Goal: Task Accomplishment & Management: Use online tool/utility

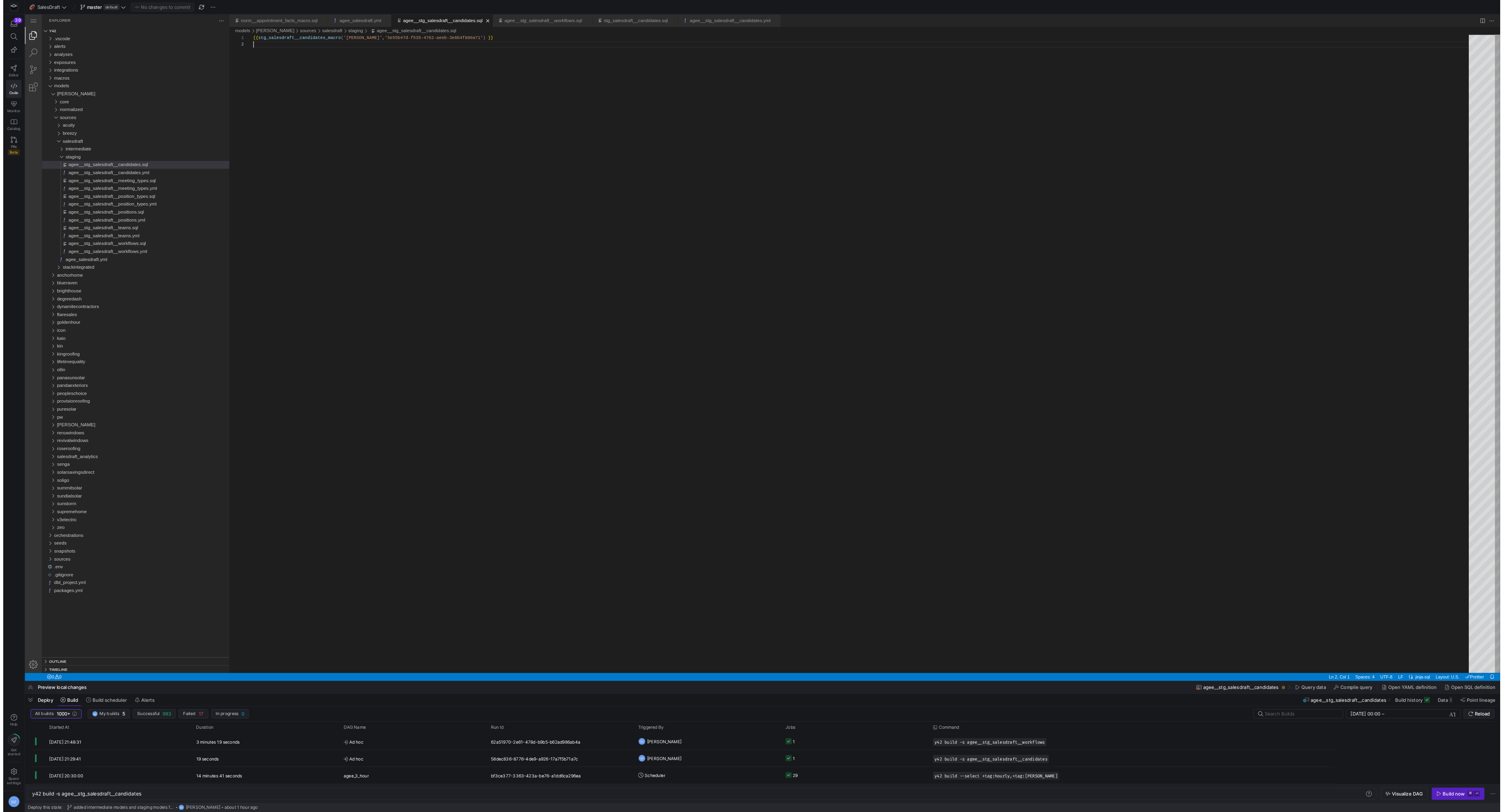
scroll to position [7, 0]
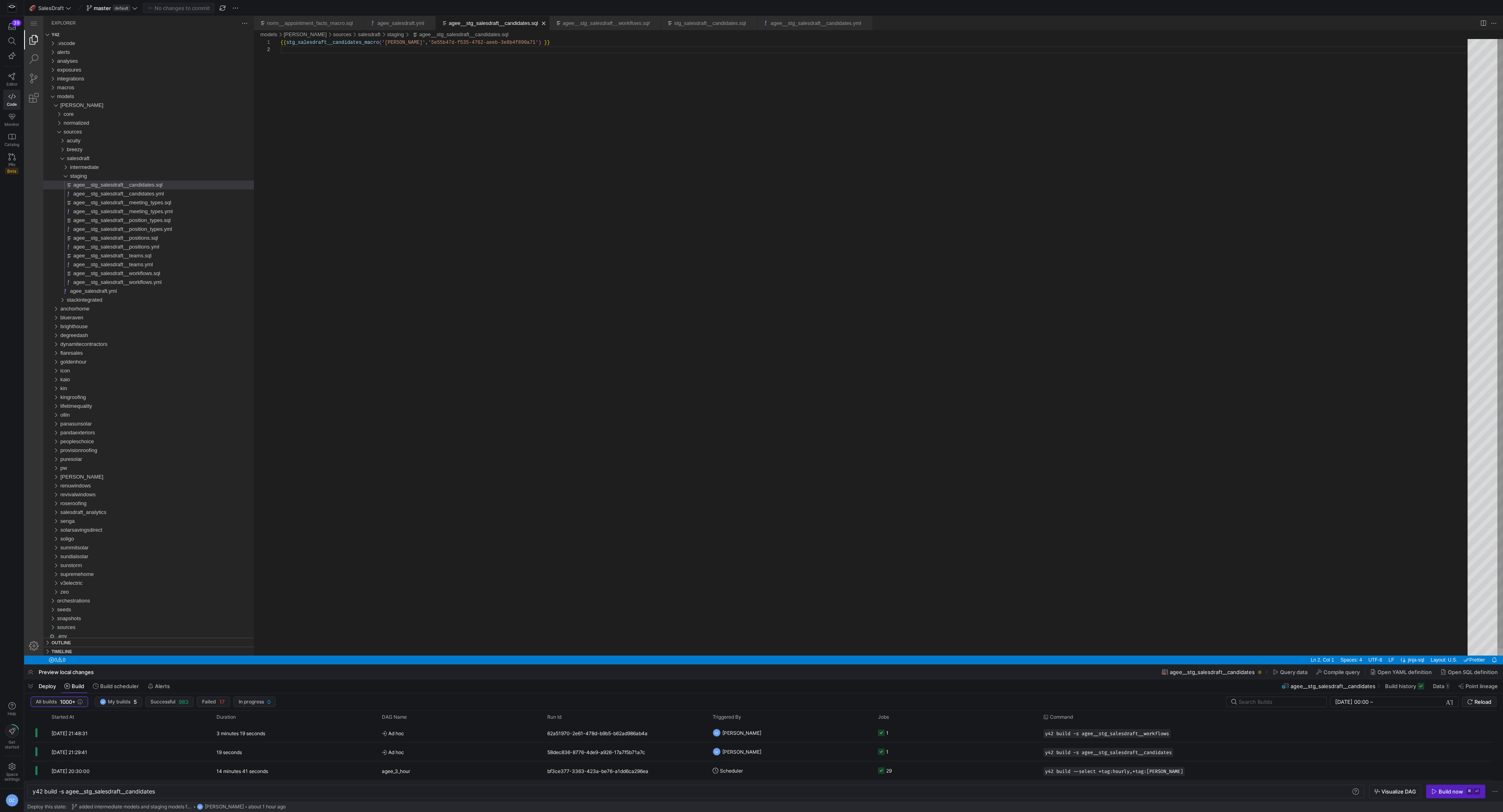
click at [670, 366] on div "{{ stg_salesdraft__candidates_macro ( '[PERSON_NAME]' , '5e55b47d-f535-4762-aee…" at bounding box center [877, 351] width 1193 height 624
click at [116, 176] on div "staging" at bounding box center [162, 176] width 184 height 9
click at [74, 159] on span "salesdraft" at bounding box center [78, 158] width 23 height 6
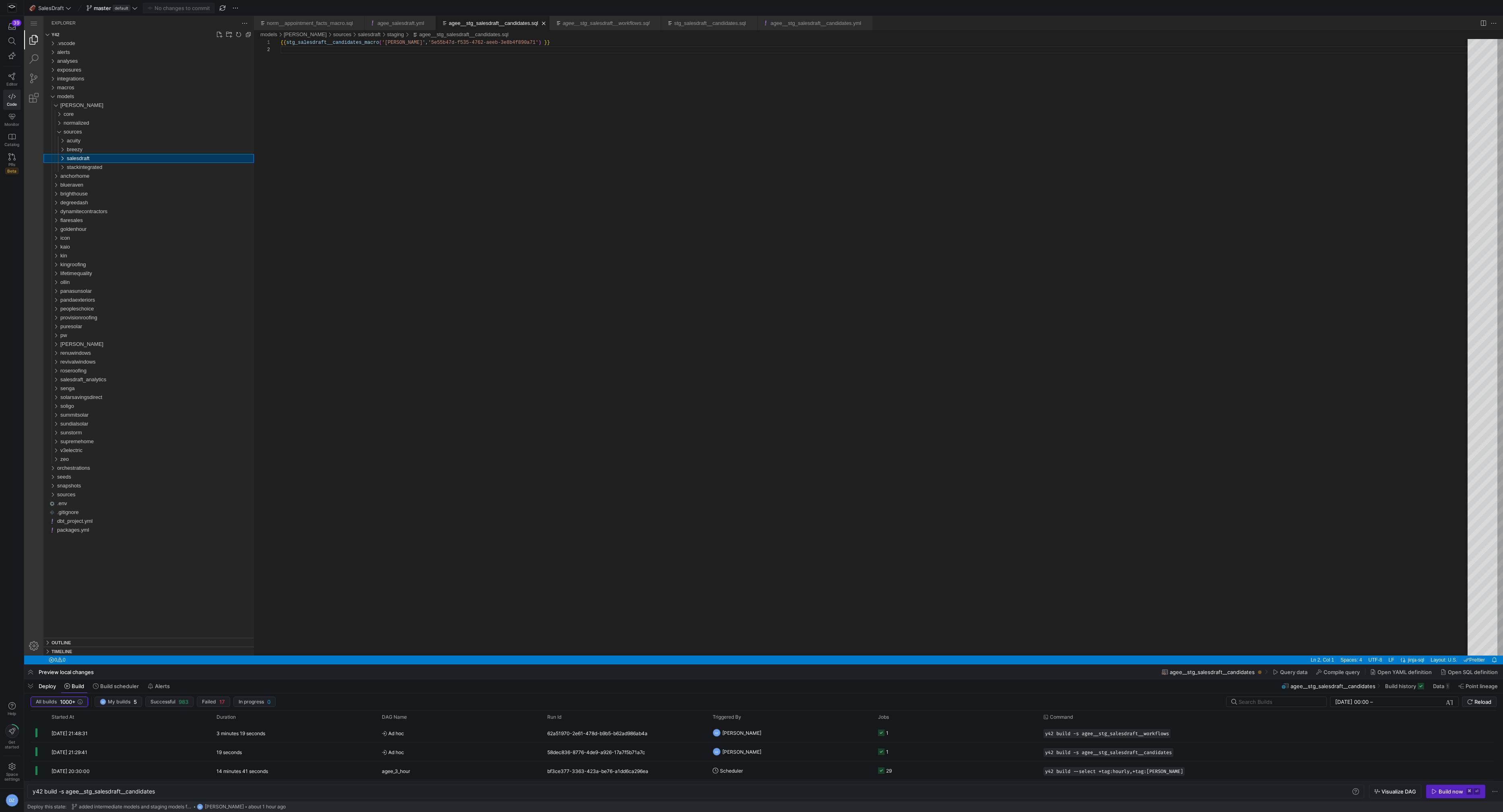
click at [74, 159] on span "salesdraft" at bounding box center [78, 158] width 23 height 6
click at [93, 184] on span "agee_salesdraft.yml" at bounding box center [93, 185] width 47 height 6
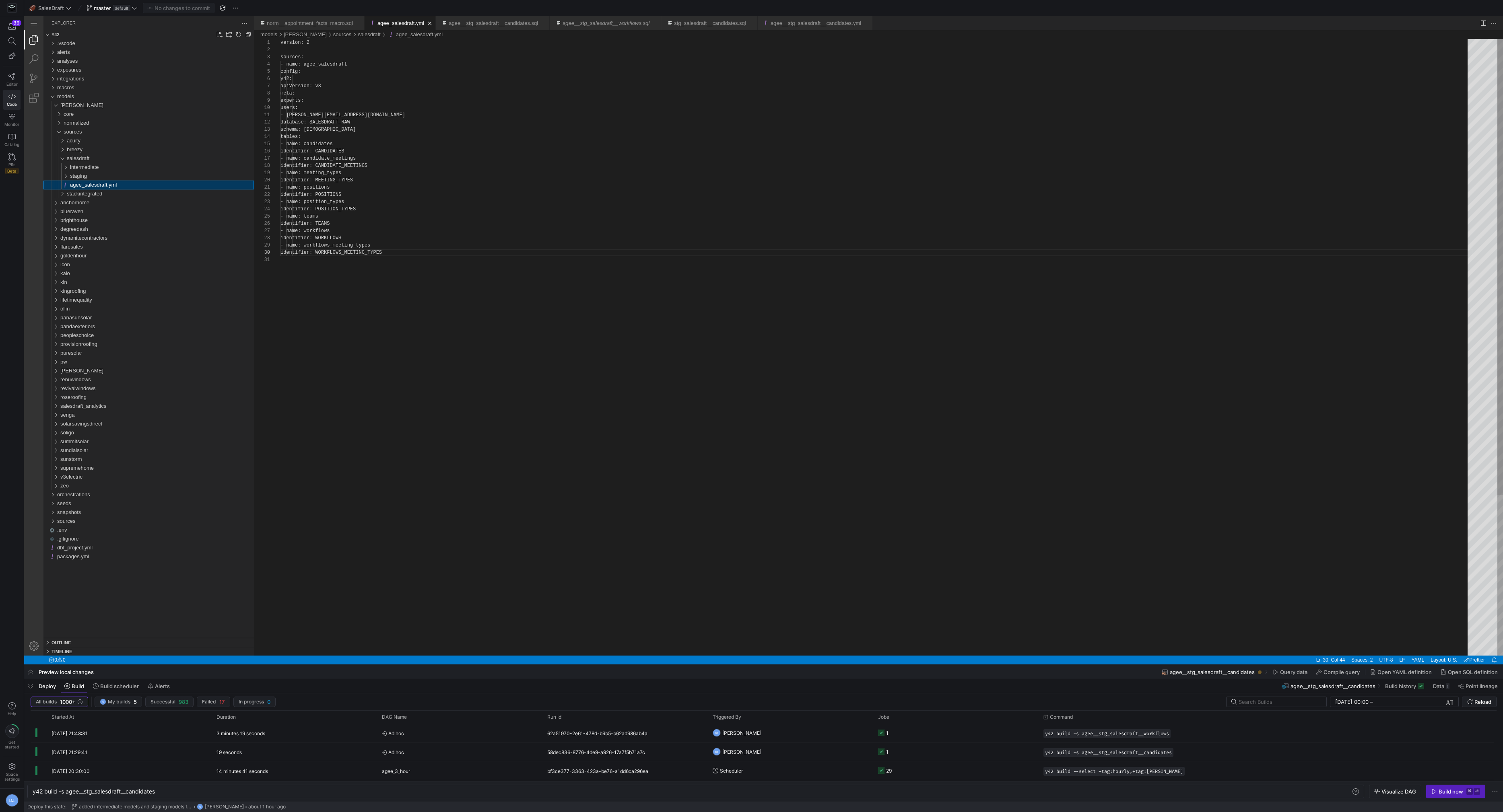
scroll to position [72, 124]
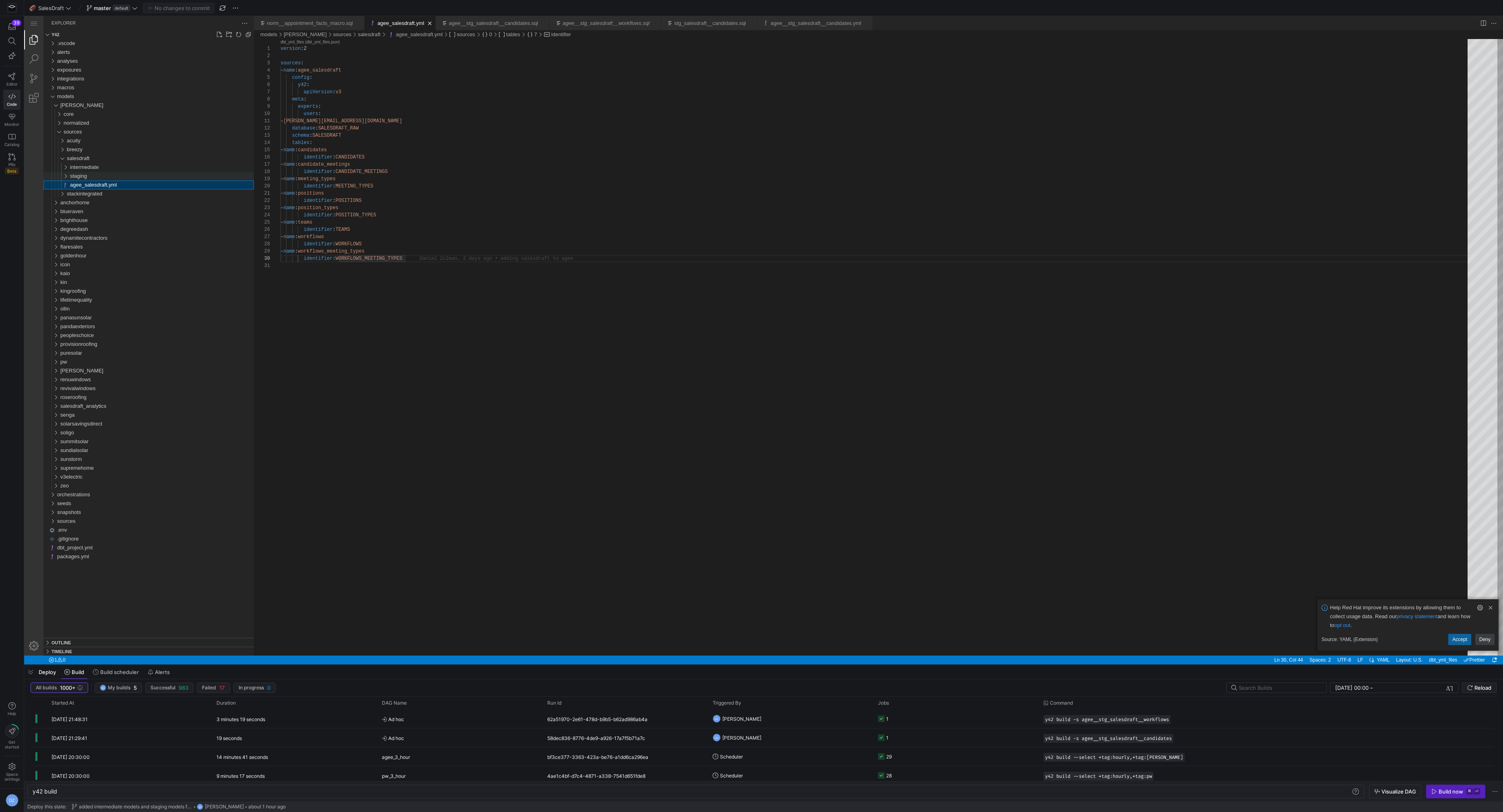
click at [86, 176] on span "staging" at bounding box center [78, 176] width 17 height 6
click at [69, 155] on div "salesdraft" at bounding box center [160, 158] width 187 height 9
click at [65, 130] on span "sources" at bounding box center [73, 132] width 19 height 6
click at [65, 130] on span "sources" at bounding box center [73, 132] width 19 height 6
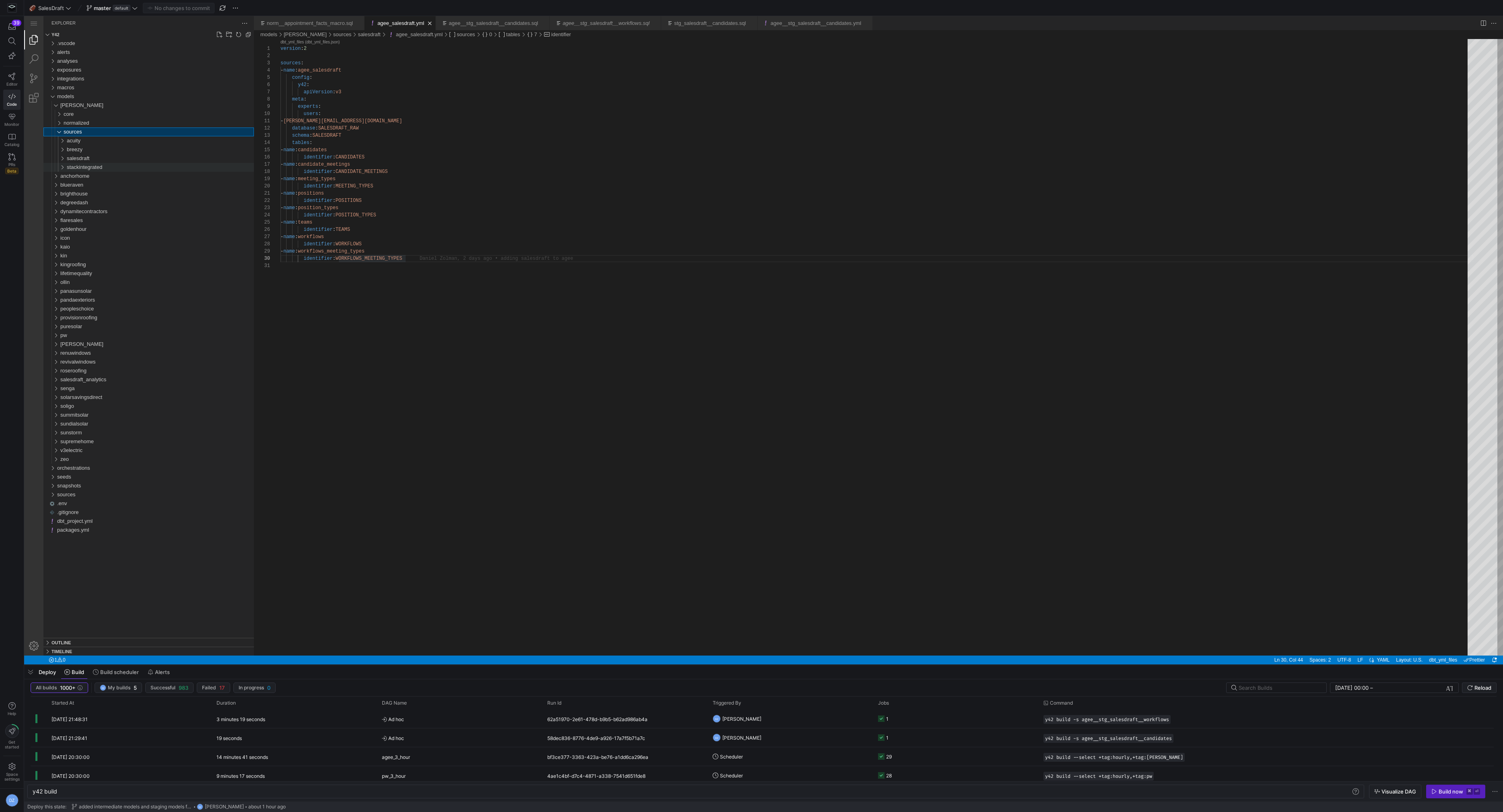
click at [81, 170] on div "stackintegrated" at bounding box center [160, 167] width 187 height 9
click at [80, 169] on span "stackintegrated" at bounding box center [84, 167] width 36 height 6
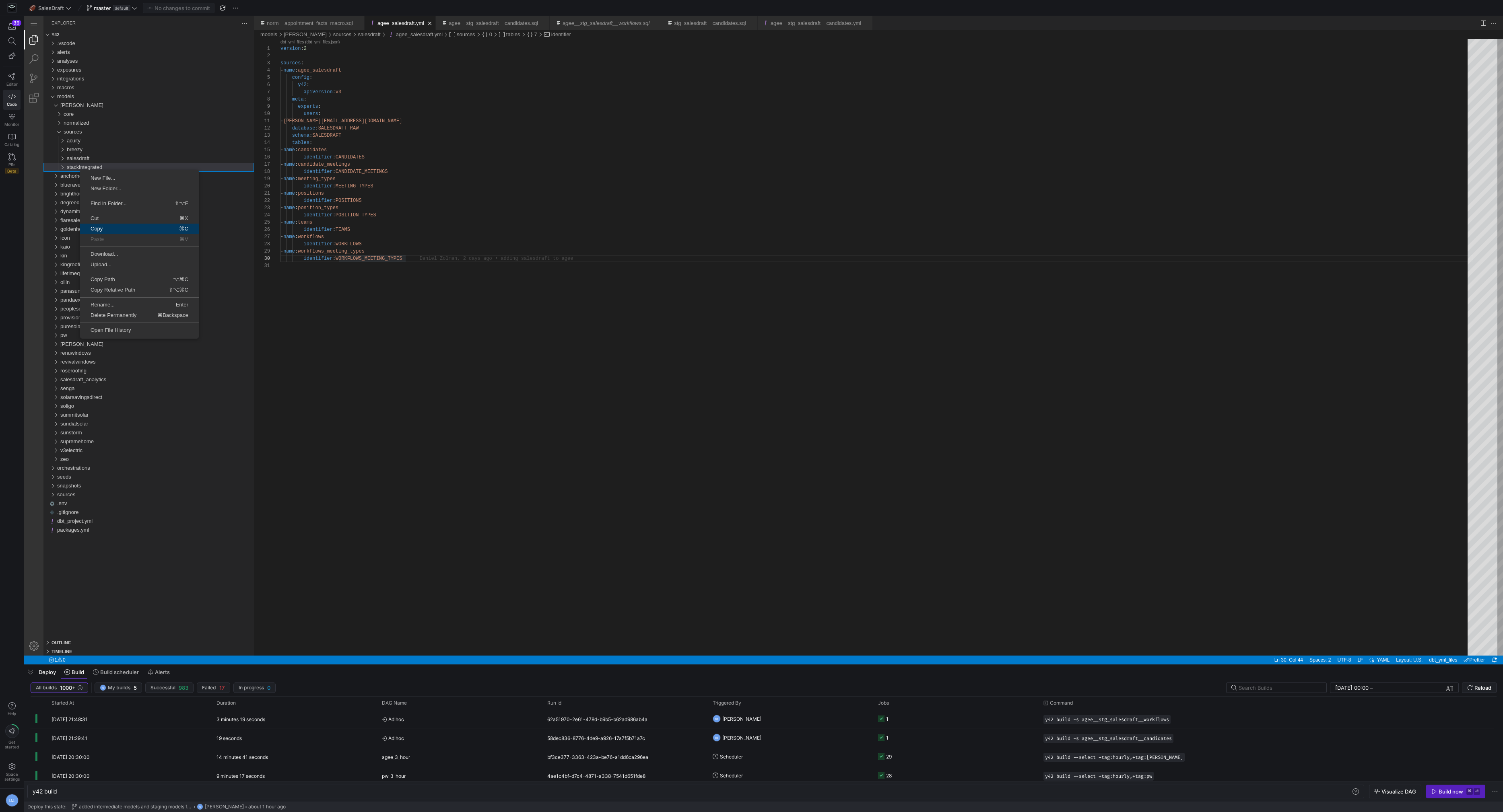
click at [120, 232] on link "Copy ⌘C" at bounding box center [139, 229] width 118 height 10
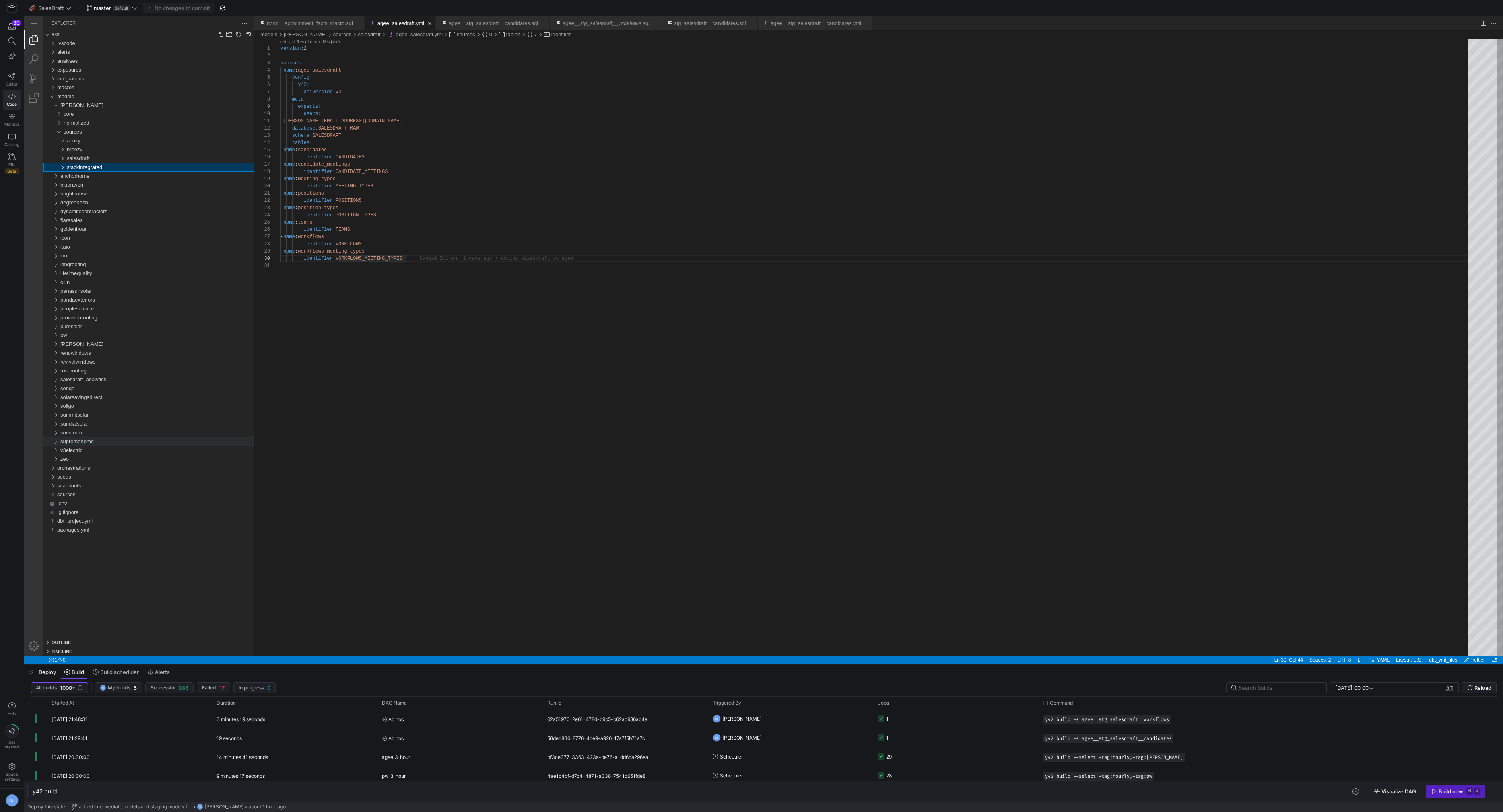
click at [86, 443] on span "supremehome" at bounding box center [76, 442] width 33 height 6
click at [83, 468] on div "sources" at bounding box center [159, 468] width 190 height 9
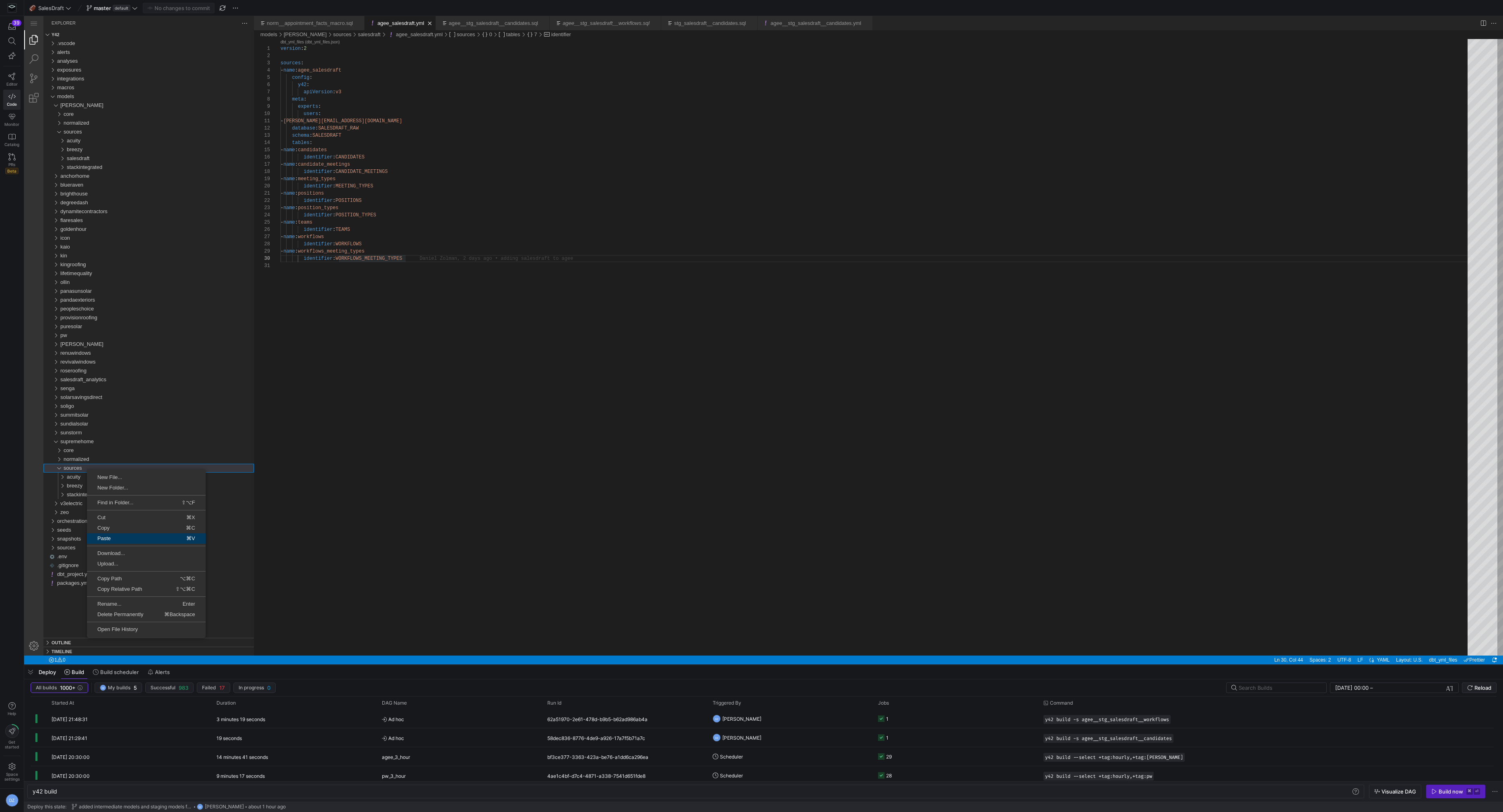
click at [121, 538] on span "Paste" at bounding box center [113, 538] width 53 height 5
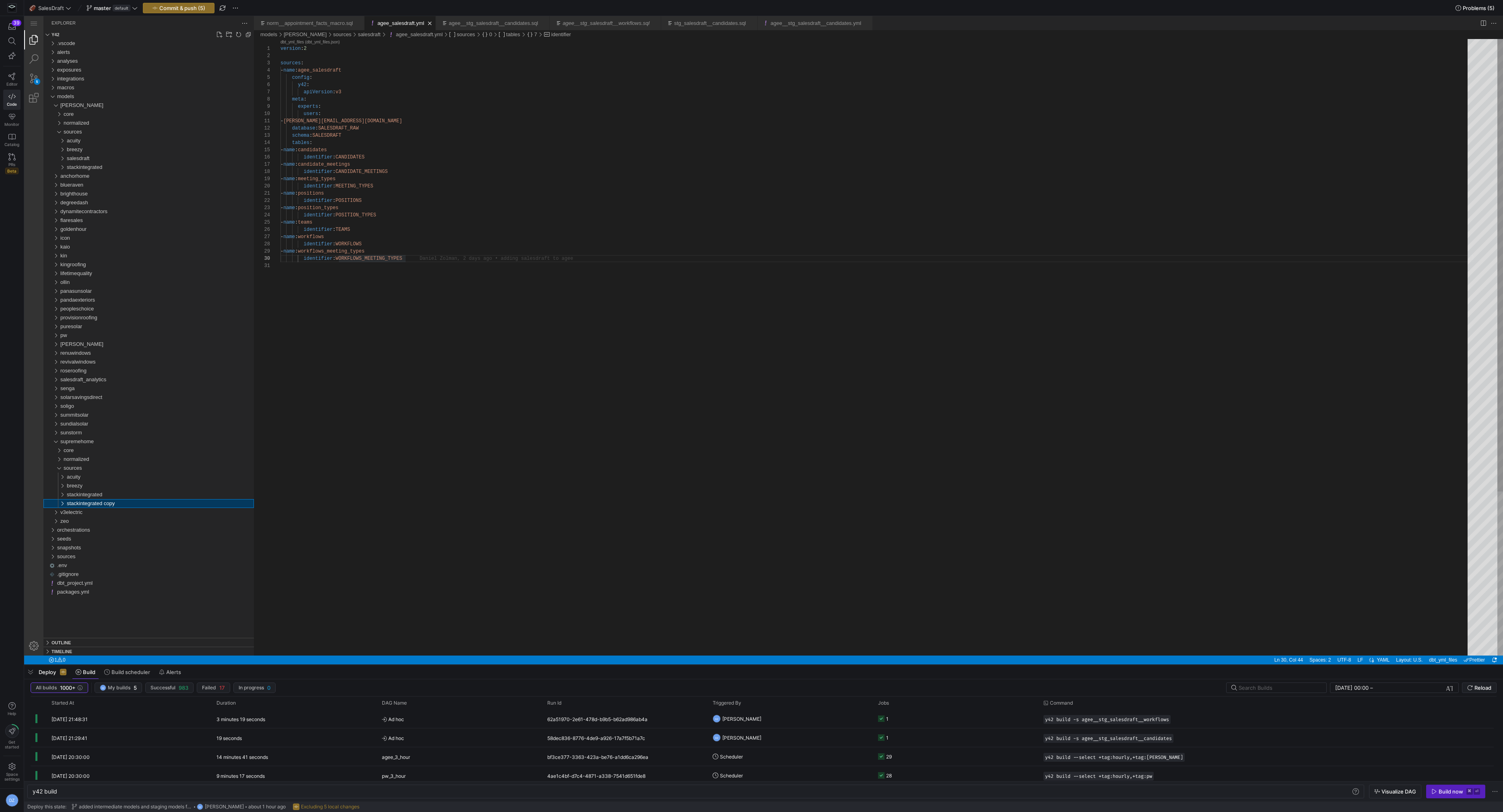
drag, startPoint x: 378, startPoint y: 332, endPoint x: 376, endPoint y: 328, distance: 4.5
click at [188, 5] on span "Commit & push (5)" at bounding box center [182, 8] width 46 height 6
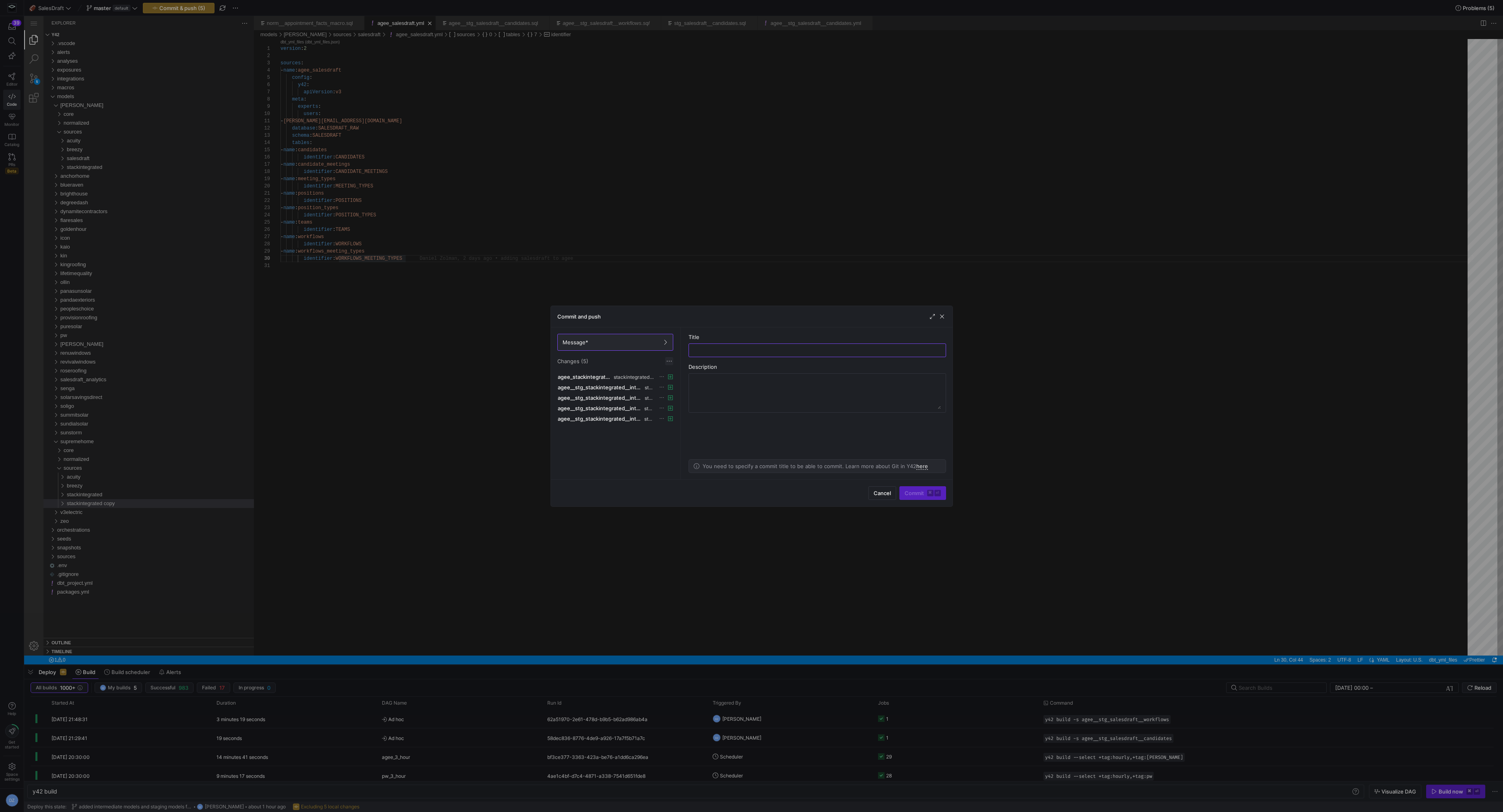
click at [669, 359] on span at bounding box center [669, 361] width 8 height 8
click at [685, 386] on span "Discard all changes" at bounding box center [698, 384] width 56 height 6
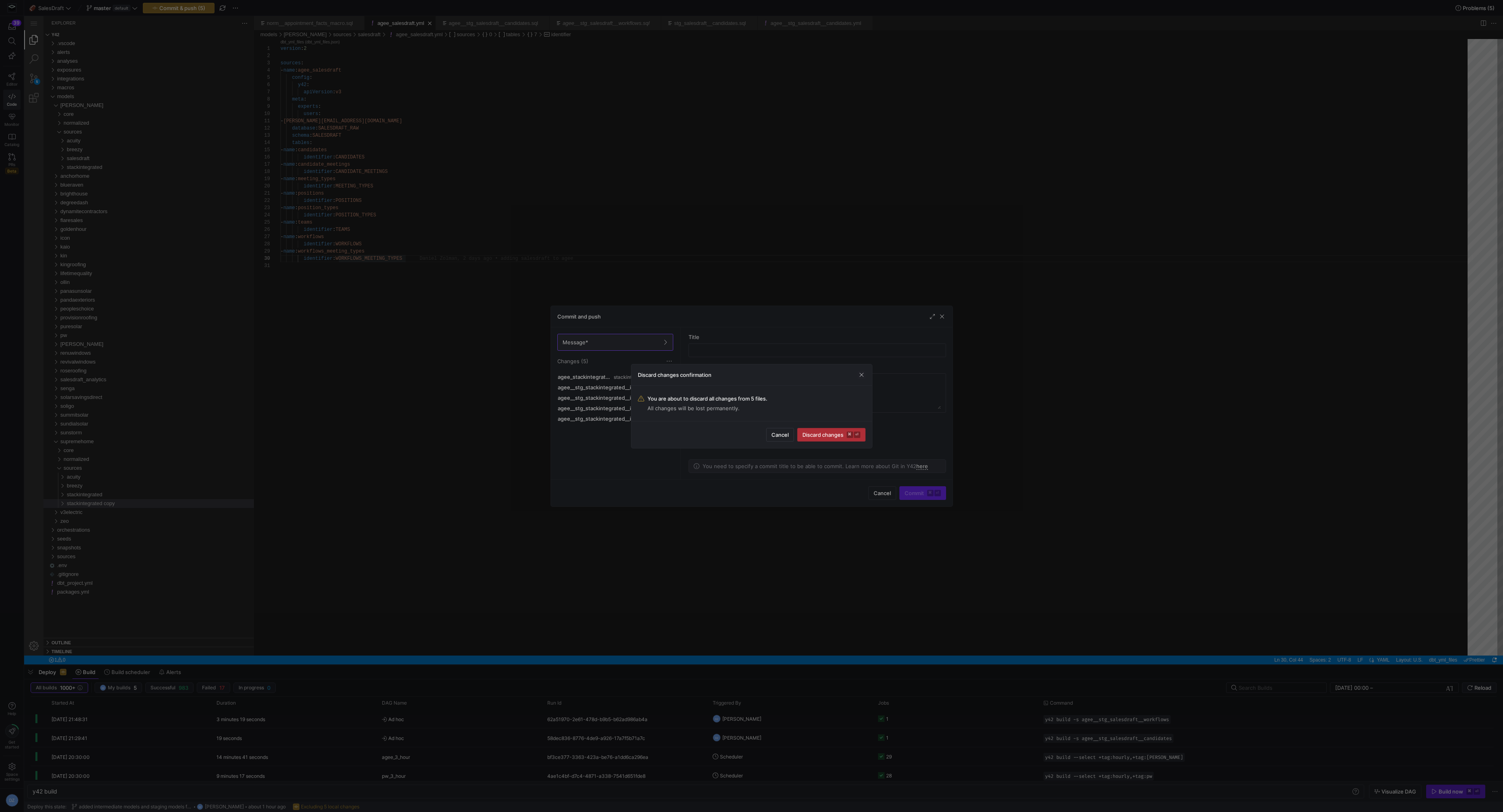
click at [826, 432] on span "Discard changes ⌘ ⏎" at bounding box center [831, 435] width 58 height 6
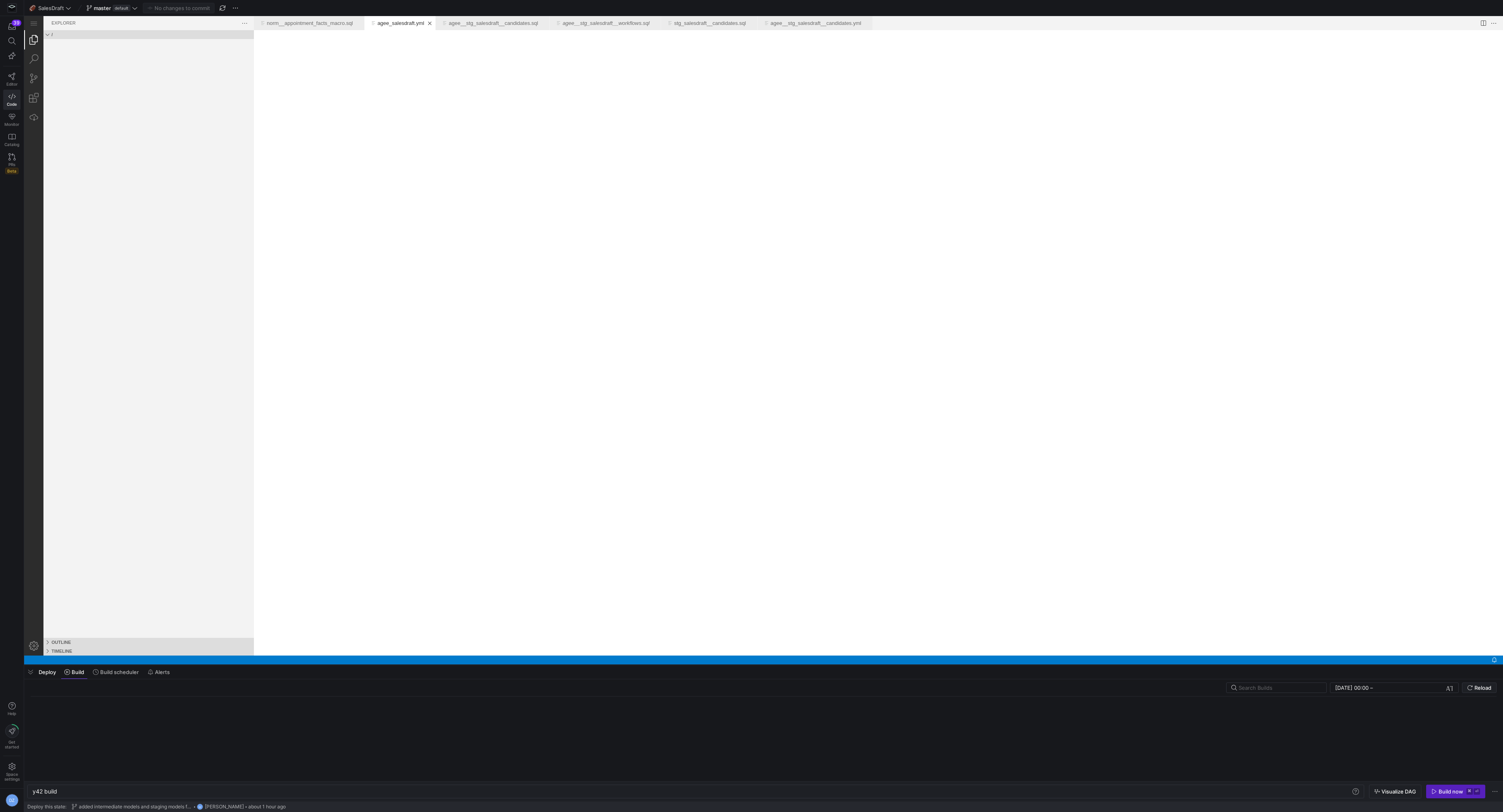
scroll to position [0, 0]
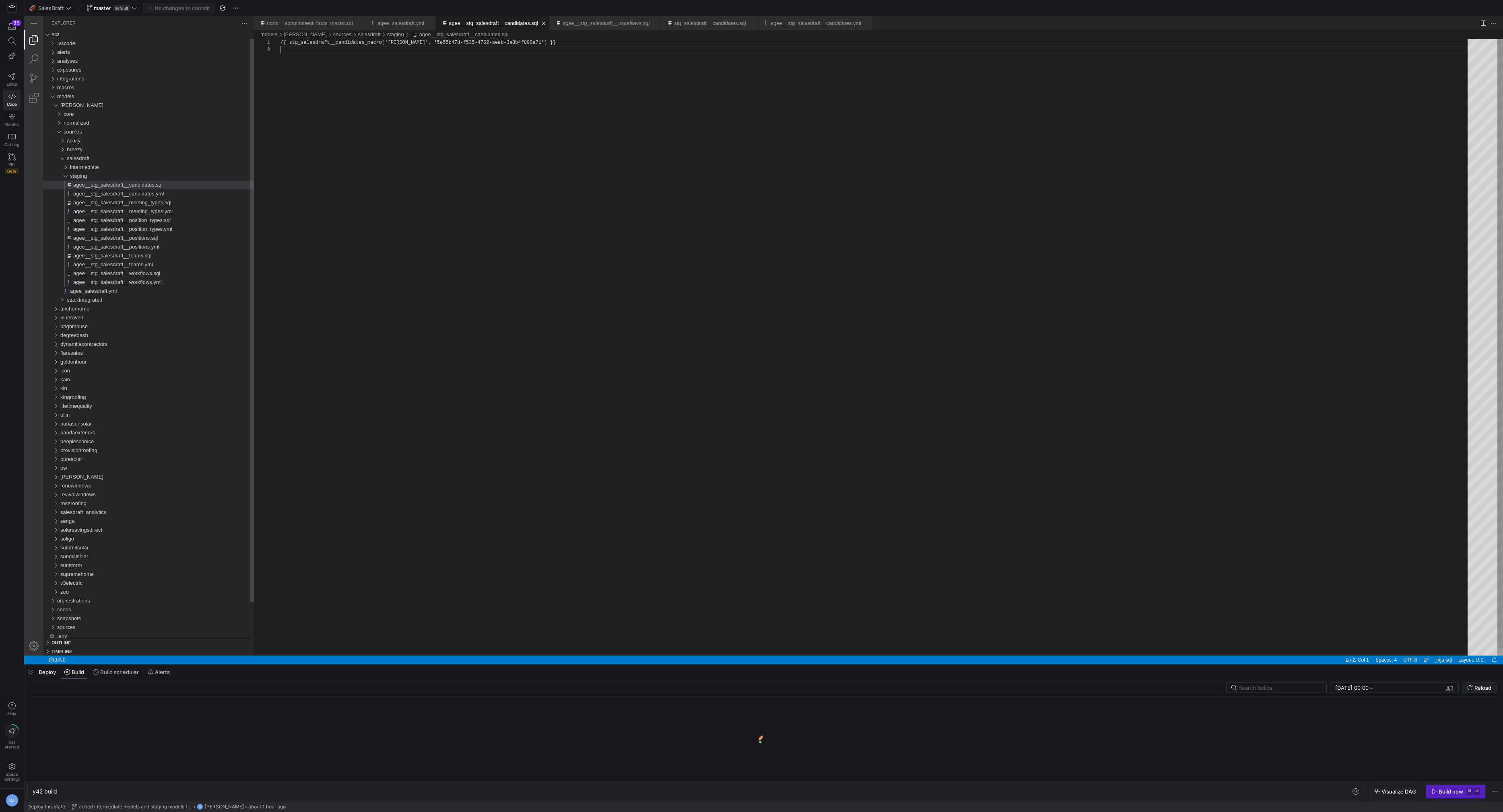
type textarea "y42 build -s agee__stg_salesdraft__candidates"
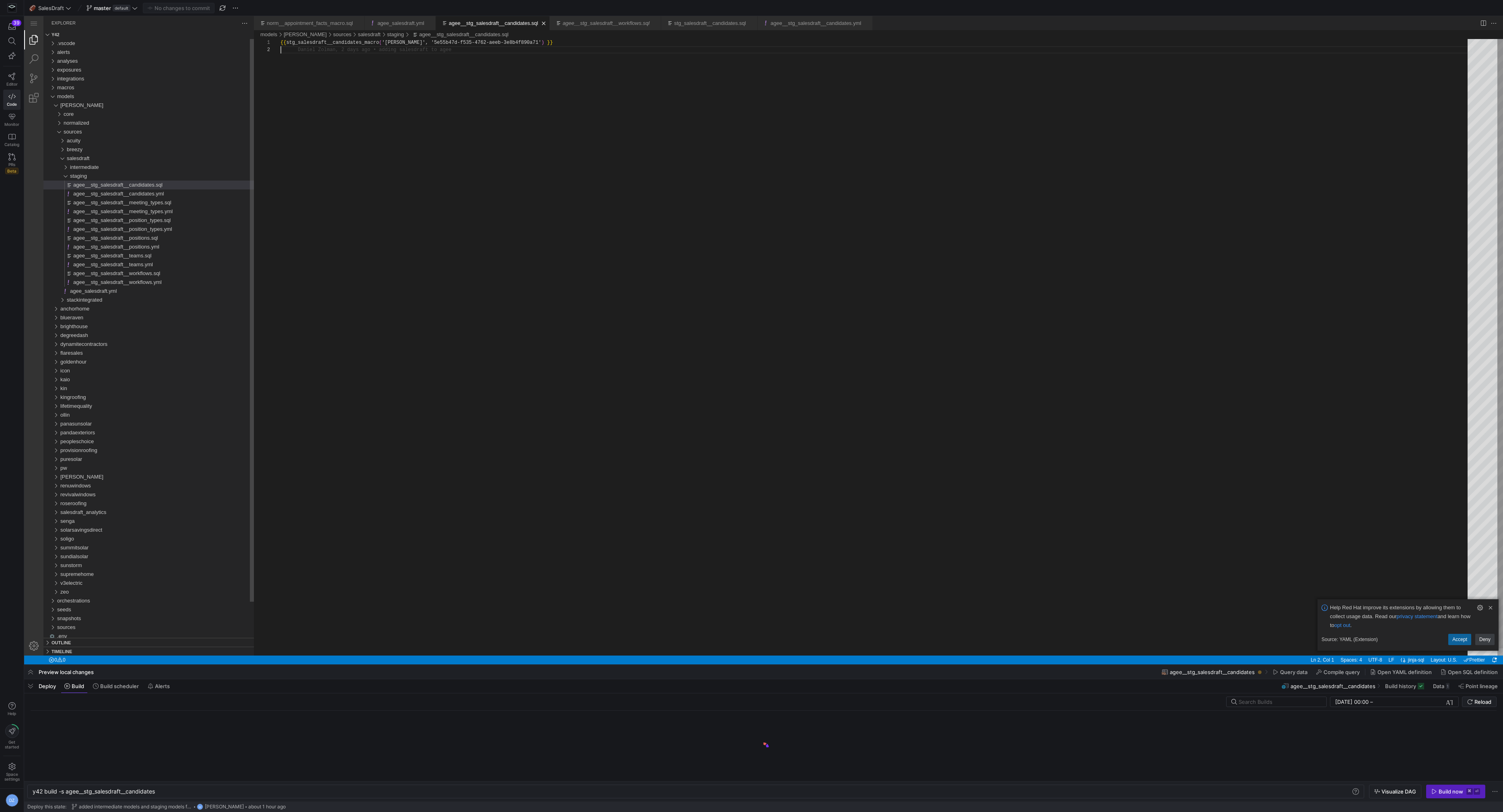
scroll to position [7, 0]
click at [67, 177] on div "staging" at bounding box center [58, 176] width 25 height 9
click at [62, 161] on div "salesdraft" at bounding box center [57, 158] width 22 height 9
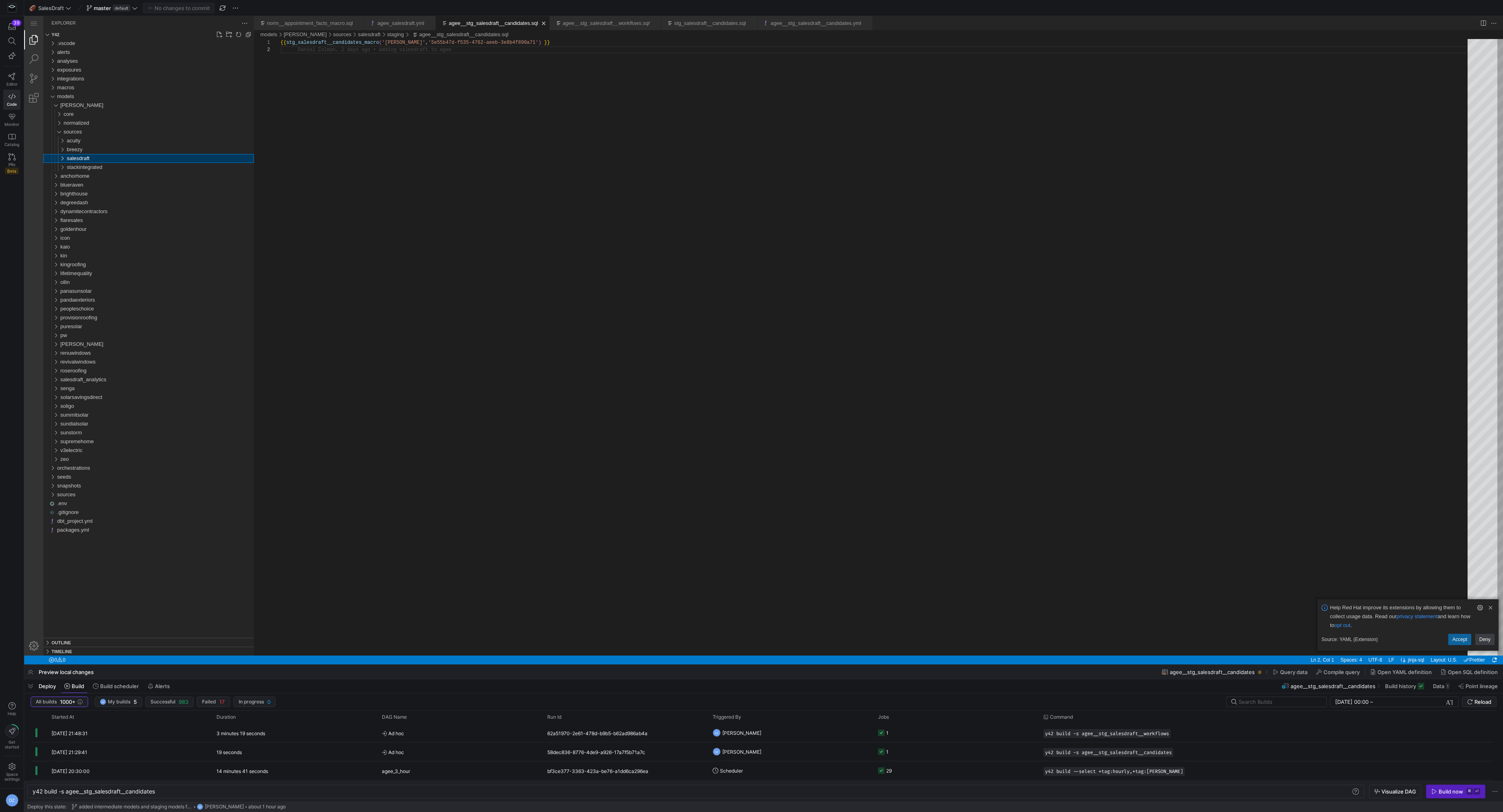
click at [75, 157] on span "salesdraft" at bounding box center [78, 158] width 23 height 6
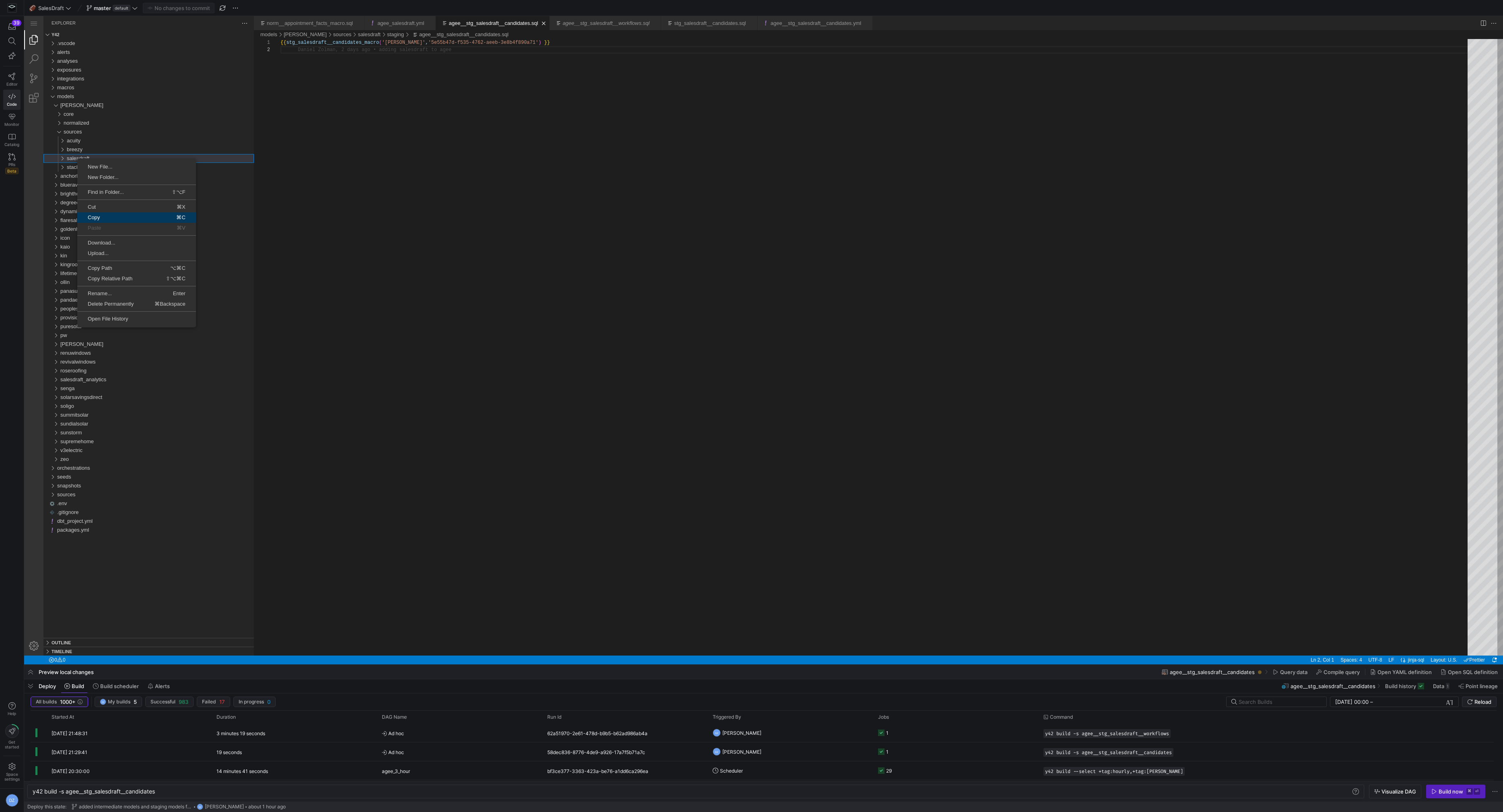
click at [113, 222] on link "Copy ⌘C" at bounding box center [136, 218] width 118 height 10
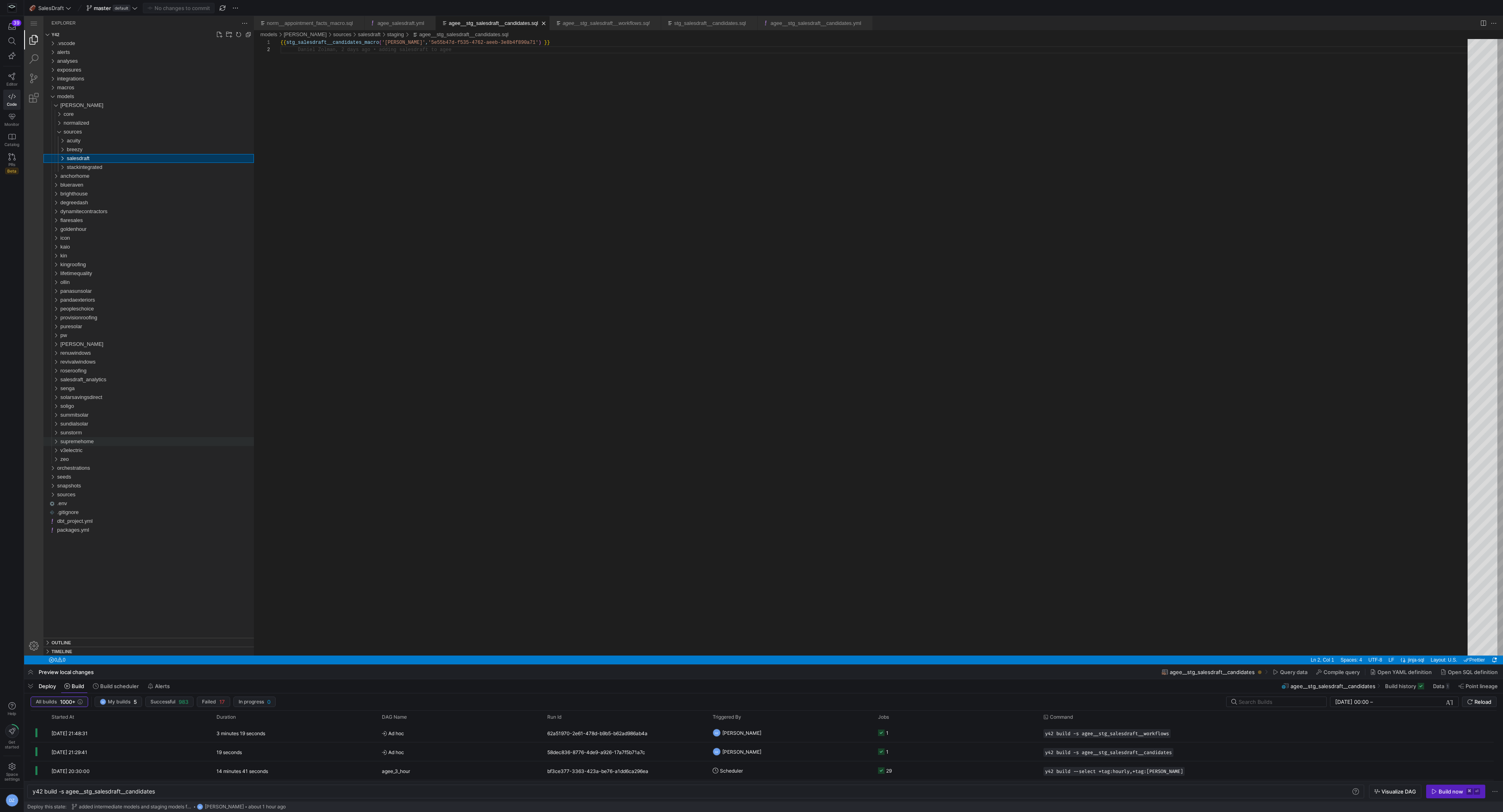
click at [108, 440] on div "supremehome" at bounding box center [157, 442] width 194 height 9
click at [99, 466] on div "sources" at bounding box center [159, 468] width 190 height 9
click at [91, 470] on div "sources" at bounding box center [159, 468] width 190 height 9
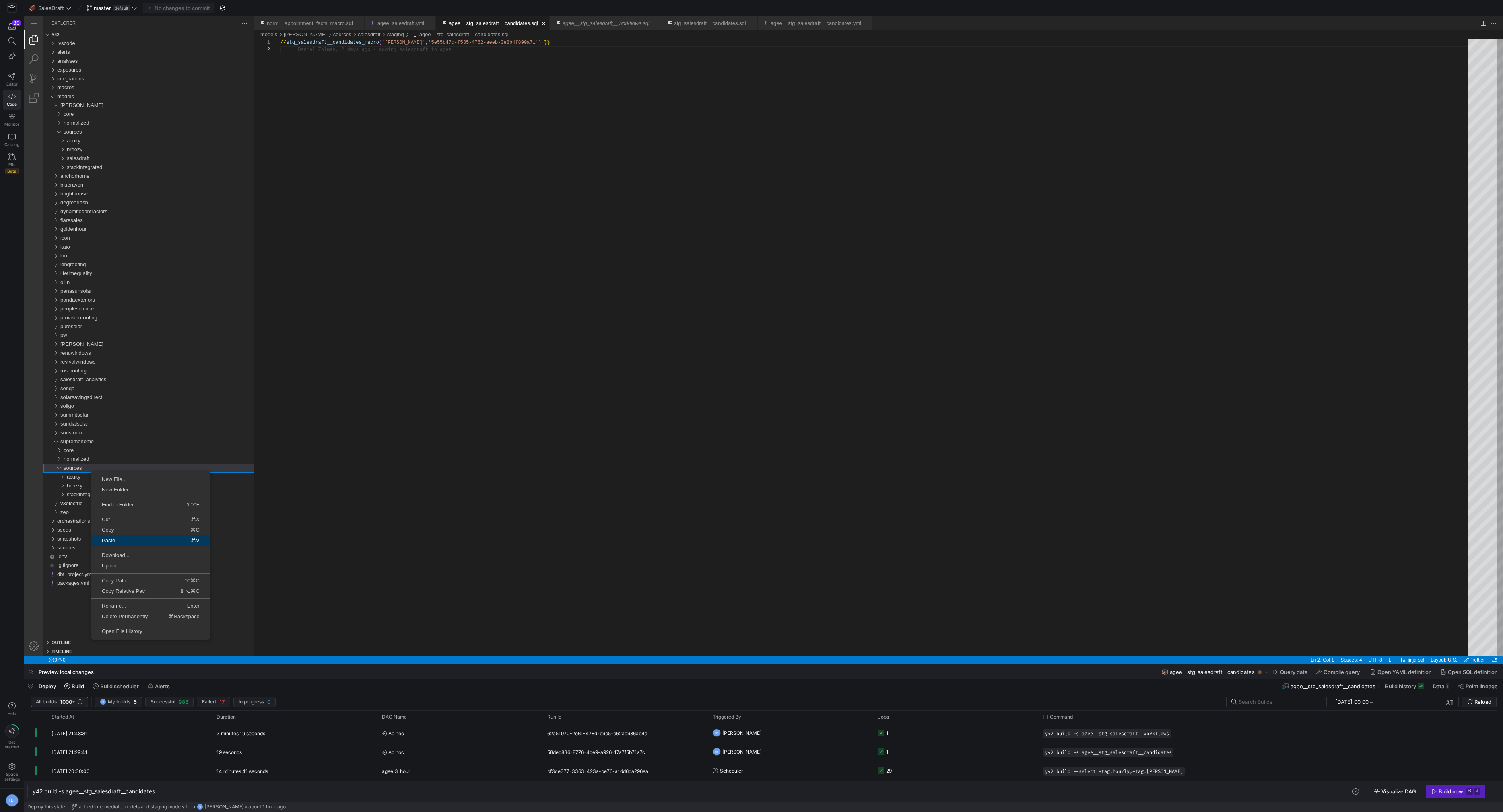
click at [141, 538] on span "Paste" at bounding box center [118, 540] width 53 height 5
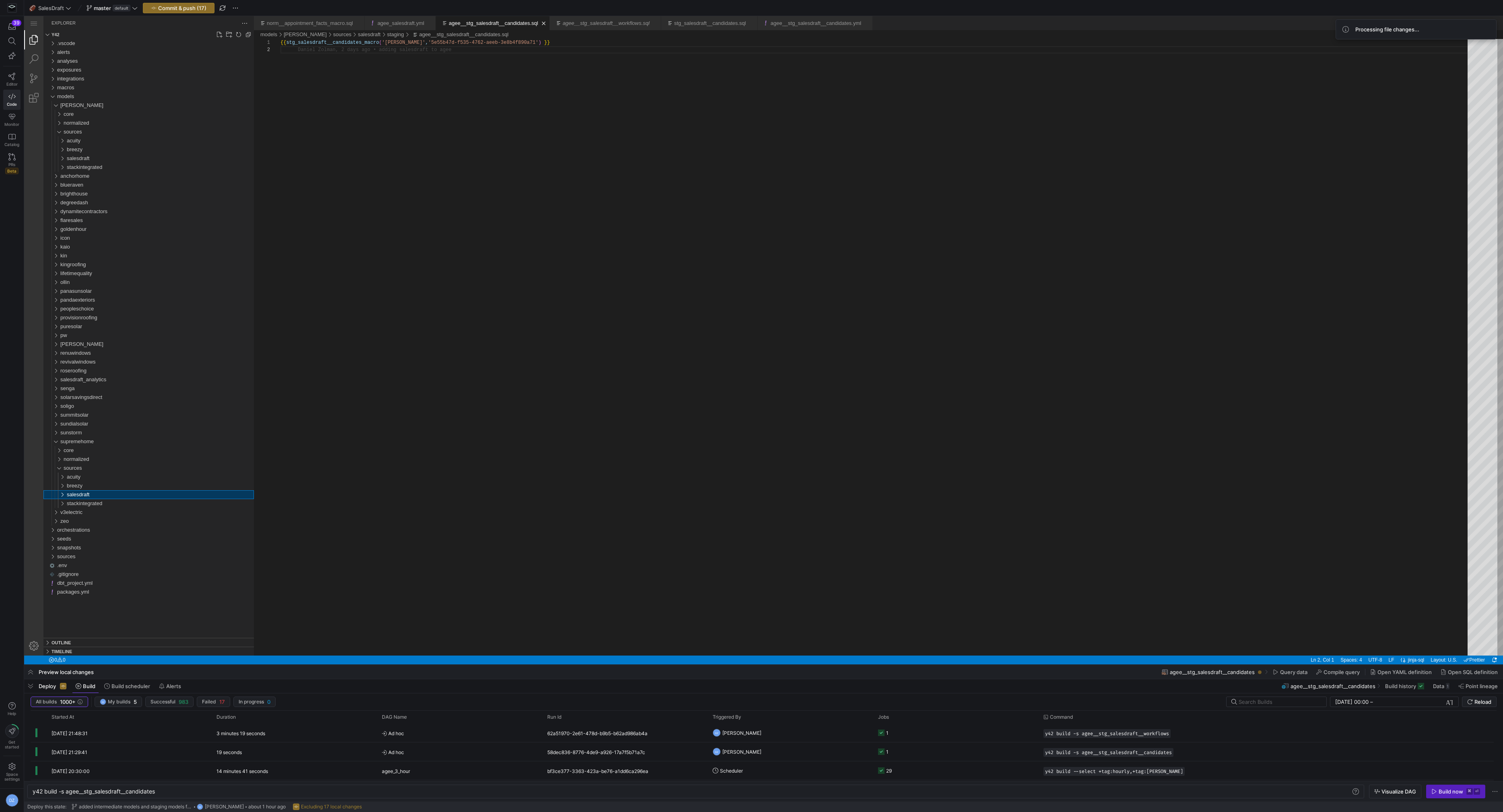
click at [106, 495] on div "salesdraft" at bounding box center [160, 495] width 187 height 9
click at [93, 497] on div "salesdraft" at bounding box center [160, 495] width 187 height 9
click at [35, 55] on link "Search (⇧⌘F)" at bounding box center [33, 59] width 19 height 19
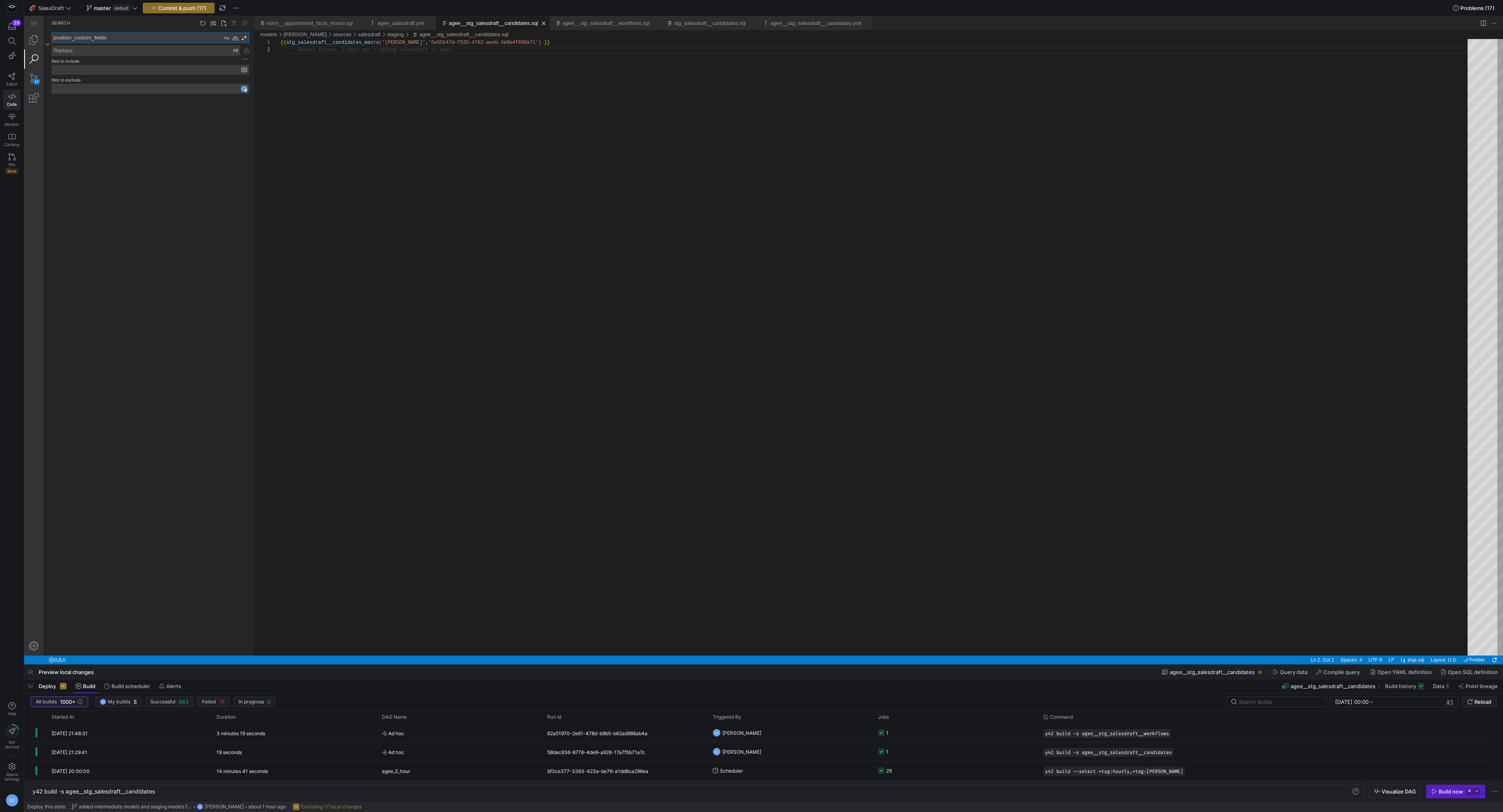
click at [102, 75] on h4 "files to exclude" at bounding box center [150, 79] width 198 height 9
click at [100, 68] on input "files to include" at bounding box center [146, 70] width 190 height 9
type input "models/supremehome/"
click at [85, 37] on textarea "position_custom_fields" at bounding box center [137, 38] width 170 height 10
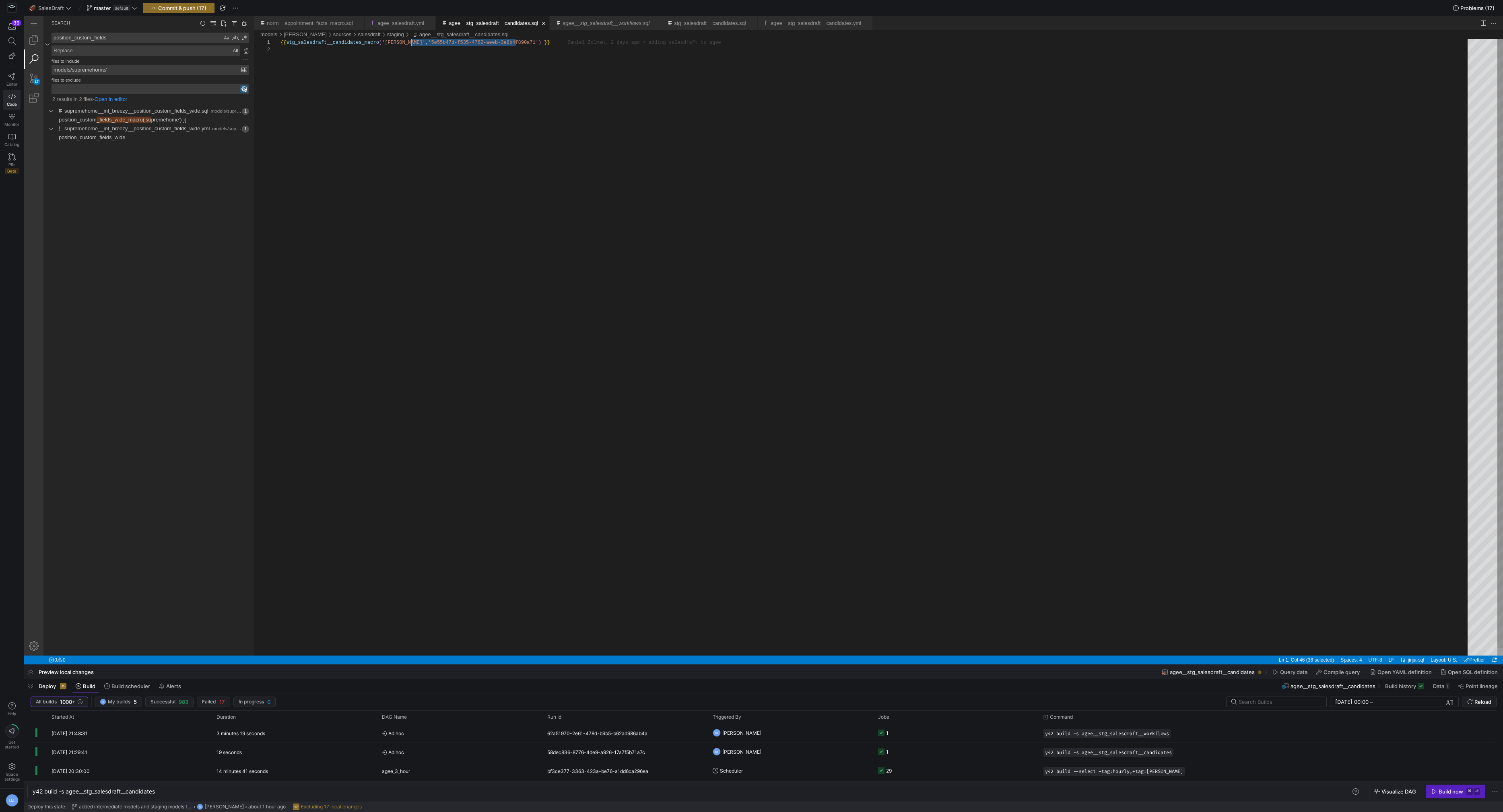
scroll to position [0, 131]
drag, startPoint x: 516, startPoint y: 42, endPoint x: 411, endPoint y: 43, distance: 105.0
click at [162, 43] on div "position_custom_fields position_custom_fields" at bounding box center [146, 44] width 205 height 23
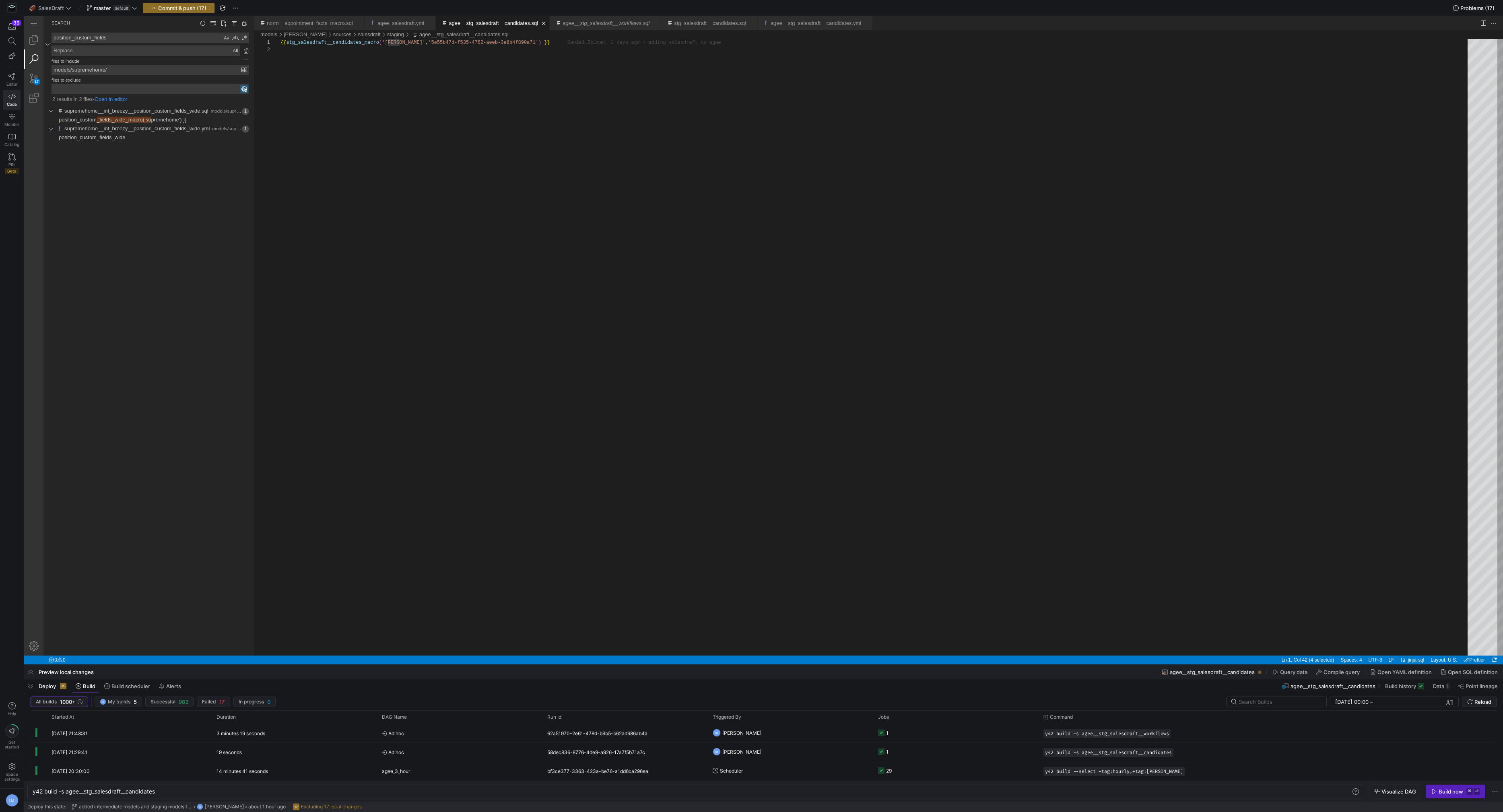
click at [160, 40] on textarea "position_custom_fields" at bounding box center [137, 38] width 170 height 10
paste textarea "[PERSON_NAME]"
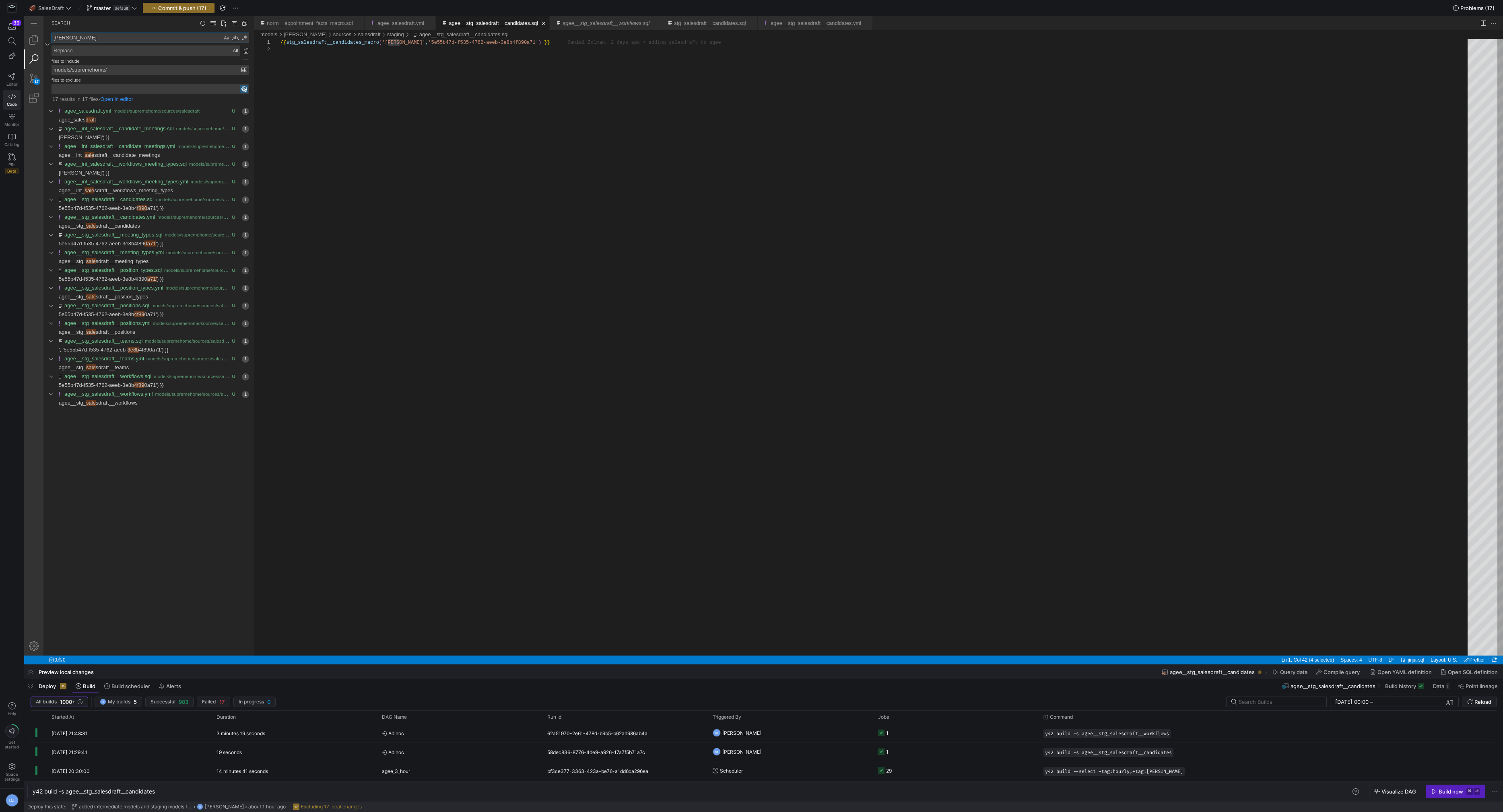
type textarea "[PERSON_NAME]"
click at [144, 47] on textarea "Replace: Type replace term and press Enter to preview" at bounding box center [146, 51] width 188 height 10
click at [35, 39] on link "Explorer (⇧⌘E)" at bounding box center [33, 40] width 19 height 19
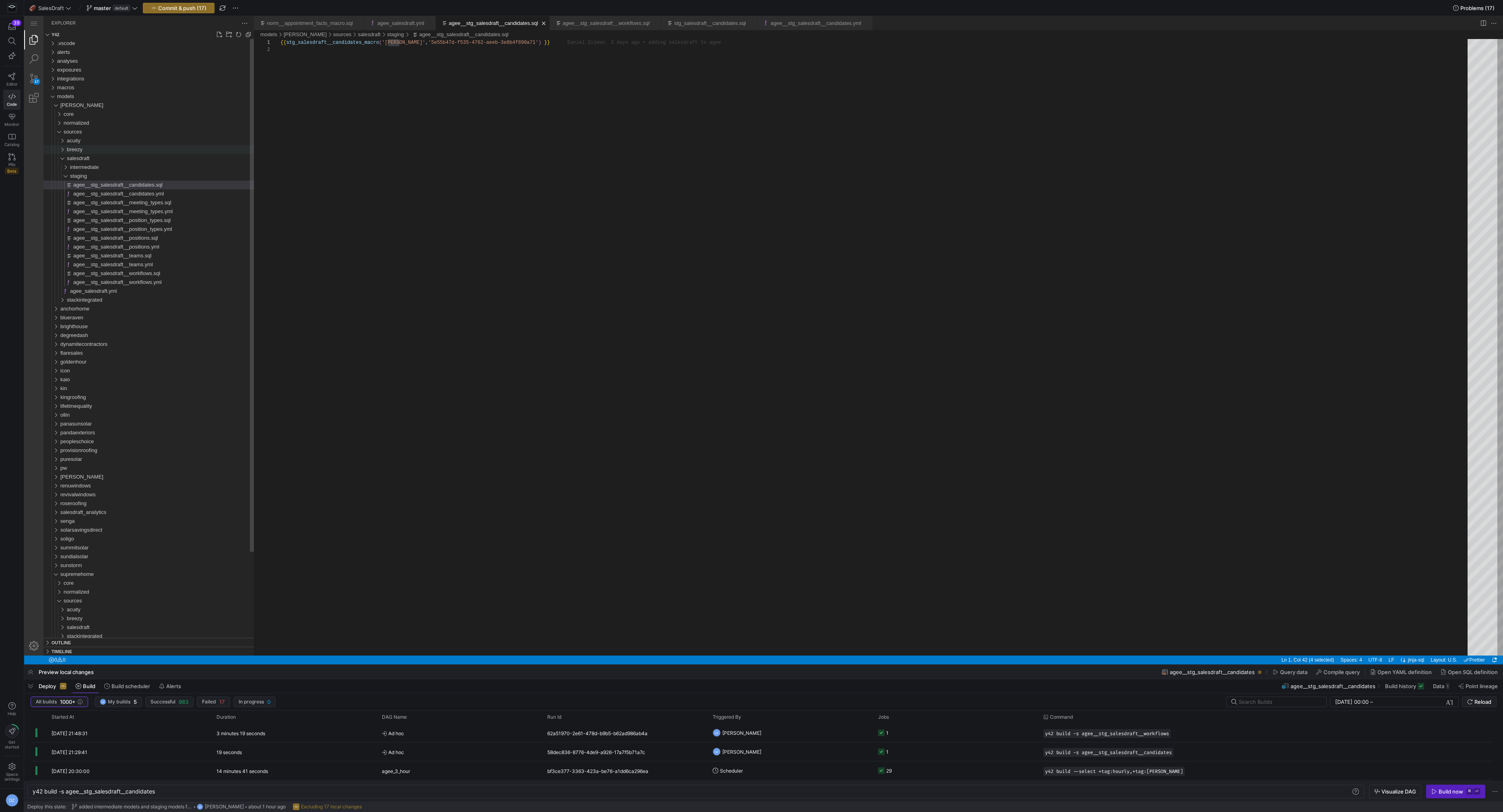
click at [104, 150] on div "breezy" at bounding box center [160, 149] width 187 height 9
click at [100, 159] on div "intermediate" at bounding box center [162, 158] width 184 height 9
click at [100, 166] on span "agee__int_breezy__candidate_streams_flattened.sql" at bounding box center [135, 167] width 123 height 6
click at [88, 158] on span "intermediate" at bounding box center [85, 158] width 29 height 6
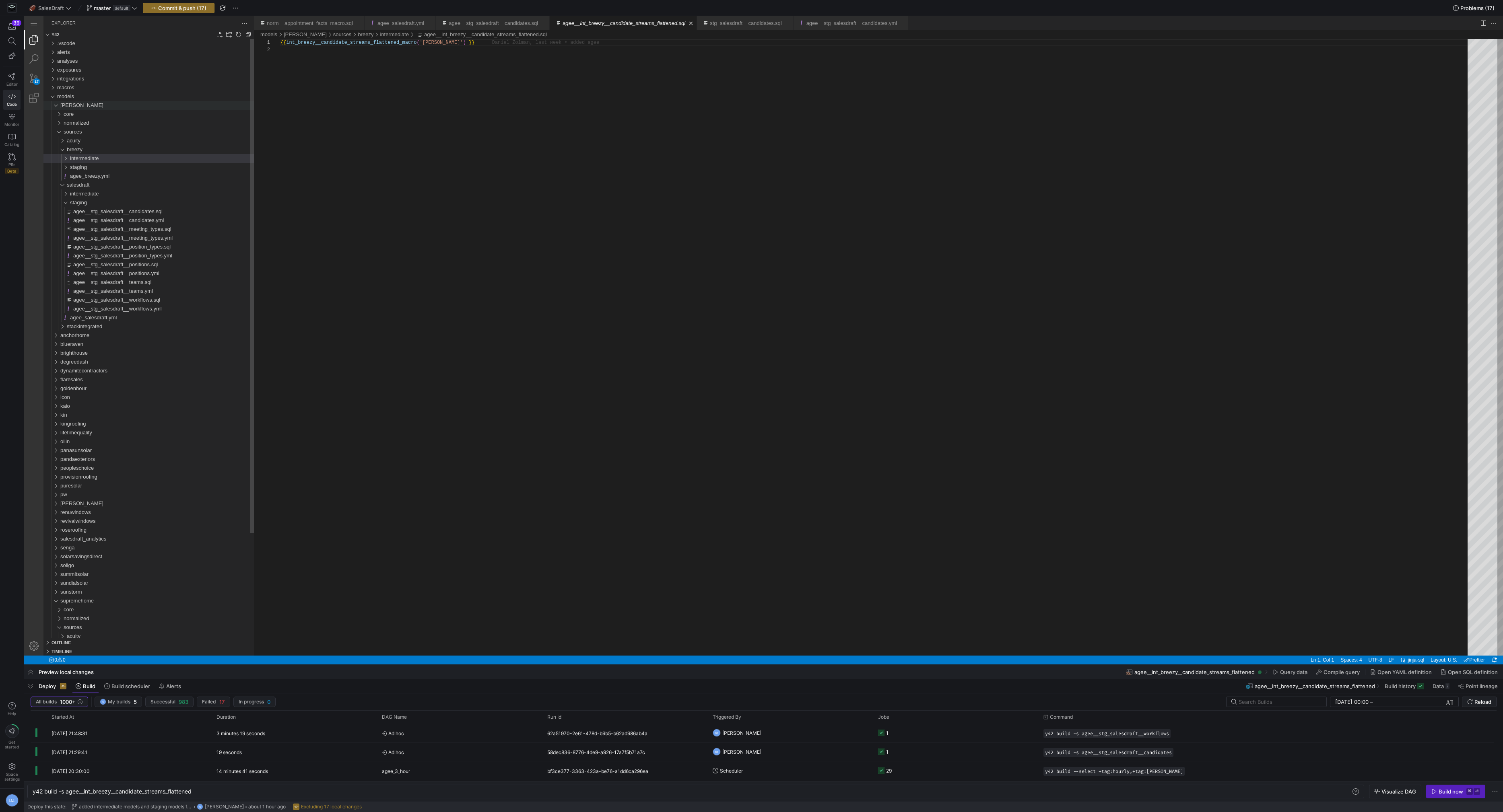
click at [73, 106] on div "[PERSON_NAME]" at bounding box center [157, 105] width 194 height 9
click at [98, 440] on span "stackintegrated" at bounding box center [84, 442] width 36 height 6
click at [96, 449] on div "staging" at bounding box center [162, 450] width 184 height 9
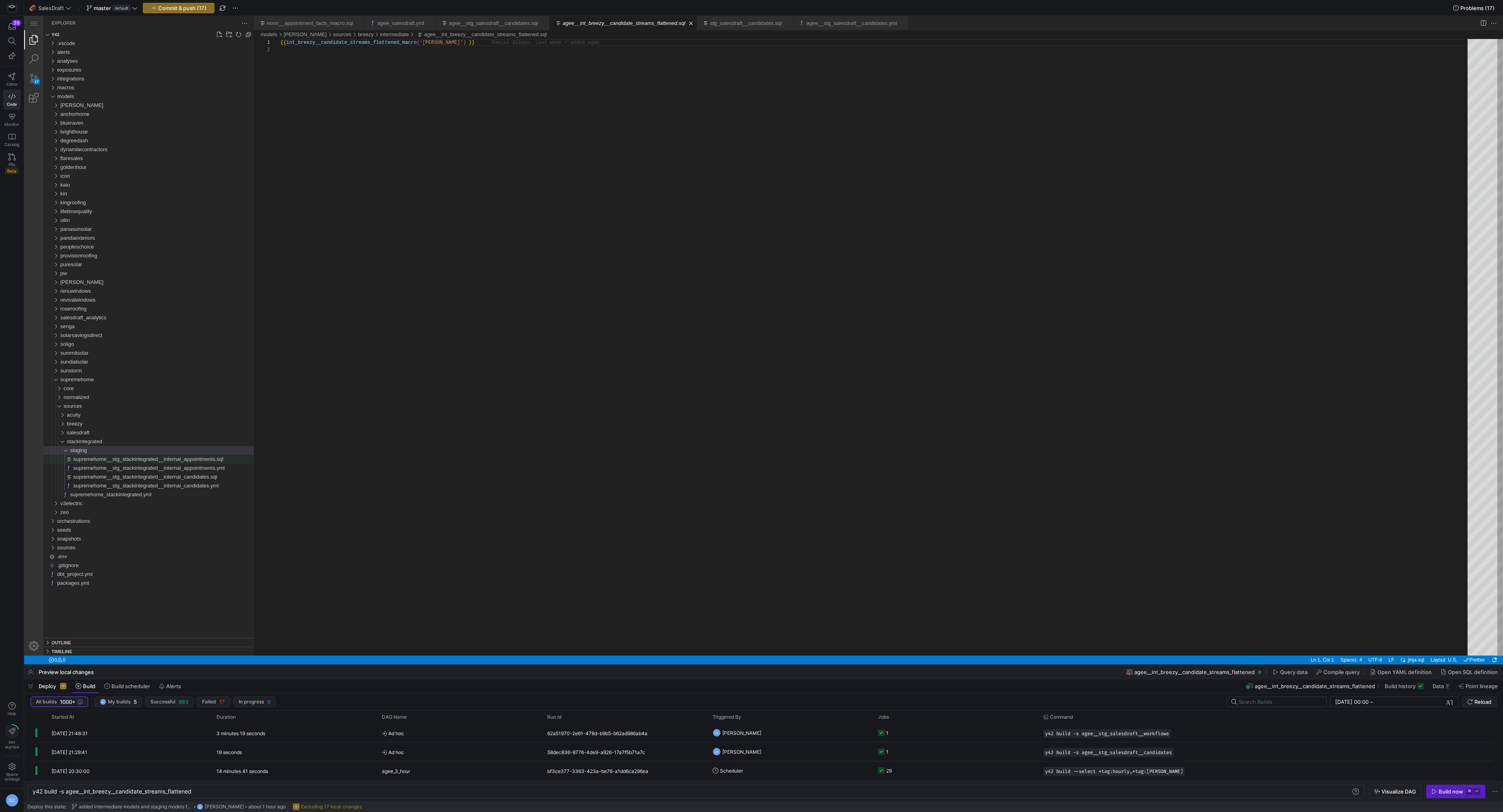
click at [95, 458] on span "supremehome__stg_stackintegrated__internal_appointments.sql" at bounding box center [148, 459] width 150 height 6
type textarea "y42 build -s supremehome__stg_stackintegrated__internal_appointments"
click at [439, 41] on div "{{ stg_stackintegrated_internal_appointments_macro ( 'supremehome' ) }}" at bounding box center [877, 351] width 1193 height 624
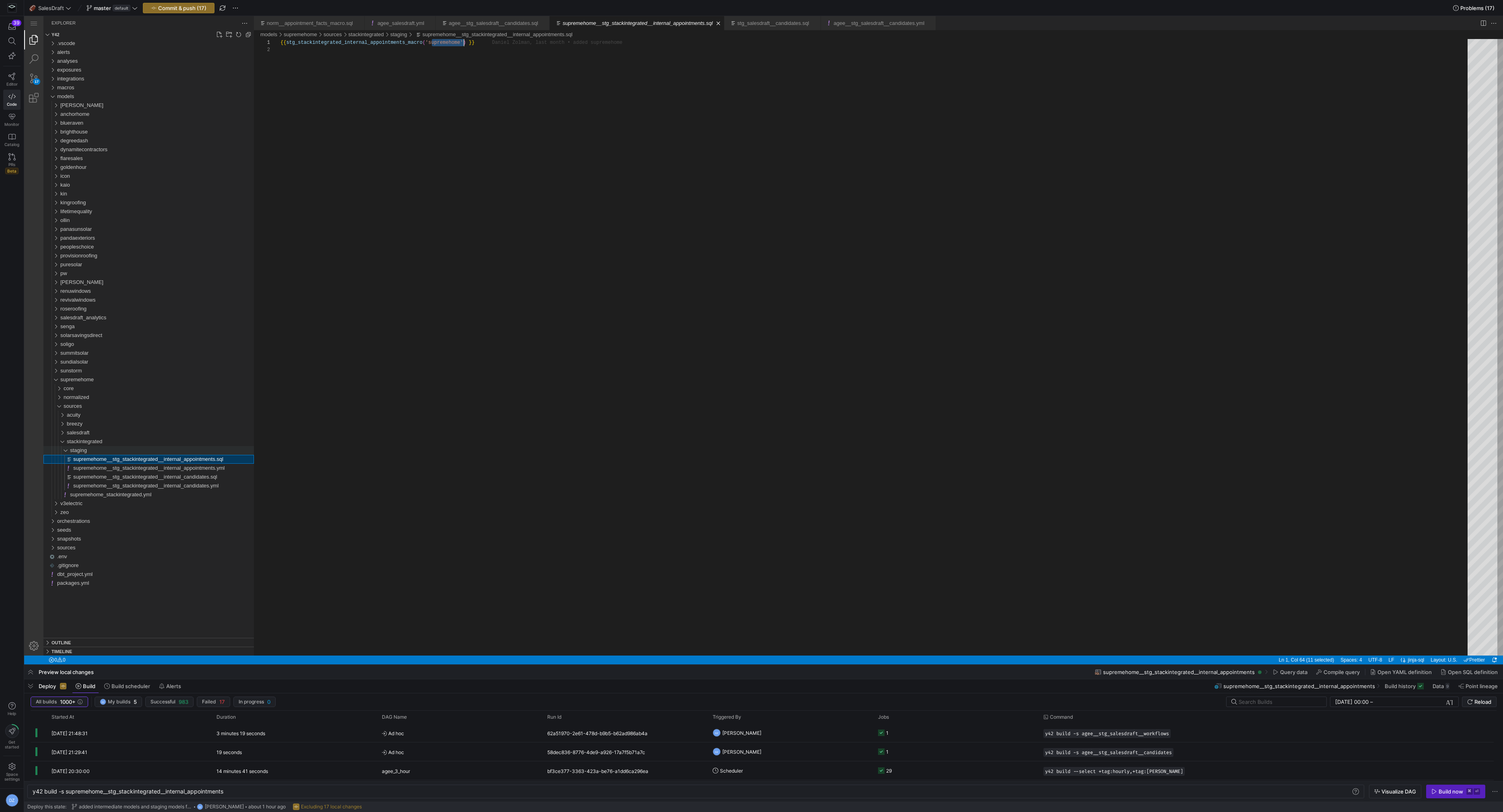
click at [90, 448] on div "staging" at bounding box center [162, 450] width 184 height 9
click at [90, 442] on span "stackintegrated" at bounding box center [84, 442] width 36 height 6
click at [88, 431] on span "salesdraft" at bounding box center [78, 433] width 23 height 6
click at [99, 442] on span "intermediate" at bounding box center [85, 442] width 29 height 6
click at [98, 442] on span "intermediate" at bounding box center [85, 442] width 29 height 6
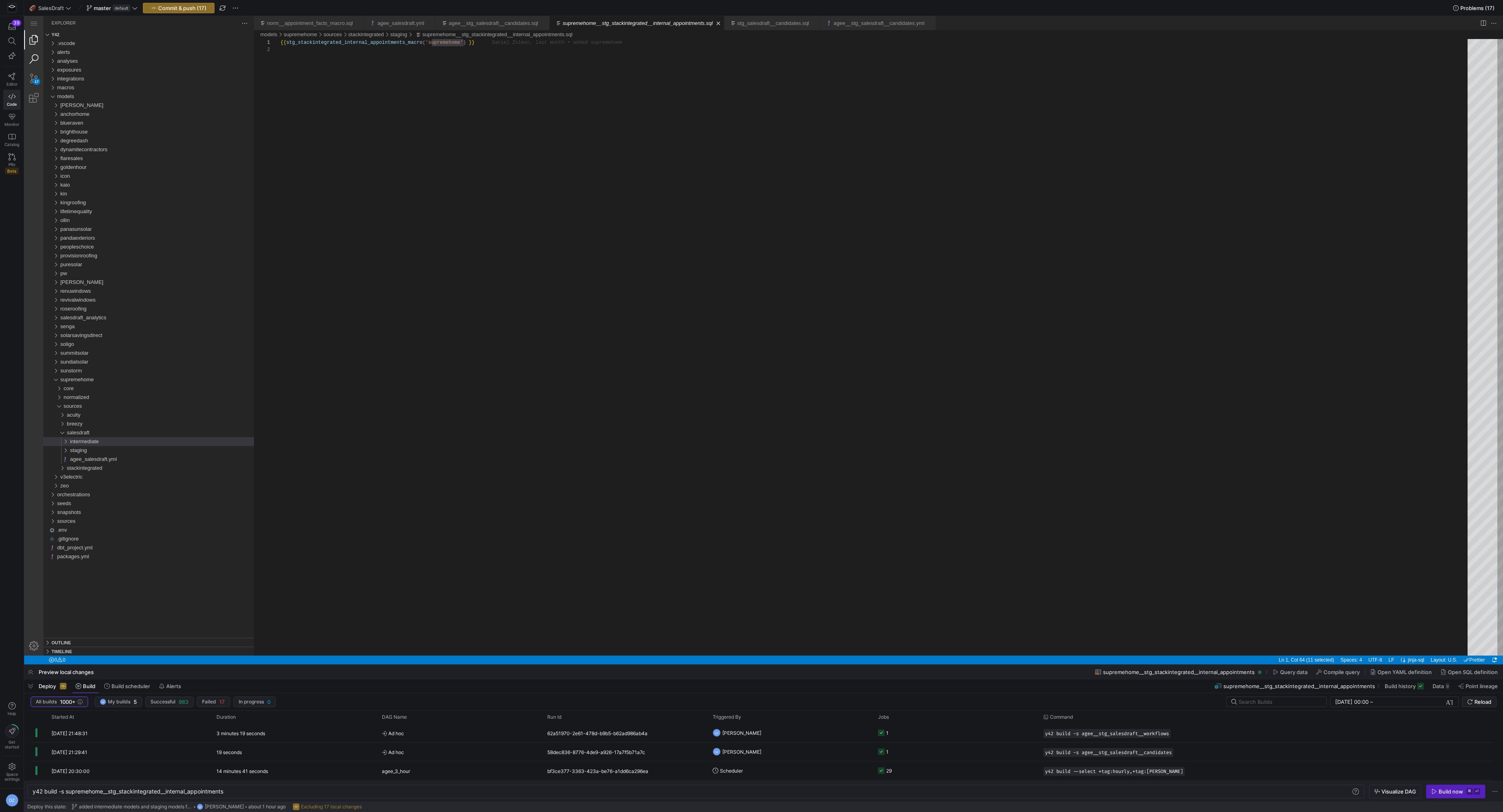
click at [41, 60] on link "Search (⇧⌘F)" at bounding box center [33, 59] width 19 height 19
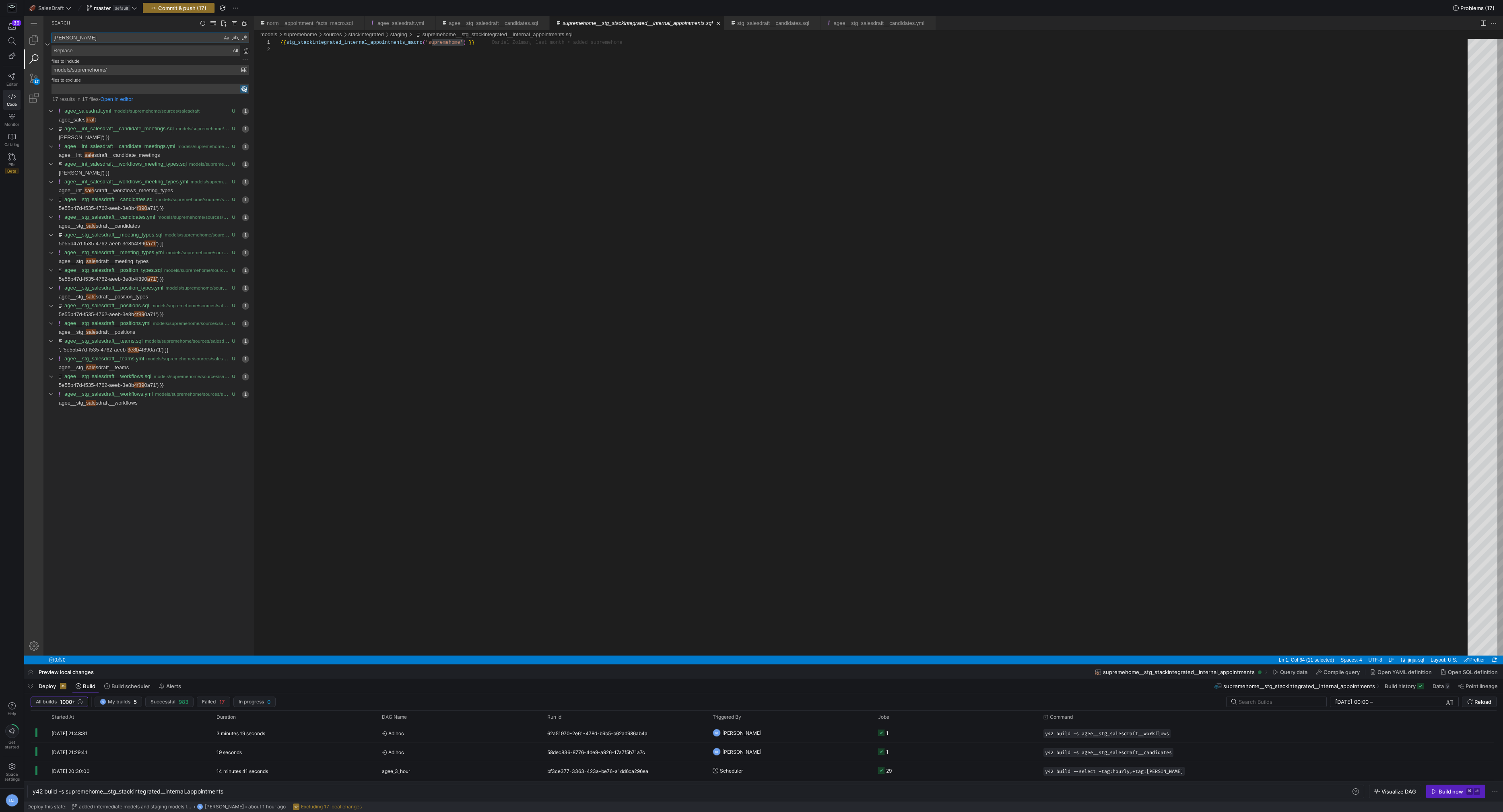
click at [125, 51] on textarea "Replace: Type replace term and press Enter to preview" at bounding box center [146, 51] width 188 height 10
paste textarea "supremehome"
type textarea "supremehome"
click at [139, 120] on span "Replace 'draf' with 'supremehome' at column 12 in line agee_salesdraft" at bounding box center [191, 120] width 124 height 9
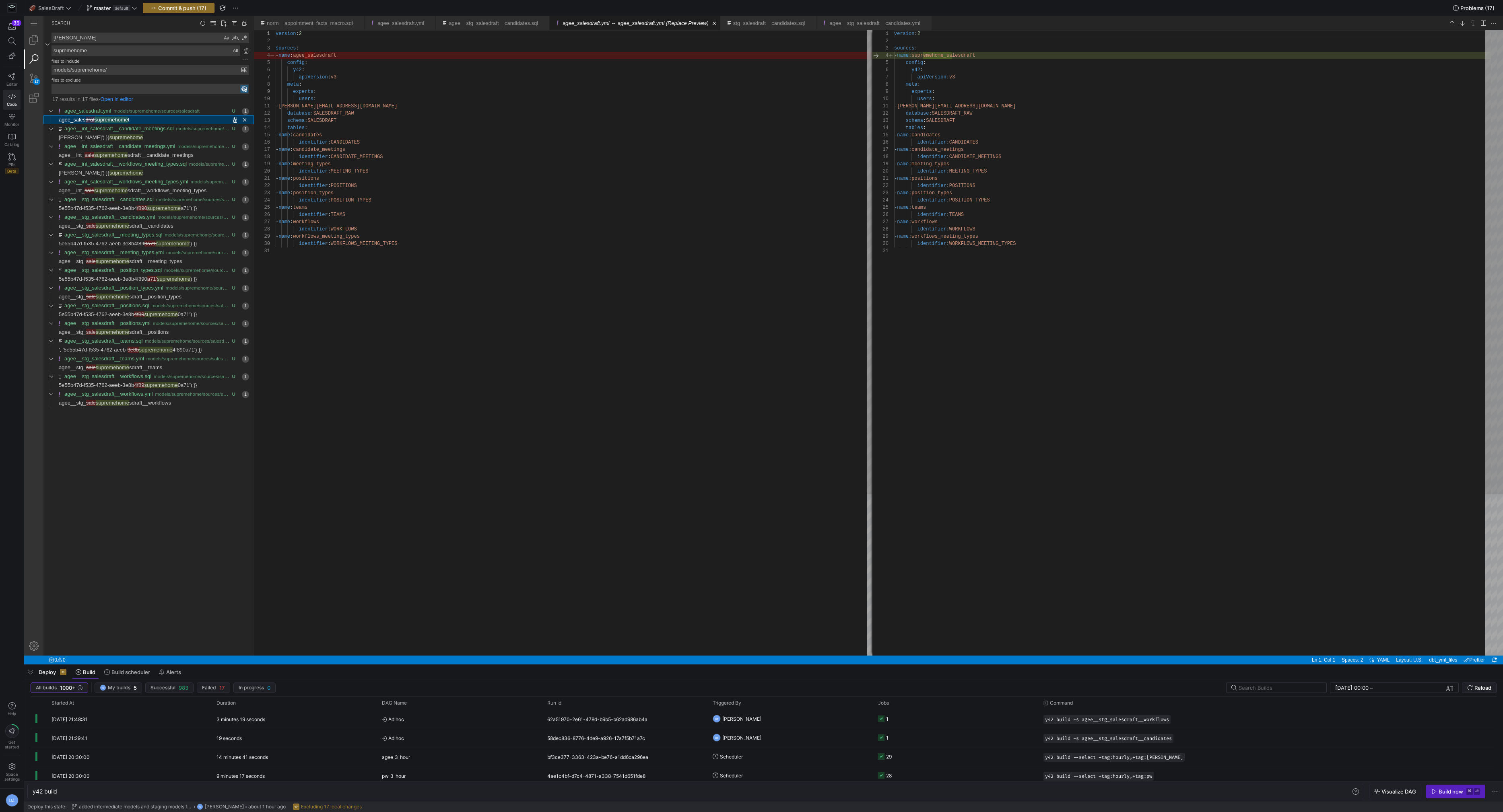
scroll to position [72, 0]
click at [244, 51] on link "Replace All (⌥⌘Enter)" at bounding box center [246, 50] width 9 height 9
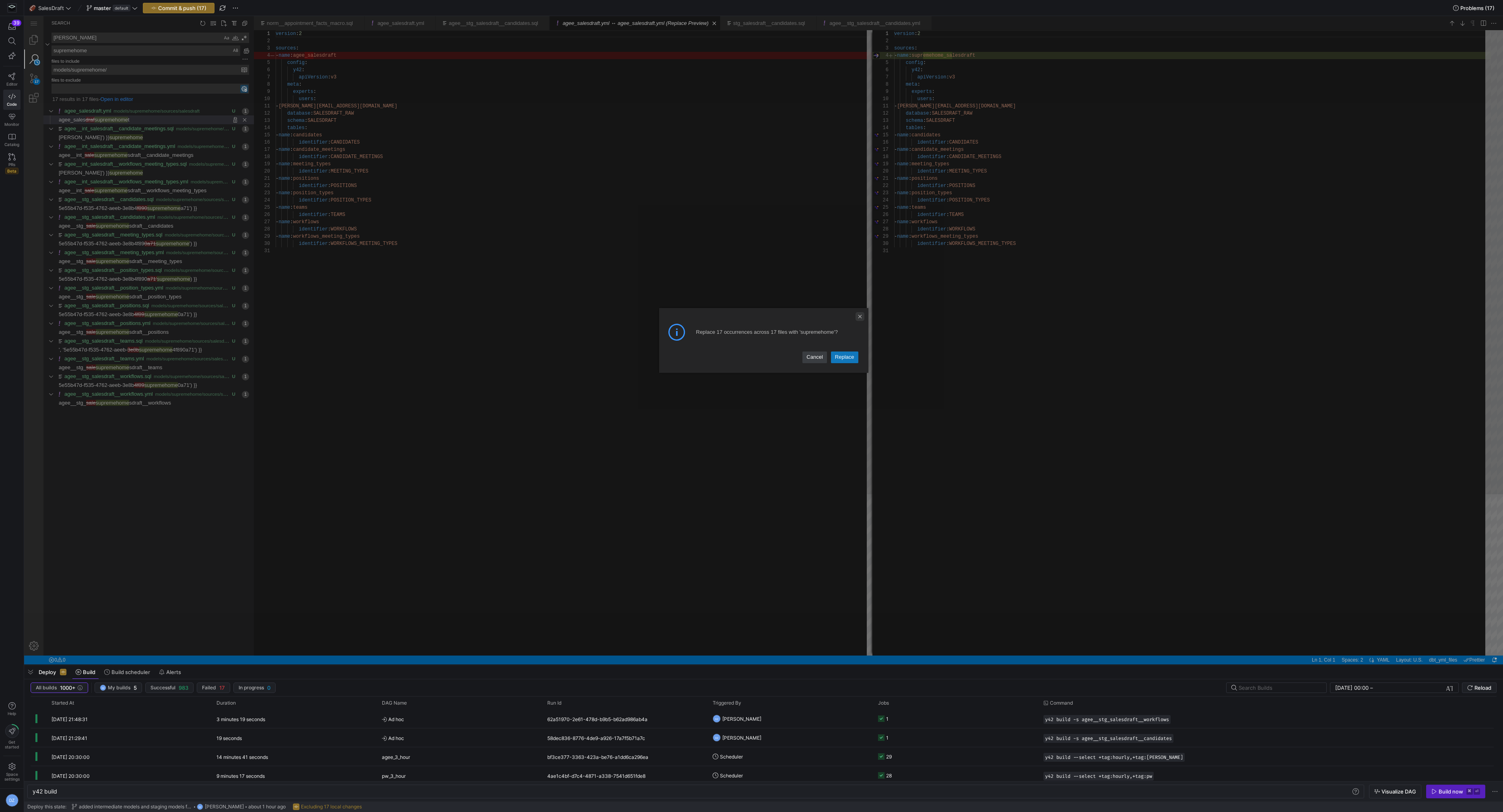
click at [862, 316] on link "Close Dialog" at bounding box center [859, 316] width 9 height 9
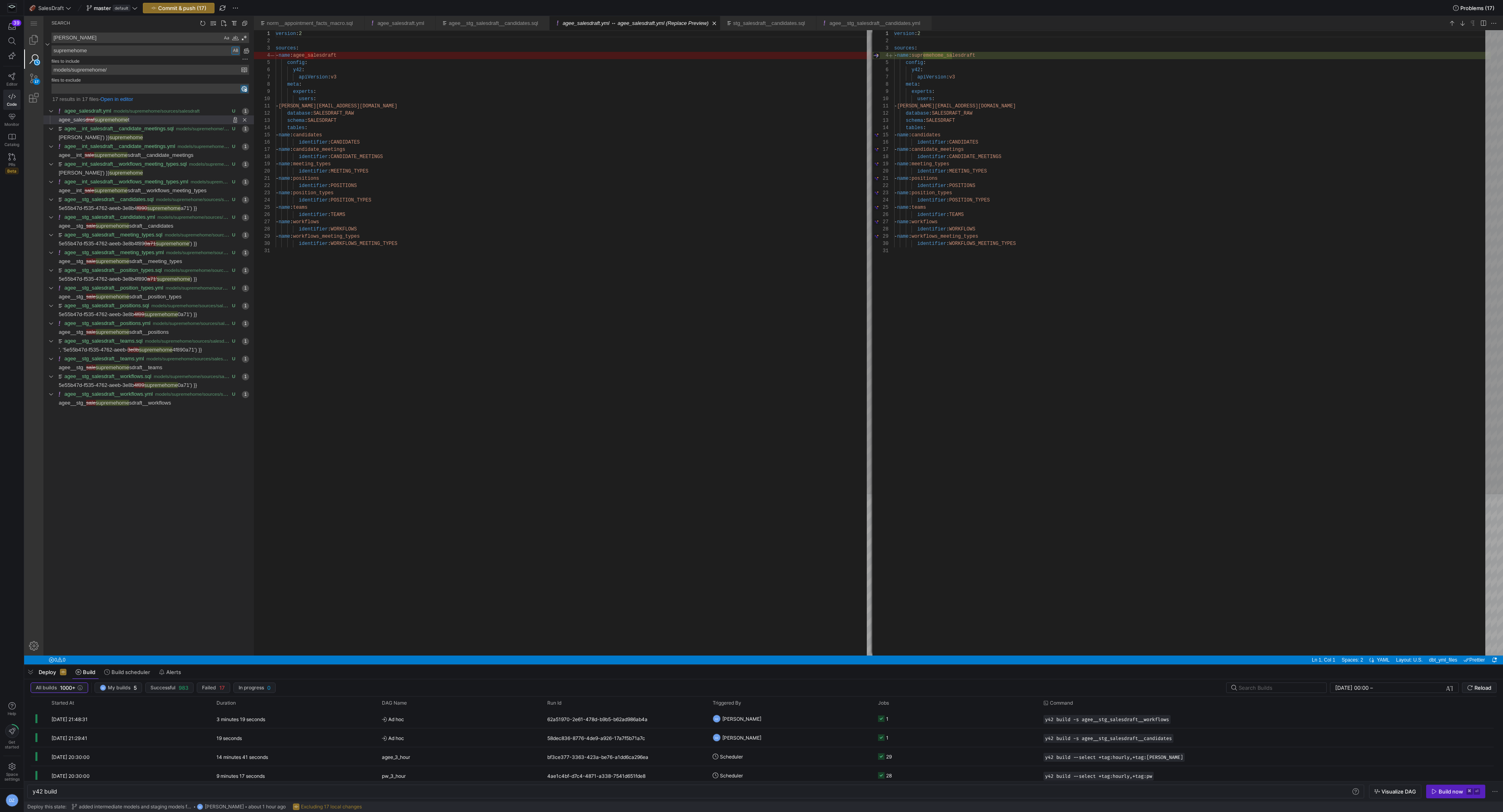
click at [236, 52] on div "Preserve Case (⌥⌘P)" at bounding box center [236, 51] width 8 height 8
click at [244, 51] on link "Replace All (⌥⌘Enter)" at bounding box center [246, 50] width 9 height 9
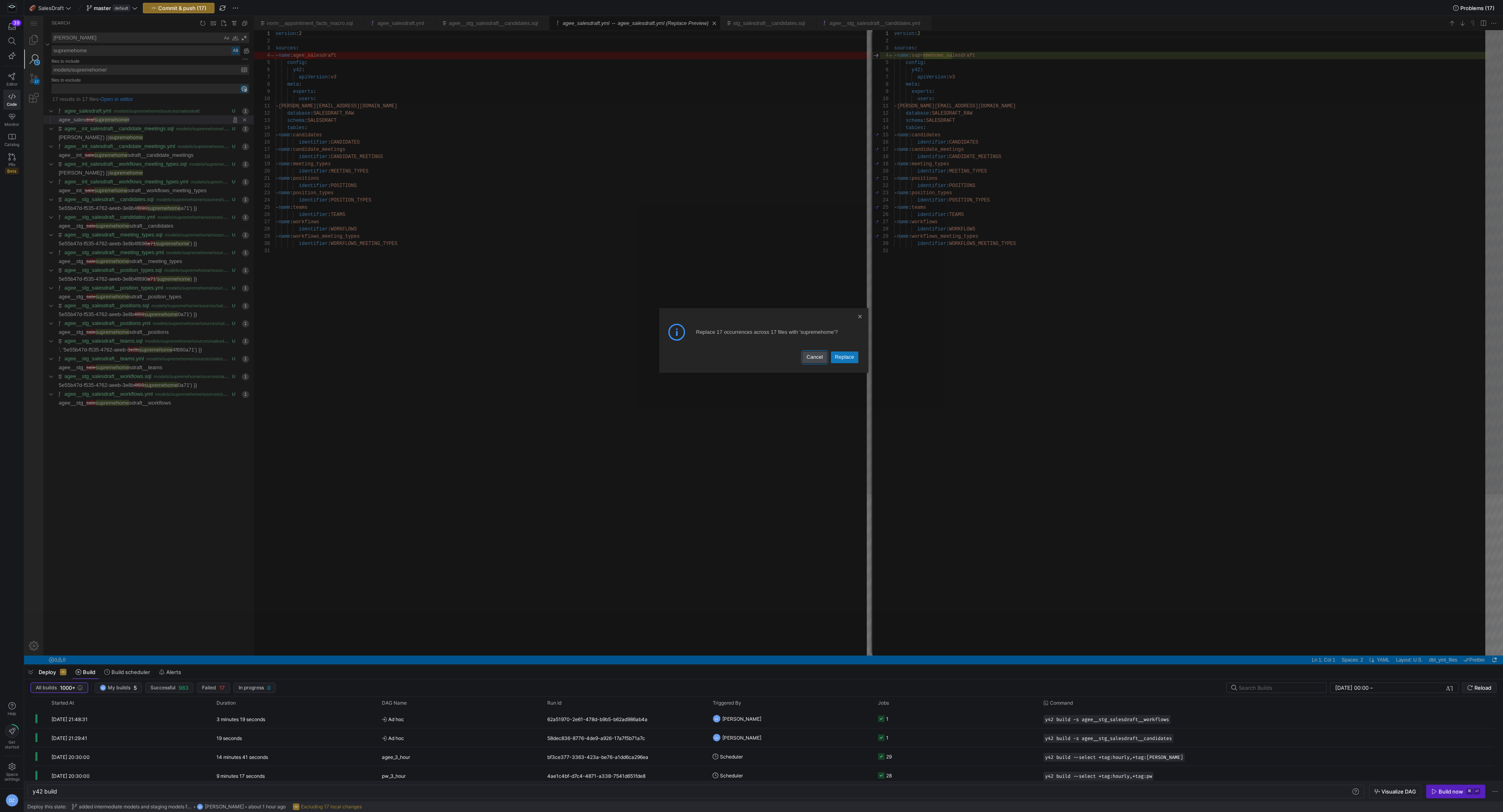
click at [816, 358] on link "Cancel" at bounding box center [814, 357] width 24 height 11
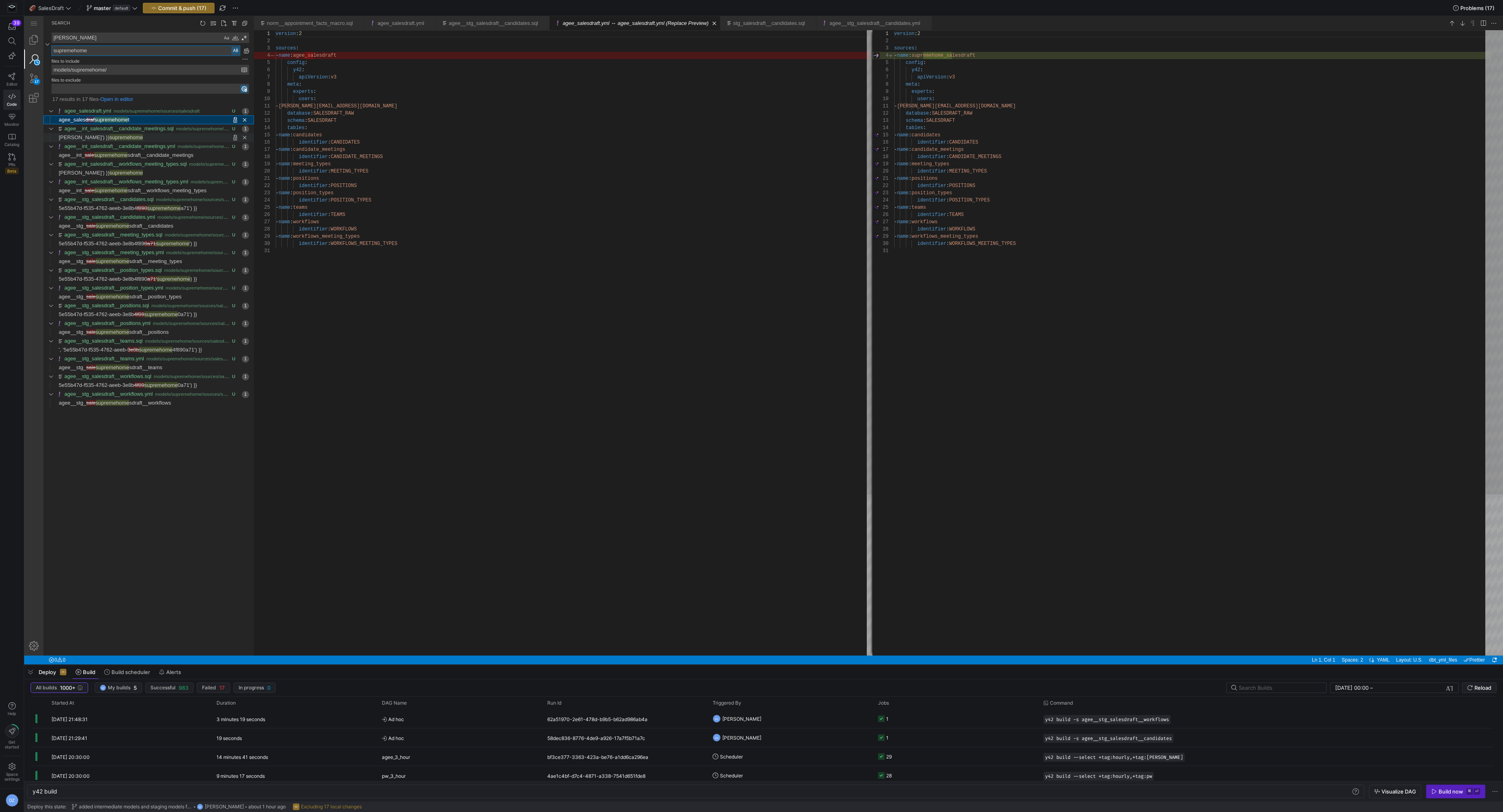
click at [168, 135] on span "Replace '' with 'supremehome' at column 47 in line agee') }}" at bounding box center [198, 137] width 111 height 9
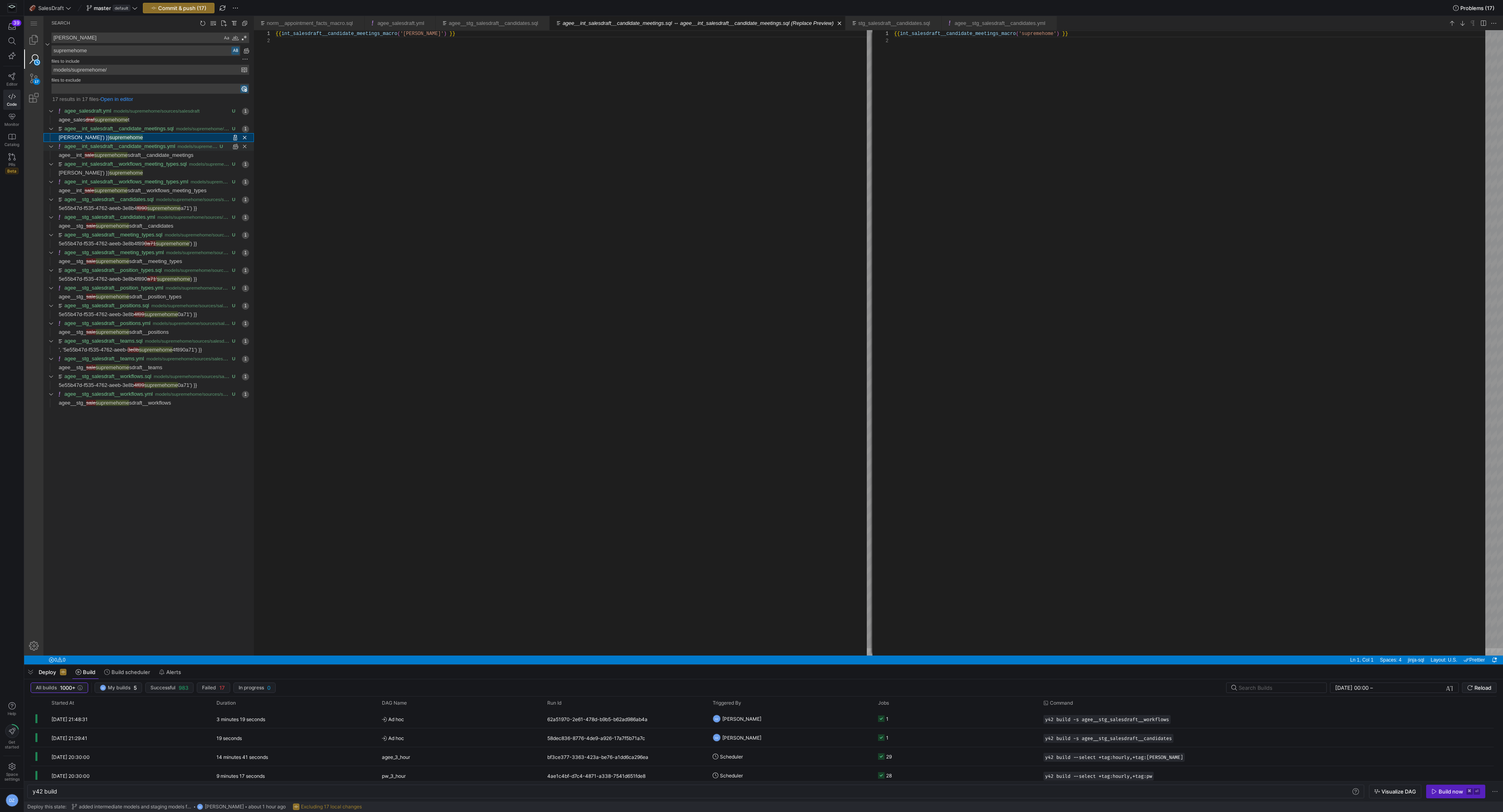
scroll to position [7, 0]
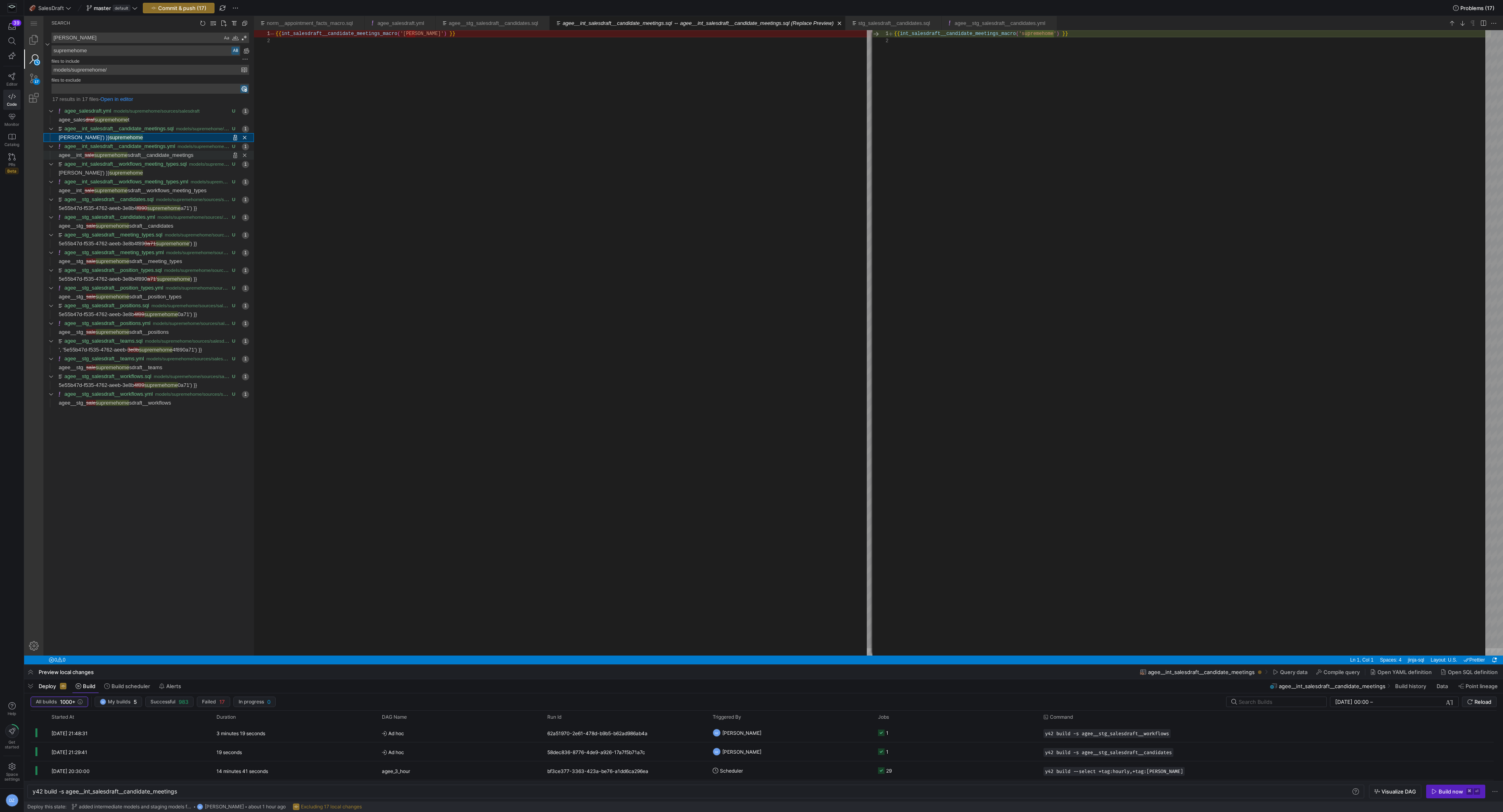
click at [164, 152] on span "sdraft__candidate_meetings" at bounding box center [160, 155] width 65 height 6
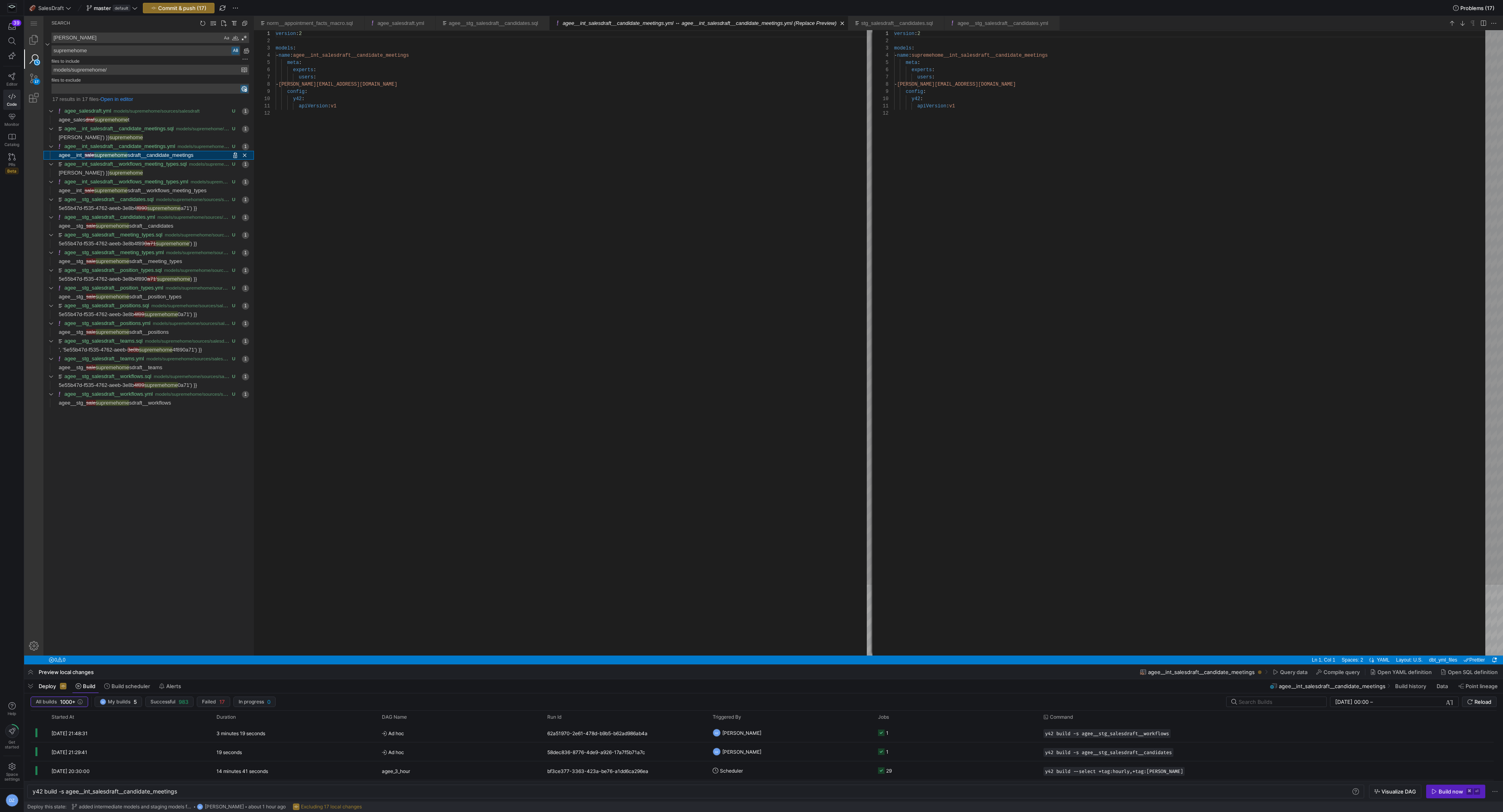
scroll to position [72, 0]
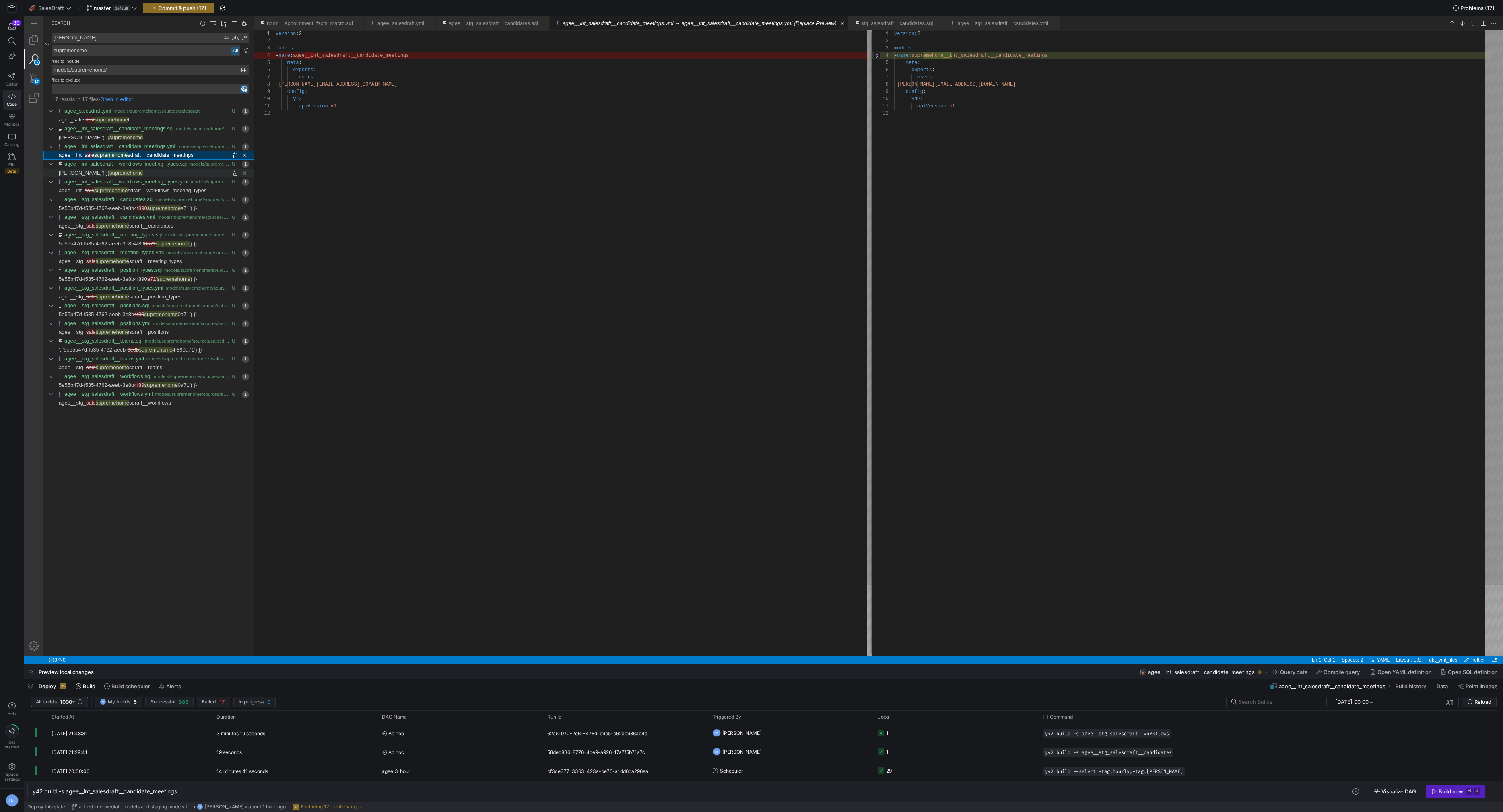
click at [162, 169] on span "Replace '' with 'supremehome' at column 52 in line agee') }}" at bounding box center [198, 173] width 111 height 9
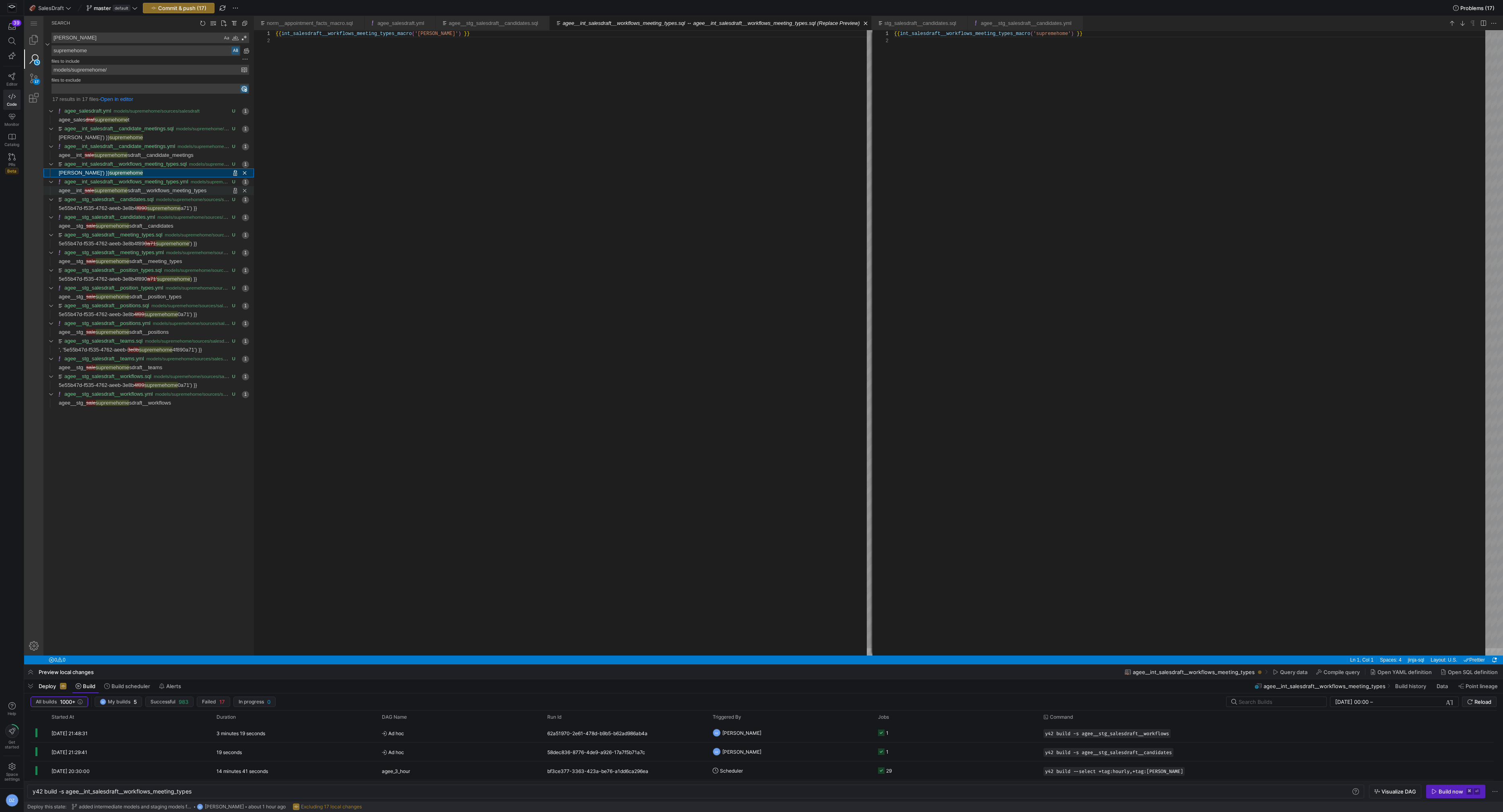
scroll to position [7, 0]
click at [163, 190] on span "sdraft__workflows_meeting_types" at bounding box center [167, 190] width 79 height 6
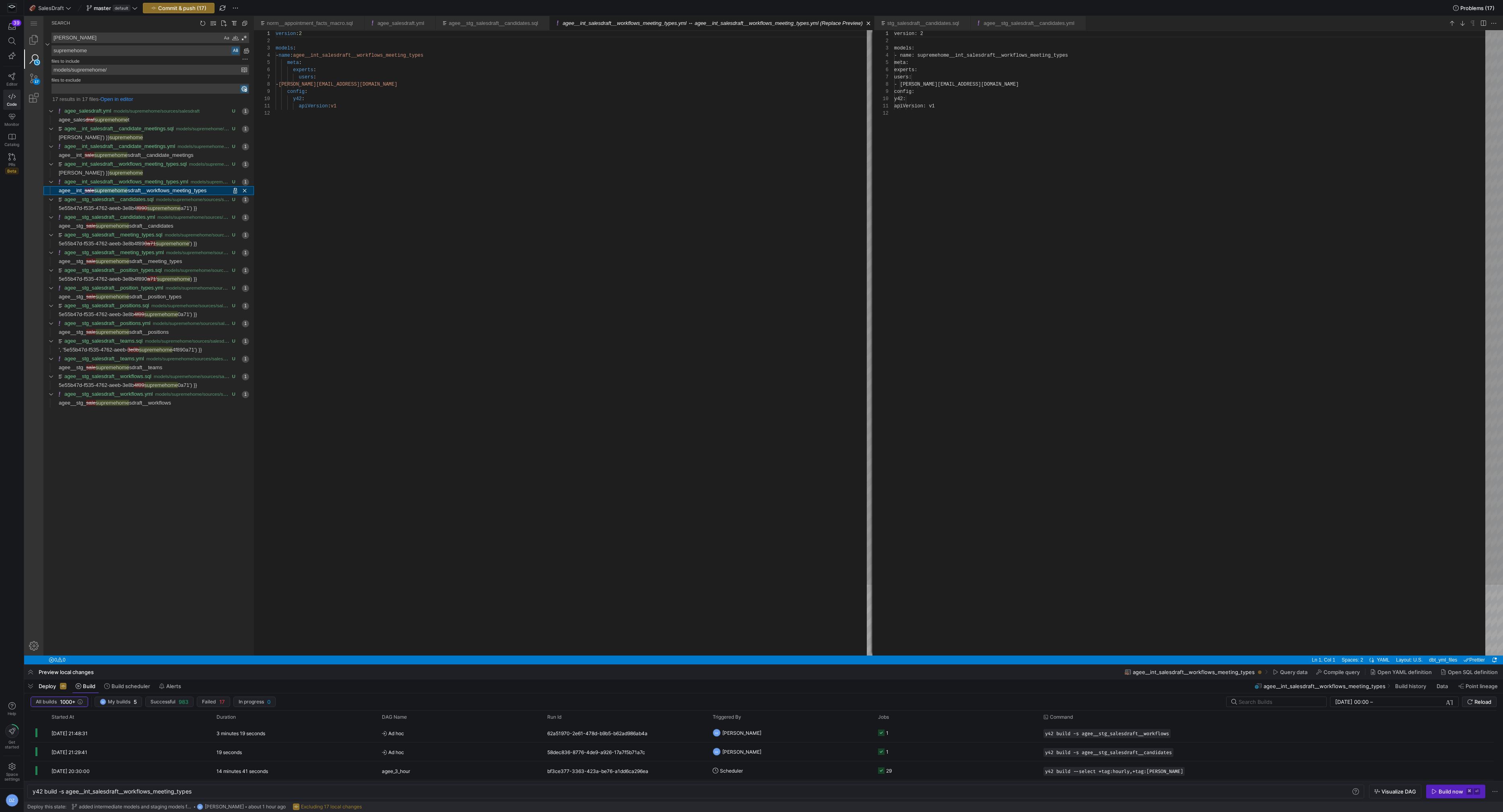
scroll to position [72, 0]
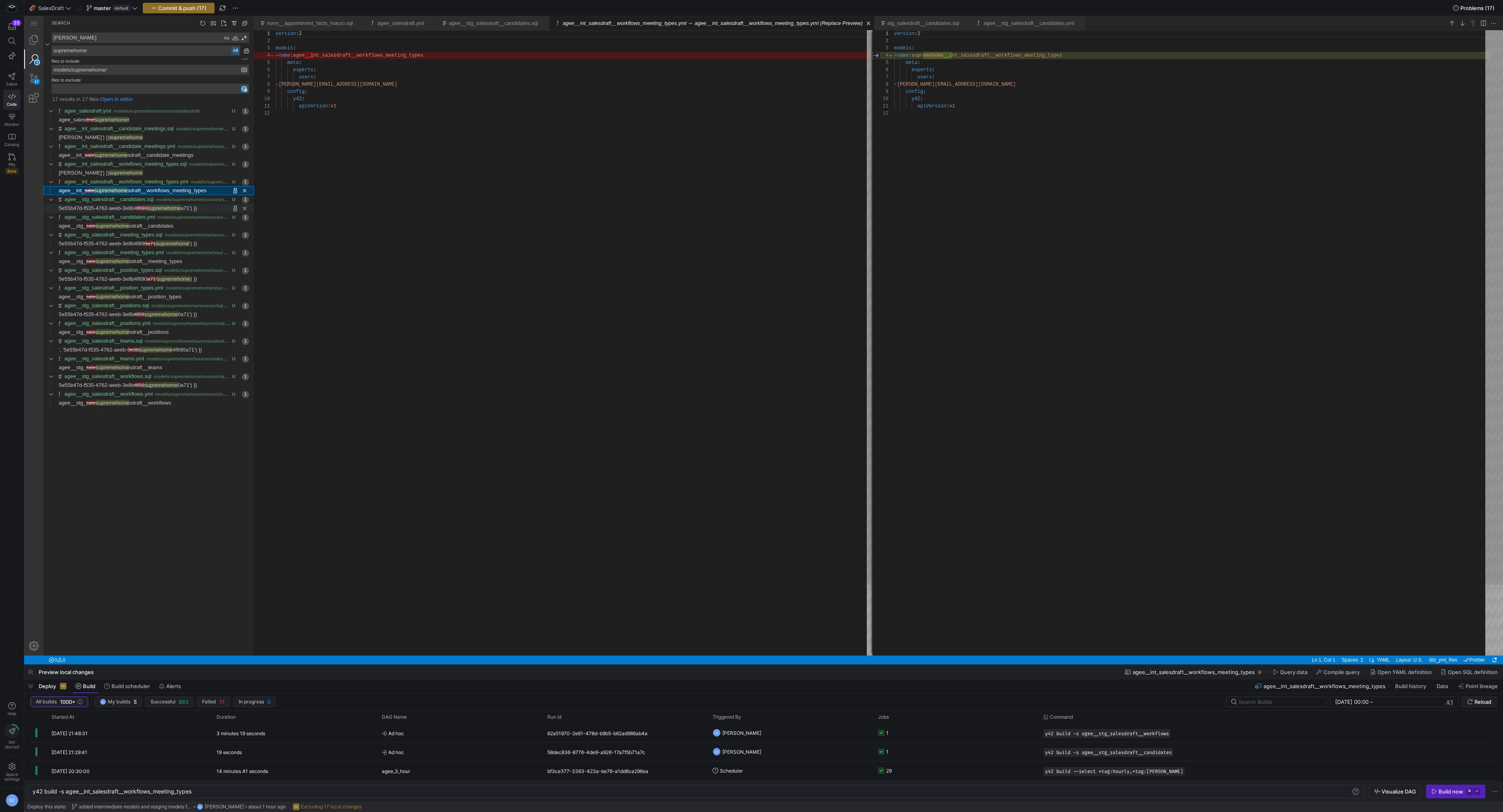
click at [163, 205] on span "supremehome" at bounding box center [163, 208] width 33 height 6
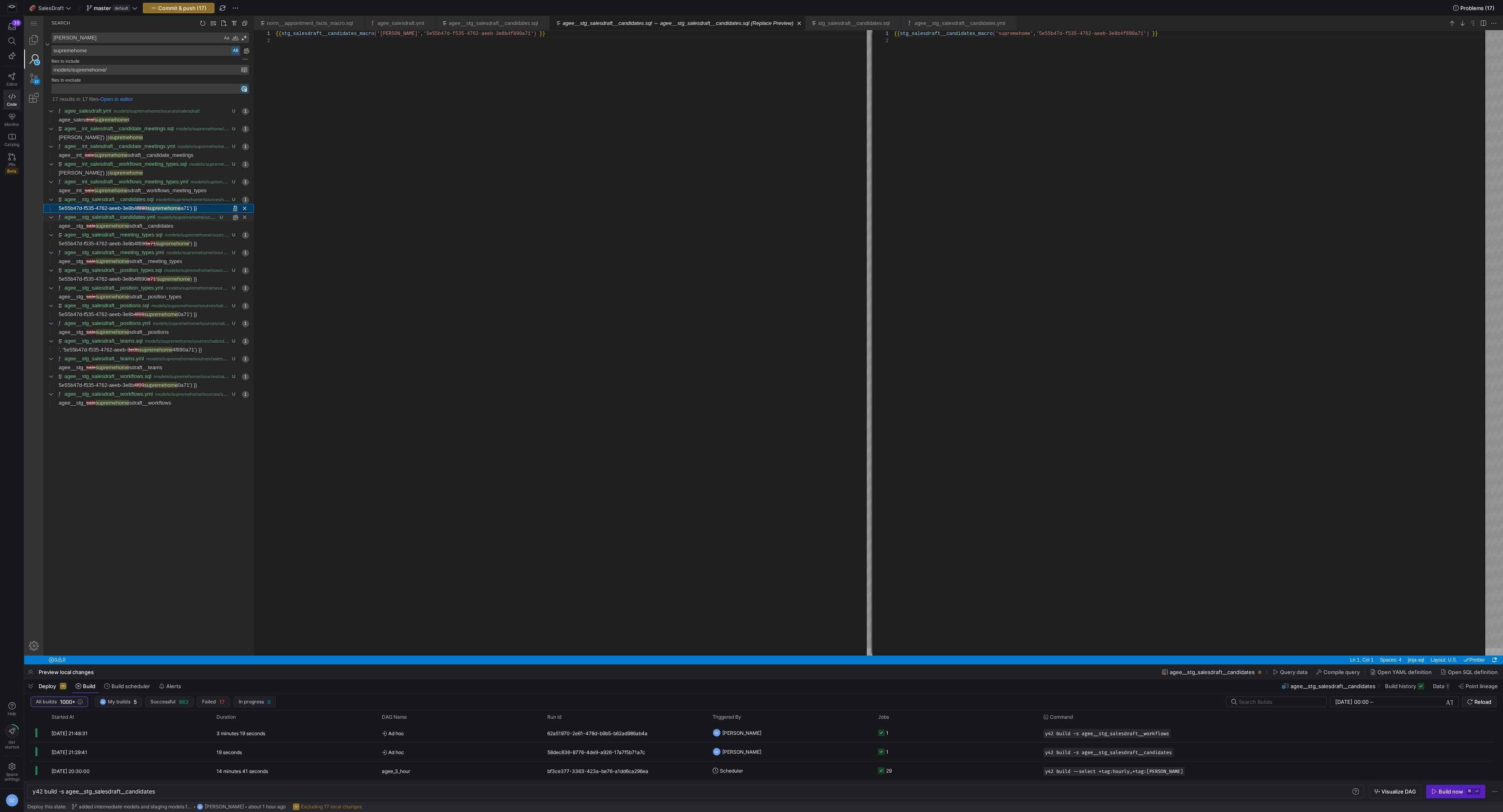
scroll to position [7, 0]
click at [167, 223] on span "sdraft__candidates" at bounding box center [151, 226] width 44 height 6
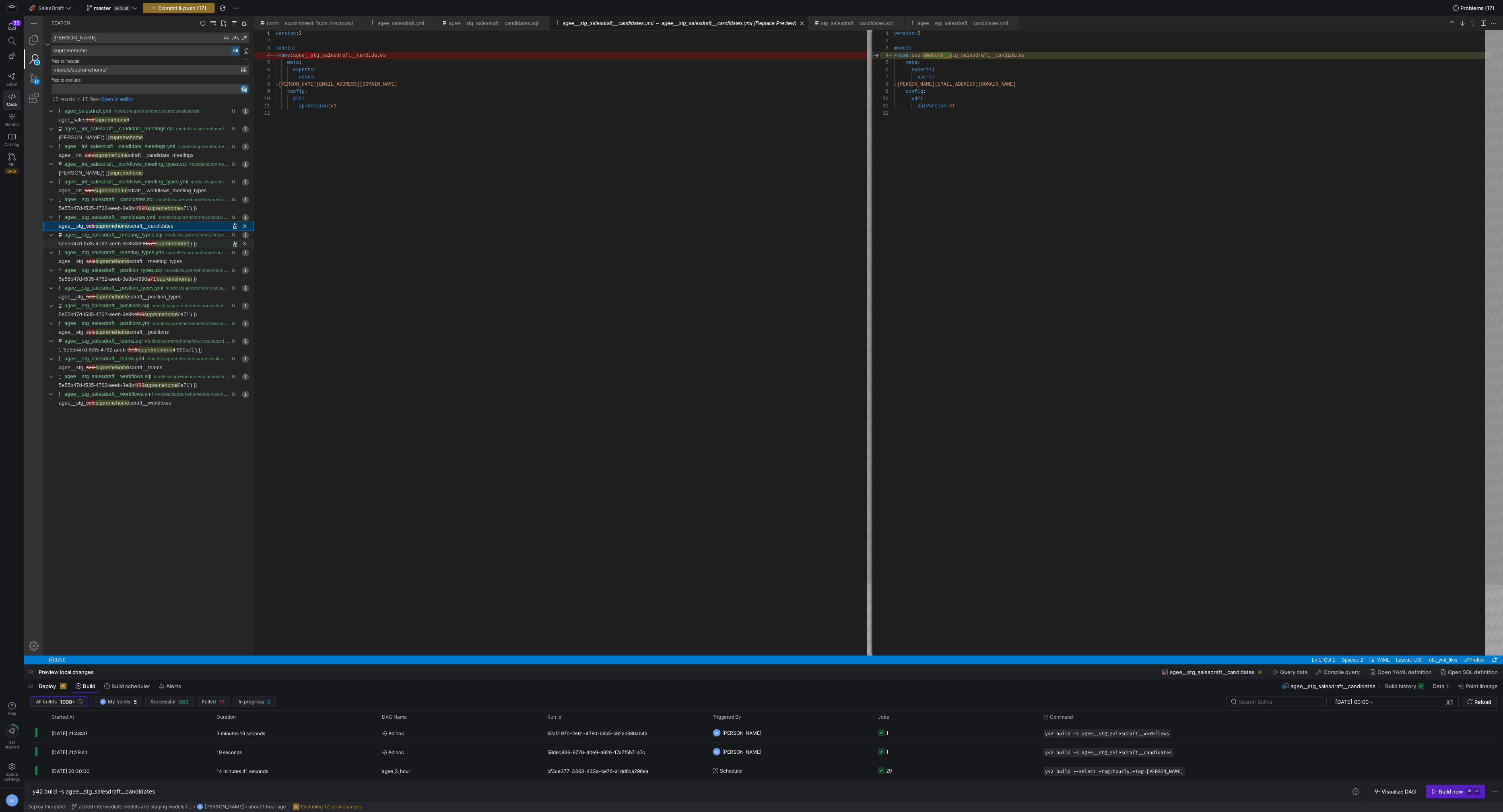
click at [167, 242] on span "supremehome" at bounding box center [172, 243] width 33 height 6
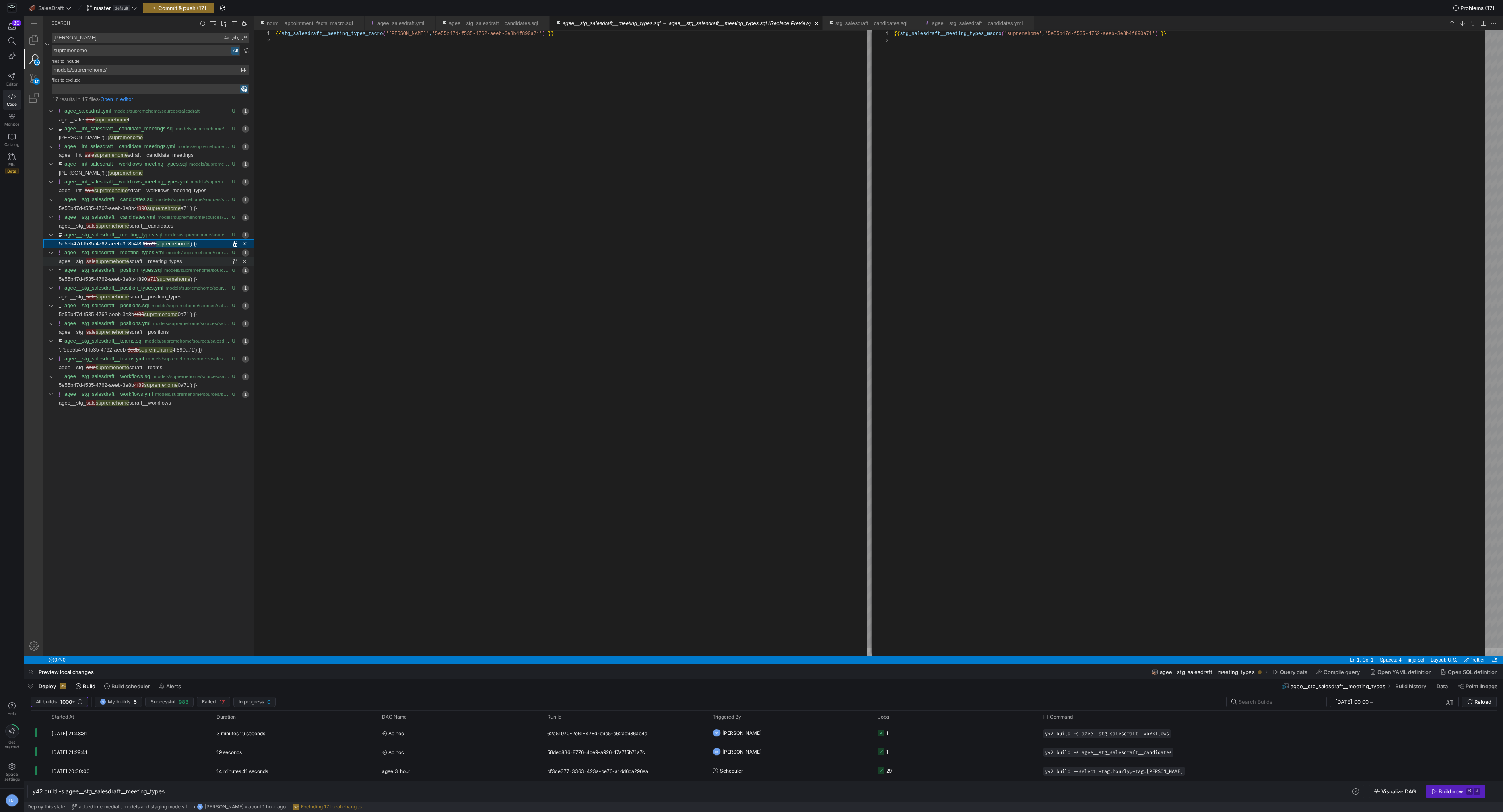
scroll to position [7, 0]
click at [167, 258] on span "sdraft__meeting_types" at bounding box center [155, 261] width 53 height 6
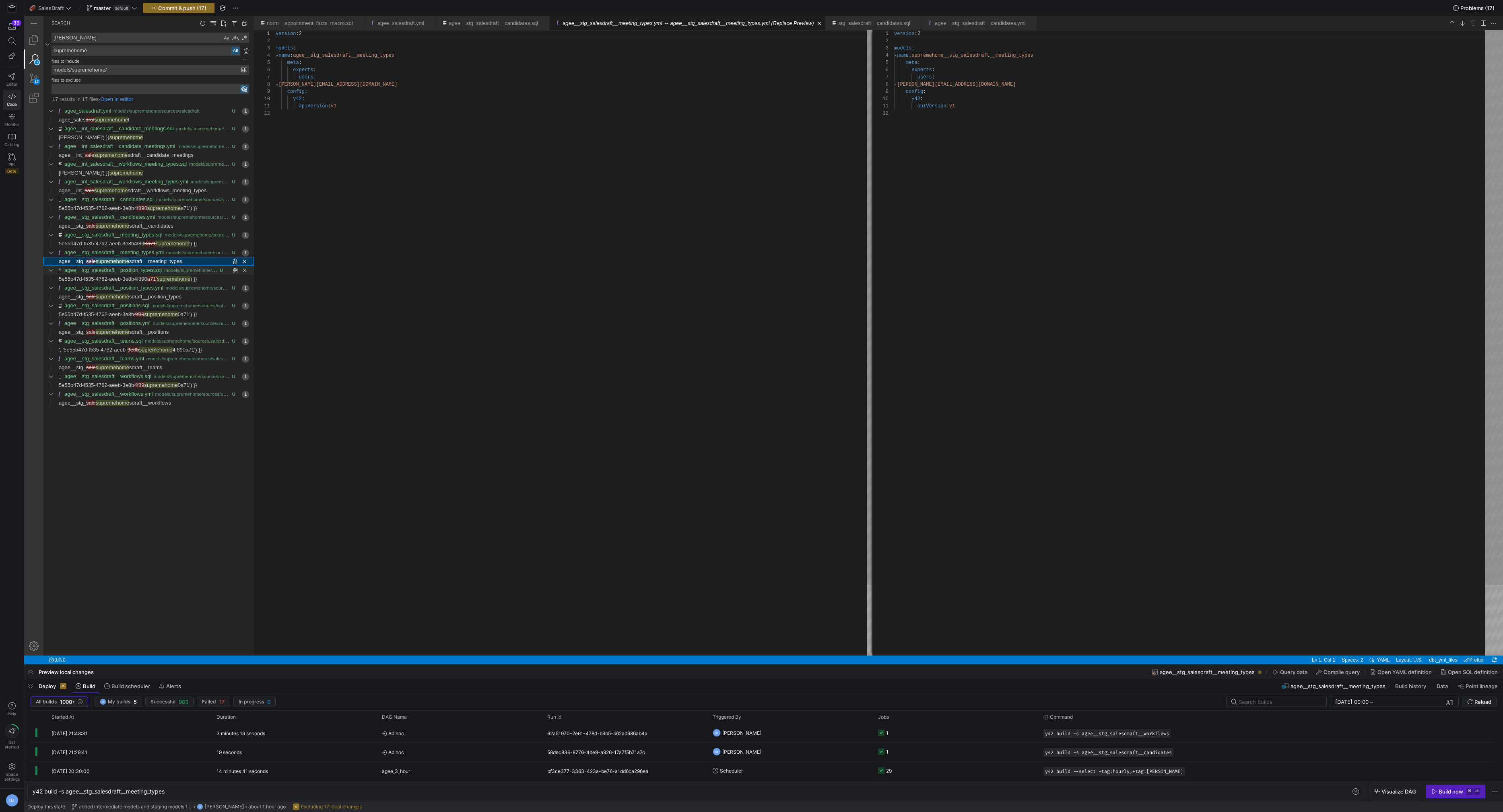
scroll to position [72, 0]
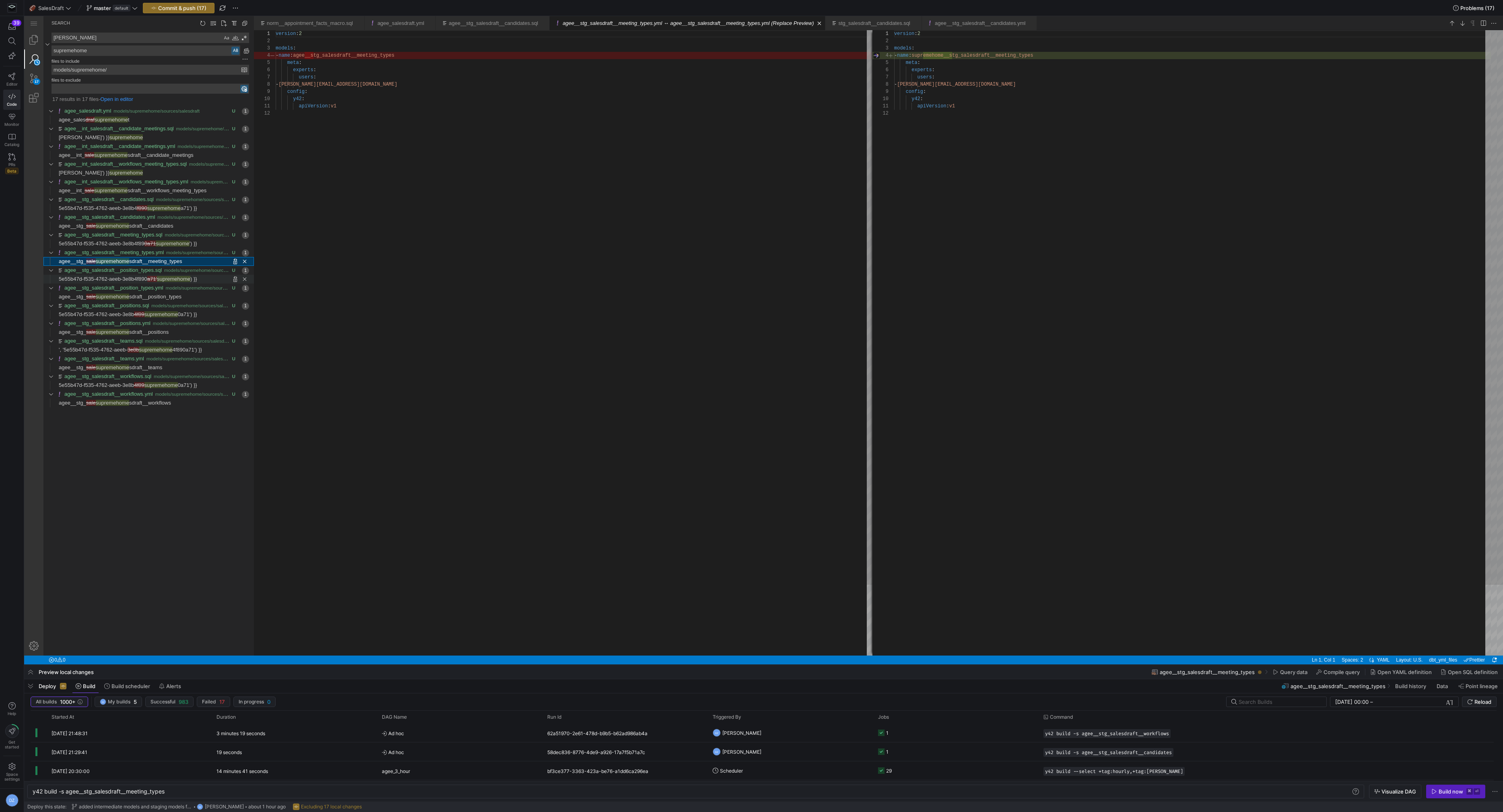
click at [172, 276] on span "supremehome" at bounding box center [173, 279] width 33 height 6
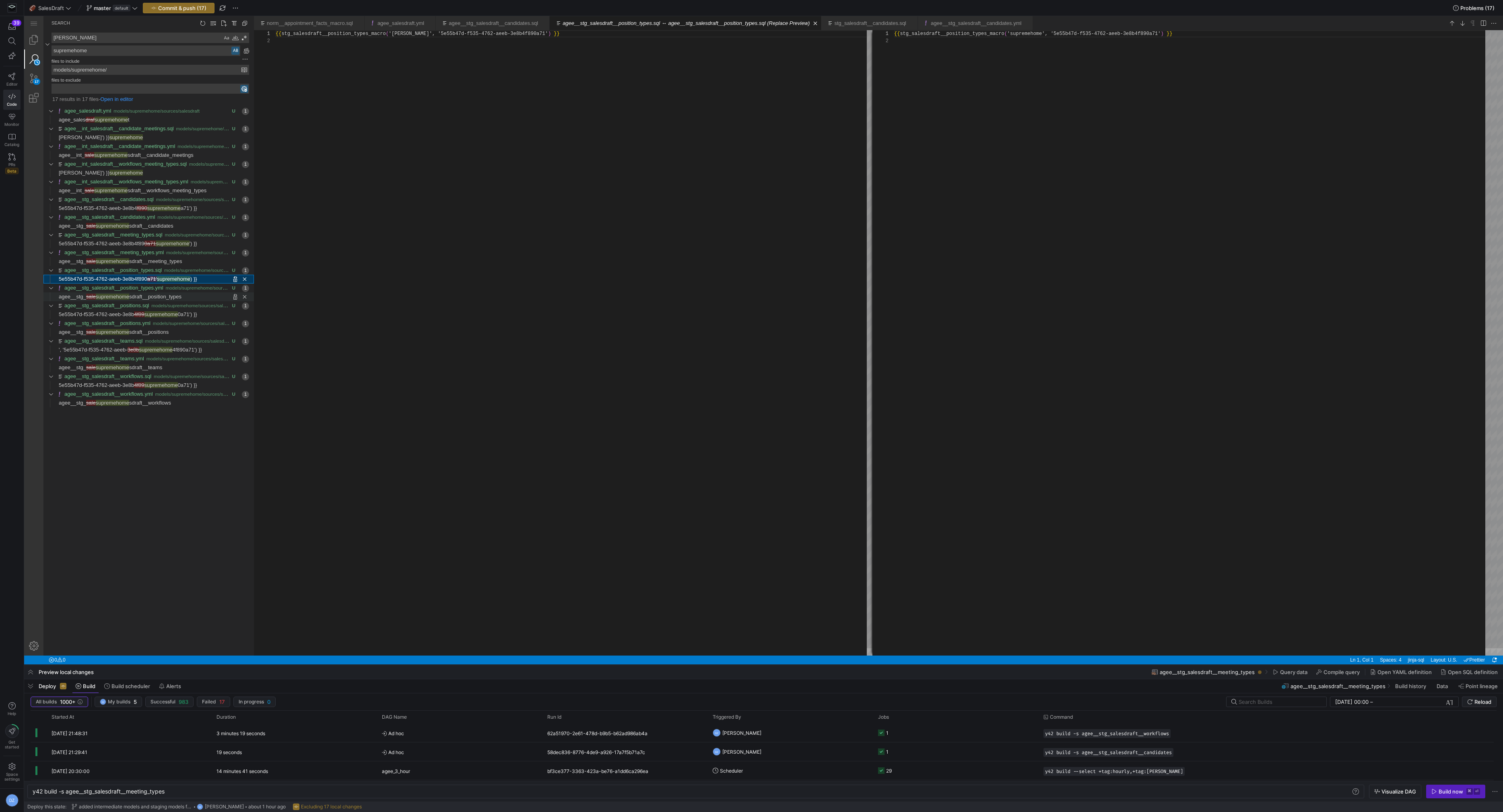
scroll to position [7, 0]
click at [167, 294] on span "sdraft__position_types" at bounding box center [155, 296] width 53 height 6
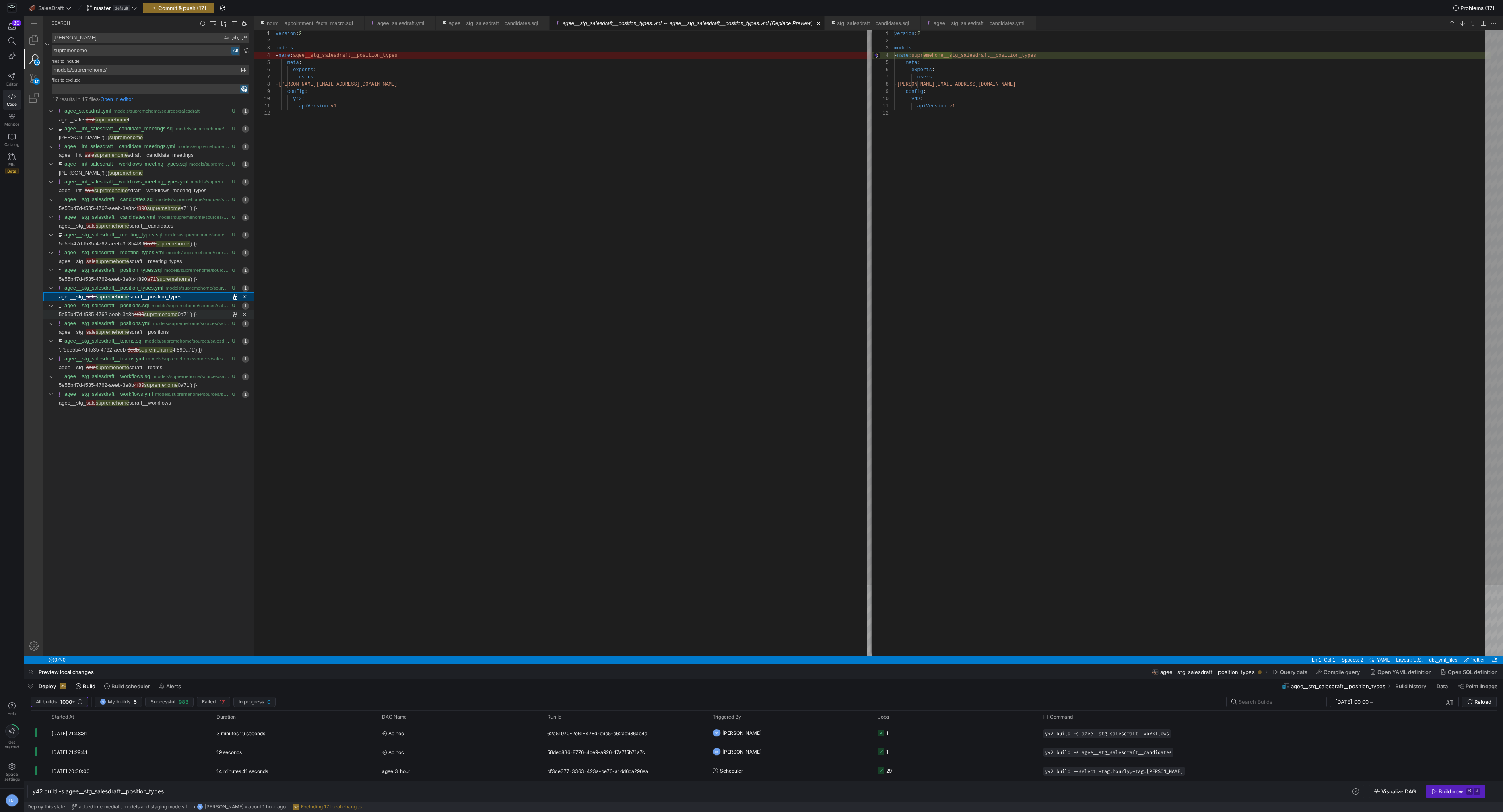
click at [168, 312] on span "supremehome" at bounding box center [161, 314] width 33 height 6
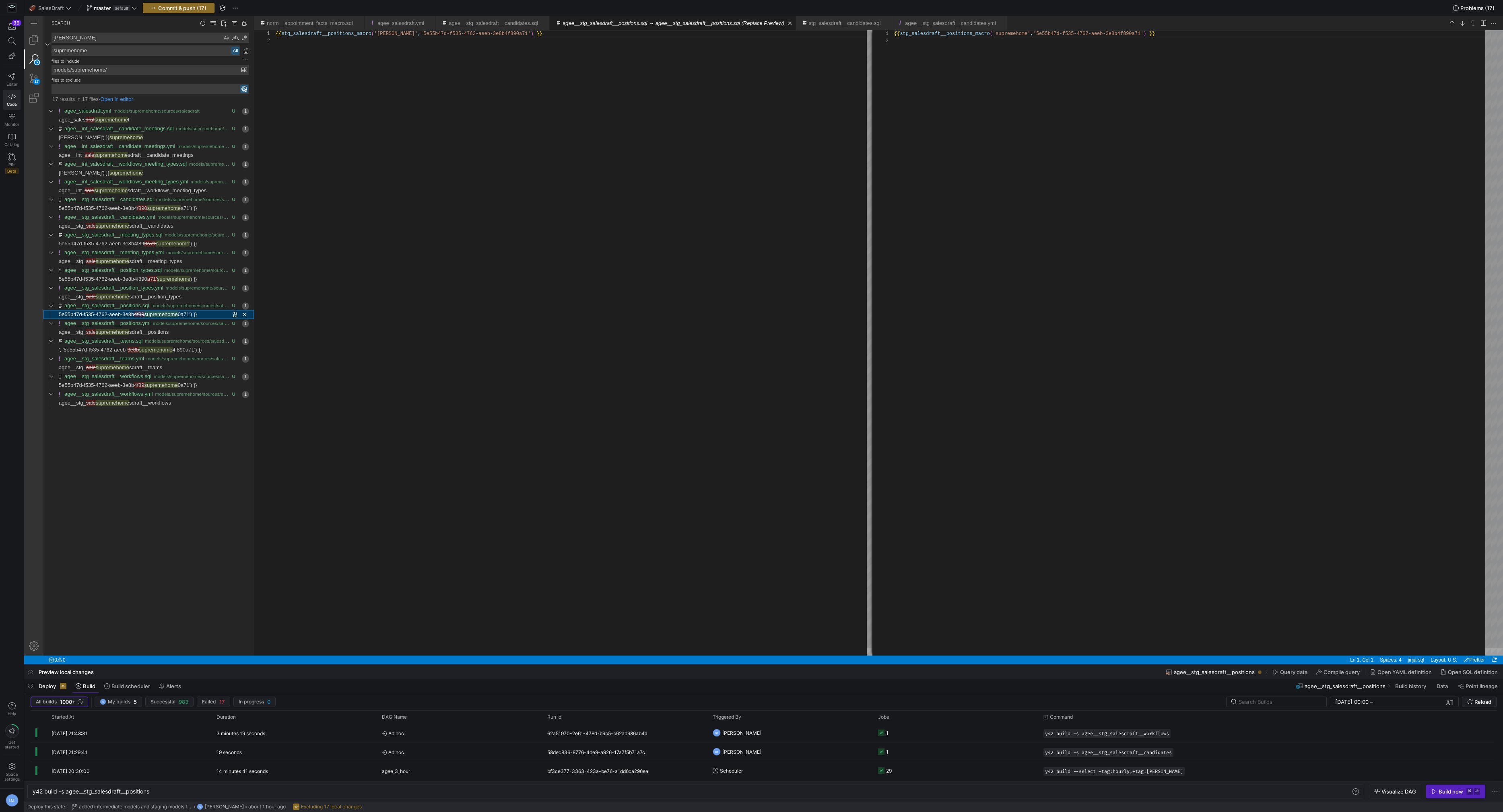
scroll to position [7, 0]
click at [164, 330] on span "sdraft__positions" at bounding box center [149, 332] width 40 height 6
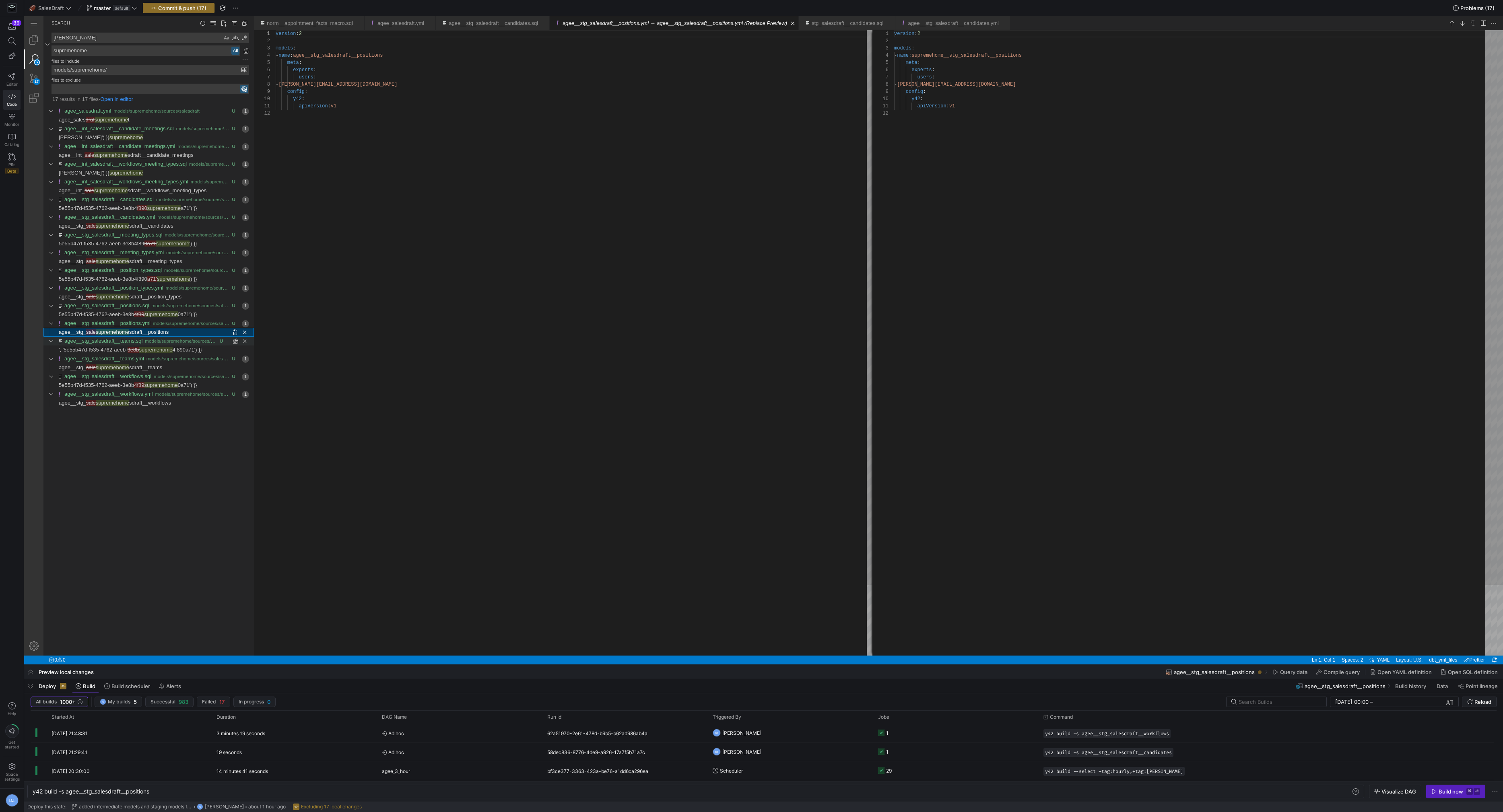
scroll to position [72, 0]
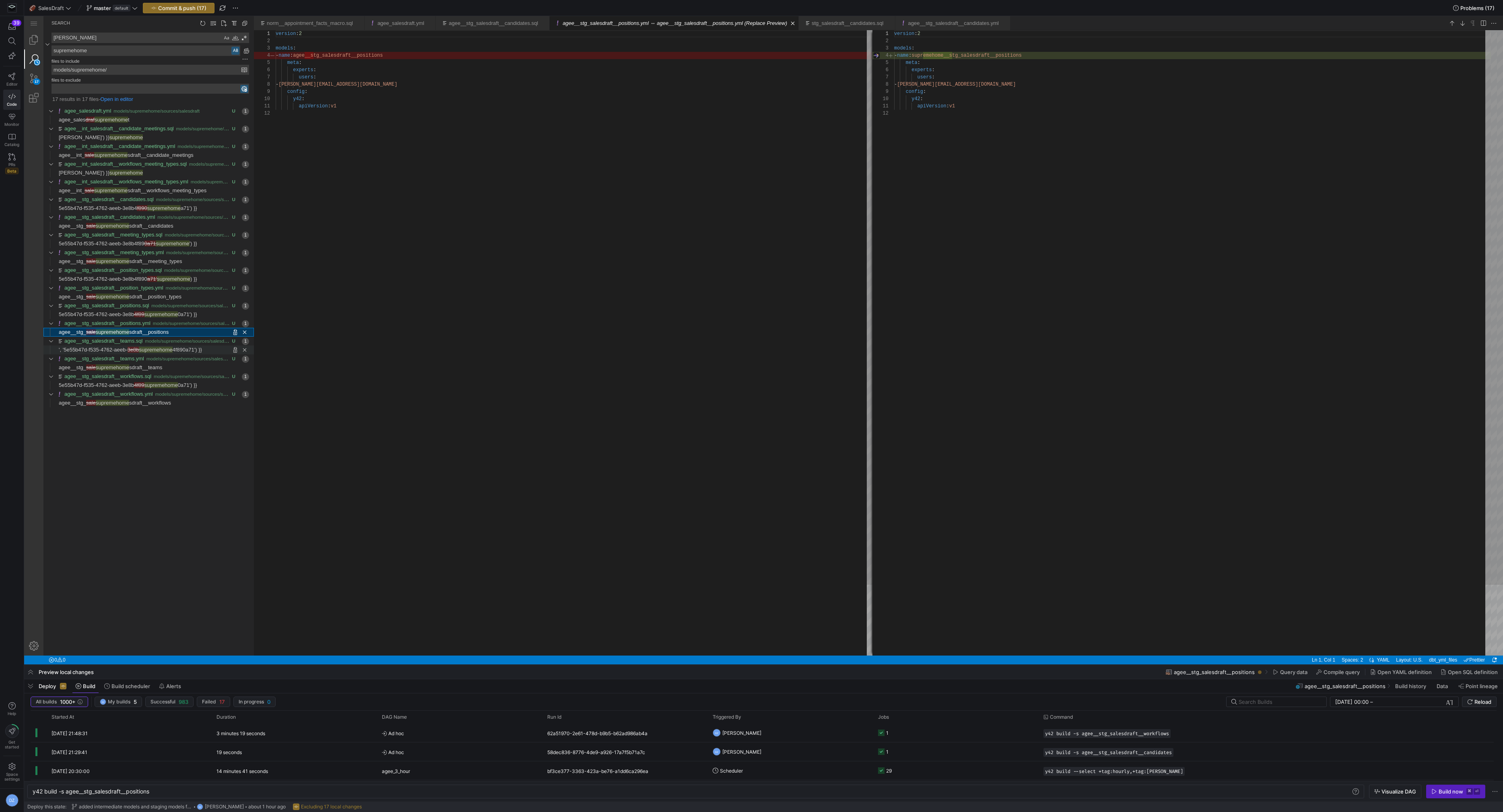
click at [163, 347] on span "supremehome" at bounding box center [155, 350] width 33 height 6
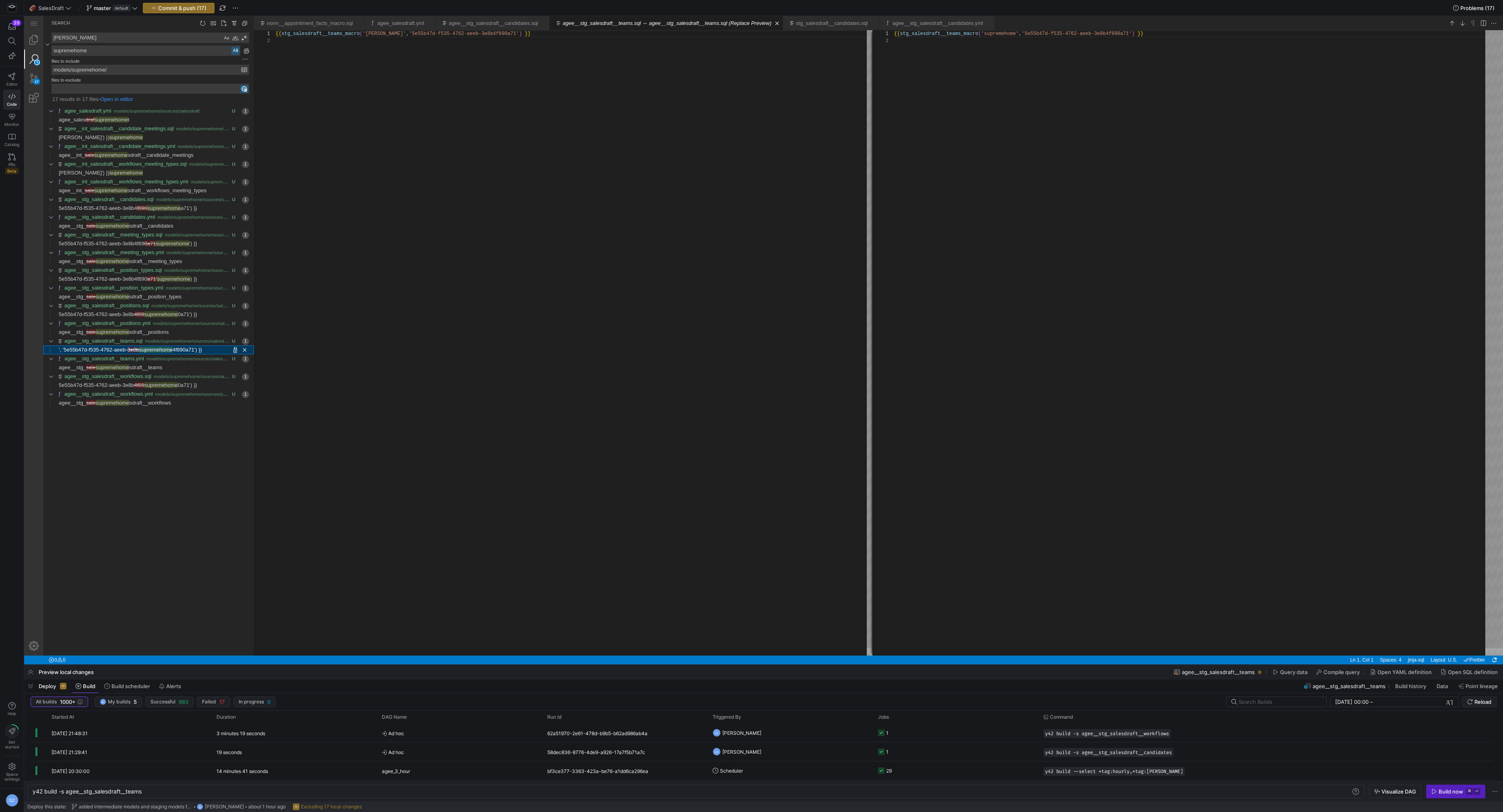
scroll to position [7, 0]
click at [157, 369] on link "agee__stg_ sale supremehome sdraft__teams" at bounding box center [110, 368] width 103 height 9
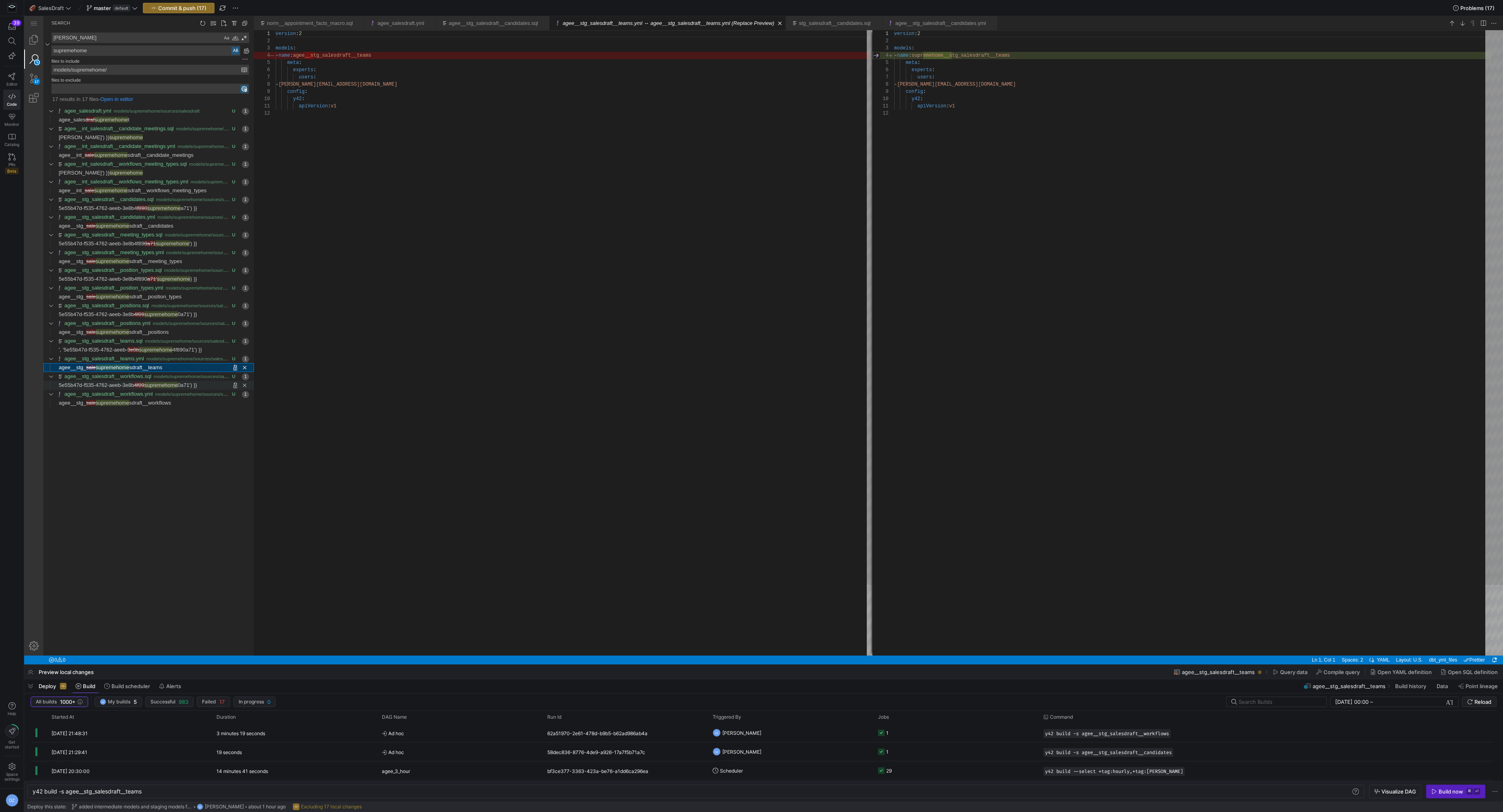
click at [160, 386] on span "supremehome" at bounding box center [161, 385] width 33 height 6
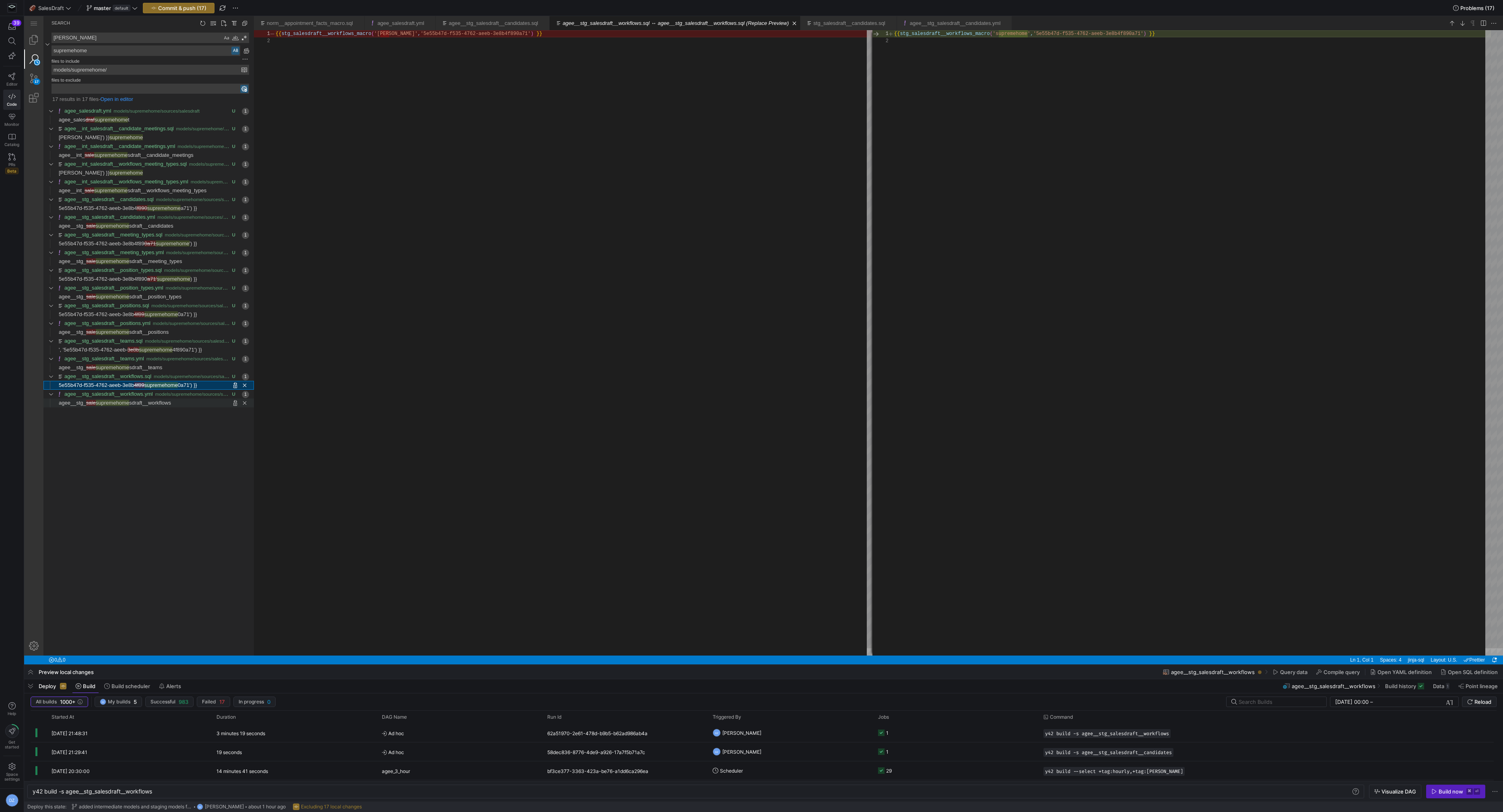
click at [160, 404] on span "sdraft__workflows" at bounding box center [150, 403] width 42 height 6
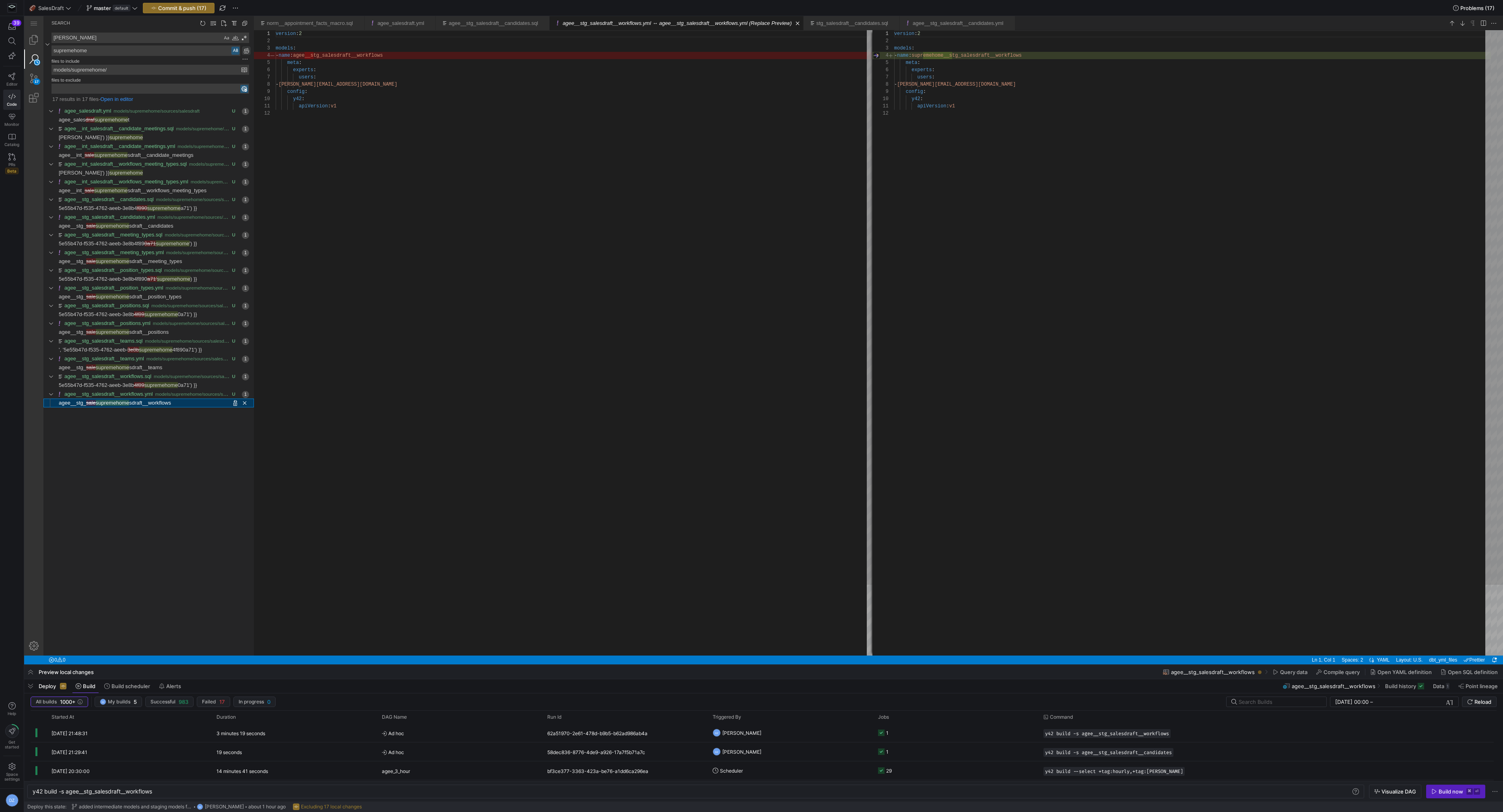
click at [244, 51] on link "Replace All (⌥⌘Enter)" at bounding box center [246, 50] width 9 height 9
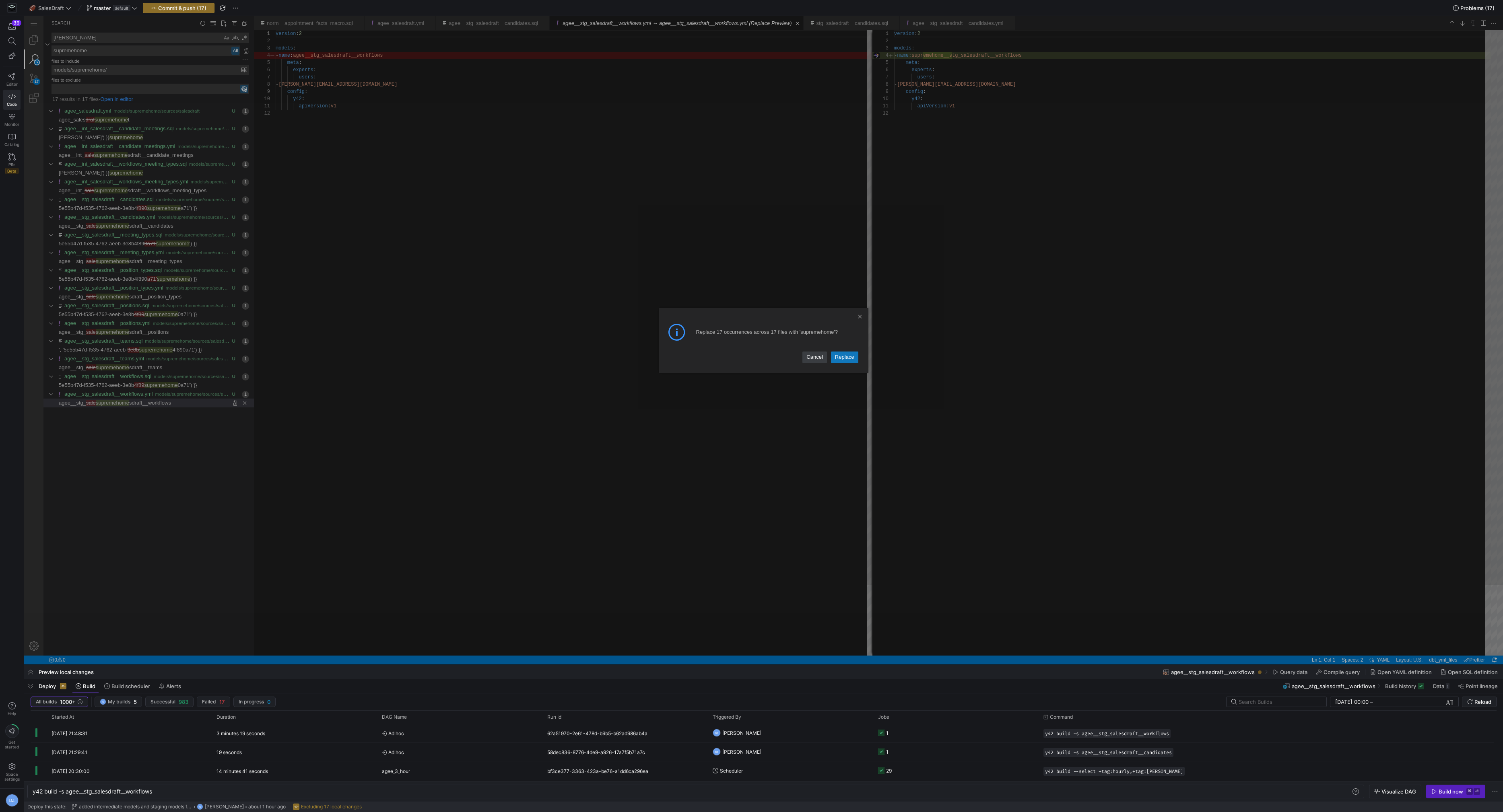
click at [852, 356] on link "Replace" at bounding box center [844, 357] width 27 height 11
type textarea "y42 build -s agee__stg_salesdraft__candidates"
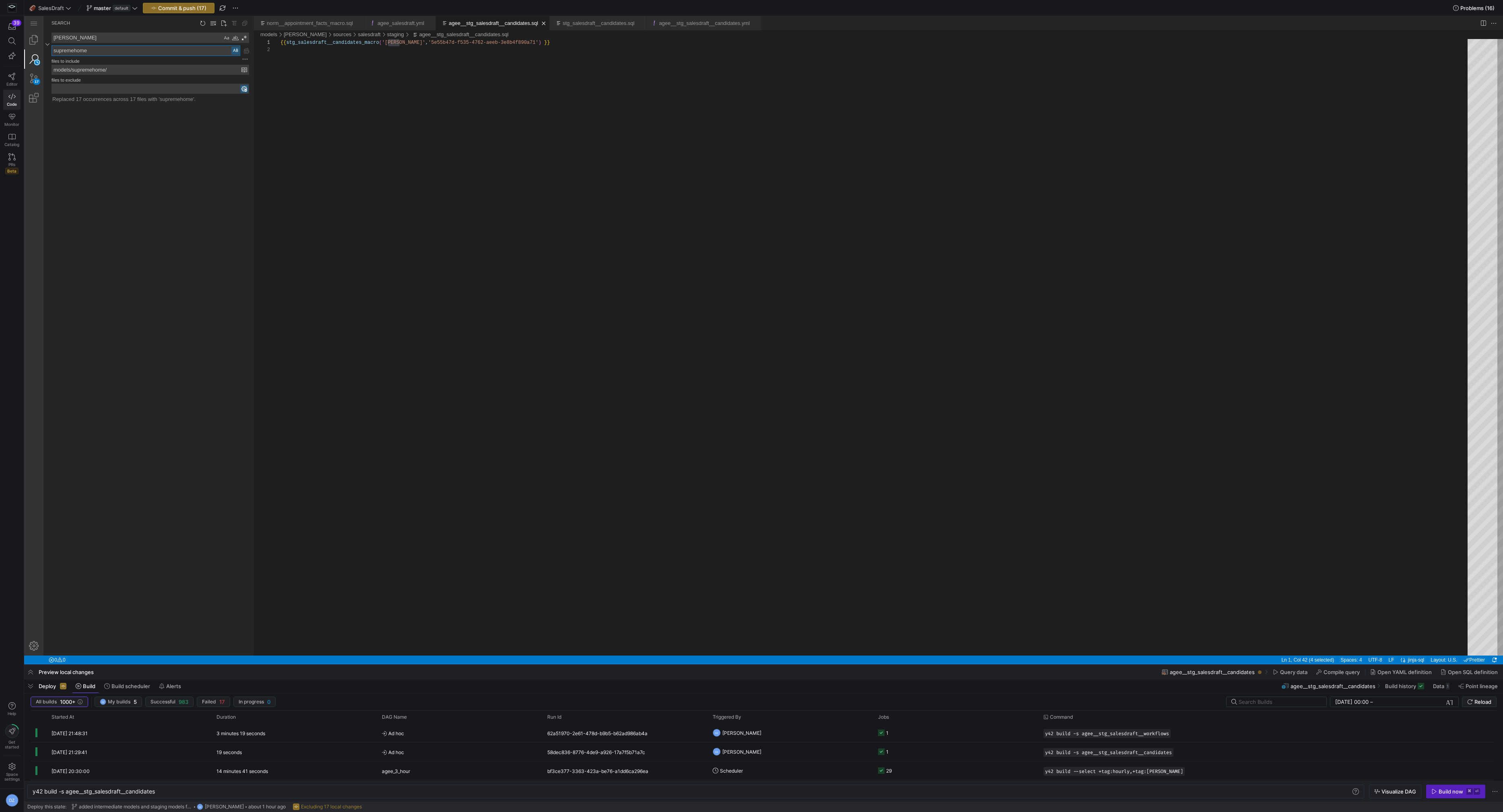
click at [88, 46] on textarea "supremehome" at bounding box center [146, 51] width 188 height 10
type textarea "]"
click at [86, 36] on textarea "[PERSON_NAME]" at bounding box center [137, 38] width 170 height 10
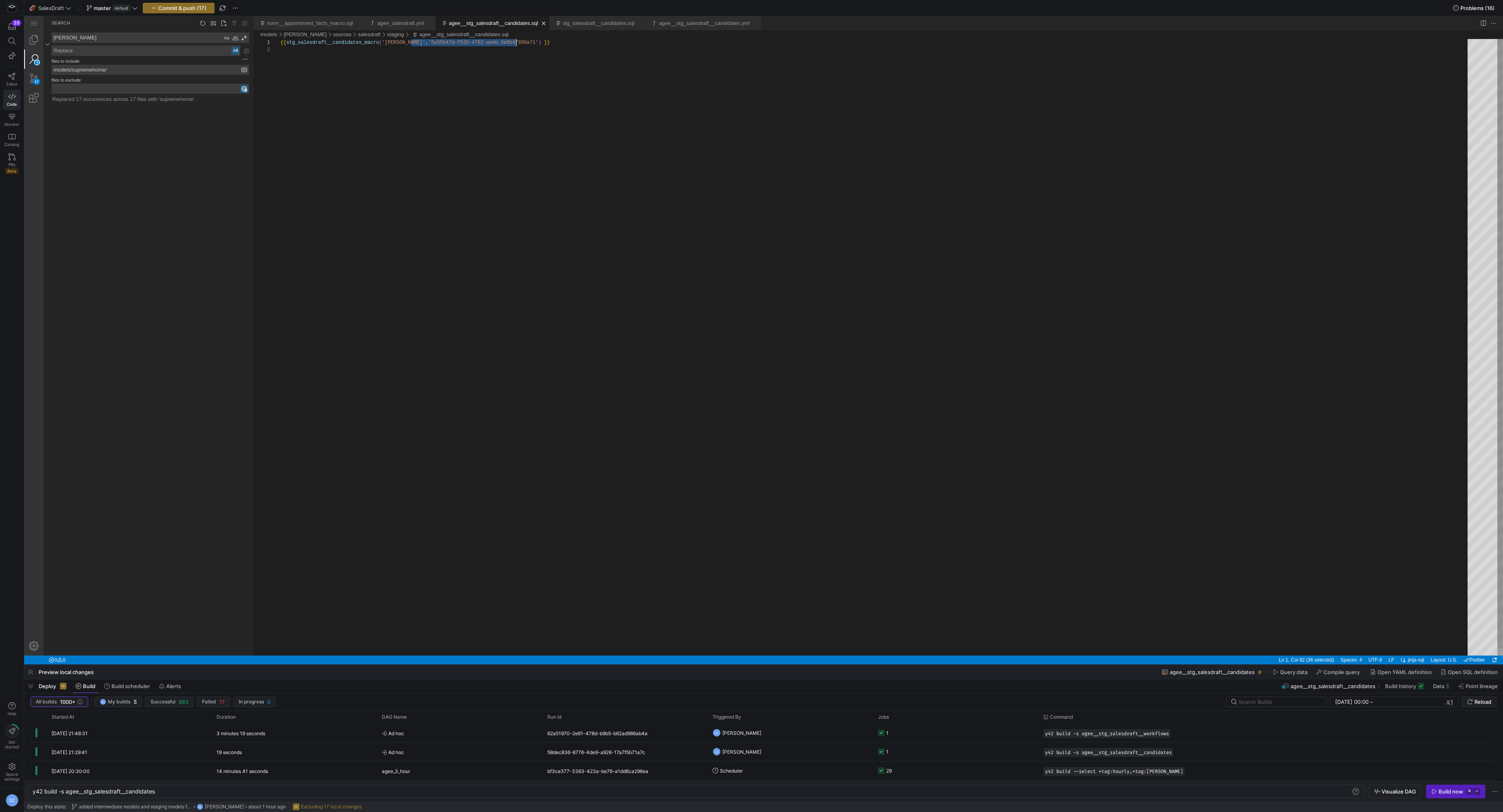
drag, startPoint x: 412, startPoint y: 42, endPoint x: 516, endPoint y: 43, distance: 104.0
click at [83, 35] on textarea "[PERSON_NAME]" at bounding box center [137, 38] width 170 height 10
paste textarea "5e55b47d-f535-4762-aeeb-3e8b4f890a71"
type textarea "5e55b47d-f535-4762-aeeb-3e8b4f890a71"
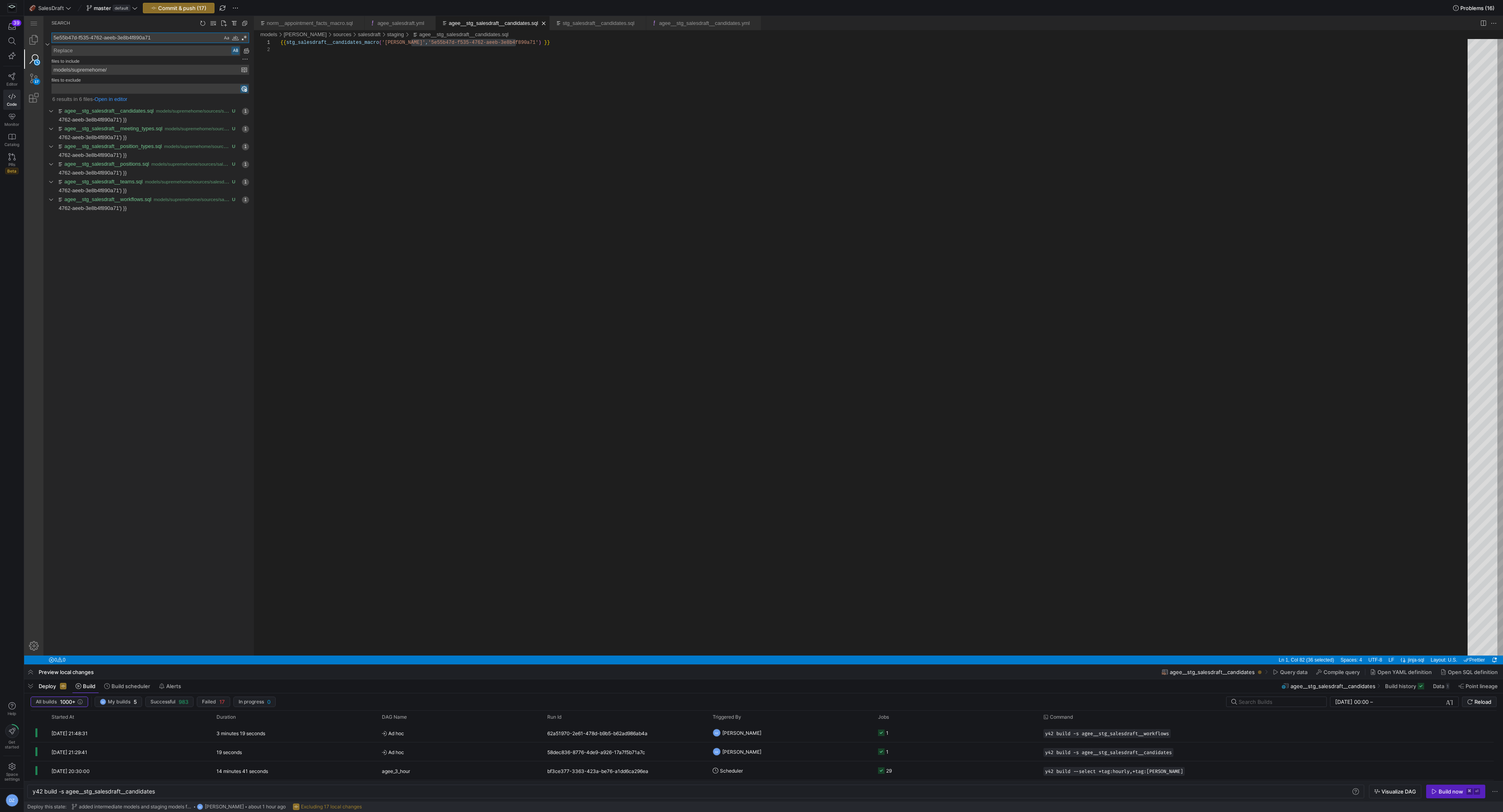
click at [151, 53] on textarea "Replace: Type replace term and press Enter to preview" at bounding box center [146, 51] width 188 height 10
click at [144, 50] on textarea "Replace: Type replace term and press Enter to preview" at bounding box center [146, 51] width 188 height 10
paste textarea "f17b190d-af30-47d9-b2be-eadb837c44ce"
type textarea "f17b190d-af30-47d9-b2be-eadb837c44ce"
click at [235, 50] on div "Preserve Case (⌥⌘P)" at bounding box center [236, 51] width 8 height 8
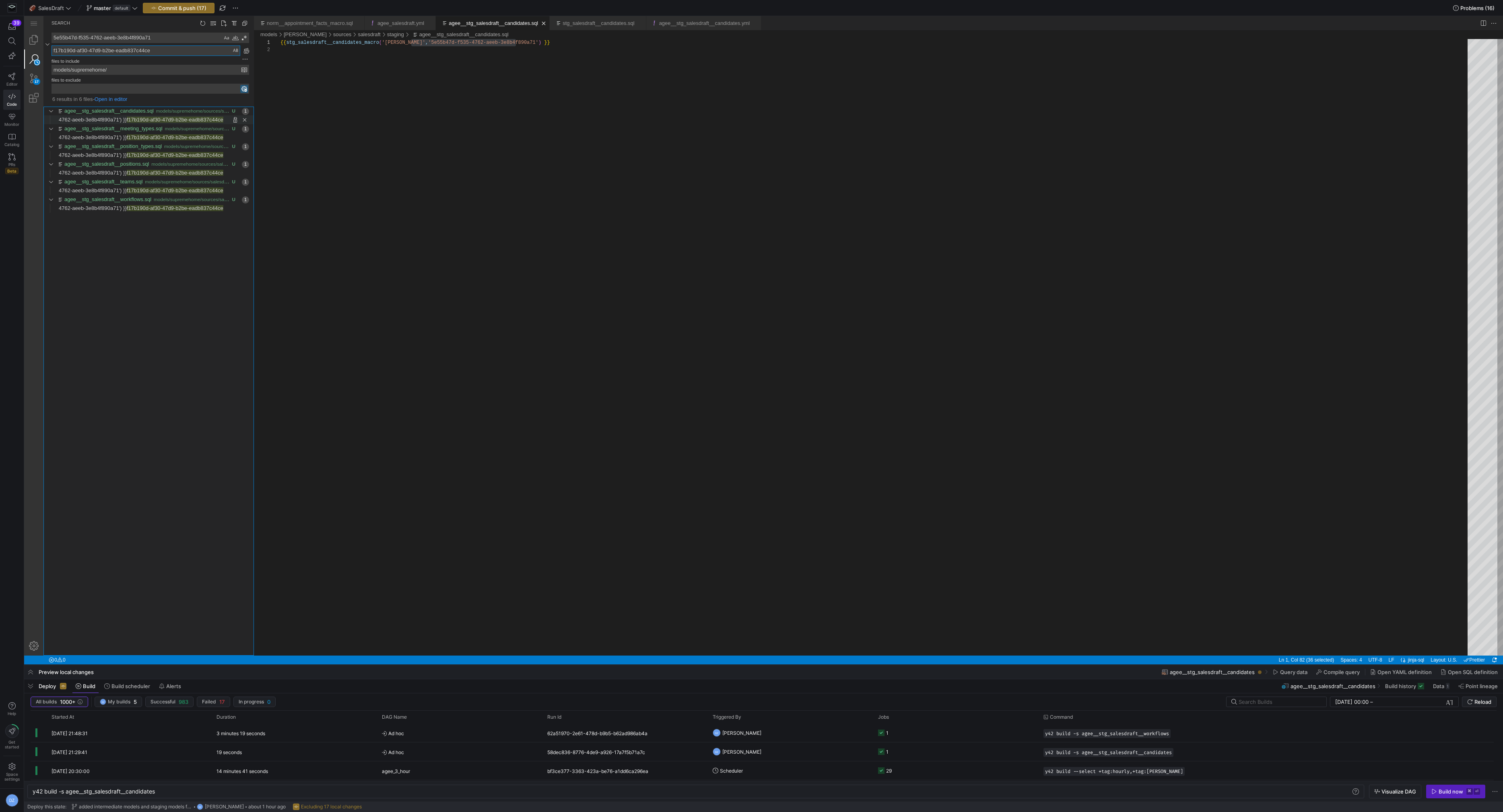
click at [187, 120] on span "f17b190d-af30-47d9-b2be-eadb837c44ce" at bounding box center [175, 120] width 97 height 6
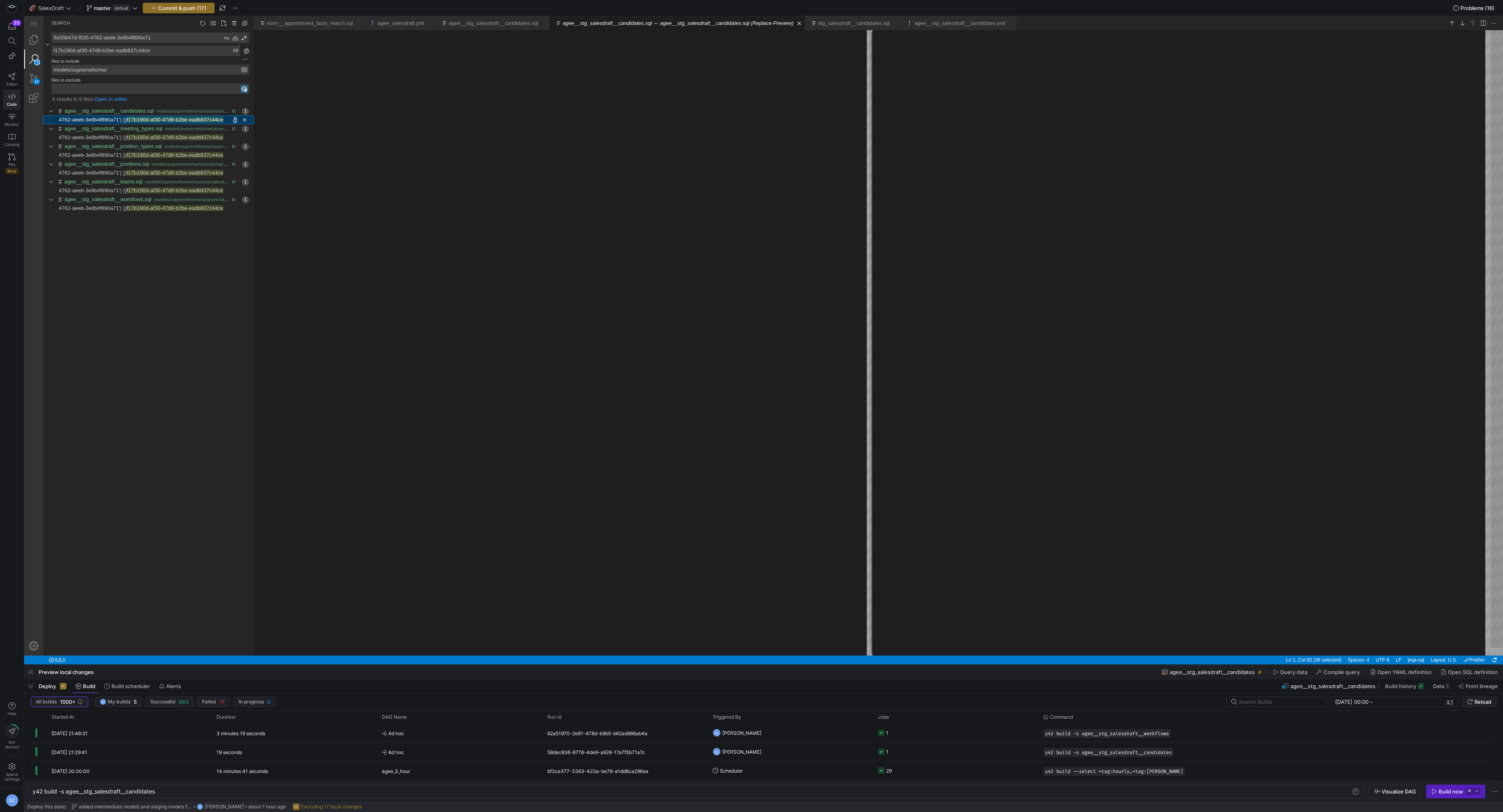
type textarea "{{ stg_salesdraft__candidates_macro('supremehome', 'f17b190d-af30-47d9-b2be-ead…"
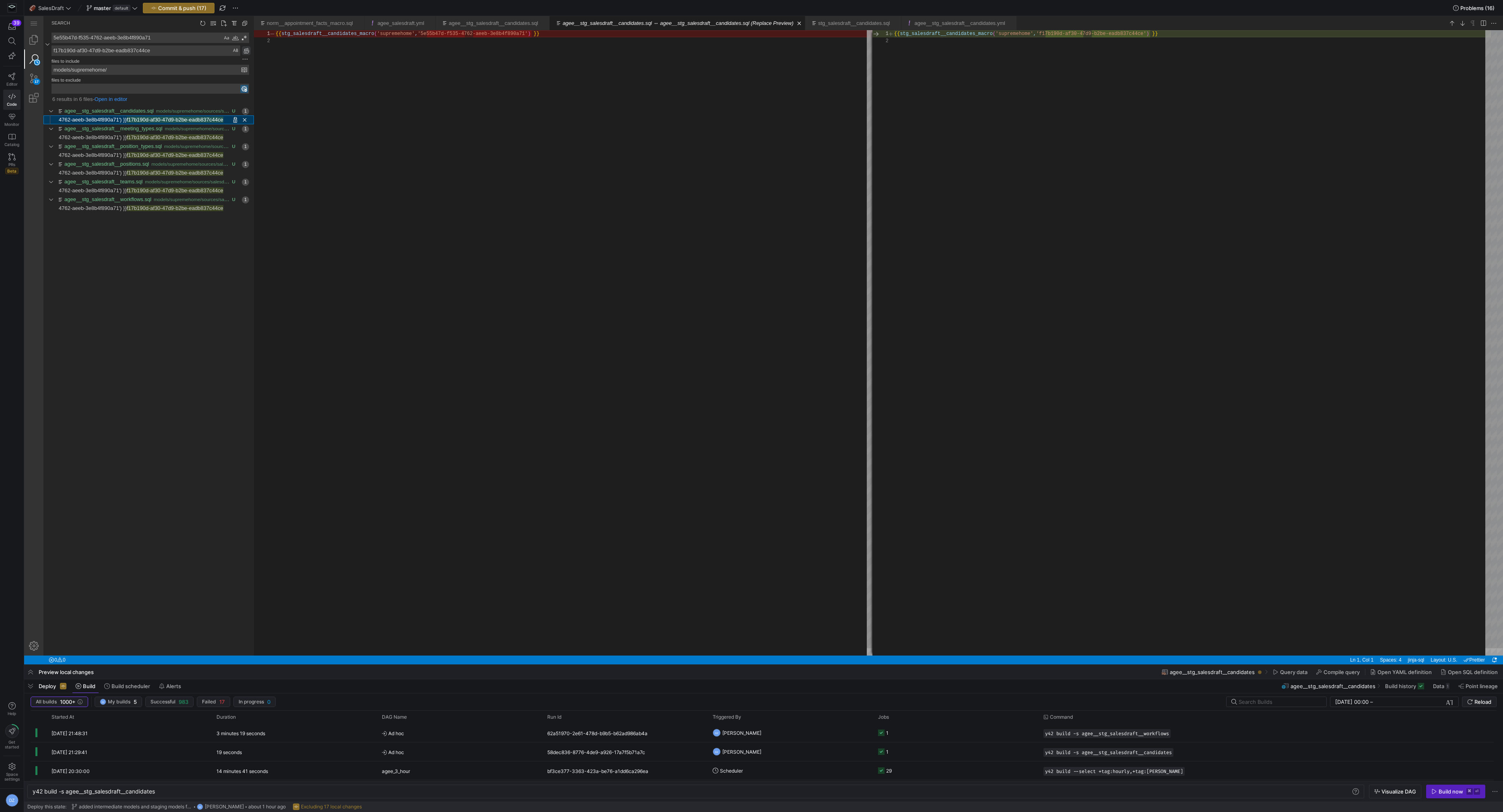
click at [247, 51] on link "Replace All (⌥⌘Enter)" at bounding box center [246, 50] width 9 height 9
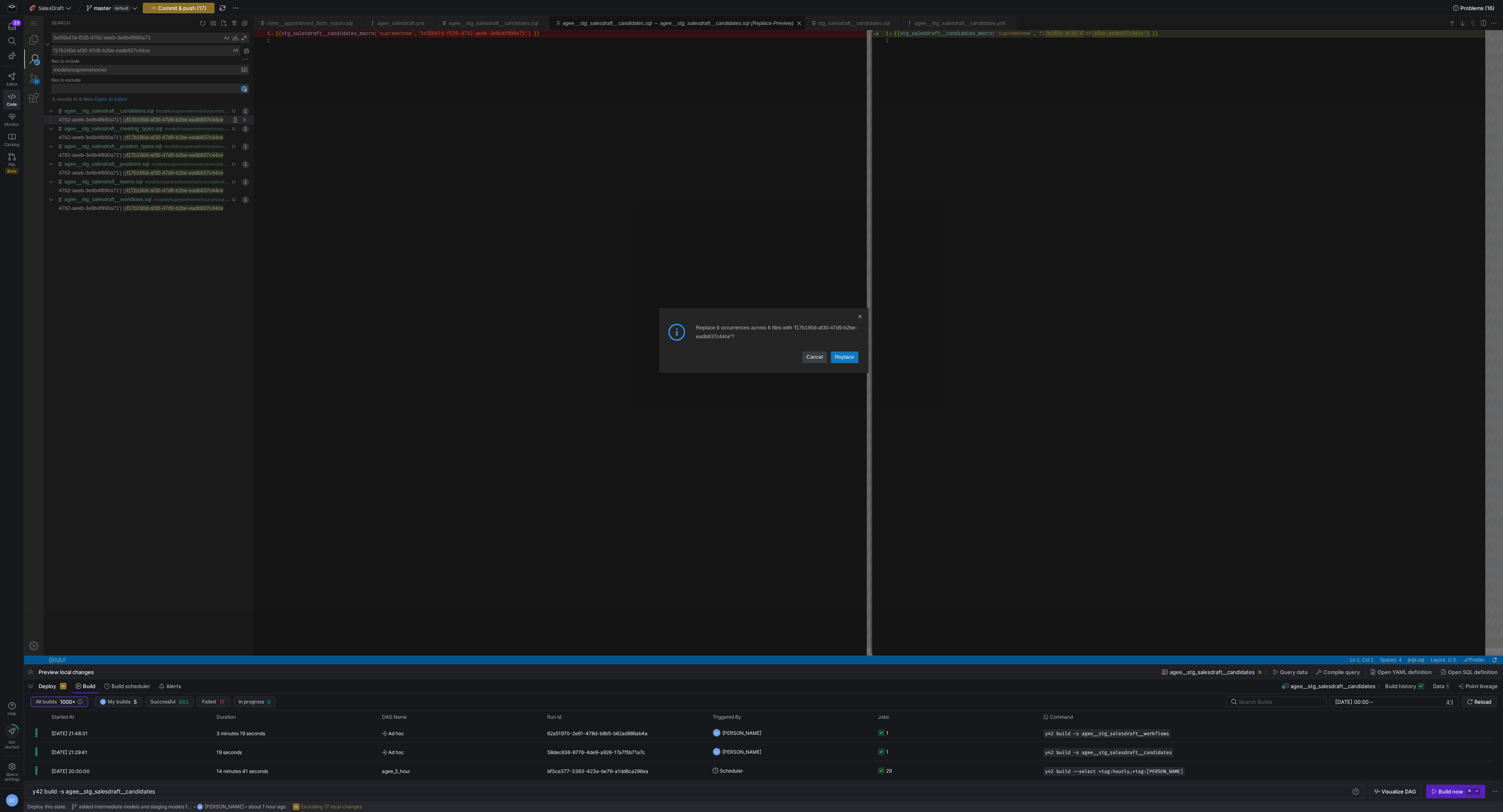
click at [836, 358] on link "Replace" at bounding box center [844, 357] width 27 height 11
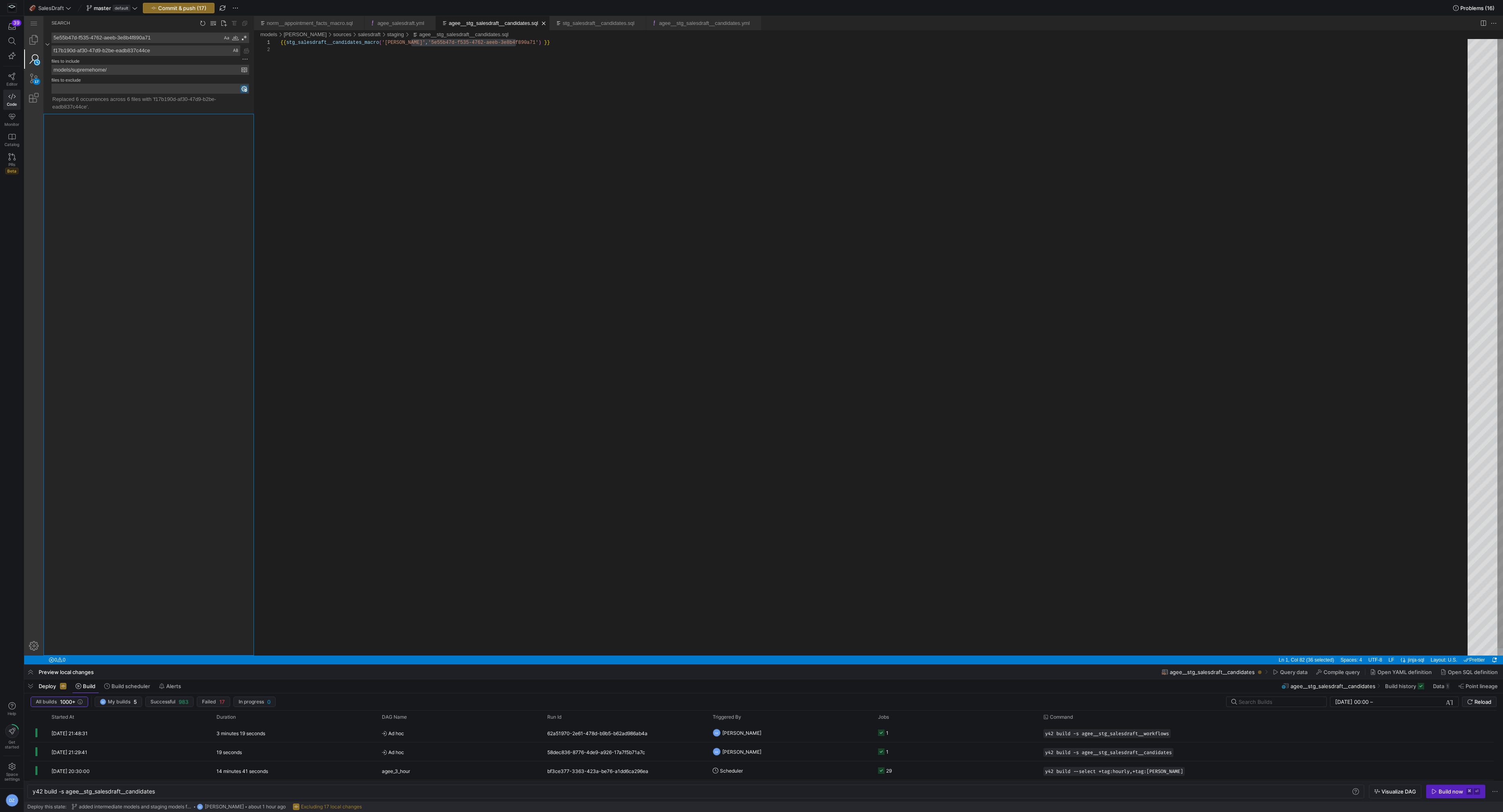
scroll to position [7, 235]
click at [30, 37] on link "Explorer (⇧⌘E)" at bounding box center [33, 40] width 19 height 19
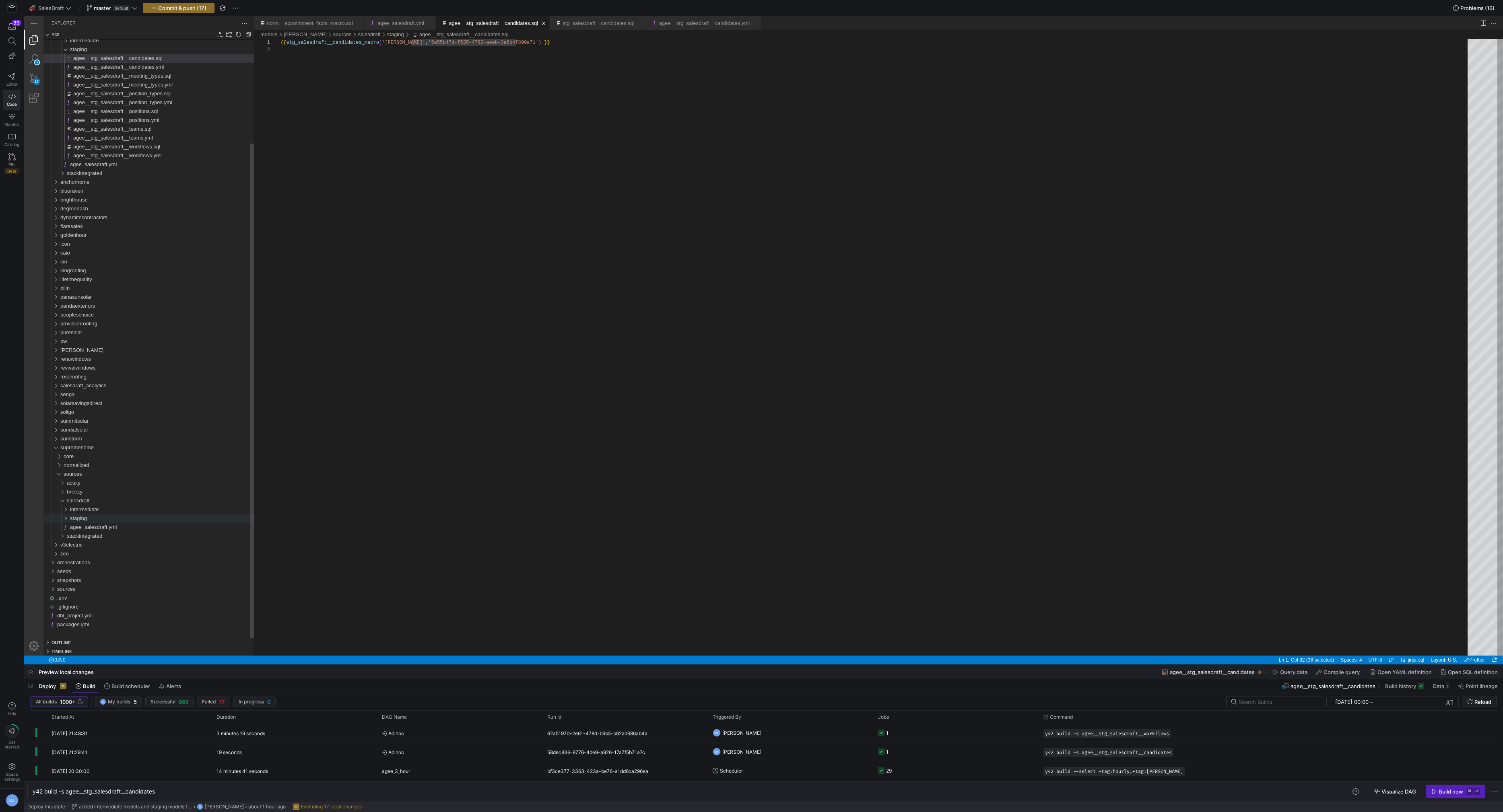
click at [94, 520] on div "staging" at bounding box center [162, 518] width 184 height 9
click at [100, 527] on span "agee__stg_salesdraft__candidates.sql" at bounding box center [118, 527] width 89 height 6
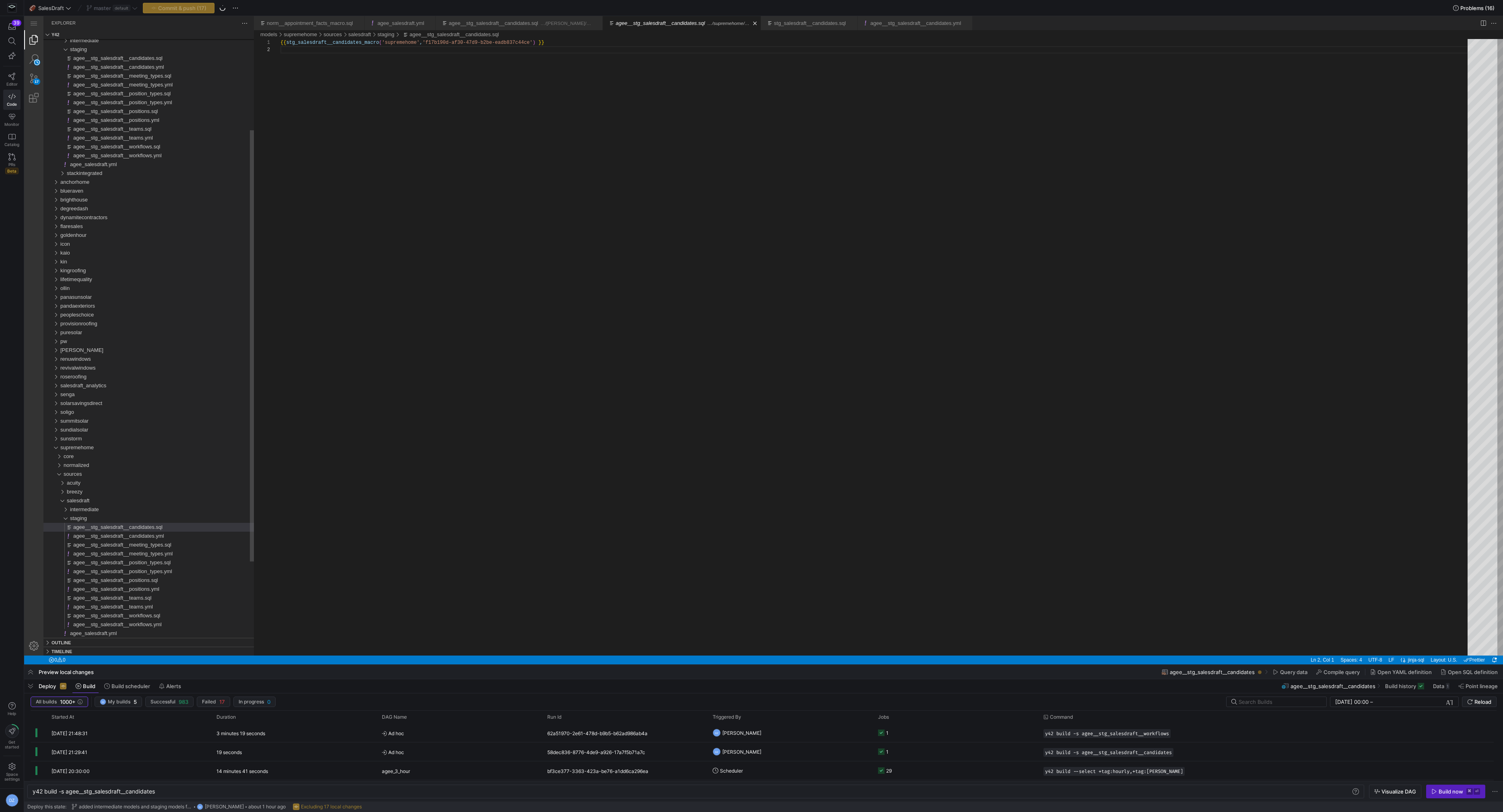
scroll to position [7, 0]
click at [457, 290] on div "{{ stg_salesdraft__candidates_macro ( 'supremehome' , 'f17b190d-af30-47d9-b2be-…" at bounding box center [877, 351] width 1193 height 624
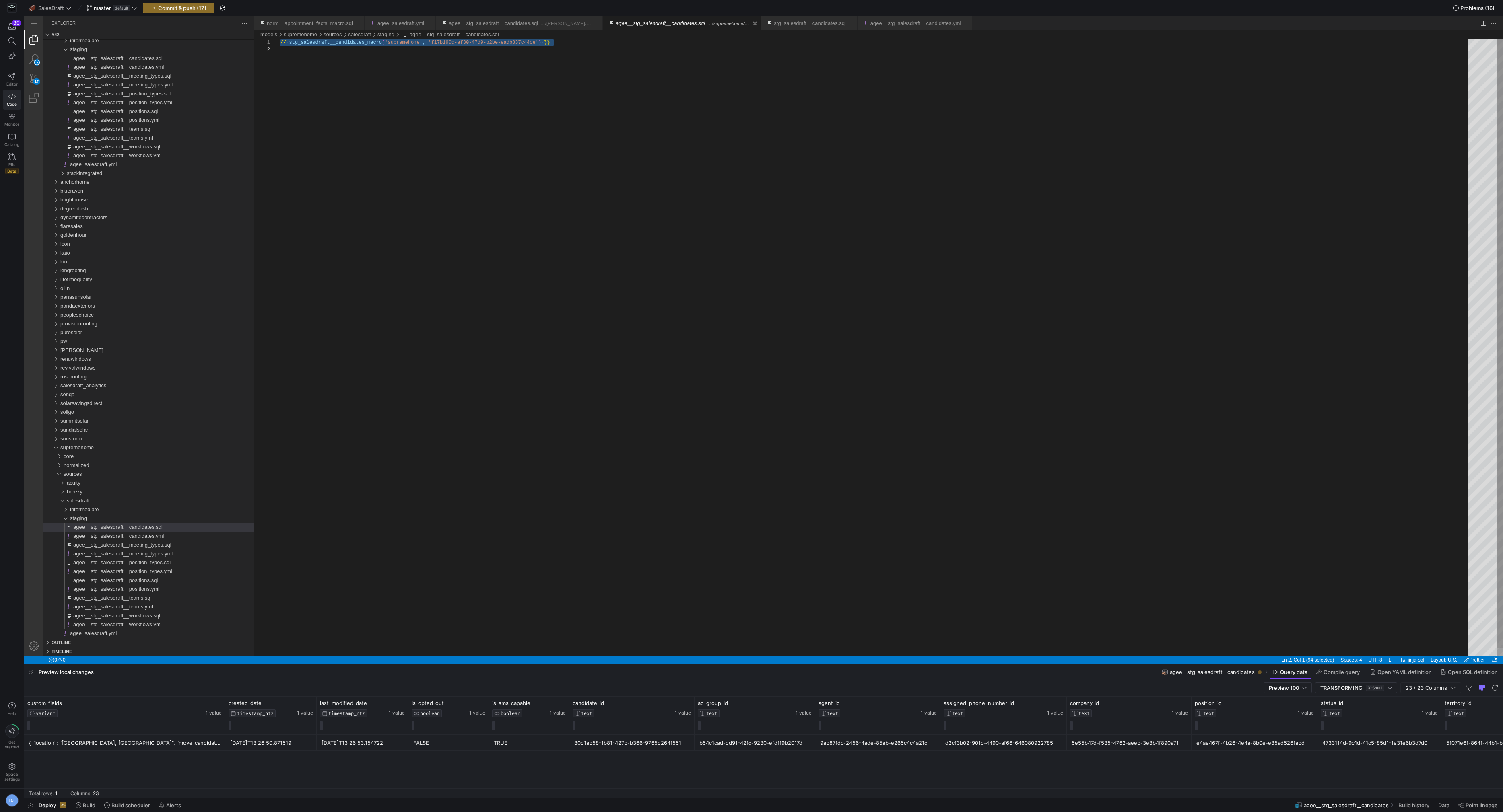
click at [514, 368] on div "{{ ·‌ stg_salesdraft__candidates_macro ( 'supremehome' , ·‌ 'f17b190d-af30-47d9…" at bounding box center [877, 351] width 1193 height 624
click at [120, 508] on div "intermediate" at bounding box center [162, 509] width 184 height 9
click at [118, 516] on span "agee__int_salesdraft__candidate_meetings.sql" at bounding box center [128, 518] width 110 height 6
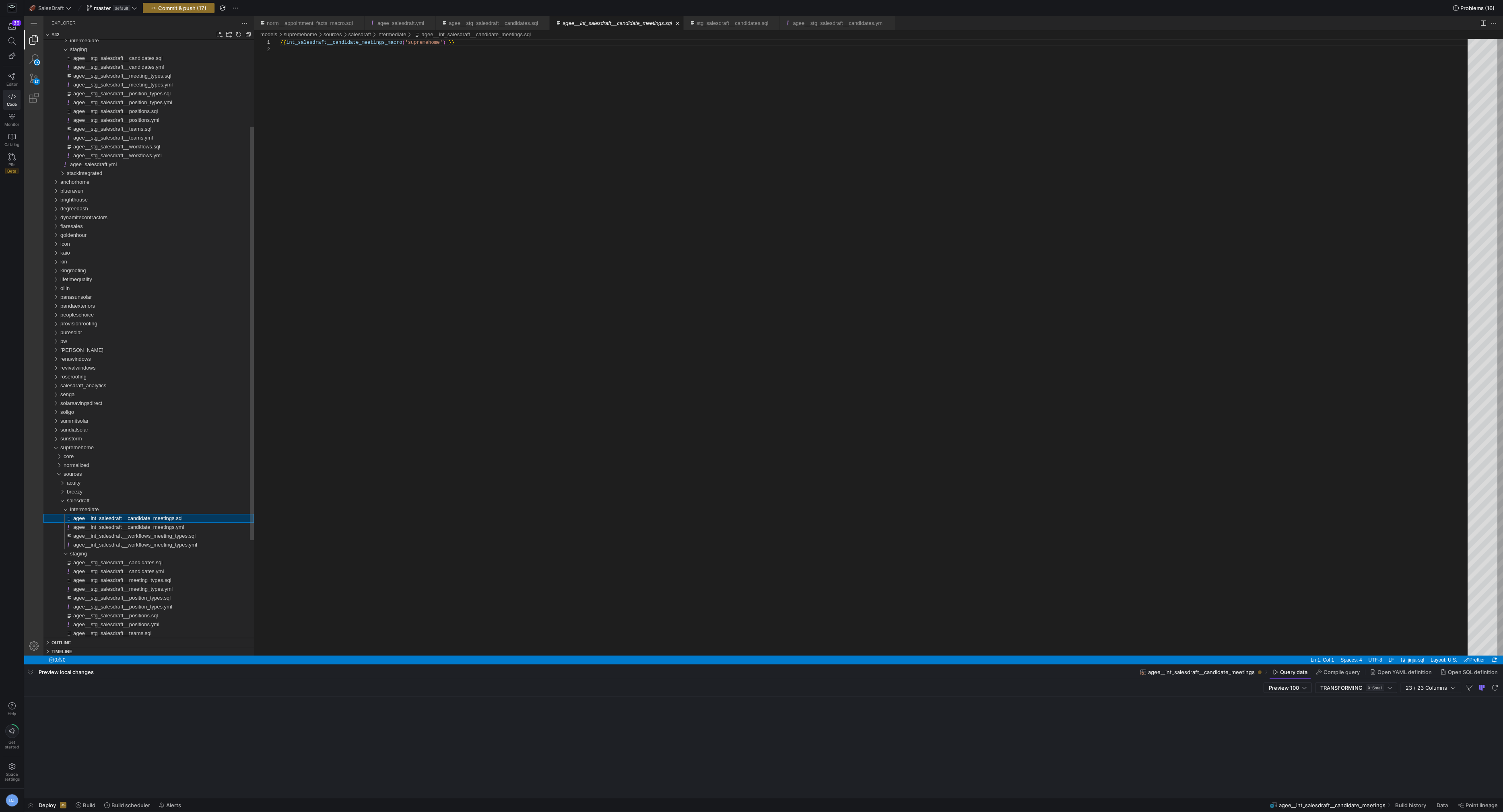
scroll to position [7, 0]
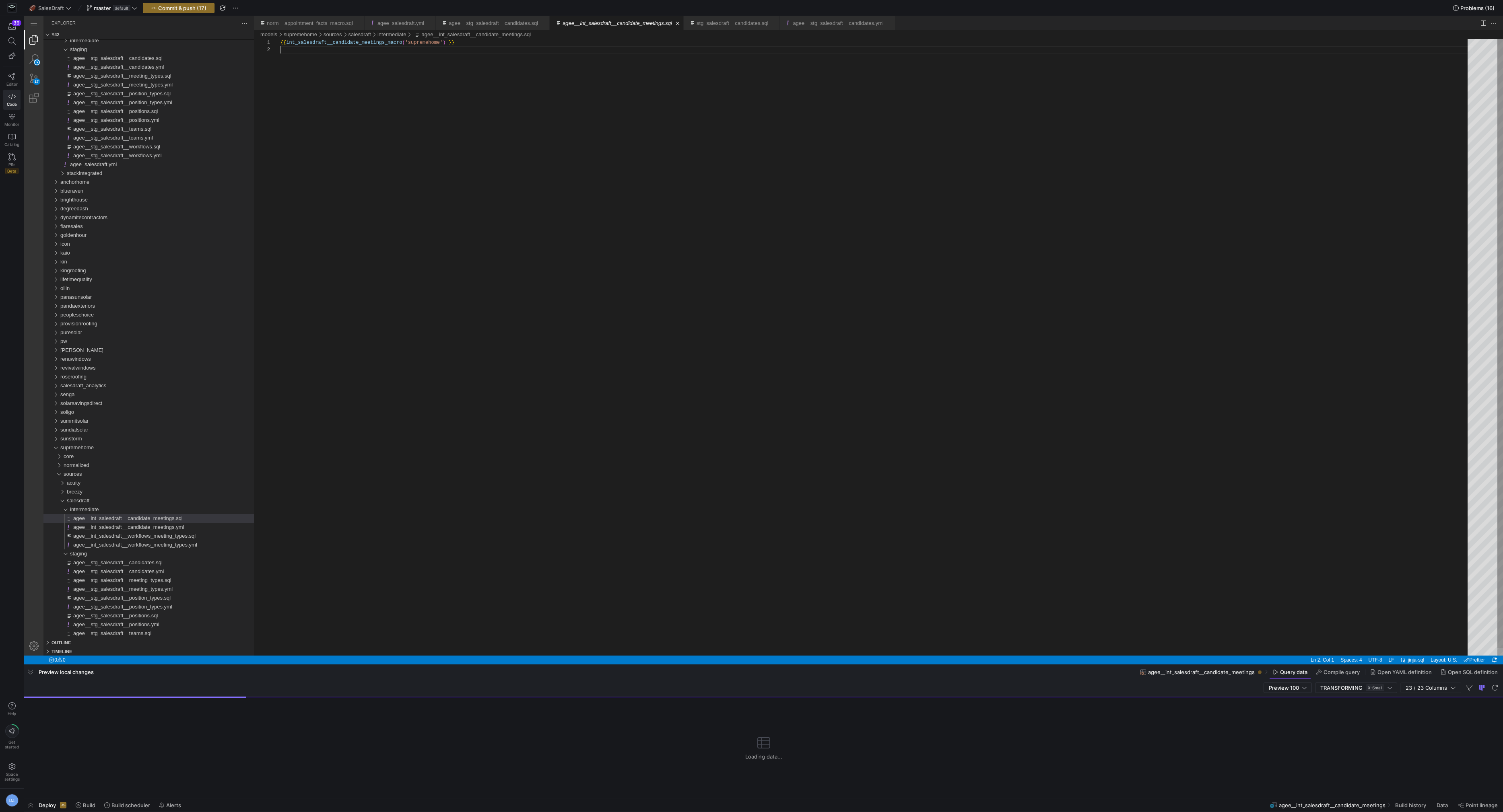
click at [470, 270] on div "{{ int_salesdraft__candidate_meetings_macro ( 'supremehome' ) }}" at bounding box center [877, 351] width 1193 height 624
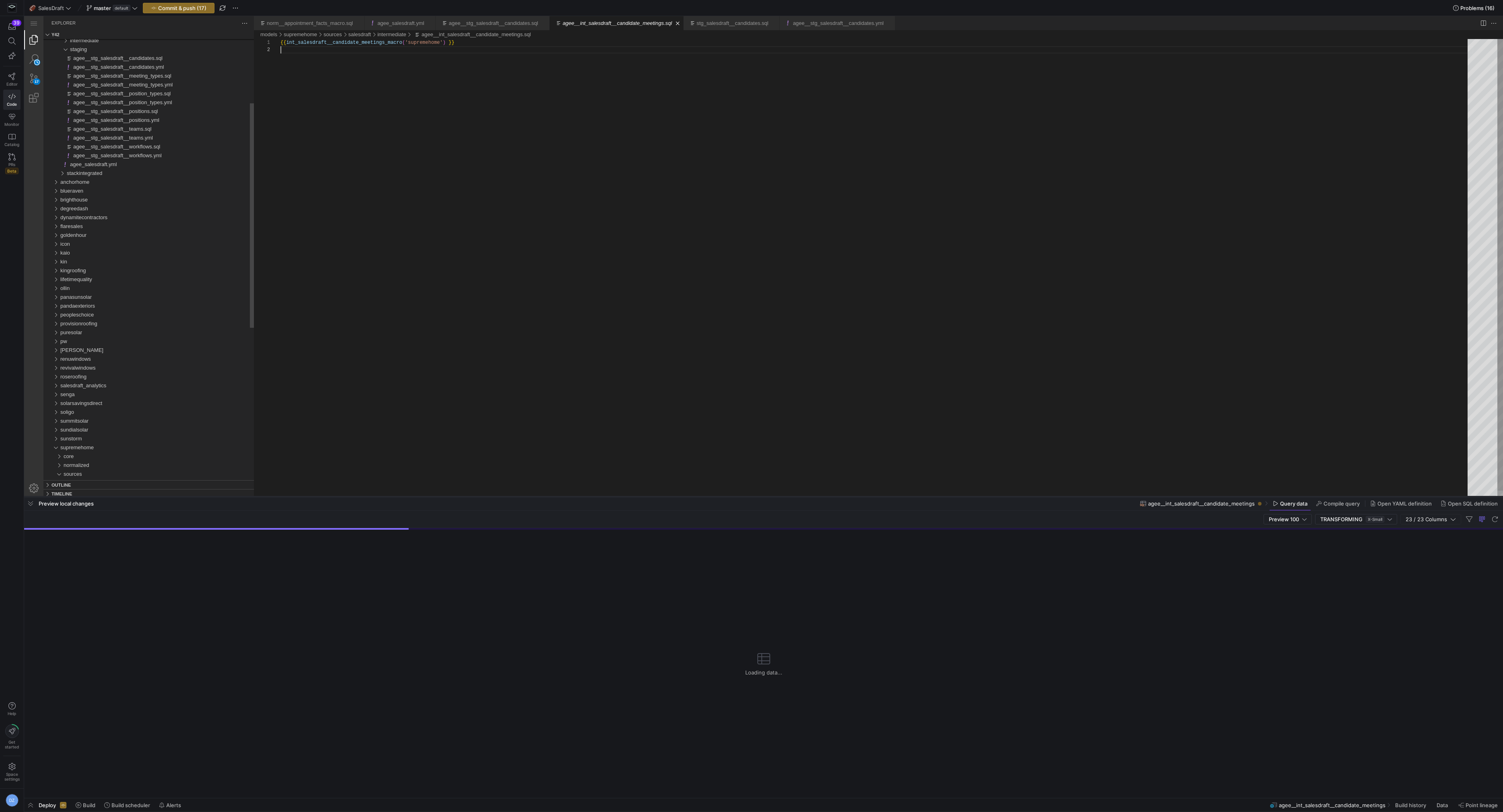
drag, startPoint x: 390, startPoint y: 666, endPoint x: 415, endPoint y: 485, distance: 182.7
click at [415, 495] on div at bounding box center [763, 497] width 1479 height 4
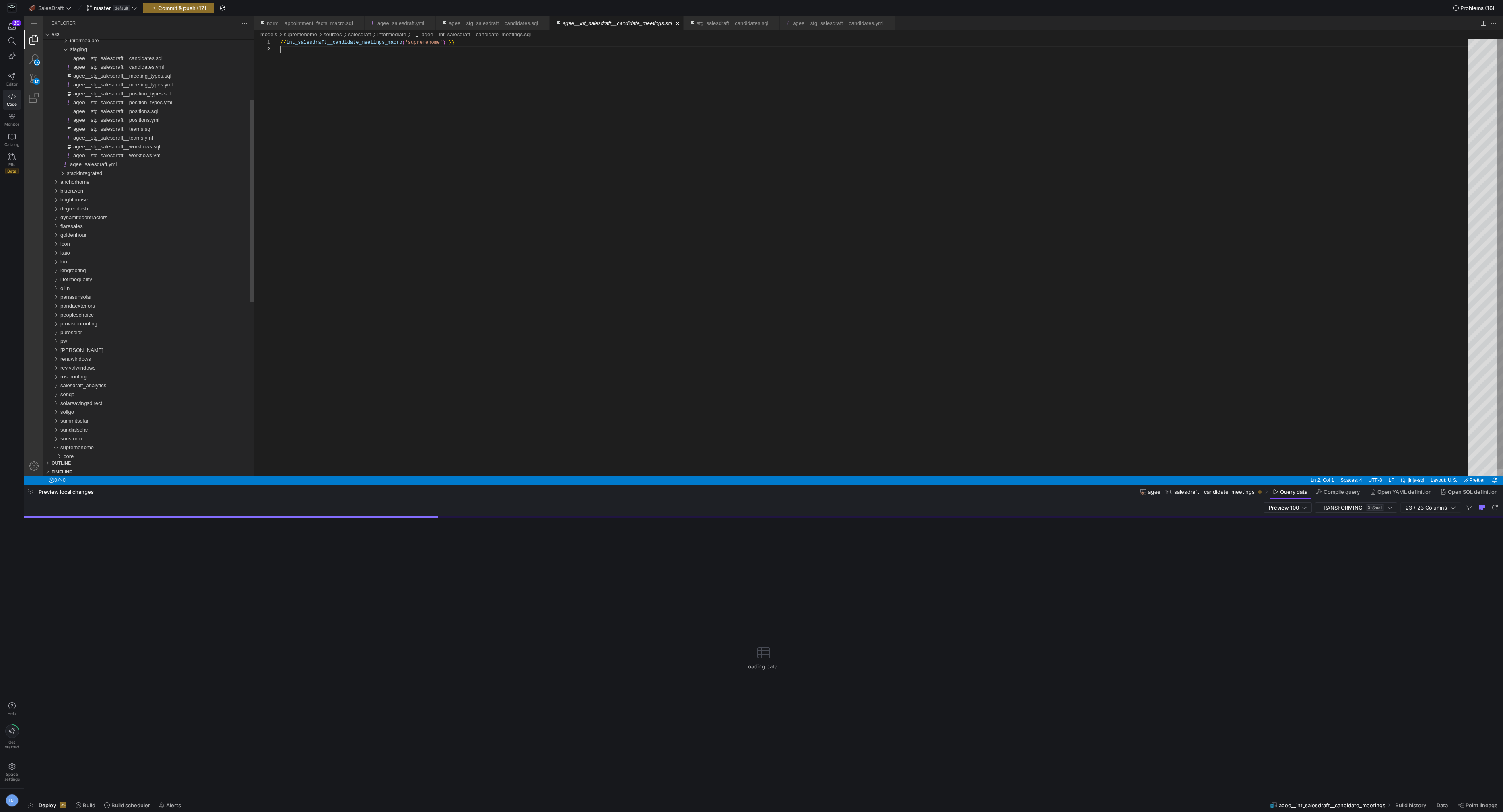
click at [470, 320] on div "{{ int_salesdraft__candidate_meetings_macro ( 'supremehome' ) }}" at bounding box center [877, 261] width 1193 height 444
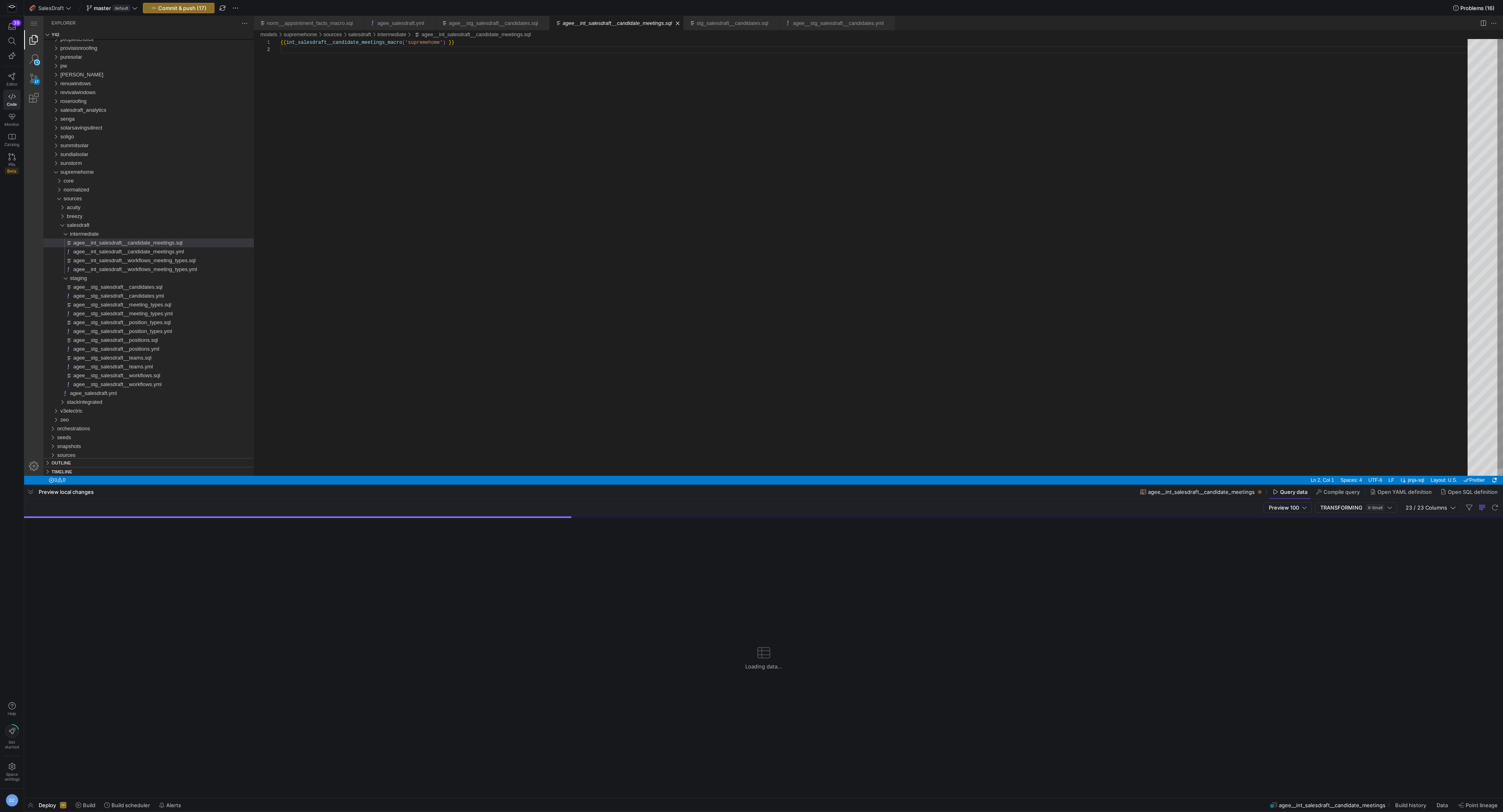
click at [526, 261] on div "{{ int_salesdraft__candidate_meetings_macro ( 'supremehome' ) }}" at bounding box center [877, 261] width 1193 height 444
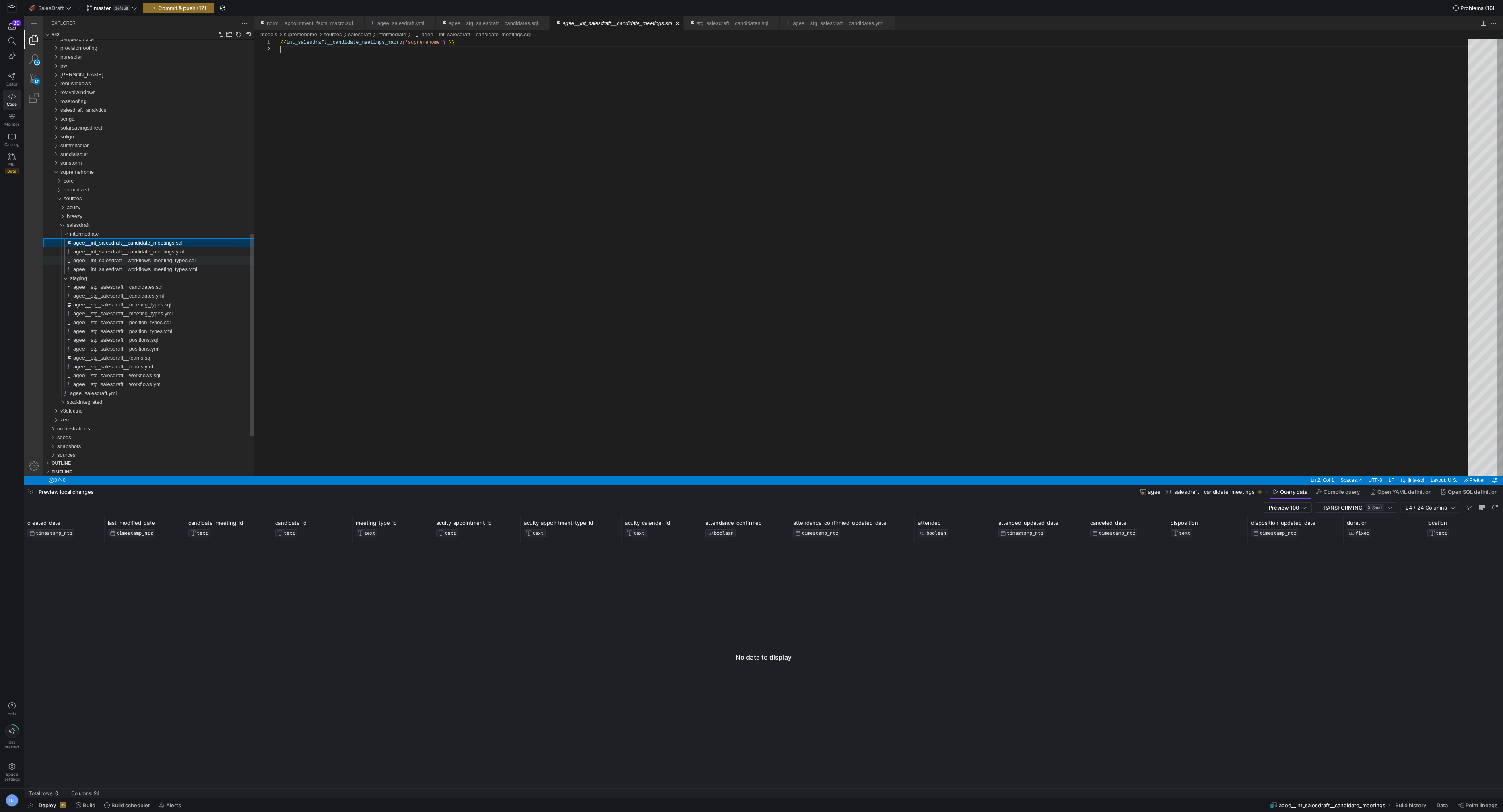
click at [193, 262] on span "agee__int_salesdraft__workflows_meeting_types.sql" at bounding box center [135, 260] width 123 height 6
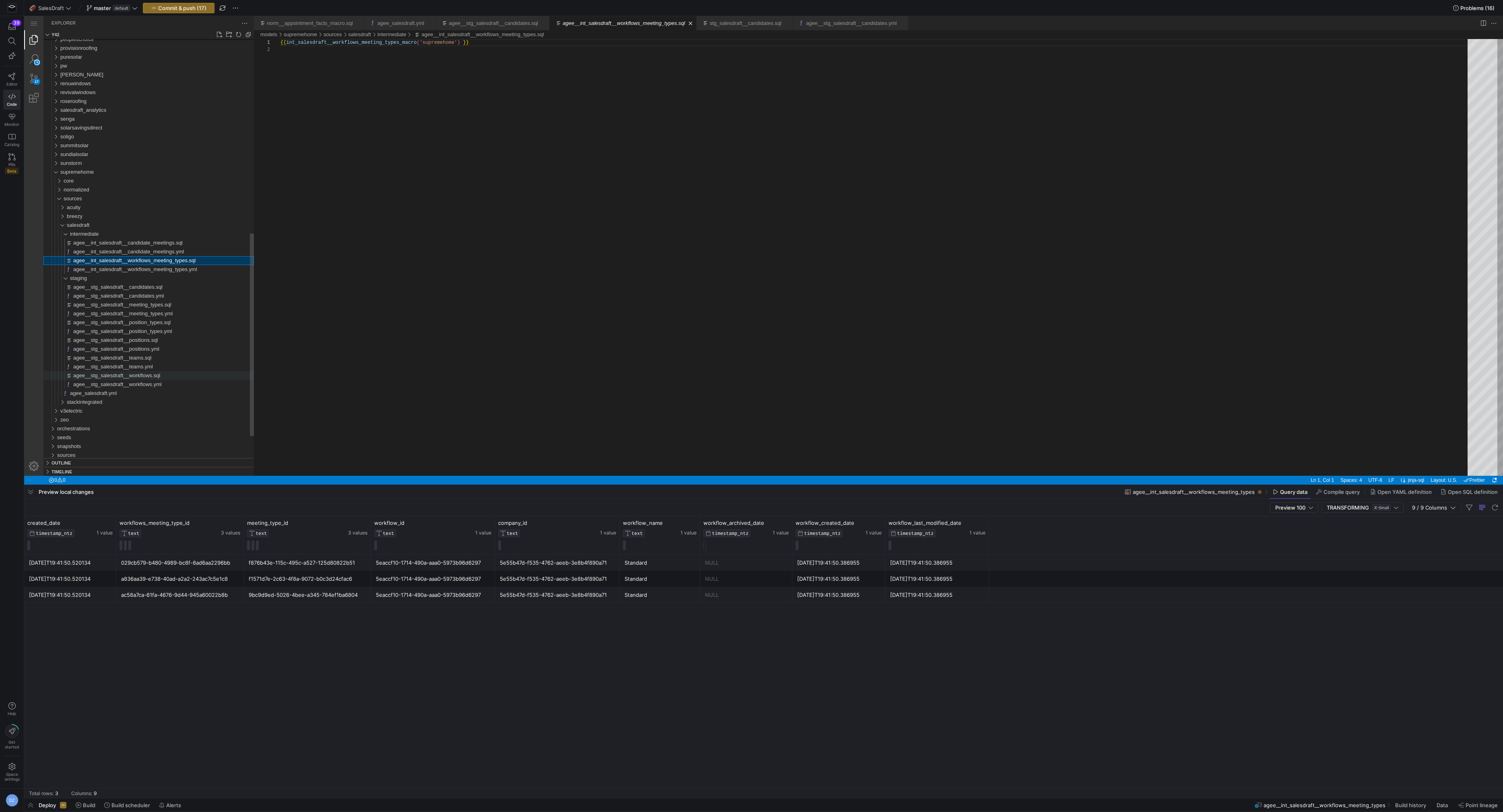
click at [185, 377] on div "agee__stg_salesdraft__workflows.sql" at bounding box center [164, 376] width 181 height 9
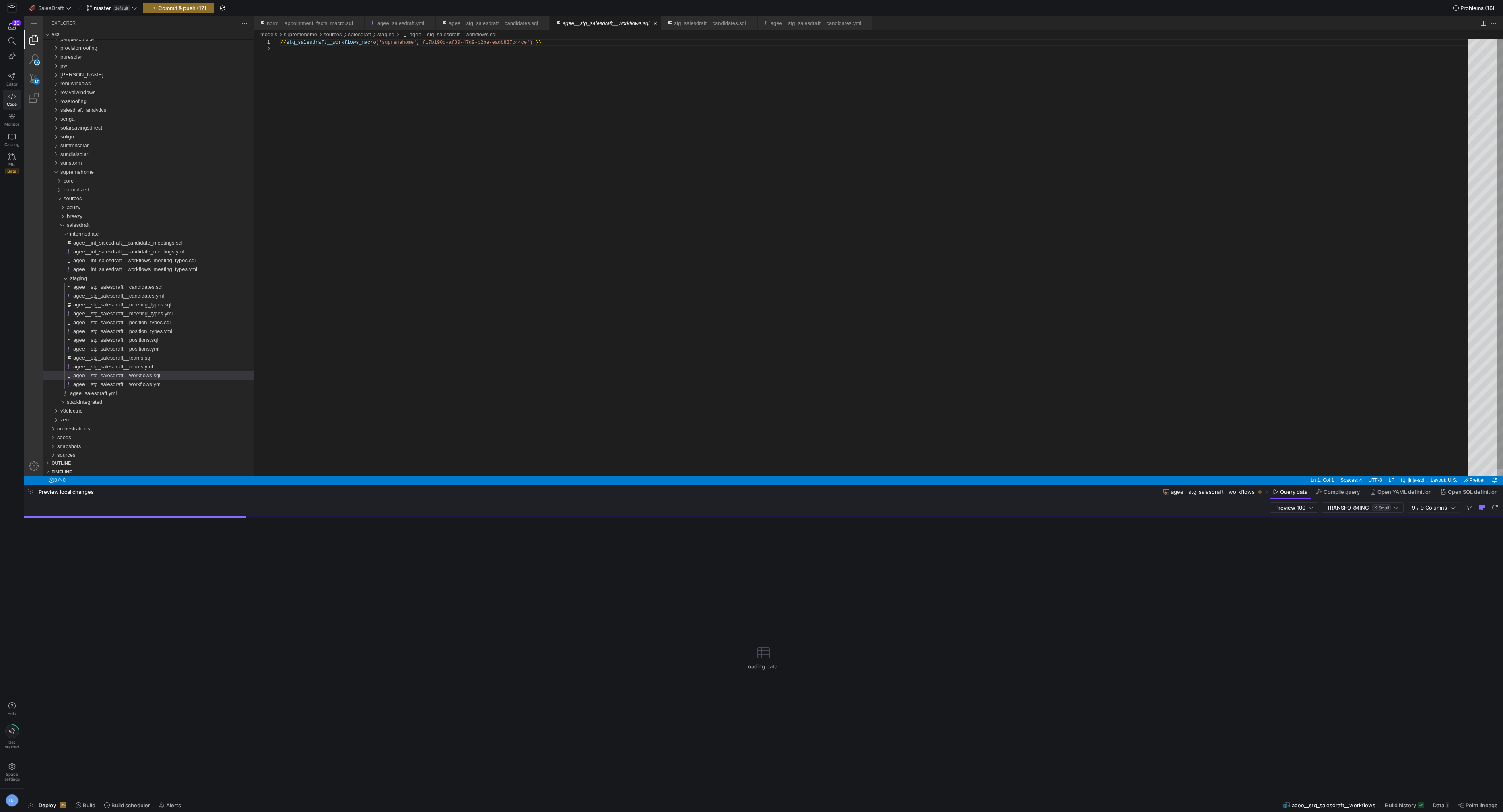
click at [429, 344] on div "{{ stg_salesdraft__workflows_macro ( 'supremehome' , 'f17b190d-af30-47d9-b2be-e…" at bounding box center [877, 261] width 1193 height 444
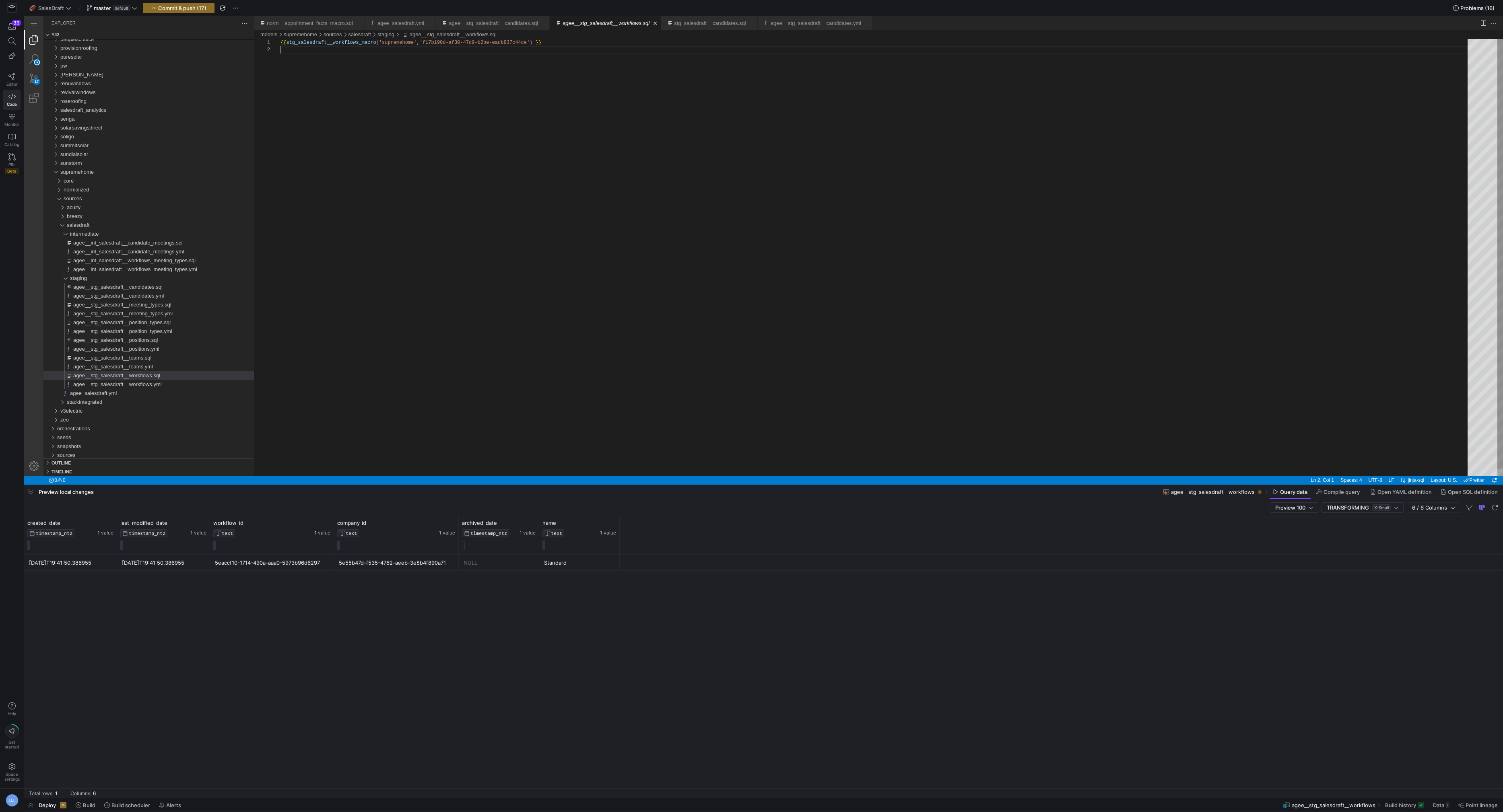
click at [429, 344] on div "{{ stg_salesdraft__workflows_macro ( 'supremehome' , 'f17b190d-af30-47d9-b2be-e…" at bounding box center [877, 261] width 1193 height 444
click at [420, 352] on div "{{ stg_salesdraft__workflows_macro ( 'supremehome' , 'f17b190d-af30-47d9-b2be-e…" at bounding box center [877, 261] width 1193 height 444
click at [493, 187] on div "{{ stg_salesdraft__workflows_macro ( 'supremehome' , 'f17b190d-af30-47d9-b2be-e…" at bounding box center [877, 261] width 1193 height 444
click at [183, 12] on span "button" at bounding box center [179, 8] width 71 height 10
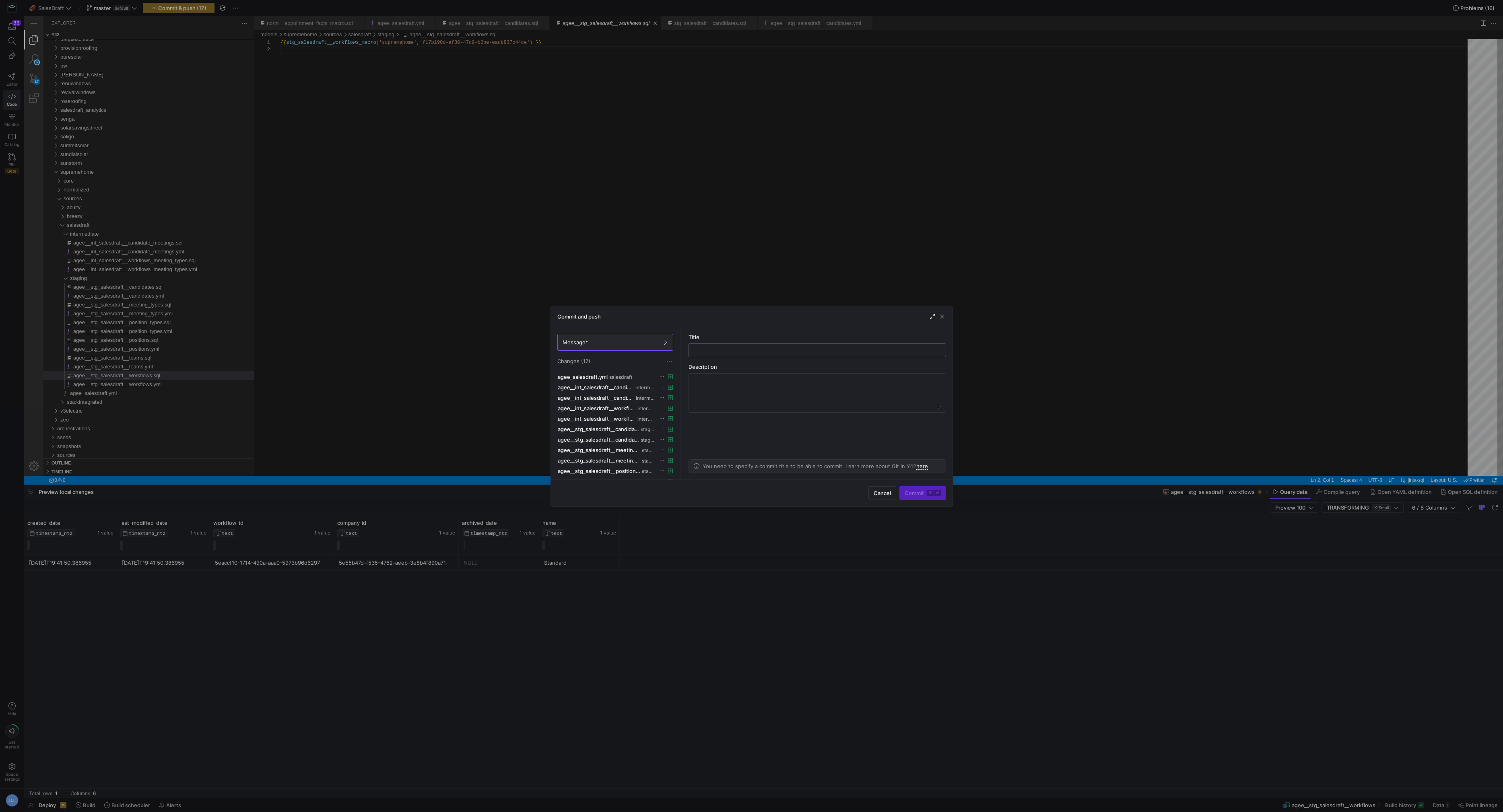
click at [755, 352] on input "text" at bounding box center [817, 350] width 244 height 6
type input "added new salesdraft macros to supreme home"
click at [921, 497] on span "submit" at bounding box center [922, 494] width 46 height 13
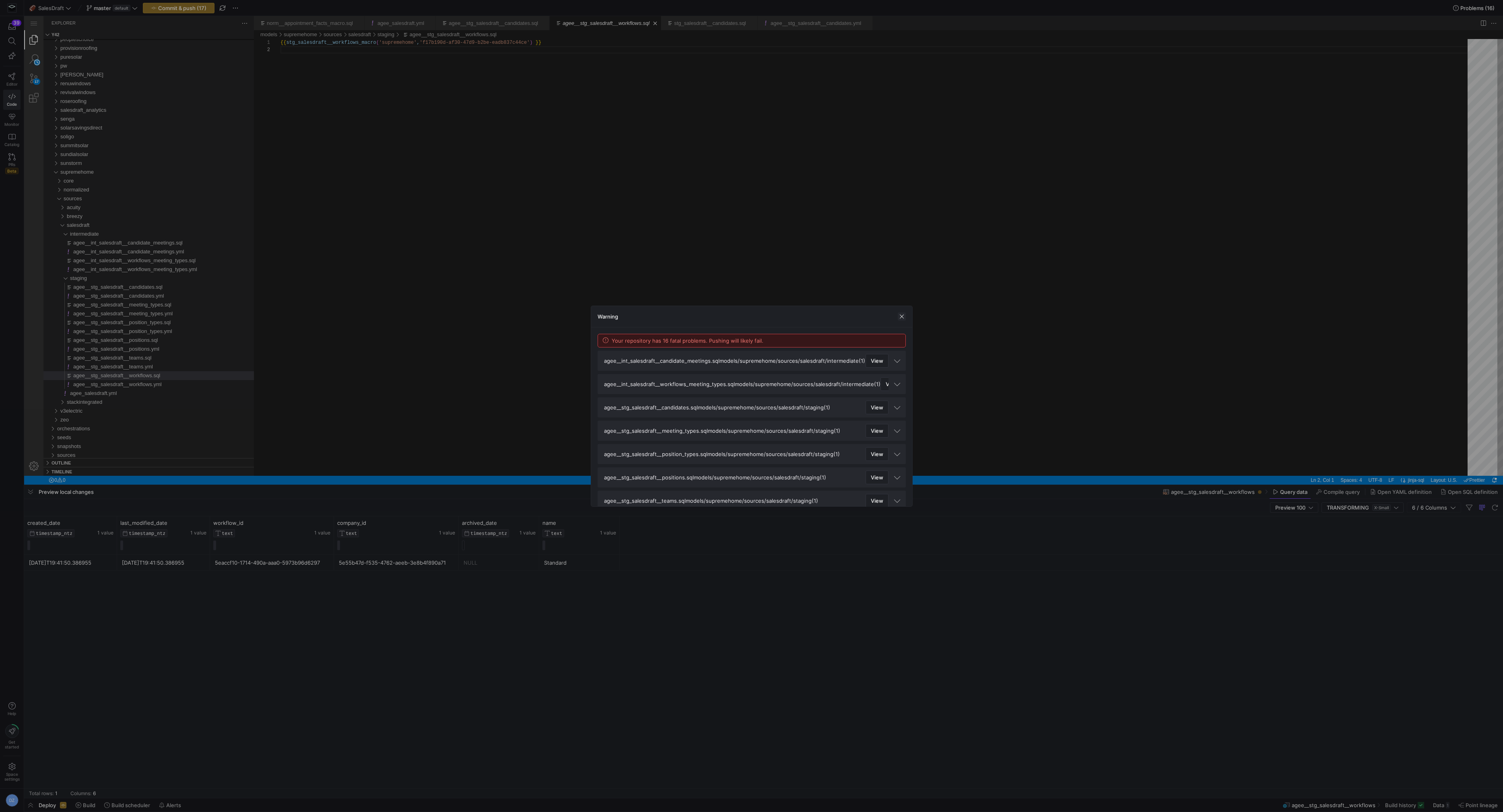
click at [901, 317] on span "button" at bounding box center [902, 317] width 8 height 8
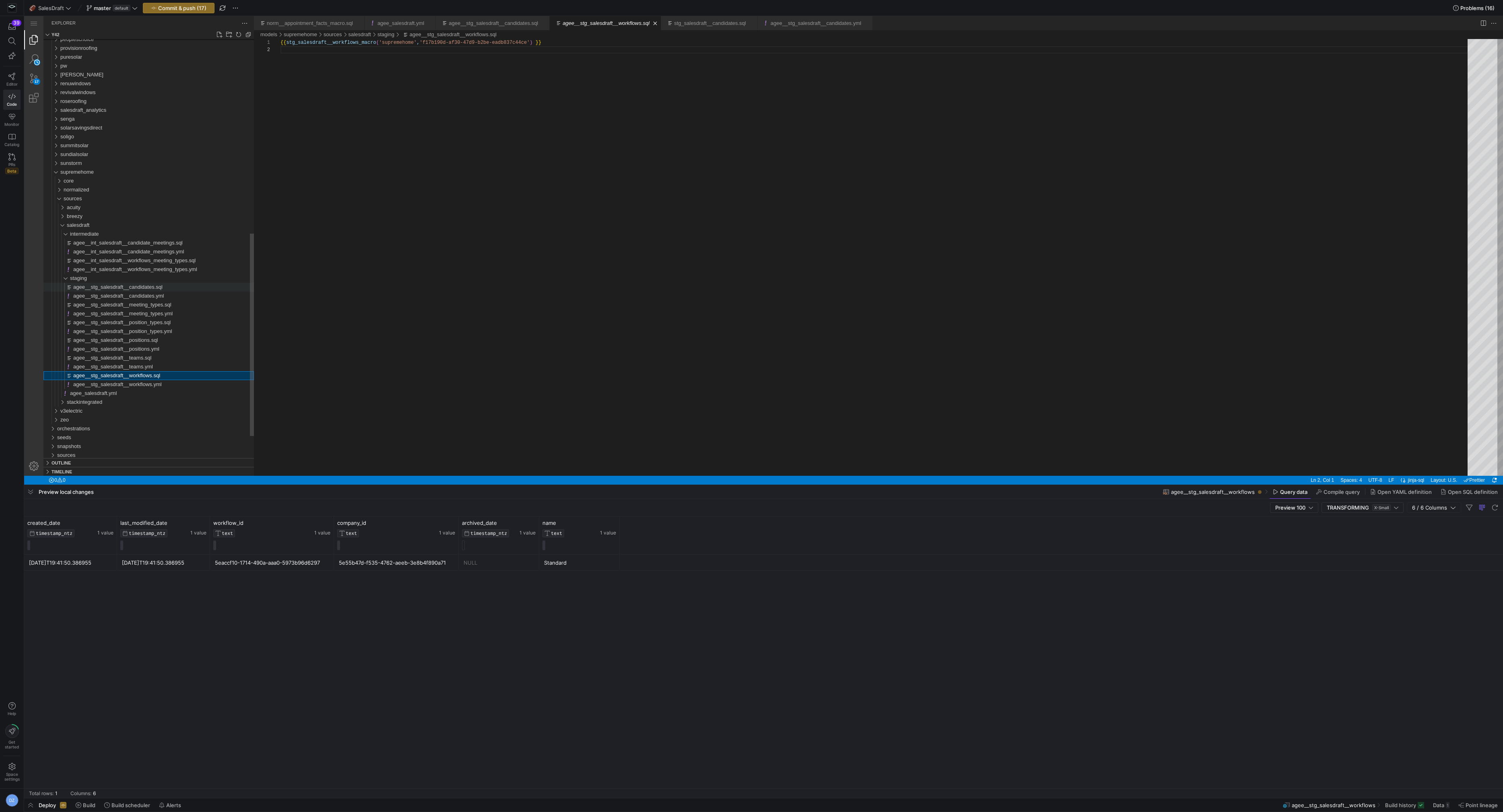
click at [171, 286] on div "agee__stg_salesdraft__candidates.sql" at bounding box center [164, 287] width 181 height 9
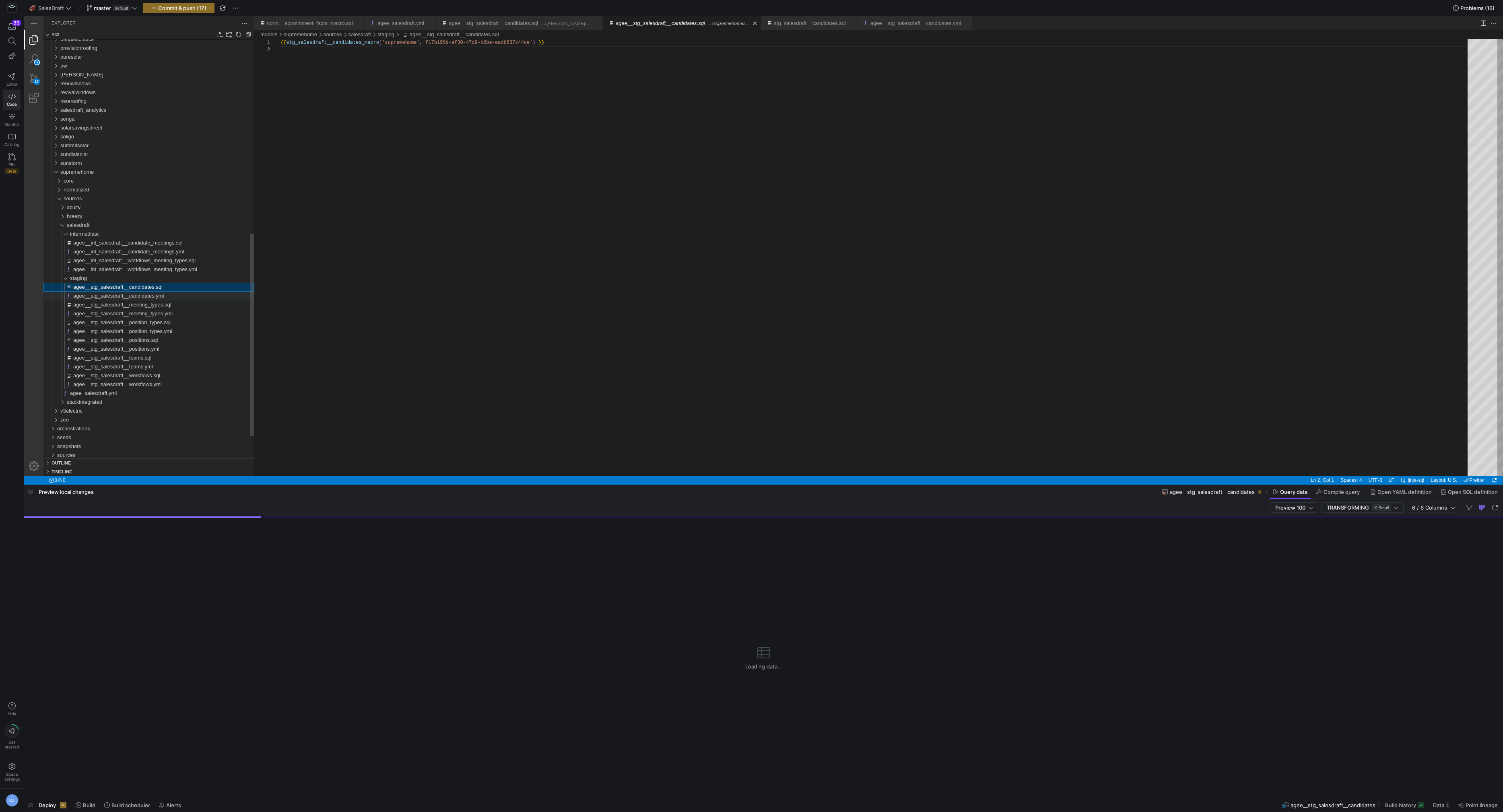
click at [172, 297] on div "agee__stg_salesdraft__candidates.yml" at bounding box center [164, 296] width 181 height 9
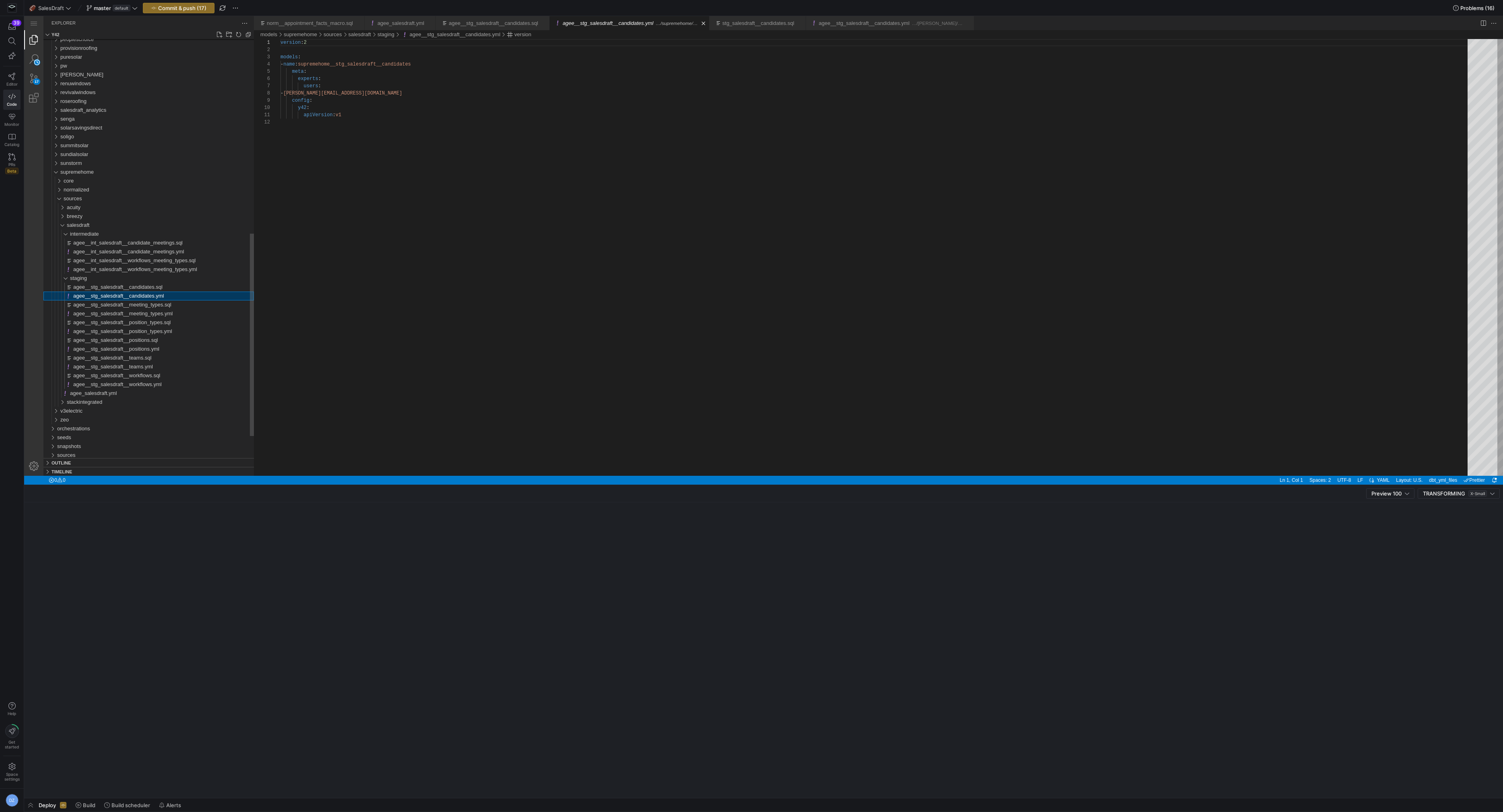
scroll to position [72, 0]
click at [165, 240] on span "agee__int_salesdraft__candidate_meetings.sql" at bounding box center [128, 243] width 110 height 6
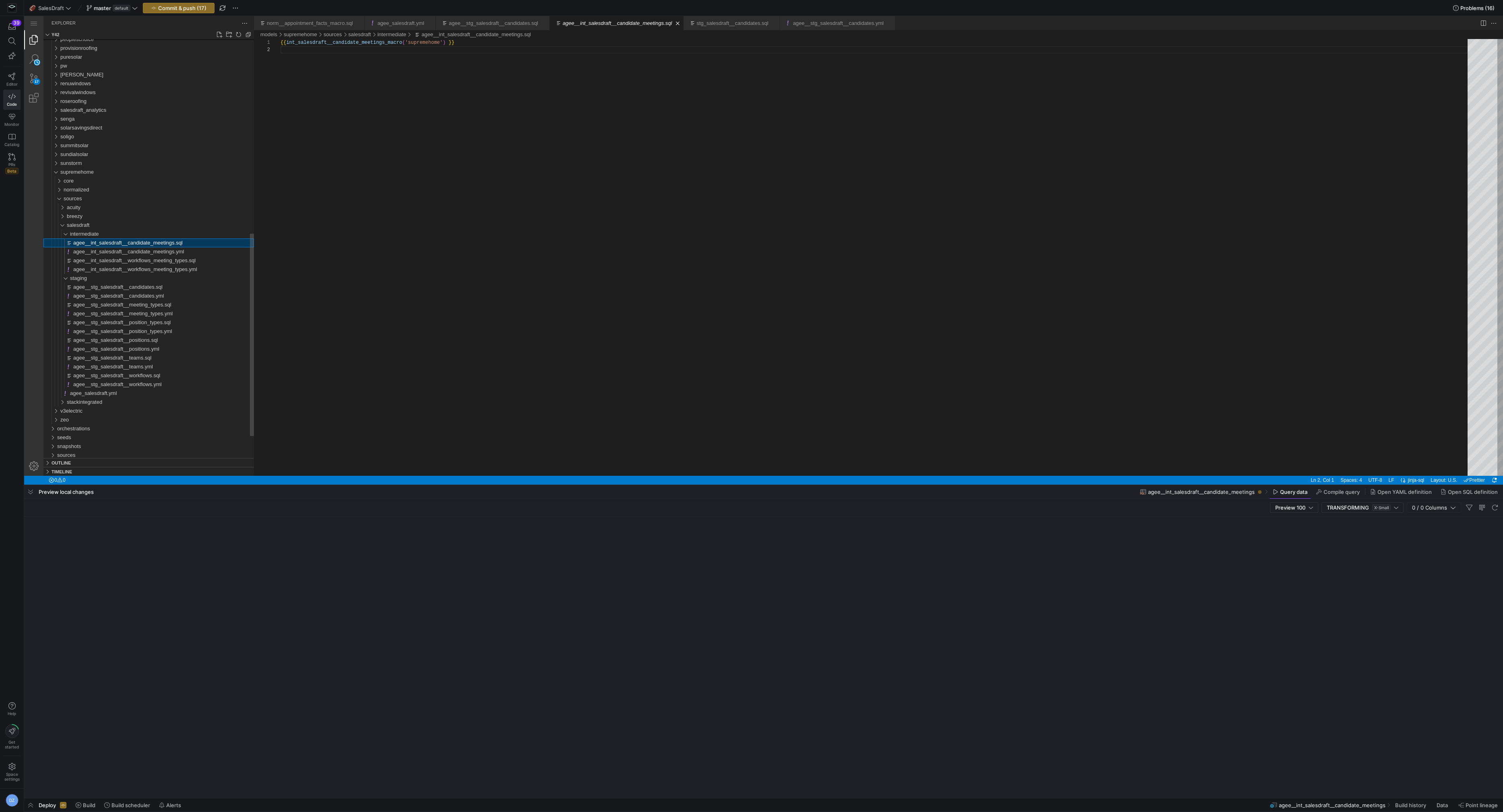
scroll to position [7, 0]
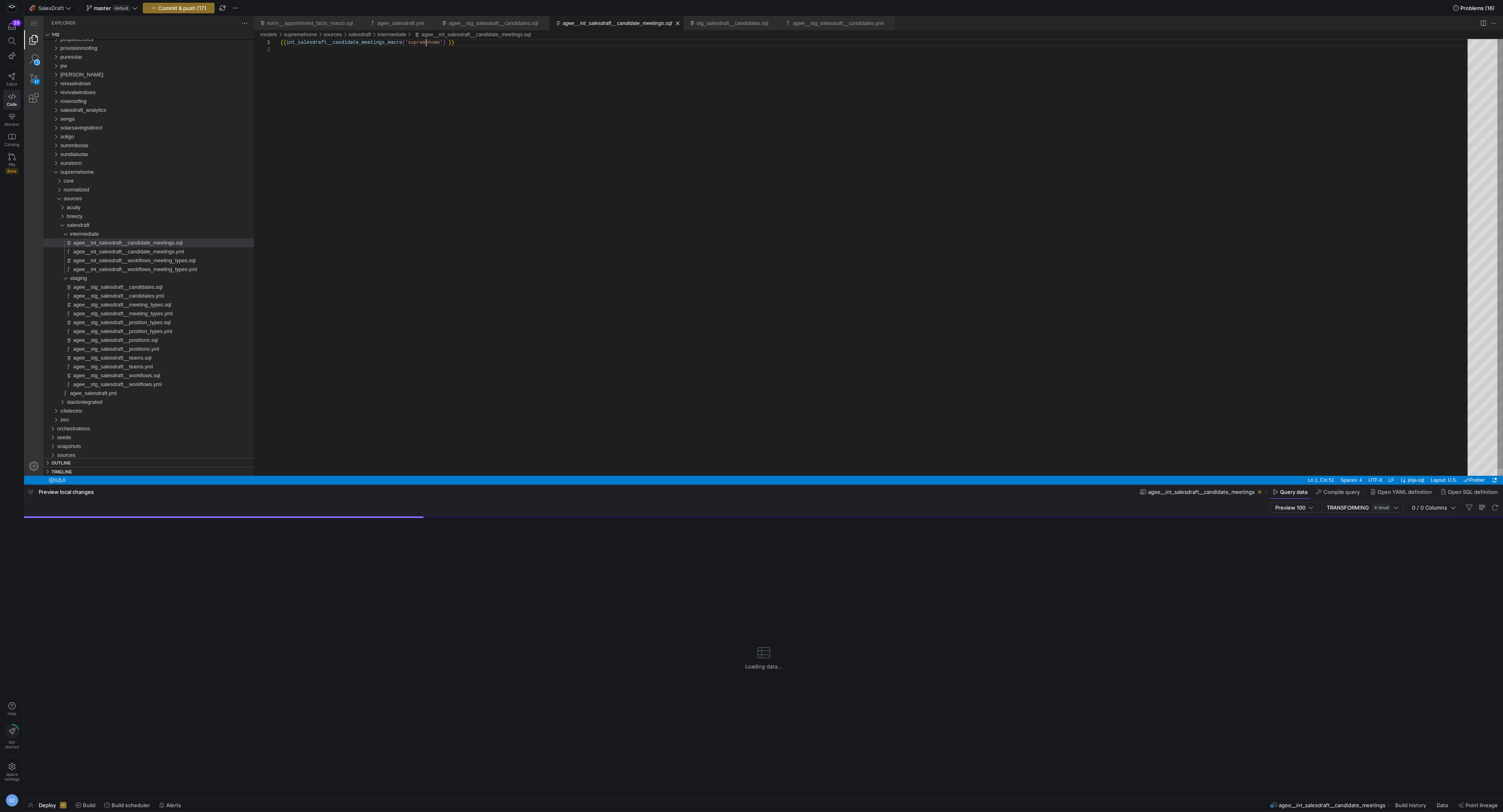
click at [427, 43] on div "{{ int_salesdraft__candidate_meetings_macro ( 'supremehome' ) }}" at bounding box center [877, 261] width 1193 height 444
click at [148, 244] on span "agee__int_salesdraft__candidate_meetings.sql" at bounding box center [128, 243] width 110 height 6
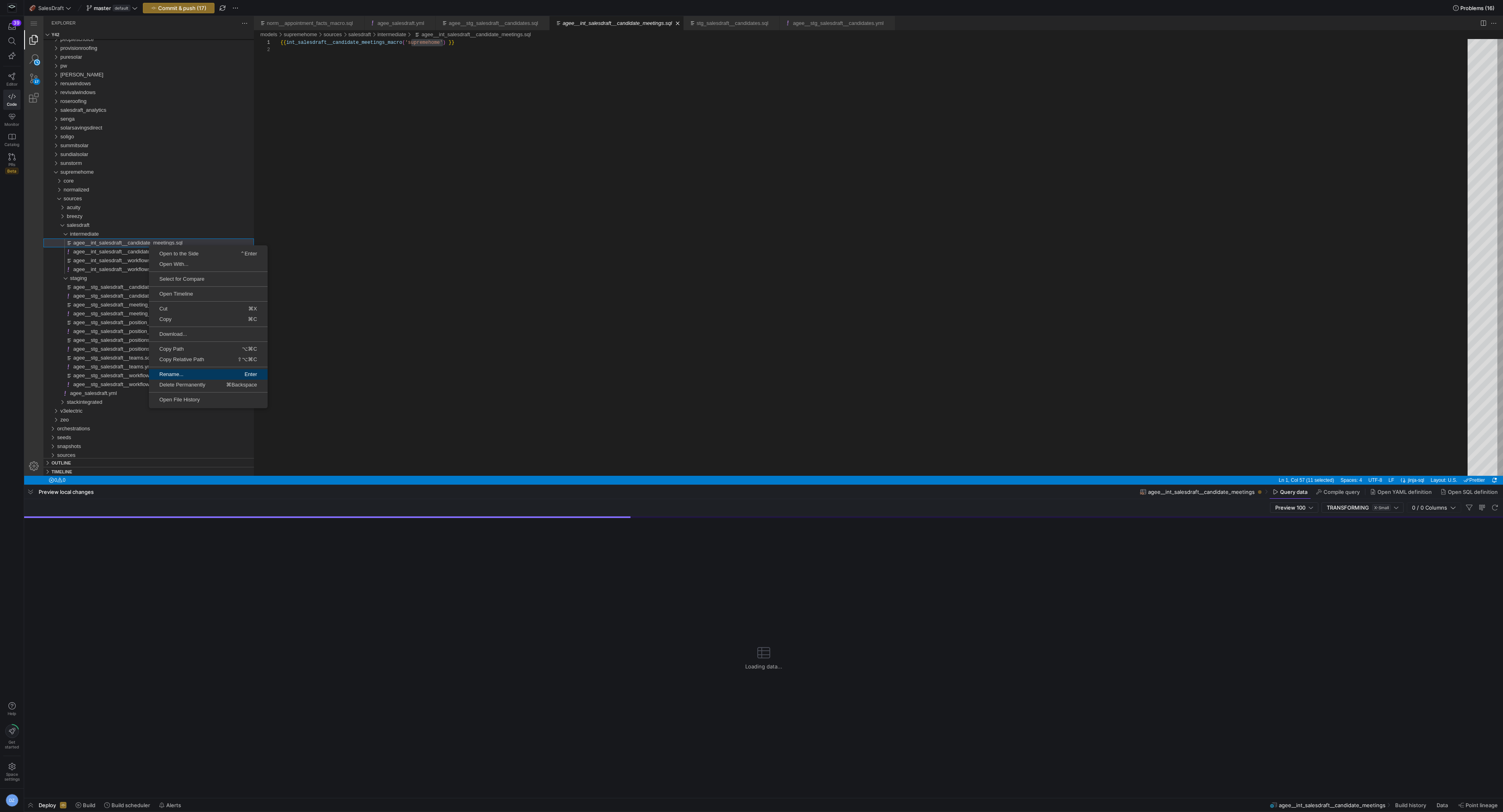
click at [185, 374] on span "Rename..." at bounding box center [178, 374] width 58 height 5
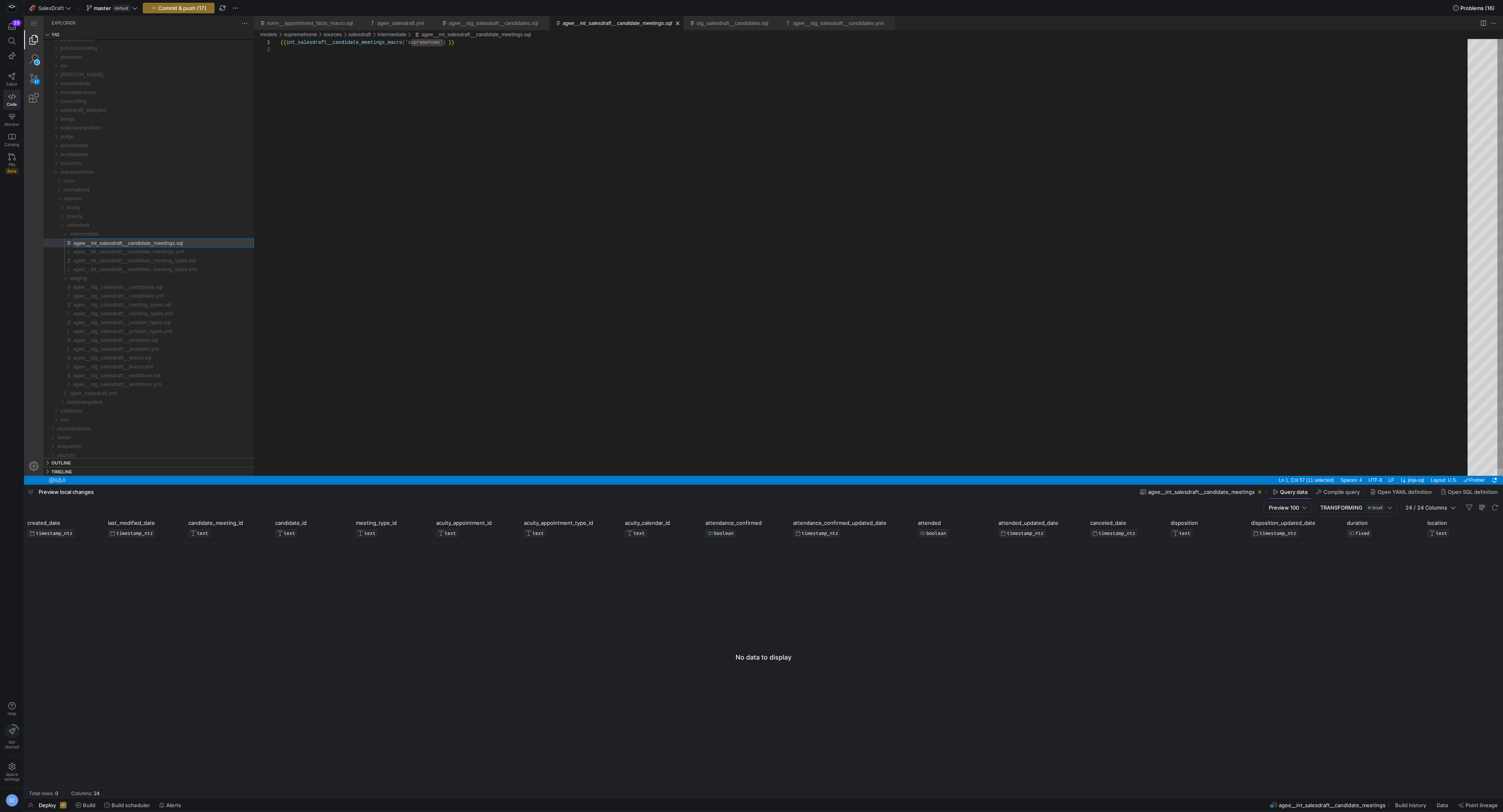
type input "supremehome__int_salesdraft__candidate_meetings.sql"
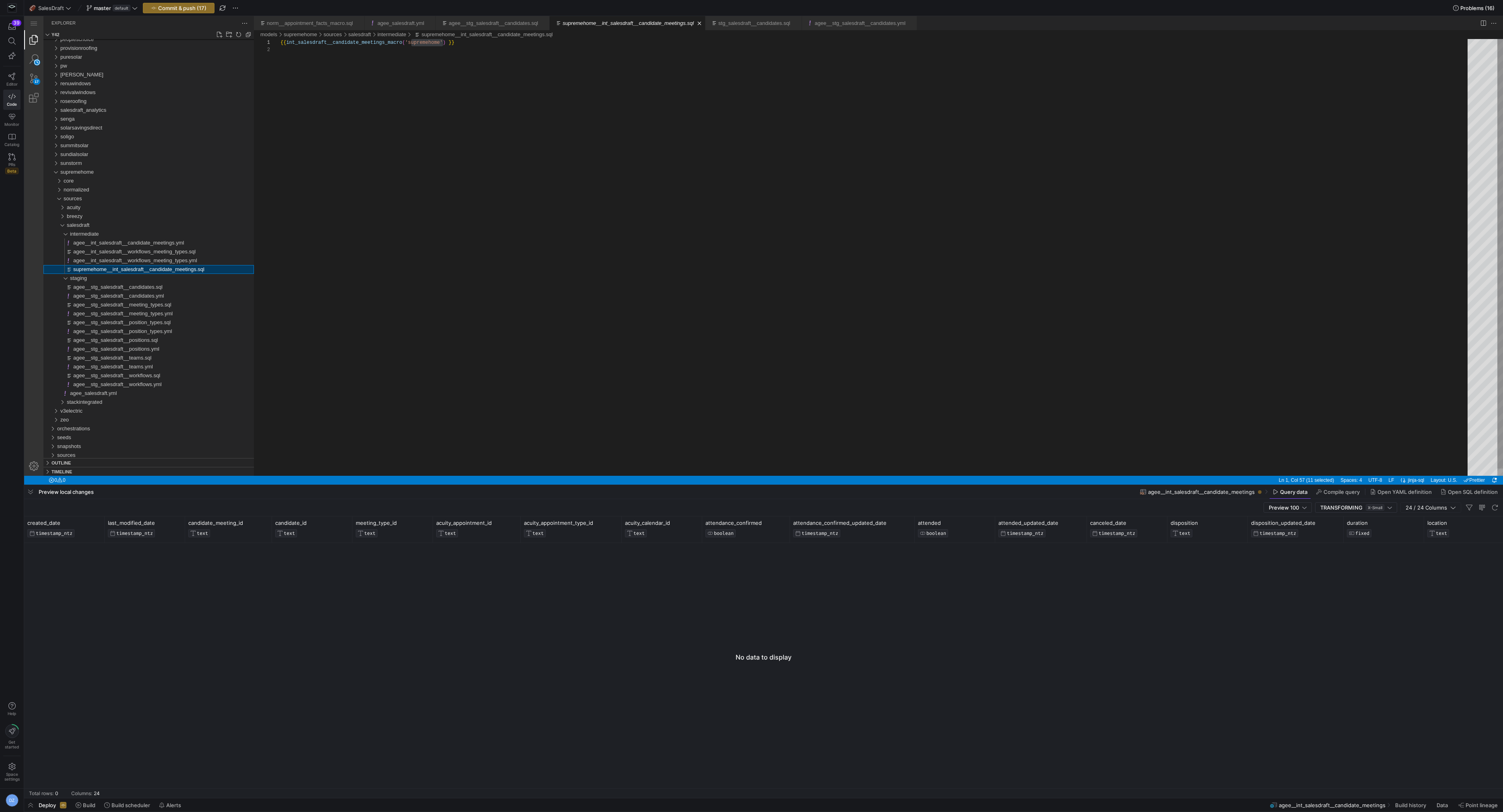
scroll to position [7, 163]
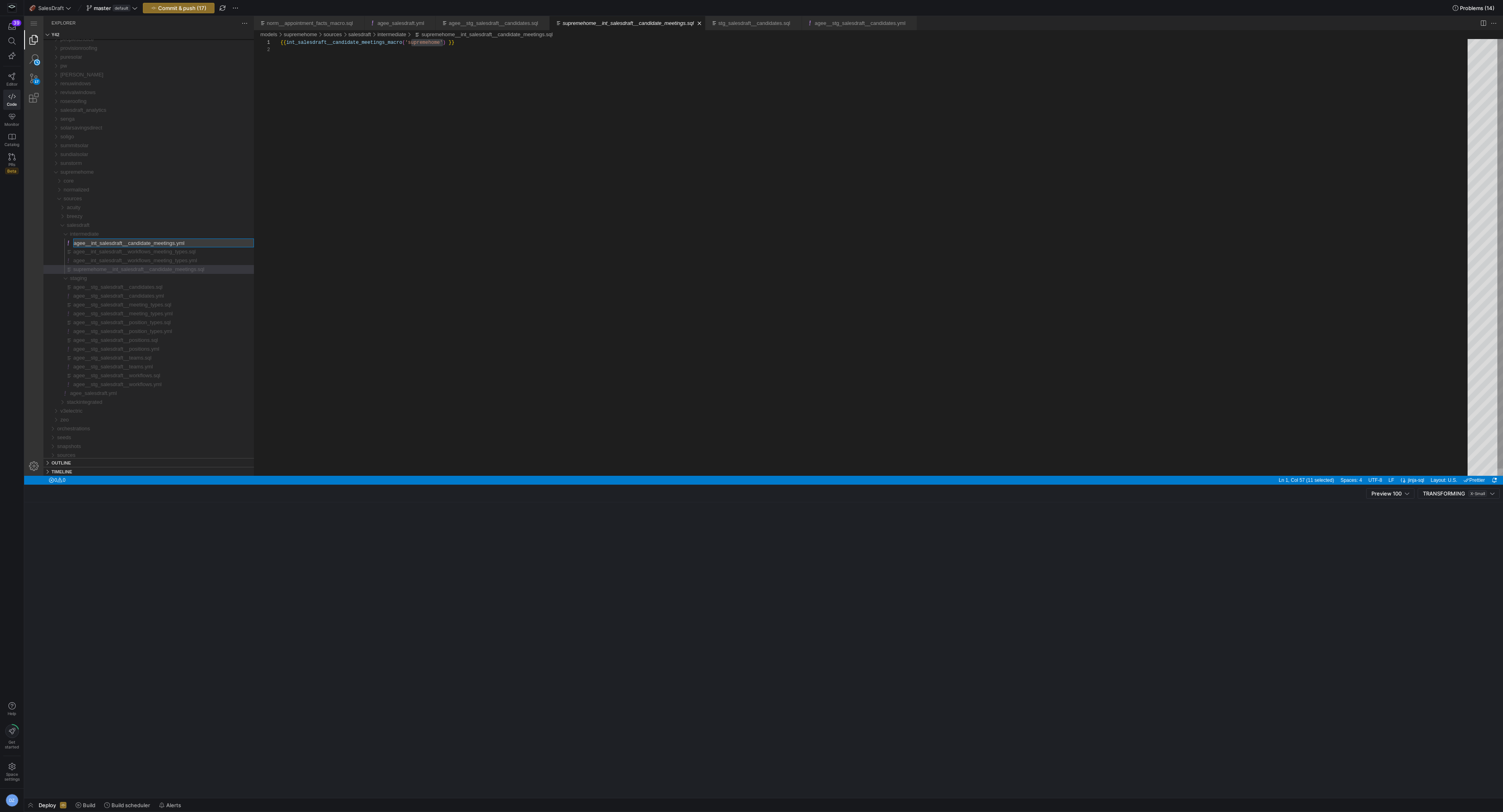
type input "supremehome__int_salesdraft__candidate_meetings.yml"
type input "supremehome__int_salesdraft__workflows_meeting_types.yml"
type input "supremehome__int_salesdraft__workflows_meeting_types.sql"
type input "supremehome_salesdraft.yml"
type input "supremehome__stg_salesdraft__workflows.yml"
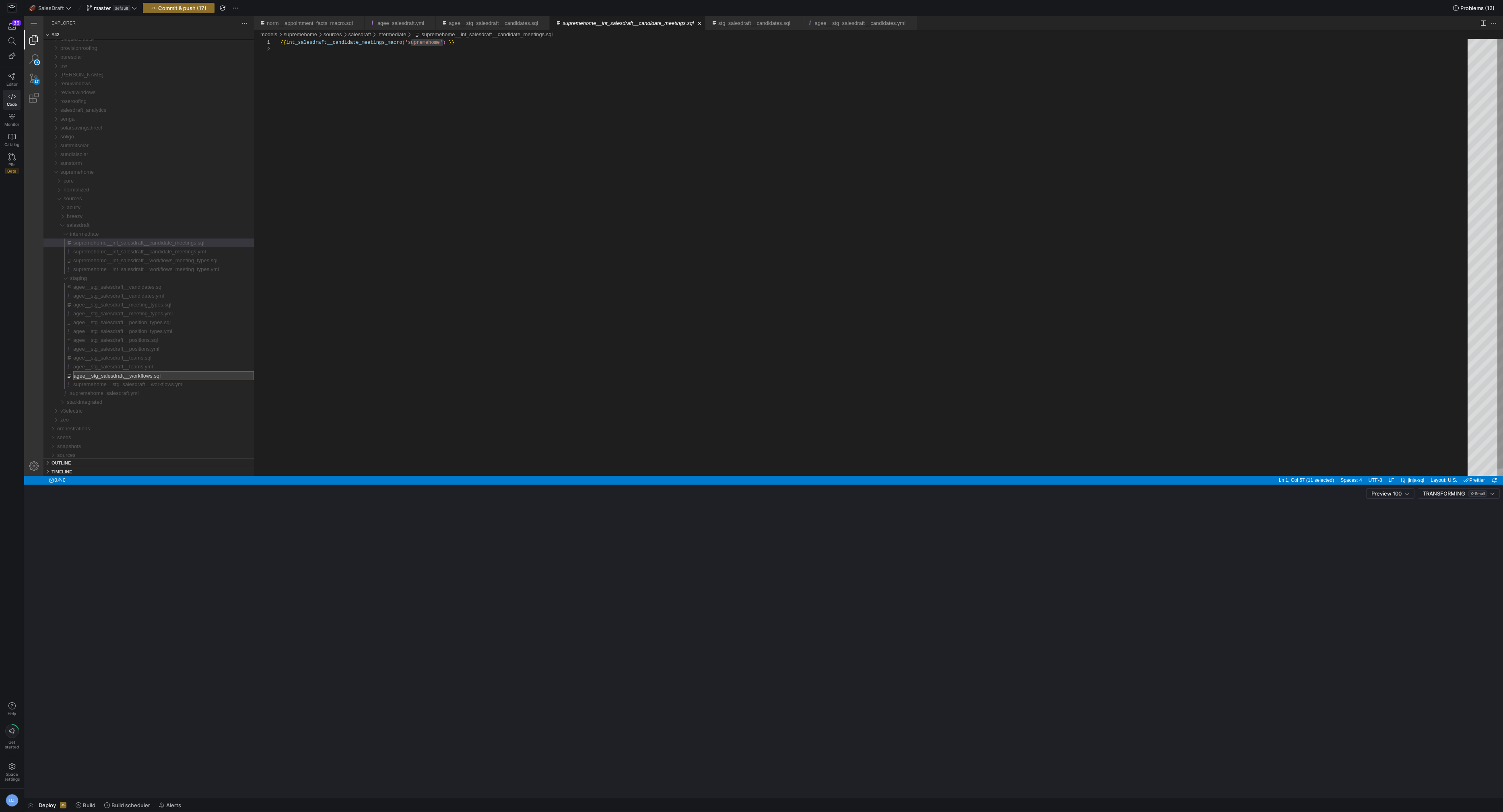
type input "supremehome__stg_salesdraft__workflows.sql"
type input "supremehome__stg_salesdraft__teams.yml"
type input "supremehome__stg_salesdraft__teams.sql"
type input "supremehome__stg_salesdraft__positions.yml"
type input "supremehome__stg_salesdraft__positions.sql"
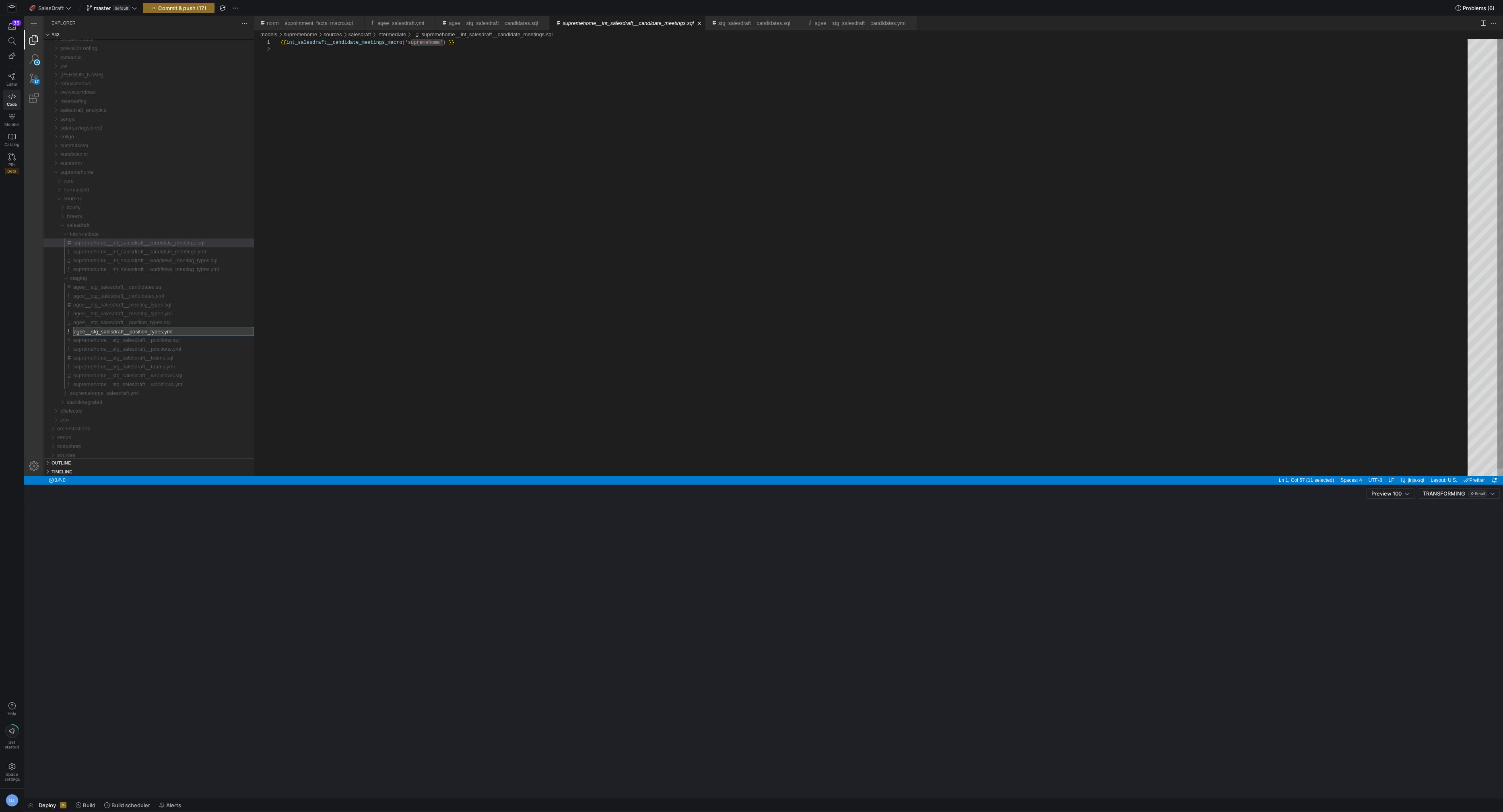
type input "supremehome__stg_salesdraft__position_types.yml"
type input "supremehome__stg_salesdraft__position_types.sql"
type input "supremehome__stg_salesdraft__meeting_types.yml"
type input "supremehome__stg_salesdraft__meeting_types.sql"
type input "supremehome__stg_salesdraft__candidates.yml"
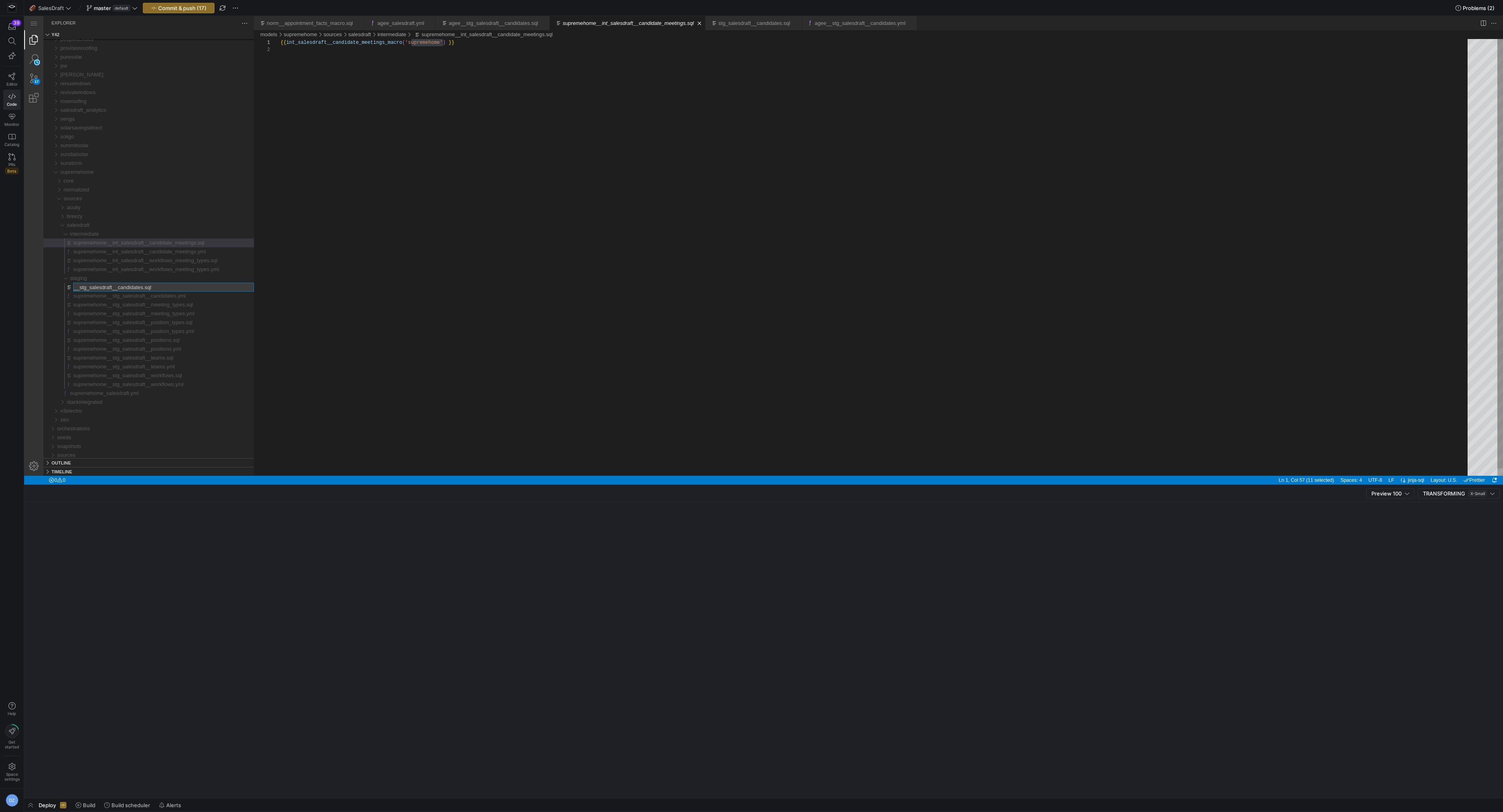
type input "supremehome__stg_salesdraft__candidates.sql"
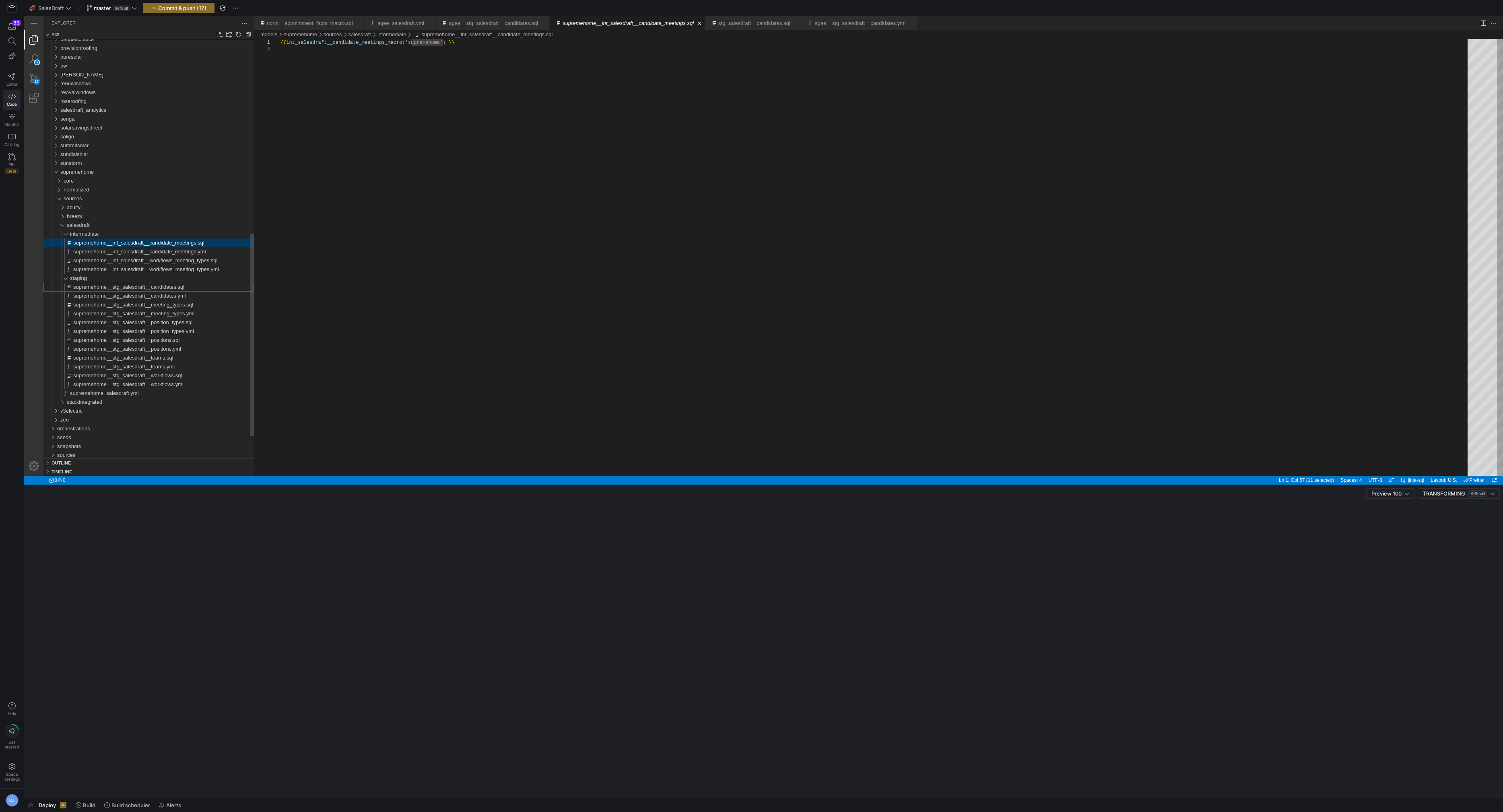
click at [188, 240] on span "supremehome__int_salesdraft__candidate_meetings.sql" at bounding box center [139, 243] width 131 height 6
click at [505, 171] on div "{{ int_salesdraft__candidate_meetings_macro ( 'supremehome' ) }}" at bounding box center [877, 261] width 1193 height 444
click at [184, 5] on span "Commit & push (17)" at bounding box center [182, 8] width 48 height 6
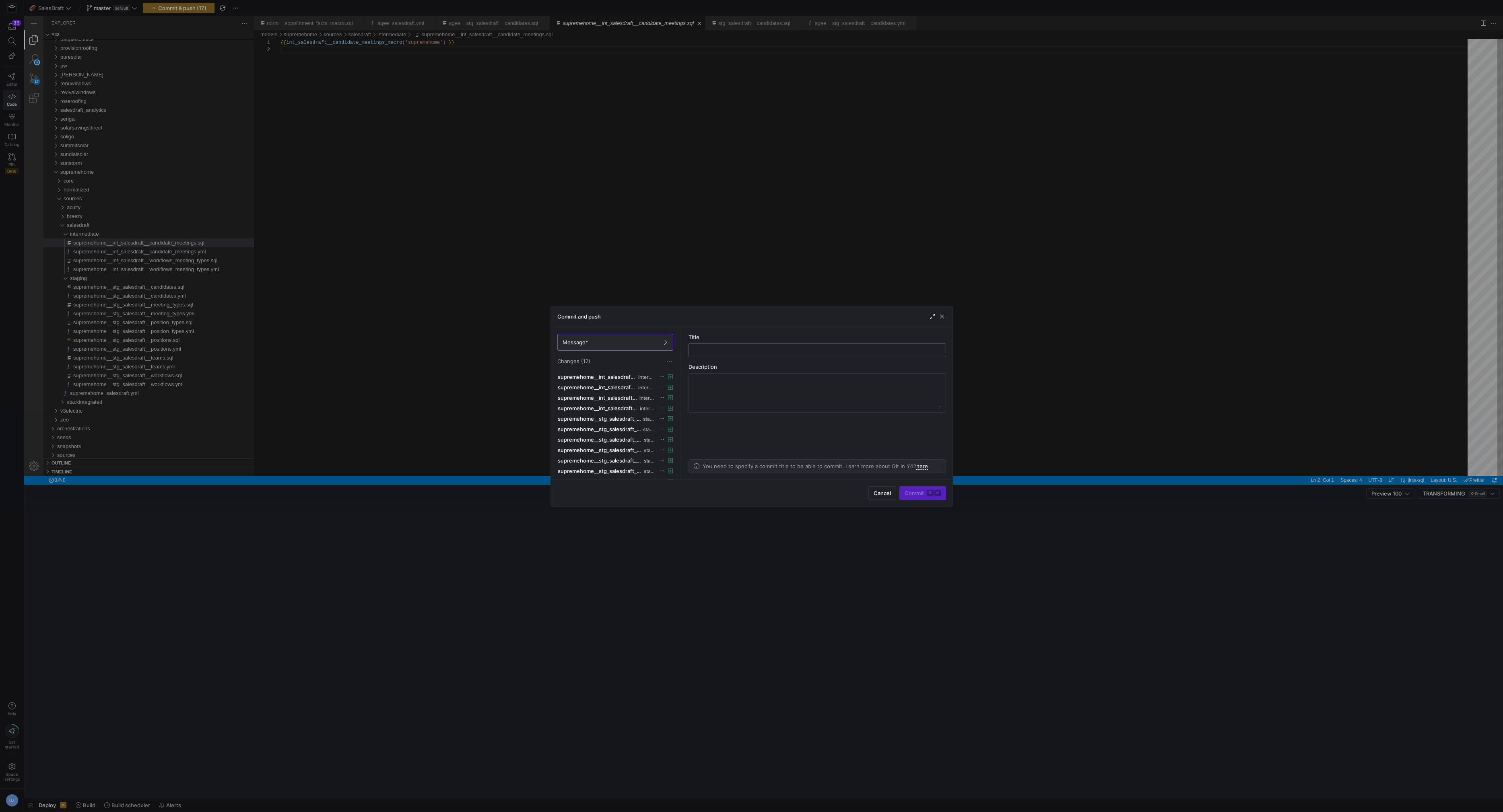
click at [746, 344] on div at bounding box center [817, 351] width 244 height 13
click at [752, 352] on input "text" at bounding box center [817, 350] width 244 height 6
paste input "supremehome"
type input "added salesdraft macros into supremehome"
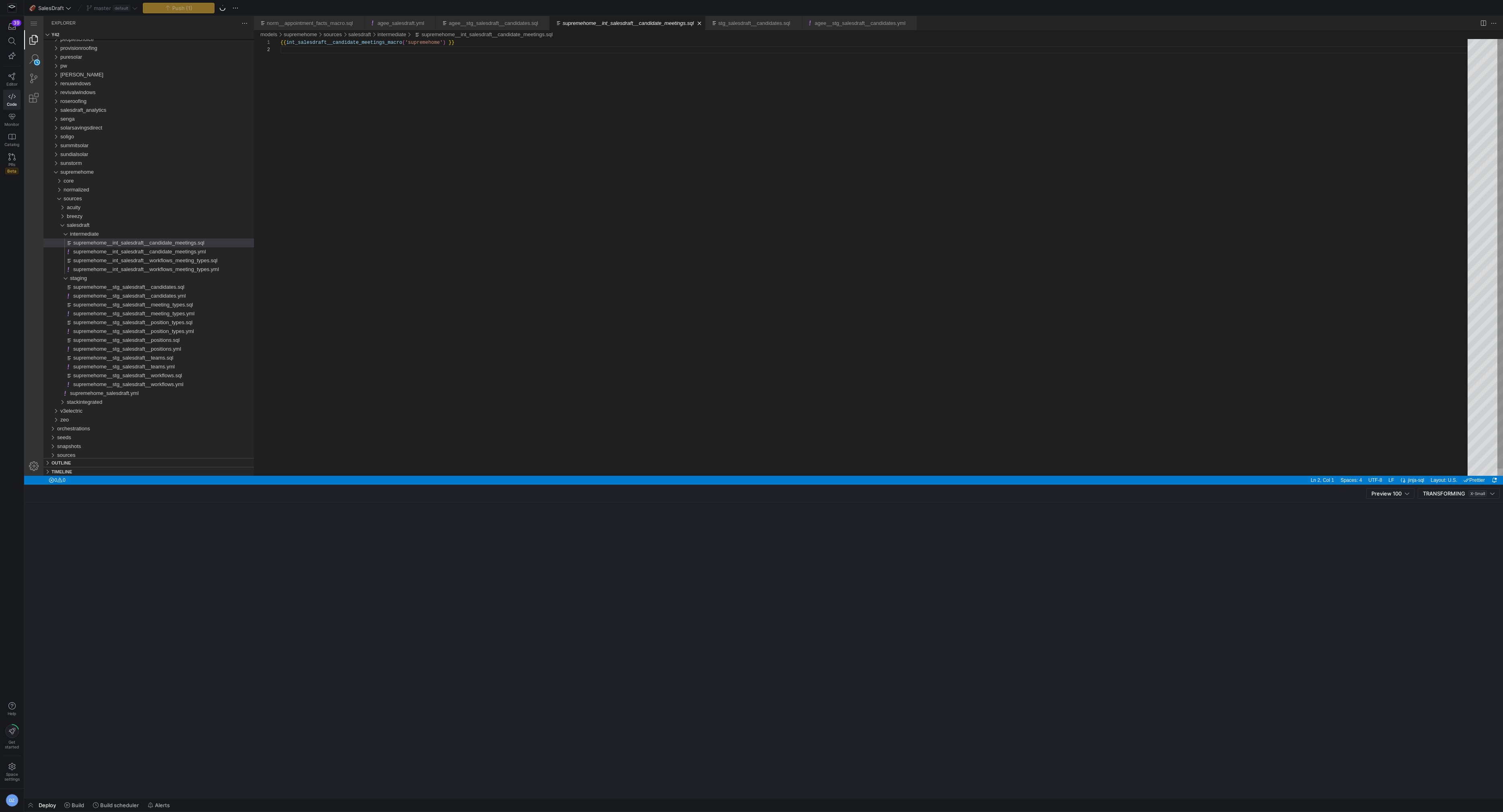
click at [718, 388] on div "{{ int_salesdraft__candidate_meetings_macro ( 'supremehome' ) }}" at bounding box center [877, 261] width 1193 height 444
click at [65, 225] on div "salesdraft" at bounding box center [57, 225] width 22 height 9
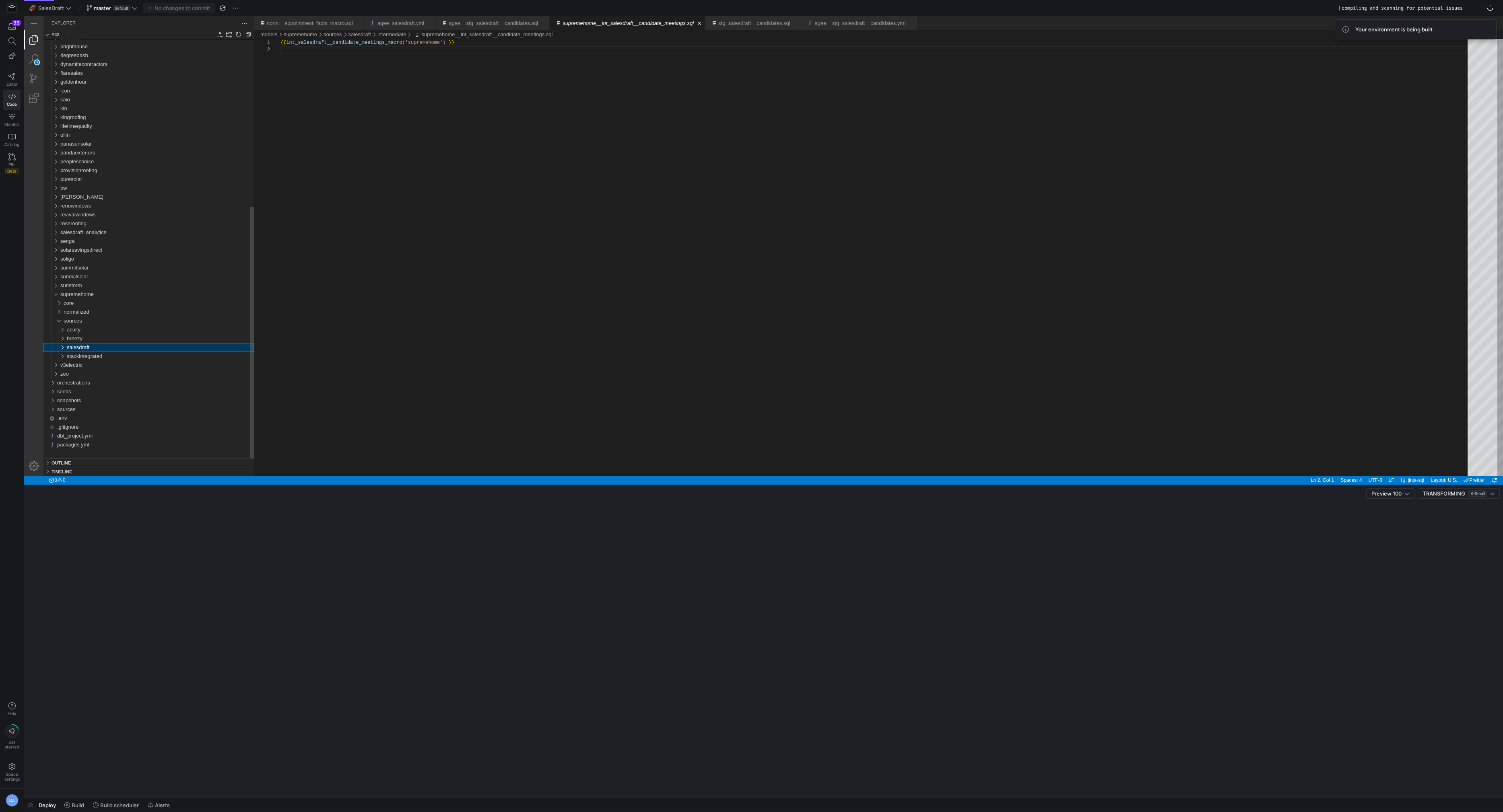
click at [63, 346] on div "salesdraft" at bounding box center [57, 347] width 22 height 9
click at [57, 319] on div "sources" at bounding box center [55, 321] width 19 height 9
click at [55, 329] on div "supremehome" at bounding box center [54, 330] width 15 height 9
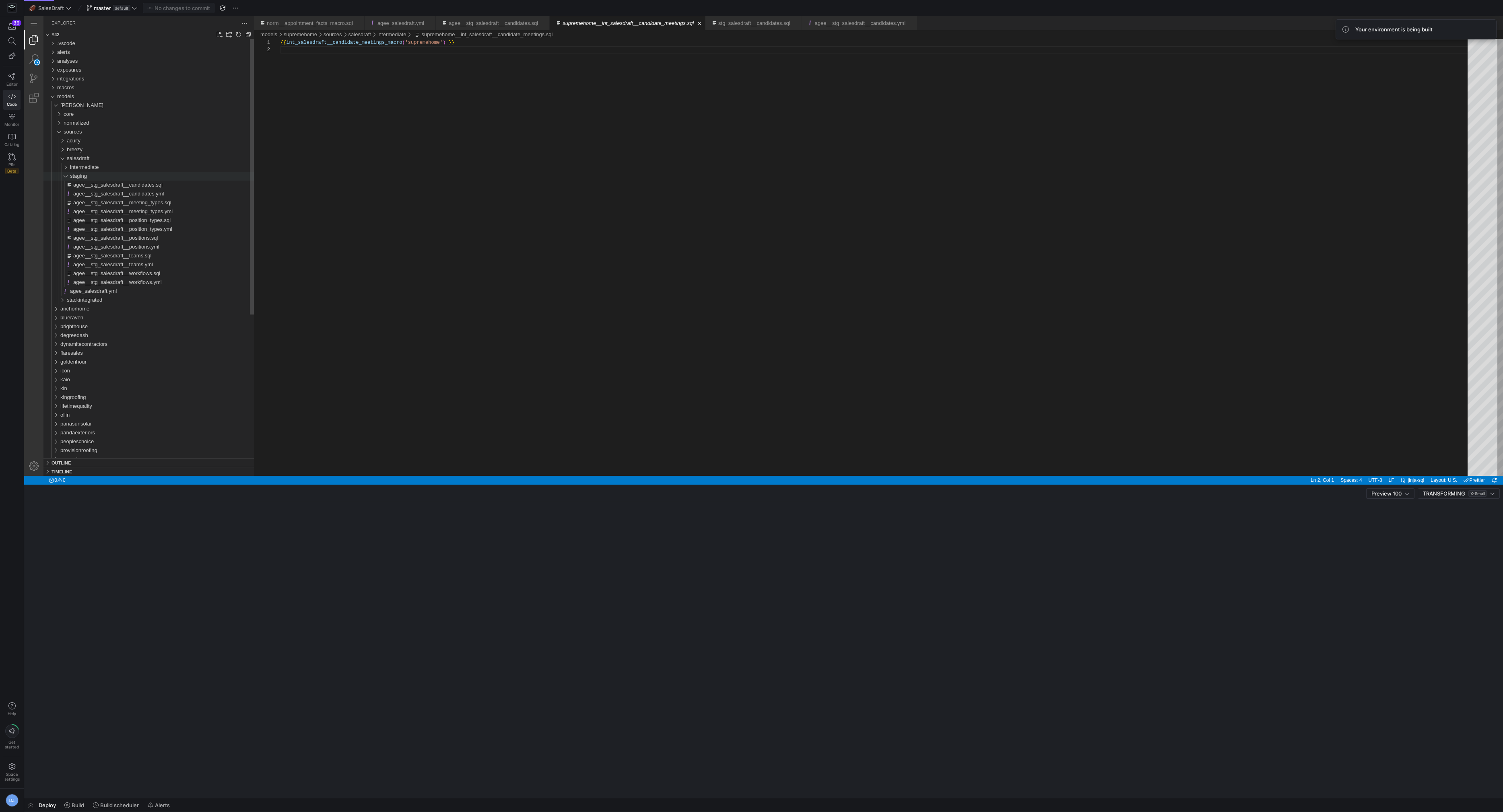
click at [64, 173] on div "staging" at bounding box center [58, 176] width 25 height 9
click at [62, 159] on div "salesdraft" at bounding box center [57, 158] width 22 height 9
click at [127, 216] on span "Copy" at bounding box center [118, 216] width 51 height 5
click at [122, 346] on div "provisionroofing" at bounding box center [157, 344] width 194 height 9
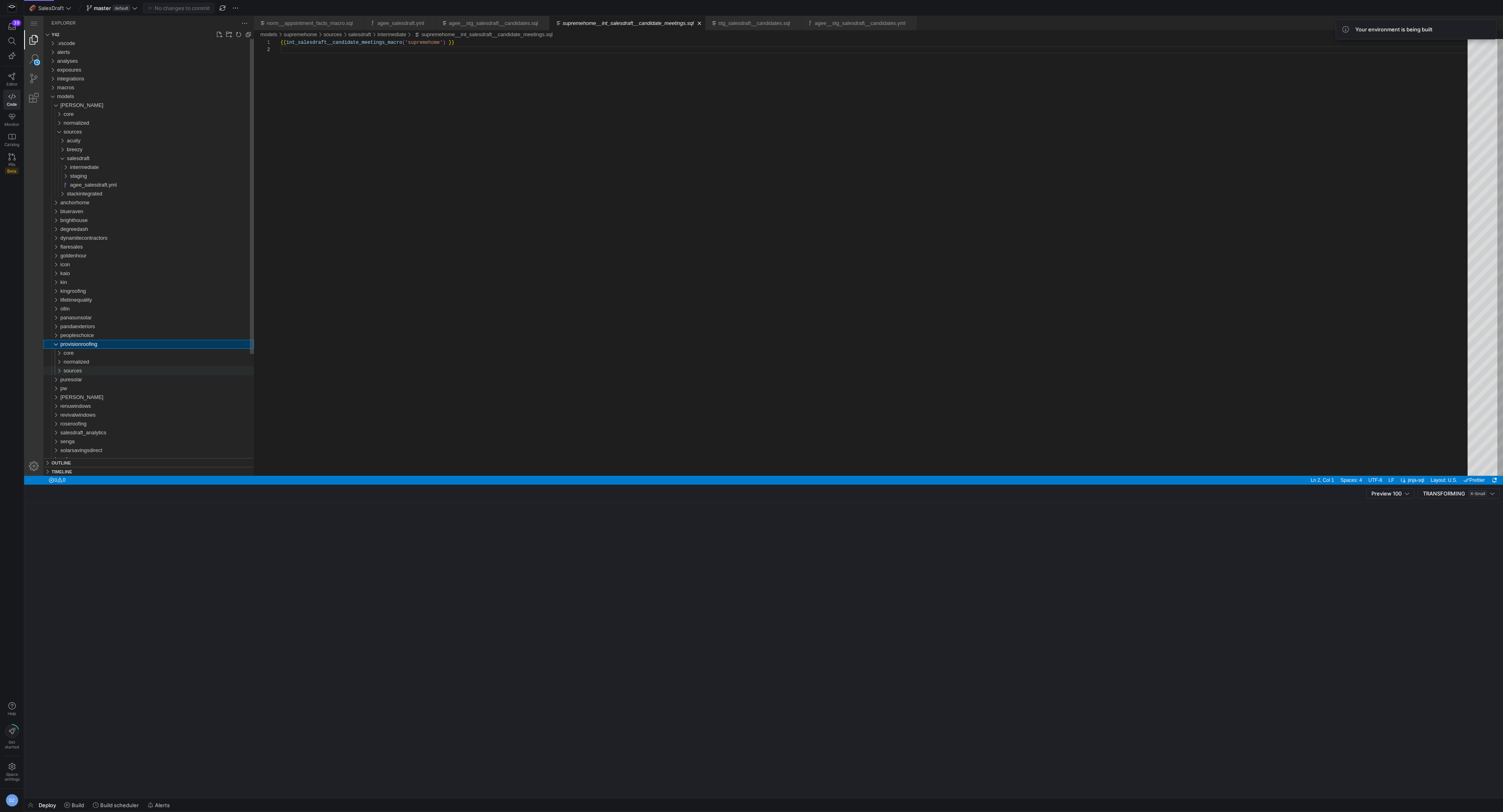
click at [92, 368] on div "sources" at bounding box center [159, 370] width 190 height 9
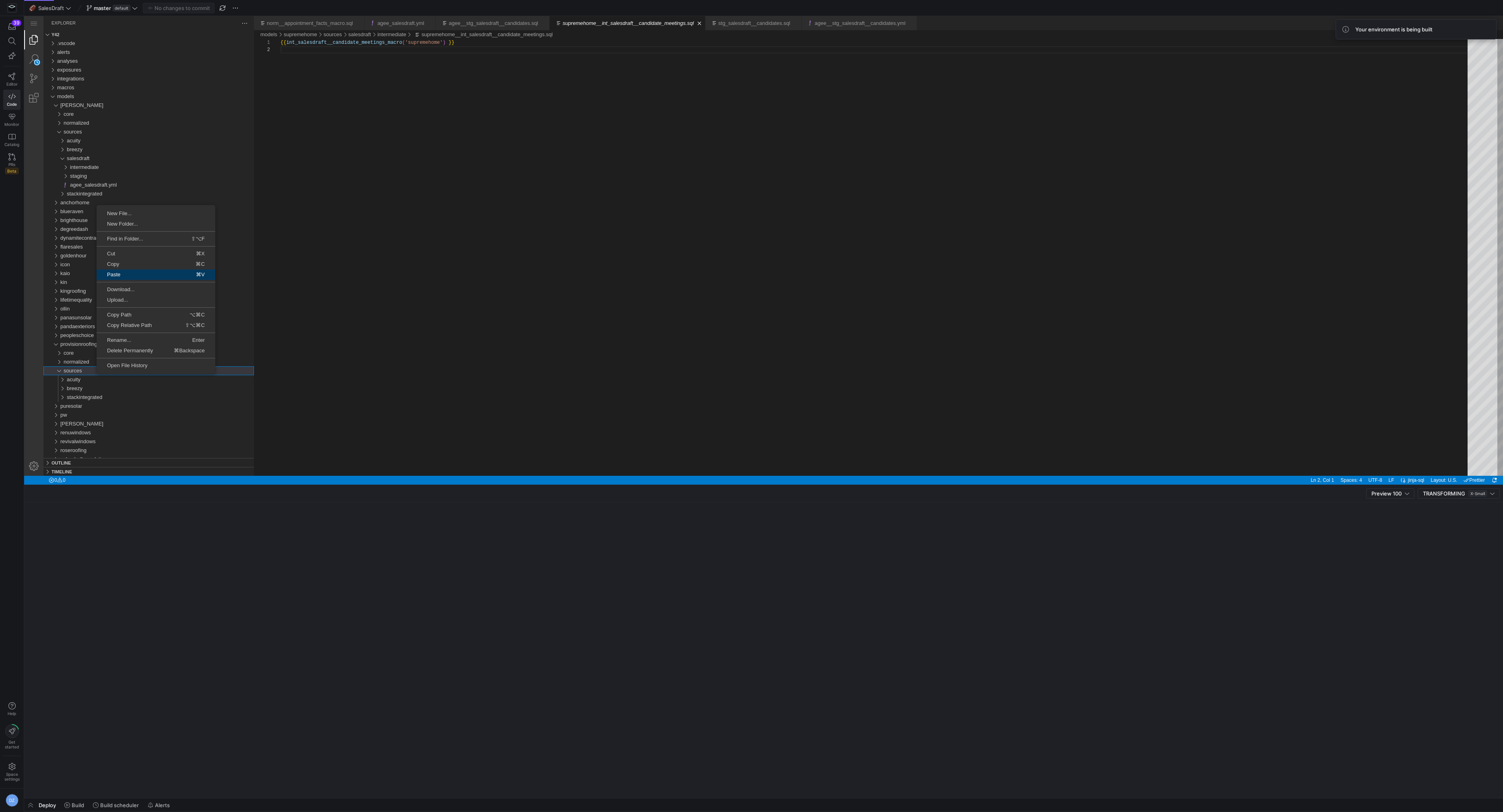
click at [142, 275] on span "Paste" at bounding box center [123, 274] width 53 height 5
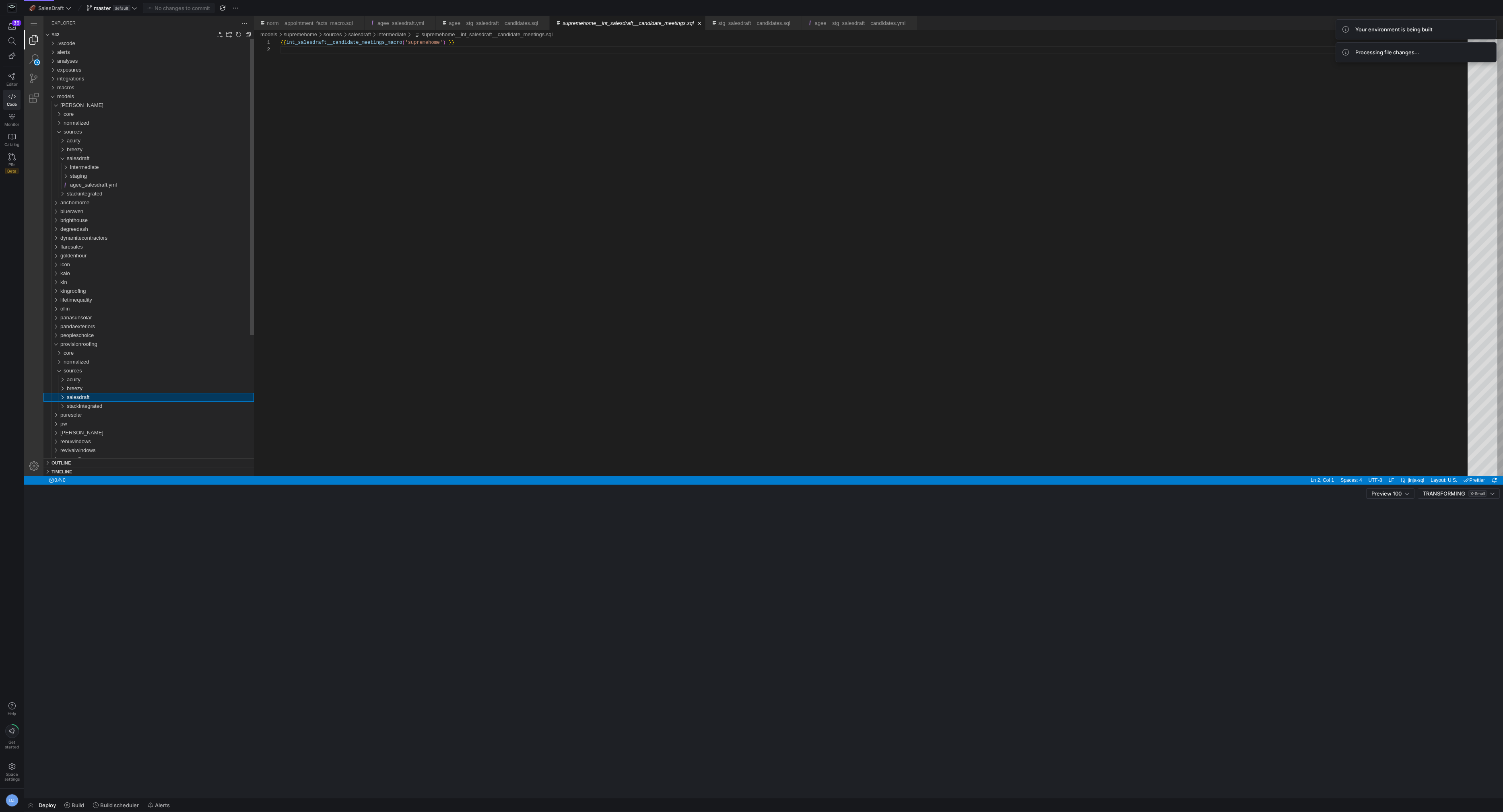
click at [97, 394] on div "salesdraft" at bounding box center [160, 397] width 187 height 9
click at [92, 404] on span "intermediate" at bounding box center [85, 406] width 29 height 6
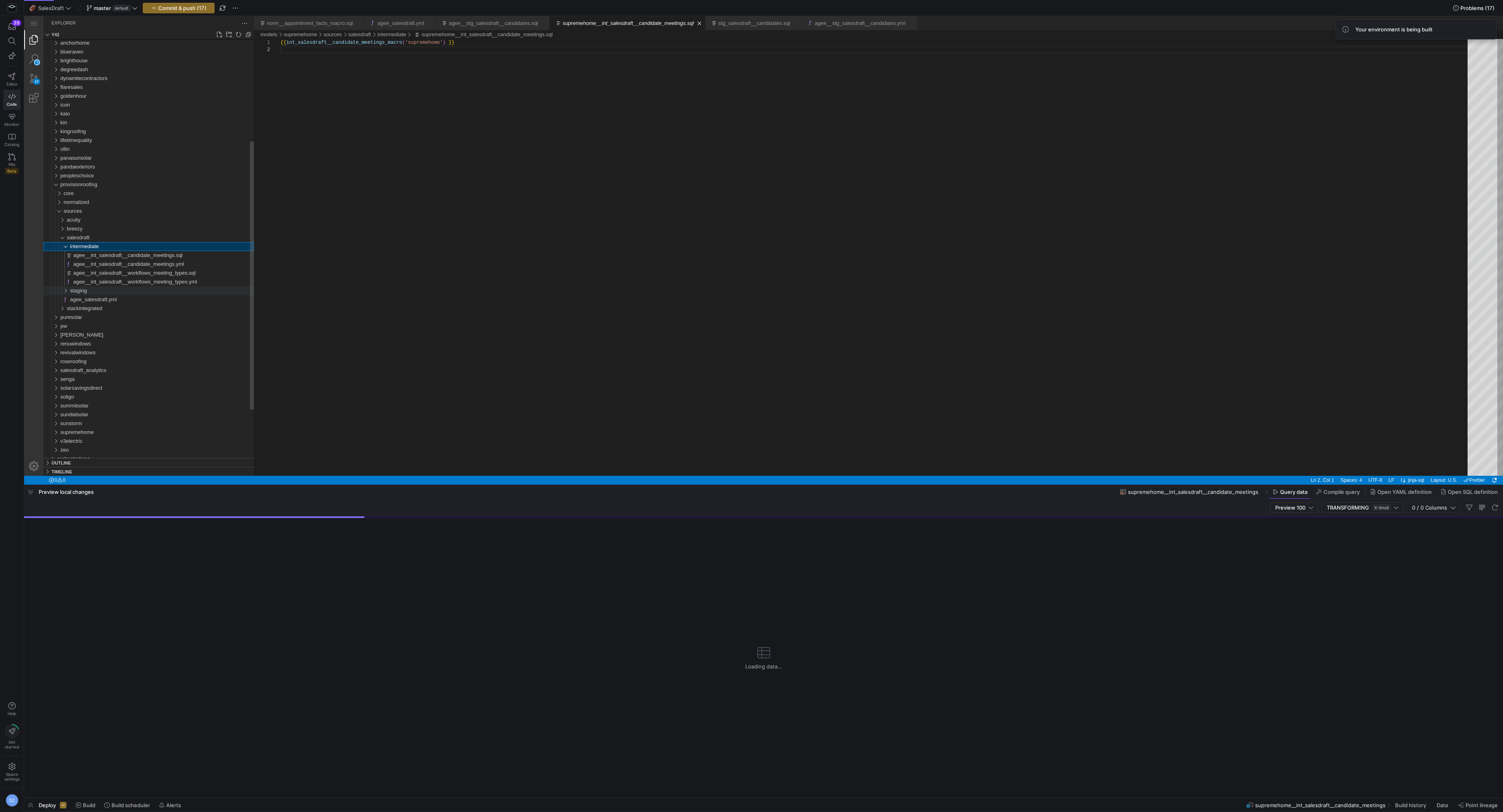
click at [78, 292] on span "staging" at bounding box center [78, 290] width 17 height 6
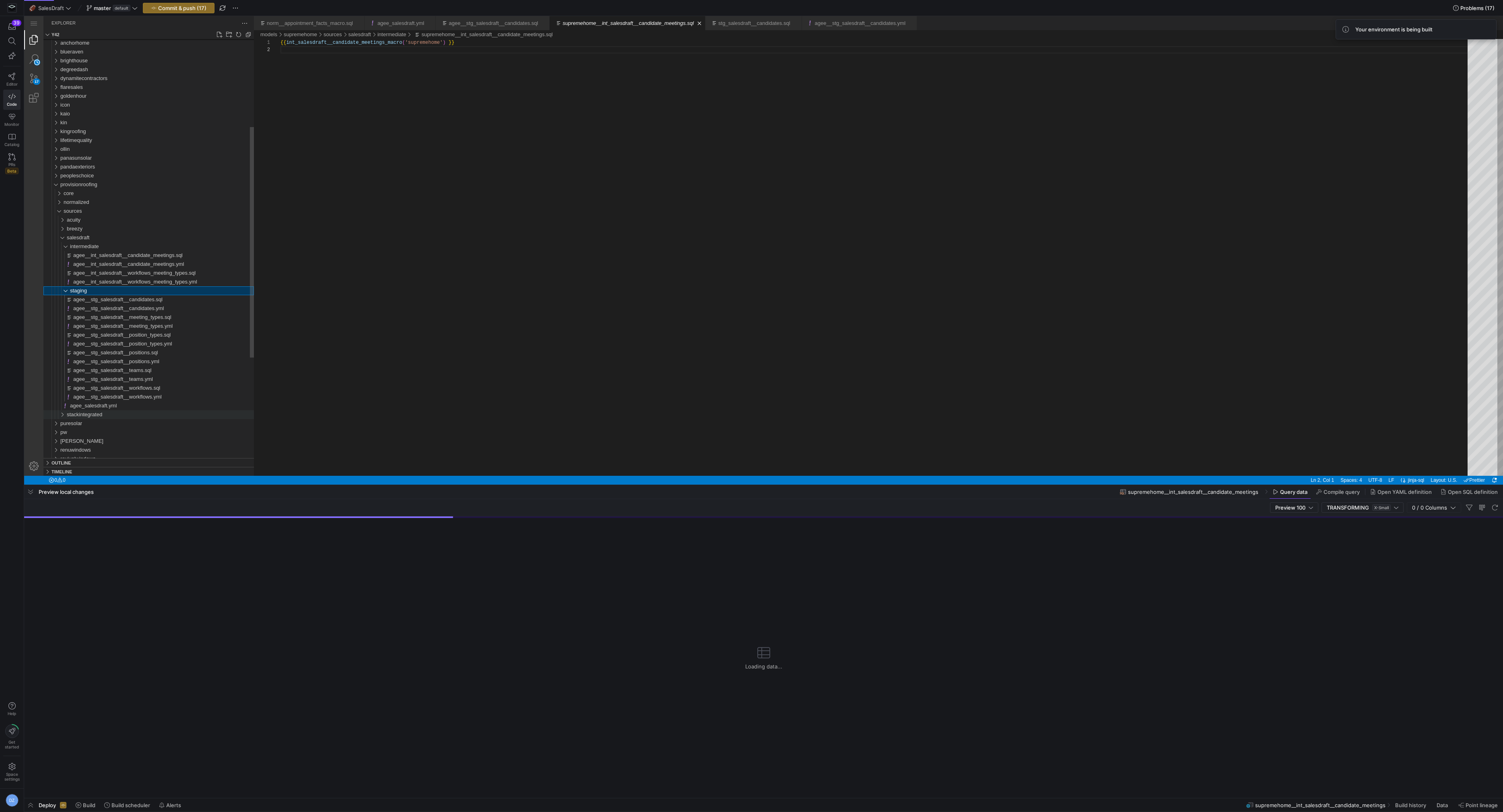
click at [86, 412] on span "stackintegrated" at bounding box center [84, 415] width 36 height 6
click at [90, 421] on div "staging" at bounding box center [162, 424] width 184 height 9
click at [95, 430] on span "provisionroofing__stg_stackintegrated__internal_appointments.sql" at bounding box center [150, 432] width 153 height 6
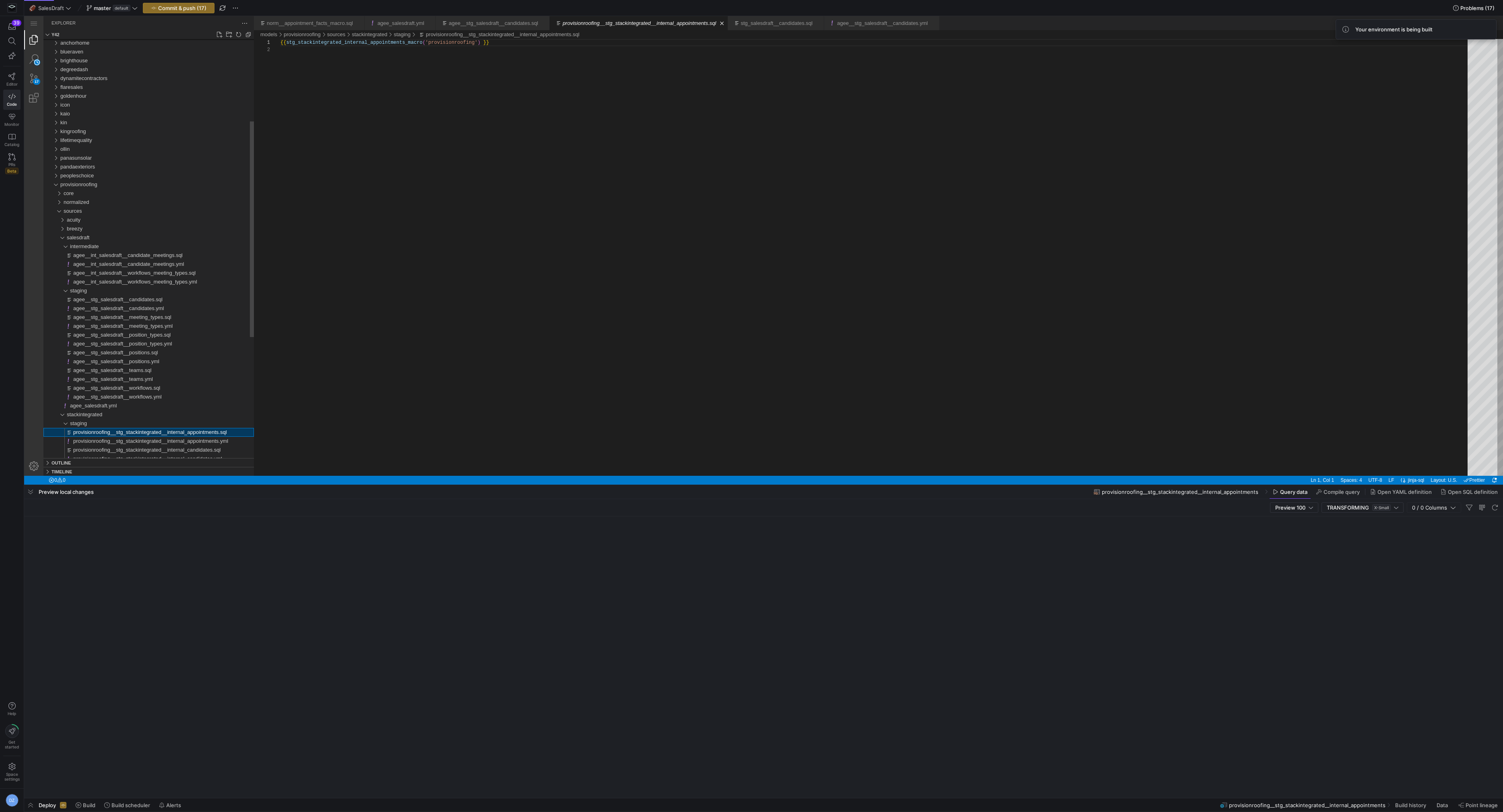
scroll to position [7, 0]
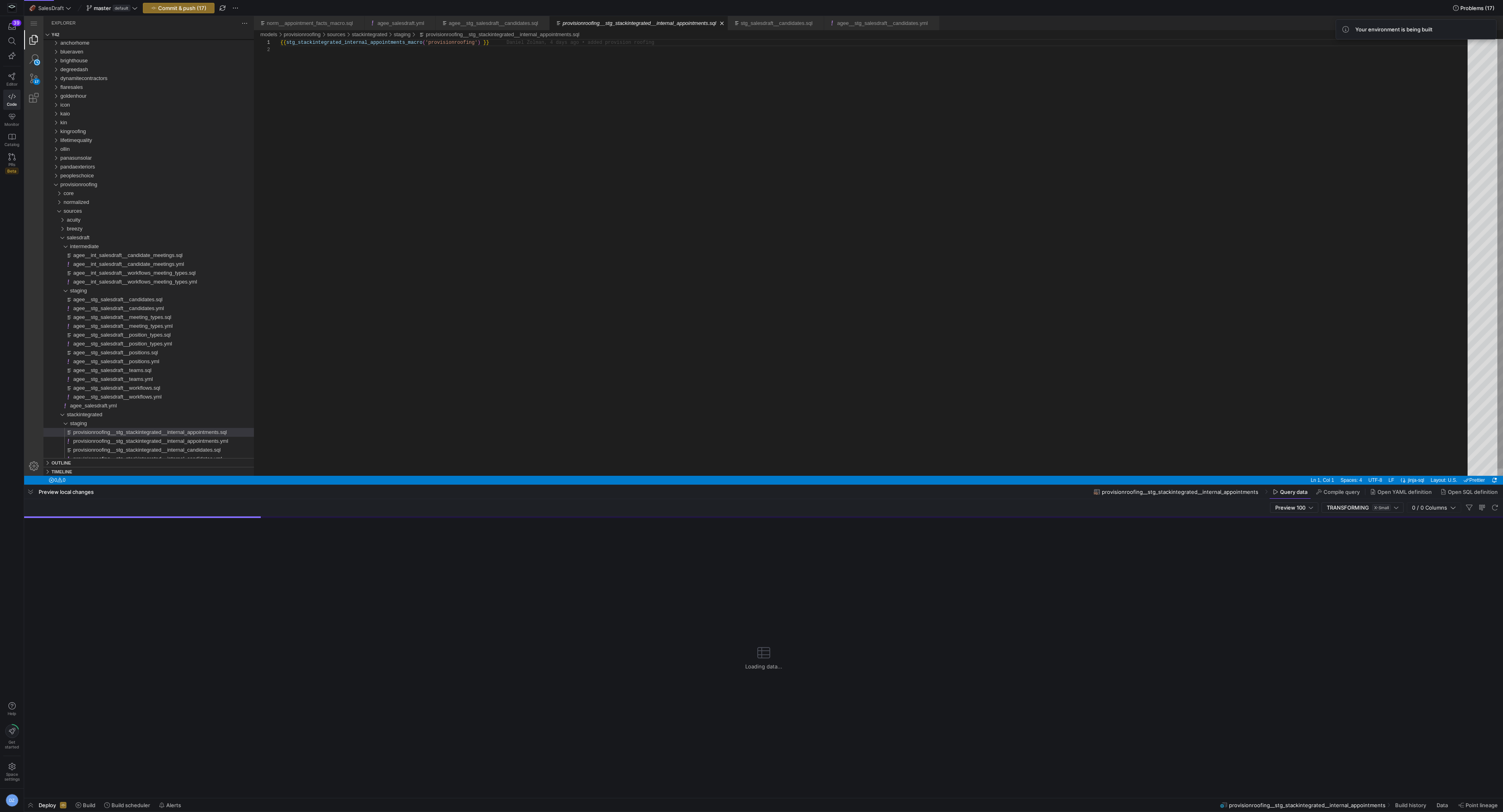
click at [445, 42] on div "{{ stg_stackintegrated_internal_appointments_macro ( 'provisionroofing' ) }}" at bounding box center [877, 261] width 1193 height 444
click at [68, 424] on div "staging" at bounding box center [58, 424] width 25 height 9
click at [62, 414] on div "stackintegrated" at bounding box center [57, 414] width 22 height 9
click at [103, 404] on span "agee_salesdraft.yml" at bounding box center [93, 405] width 47 height 6
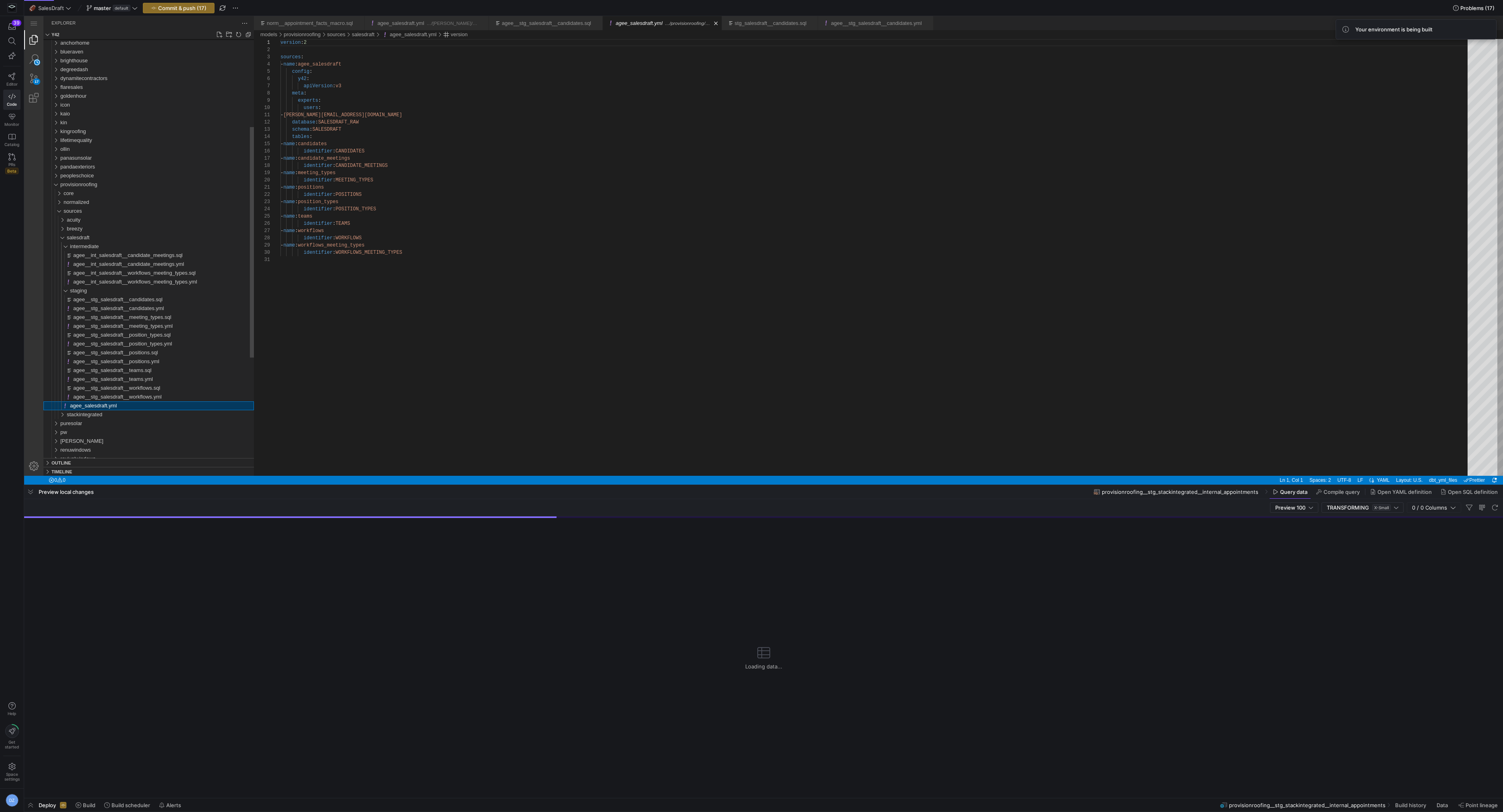
scroll to position [72, 0]
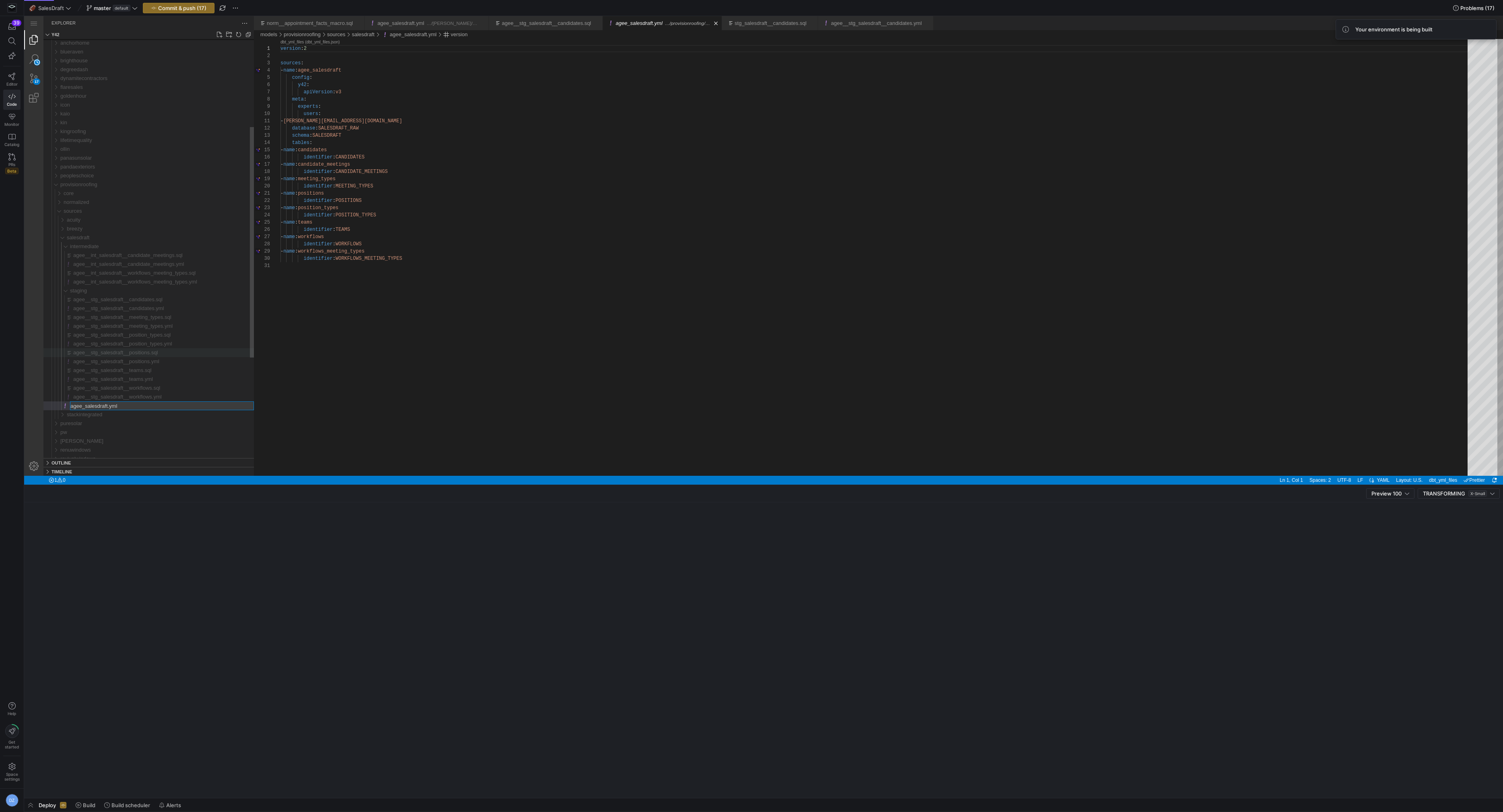
type input "provisionroofing_salesdraft.yml"
type input "provisionroofing__stg_salesdraft__workflows.yml"
type input "provisionroofing__stg_salesdraft__workflows.sql"
type input "provisionroofing__stg_salesdraft__teams.yml"
type input "provisionroofing__stg_salesdraft__teams.sql"
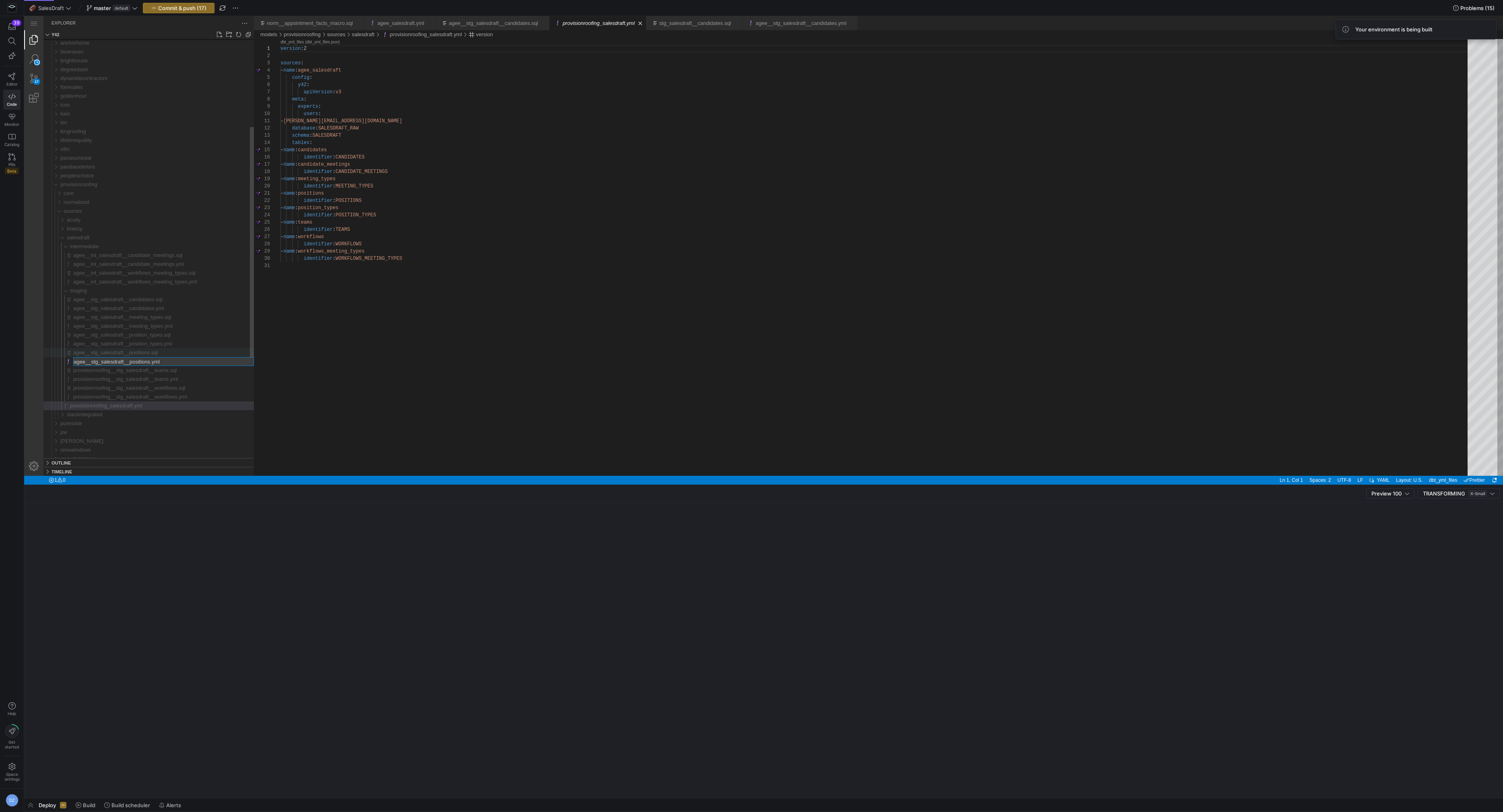
type input "provisionroofing__stg_salesdraft__positions.yml"
type input "provisionroofing__stg_salesdraft__positions.sql"
type input "provisionroofing__stg_salesdraft__position_types.yml"
type input "provisionroofing__stg_salesdraft__position_types.sql"
type input "provisionroofing__stg_salesdraft__meeting_types.yml"
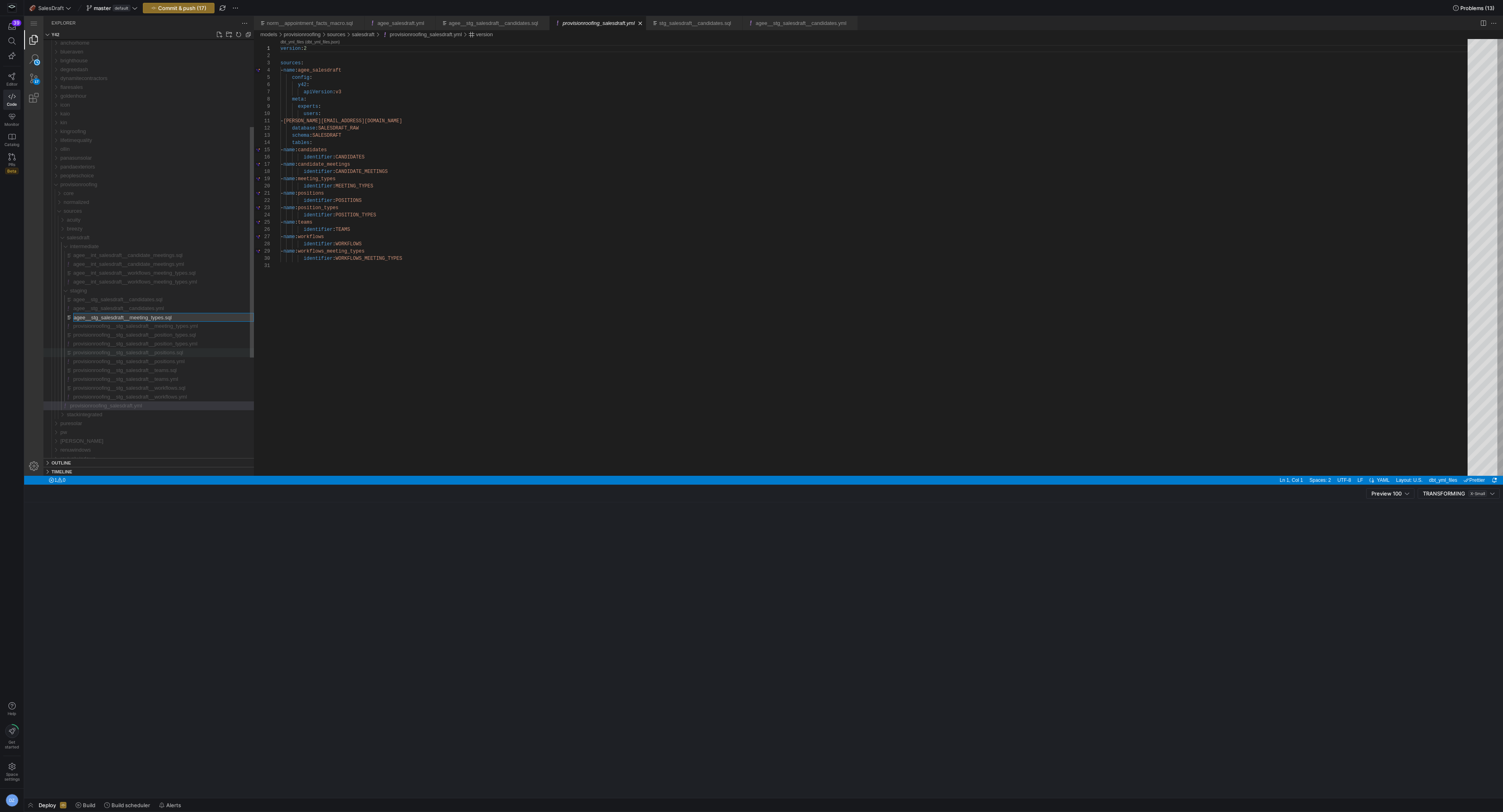
type input "provisionroofing__stg_salesdraft__meeting_types.sql"
type input "provisionroofing__stg_salesdraft__candidates.yml"
type input "provisionroofing__stg_salesdraft__candidates.sql"
type input "provisionroofing__int_salesdraft__workflows_meeting_types.yml"
type input "provisionroofing__int_salesdraft__workflows_meeting_types.sql"
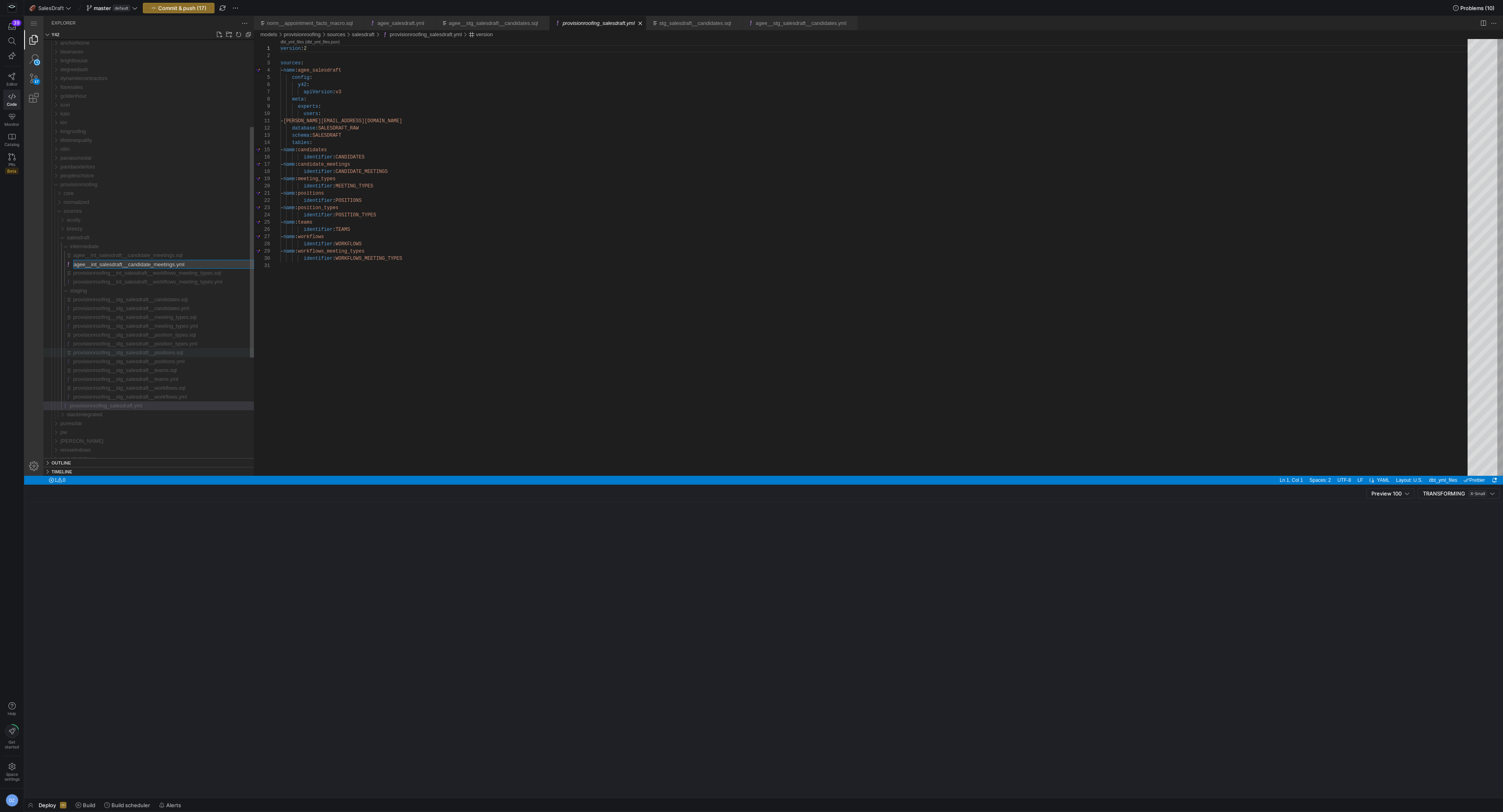
type input "provisionroofing__int_salesdraft__candidate_meetings.yml"
type input "provisionroofing__int_salesdraft__candidate_meetings.sql"
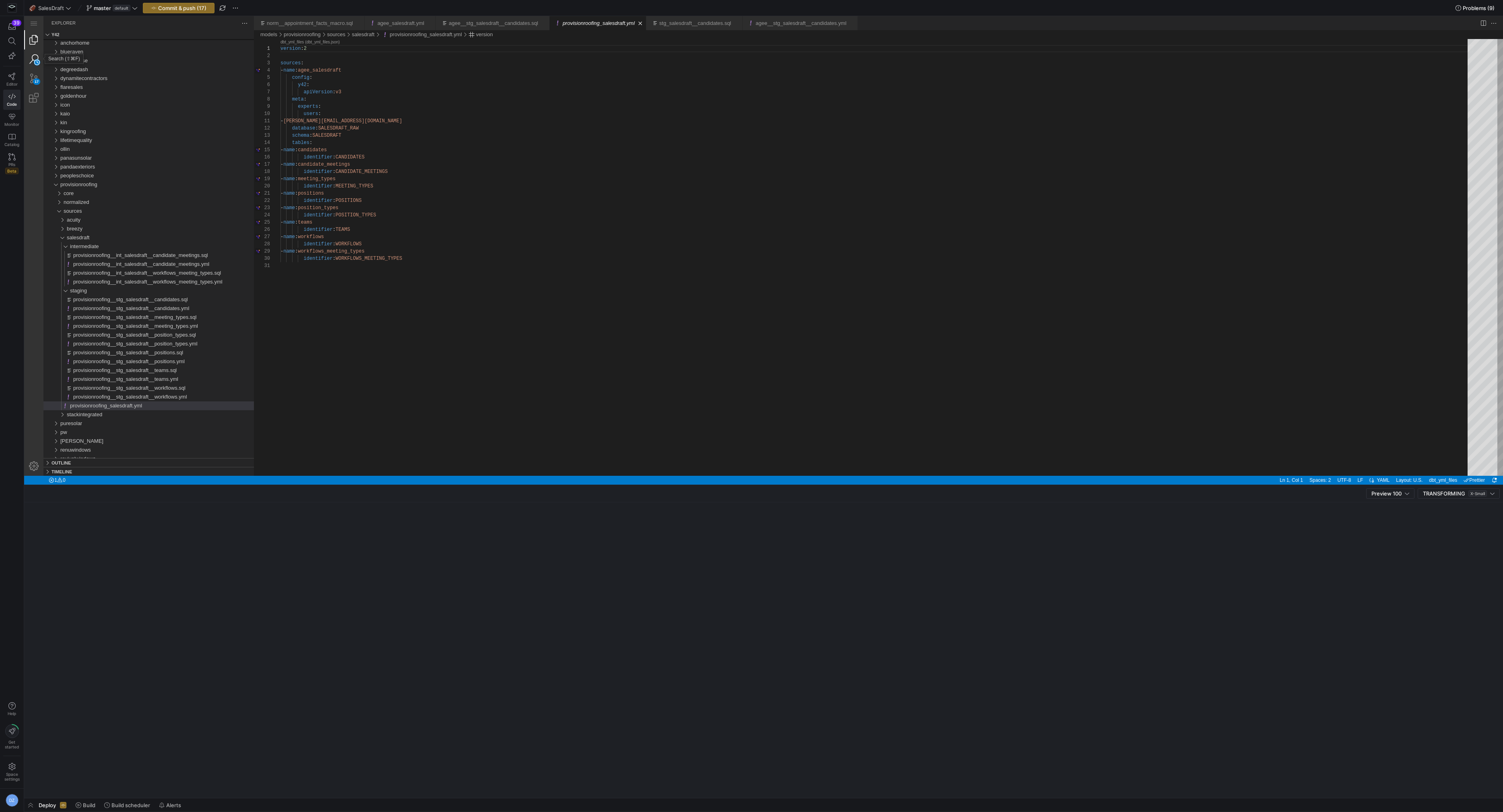
click at [37, 52] on div "Search (⇧⌘F)" at bounding box center [33, 59] width 19 height 19
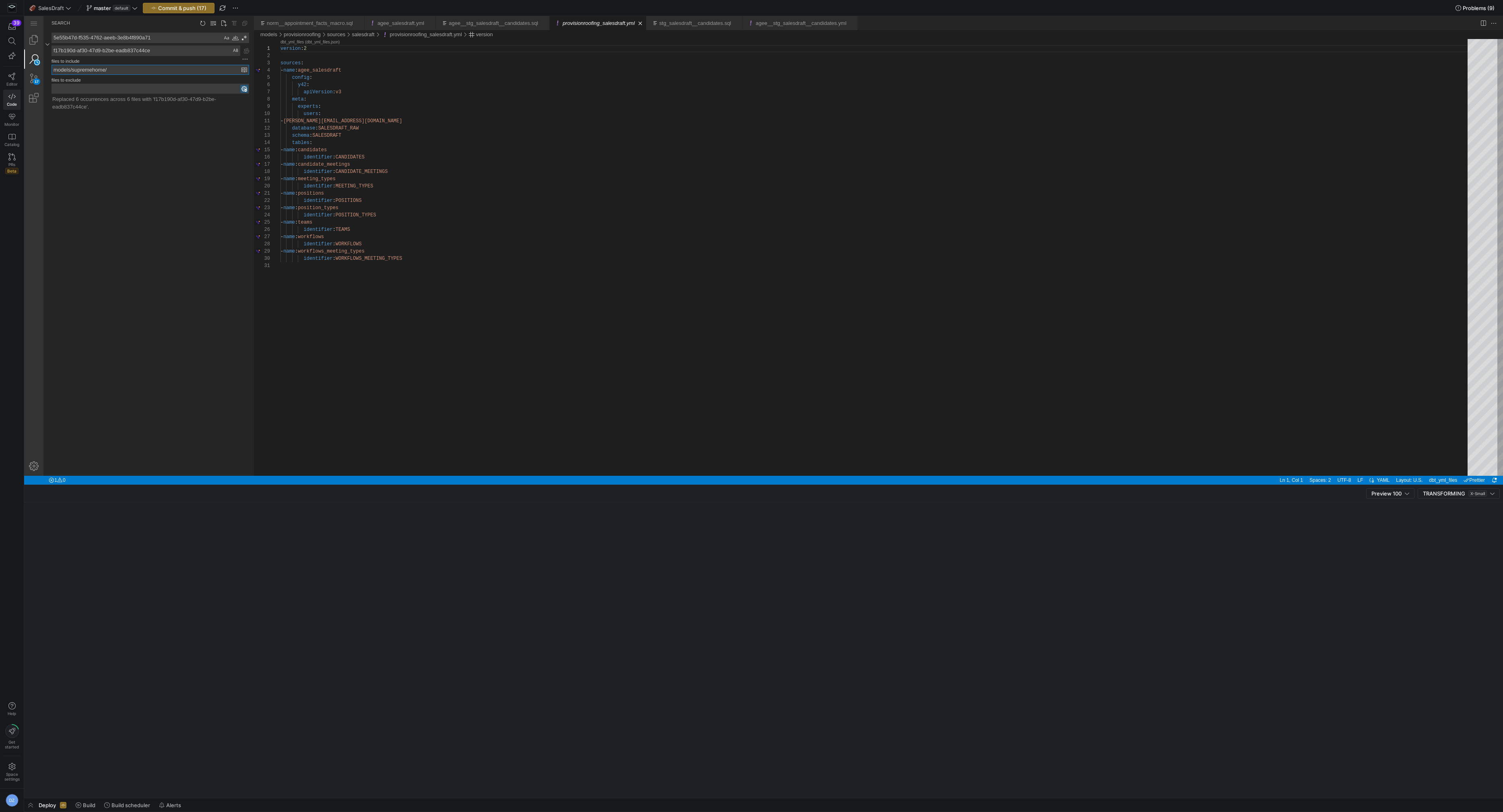
click at [79, 70] on input "models/supremehome/" at bounding box center [146, 70] width 190 height 9
click at [79, 69] on input "models/supremehome/" at bounding box center [146, 70] width 190 height 9
paste input "provisionroofing"
type input "models/provisionroofing/"
click at [117, 48] on textarea "f17b190d-af30-47d9-b2be-eadb837c44ce" at bounding box center [146, 51] width 188 height 10
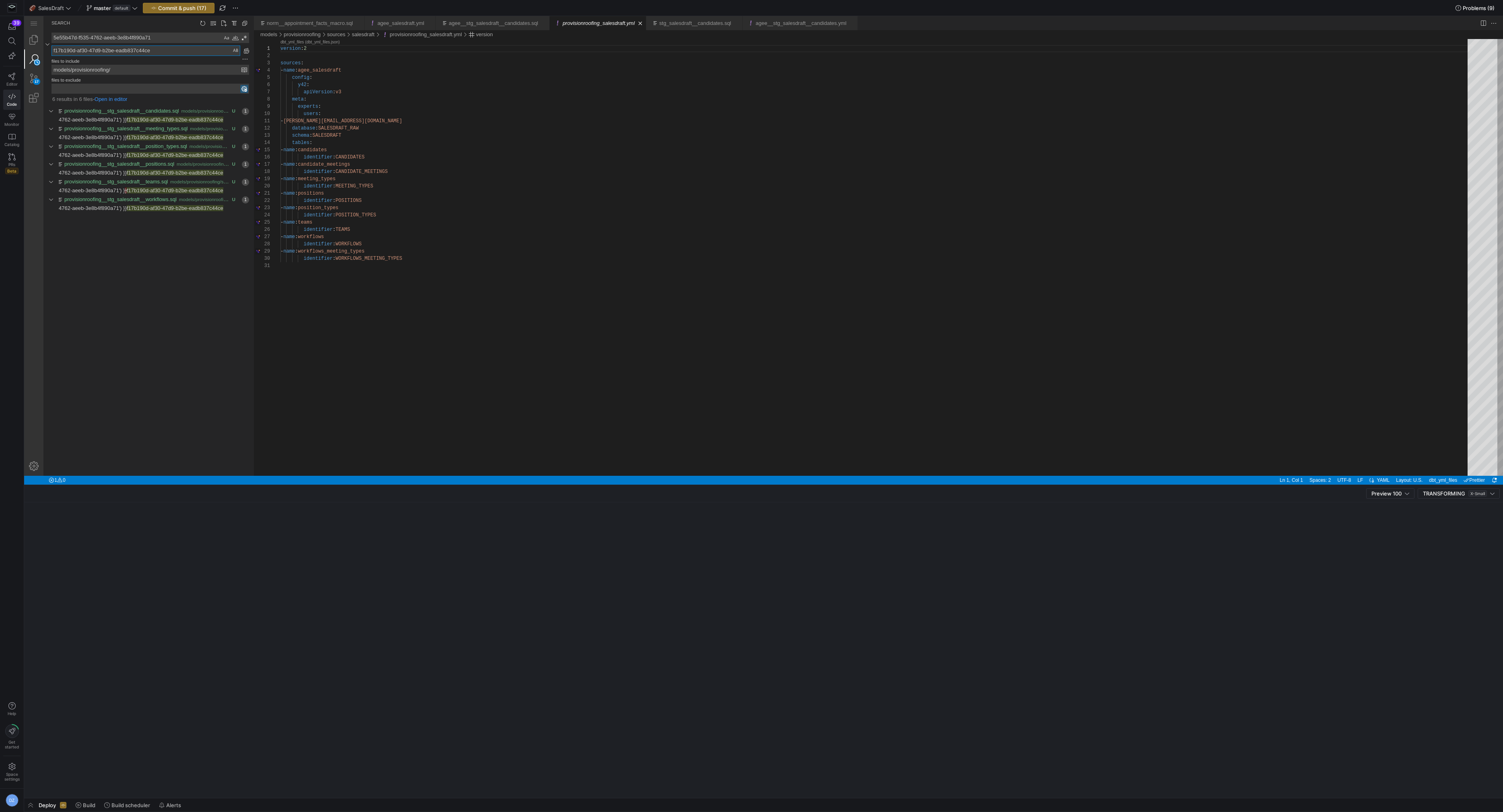
click at [117, 48] on textarea "f17b190d-af30-47d9-b2be-eadb837c44ce" at bounding box center [146, 51] width 188 height 10
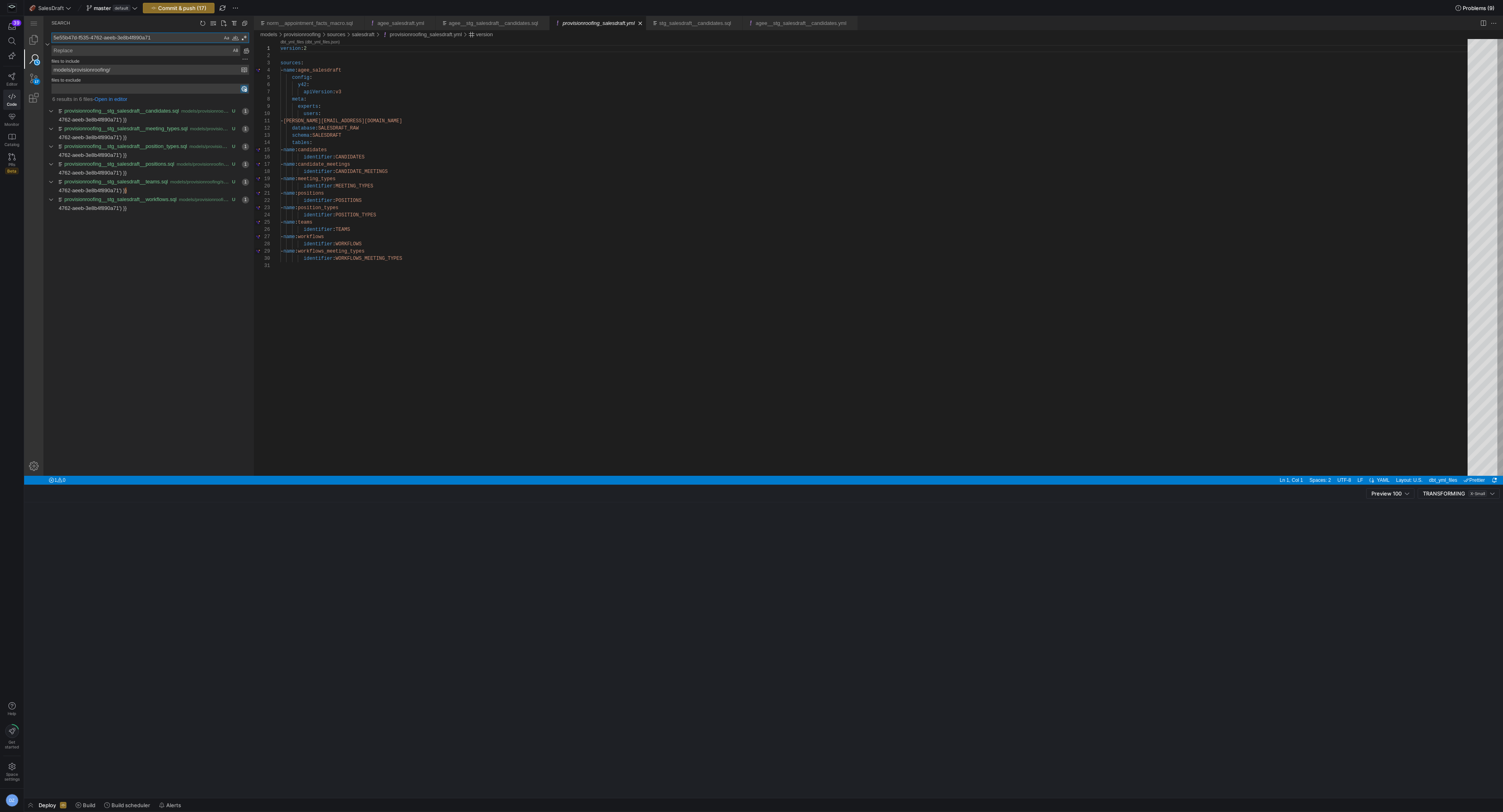
click at [121, 40] on textarea "5e55b47d-f535-4762-aeeb-3e8b4f890a71" at bounding box center [137, 38] width 170 height 10
click at [117, 49] on textarea "Replace: Type replace term and press Enter to preview" at bounding box center [146, 51] width 188 height 10
click at [139, 53] on textarea "Replace: Type replace term and press Enter to preview" at bounding box center [146, 51] width 188 height 10
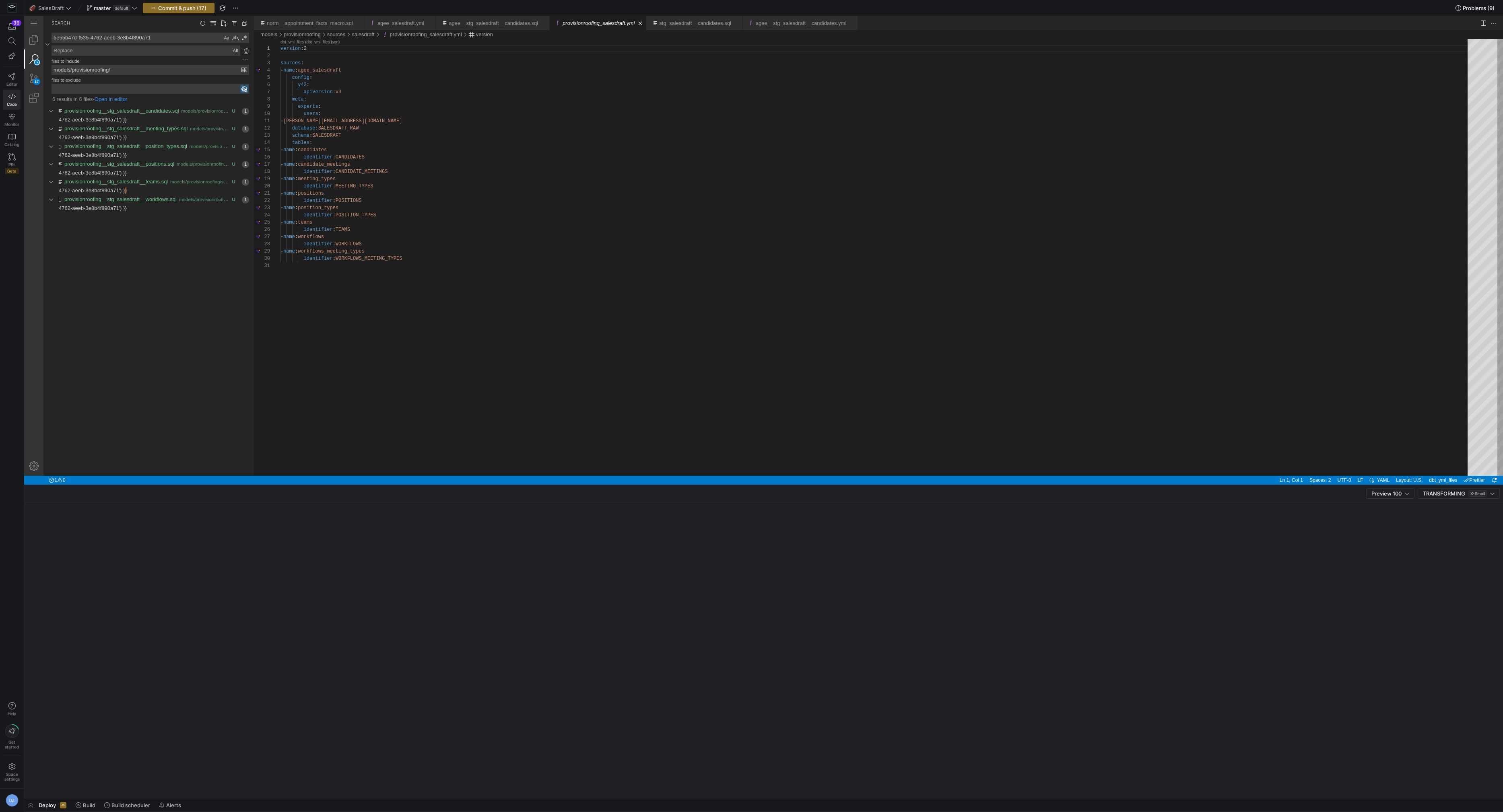
click at [139, 53] on textarea "Replace: Type replace term and press Enter to preview" at bounding box center [146, 51] width 188 height 10
paste textarea "066a0a40-7f90-4d89-a6c8-8aca0cf48bd1"
click at [243, 49] on link "Replace All (⌥⌘Enter)" at bounding box center [246, 50] width 9 height 9
type textarea "066a0a40-7f90-4d89-a6c8-8aca0cf48bd1"
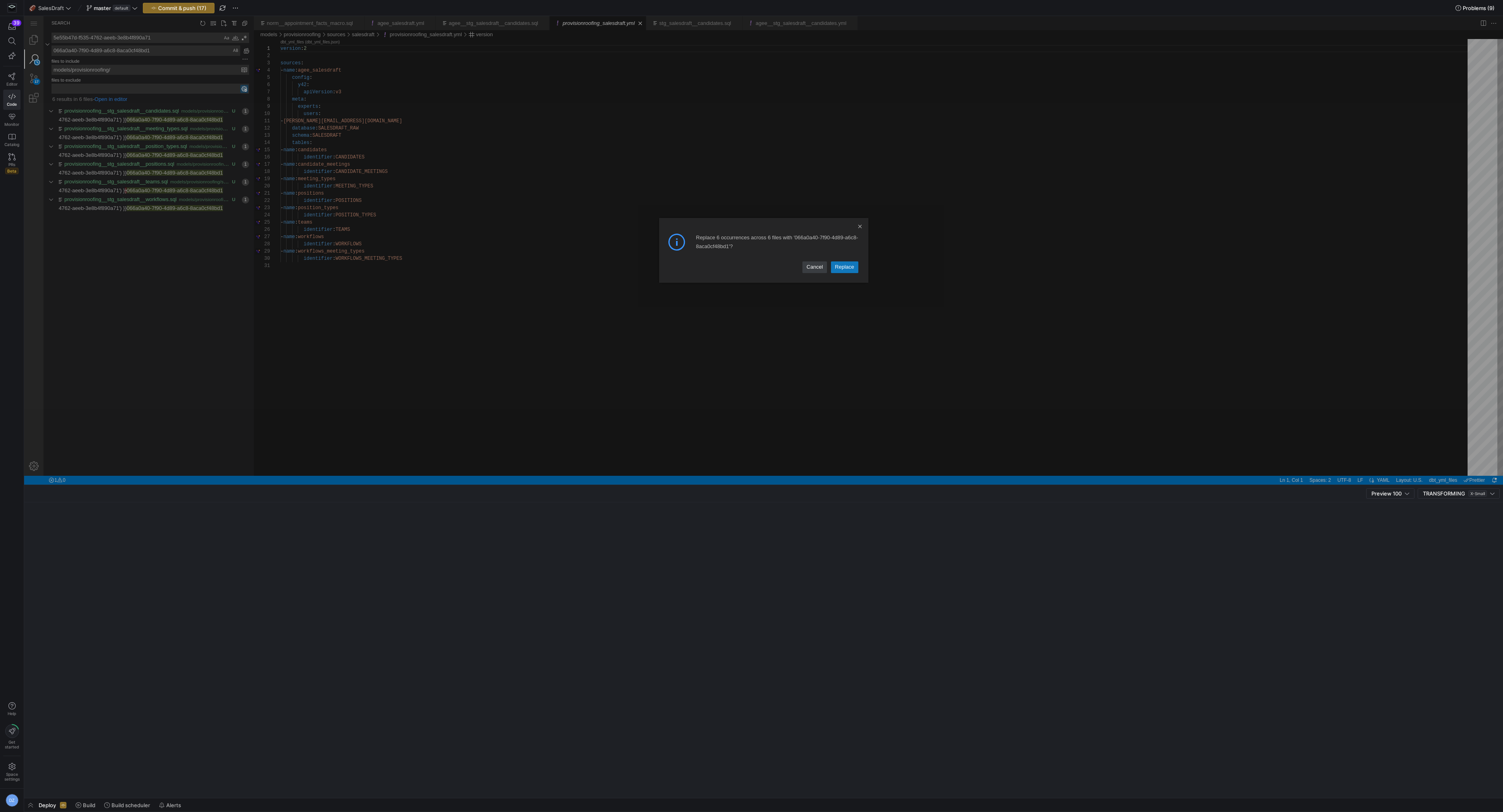
click at [836, 264] on link "Replace" at bounding box center [844, 267] width 27 height 11
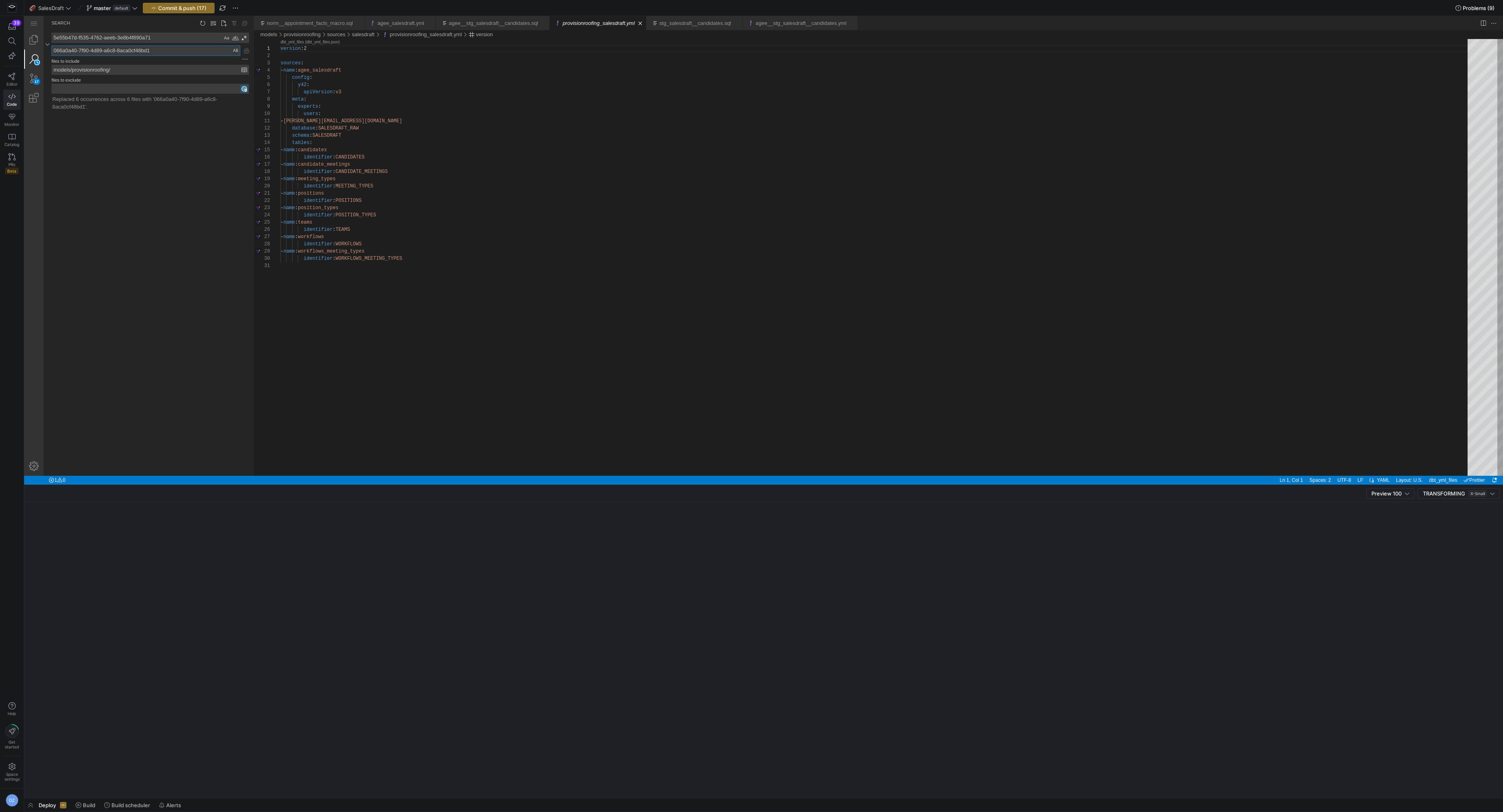
click at [194, 50] on textarea "066a0a40-7f90-4d89-a6c8-8aca0cf48bd1" at bounding box center [146, 51] width 188 height 10
click at [187, 37] on textarea "5e55b47d-f535-4762-aeeb-3e8b4f890a71" at bounding box center [137, 38] width 170 height 10
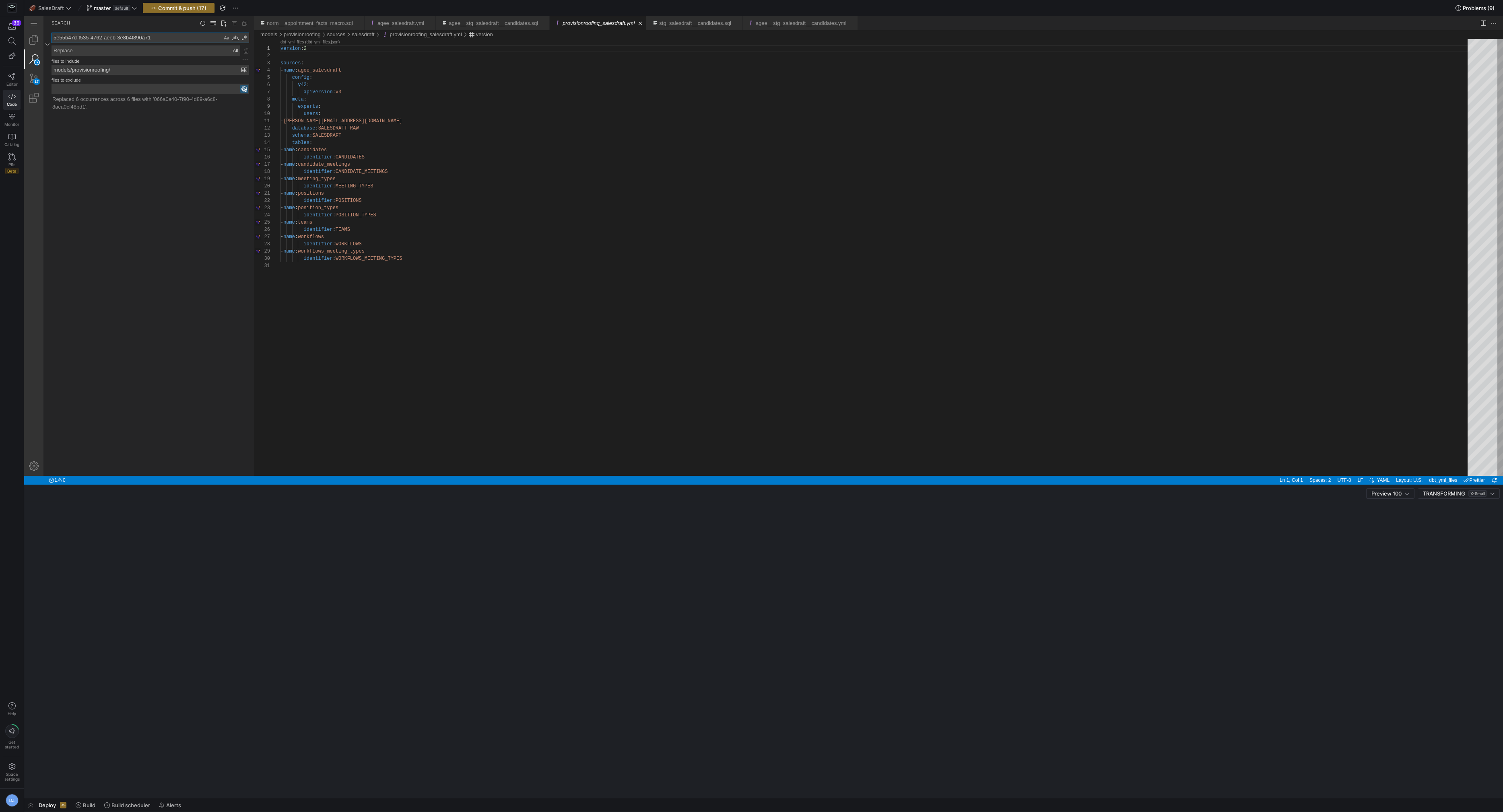
click at [187, 37] on textarea "5e55b47d-f535-4762-aeeb-3e8b4f890a71" at bounding box center [137, 38] width 170 height 10
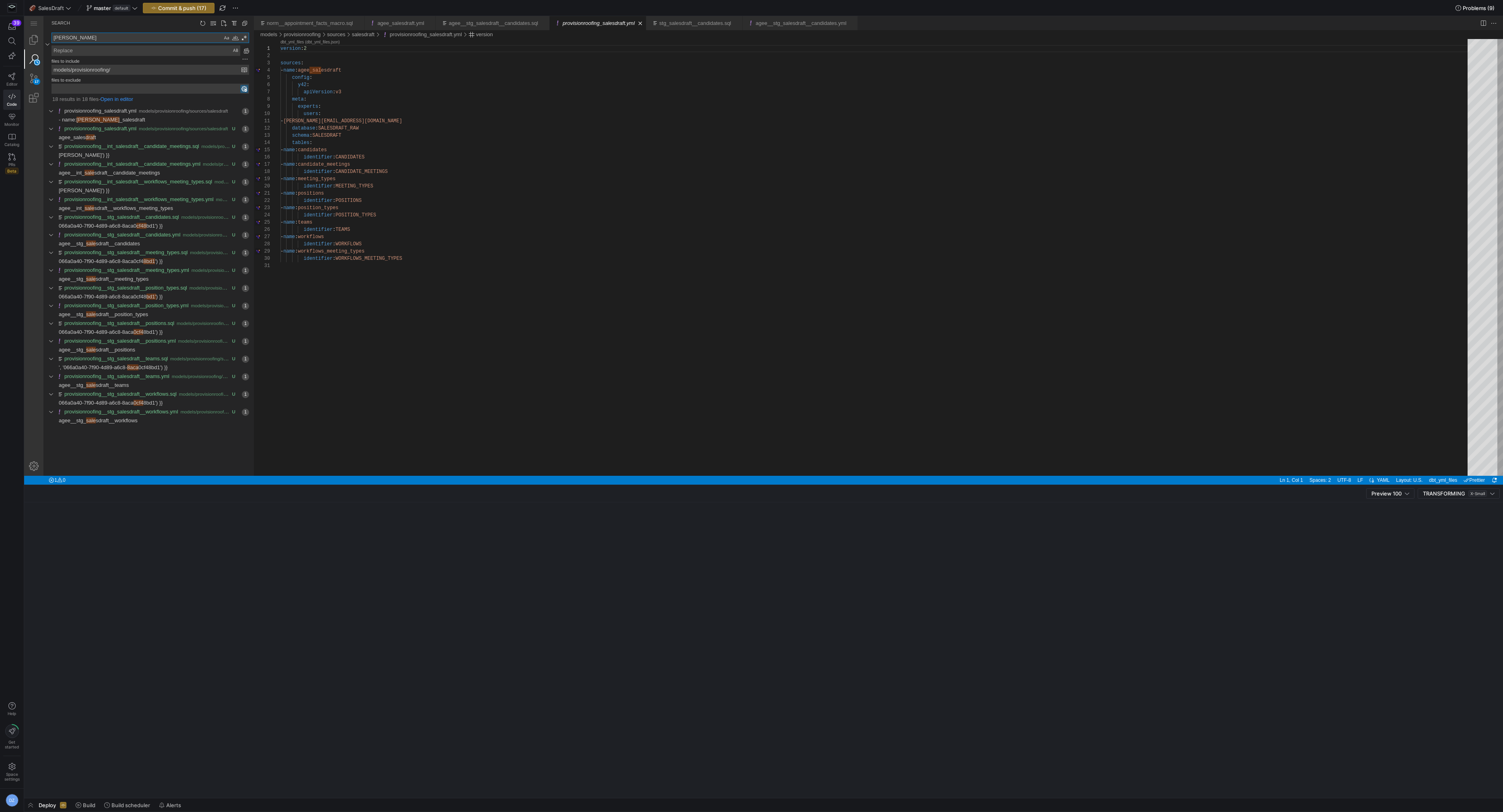
type textarea "[PERSON_NAME]"
click at [194, 50] on textarea "Replace: Type replace term and press Enter to preview" at bounding box center [146, 51] width 188 height 10
click at [97, 71] on input "models/provisionroofing/" at bounding box center [146, 70] width 190 height 9
click at [76, 50] on textarea "provision" at bounding box center [146, 51] width 188 height 10
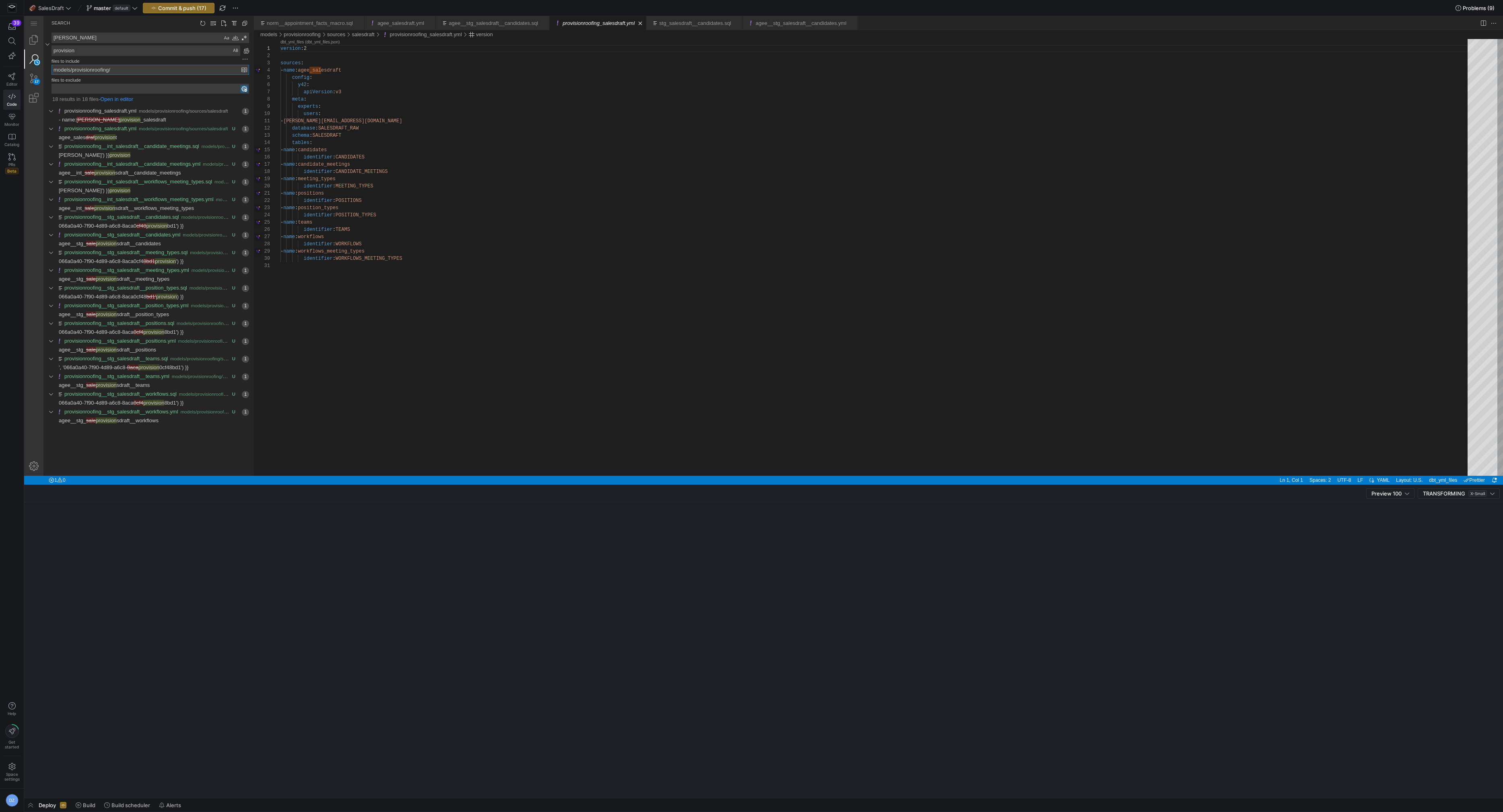
click at [76, 50] on textarea "provision" at bounding box center [146, 51] width 188 height 10
paste textarea "roofing"
click at [249, 51] on link "Replace All (⌥⌘Enter)" at bounding box center [246, 50] width 9 height 9
type textarea "provisionroofing"
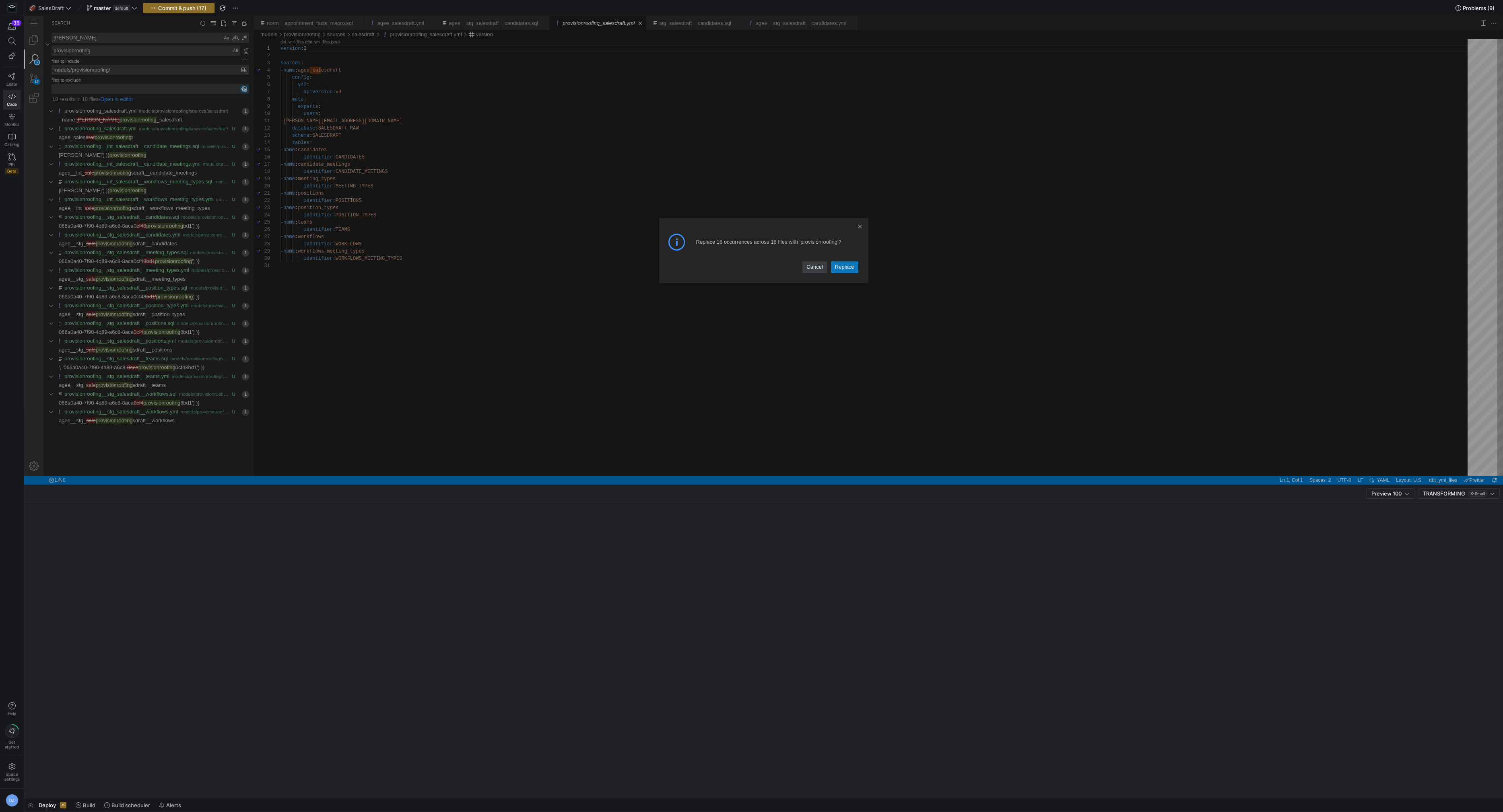
click at [840, 267] on link "Replace" at bounding box center [844, 267] width 27 height 11
type textarea "version: 2 sources: - name: provisionroofing_salesdraft config: y42: apiVersion…"
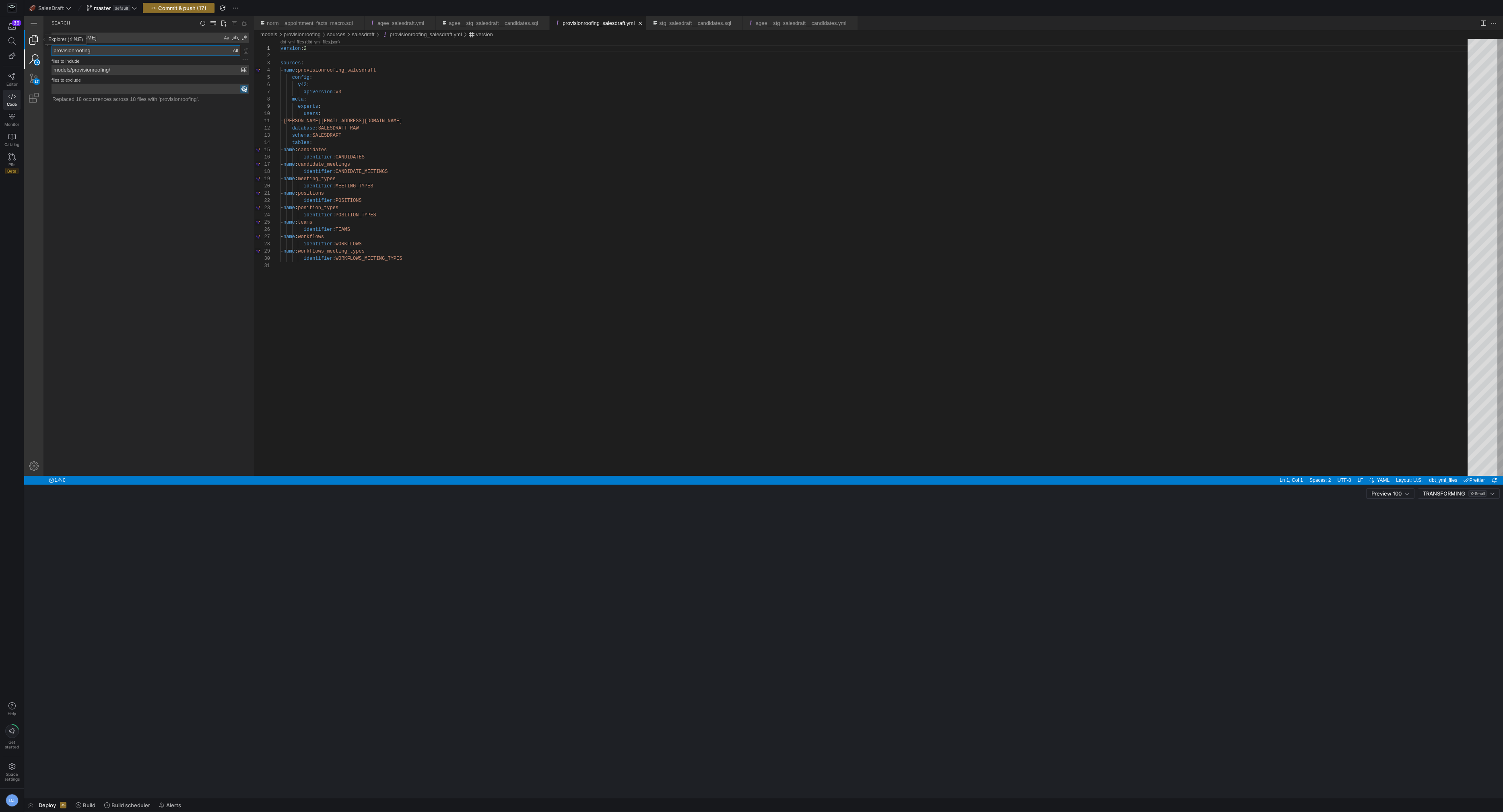
click at [36, 45] on link "Explorer (⇧⌘E)" at bounding box center [33, 40] width 19 height 19
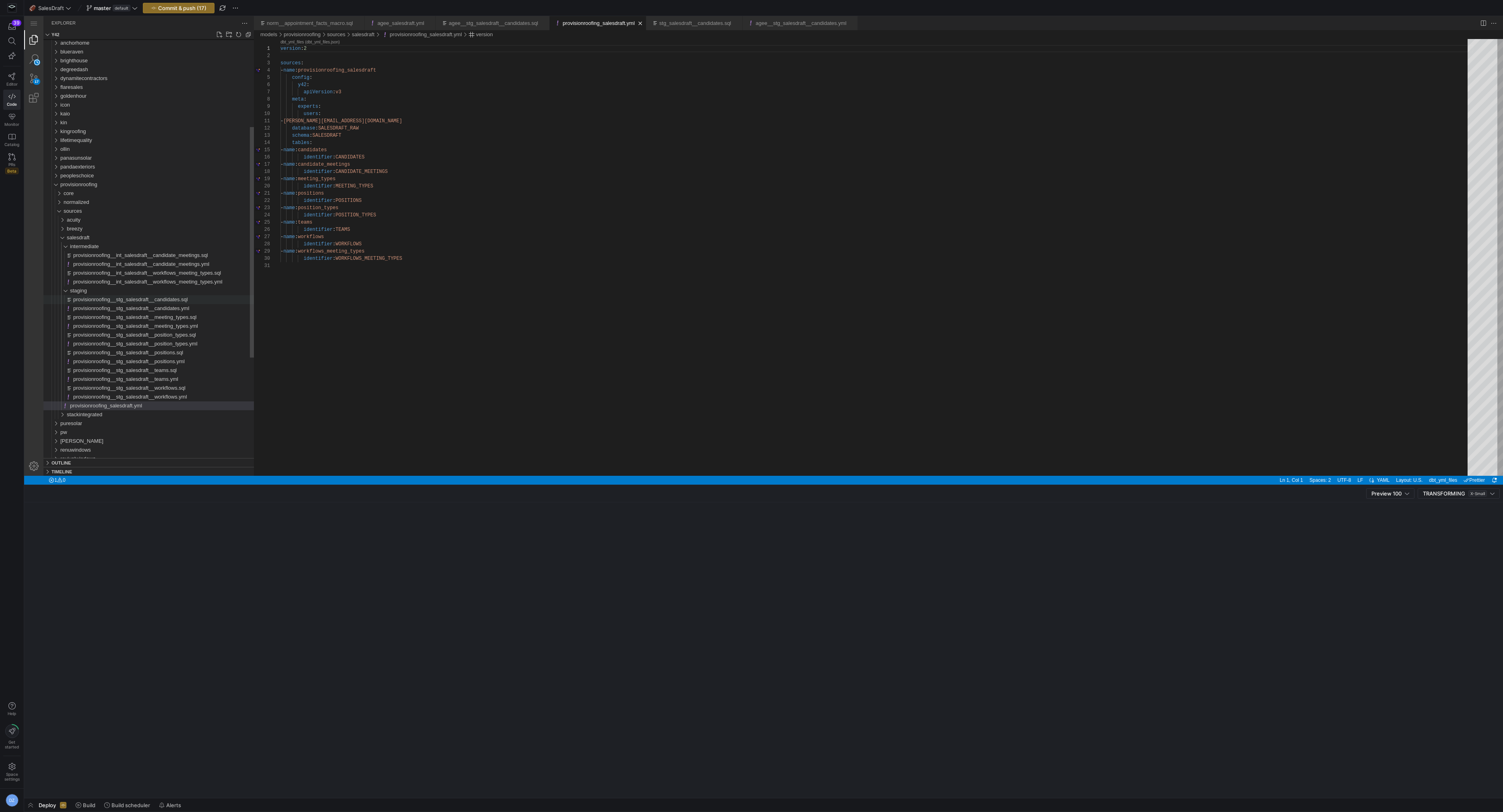
click at [153, 299] on span "provisionroofing__stg_salesdraft__candidates.sql" at bounding box center [131, 299] width 115 height 6
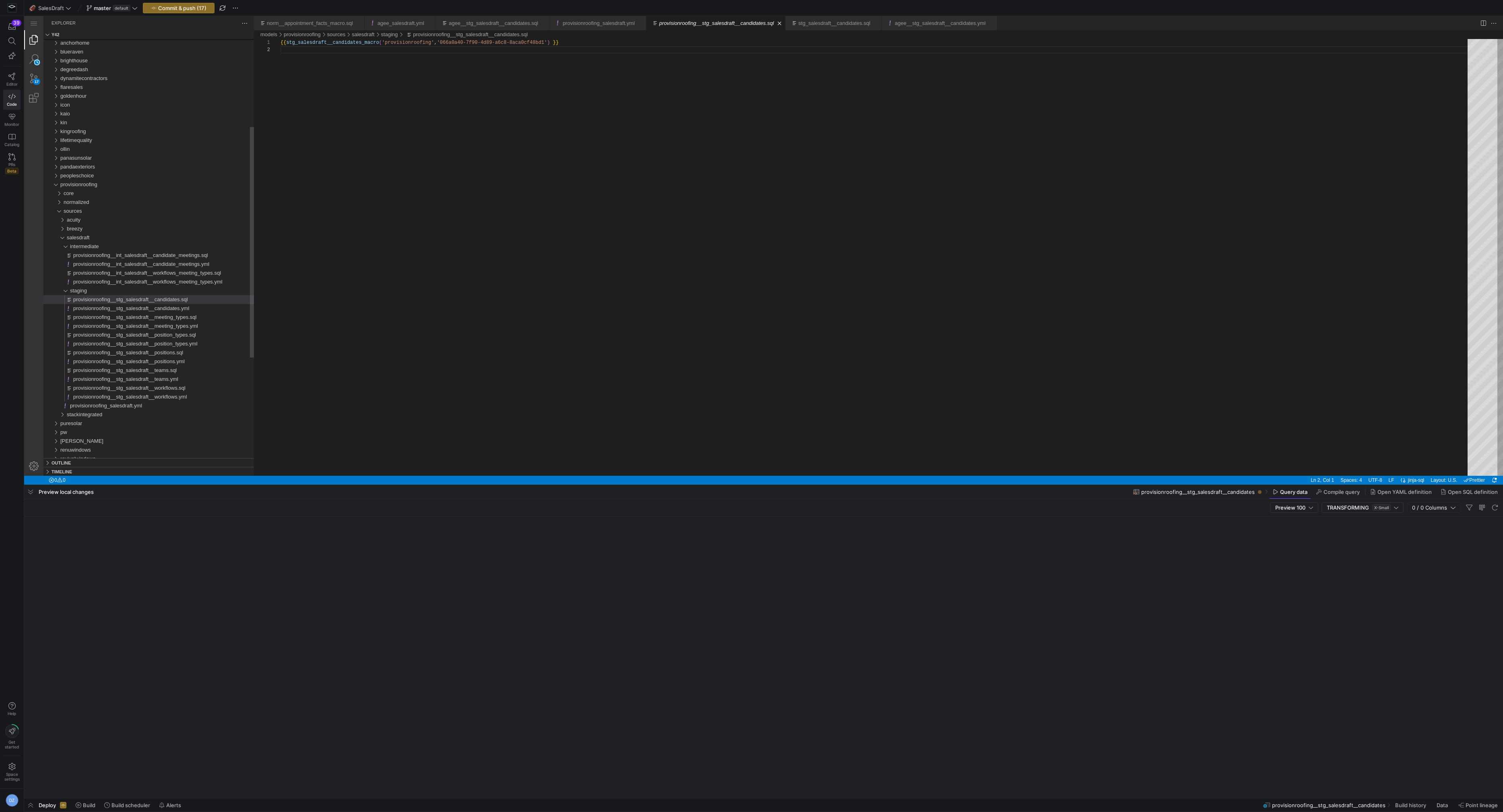
scroll to position [7, 0]
click at [95, 410] on div "stackintegrated" at bounding box center [160, 414] width 187 height 9
click at [96, 407] on span "provisionroofing_salesdraft.yml" at bounding box center [106, 405] width 72 height 6
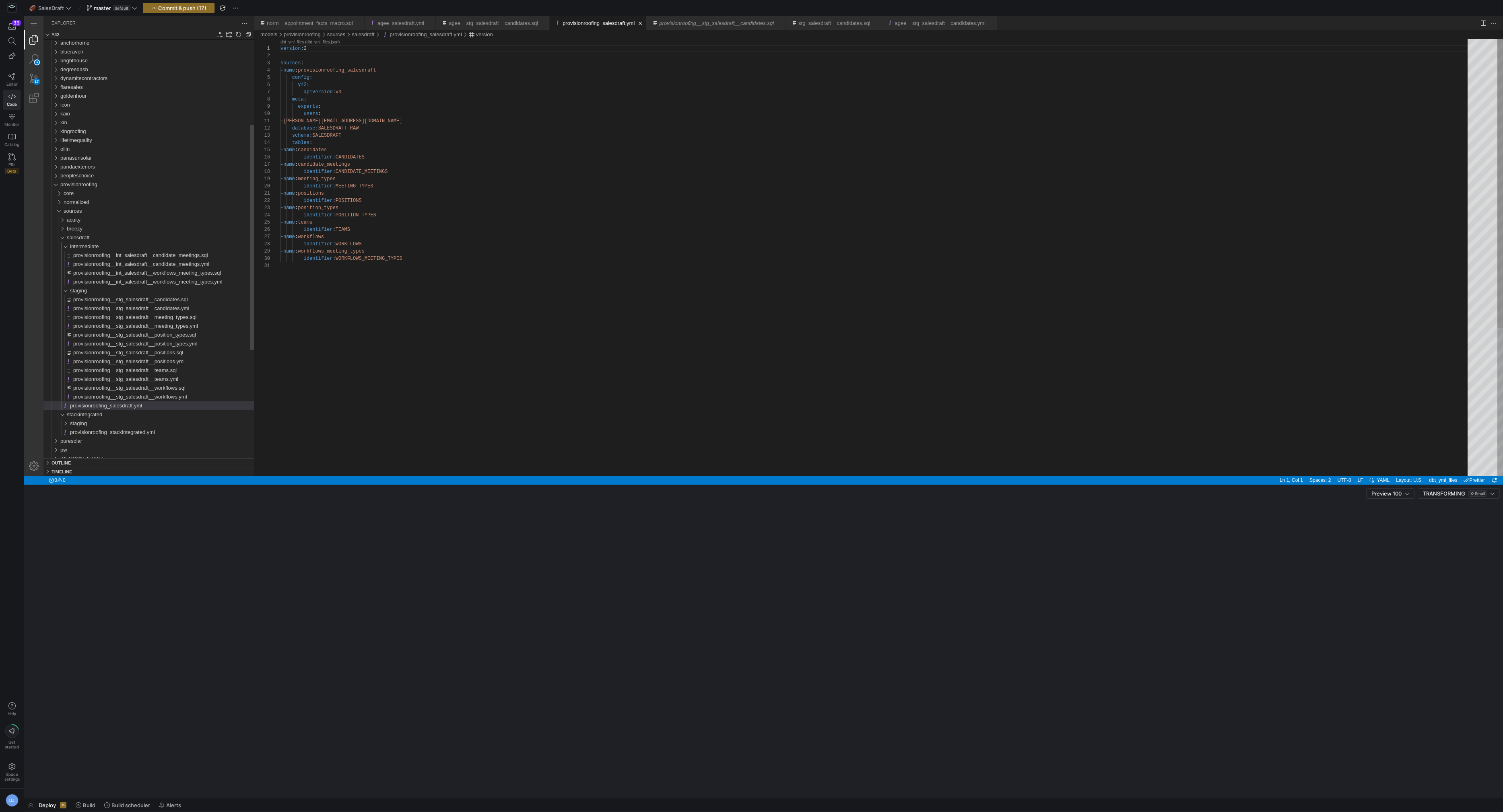
scroll to position [72, 0]
click at [79, 414] on span "stackintegrated" at bounding box center [84, 415] width 36 height 6
click at [80, 405] on span "provisionroofing_salesdraft.yml" at bounding box center [106, 405] width 72 height 6
click at [453, 297] on div "version : 2 sources : - name : provisionroofing_salesdraft config : y42 : apiVe…" at bounding box center [877, 369] width 1193 height 660
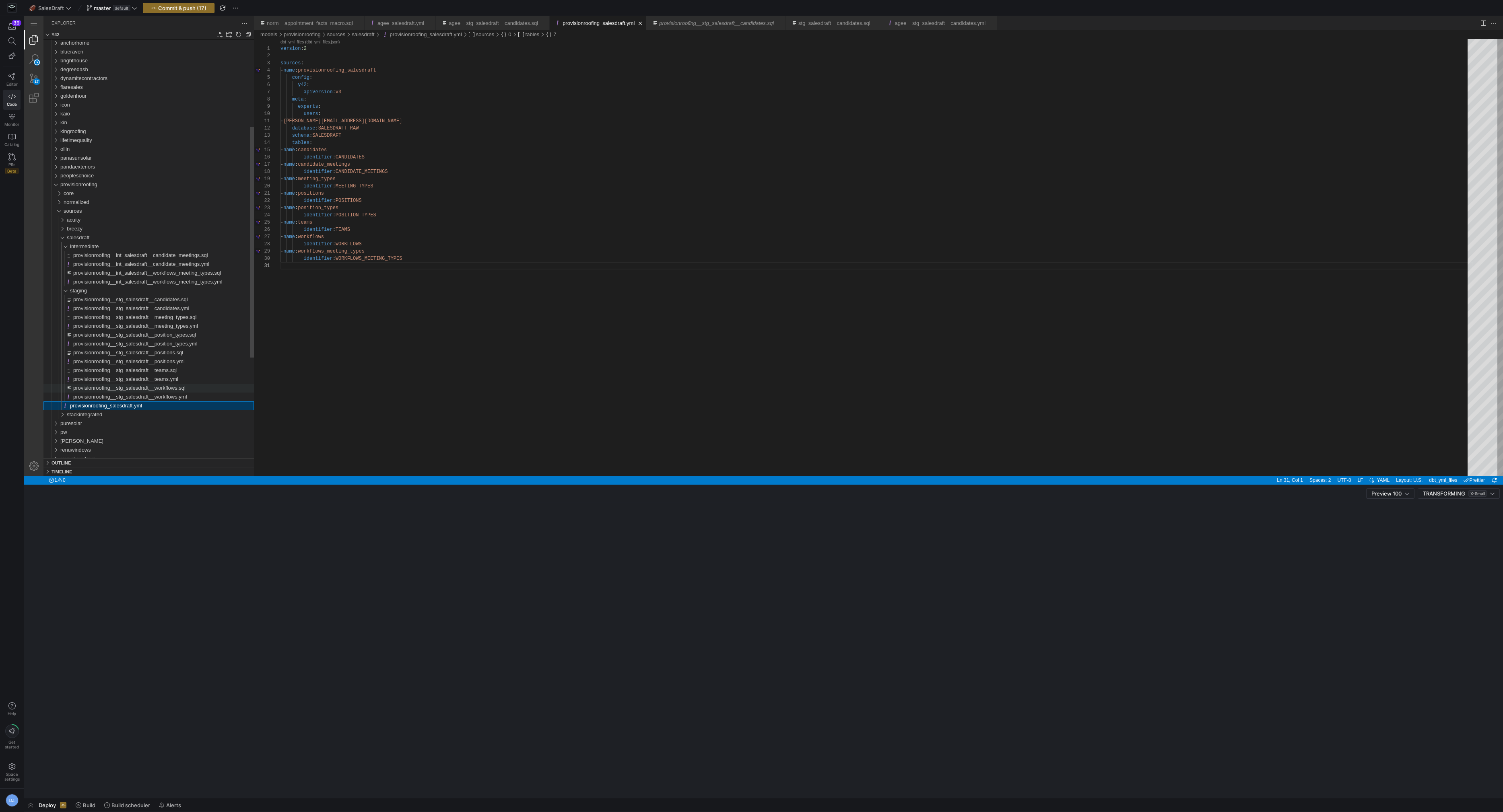
click at [129, 388] on span "provisionroofing__stg_salesdraft__workflows.sql" at bounding box center [130, 388] width 112 height 6
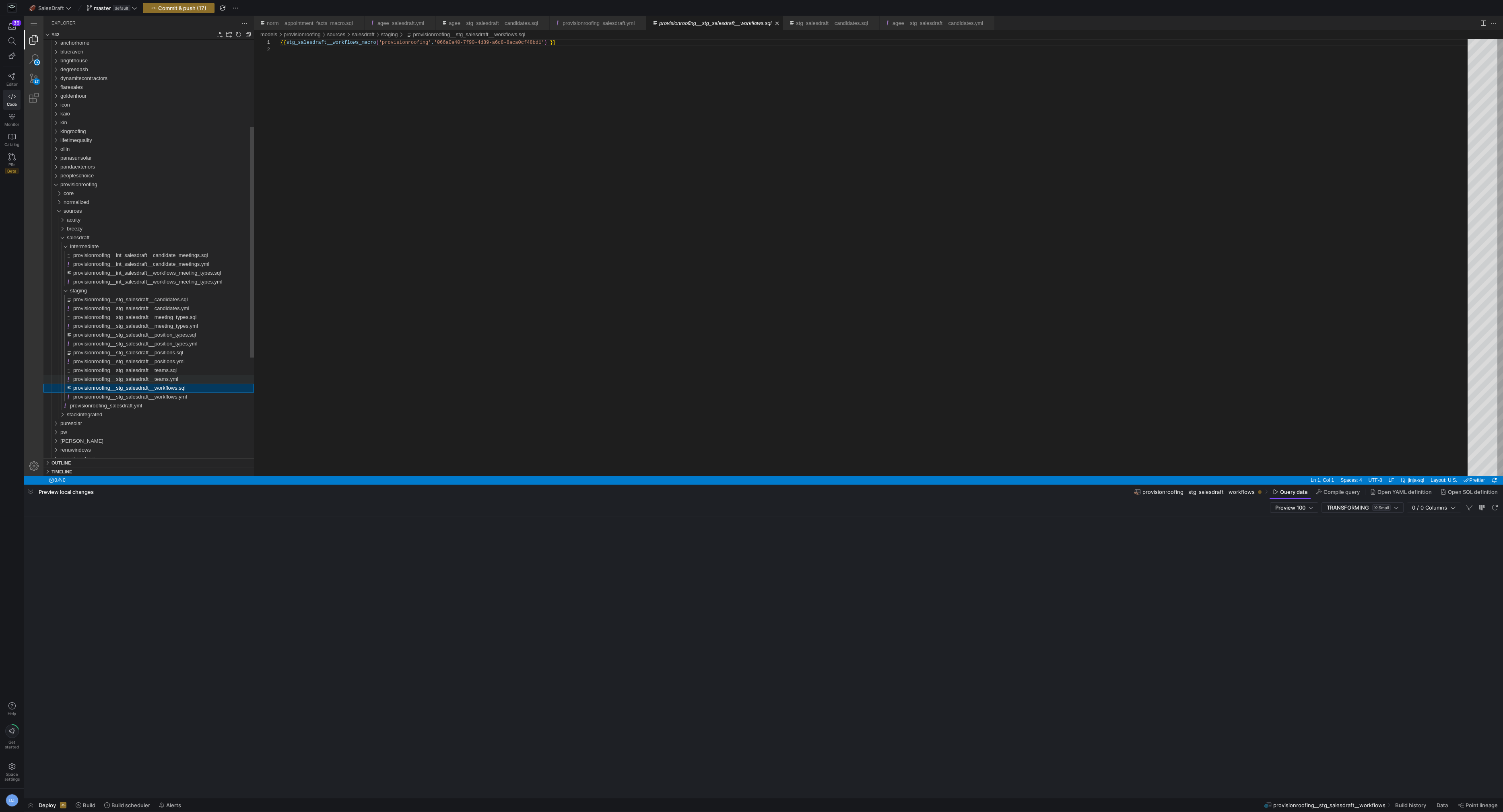
scroll to position [7, 0]
click at [39, 63] on div "Search (⇧⌘F)" at bounding box center [37, 62] width 6 height 6
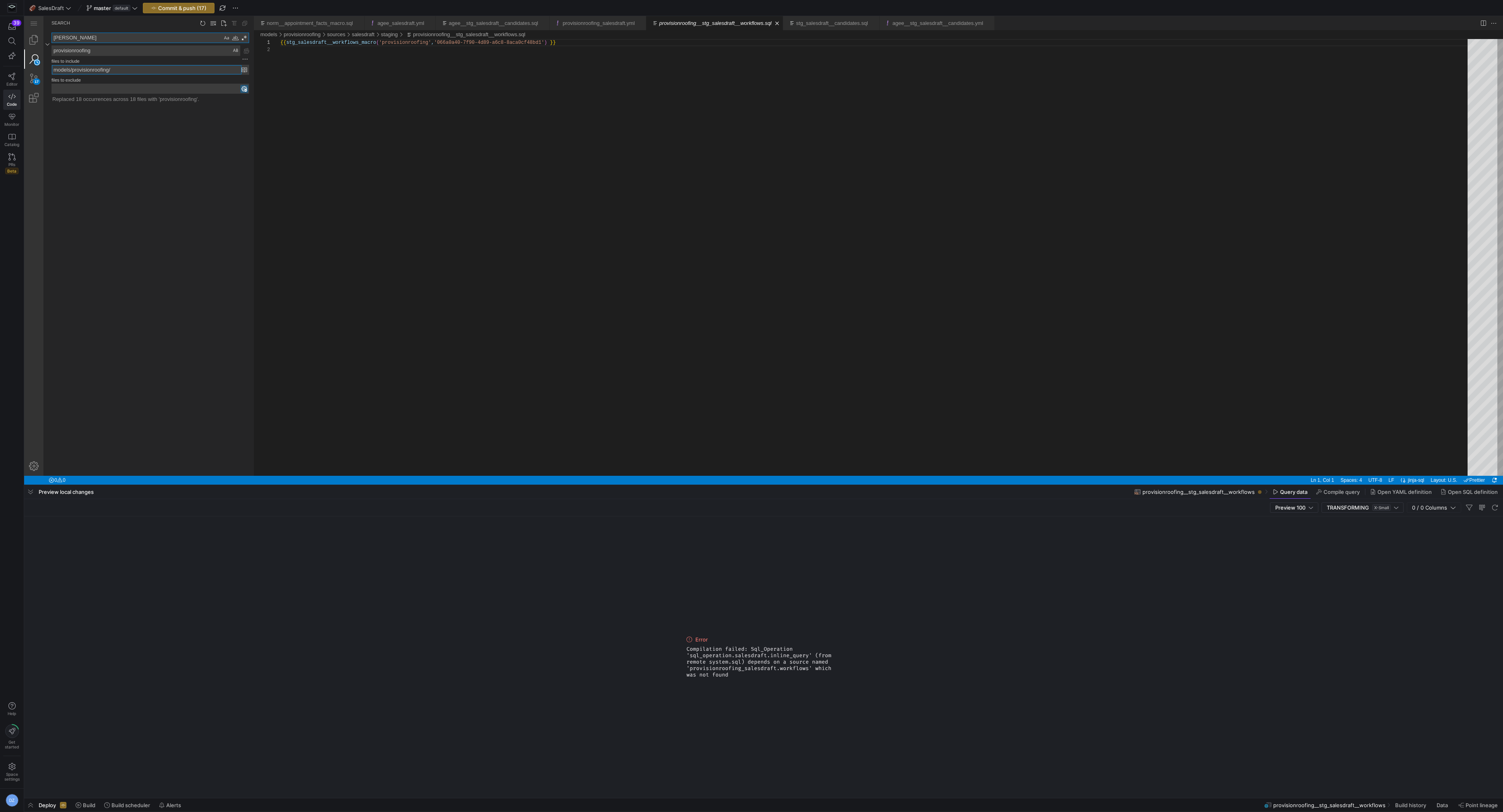
click at [92, 69] on input "models/provisionroofing/" at bounding box center [146, 70] width 190 height 9
click at [92, 50] on textarea "provisionroofing" at bounding box center [146, 51] width 188 height 10
click at [97, 65] on input "models/provisionroofing/" at bounding box center [146, 70] width 190 height 9
click at [33, 41] on link "Explorer (⇧⌘E)" at bounding box center [33, 40] width 19 height 19
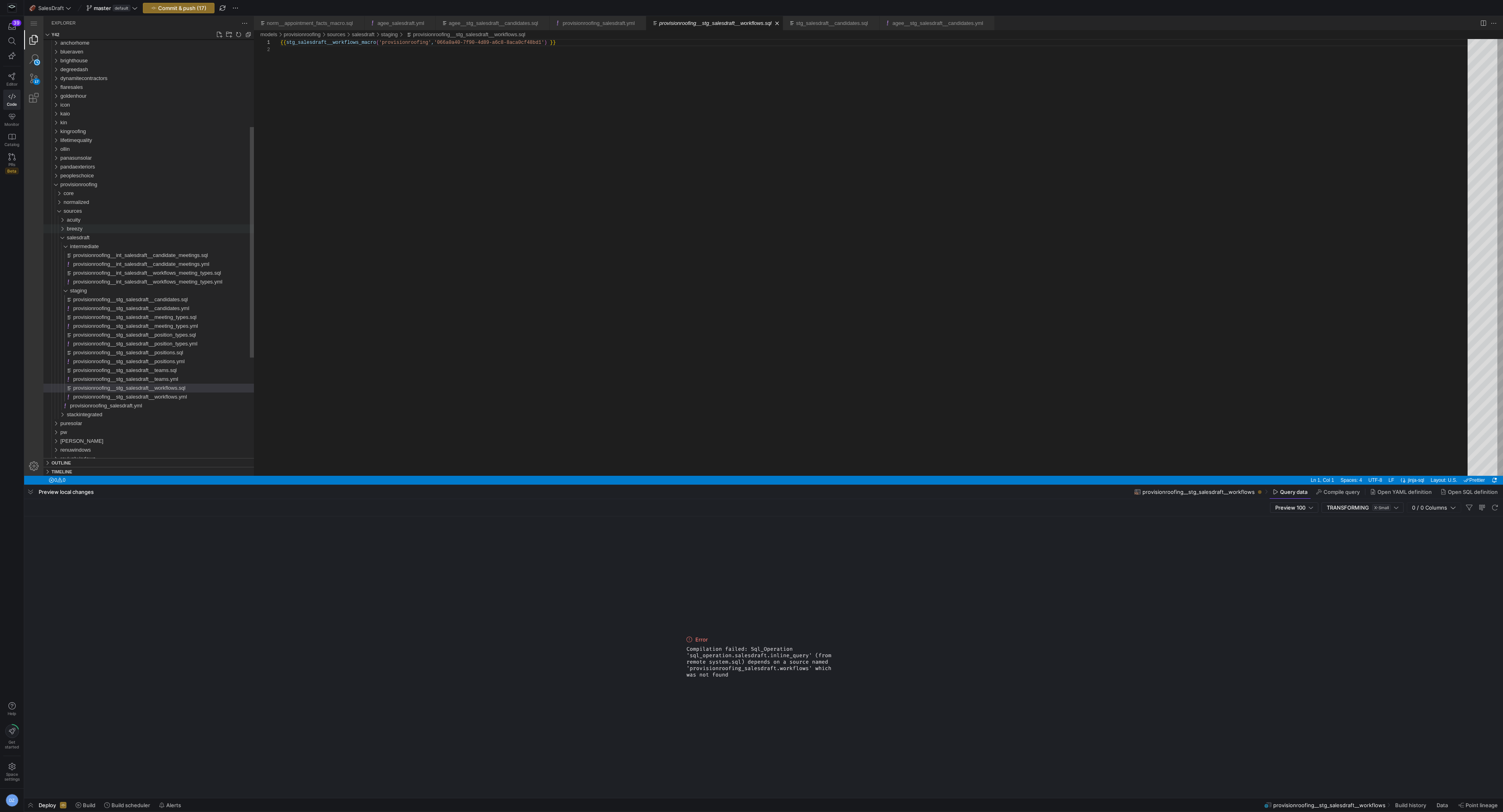
click at [109, 232] on div "breezy" at bounding box center [160, 229] width 187 height 9
click at [106, 254] on span "provisionroofing_breezy.yml" at bounding box center [102, 255] width 65 height 6
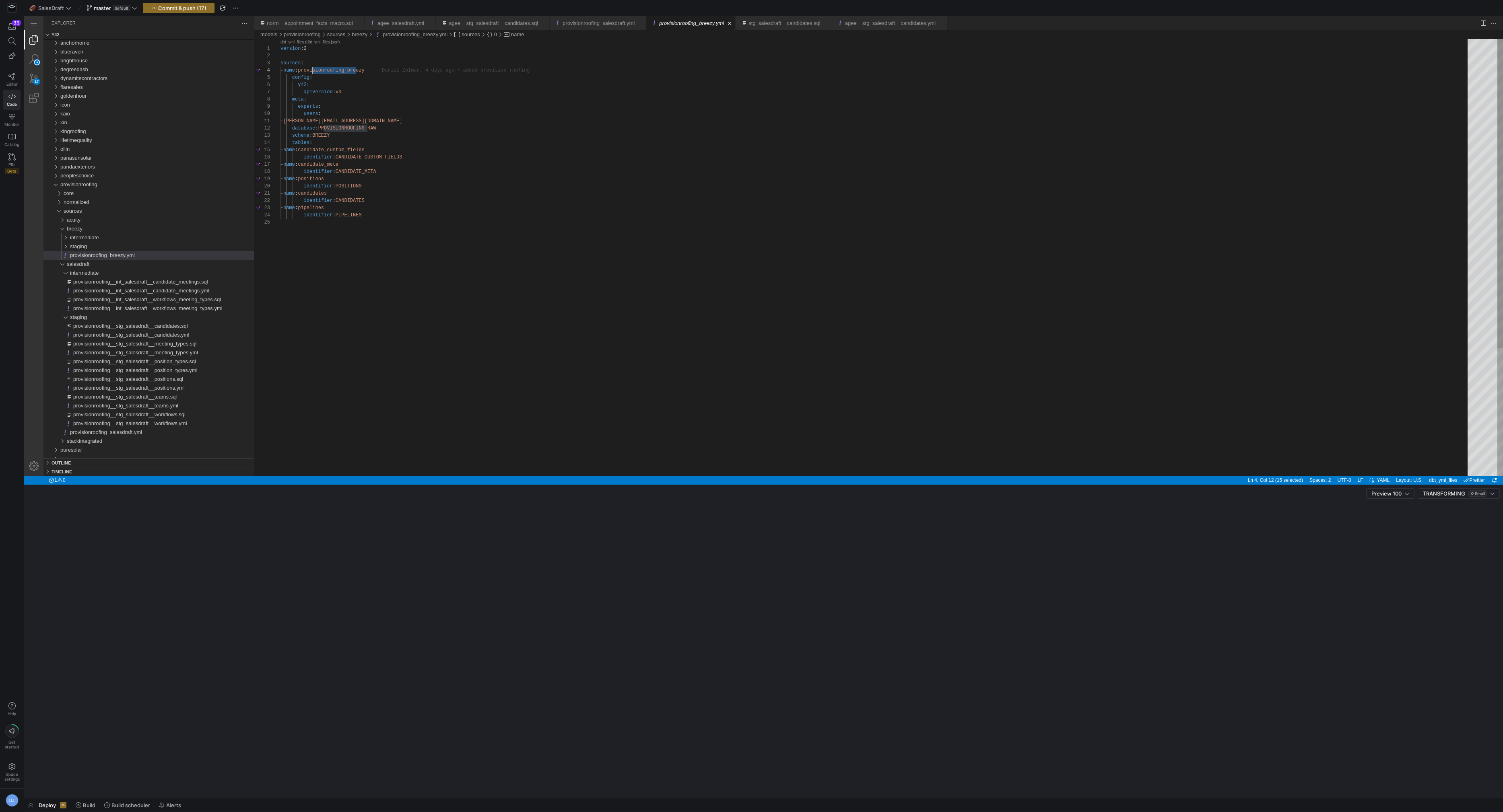
scroll to position [22, 29]
drag, startPoint x: 356, startPoint y: 69, endPoint x: 309, endPoint y: 70, distance: 47.0
click at [97, 284] on span "provisionroofing__int_salesdraft__candidate_meetings.sql" at bounding box center [141, 282] width 135 height 6
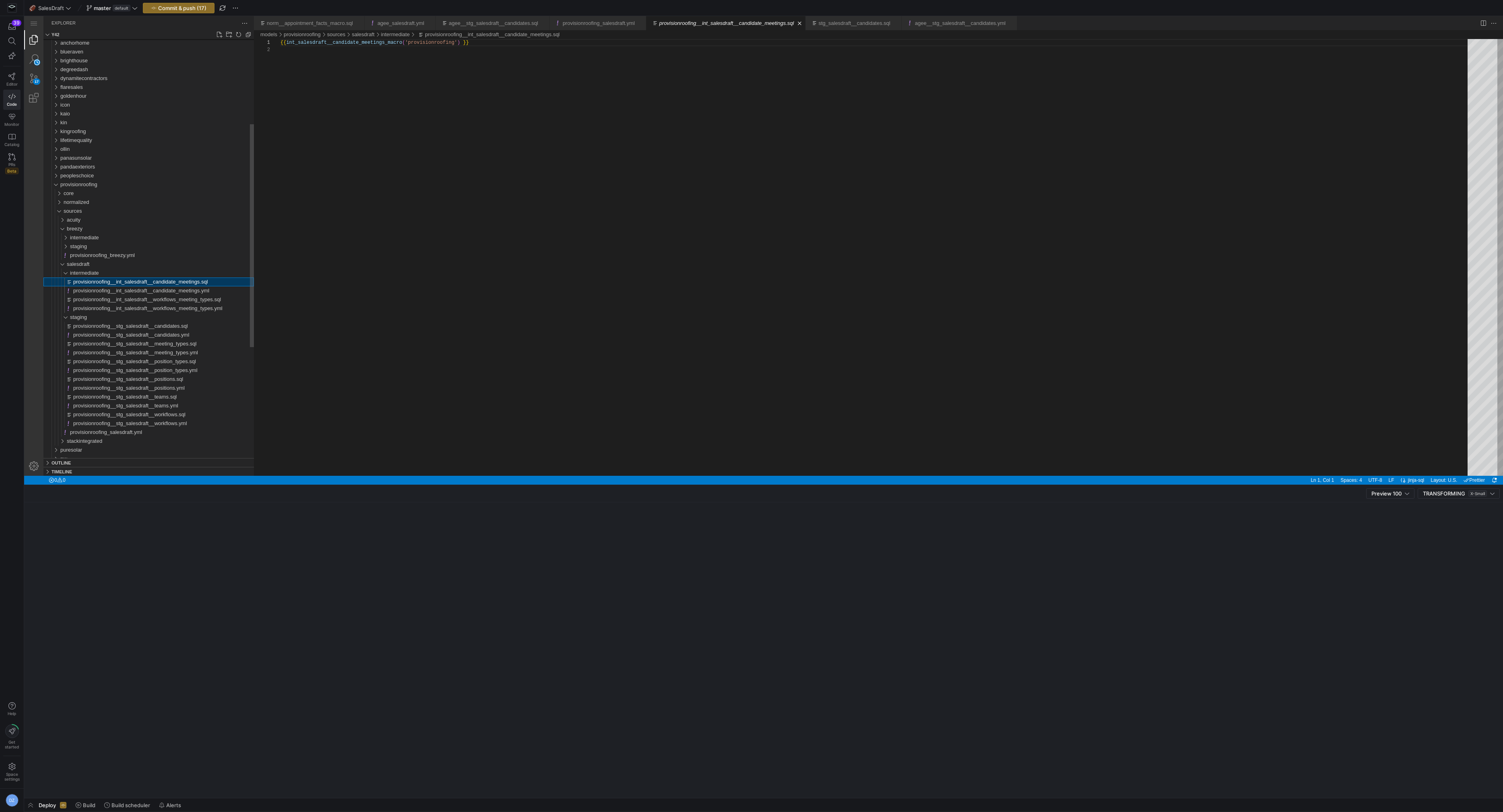
scroll to position [7, 0]
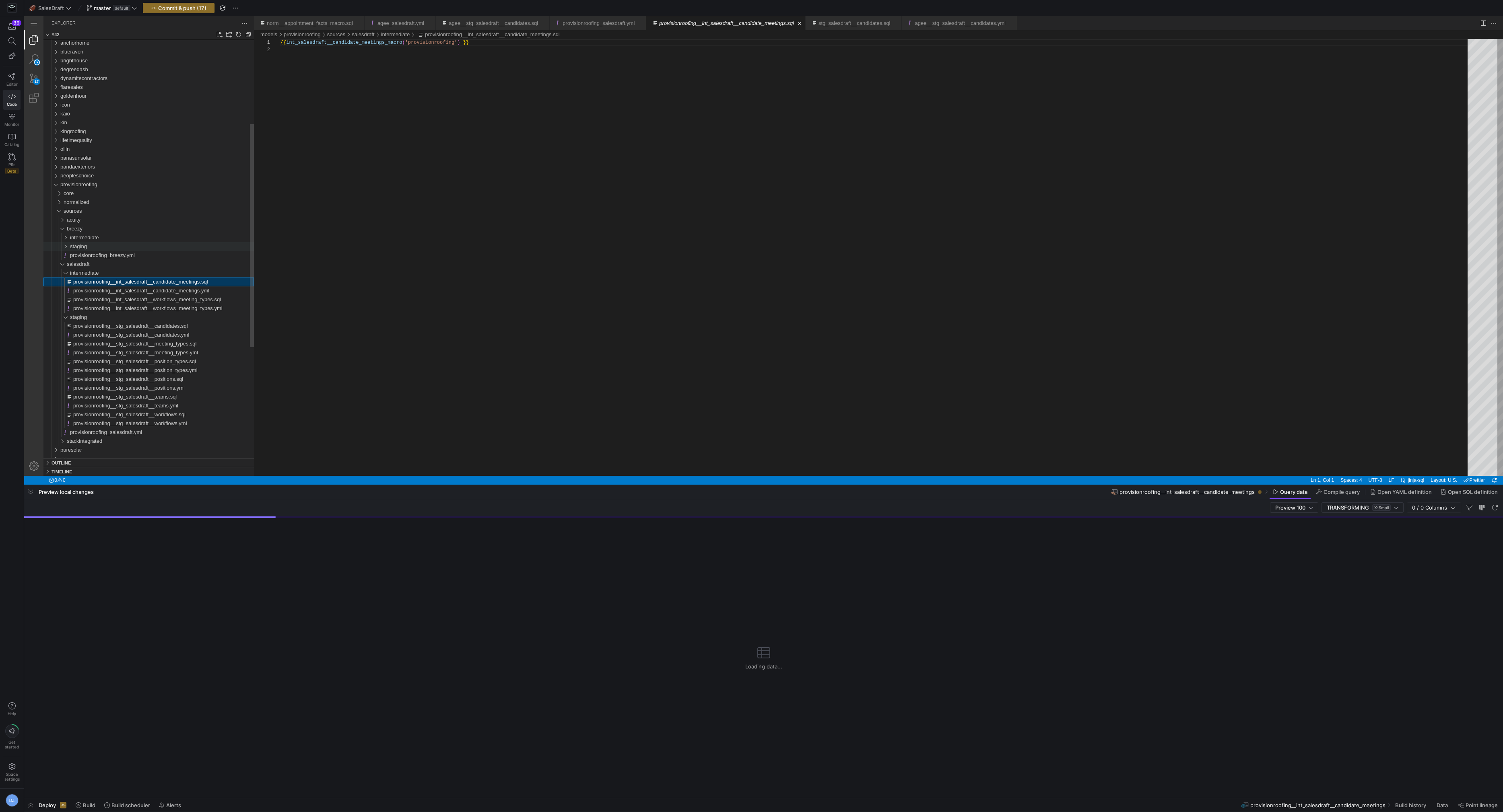
click at [86, 247] on span "staging" at bounding box center [78, 246] width 17 height 6
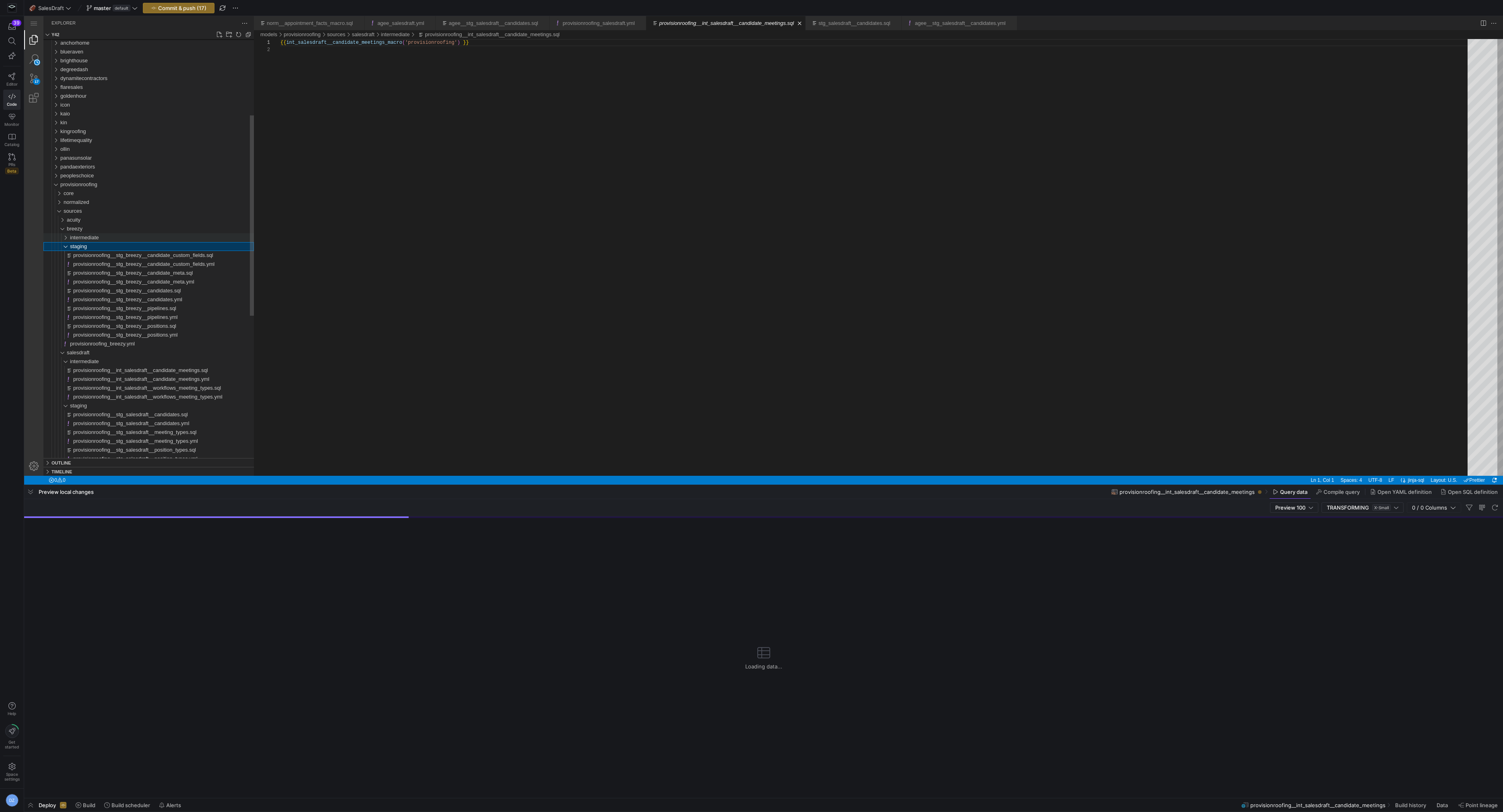
click at [94, 233] on div "intermediate" at bounding box center [162, 237] width 184 height 9
click at [93, 243] on span "provisionroofing__int_breezy__candidate_streams_flattened.sql" at bounding box center [148, 246] width 148 height 6
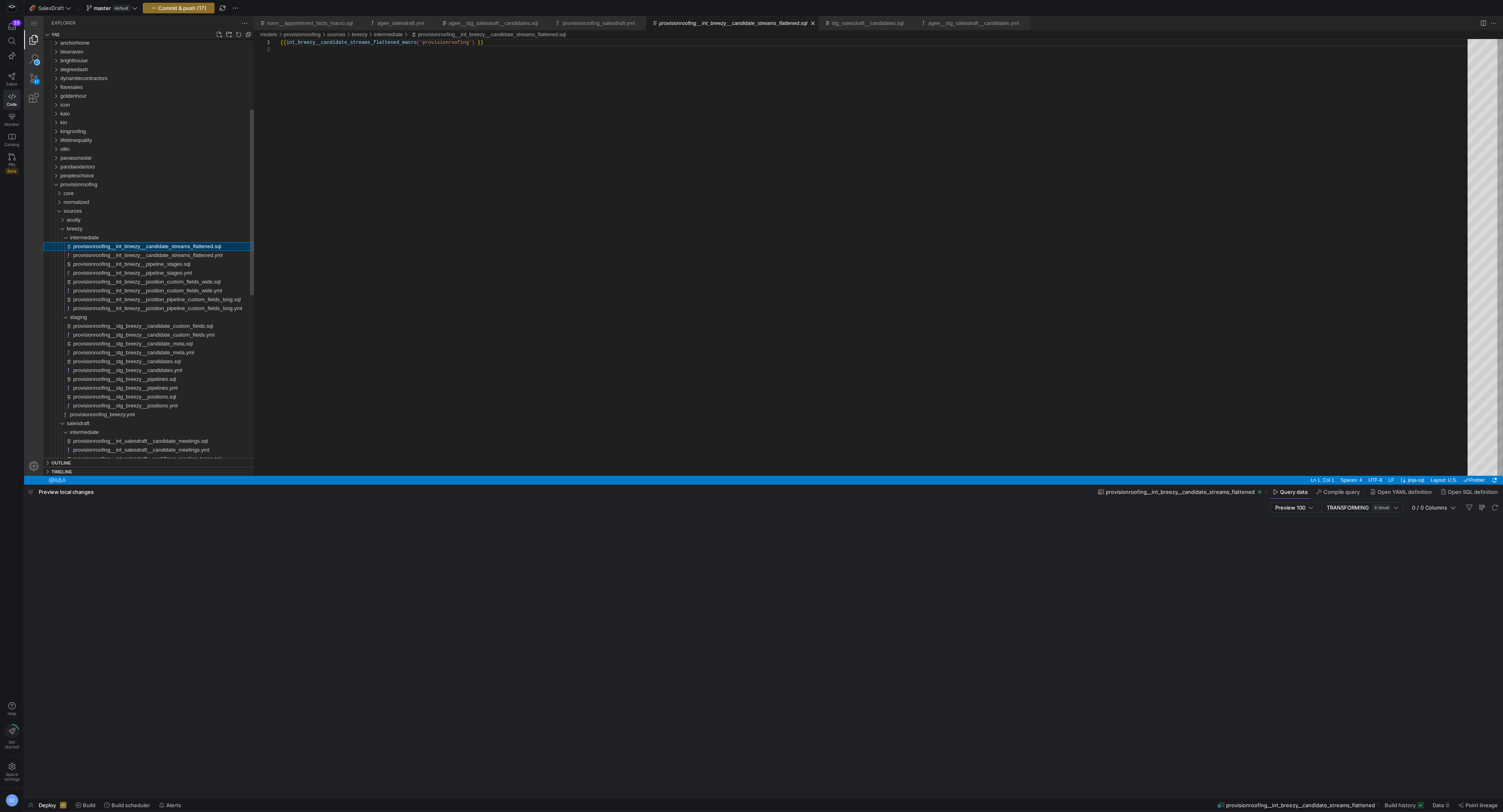
scroll to position [7, 0]
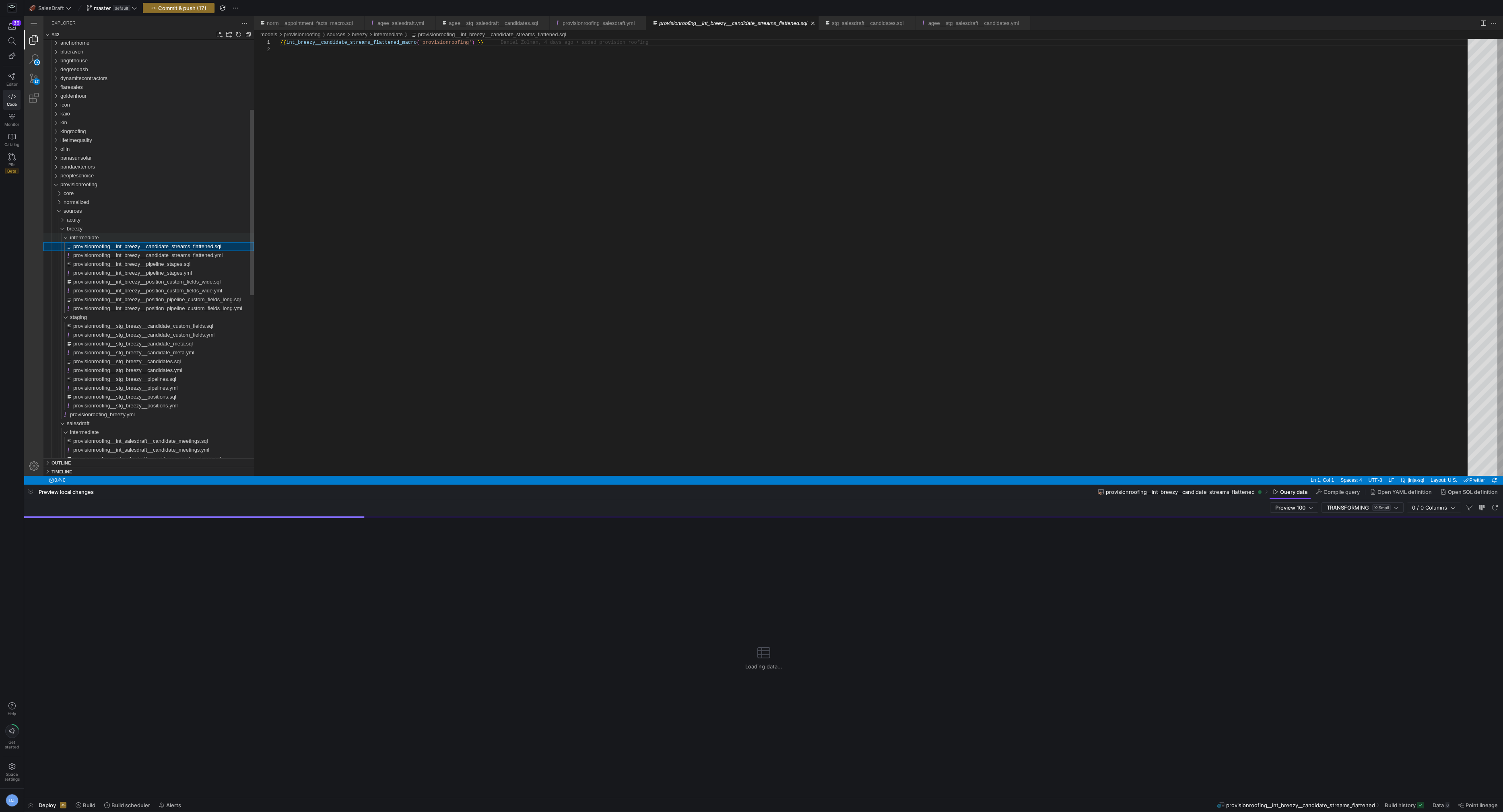
click at [68, 239] on div "intermediate" at bounding box center [58, 237] width 25 height 9
click at [66, 244] on div "staging" at bounding box center [58, 246] width 25 height 9
click at [62, 228] on div "breezy" at bounding box center [57, 229] width 22 height 9
click at [89, 255] on span "provisionroofing__int_salesdraft__candidate_meetings.sql" at bounding box center [141, 255] width 135 height 6
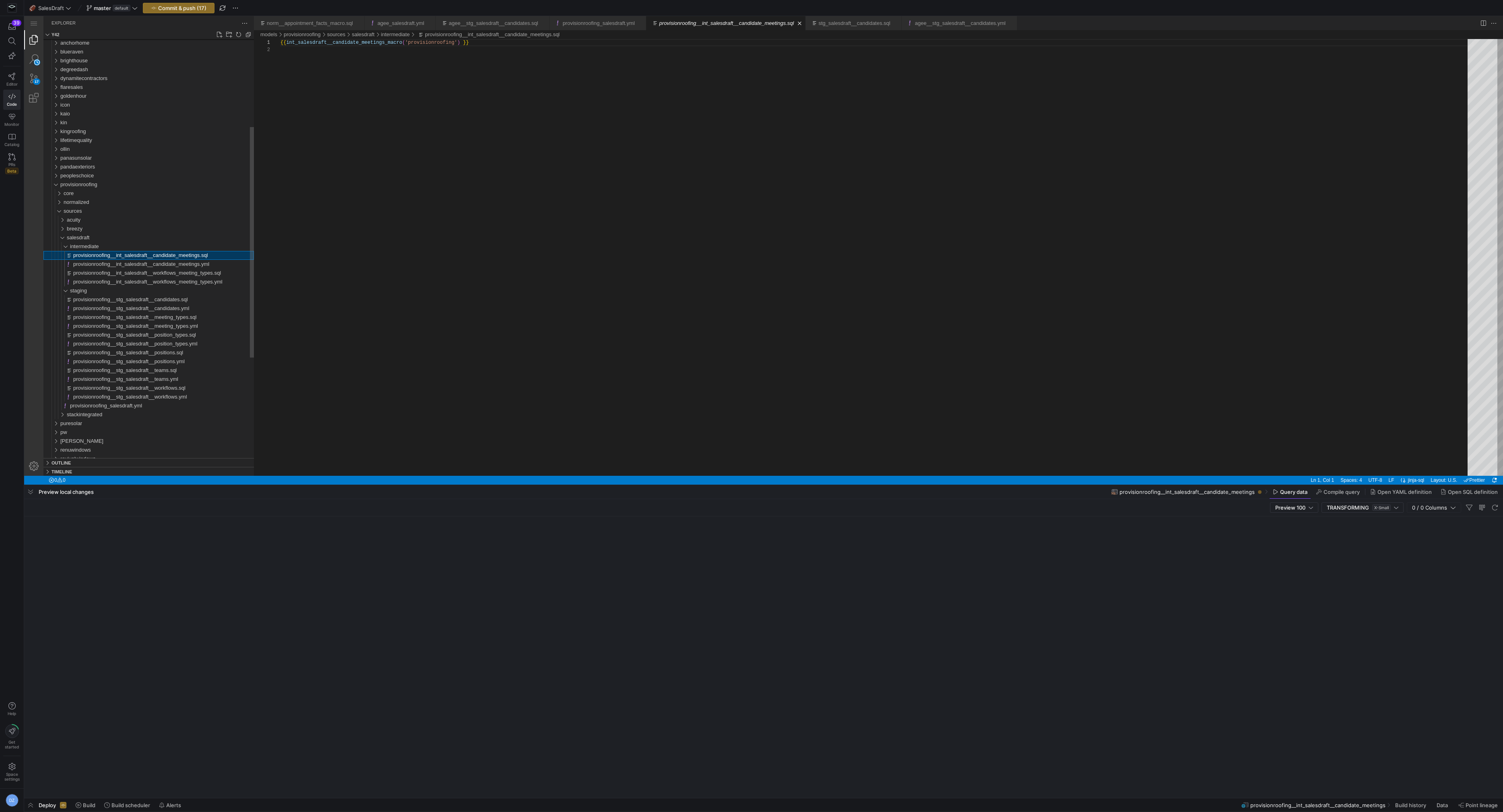
scroll to position [7, 0]
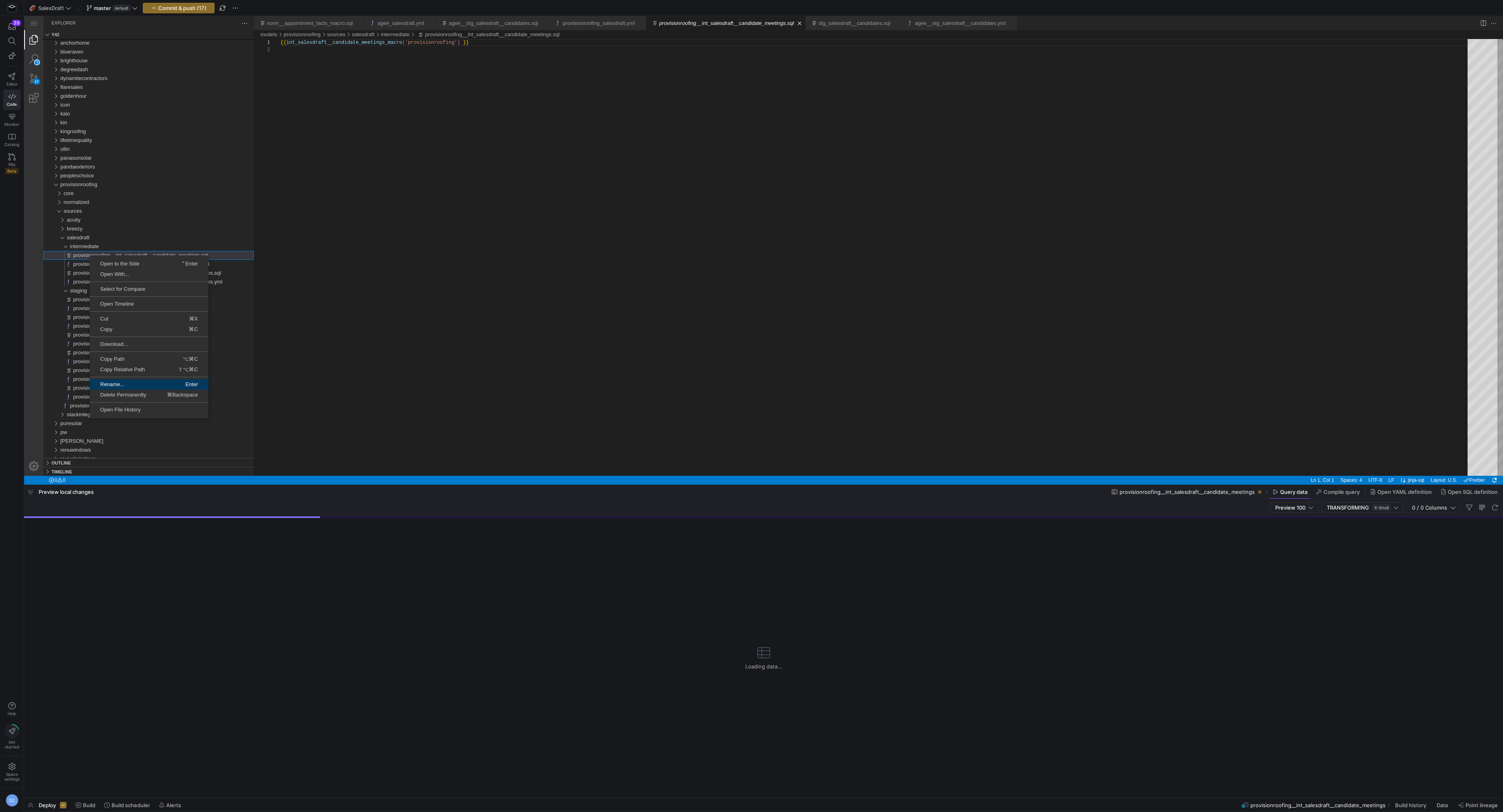
click at [131, 384] on span "Rename..." at bounding box center [119, 384] width 58 height 5
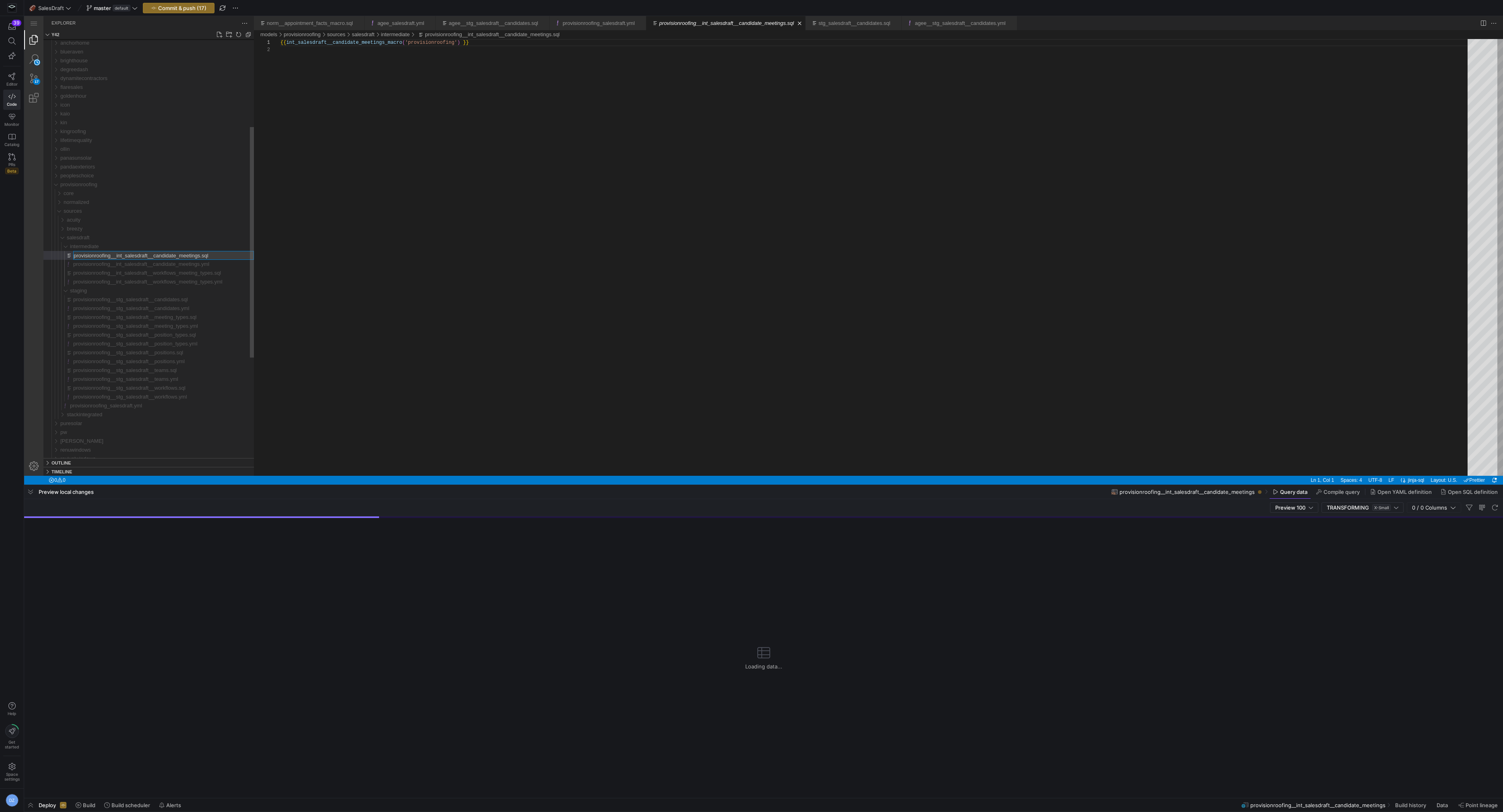
click at [113, 256] on input "provisionroofing__int_salesdraft__candidate_meetings.sql" at bounding box center [163, 256] width 180 height 8
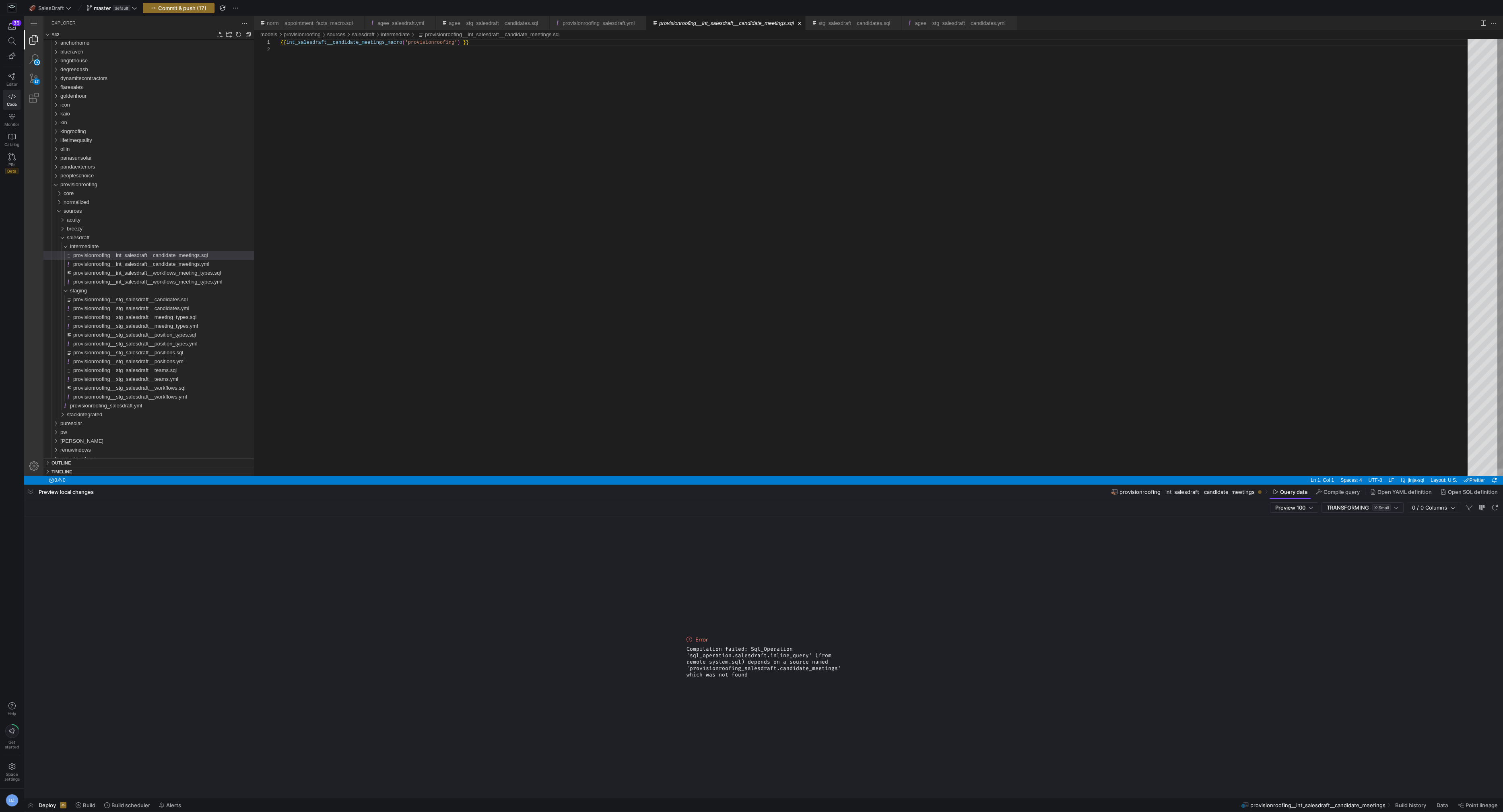
click at [437, 44] on div "{{ int_salesdraft__candidate_meetings_macro ( 'provisionroofing' ) }}" at bounding box center [877, 261] width 1193 height 444
click at [435, 118] on div "{{ int_salesdraft__candidate_meetings_macro ( 'provisionroofing' ) }}" at bounding box center [877, 261] width 1193 height 444
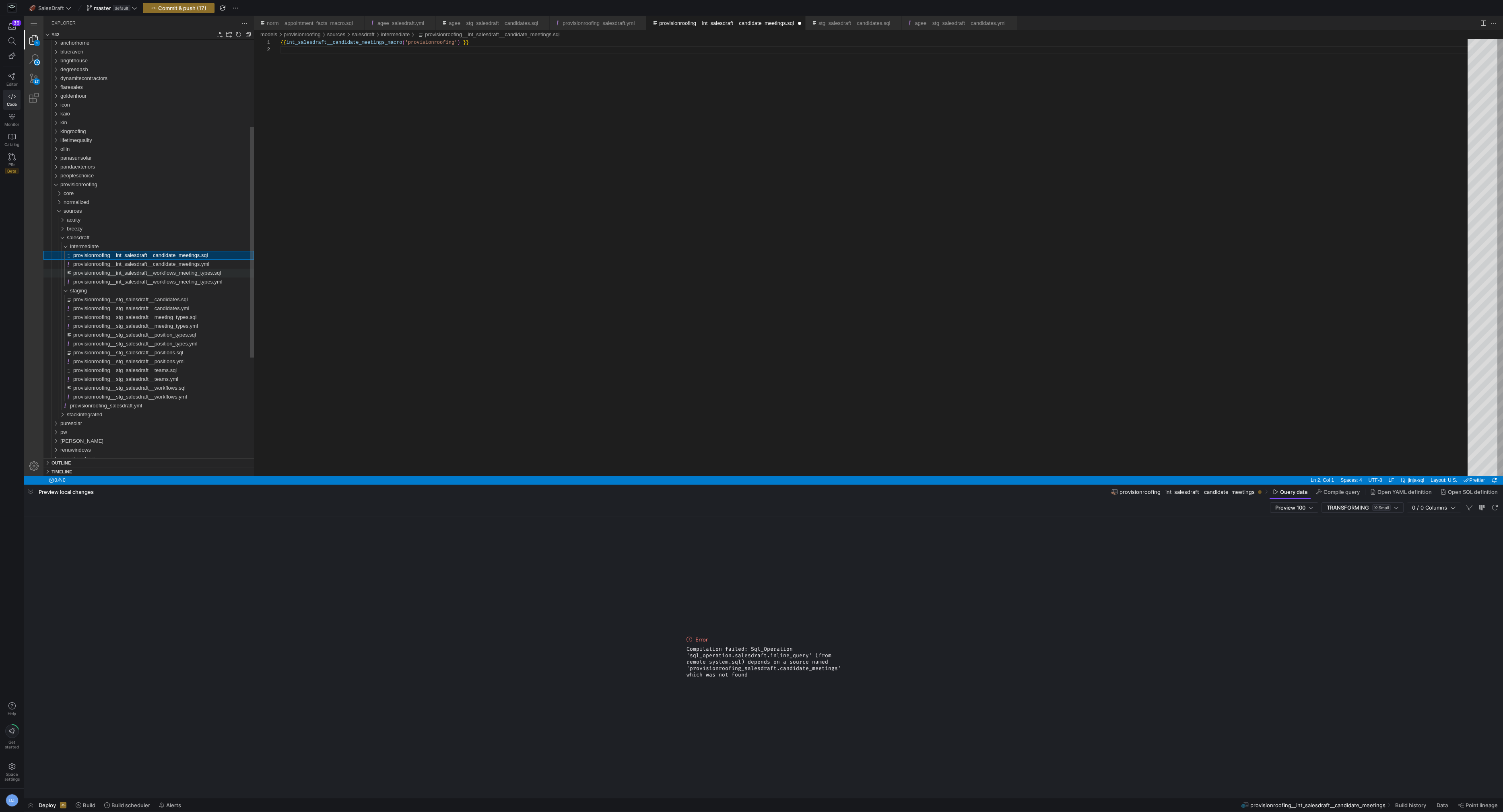
click at [182, 274] on span "provisionroofing__int_salesdraft__workflows_meeting_types.sql" at bounding box center [147, 273] width 148 height 6
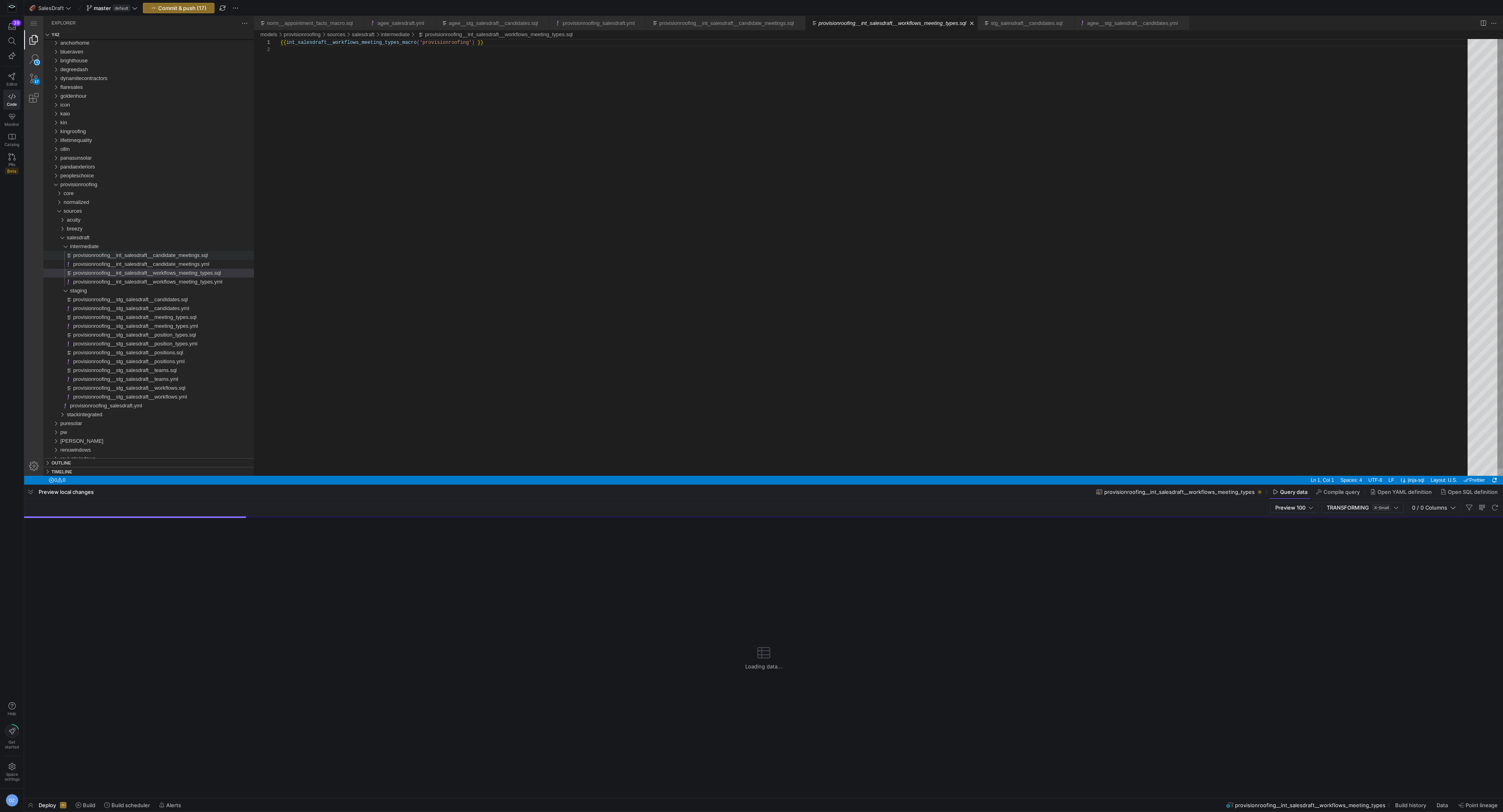
click at [439, 42] on div "{{ int_salesdraft__workflows_meeting_types_macro ( 'provisionroofing' ) }}" at bounding box center [877, 261] width 1193 height 444
click at [481, 288] on div "{{ int_salesdraft__workflows_meeting_types_macro ( 'provisionroofing' ) }}" at bounding box center [877, 261] width 1193 height 444
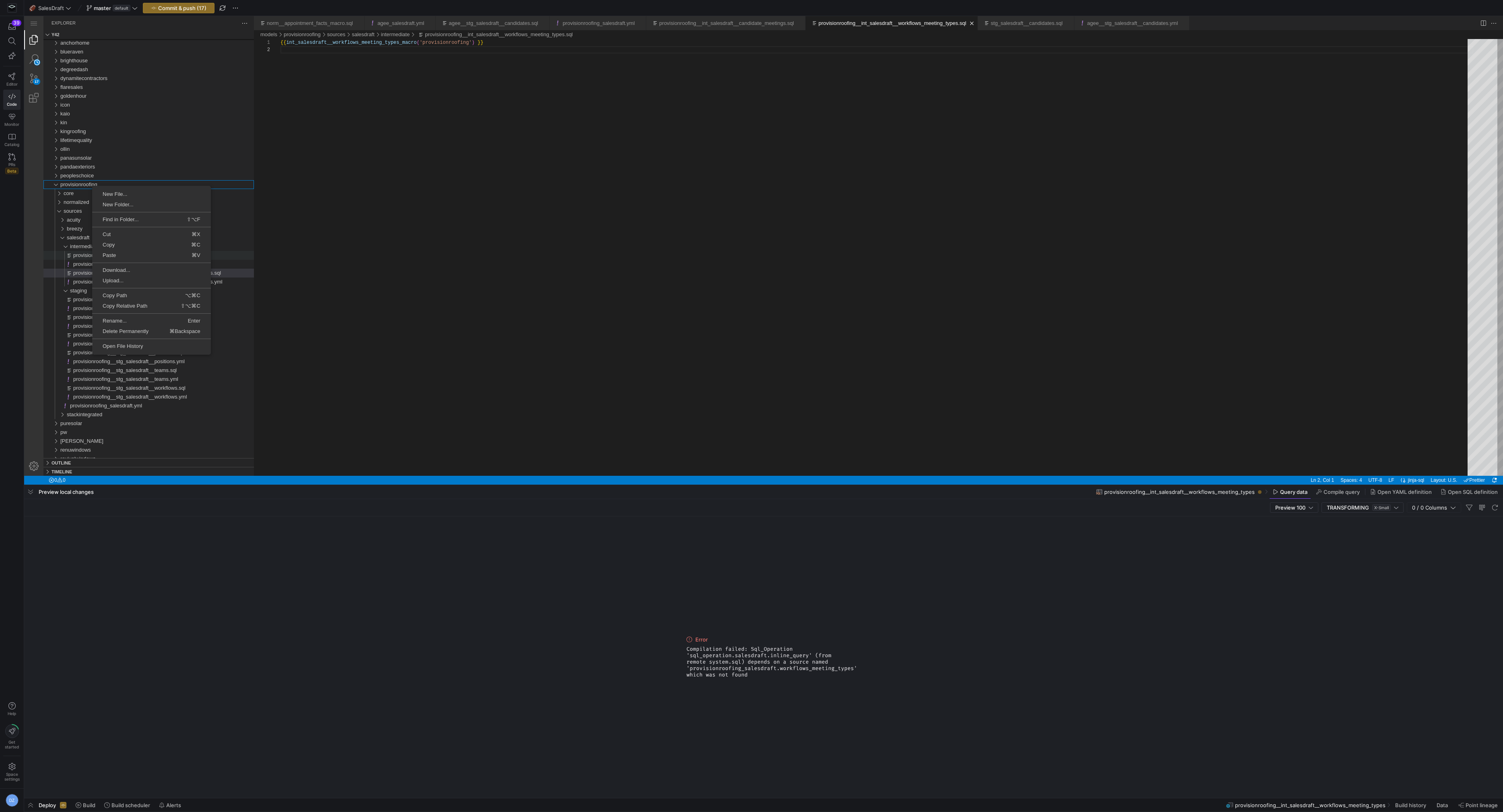
click at [128, 314] on li at bounding box center [151, 314] width 118 height 5
click at [127, 318] on span "Rename..." at bounding box center [121, 321] width 58 height 5
click at [387, 209] on div "{{ int_salesdraft__workflows_meeting_types_macro ( 'provisionroofing' ) }}" at bounding box center [877, 261] width 1193 height 444
click at [156, 272] on span "provisionroofing__int_salesdraft__workflows_meeting_types.sql" at bounding box center [147, 273] width 148 height 6
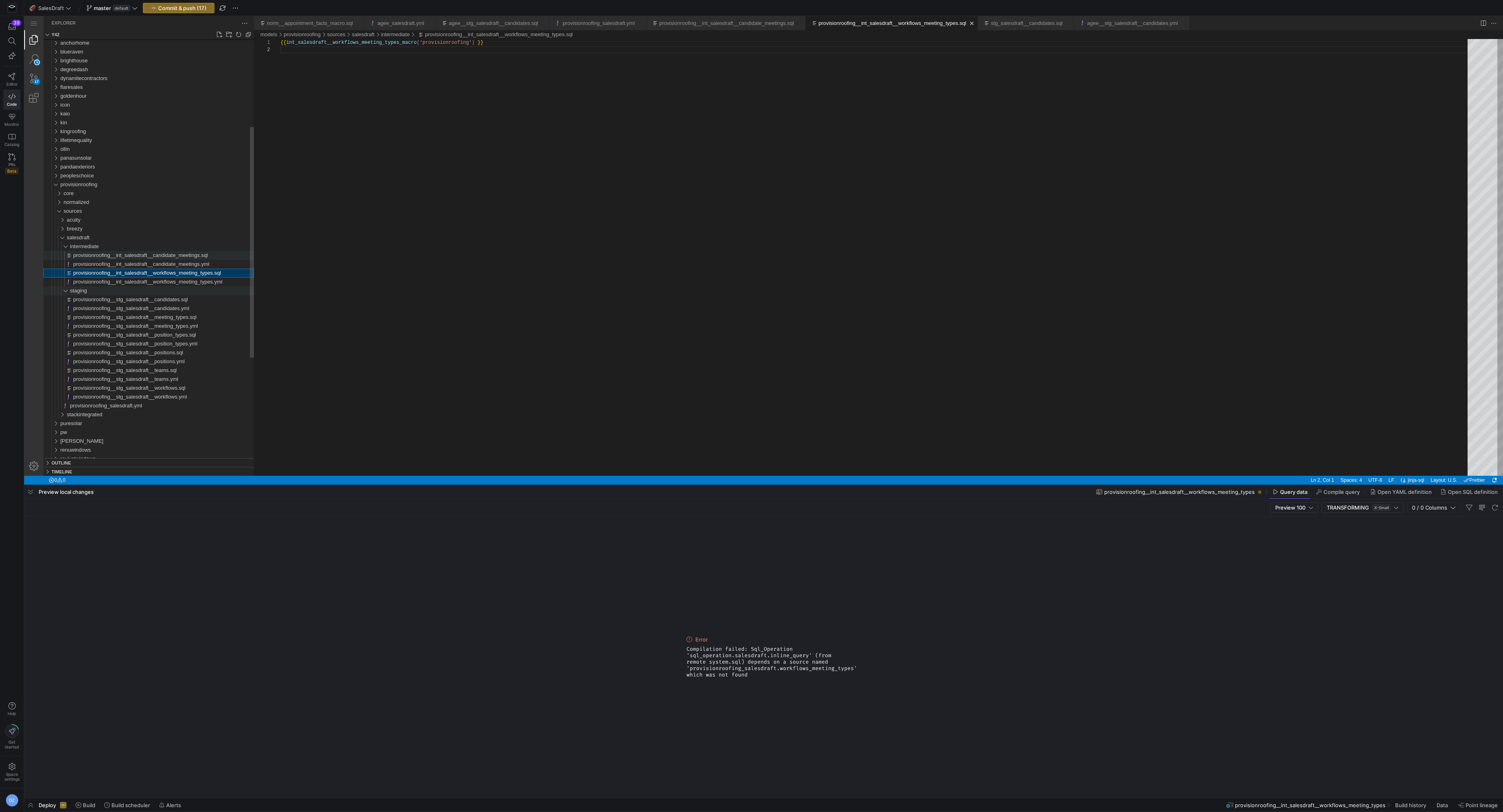
click at [140, 294] on div "staging" at bounding box center [162, 290] width 184 height 9
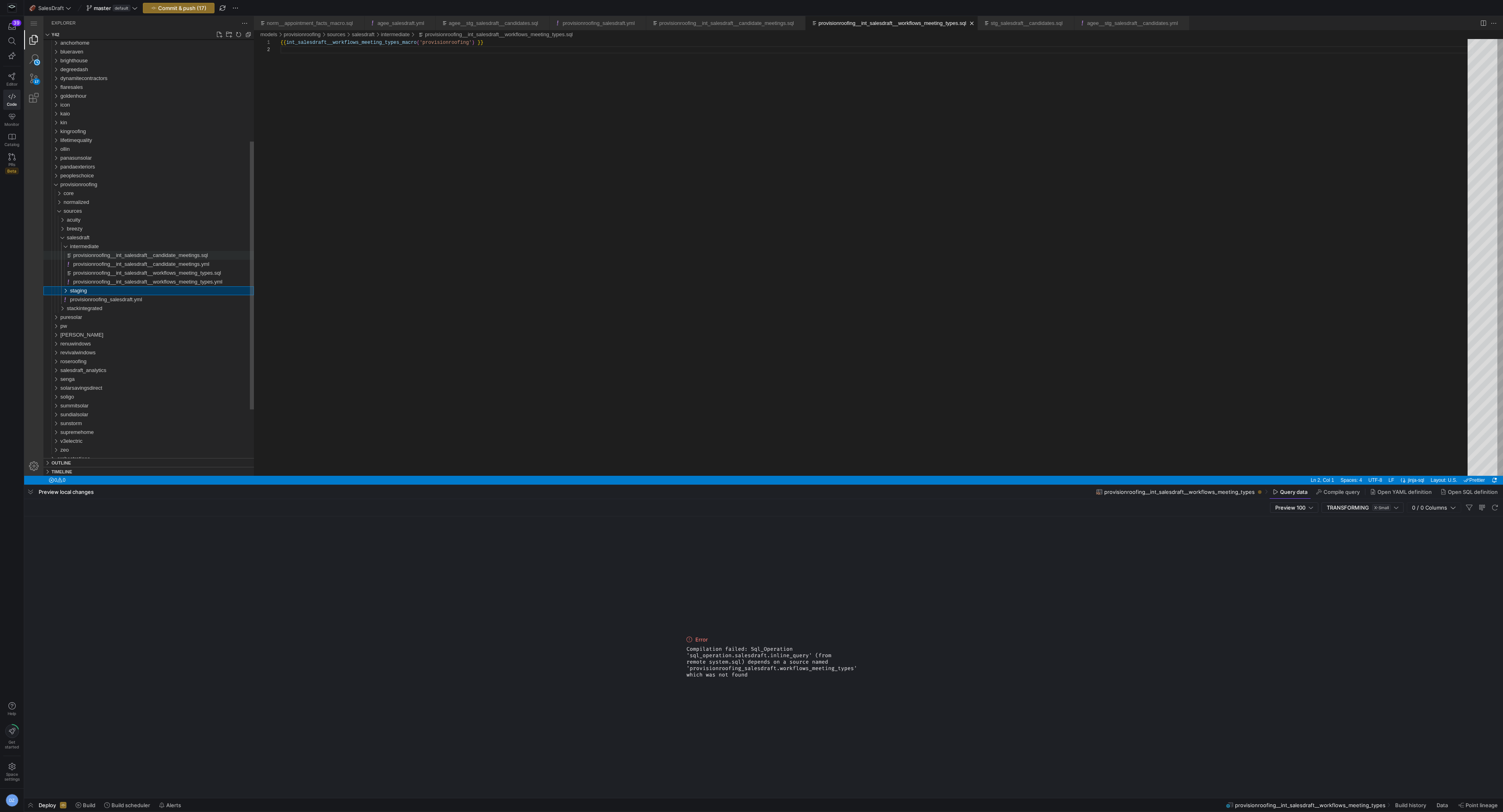
click at [140, 294] on div "staging" at bounding box center [162, 290] width 184 height 9
click at [139, 297] on span "provisionroofing__stg_salesdraft__candidates.sql" at bounding box center [131, 299] width 115 height 6
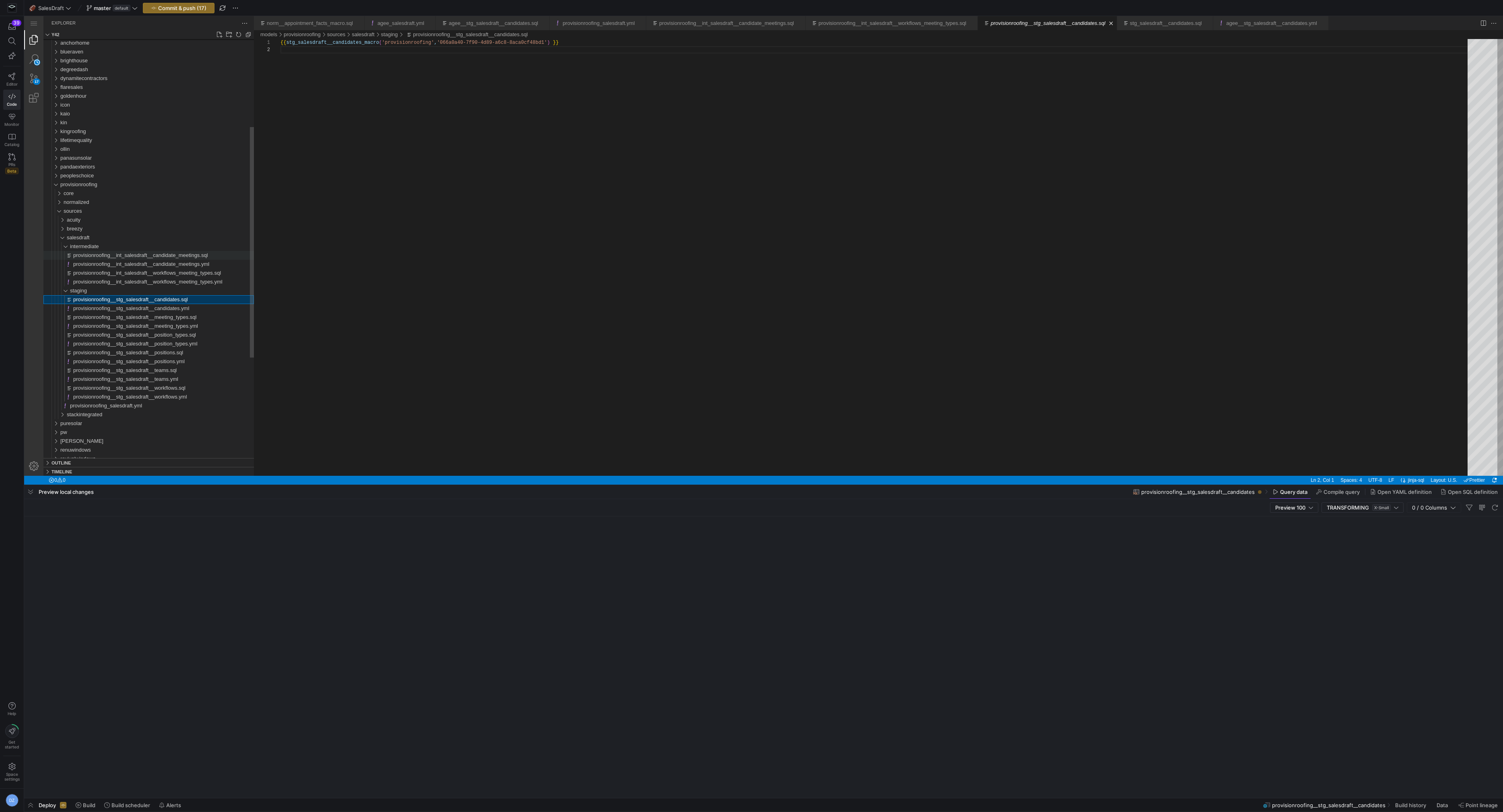
scroll to position [7, 0]
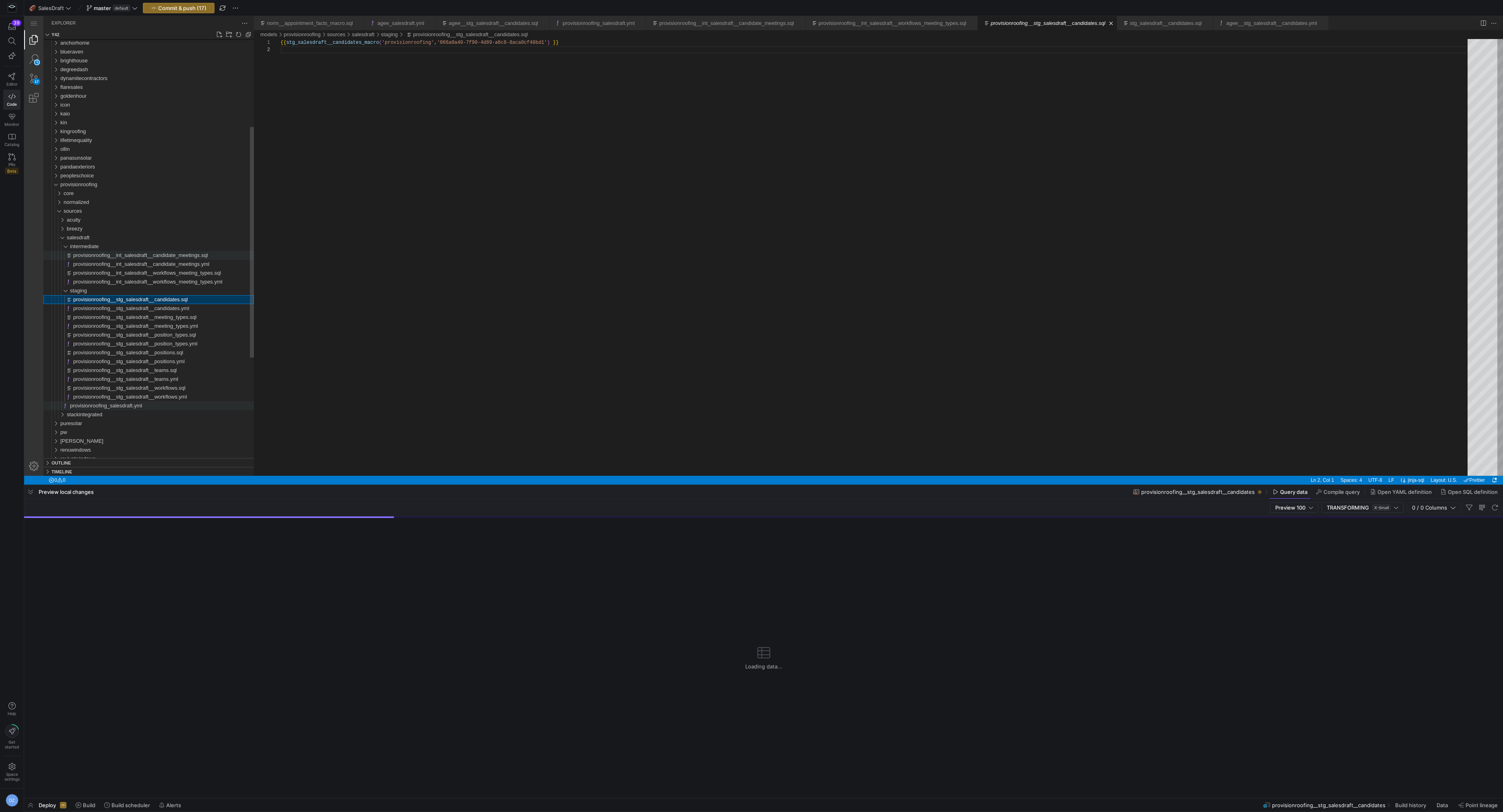
click at [117, 406] on span "provisionroofing_salesdraft.yml" at bounding box center [106, 405] width 72 height 6
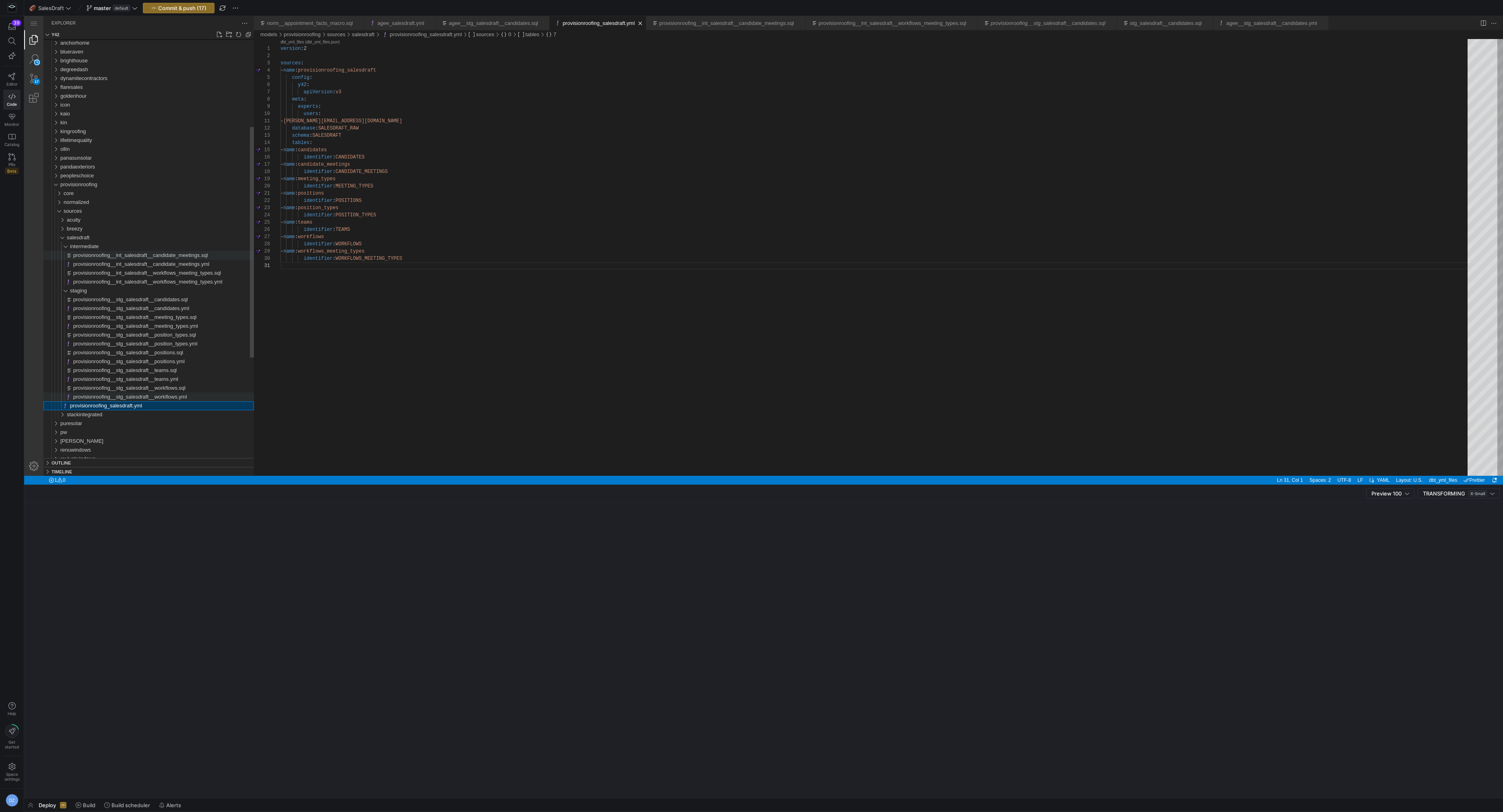
click at [118, 398] on span "provisionroofing__stg_salesdraft__workflows.yml" at bounding box center [130, 397] width 114 height 6
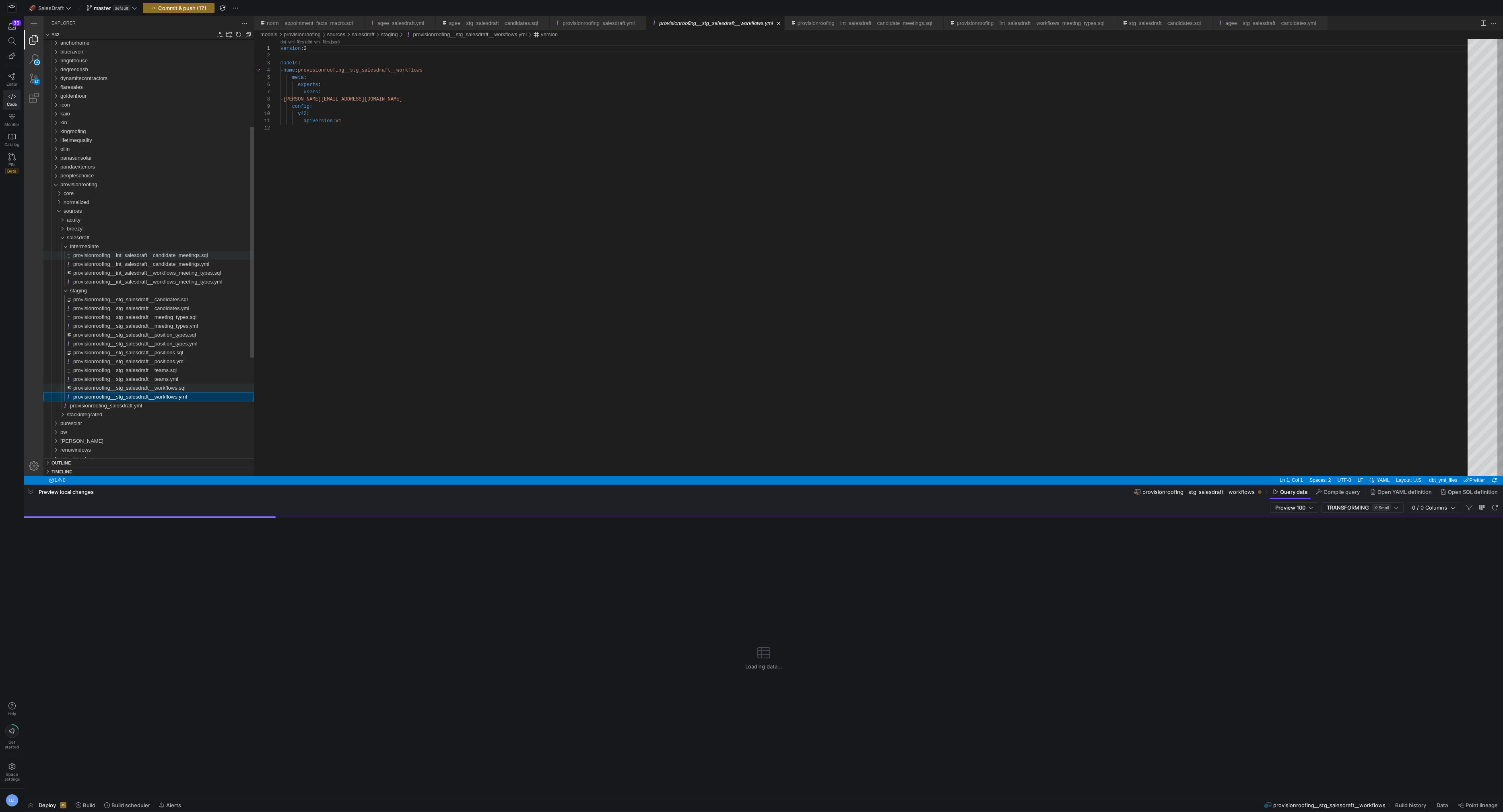
click at [120, 390] on span "provisionroofing__stg_salesdraft__workflows.sql" at bounding box center [130, 388] width 112 height 6
click at [431, 290] on div "{{ stg_salesdraft__workflows_macro ( 'provisionroofing' , '066a0a40-7f90-4d89-a…" at bounding box center [877, 261] width 1193 height 444
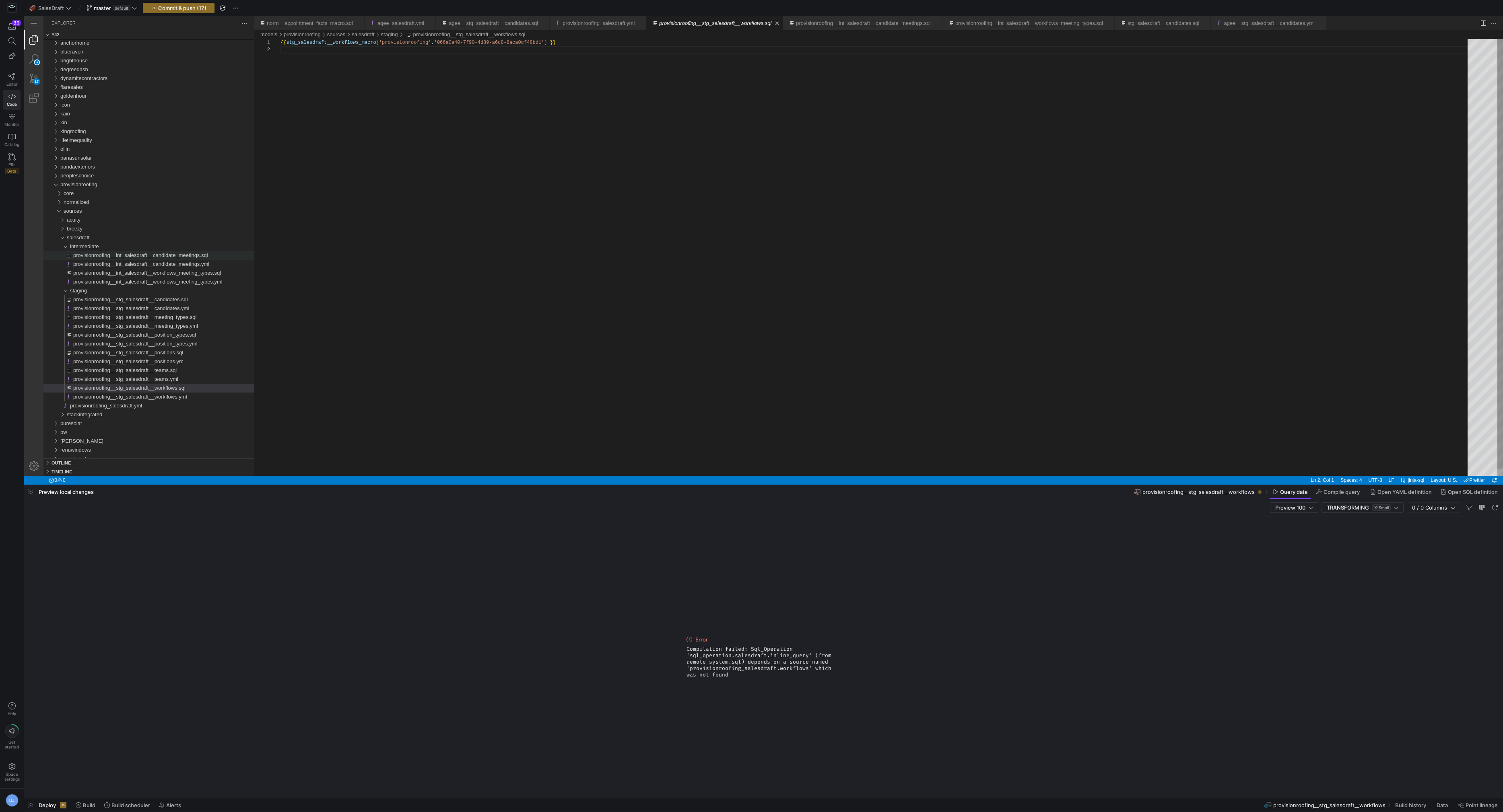
click at [431, 290] on div "{{ stg_salesdraft__workflows_macro ( 'provisionroofing' , '066a0a40-7f90-4d89-a…" at bounding box center [877, 261] width 1193 height 444
click at [597, 242] on div "{{ stg_salesdraft__workflows_macro ( 'provisionroofing' , '066a0a40-7f90-4d89-a…" at bounding box center [877, 261] width 1193 height 444
click at [189, 368] on div "provisionroofing__stg_salesdraft__teams.sql" at bounding box center [164, 370] width 181 height 9
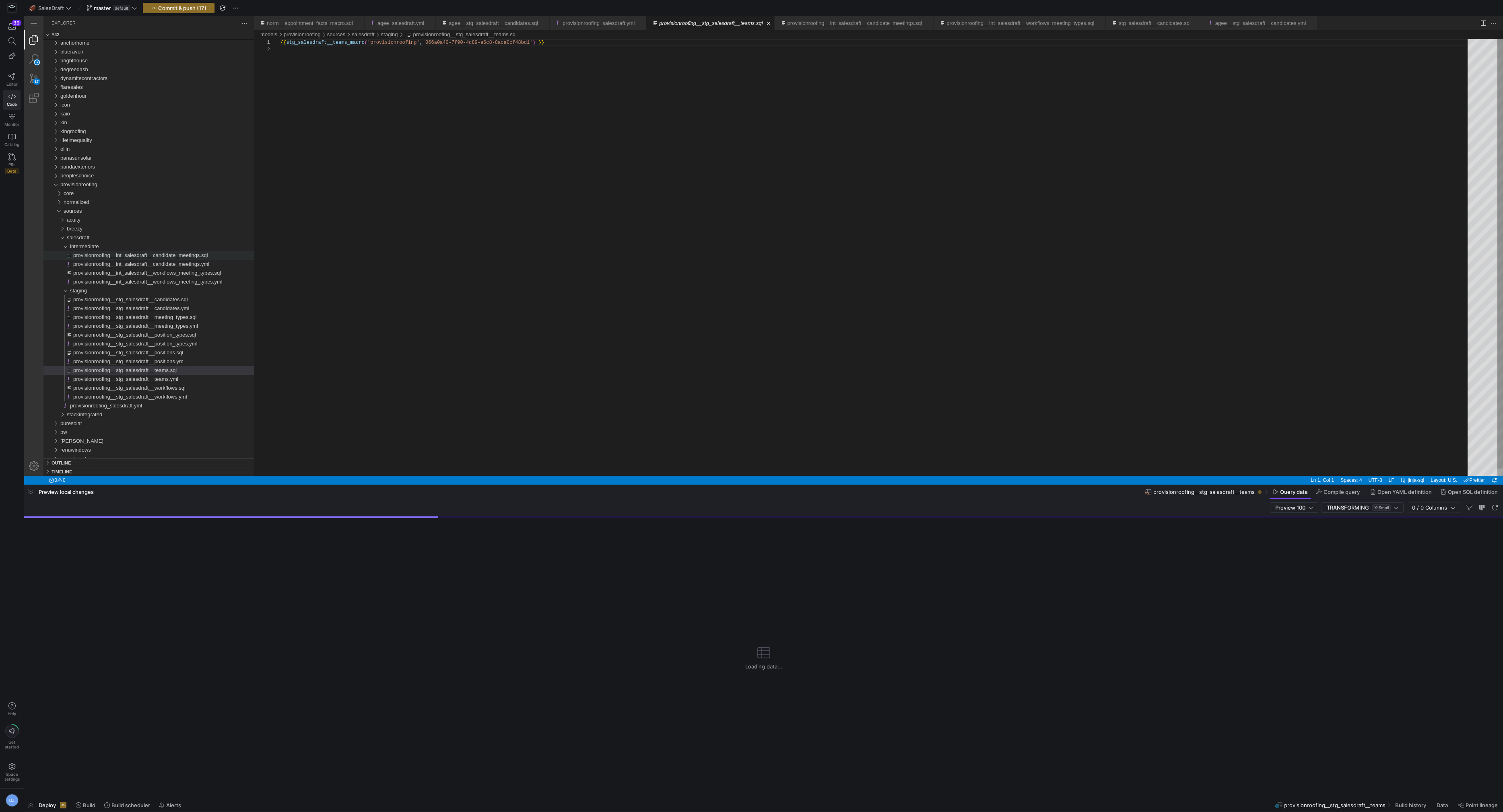
click at [357, 313] on div "{{ stg_salesdraft__teams_macro ( 'provisionroofing' , '066a0a40-7f90-4d89-a6c8-…" at bounding box center [877, 261] width 1193 height 444
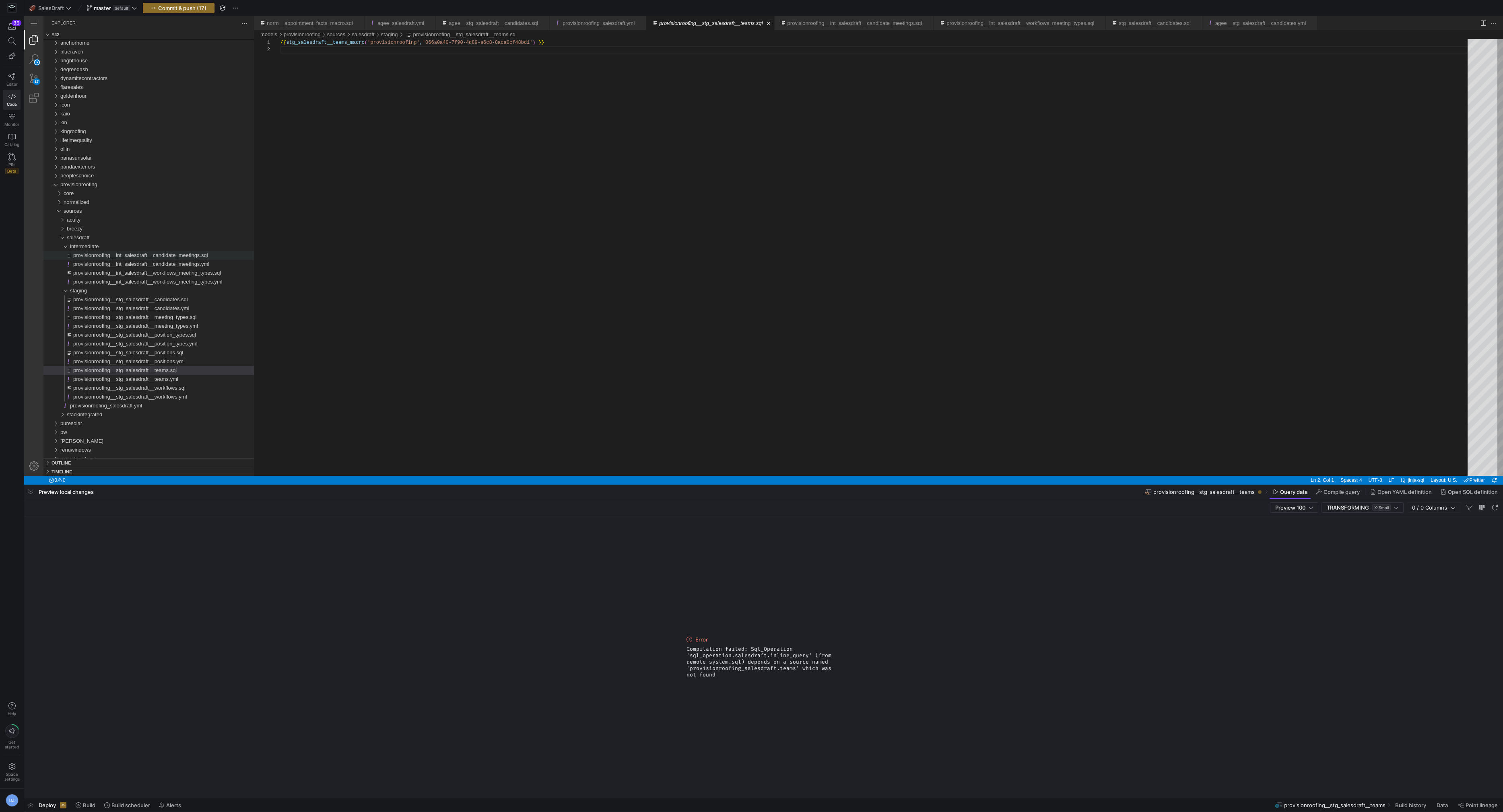
click at [729, 670] on span "Compilation failed: Sql_Operation 'sql_operation.salesdraft.inline_query' (from…" at bounding box center [764, 662] width 155 height 32
click at [675, 388] on div "{{ stg_salesdraft__teams_macro ( 'provisionroofing' , '066a0a40-7f90-4d89-a6c8-…" at bounding box center [877, 261] width 1193 height 444
click at [674, 393] on div "{{ stg_salesdraft__teams_macro ( 'provisionroofing' , '066a0a40-7f90-4d89-a6c8-…" at bounding box center [877, 261] width 1193 height 444
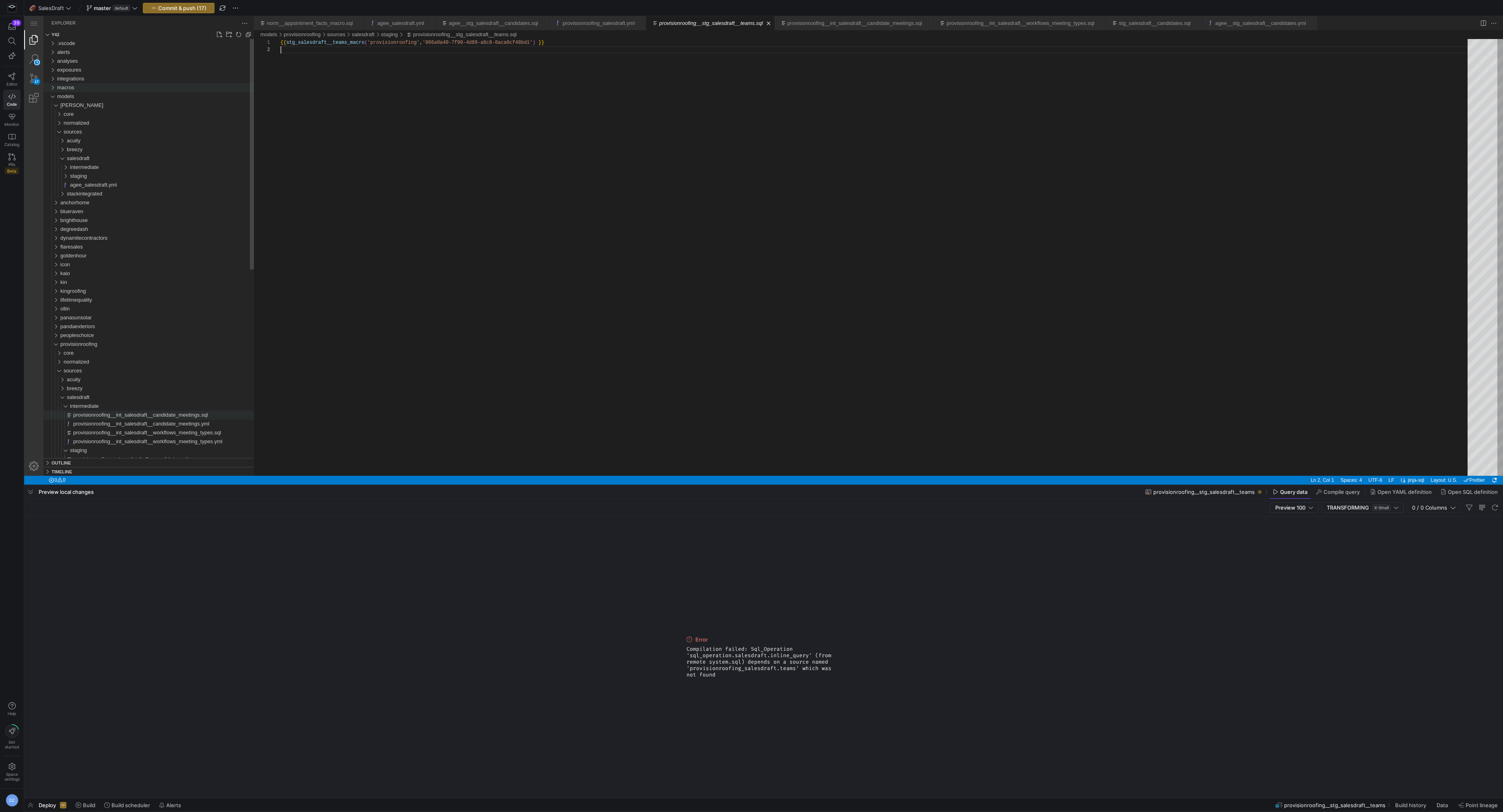
click at [123, 89] on div "macros" at bounding box center [155, 88] width 197 height 9
click at [123, 89] on div "macros" at bounding box center [155, 88] width 197 height 9
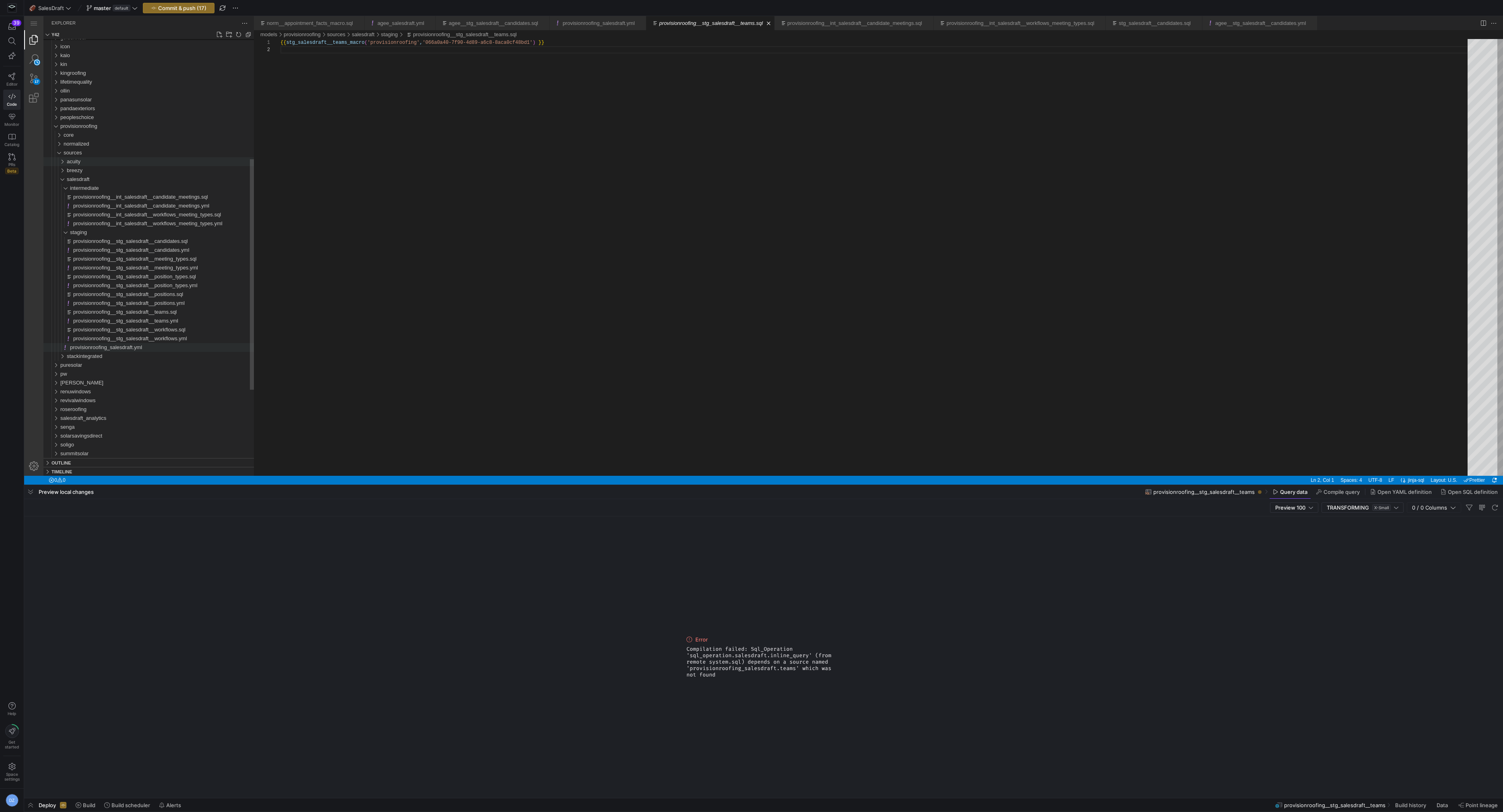
click at [141, 348] on span "provisionroofing_salesdraft.yml" at bounding box center [106, 347] width 72 height 6
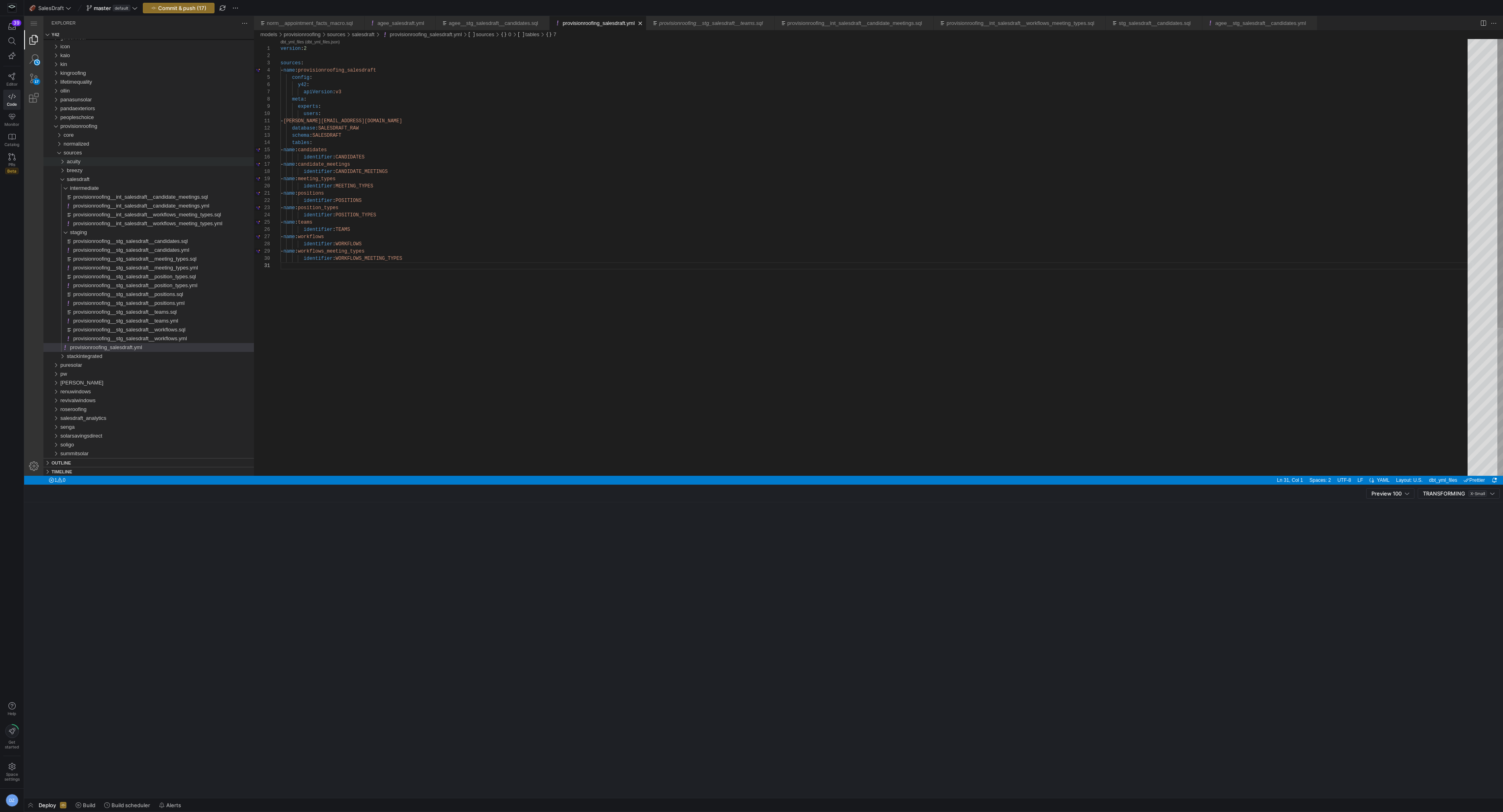
click at [347, 69] on div "version : 2 sources : - name : provisionroofing_salesdraft config : y42 : apiVe…" at bounding box center [877, 369] width 1193 height 660
drag, startPoint x: 356, startPoint y: 71, endPoint x: 309, endPoint y: 68, distance: 47.1
click at [309, 68] on div "version : 2 sources : - name : provisionroofing_salesdraft config : y42 : apiVe…" at bounding box center [877, 369] width 1193 height 660
click at [369, 81] on div "version : 2 sources : - name : provisionroofing_salesdraft config : y42 : apiVe…" at bounding box center [877, 369] width 1193 height 660
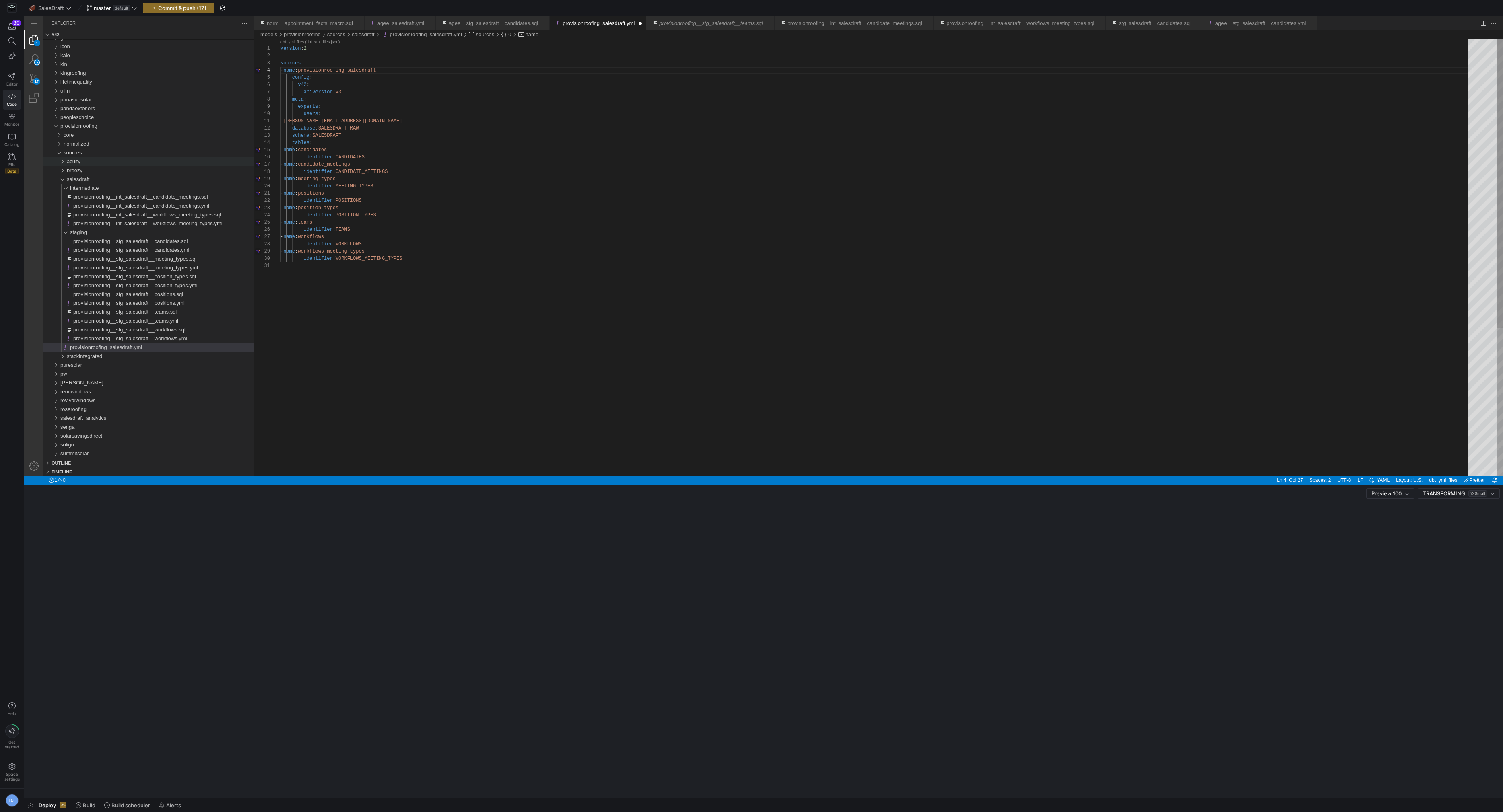
scroll to position [36, 29]
type textarea "- name: positions identifier: POSITIONS - name: position_types identifier: POSI…"
click at [349, 226] on div "version : 2 sources : - name : provisionroofing_salesdraft config : y42 : apiVe…" at bounding box center [877, 369] width 1193 height 660
click at [349, 225] on div "version : 2 sources : - name : provisionroofing_salesdraft config : y42 : apiVe…" at bounding box center [877, 369] width 1193 height 660
click at [347, 229] on div "version : 2 sources : - name : provisionroofing_salesdraft config : y42 : apiVe…" at bounding box center [877, 369] width 1193 height 660
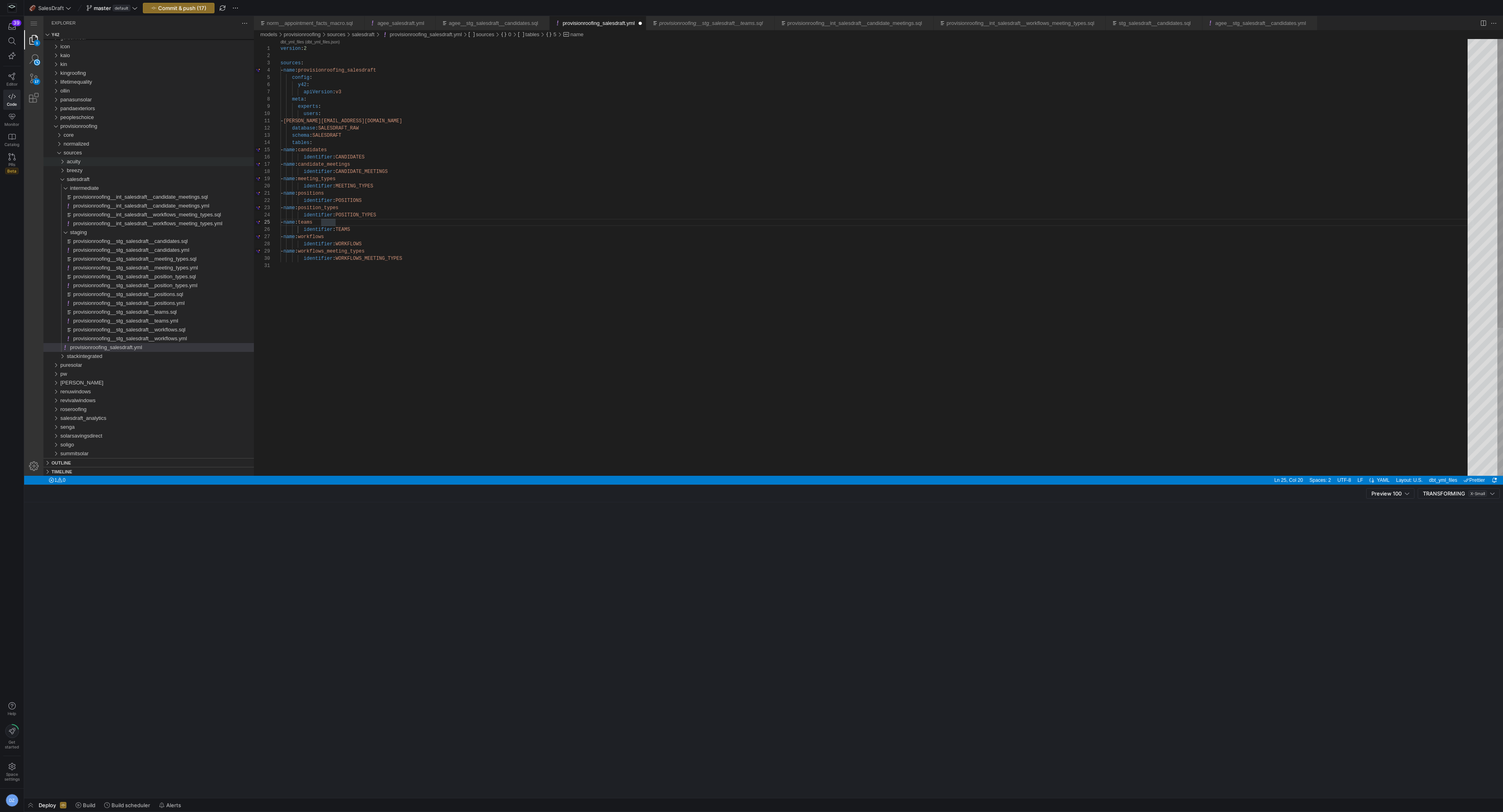
scroll to position [36, 73]
click at [347, 229] on div "version : 2 sources : - name : provisionroofing_salesdraft config : y42 : apiVe…" at bounding box center [877, 369] width 1193 height 660
click at [198, 7] on span "Commit & push (17)" at bounding box center [182, 8] width 48 height 6
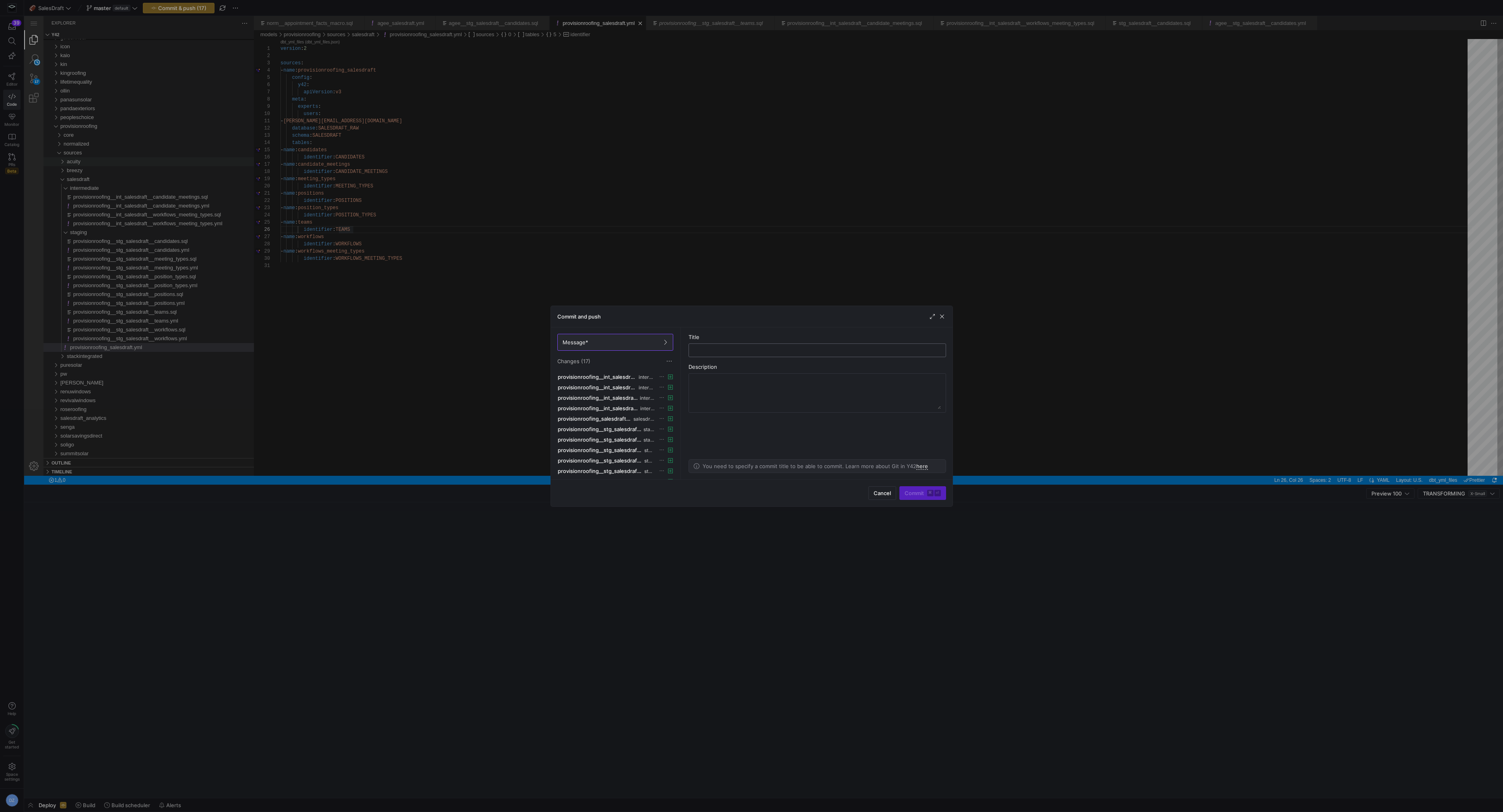
click at [694, 351] on div at bounding box center [817, 351] width 247 height 13
click at [697, 349] on input "text" at bounding box center [817, 350] width 244 height 6
type input "added new salesdraft staging and int models to provision"
click at [914, 488] on span "submit" at bounding box center [922, 494] width 46 height 13
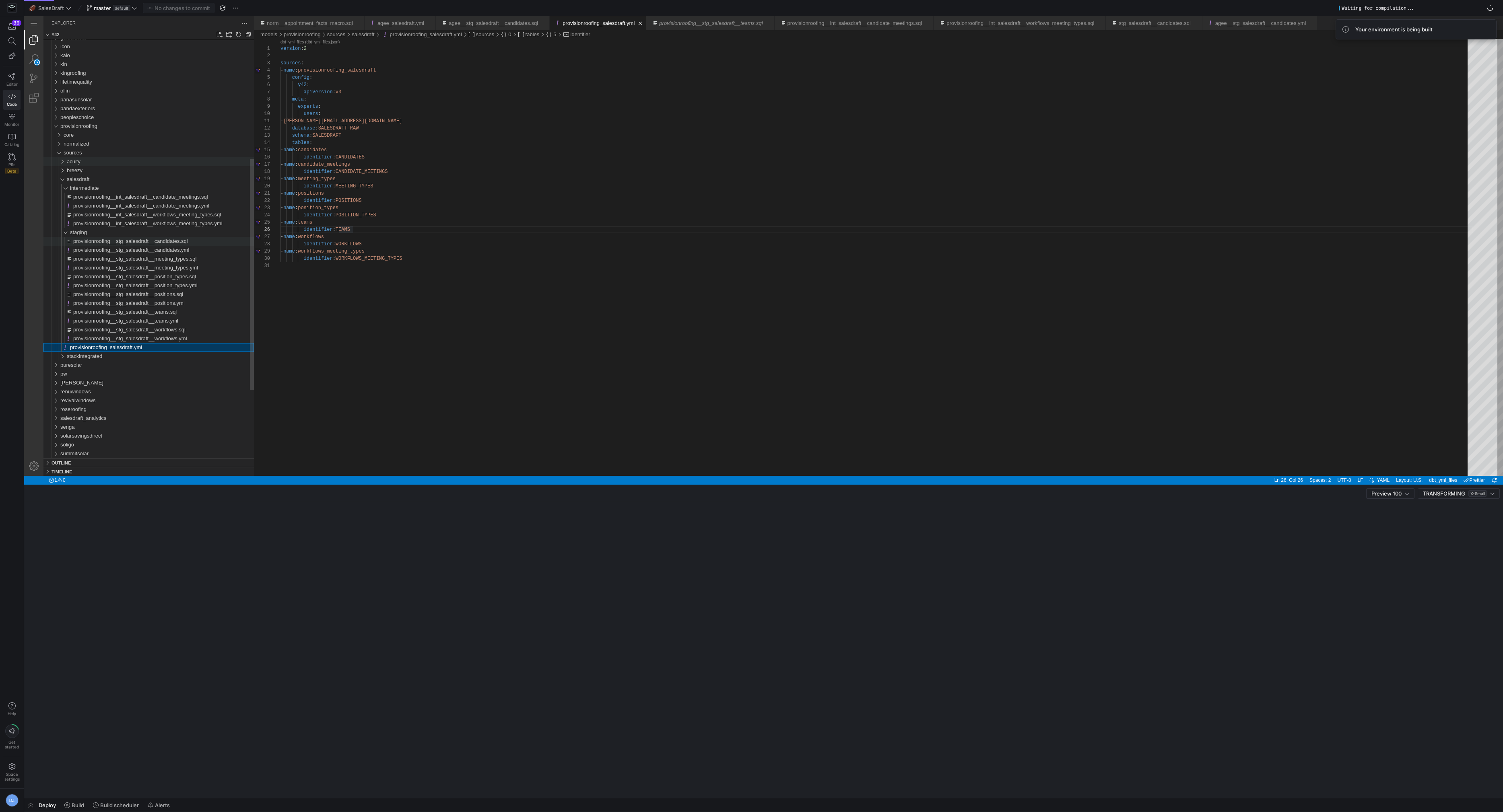
click at [159, 242] on span "provisionroofing__stg_salesdraft__candidates.sql" at bounding box center [131, 241] width 115 height 6
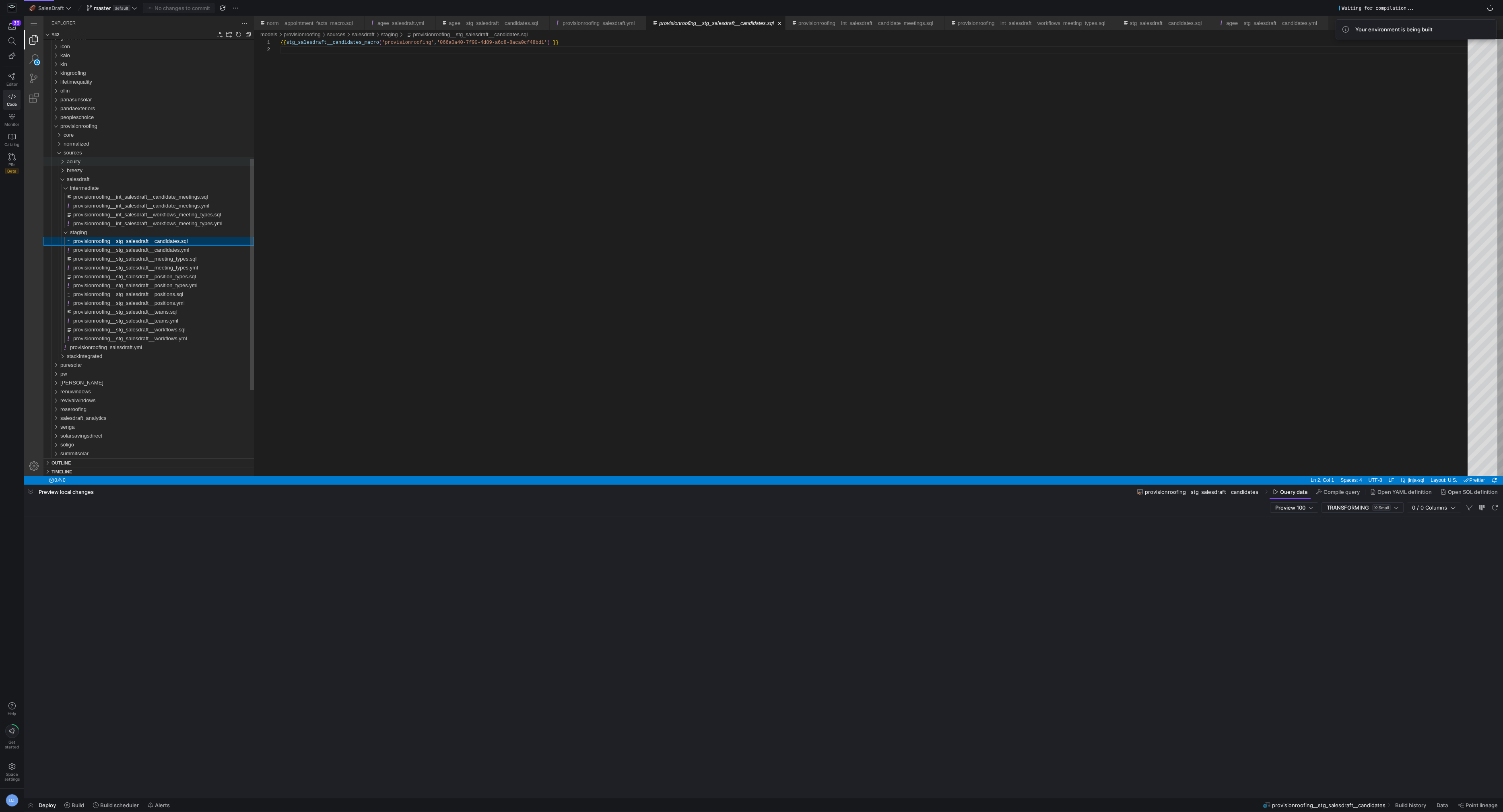
scroll to position [7, 0]
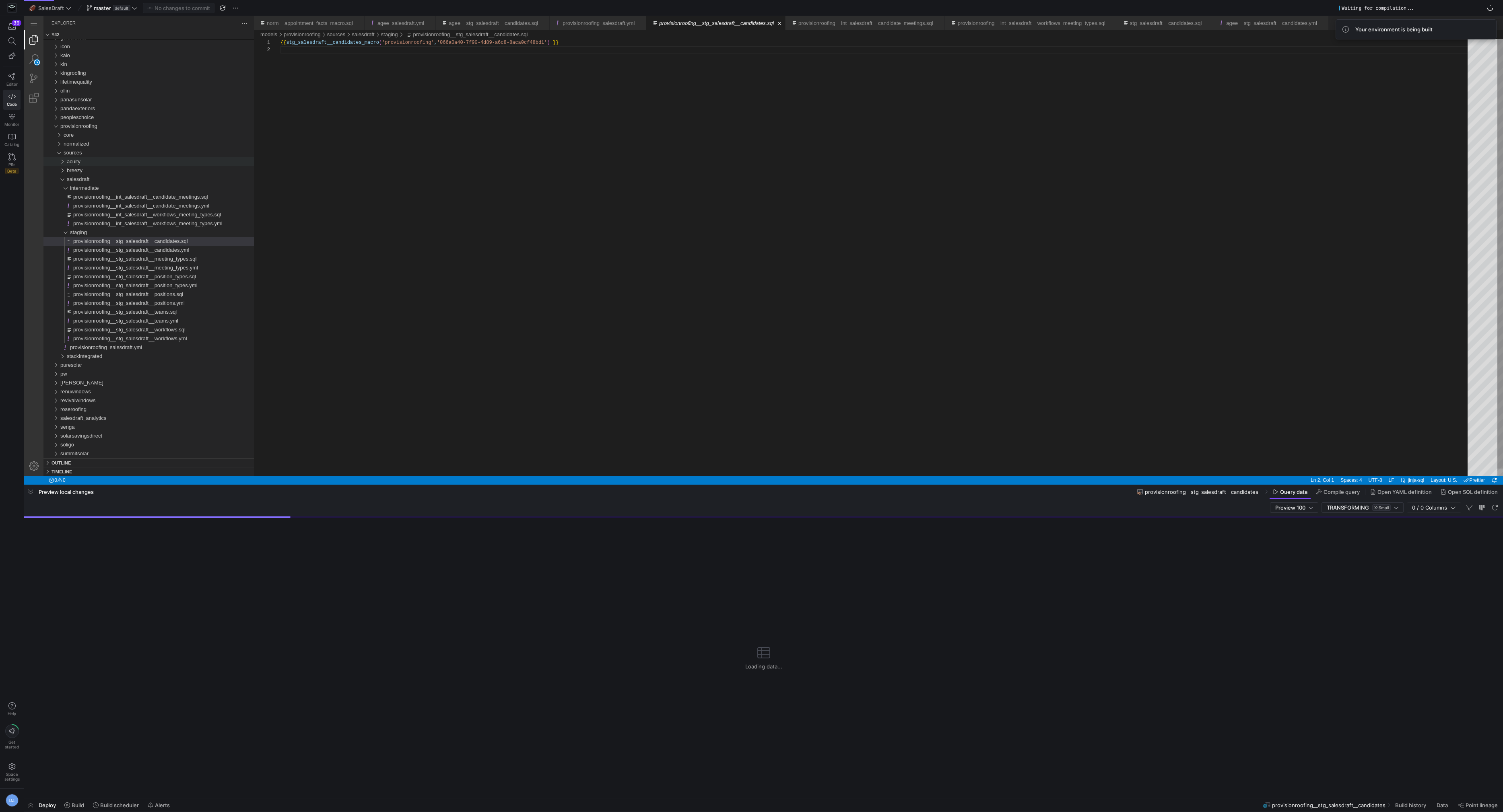
click at [438, 209] on div "{{ stg_salesdraft__candidates_macro ( 'provisionroofing' , '066a0a40-7f90-4d89-…" at bounding box center [877, 261] width 1193 height 444
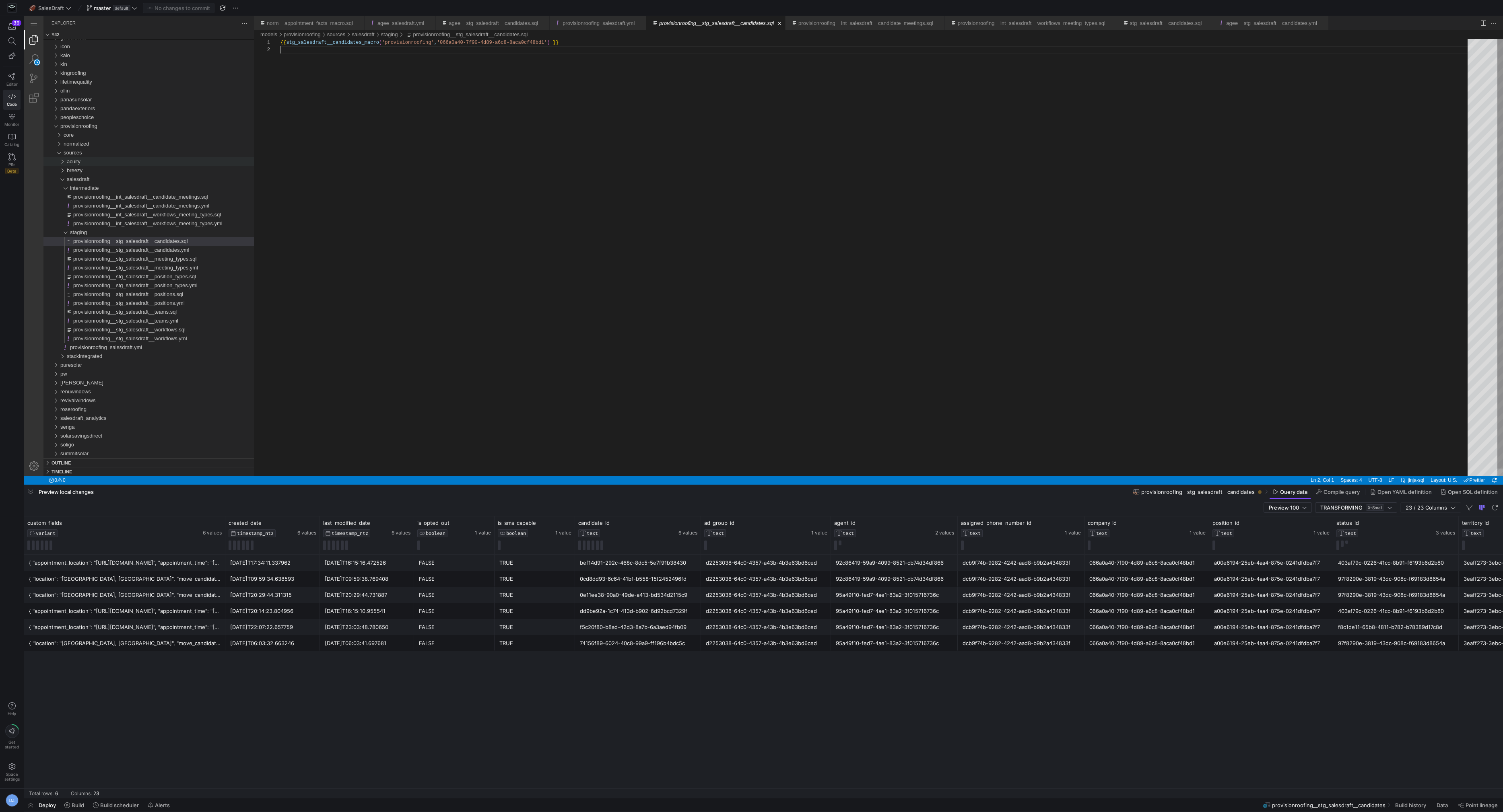
click at [511, 160] on div "{{ stg_salesdraft__candidates_macro ( 'provisionroofing' , '066a0a40-7f90-4d89-…" at bounding box center [877, 261] width 1193 height 444
click at [194, 296] on div "provisionroofing__stg_salesdraft__positions.sql" at bounding box center [164, 294] width 181 height 9
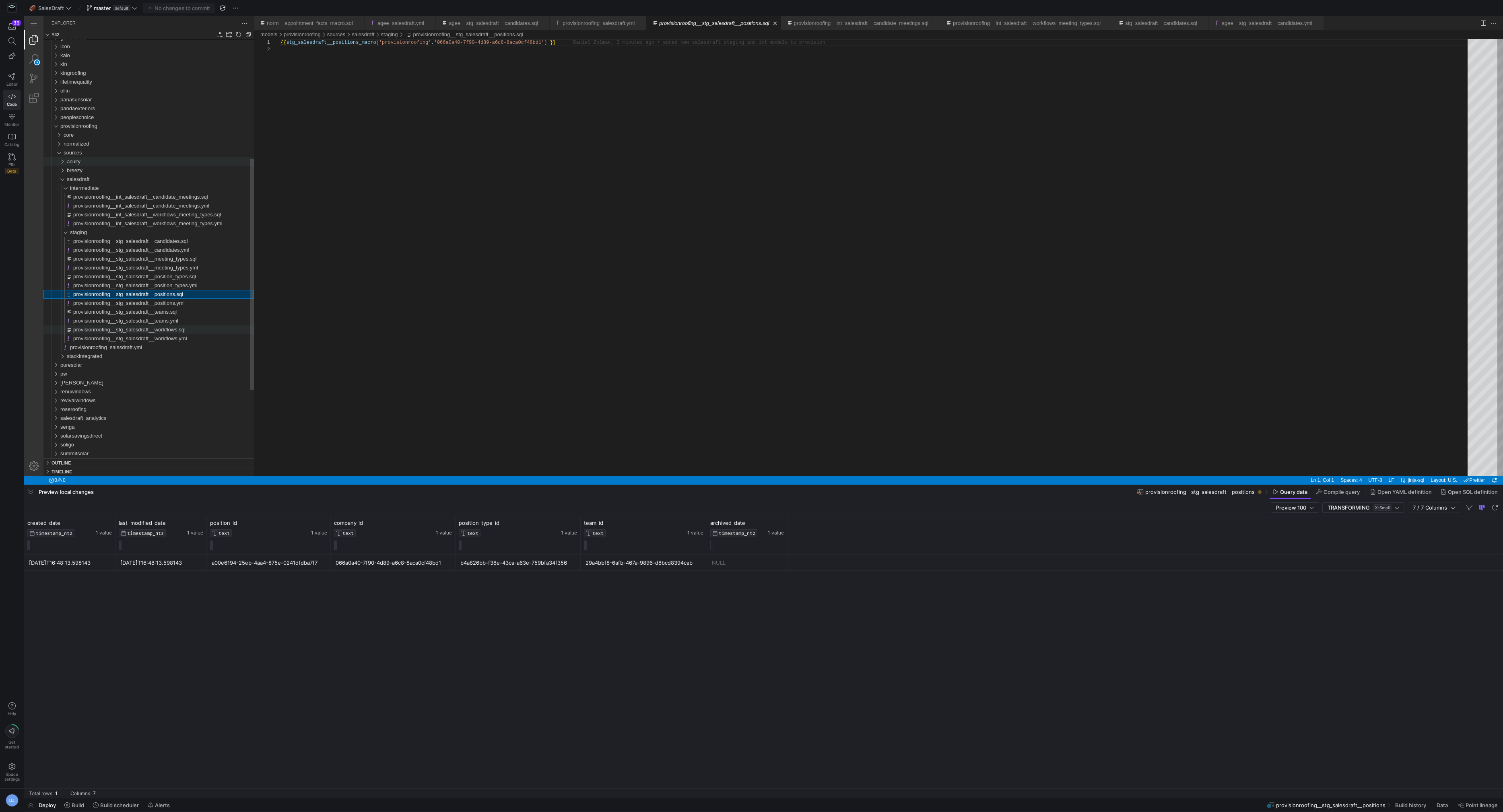
click at [165, 331] on span "provisionroofing__stg_salesdraft__workflows.sql" at bounding box center [130, 330] width 112 height 6
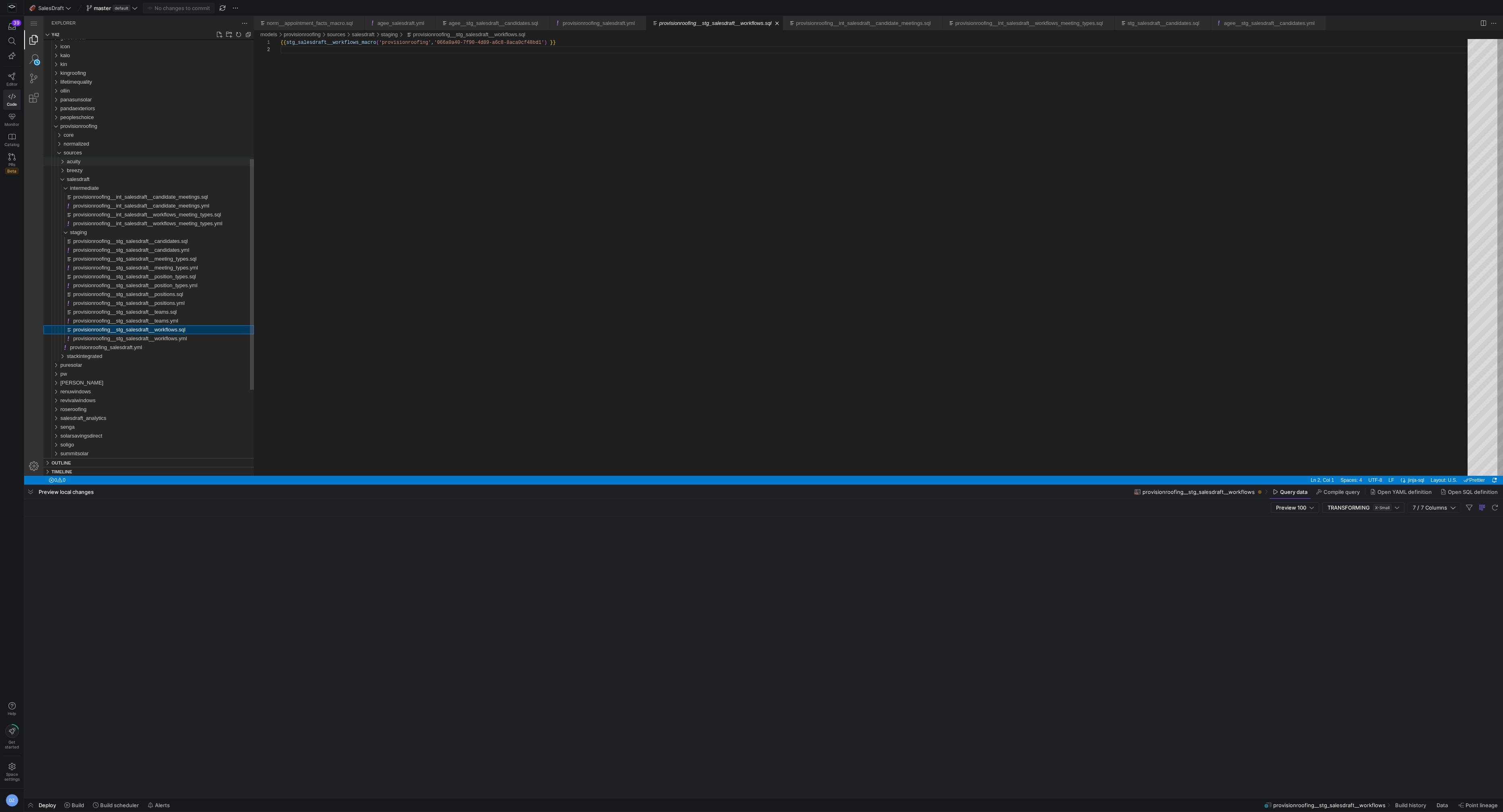
scroll to position [7, 0]
click at [455, 294] on div "{{ stg_salesdraft__workflows_macro ( 'provisionroofing' , '066a0a40-7f90-4d89-a…" at bounding box center [877, 261] width 1193 height 444
click at [195, 262] on div "provisionroofing__stg_salesdraft__meeting_types.sql" at bounding box center [164, 259] width 181 height 9
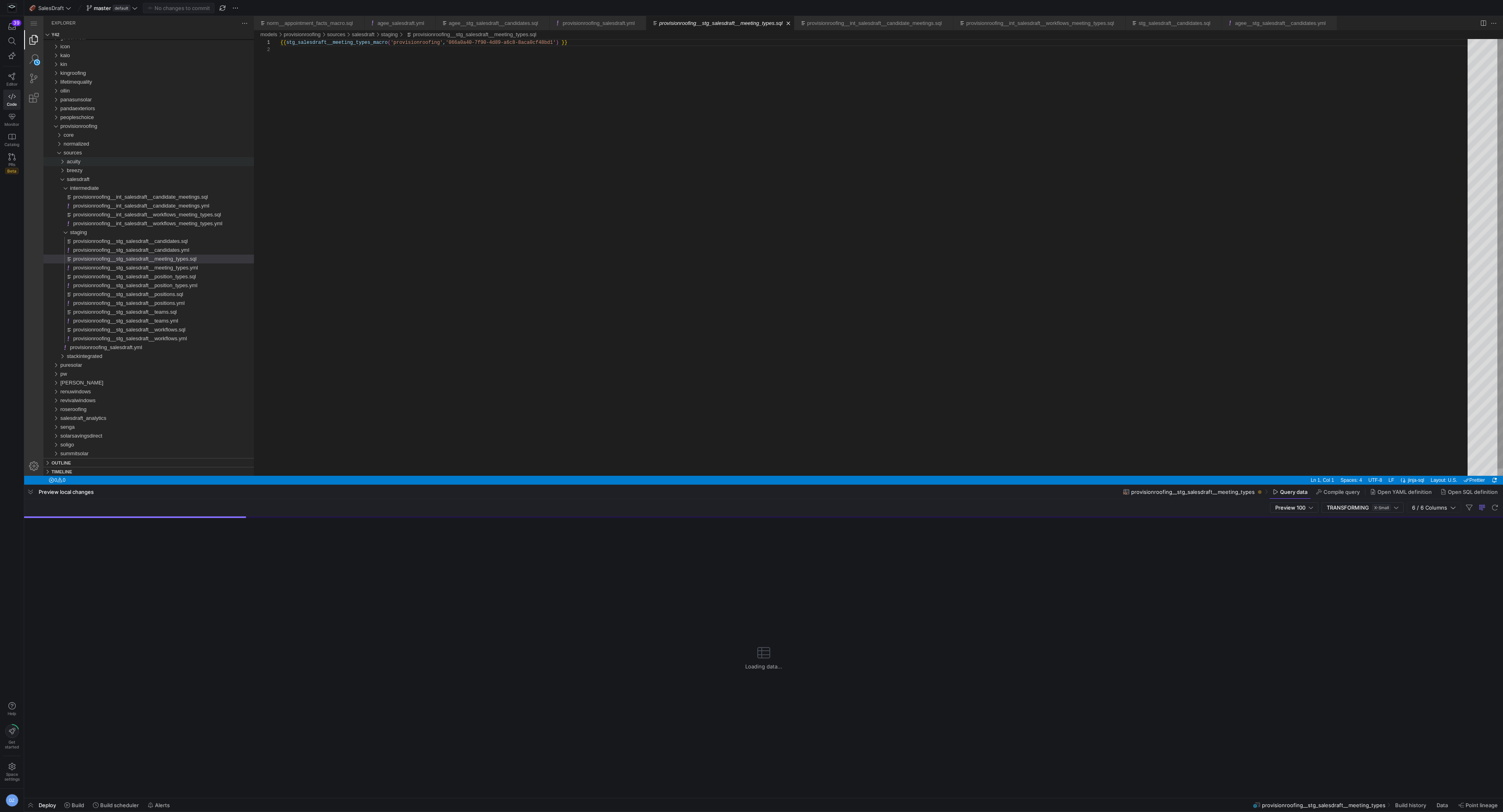
click at [522, 243] on div "{{ stg_salesdraft__meeting_types_macro ( 'provisionroofing' , '066a0a40-7f90-4d…" at bounding box center [877, 261] width 1193 height 444
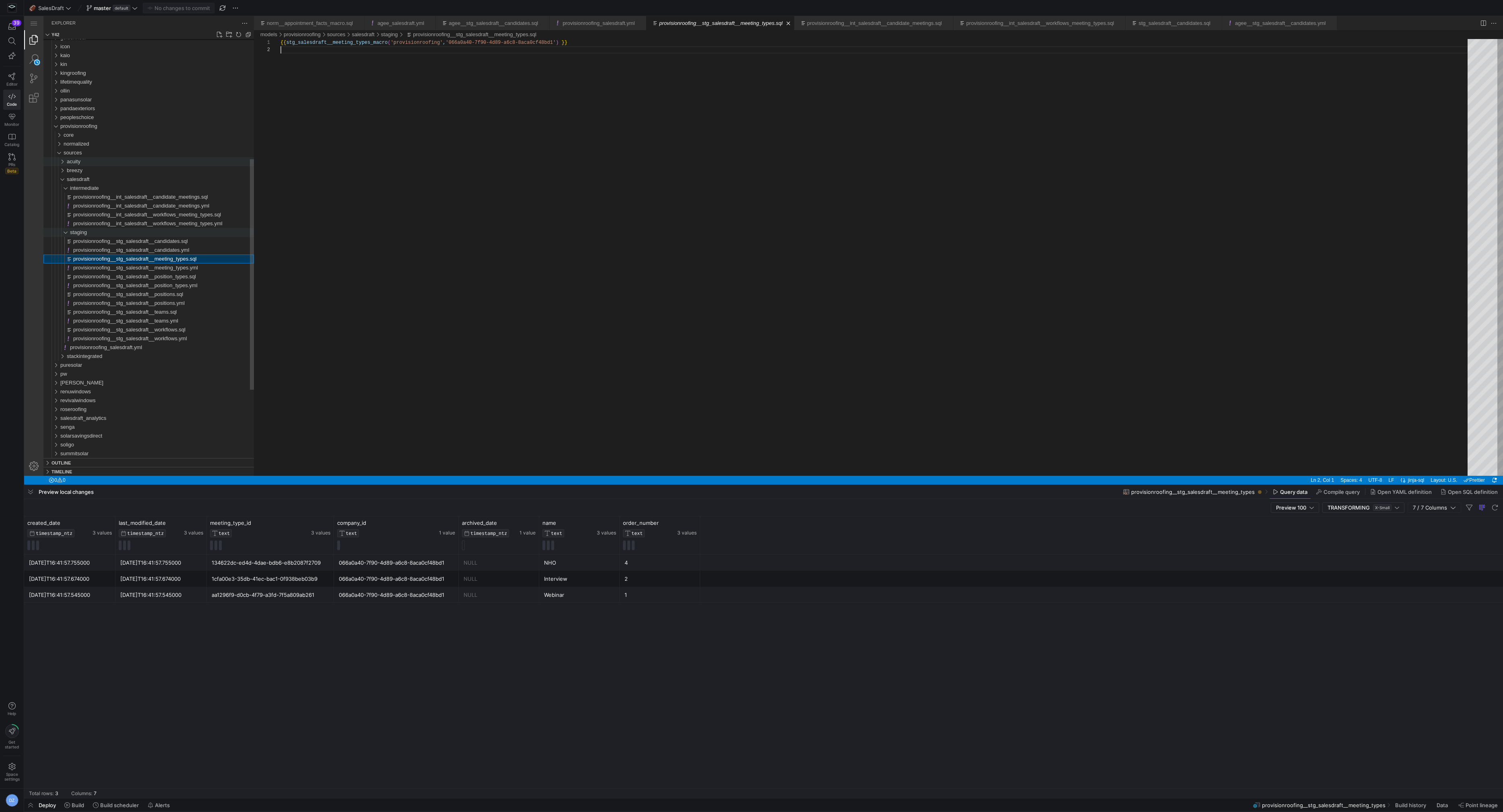
click at [111, 234] on div "staging" at bounding box center [162, 232] width 184 height 9
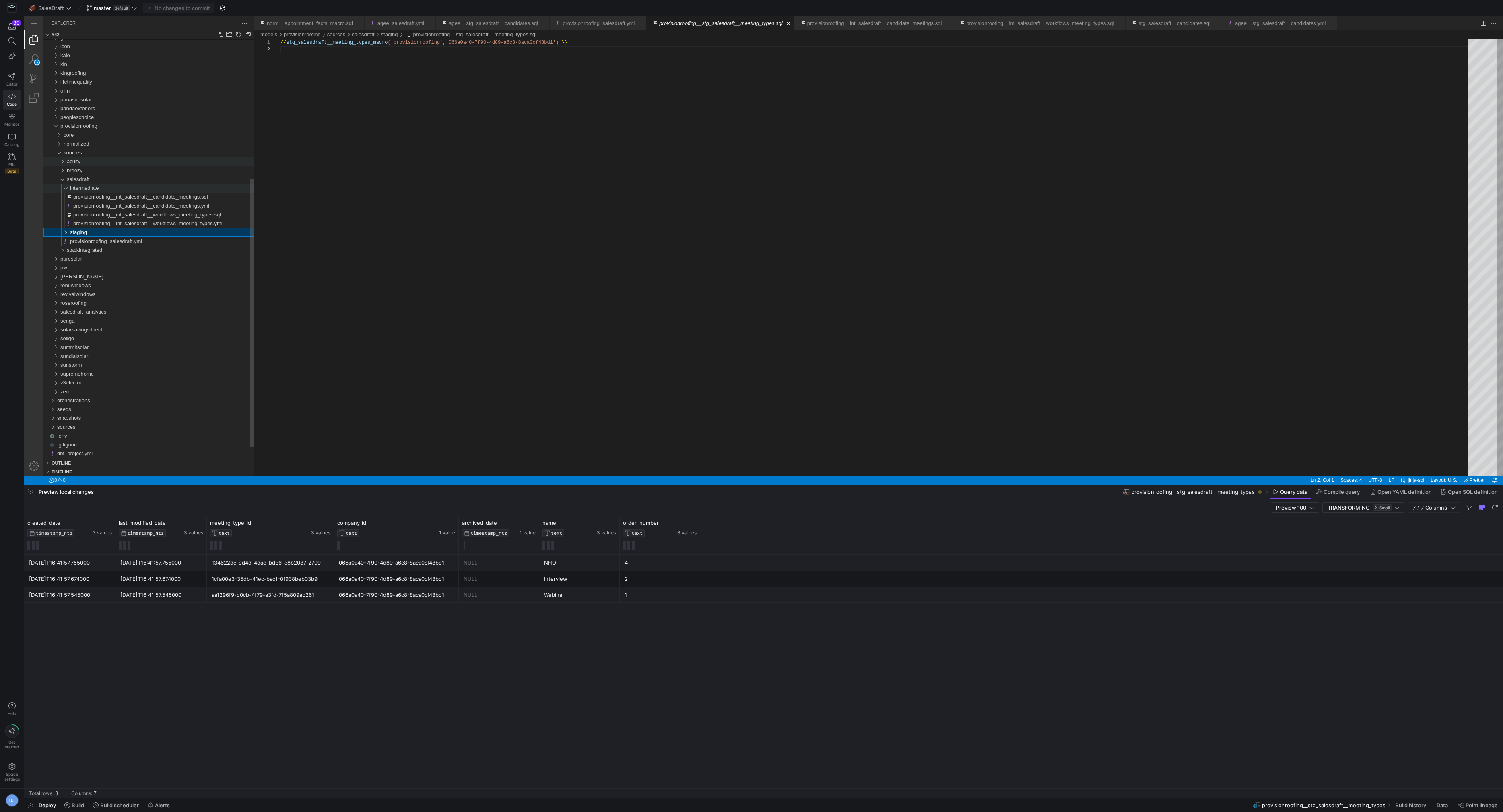
click at [95, 190] on span "intermediate" at bounding box center [85, 188] width 29 height 6
click at [94, 198] on div "salesdraft" at bounding box center [160, 197] width 187 height 9
click at [86, 169] on span "provisionroofing" at bounding box center [78, 170] width 37 height 6
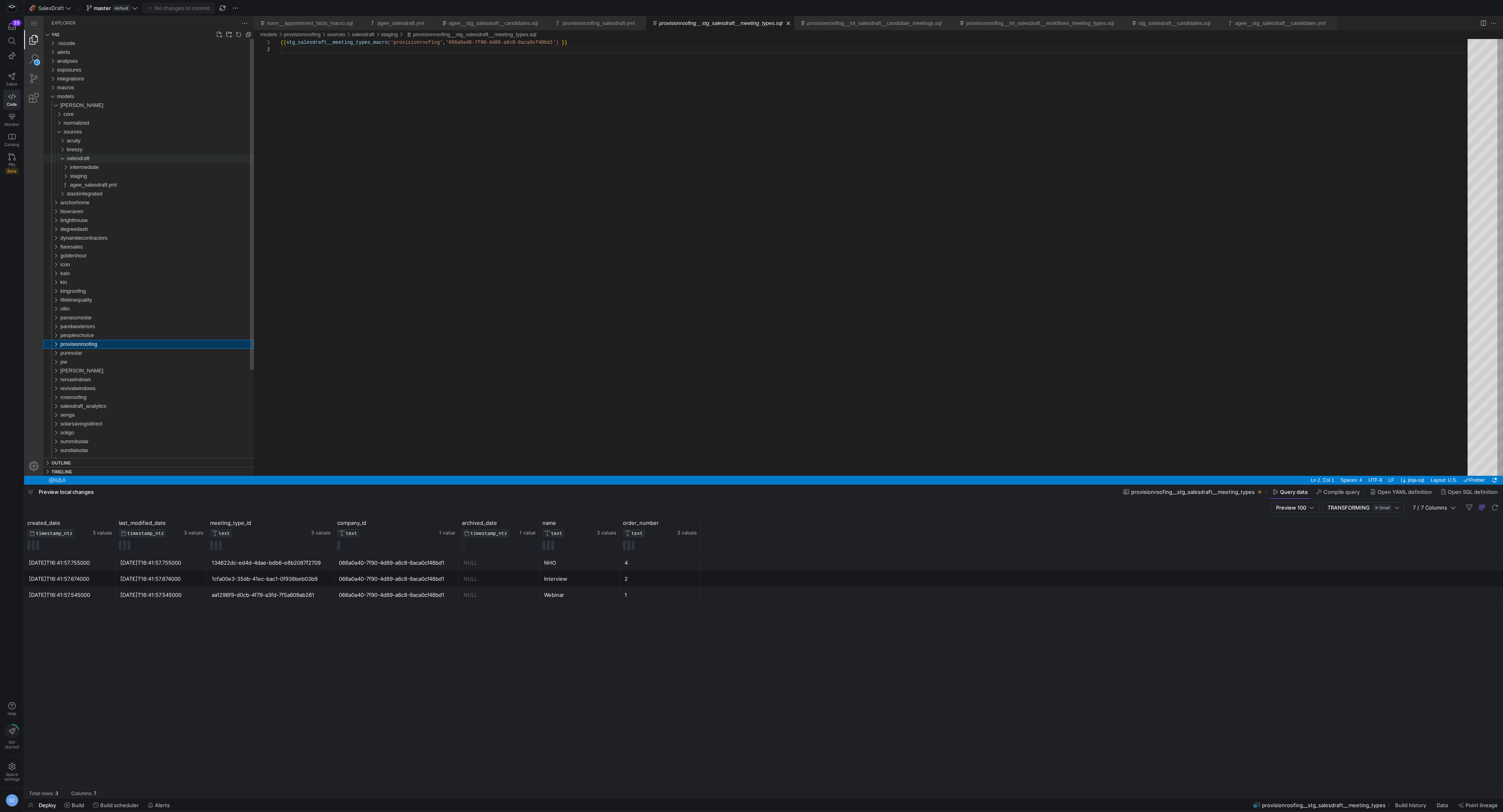
click at [93, 155] on div "salesdraft" at bounding box center [160, 158] width 187 height 9
click at [93, 158] on div "salesdraft" at bounding box center [160, 158] width 187 height 9
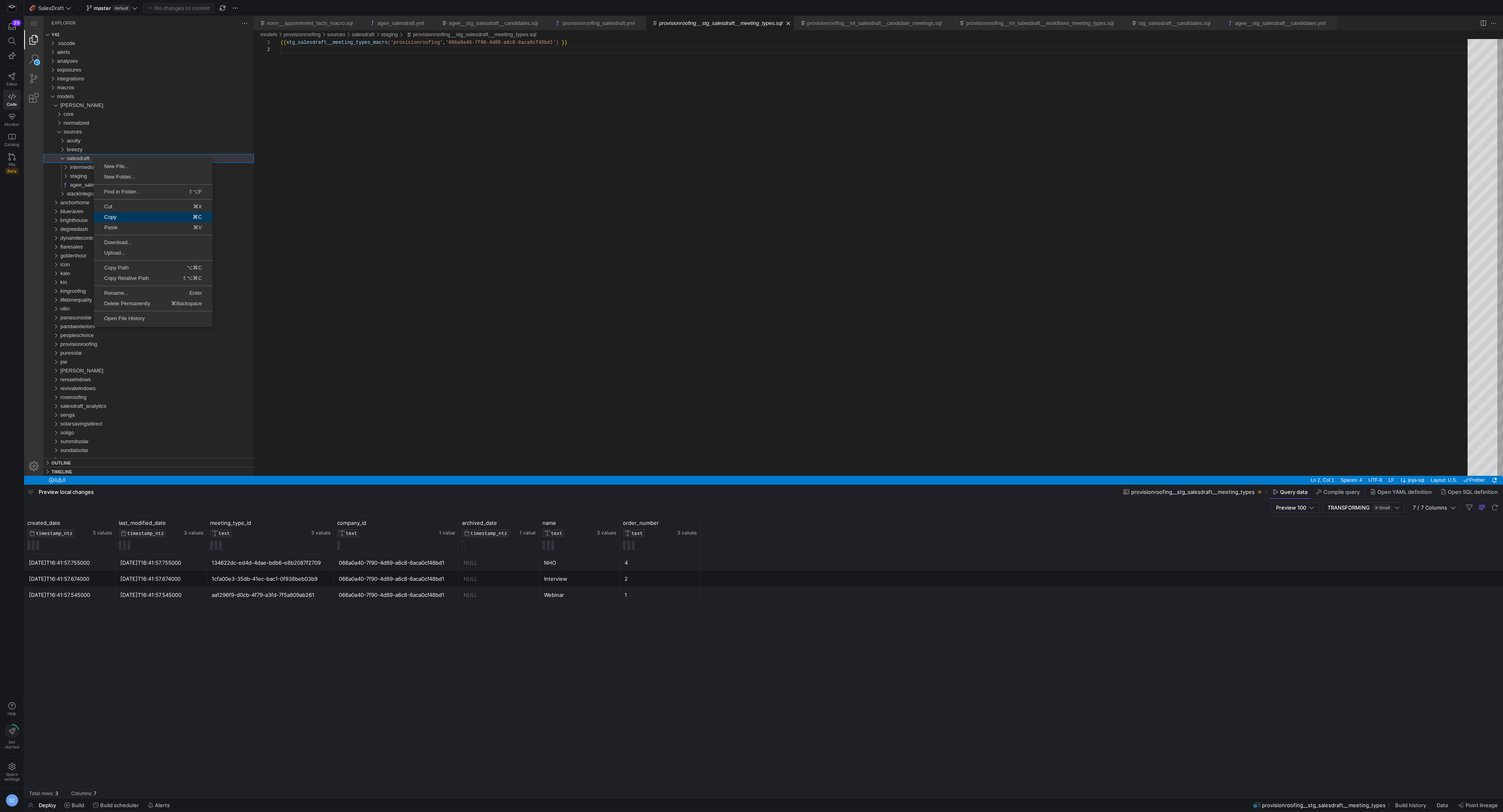
click at [118, 218] on span "Copy" at bounding box center [120, 217] width 51 height 5
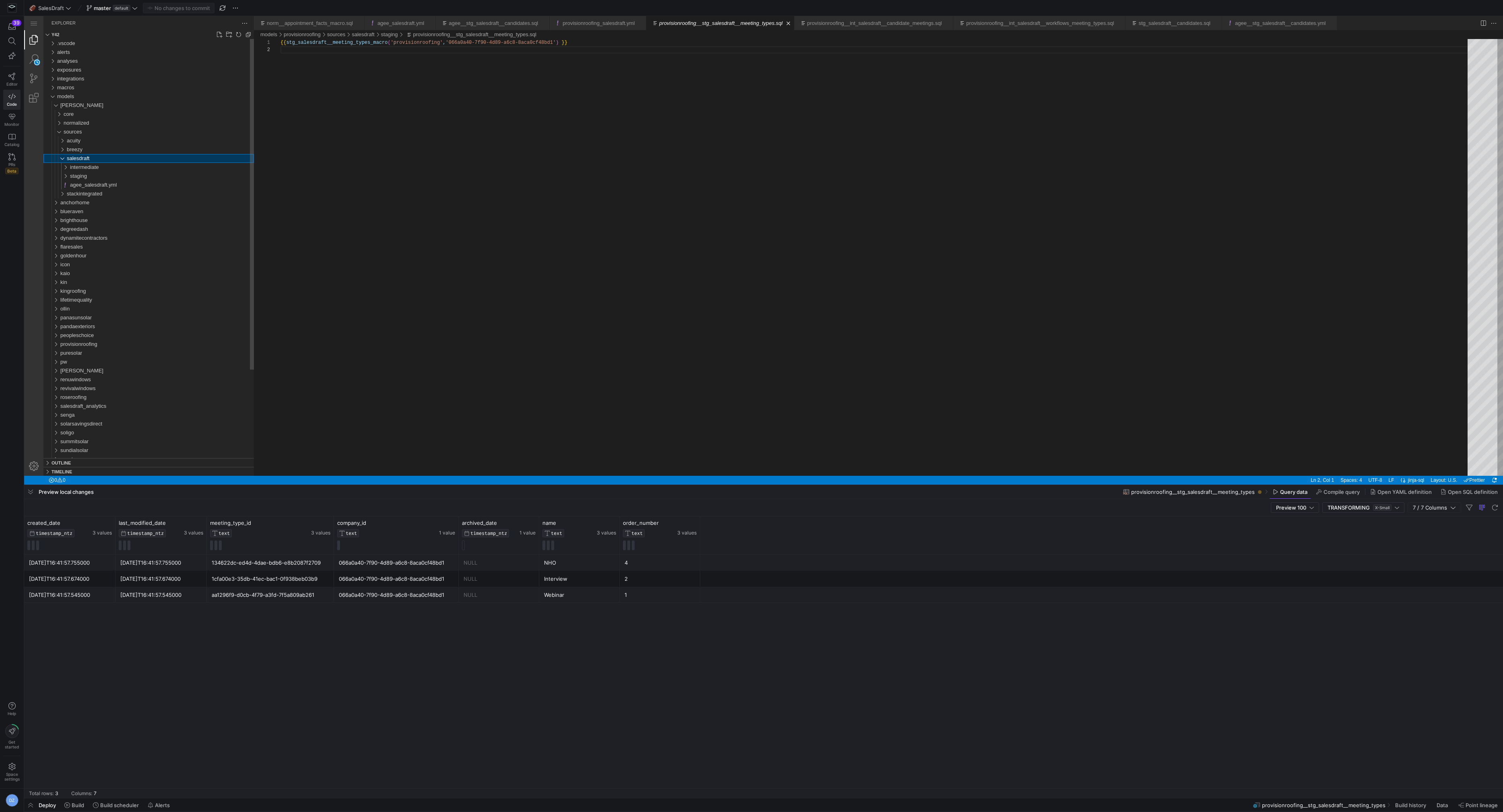
click at [62, 162] on div "salesdraft" at bounding box center [57, 158] width 22 height 9
click at [87, 363] on div "v3electric" at bounding box center [157, 365] width 194 height 9
click at [85, 392] on div "sources" at bounding box center [159, 391] width 190 height 9
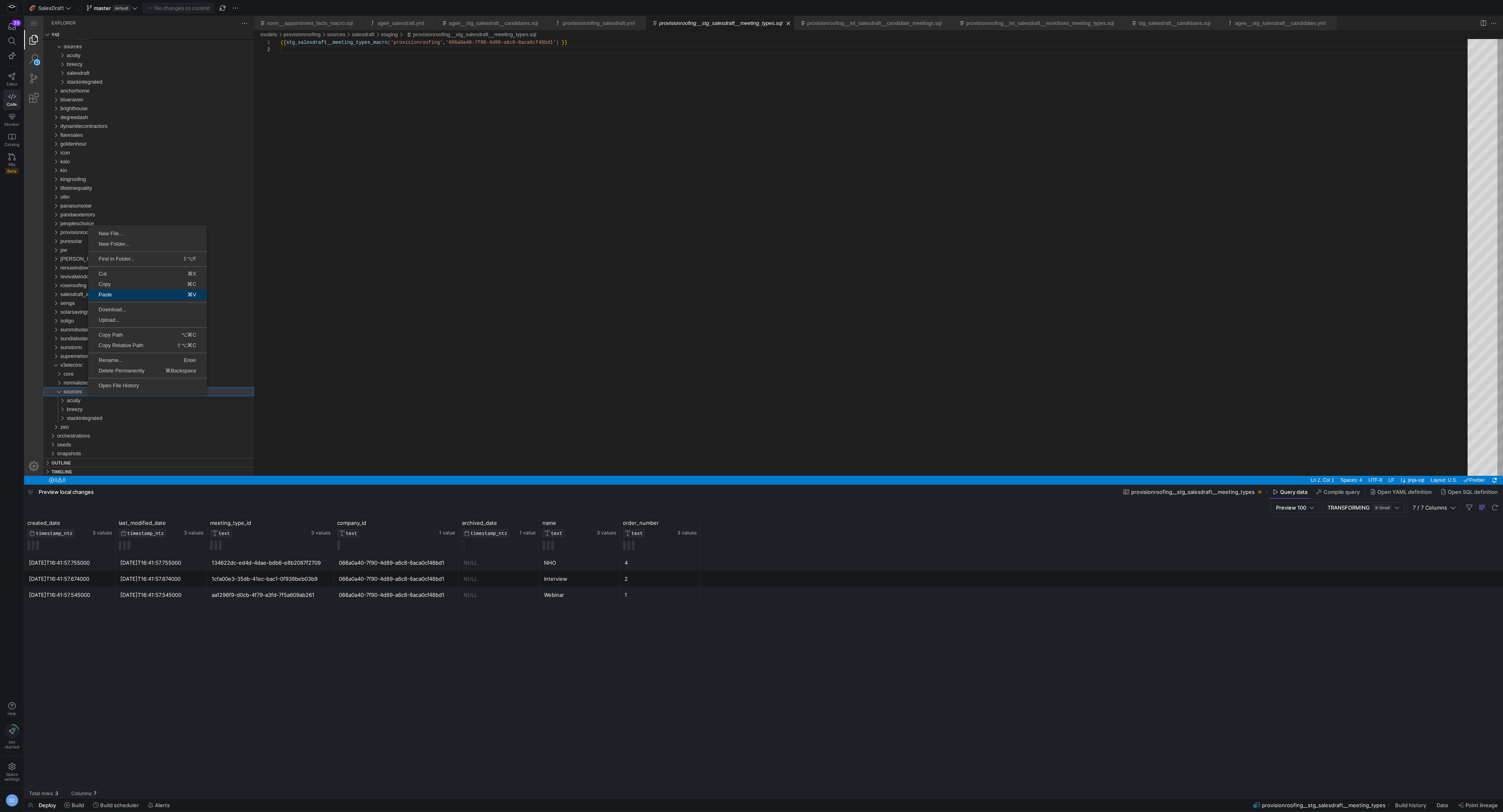
click at [139, 291] on link "Paste ⌘V" at bounding box center [147, 295] width 118 height 10
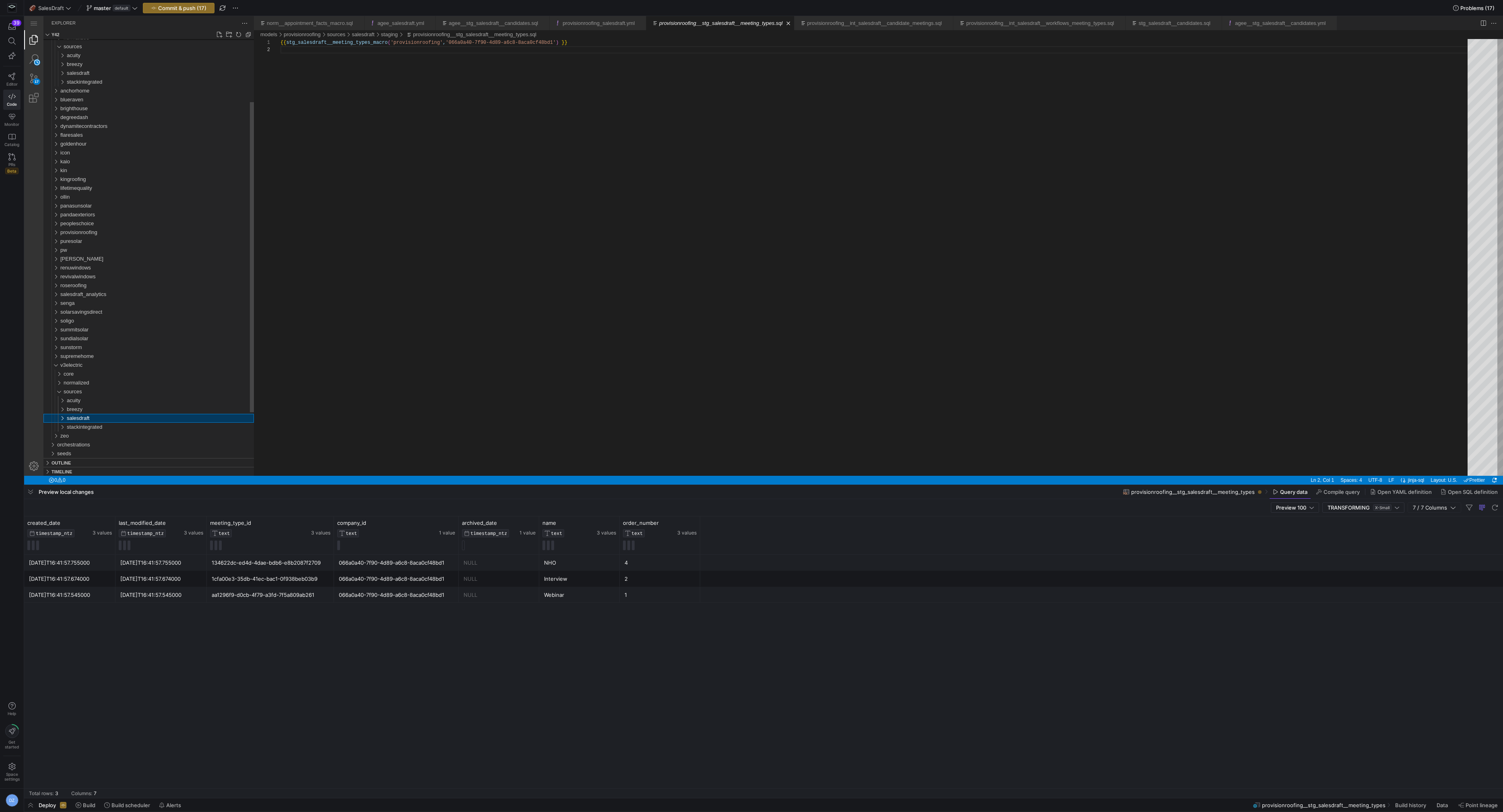
click at [144, 421] on div "salesdraft" at bounding box center [160, 418] width 187 height 9
click at [130, 427] on div "intermediate" at bounding box center [162, 427] width 184 height 9
click at [87, 343] on div "staging" at bounding box center [162, 347] width 184 height 9
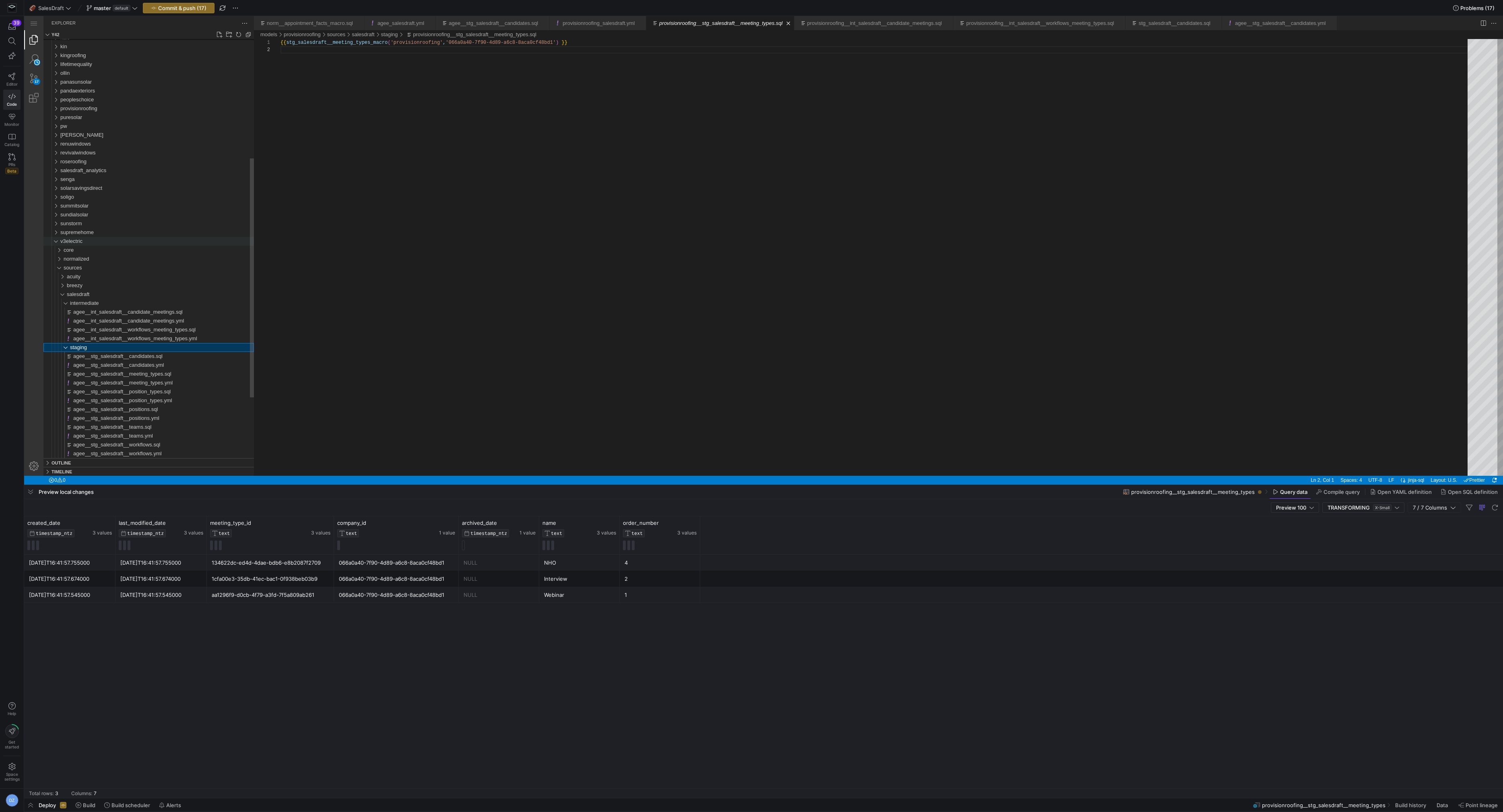
click at [78, 242] on span "v3electric" at bounding box center [71, 241] width 22 height 6
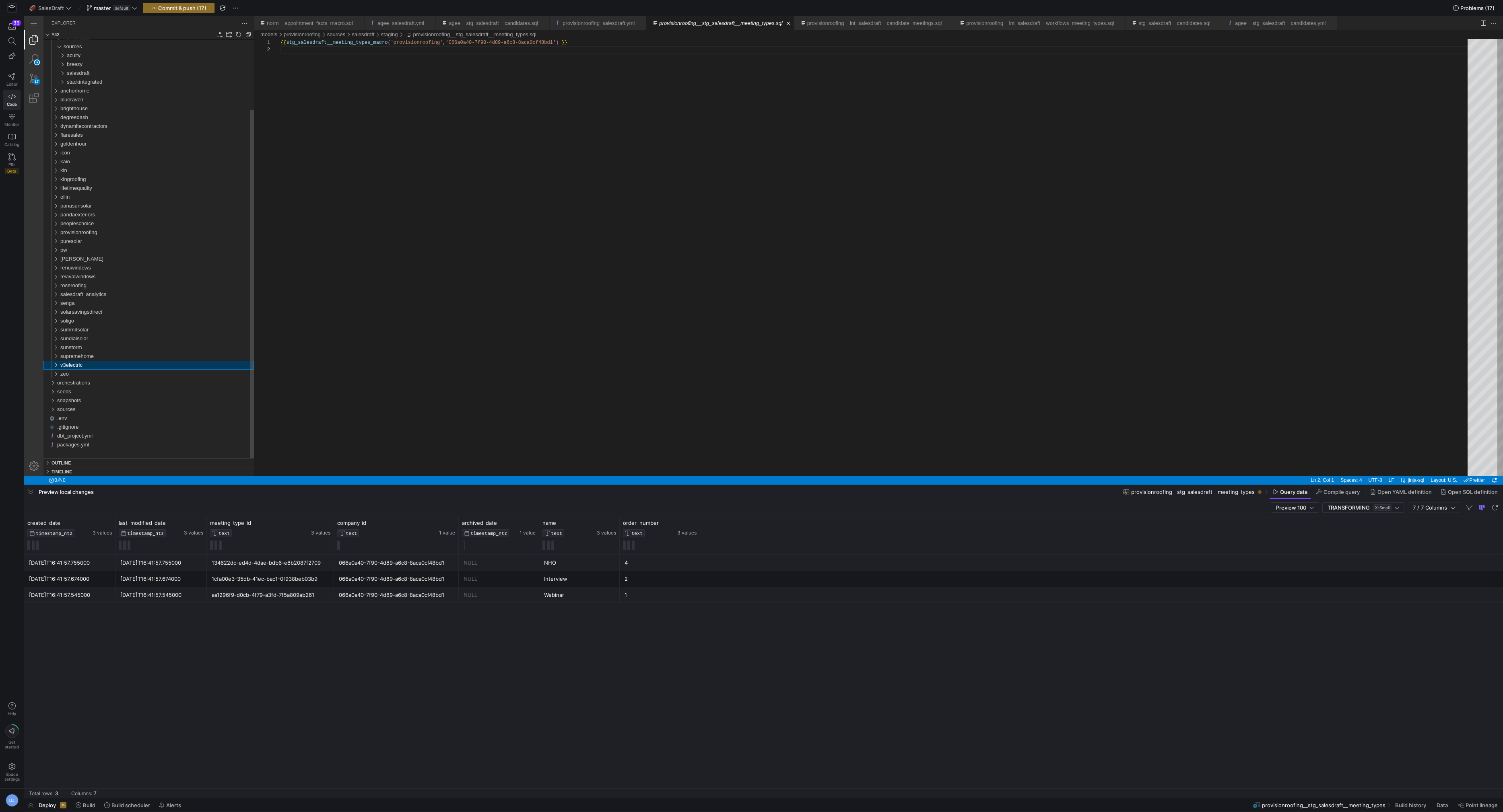
click at [78, 242] on span "puresolar" at bounding box center [71, 241] width 22 height 6
click at [88, 366] on div "v3electric" at bounding box center [157, 365] width 194 height 9
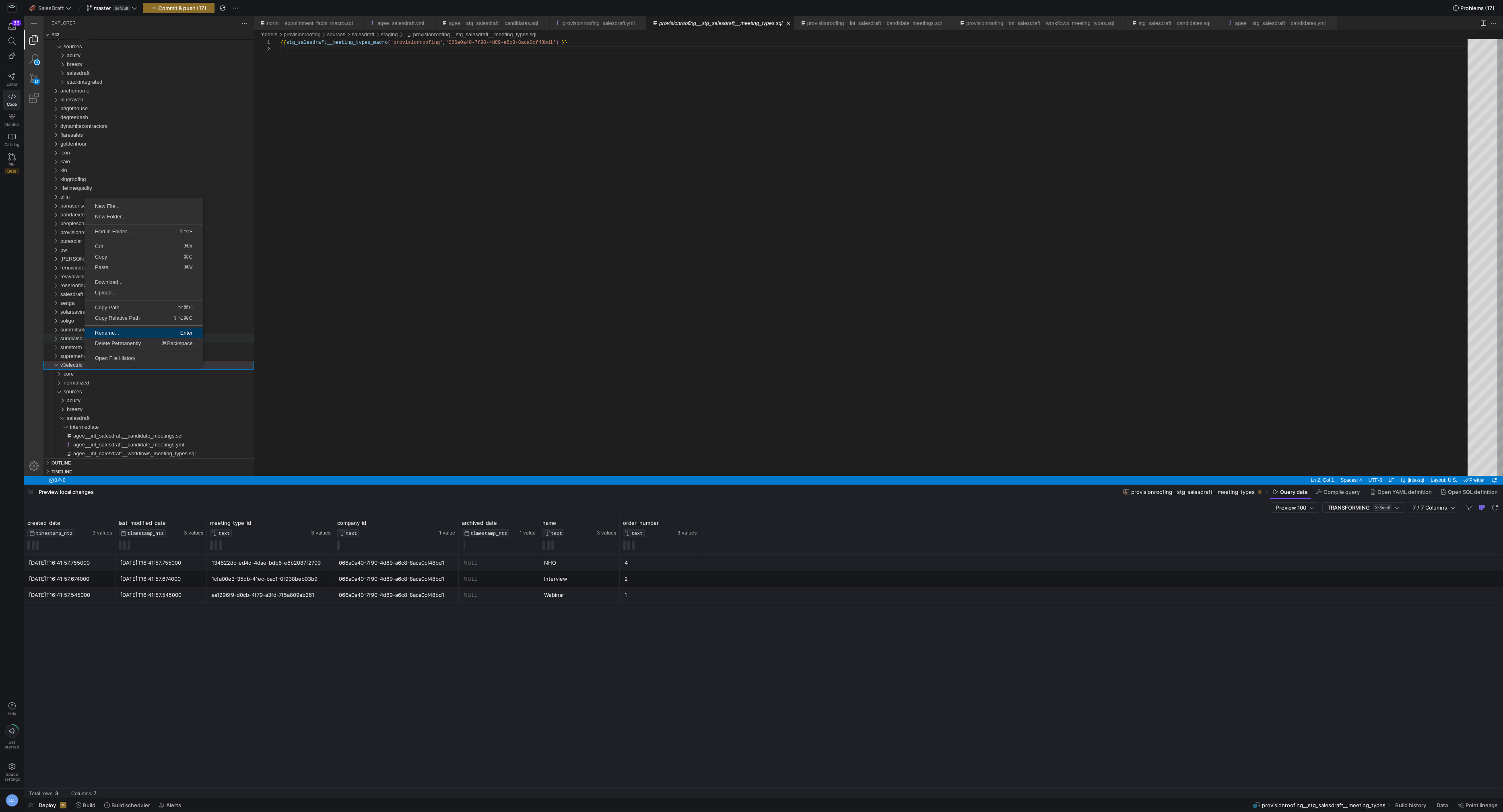
click at [99, 333] on span "Rename..." at bounding box center [114, 332] width 58 height 5
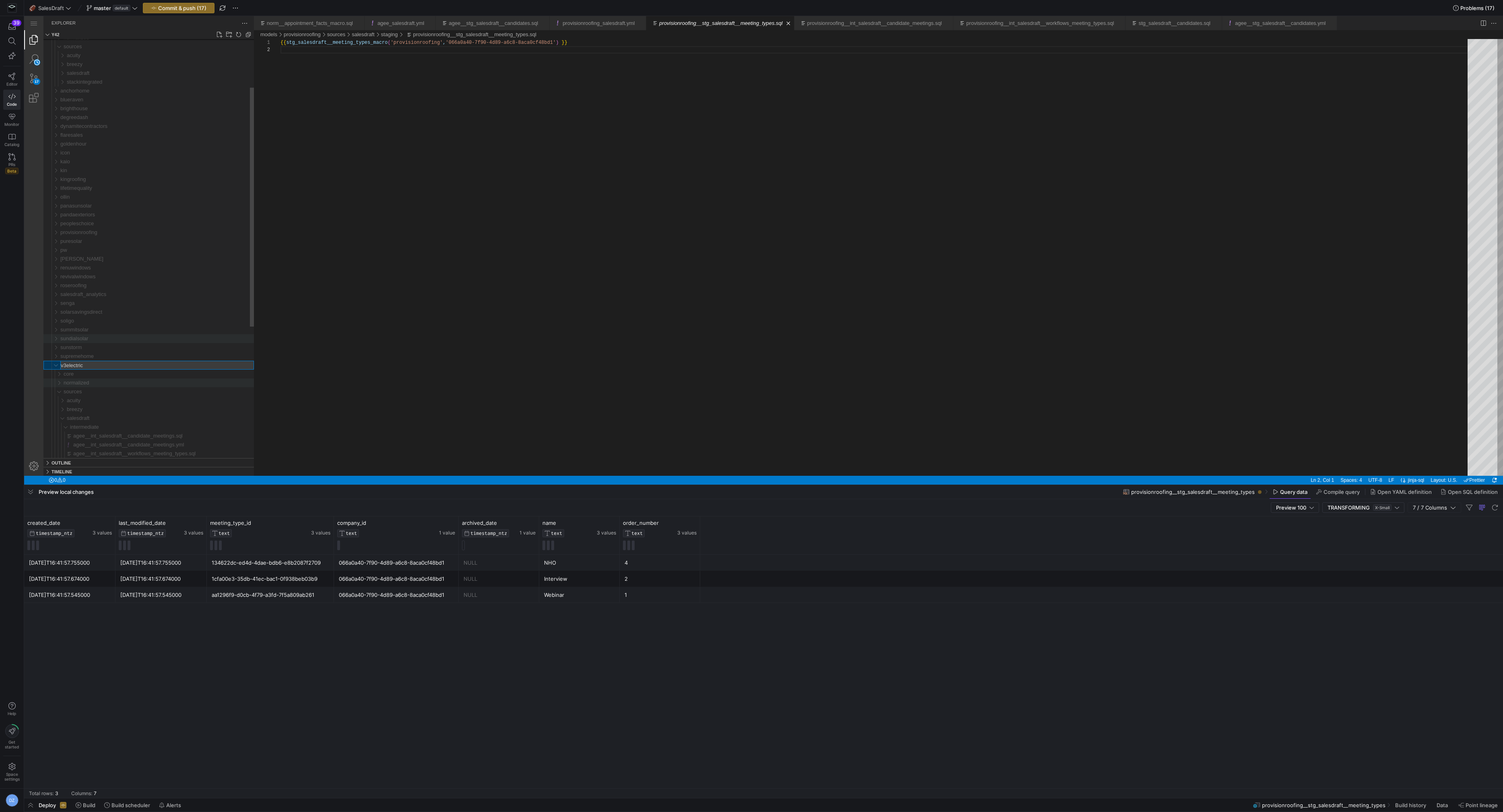
click at [123, 382] on div "normalized" at bounding box center [159, 383] width 190 height 9
click at [123, 382] on div "normalized" at bounding box center [159, 382] width 190 height 9
type input "v3electric_salesdraft.yml"
type input "v3electric__stg_salesdraft__workflows.yml"
type input "v3electric__stg_salesdraft__workflows.sql"
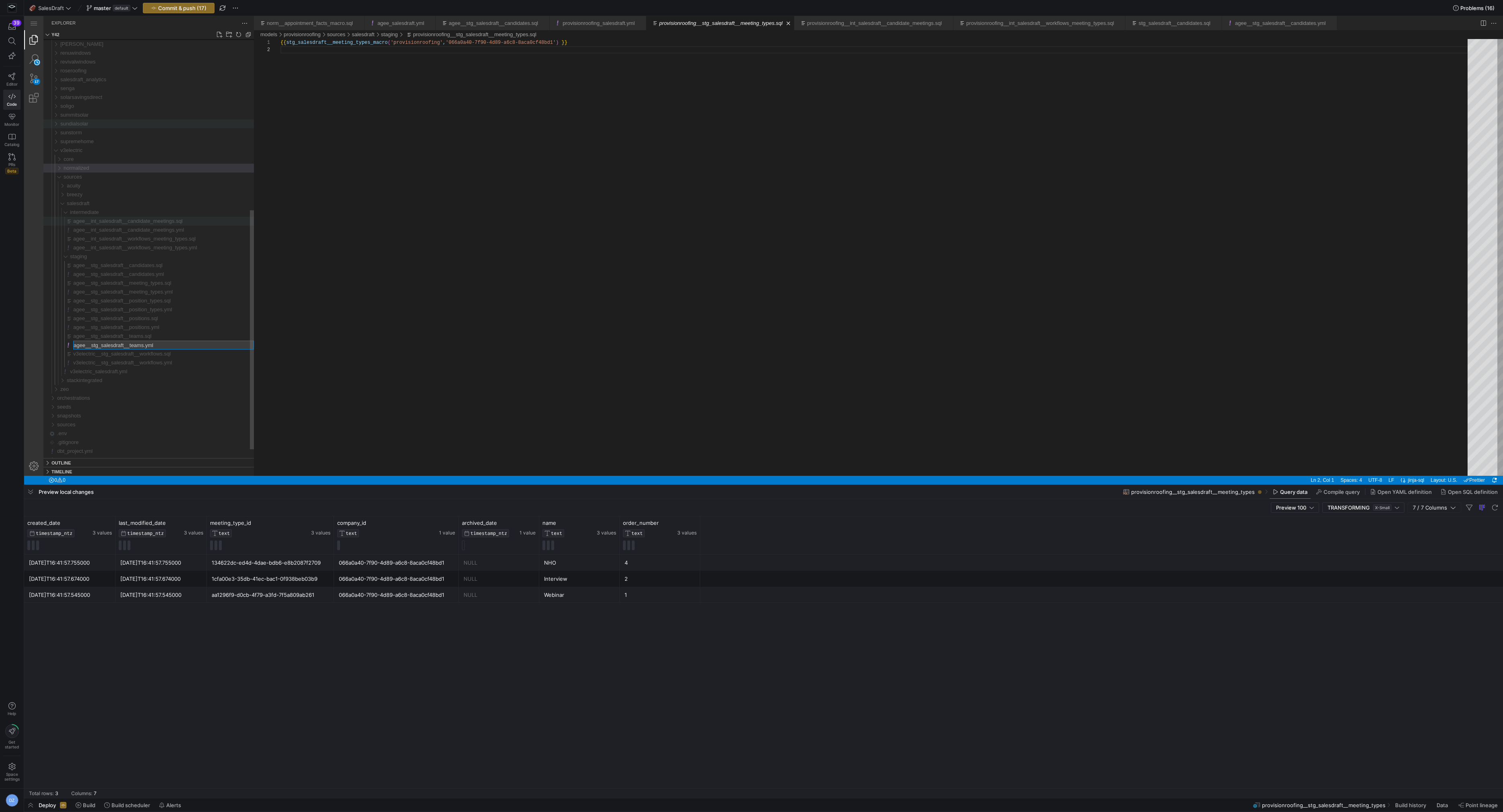
type input "v3electric__stg_salesdraft__teams.yml"
type input "v3electric__stg_salesdraft__teams.sql"
type input "v3electric__stg_salesdraft__positions.yml"
type input "v3electric__stg_salesdraft__positions.sql"
type input "v3electric__stg_salesdraft__position_types.yml"
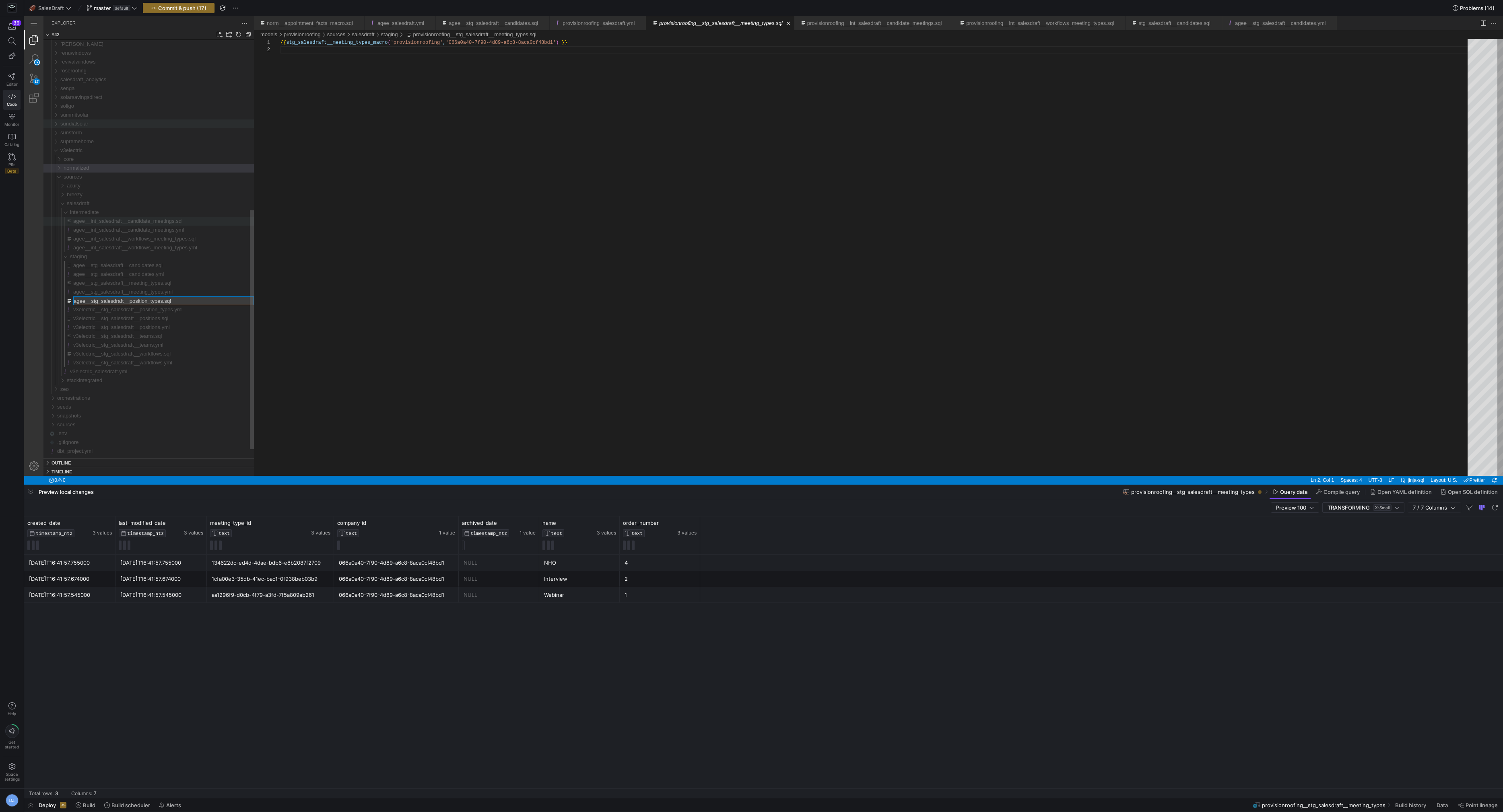
type input "v3electric__stg_salesdraft__position_types.sql"
type input "v3electric__stg_salesdraft__meeting_types.yml"
type input "v3electric__stg_salesdraft__meeting_types.sql"
type input "v3electric__stg_salesdraft__candidates.yml"
type input "v3electric__stg_salesdraft__candidates.sql"
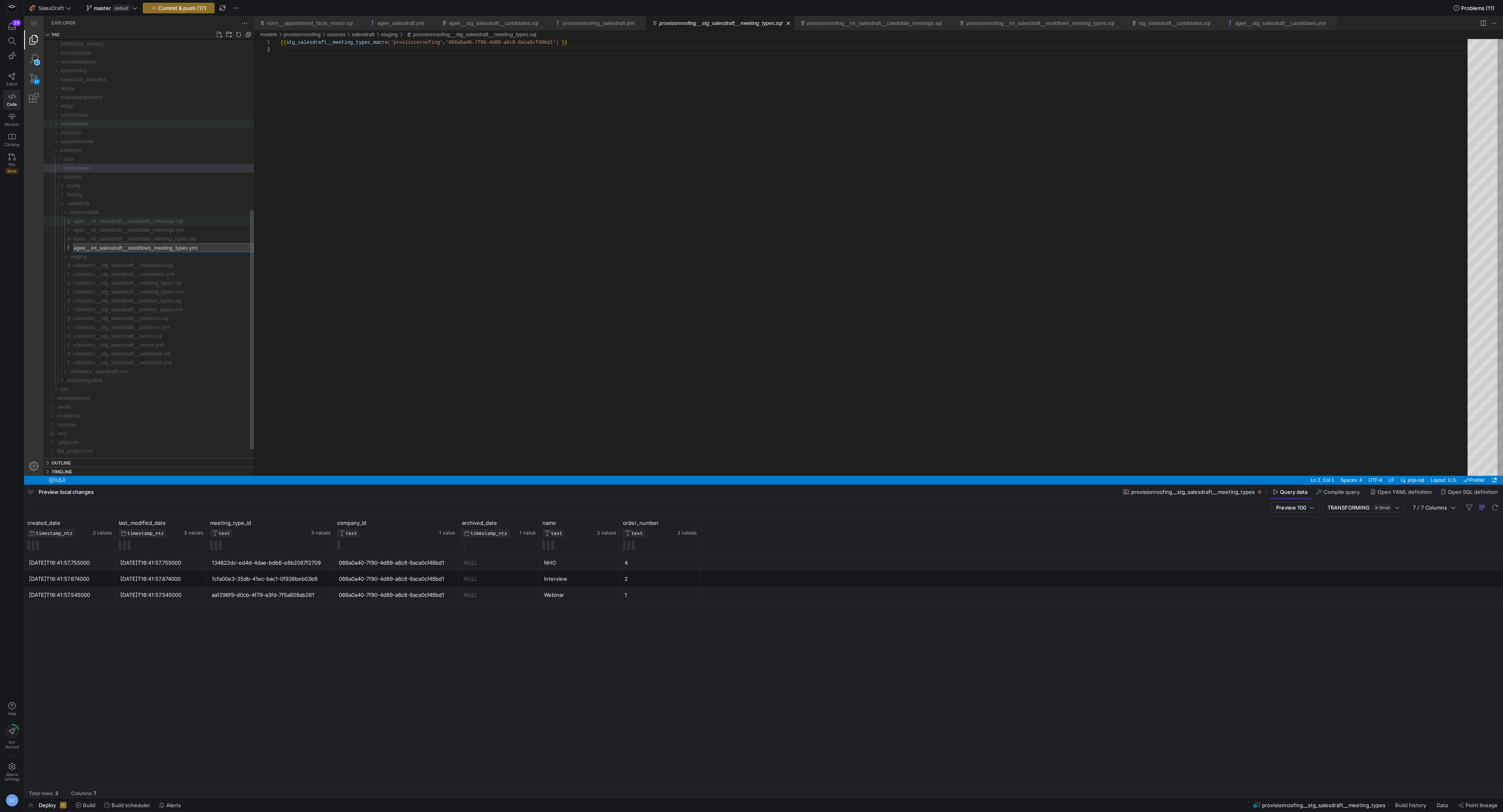
type input "v3electric__int_salesdraft__workflows_meeting_types.yml"
type input "v3electric__int_salesdraft__workflows_meeting_types.sql"
type input "v3electric__int_salesdraft__candidate_meetings.yml"
type input "v3electric__int_salesdraft__candidate_meetings.sql"
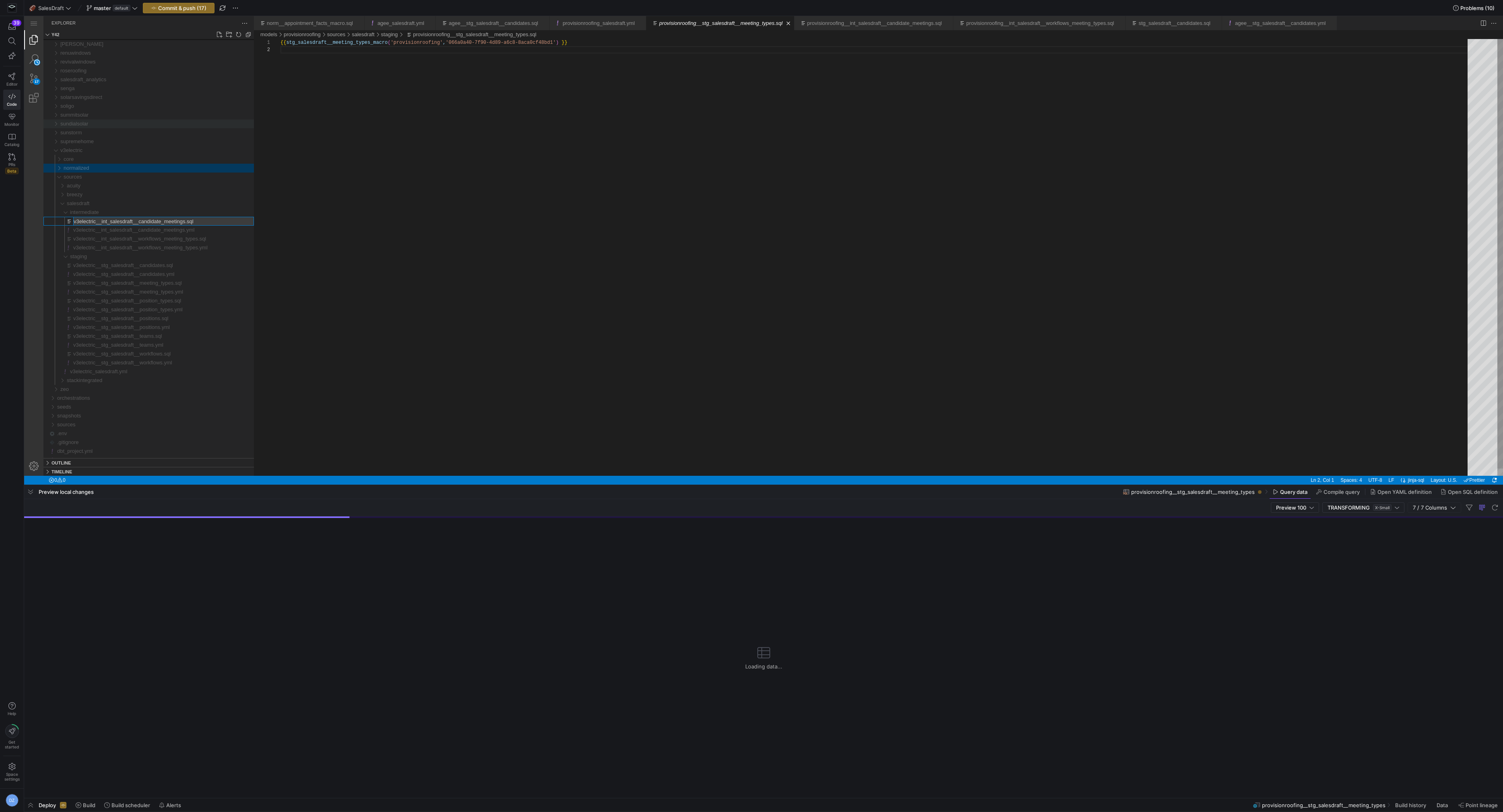
click at [320, 209] on div "{{ stg_salesdraft__meeting_types_macro ( 'provisionroofing' , '066a0a40-7f90-4d…" at bounding box center [877, 261] width 1193 height 444
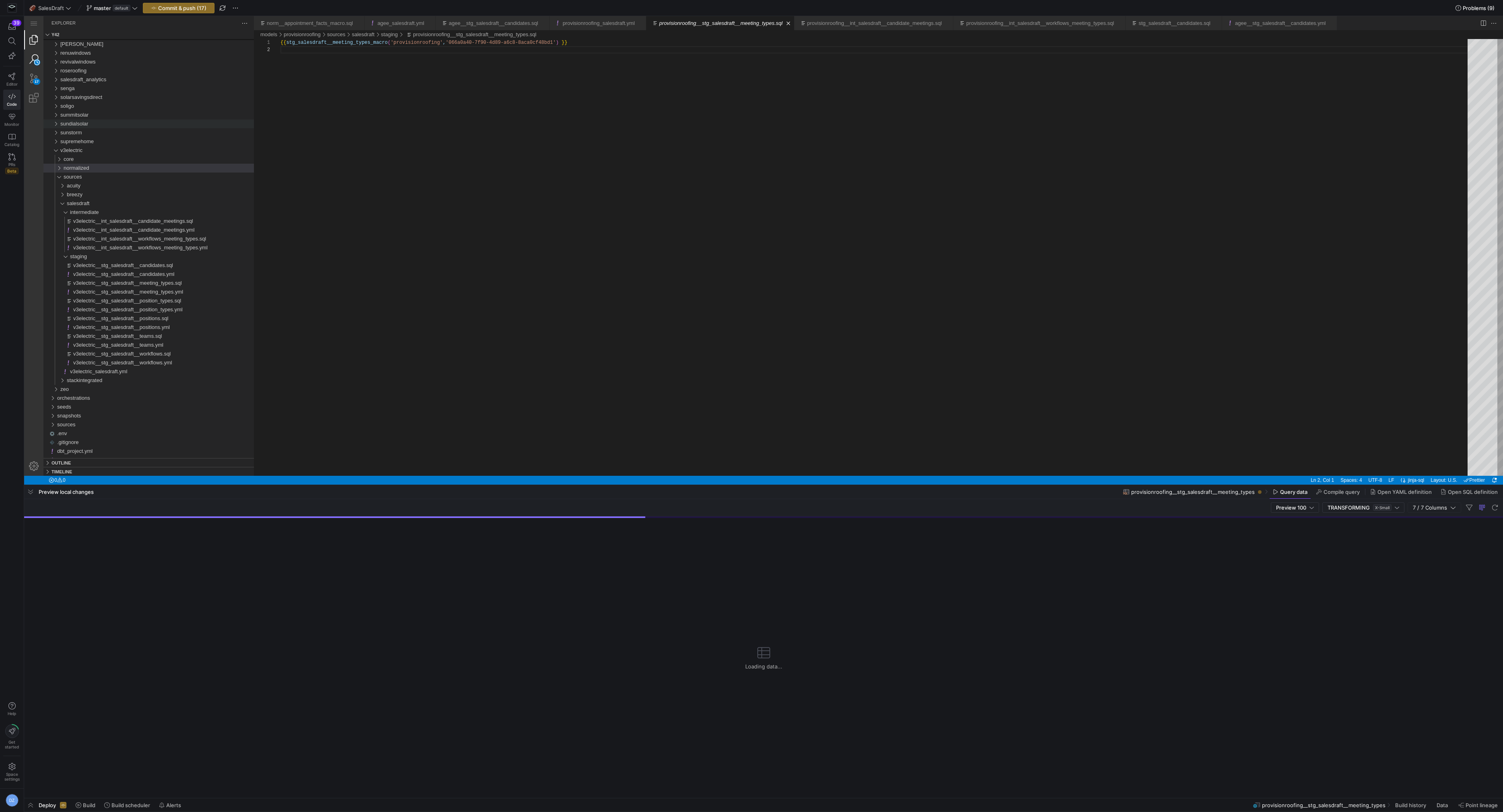
click at [41, 54] on div "Search (⇧⌘F)" at bounding box center [33, 59] width 19 height 19
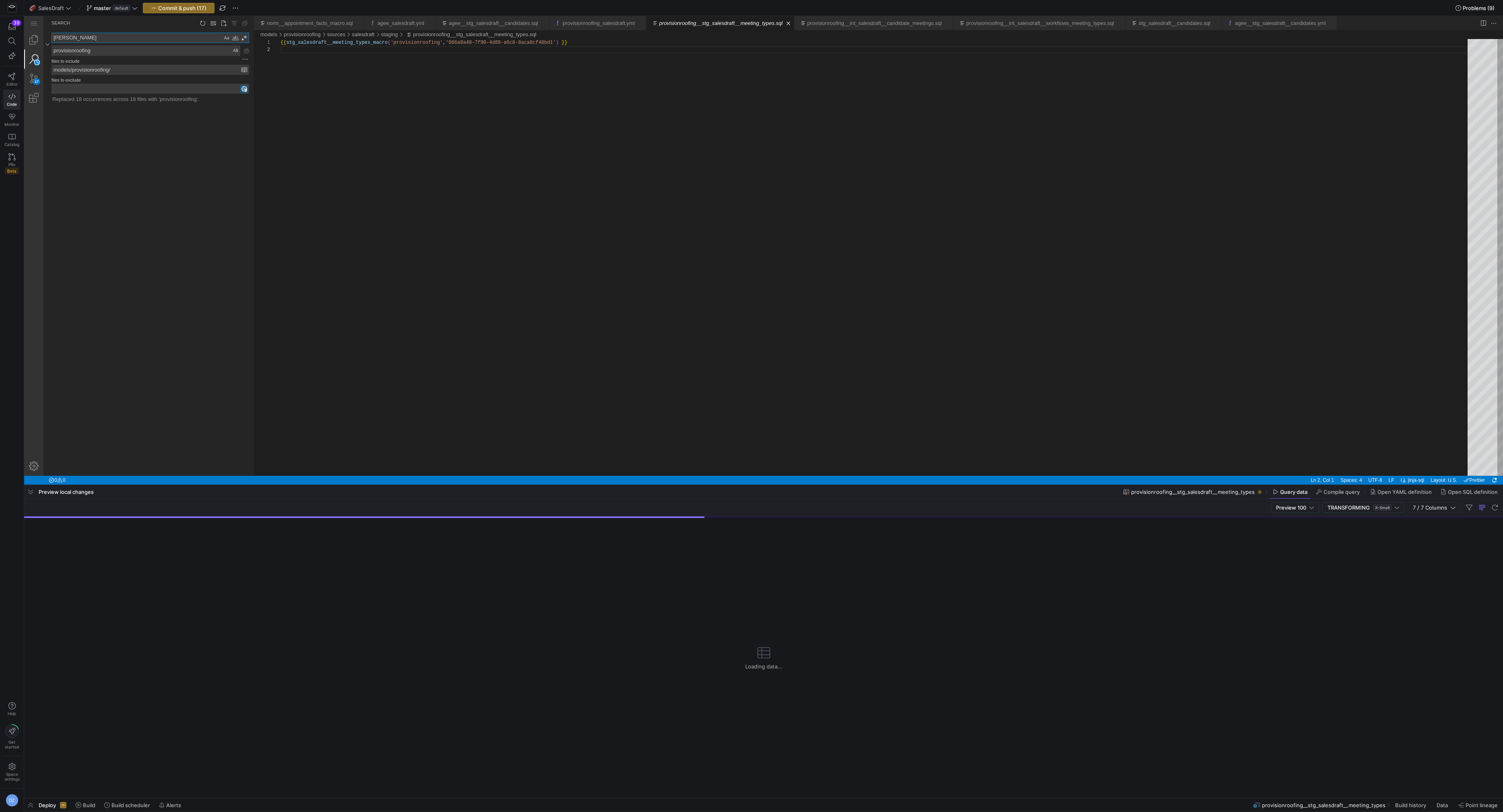
click at [88, 50] on textarea "provisionroofing" at bounding box center [146, 51] width 188 height 10
click at [88, 71] on input "models/provisionroofing/" at bounding box center [146, 70] width 190 height 9
paste input "v3electric"
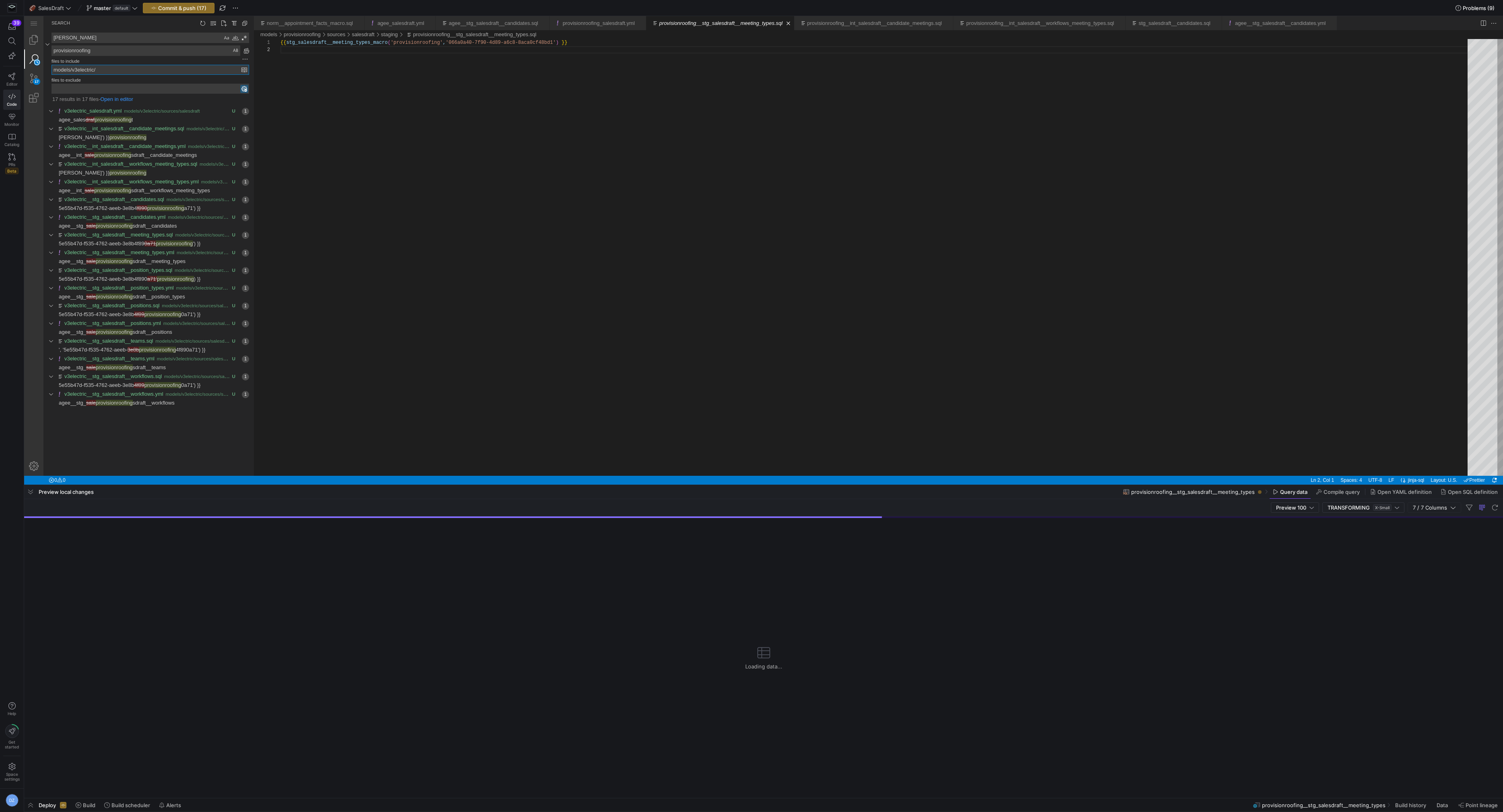
type input "models/v3electric/"
click at [63, 50] on textarea "provisionroofing" at bounding box center [146, 51] width 188 height 10
paste textarea "v3electric"
click at [93, 52] on textarea "v3electric" at bounding box center [146, 51] width 188 height 10
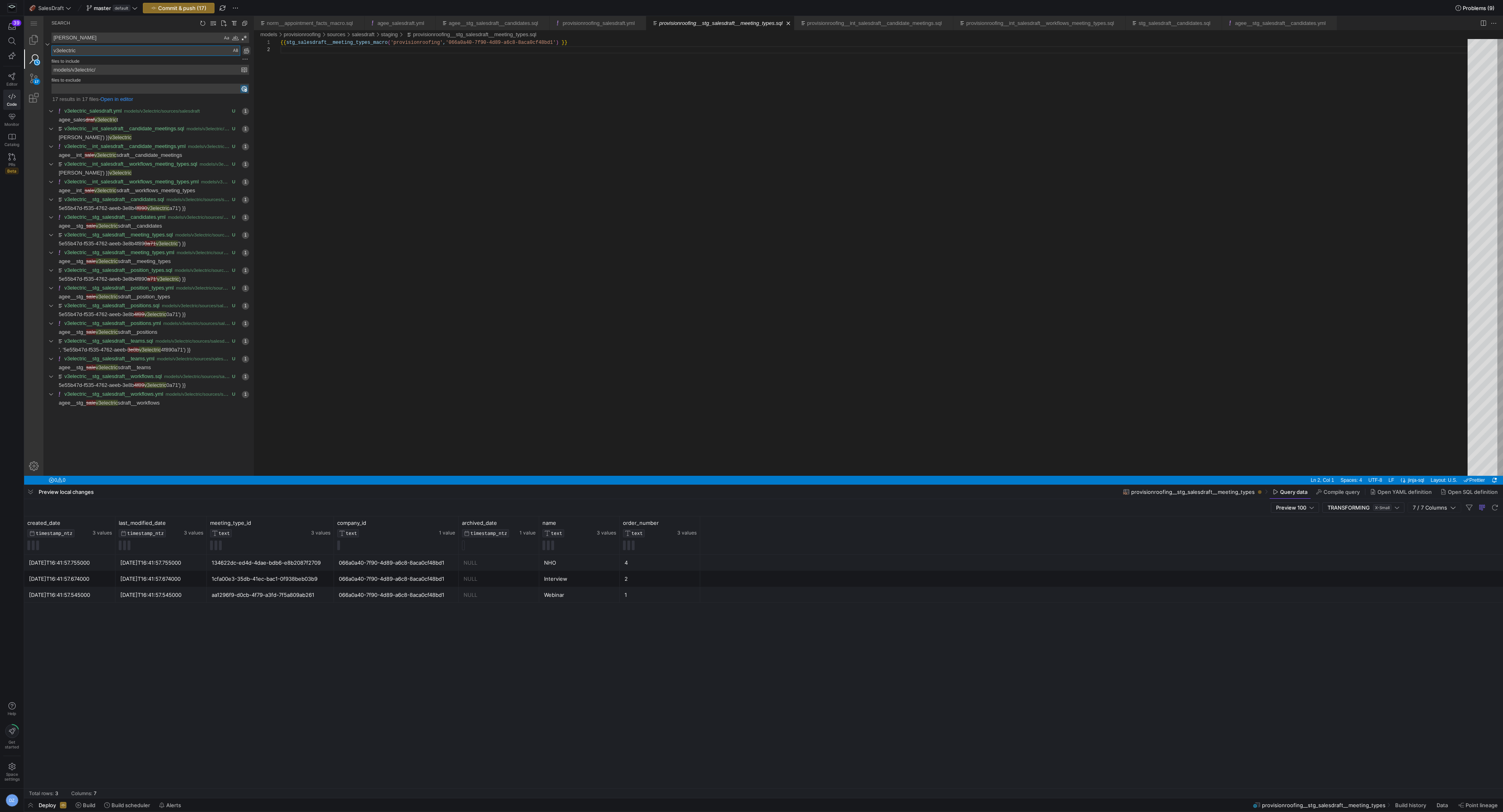
click at [249, 49] on link "Replace All (⌥⌘Enter)" at bounding box center [246, 50] width 9 height 9
type textarea "v3electric"
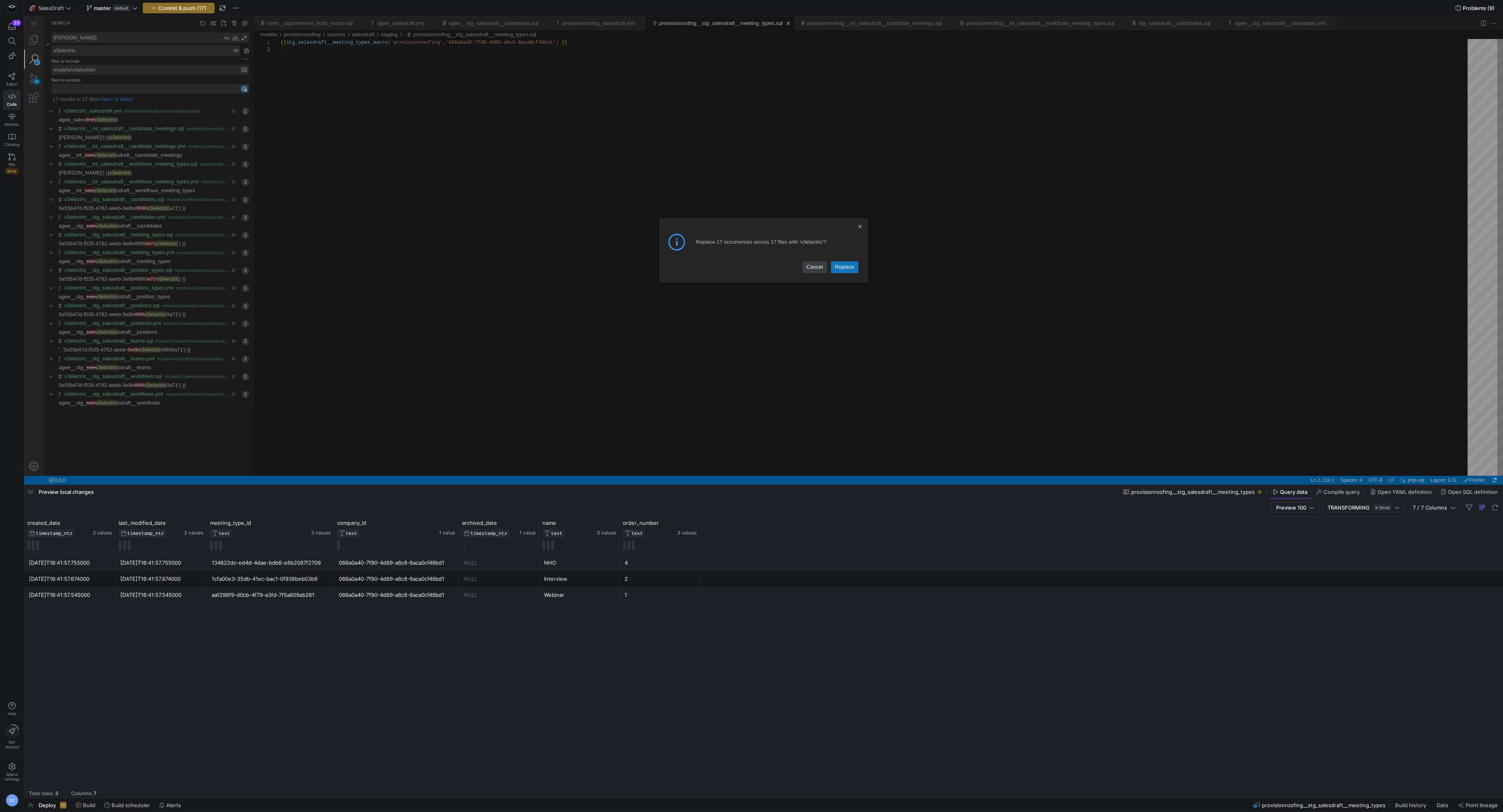
click at [850, 268] on link "Replace" at bounding box center [844, 267] width 27 height 11
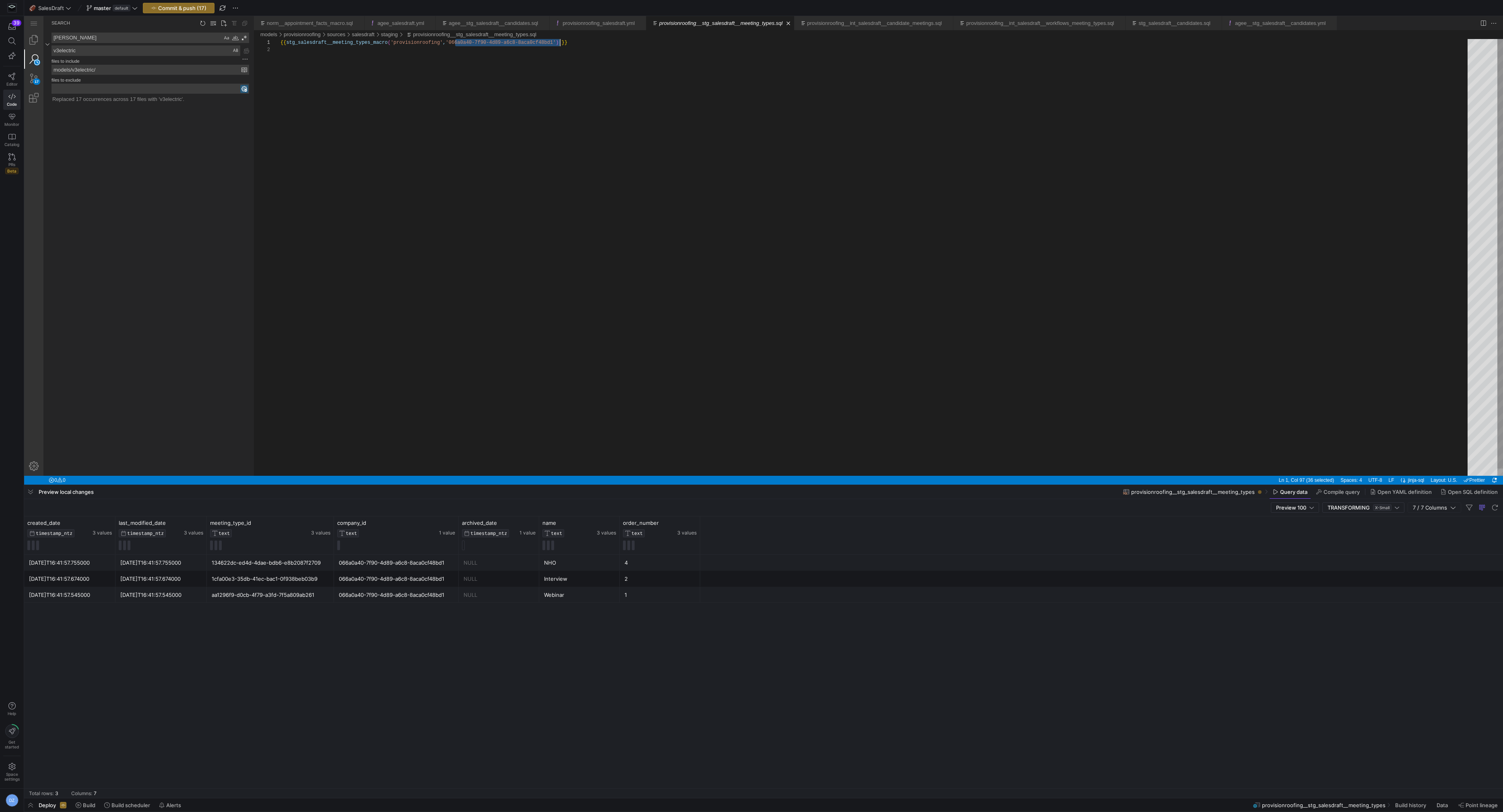
scroll to position [0, 282]
drag, startPoint x: 455, startPoint y: 41, endPoint x: 561, endPoint y: 44, distance: 106.0
paste textarea "v3electric"
type textarea "{{ stg_salesdraft__meeting_types_macro('provisionroofing', '066a0a40-7f90-4d89-…"
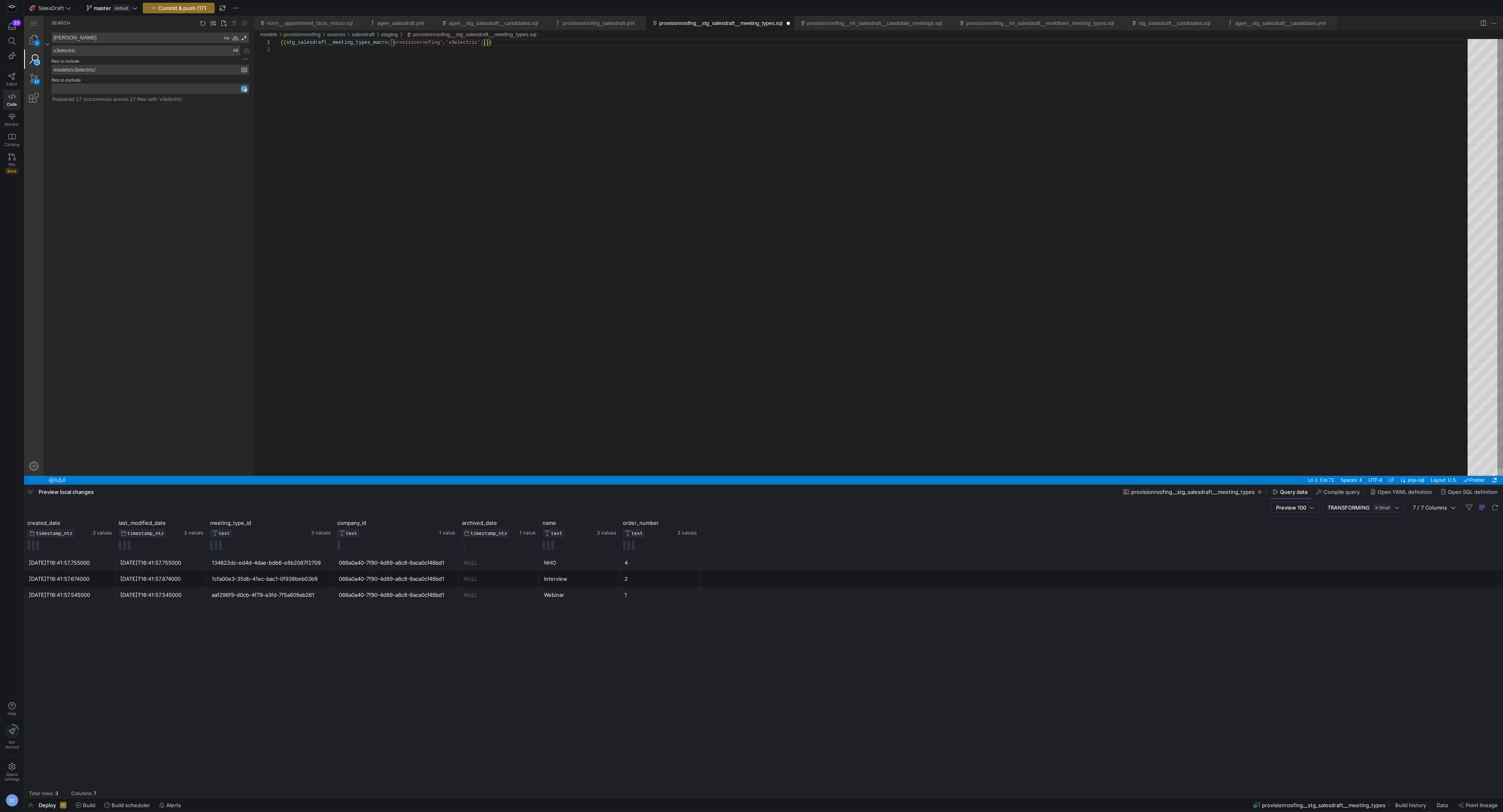
scroll to position [0, 279]
click at [593, 95] on div "{{ stg_salesdraft__meeting_types_macro ( 'provisionroofing' , '066a0a40-7f90-4d…" at bounding box center [877, 261] width 1193 height 444
click at [95, 41] on textarea "[PERSON_NAME]" at bounding box center [137, 38] width 170 height 10
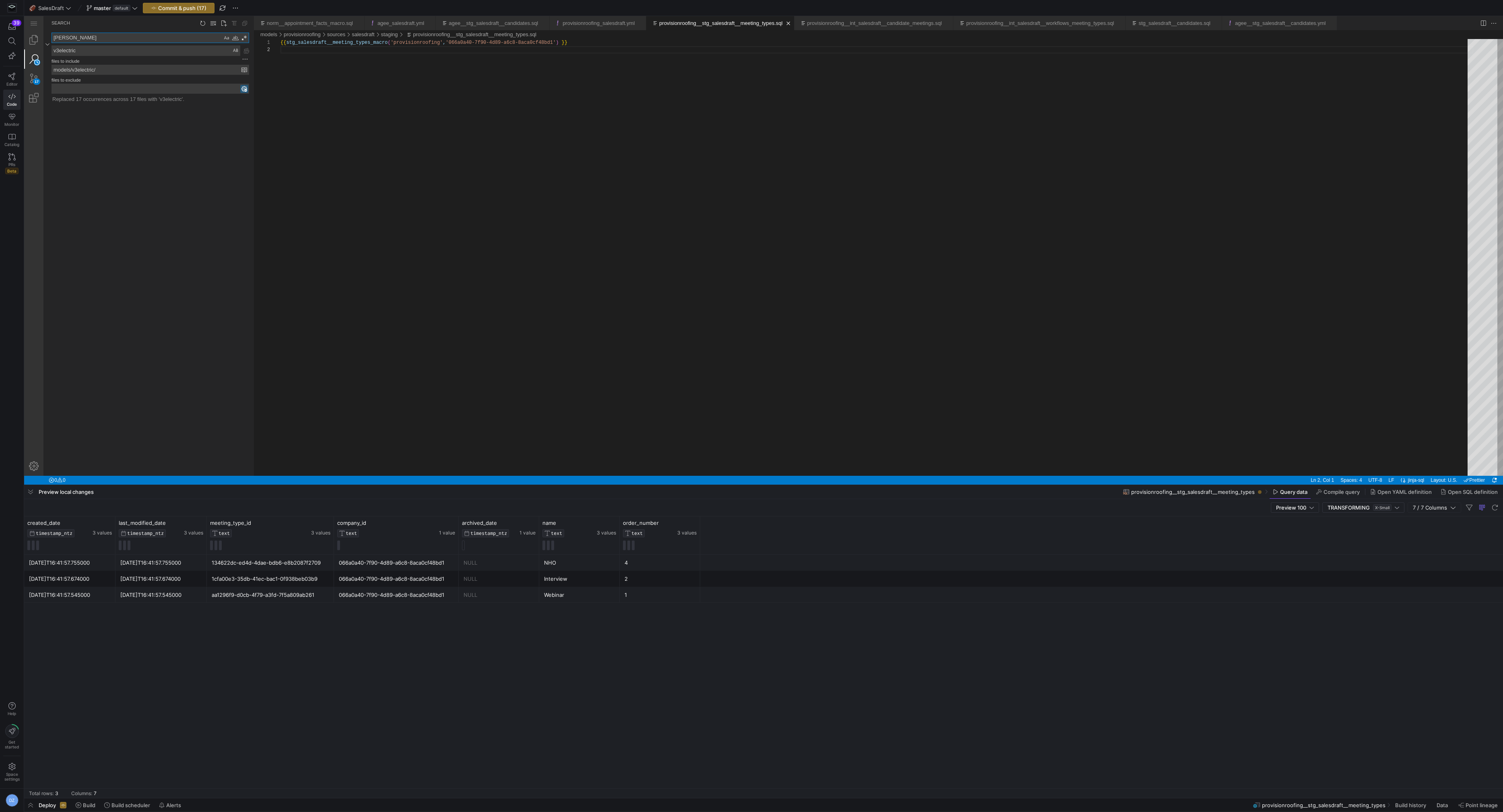
scroll to position [0, 0]
paste textarea "066a0a40-7f90-4d89-a6c8-8aca0cf48bd1"
type textarea "066a0a40-7f90-4d89-a6c8-8aca0cf48bd1"
click at [87, 51] on textarea "v3electric" at bounding box center [146, 51] width 188 height 10
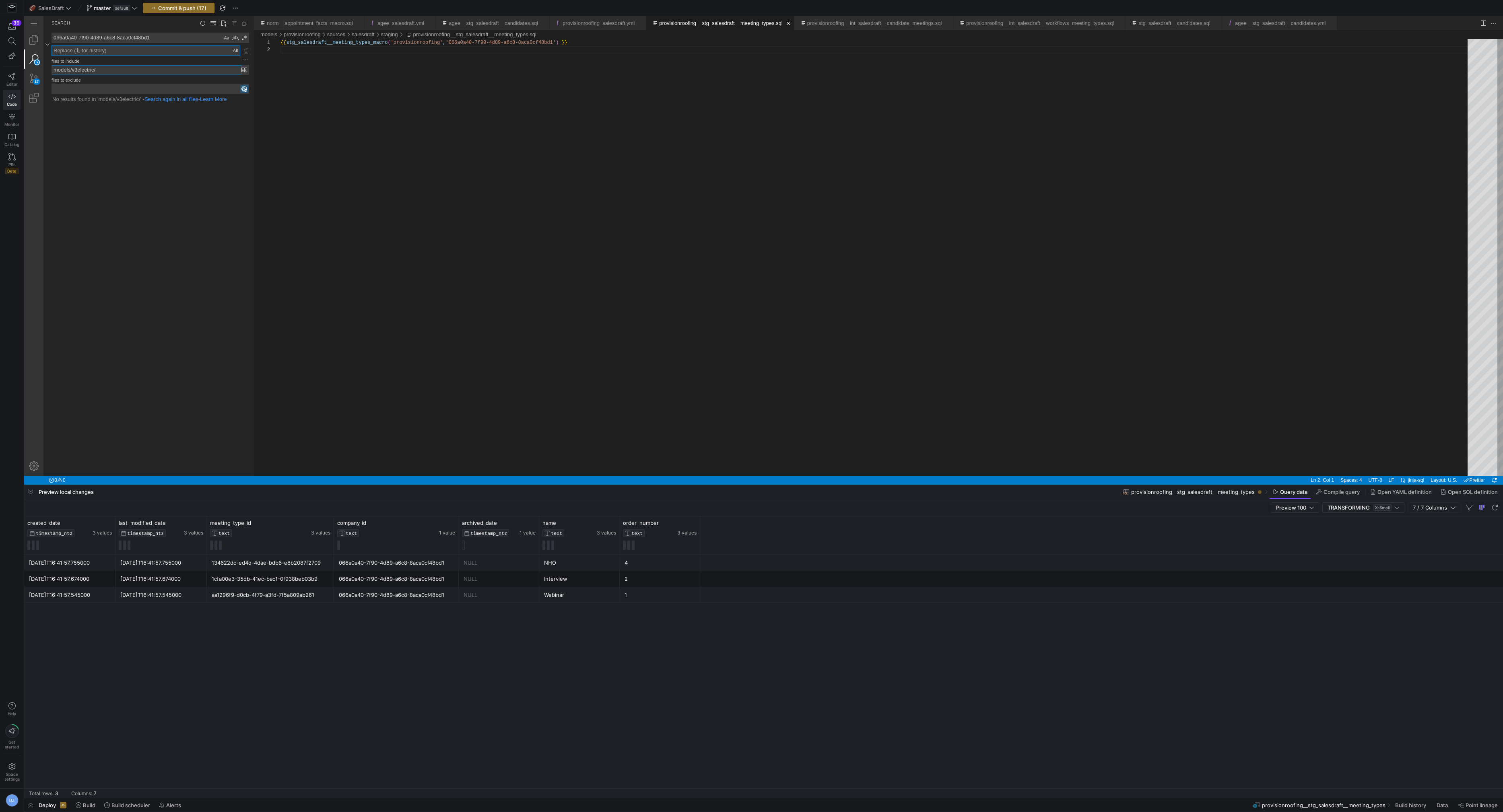
click at [107, 68] on input "models/v3electric/" at bounding box center [146, 70] width 190 height 9
click at [173, 37] on textarea "066a0a40-7f90-4d89-a6c8-8aca0cf48bd1" at bounding box center [137, 38] width 170 height 10
click at [511, 24] on link "agee__stg_salesdraft__candidates.sql" at bounding box center [493, 23] width 89 height 6
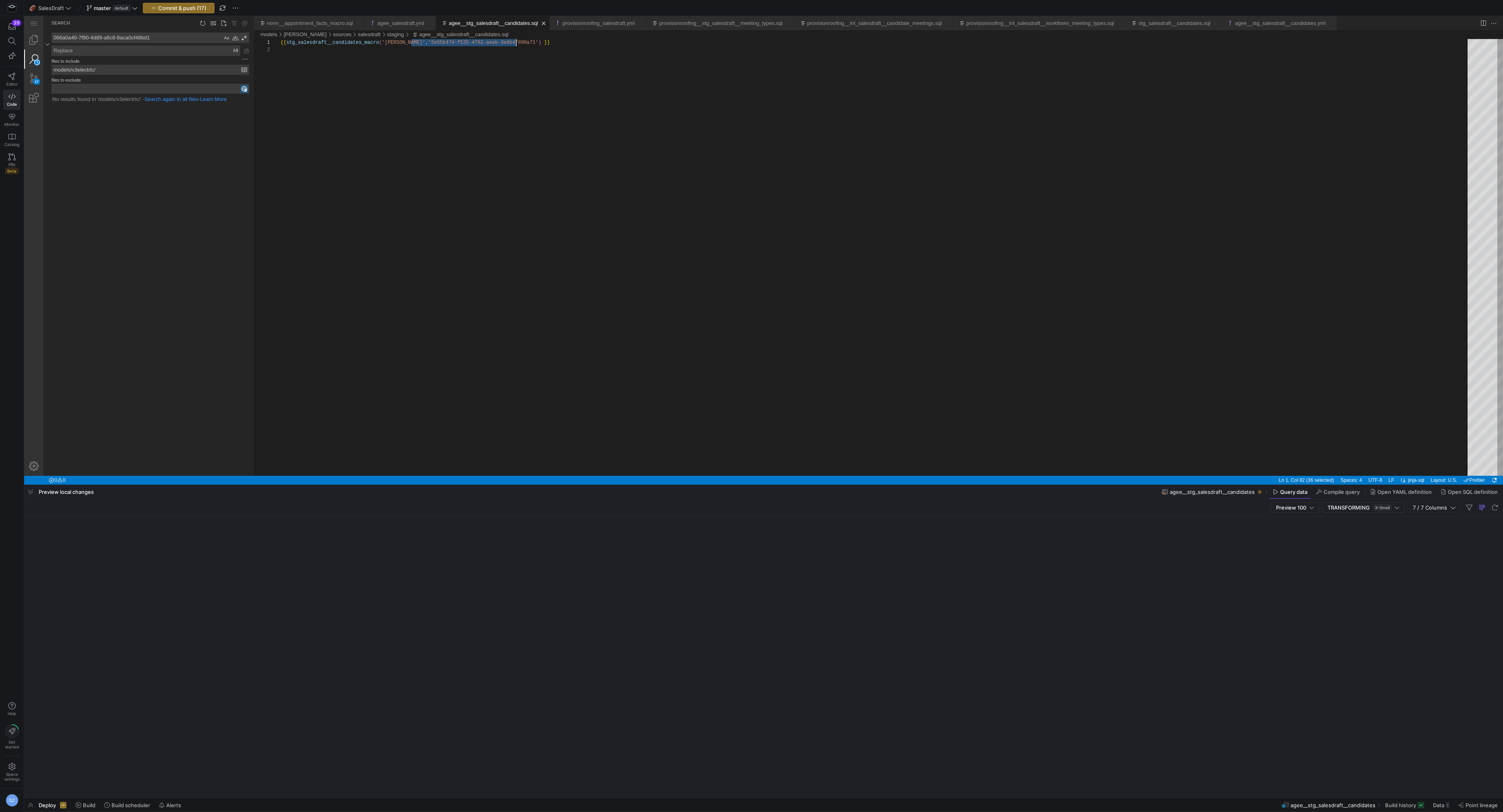
scroll to position [0, 235]
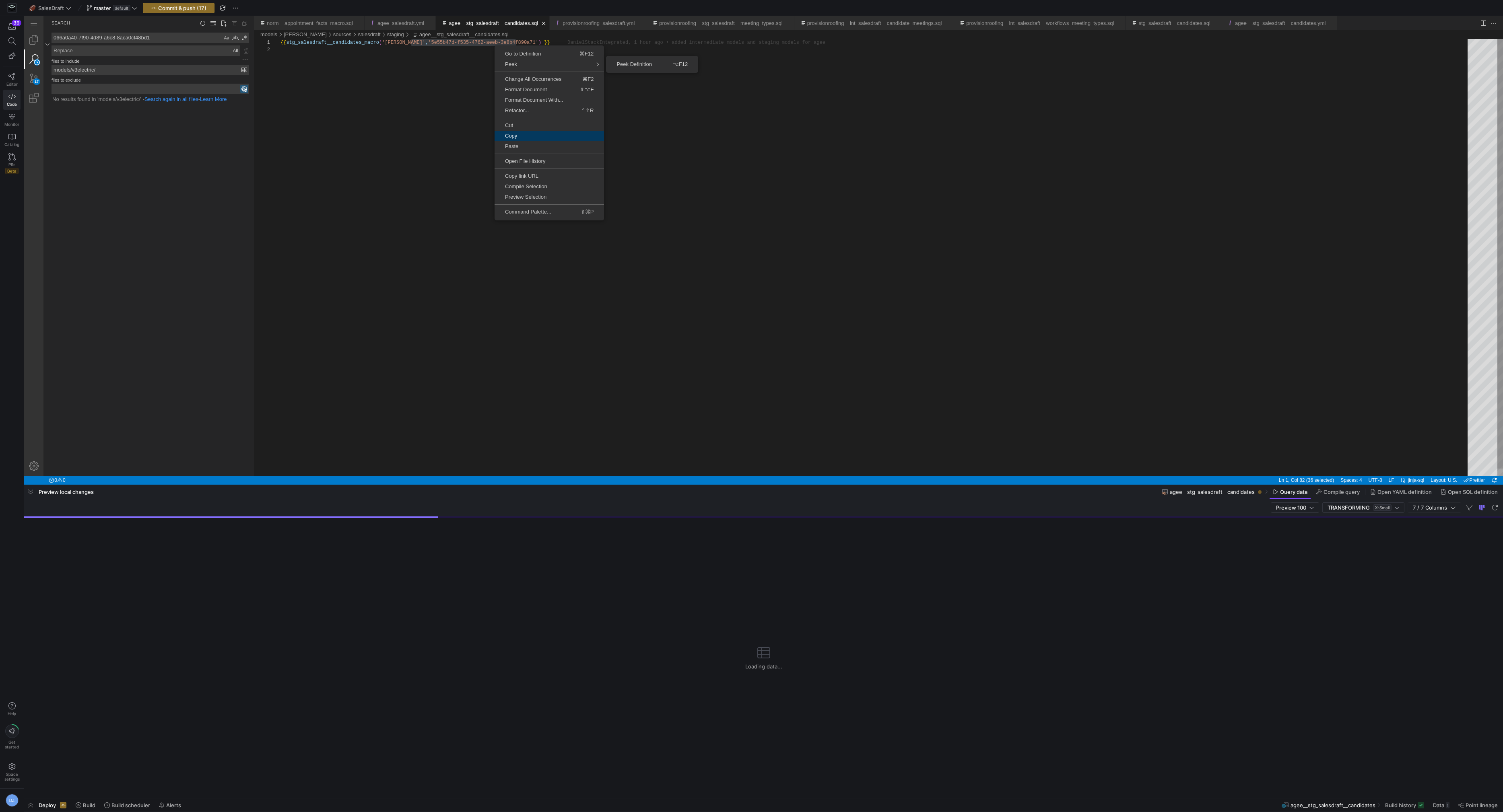
click at [530, 135] on span "Copy" at bounding box center [550, 135] width 110 height 5
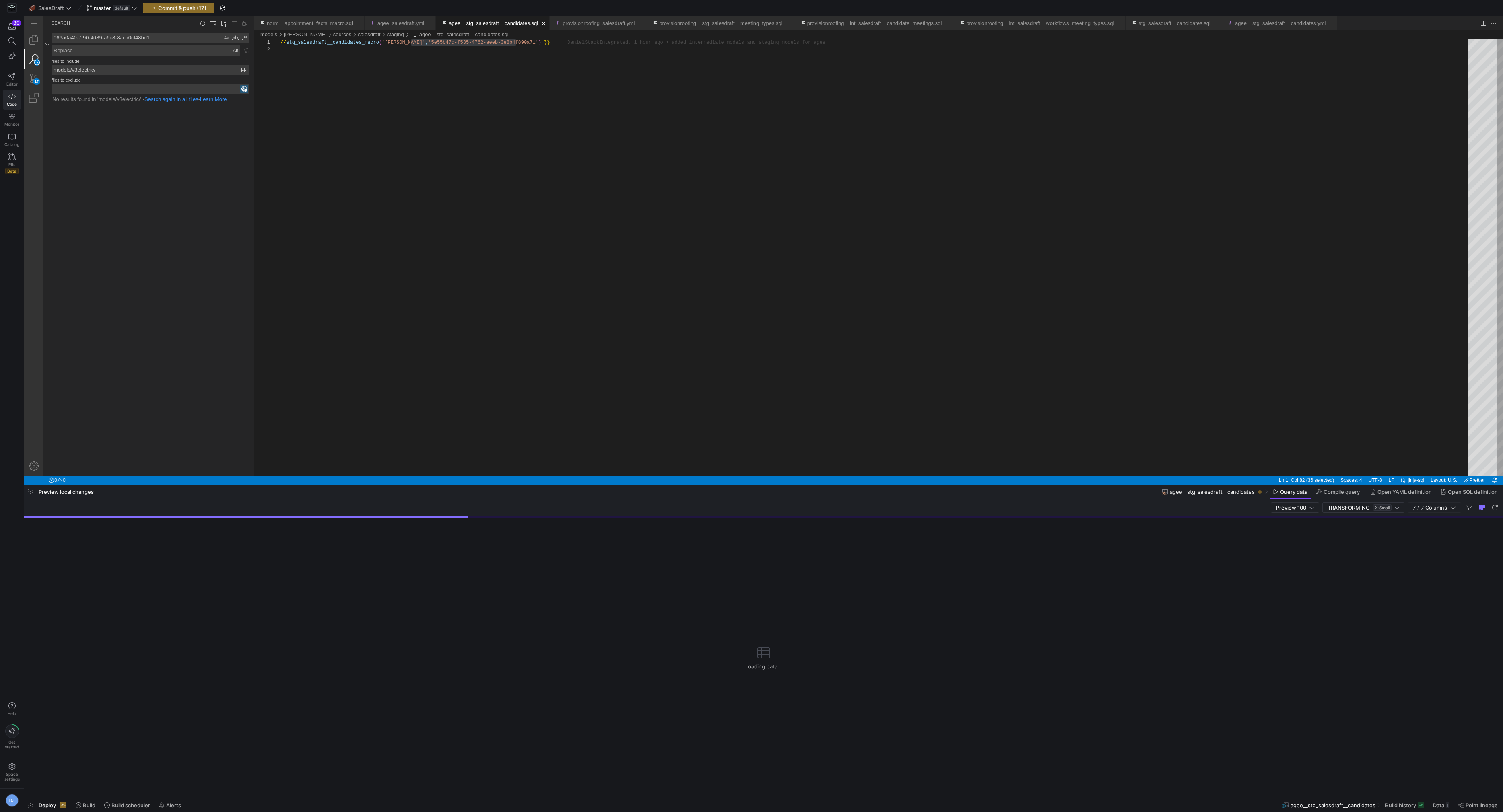
click at [138, 37] on textarea "066a0a40-7f90-4d89-a6c8-8aca0cf48bd1" at bounding box center [137, 38] width 170 height 10
paste textarea "5e55b47d-f535-4762-aeeb-3e8b4f890a7"
type textarea "5e55b47d-f535-4762-aeeb-3e8b4f890a71"
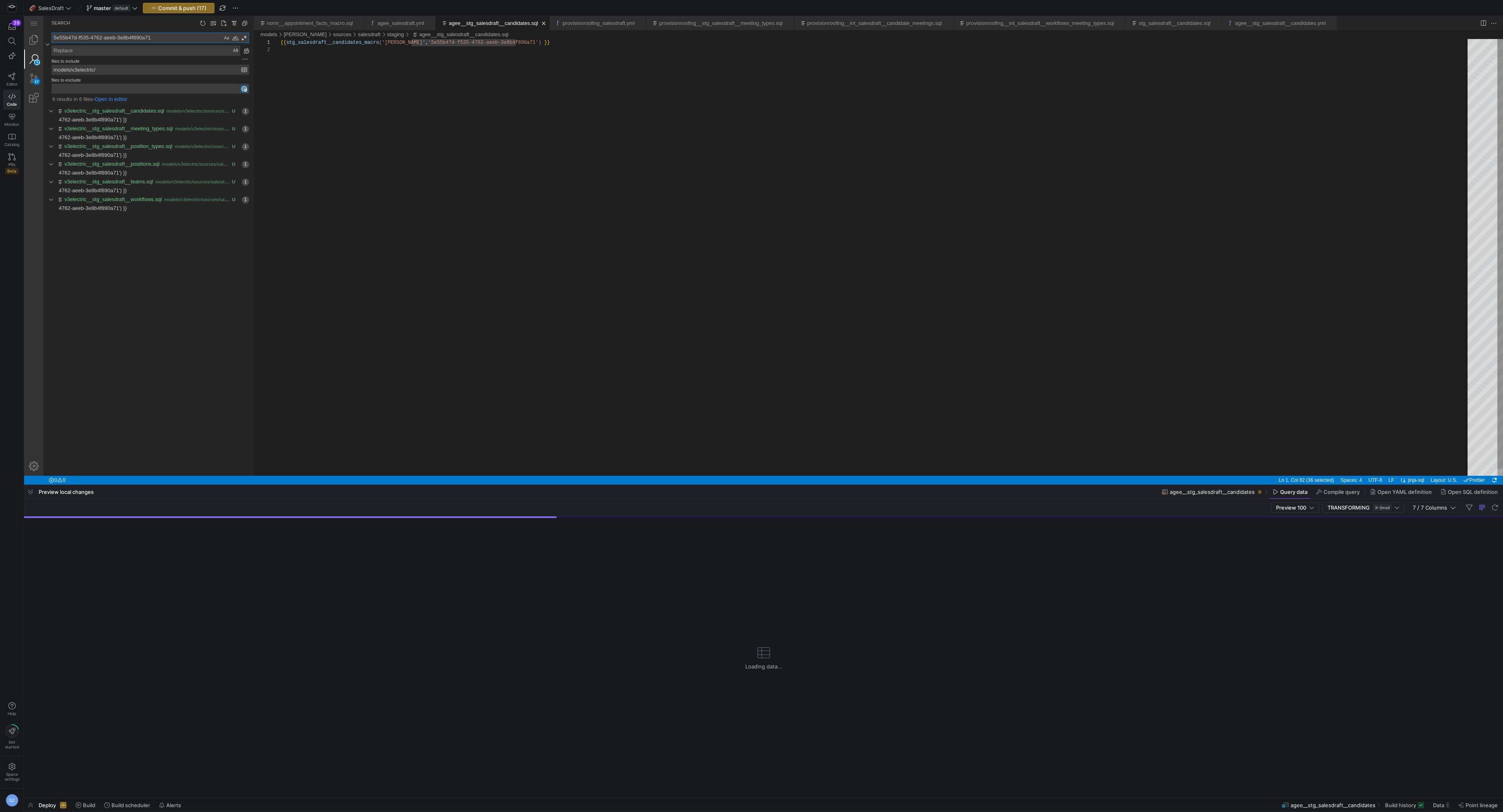
click at [383, 80] on div "{{ stg_salesdraft__candidates_macro ( '[PERSON_NAME]' , '5e55b47d-f535-4762-aee…" at bounding box center [877, 261] width 1193 height 444
click at [548, 22] on link "Close (⌘W)" at bounding box center [544, 23] width 8 height 8
click at [530, 23] on link "Close (⌘W)" at bounding box center [526, 23] width 8 height 8
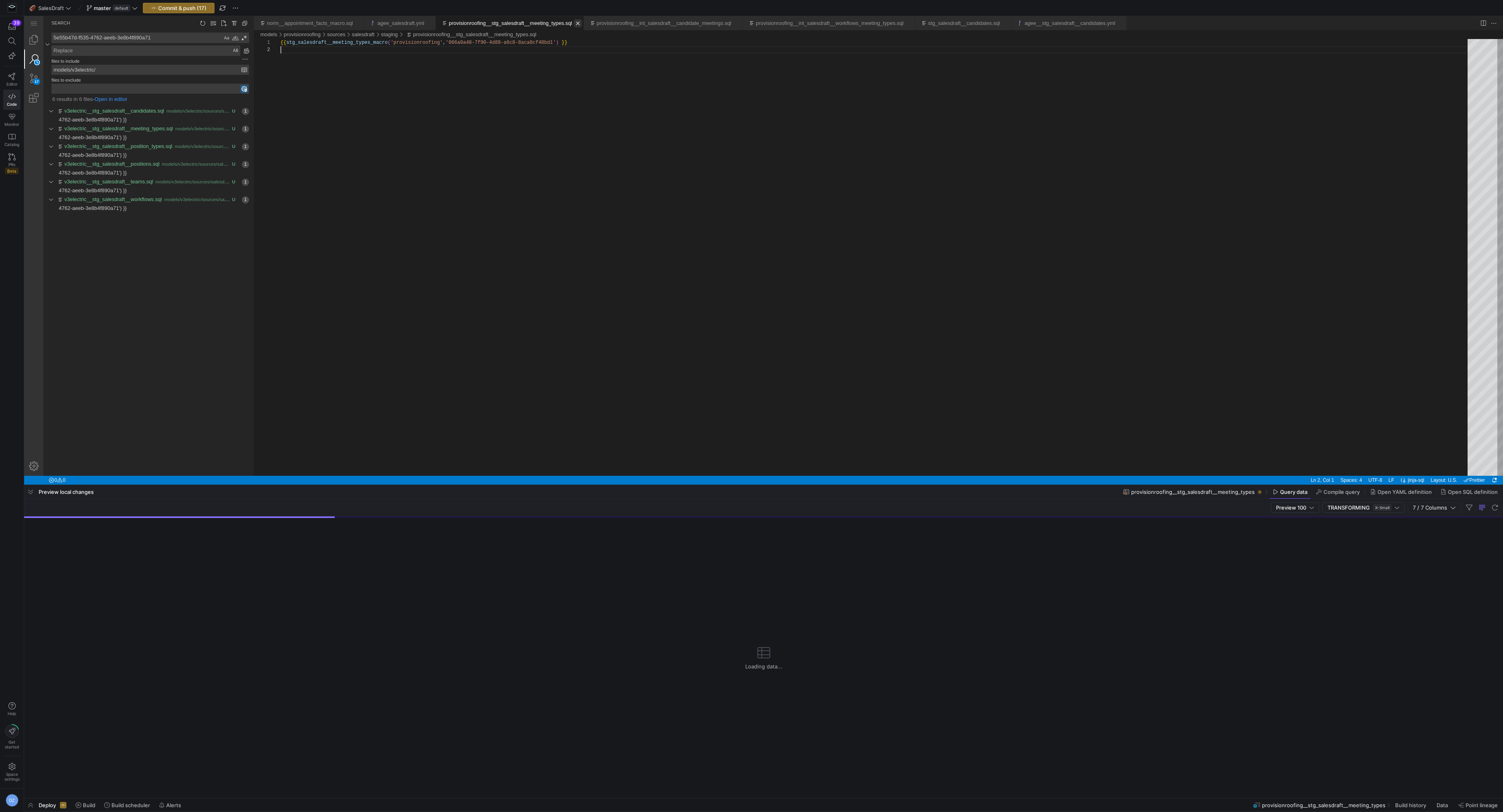
click at [582, 22] on link "Close (⌘W)" at bounding box center [578, 23] width 8 height 8
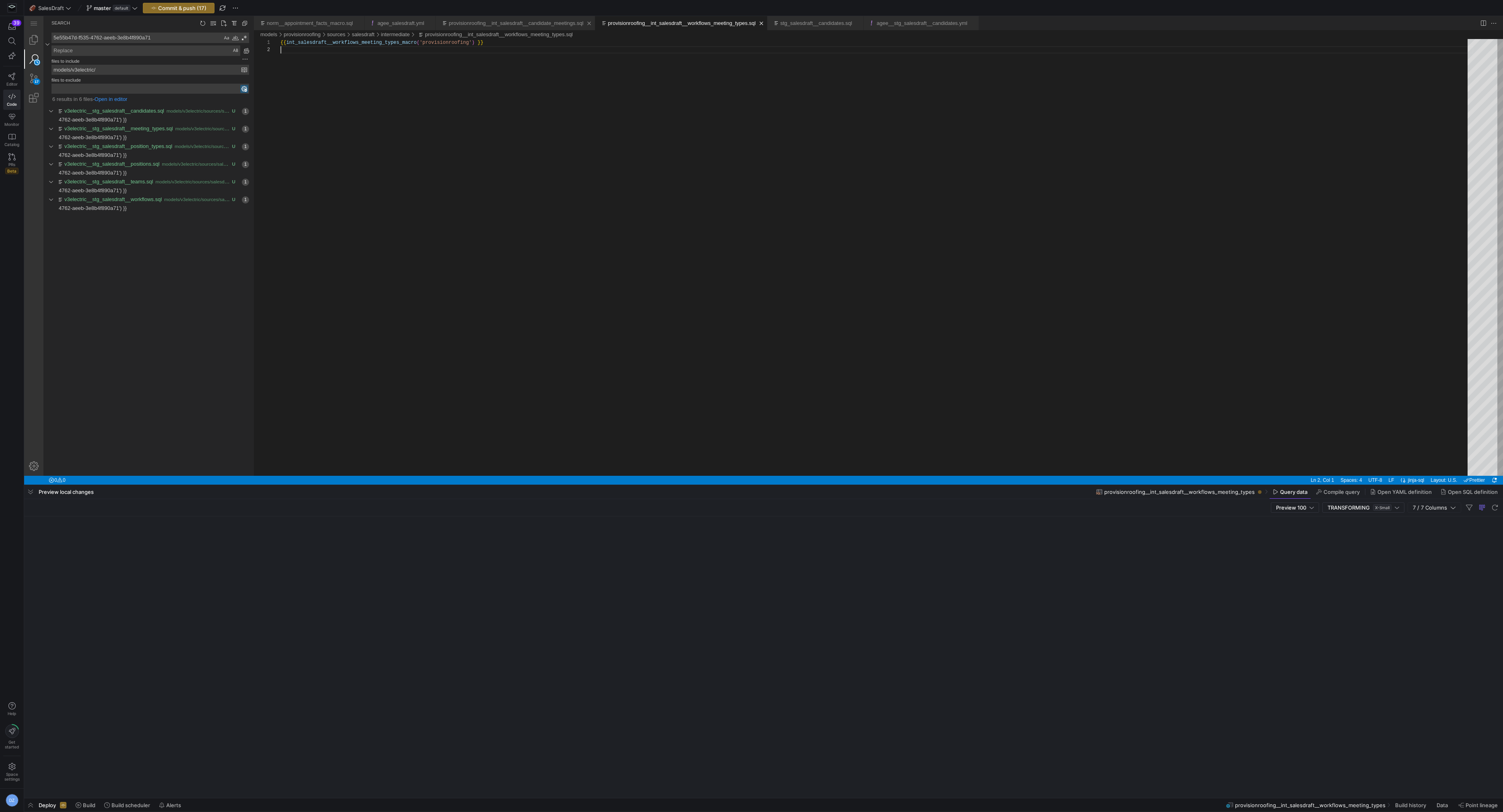
scroll to position [7, 0]
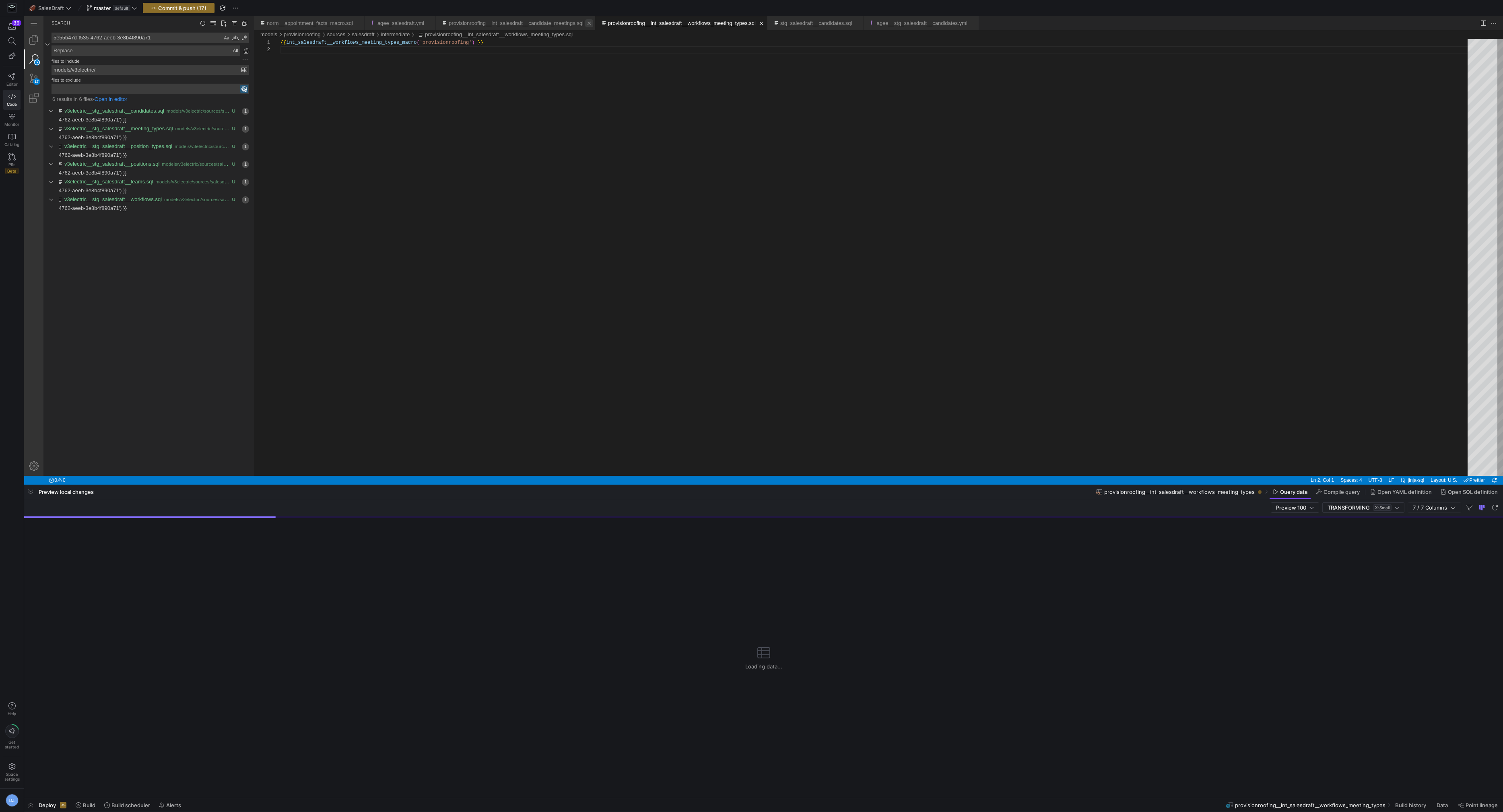
click at [593, 22] on link "Close (⌘W)" at bounding box center [589, 23] width 8 height 8
click at [606, 23] on link "Close (⌘W)" at bounding box center [602, 23] width 8 height 8
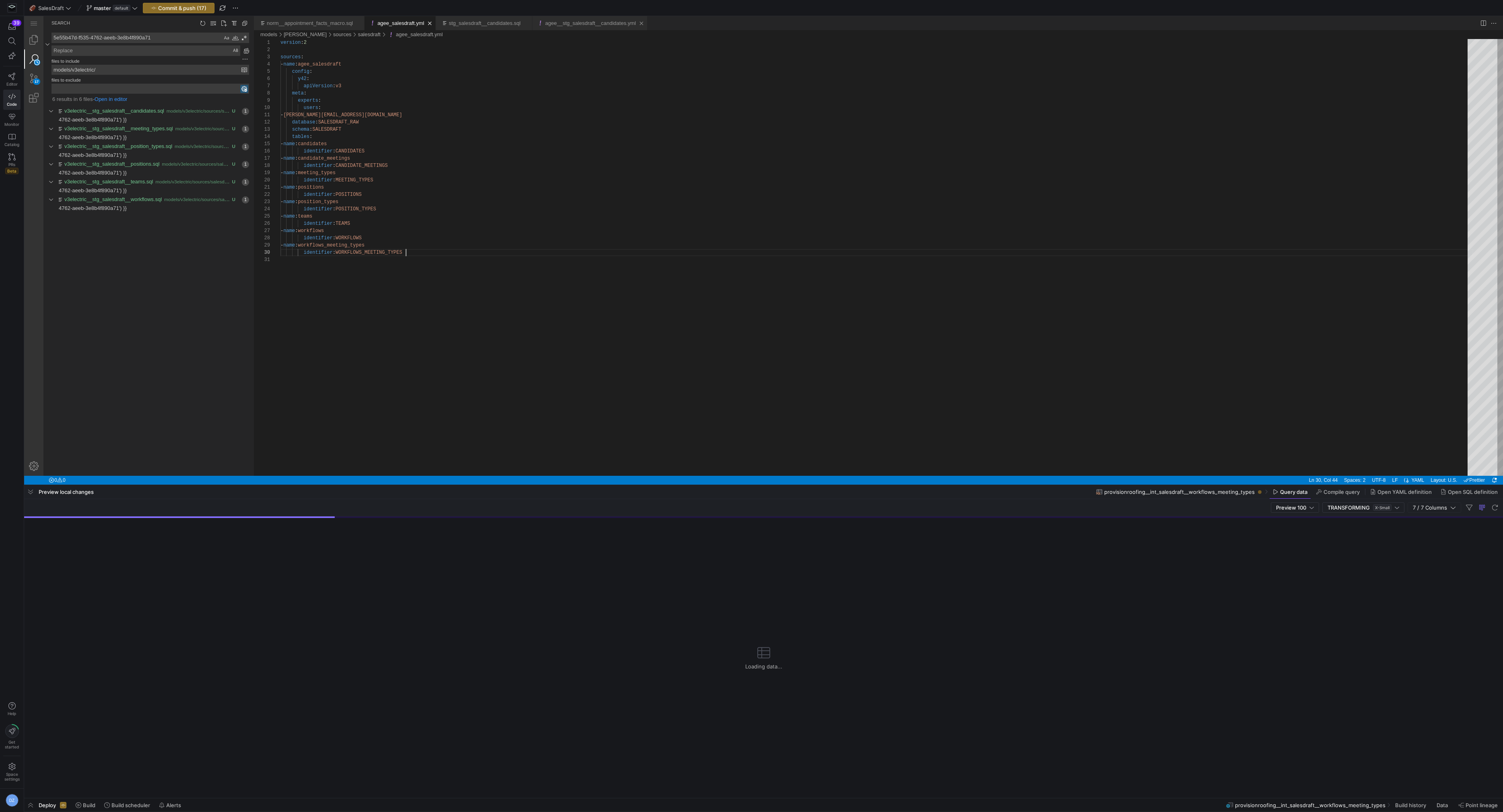
scroll to position [65, 124]
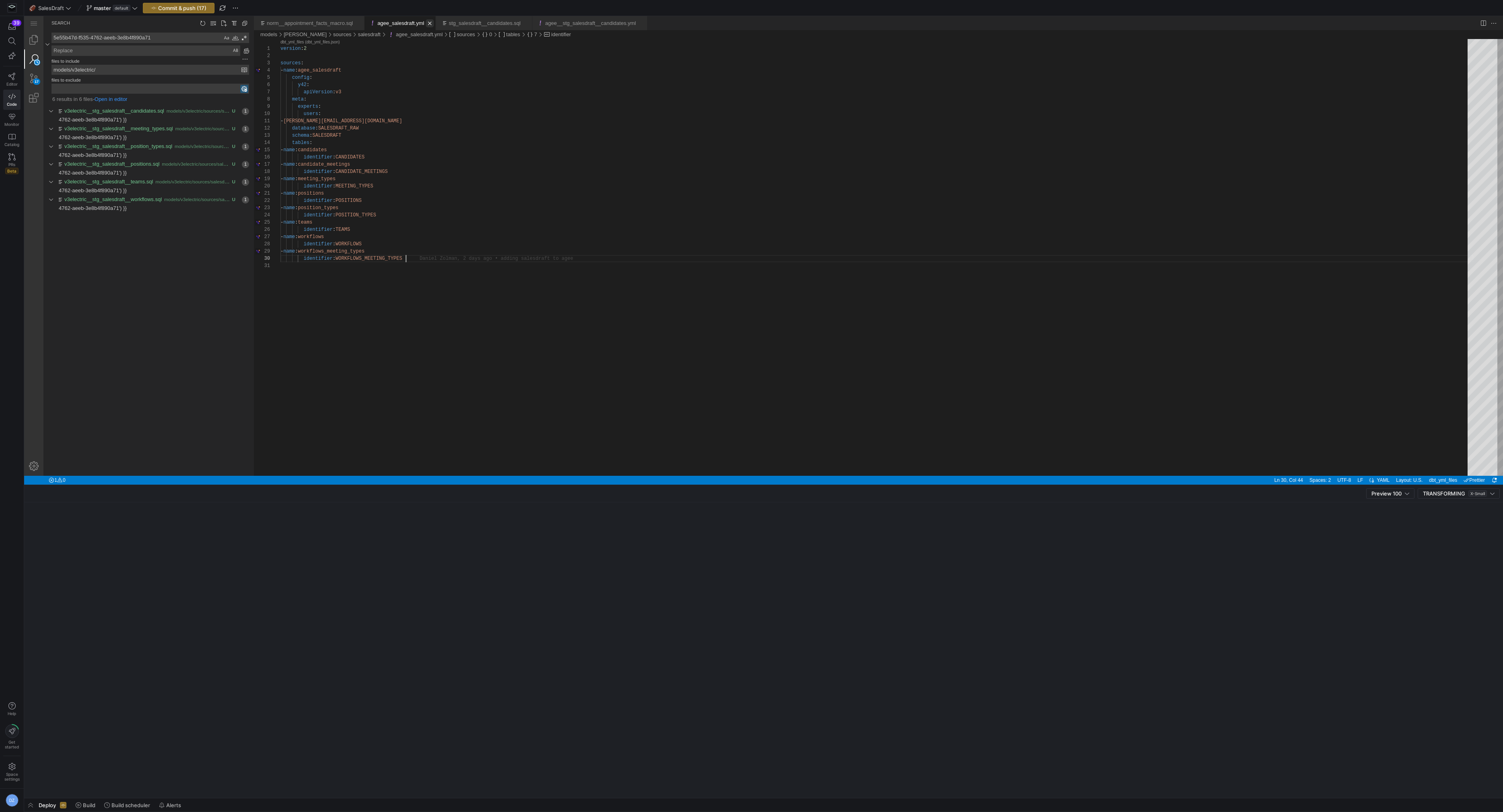
click at [434, 24] on link "Close (⌘W)" at bounding box center [430, 23] width 8 height 8
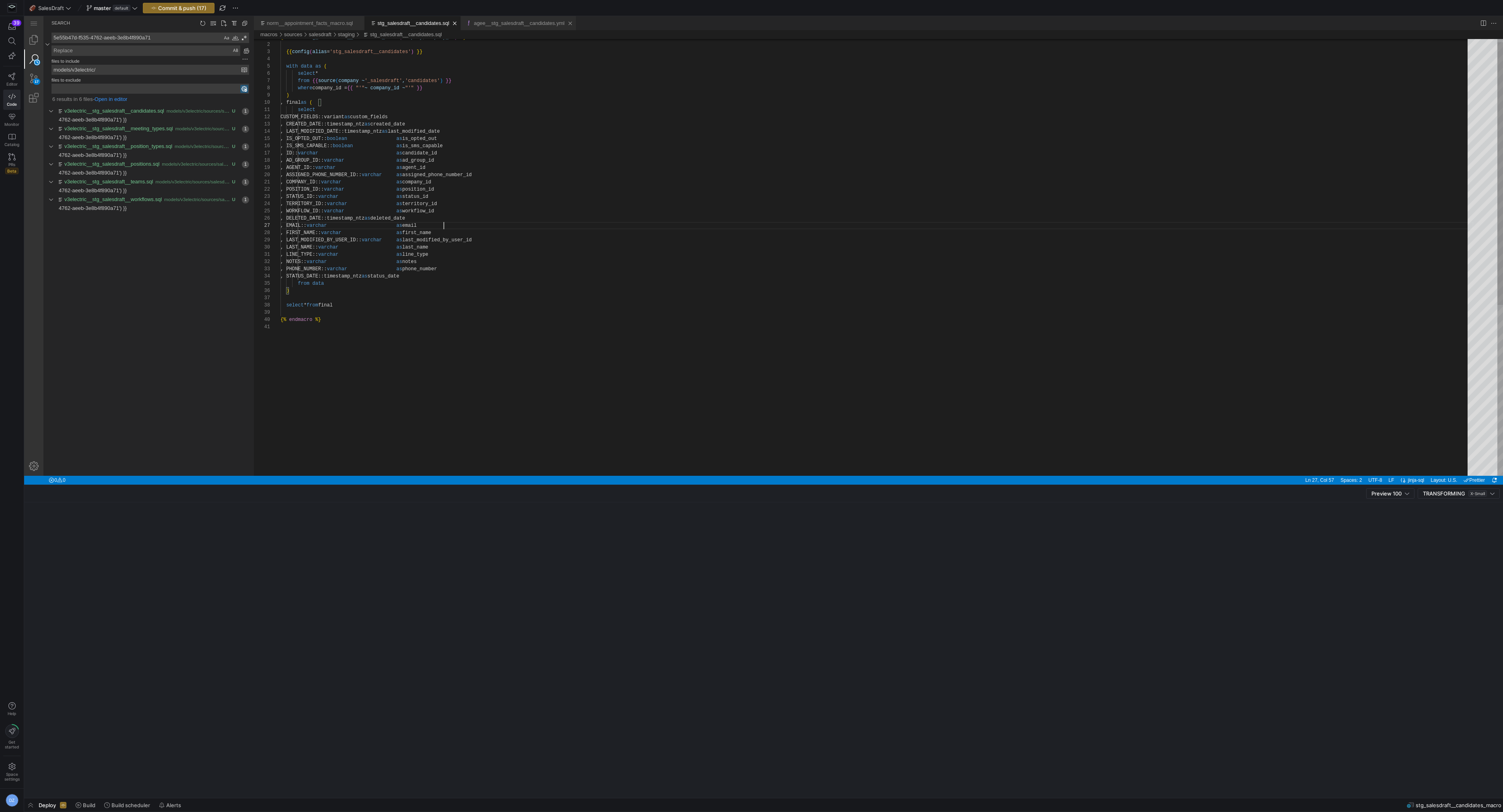
scroll to position [43, 163]
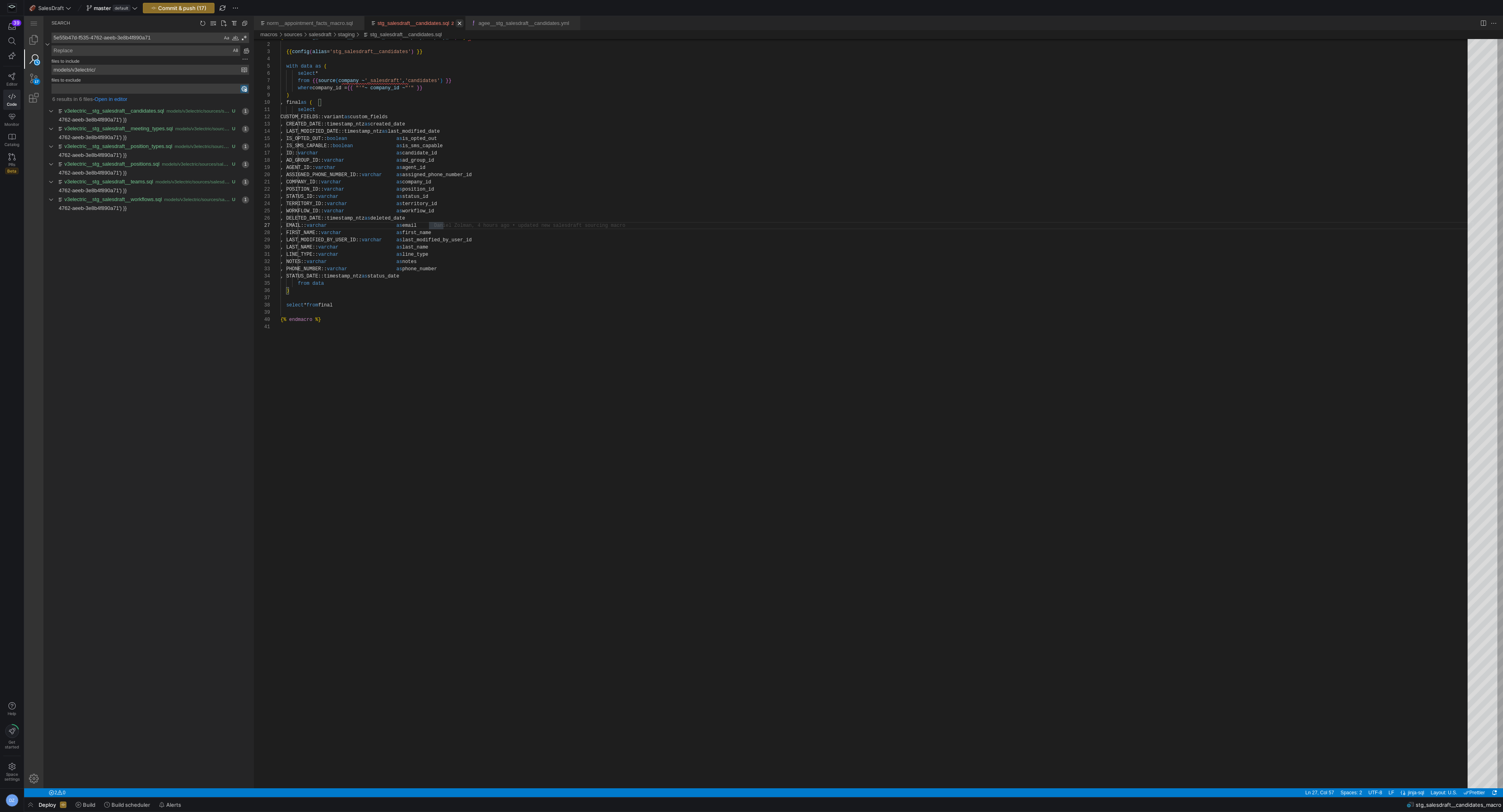
click at [464, 22] on link "Close (⌘W)" at bounding box center [460, 23] width 8 height 8
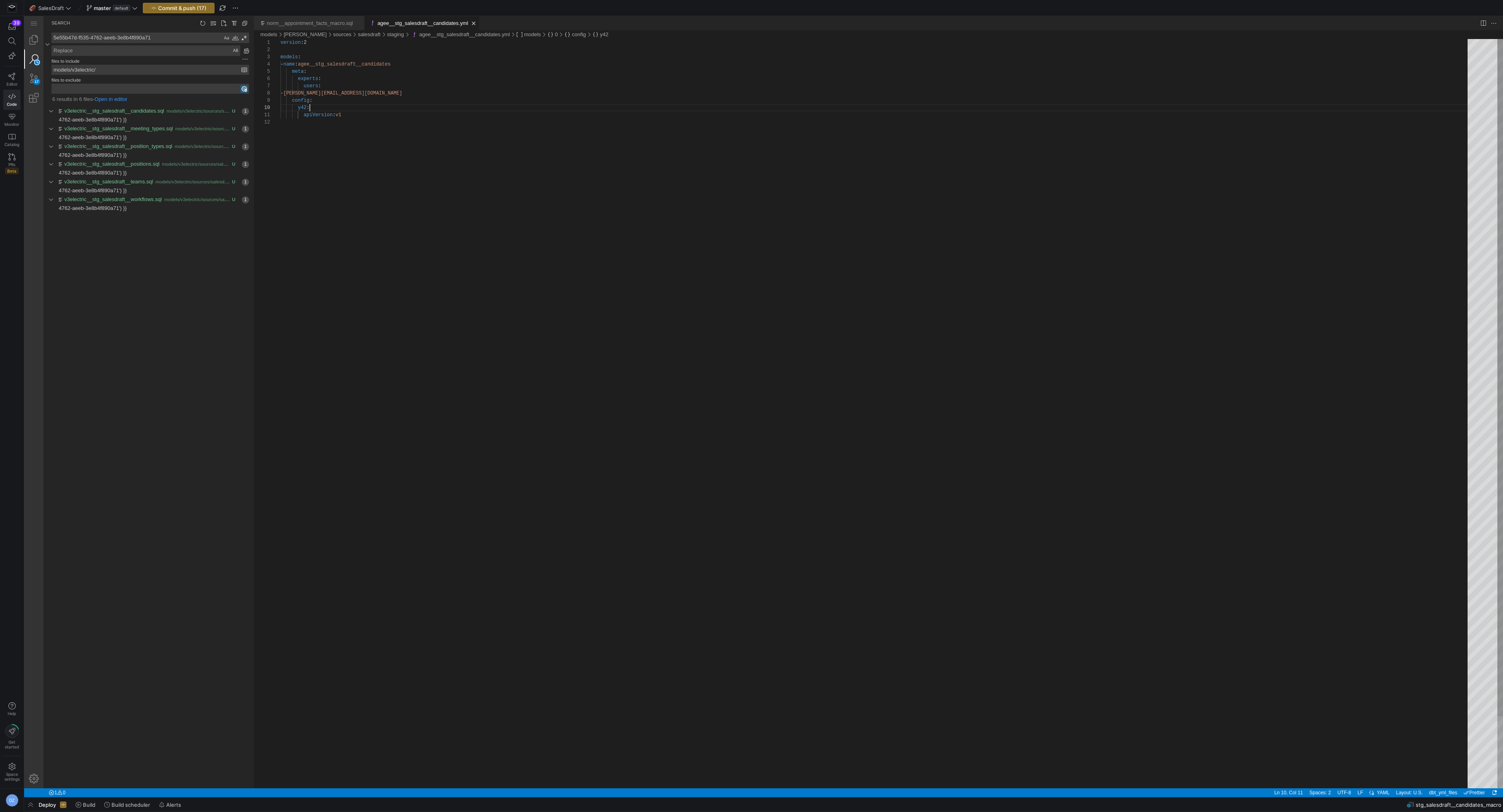
scroll to position [65, 29]
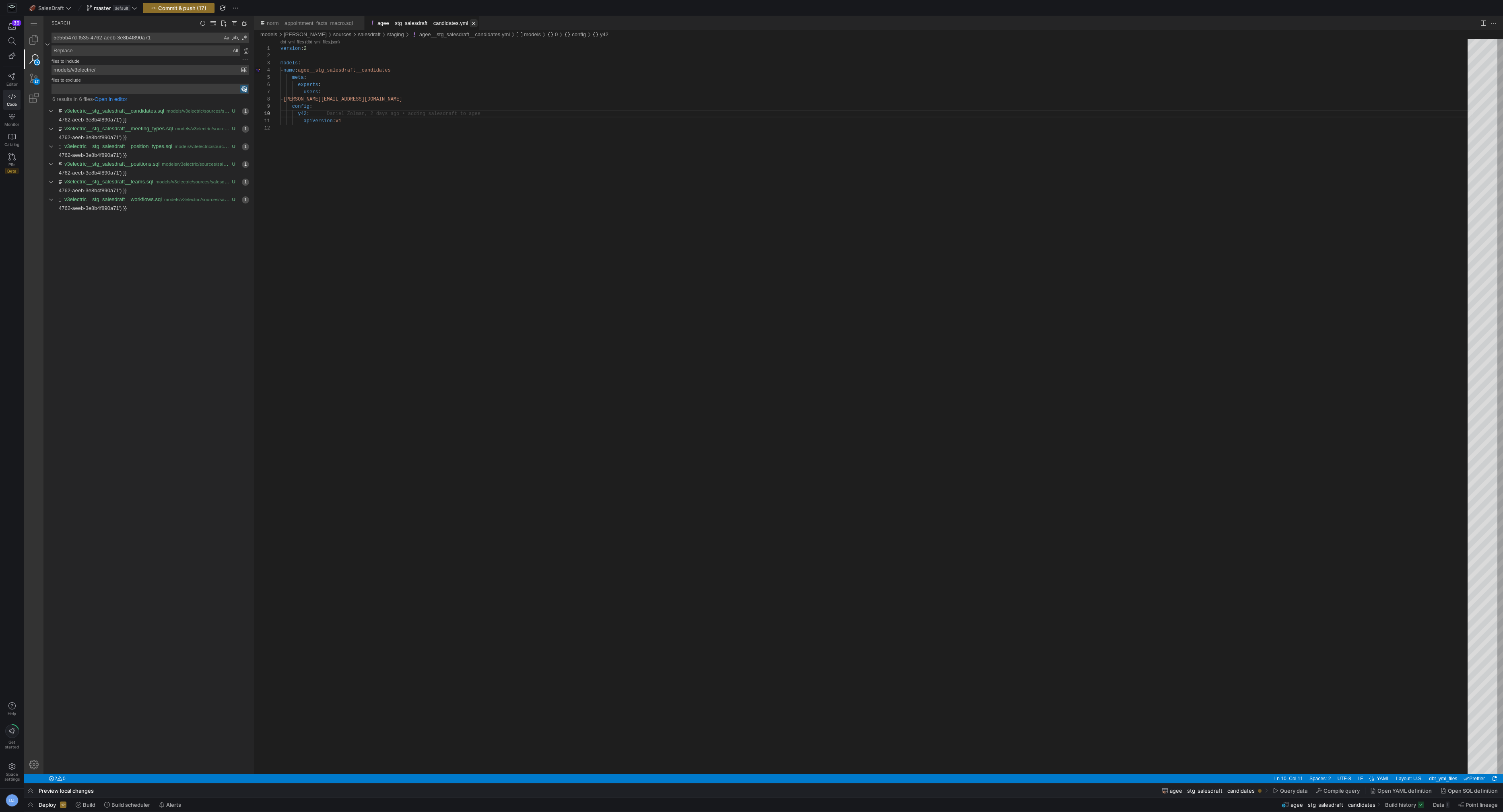
click at [478, 22] on link "Close (⌘W)" at bounding box center [474, 23] width 8 height 8
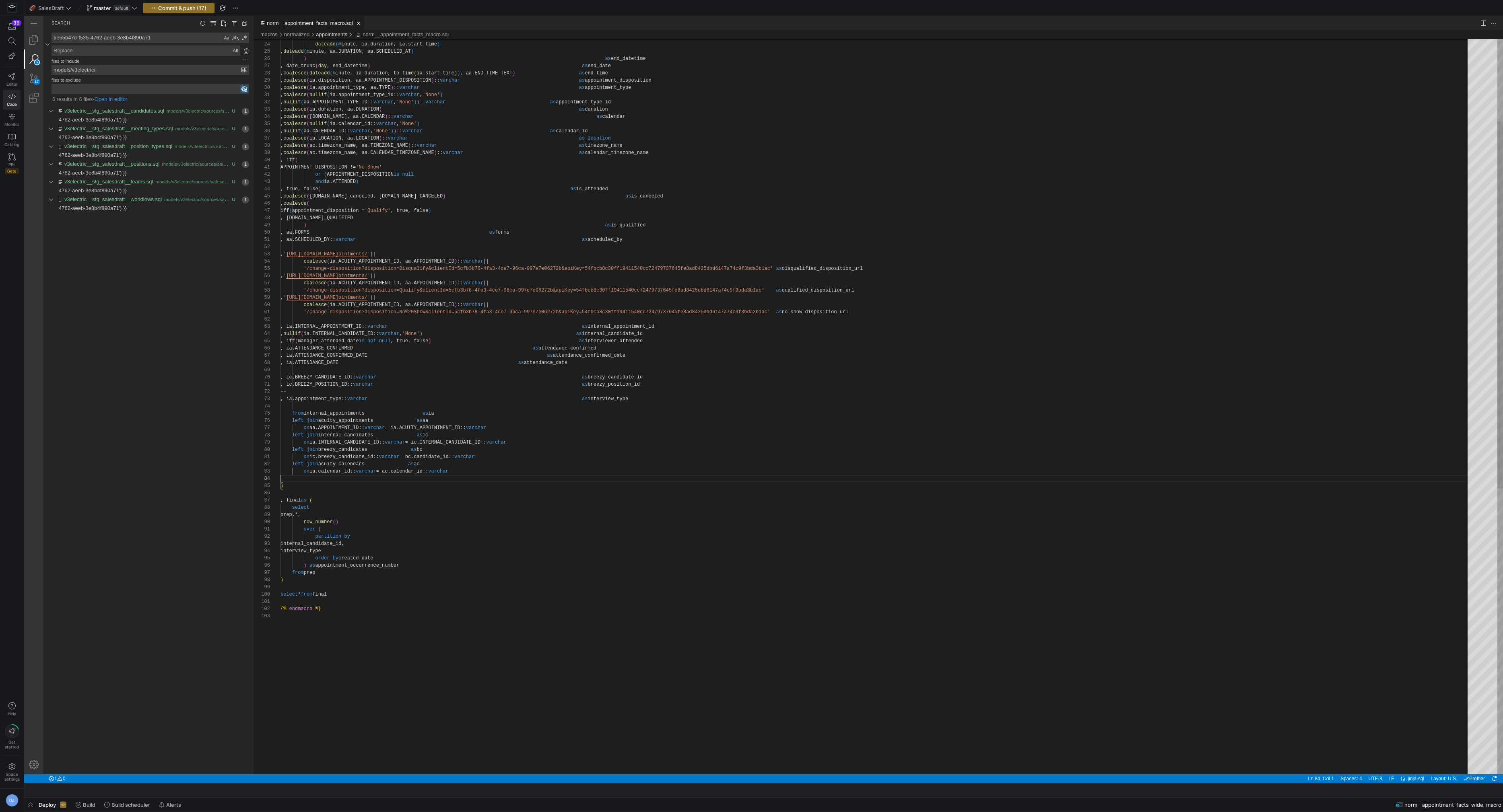
scroll to position [22, 0]
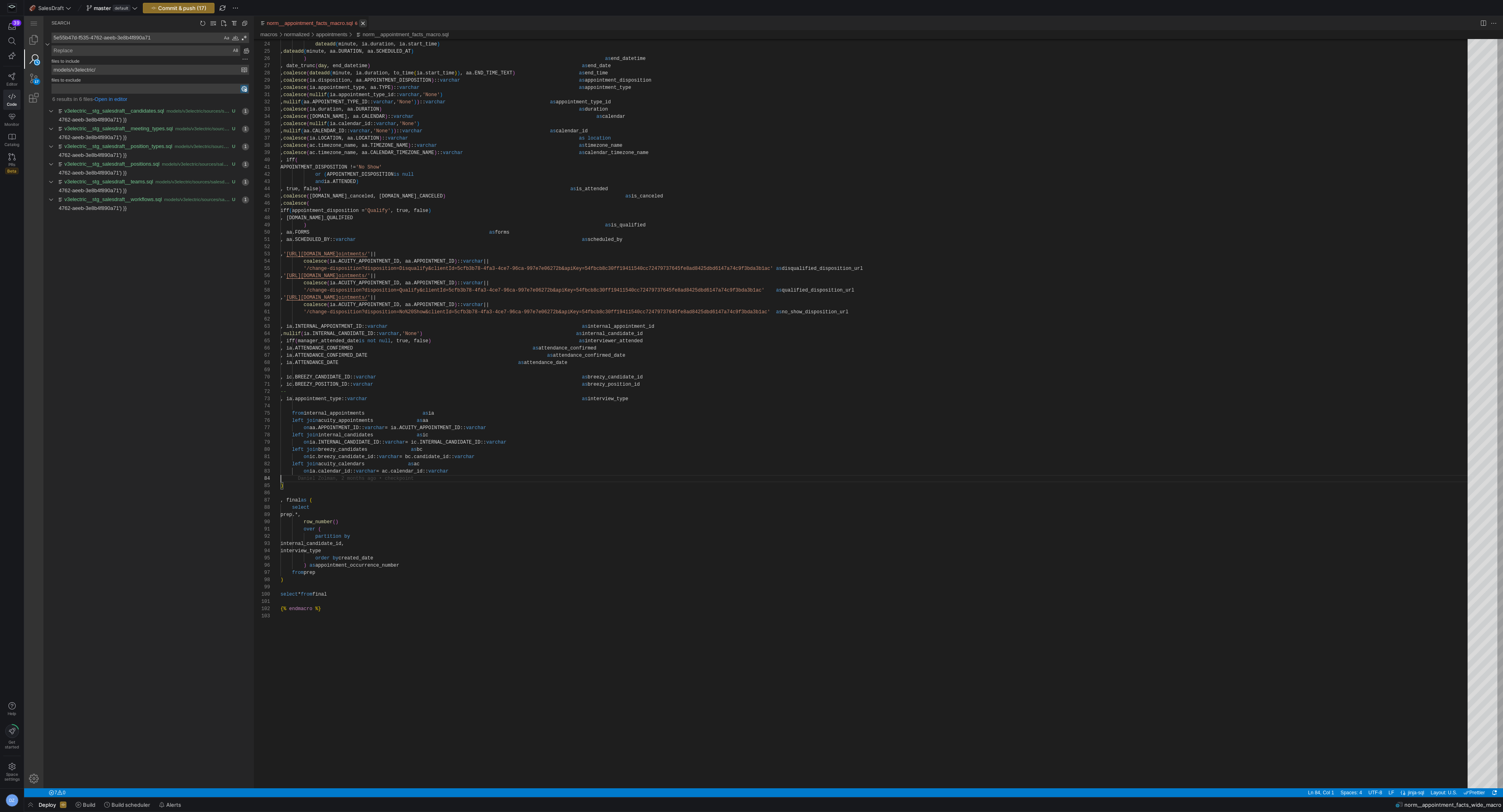
click at [367, 23] on link "Close (⌘W)" at bounding box center [363, 23] width 8 height 8
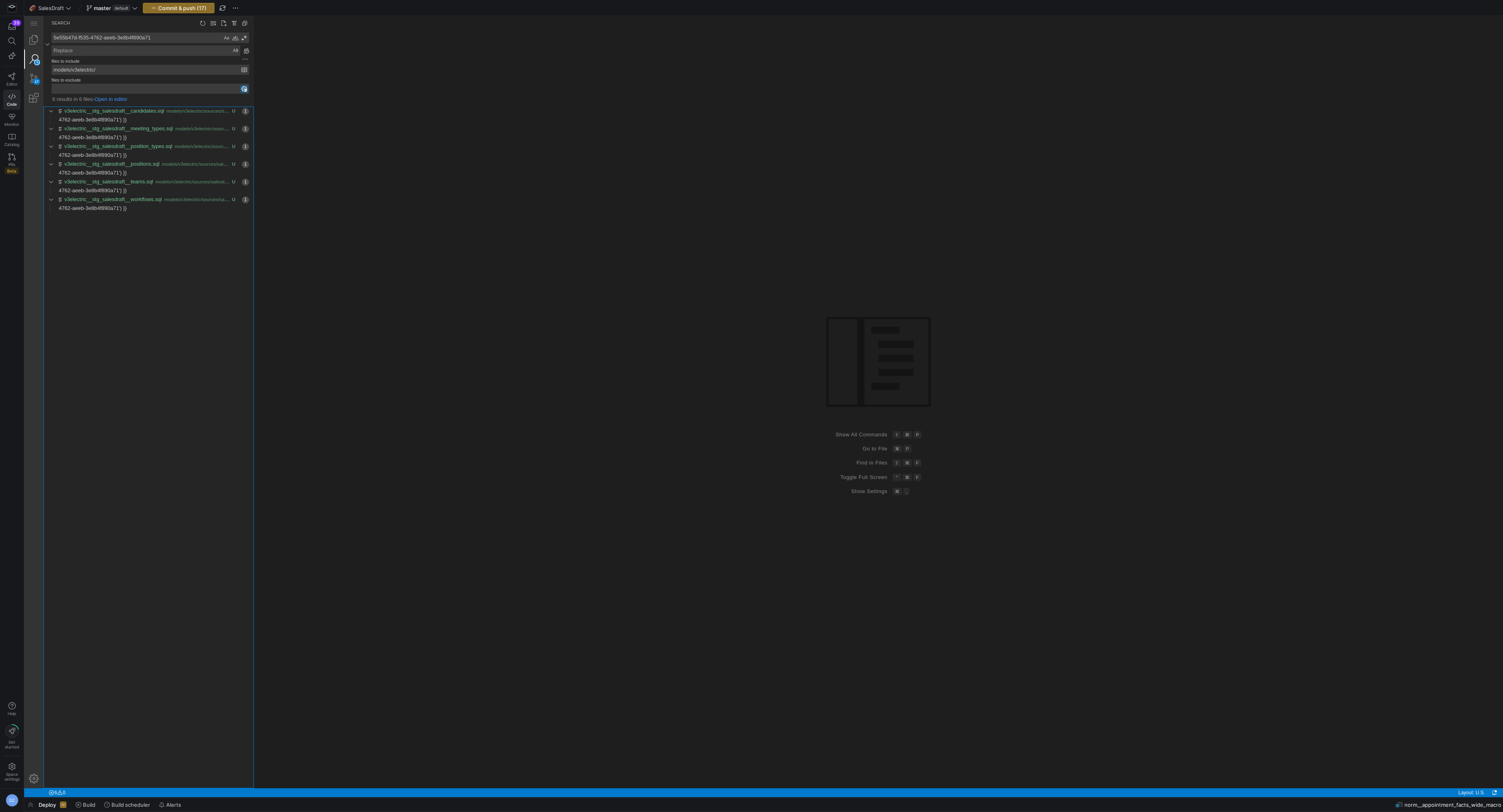
click at [146, 330] on div "v3electric__stg_salesdraft__candidates.sql models/v3electric/sources/salesdraft…" at bounding box center [148, 447] width 211 height 682
click at [158, 52] on textarea "Replace: Type replace term and press Enter to preview" at bounding box center [146, 51] width 188 height 10
paste textarea "15240ee4-5868-4fab-953e-fe017c739ca1"
click at [248, 50] on link "Replace All (⌥⌘Enter)" at bounding box center [246, 50] width 9 height 9
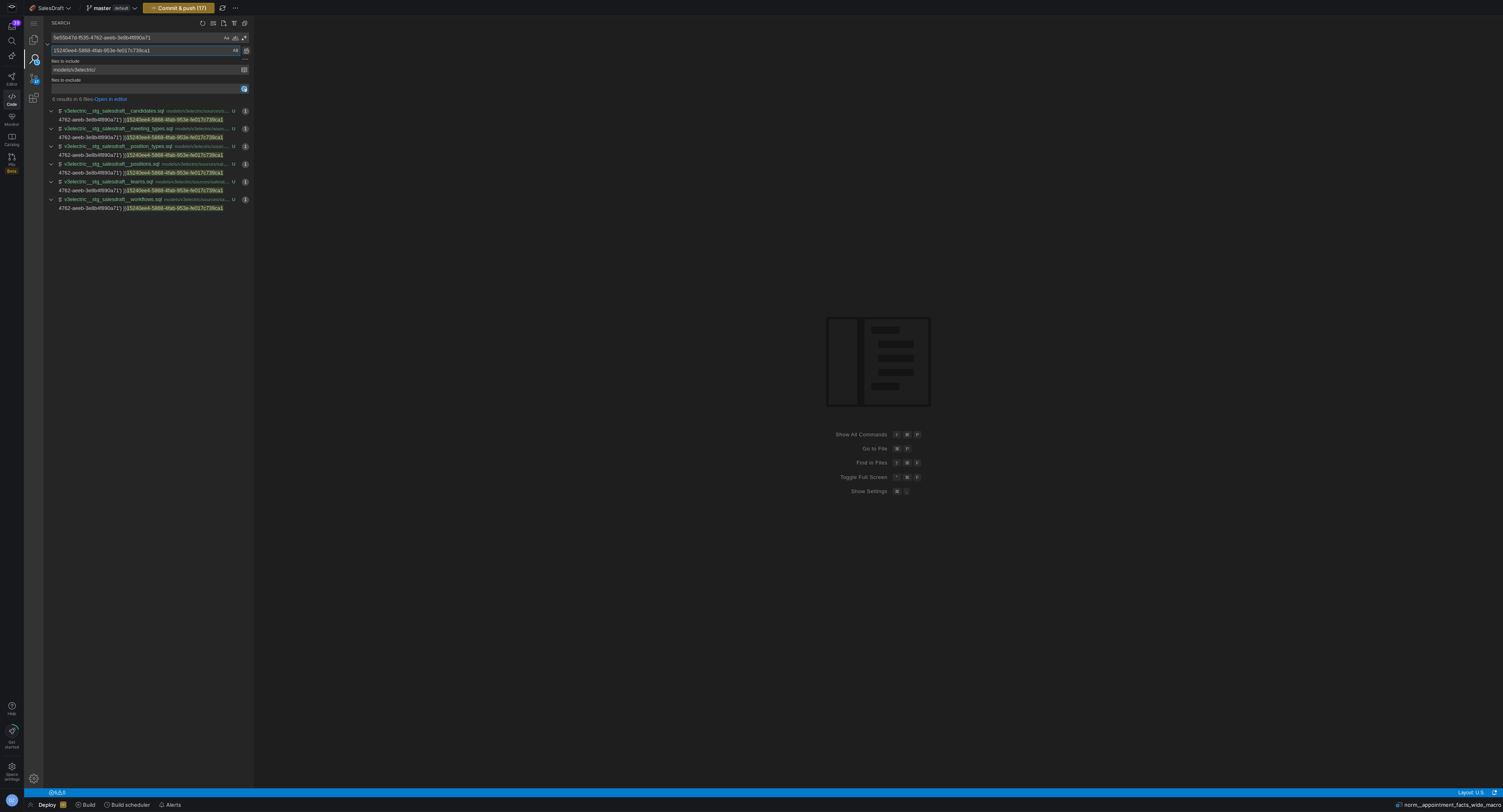
type textarea "15240ee4-5868-4fab-953e-fe017c739ca1"
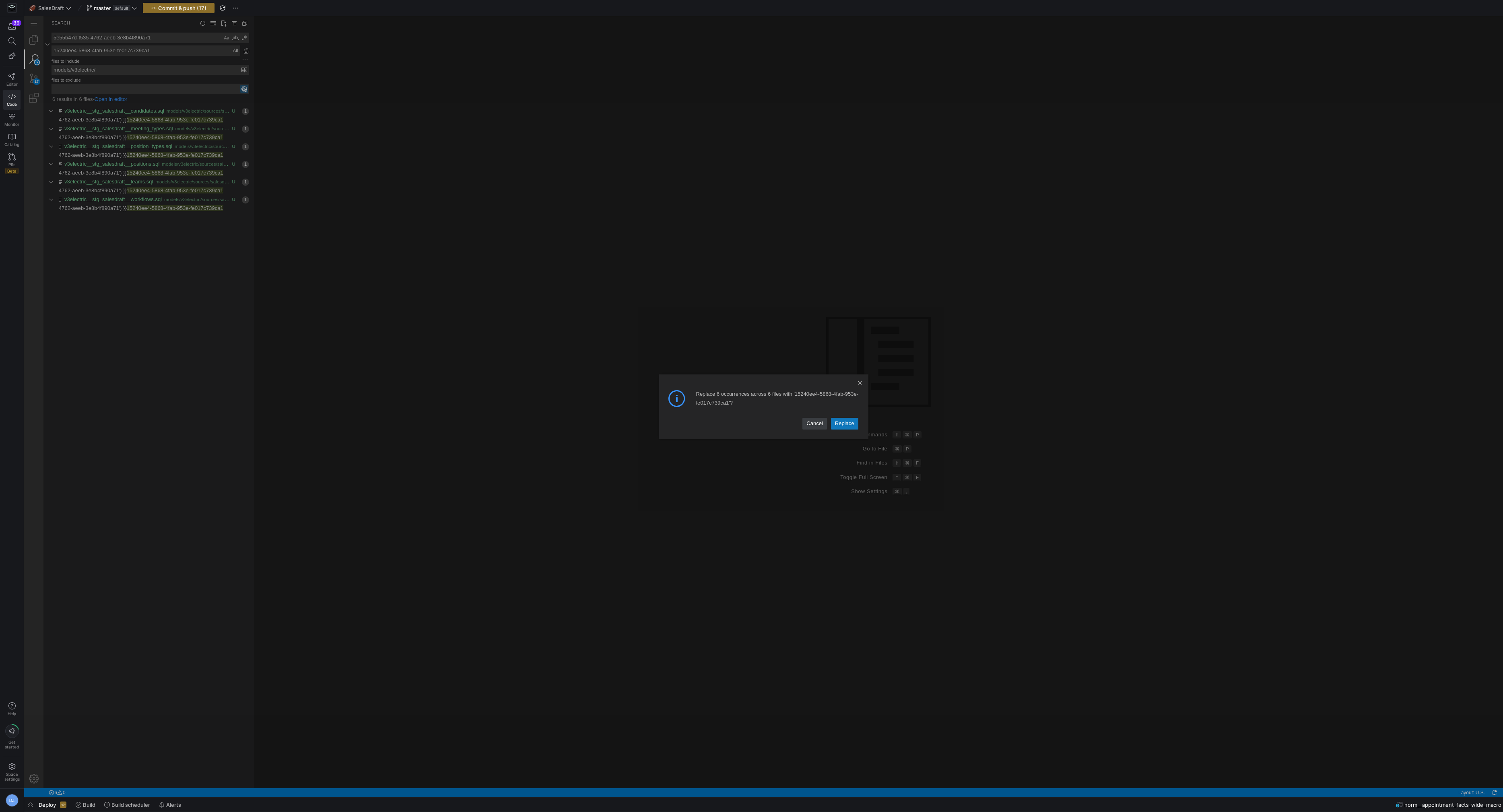
click at [846, 424] on link "Replace" at bounding box center [844, 424] width 27 height 11
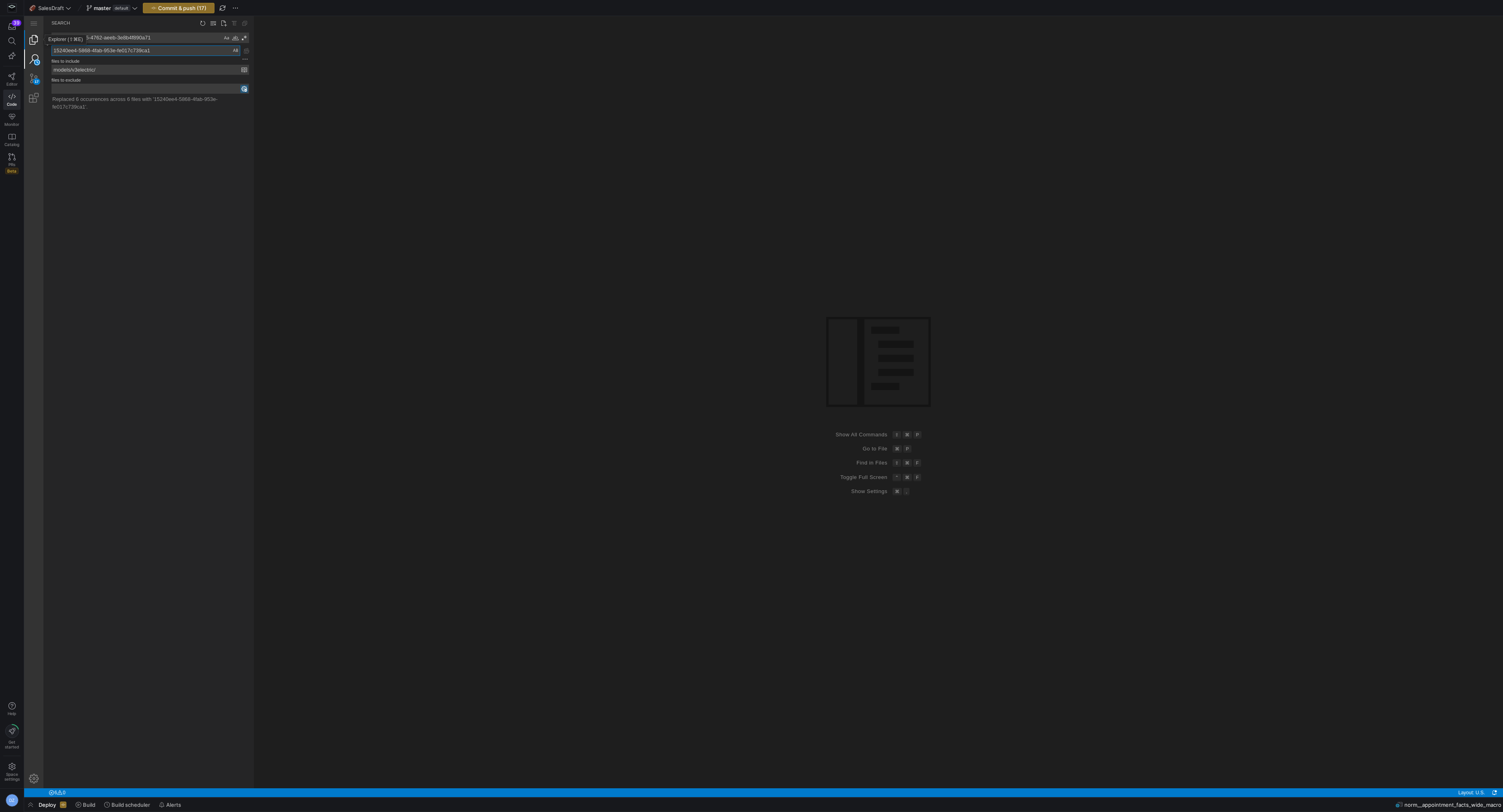
click at [32, 40] on link "Explorer (⇧⌘E)" at bounding box center [33, 40] width 19 height 19
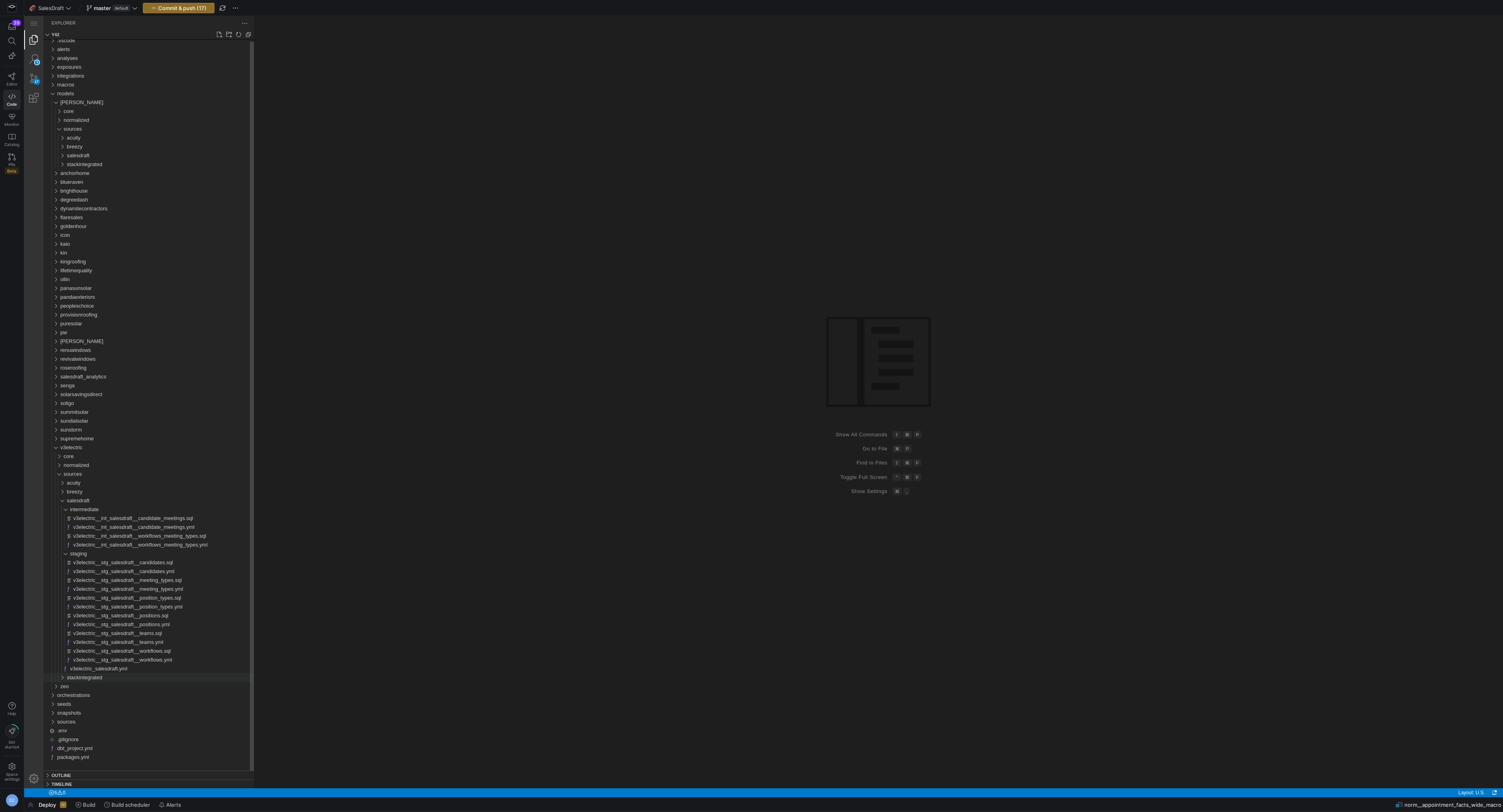
click at [88, 678] on span "stackintegrated" at bounding box center [84, 678] width 36 height 6
click at [97, 668] on span "v3electric_salesdraft.yml" at bounding box center [99, 668] width 57 height 6
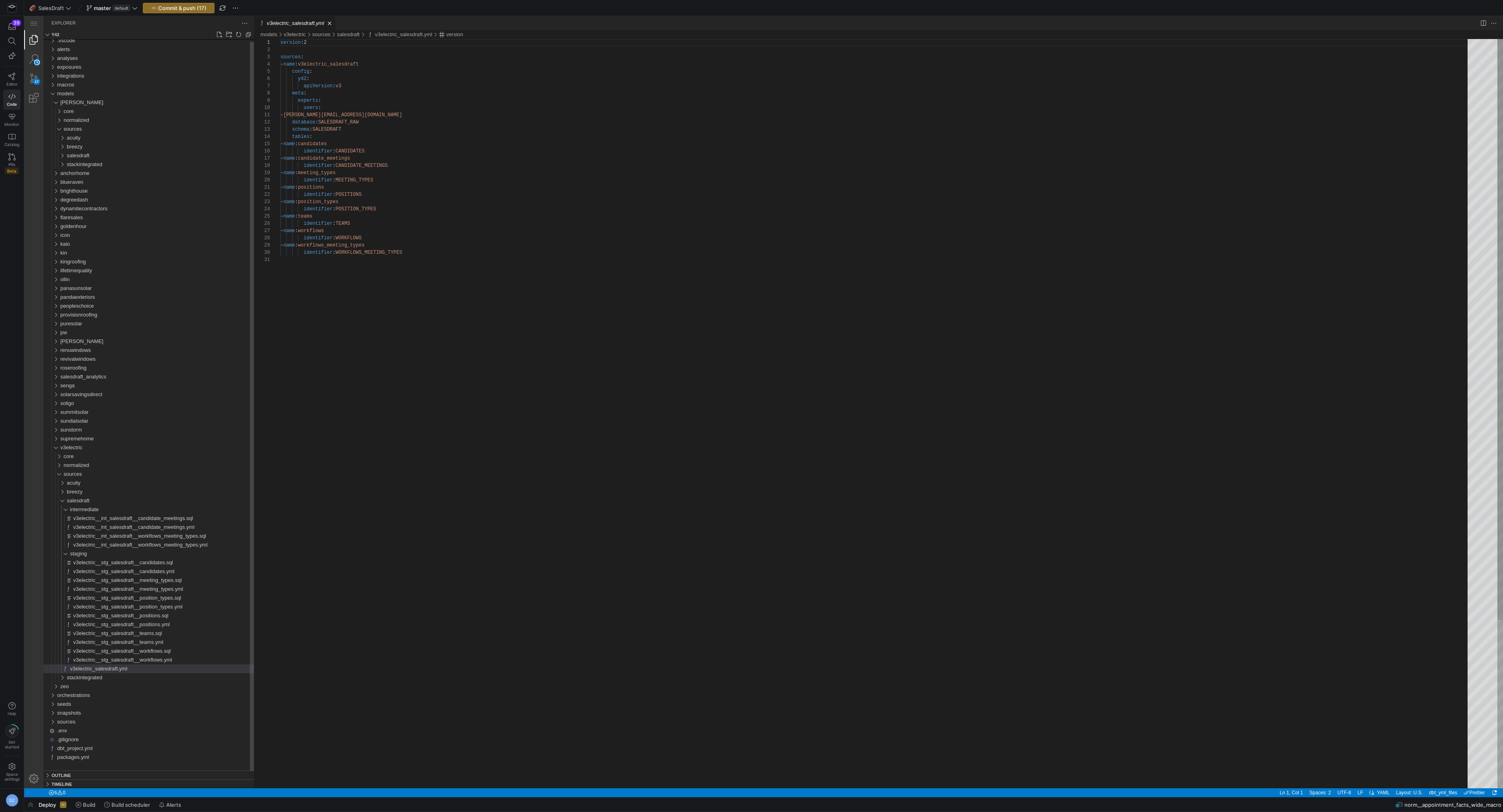
scroll to position [72, 0]
click at [180, 9] on span "Commit & push (17)" at bounding box center [182, 8] width 48 height 6
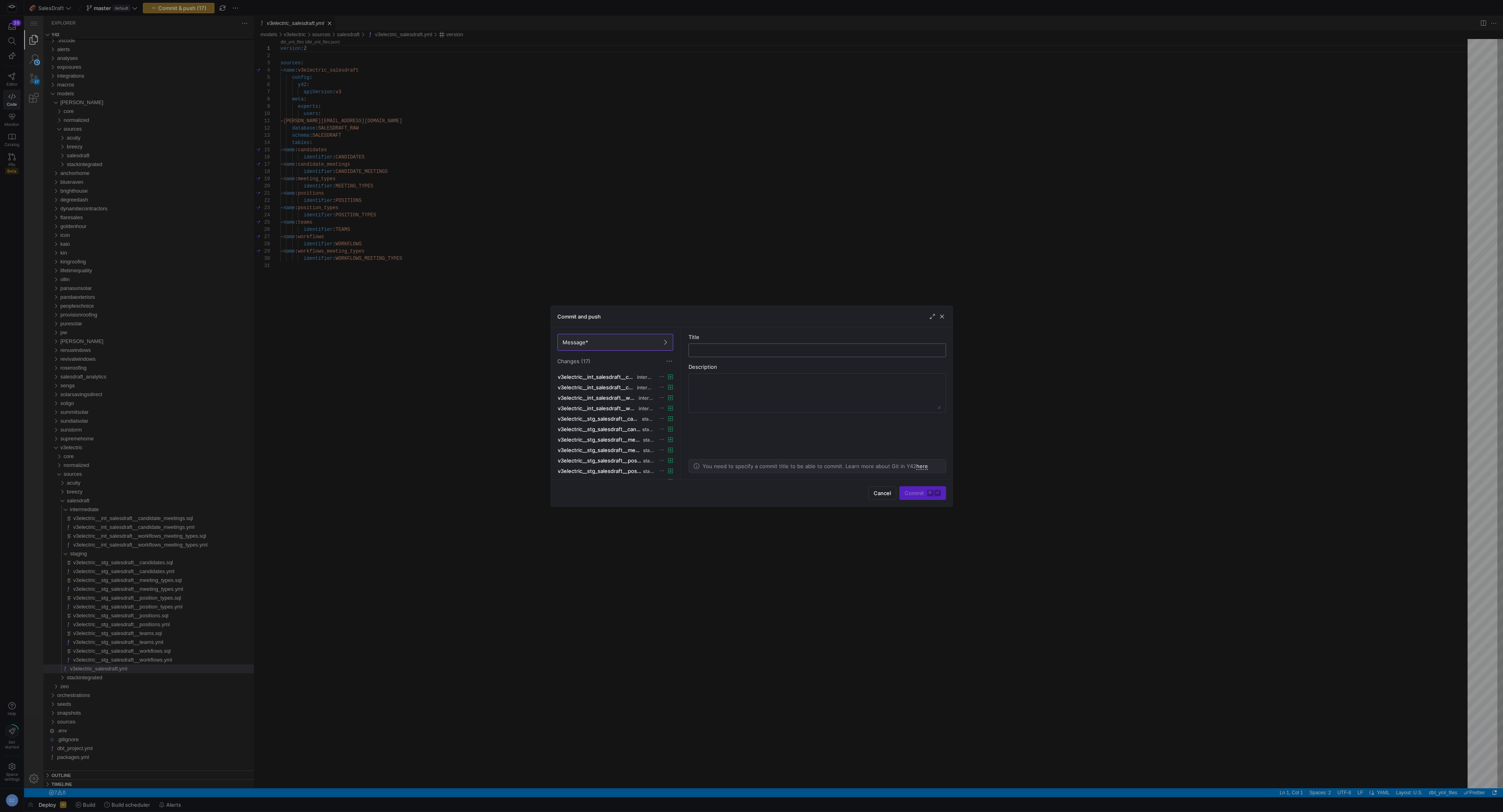
click at [759, 348] on input "text" at bounding box center [817, 350] width 244 height 6
type input "added new salesdraft macros to v3"
click at [917, 486] on div "Cancel Commit ⌘ ⏎" at bounding box center [752, 493] width 401 height 27
click at [915, 490] on span "Commit ⌘ ⏎" at bounding box center [922, 493] width 36 height 6
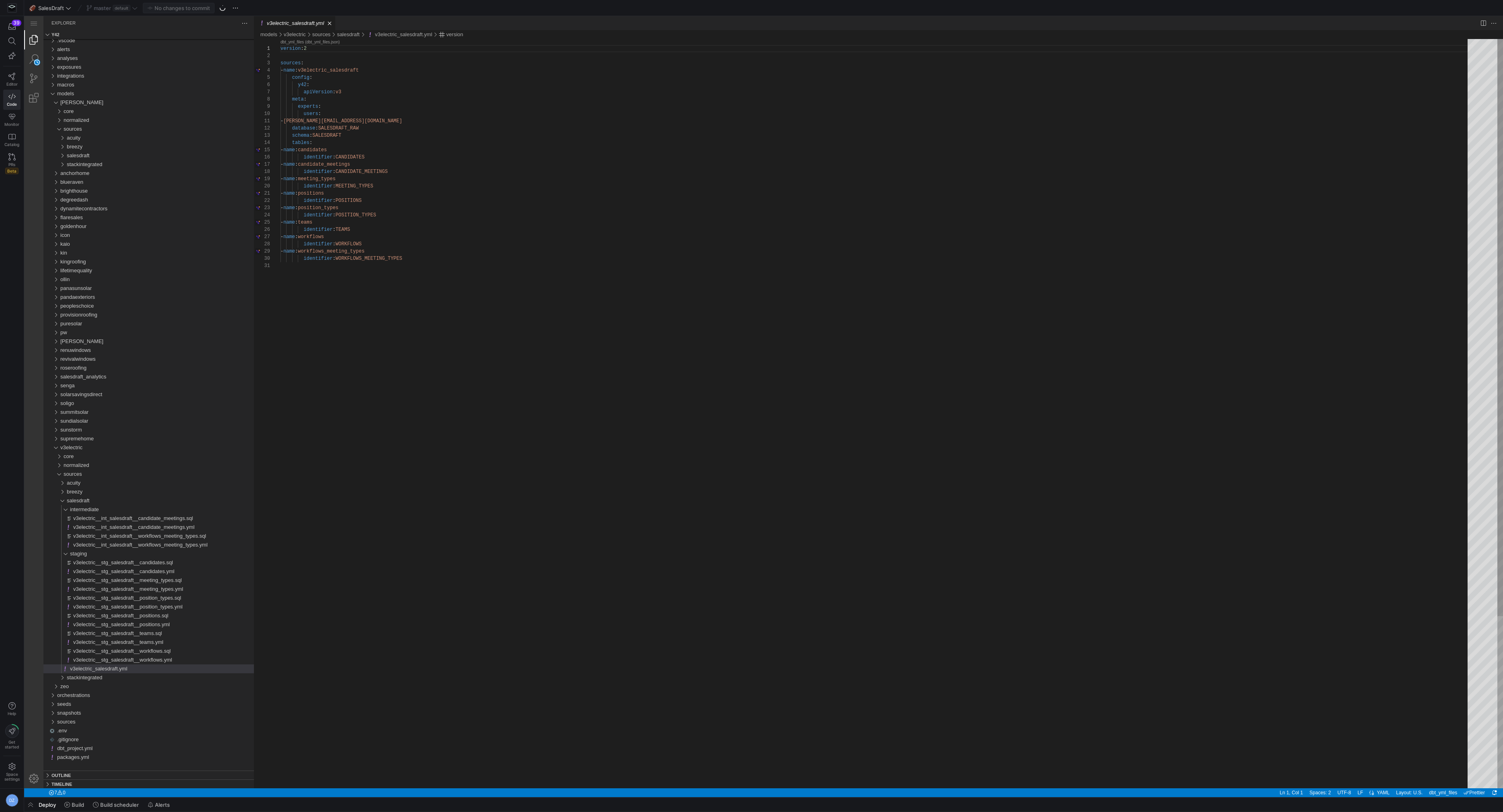
click at [441, 416] on div "version : 2 sources : - name : v3electric_salesdraft config : y42 : apiVersion …" at bounding box center [877, 526] width 1193 height 973
click at [150, 564] on span "v3electric__stg_salesdraft__candidates.sql" at bounding box center [123, 562] width 100 height 6
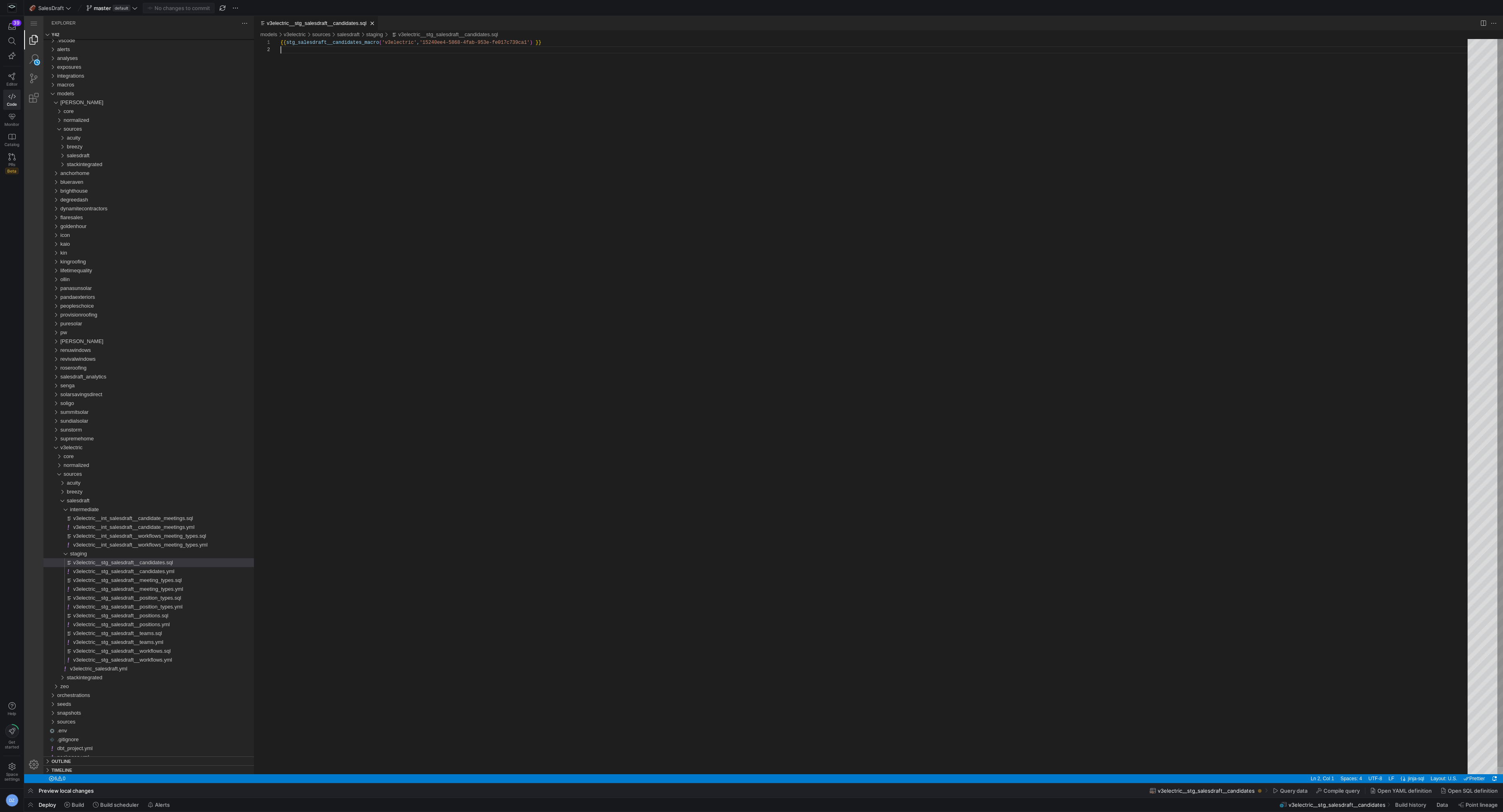
click at [512, 284] on div "{{ stg_salesdraft__candidates_macro ( 'v3electric' , '15240ee4-5868-4fab-953e-f…" at bounding box center [877, 410] width 1193 height 743
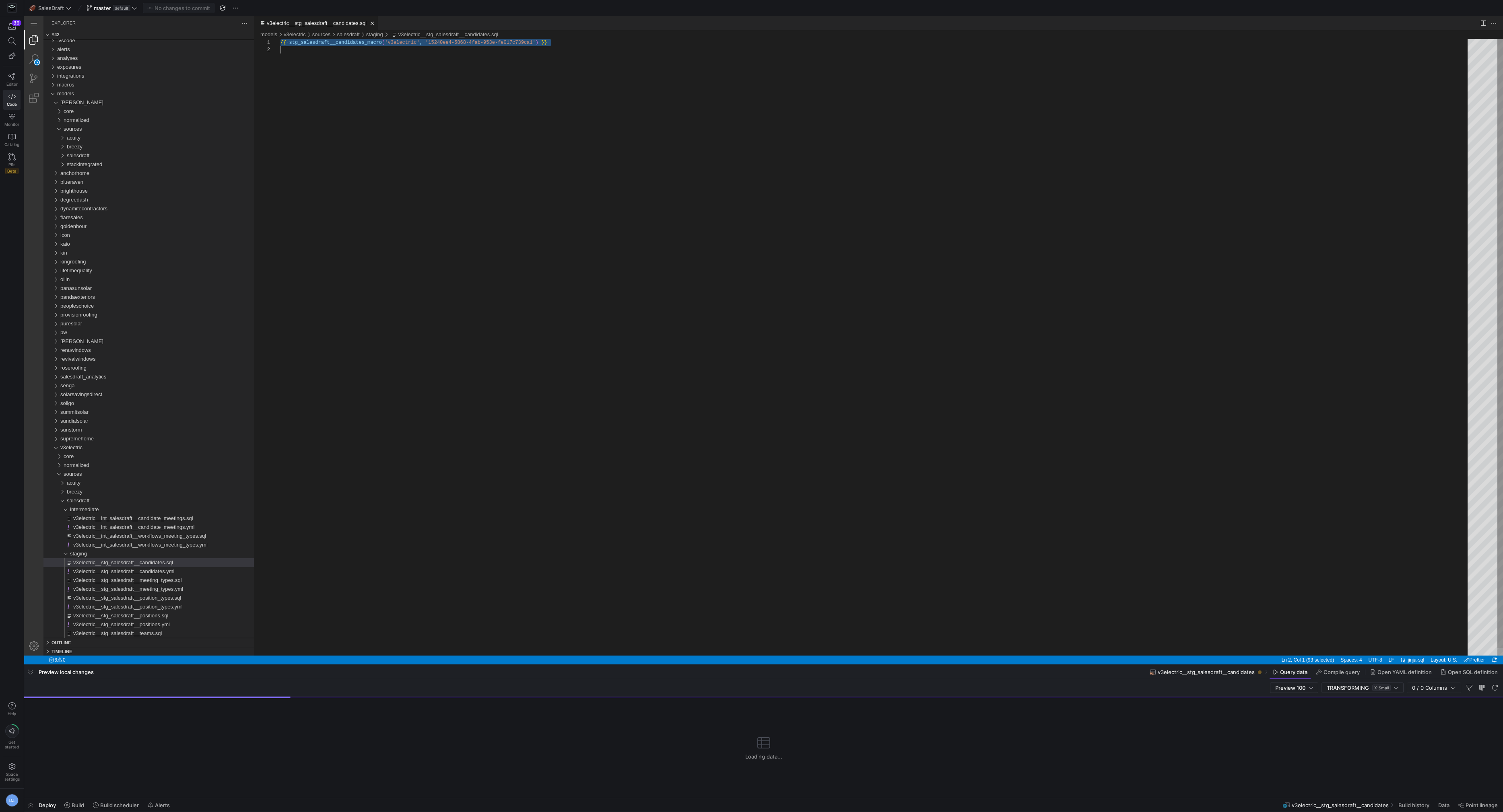
click at [512, 284] on div "{{ ·‌ stg_salesdraft__candidates_macro ( 'v3electric' , ·‌ '15240ee4-5868-4fab-…" at bounding box center [877, 351] width 1193 height 624
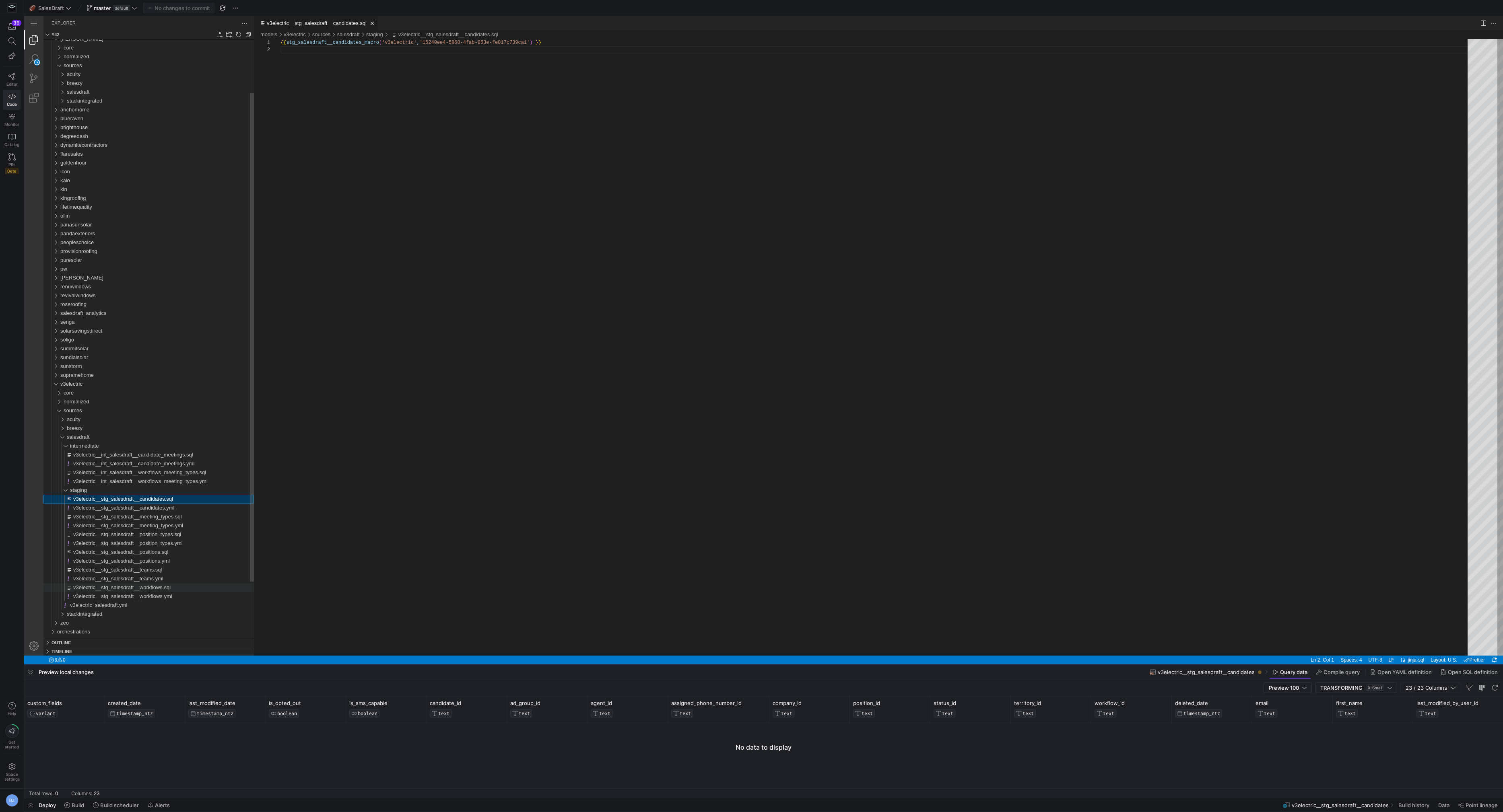
click at [170, 588] on span "v3electric__stg_salesdraft__workflows.sql" at bounding box center [122, 587] width 97 height 6
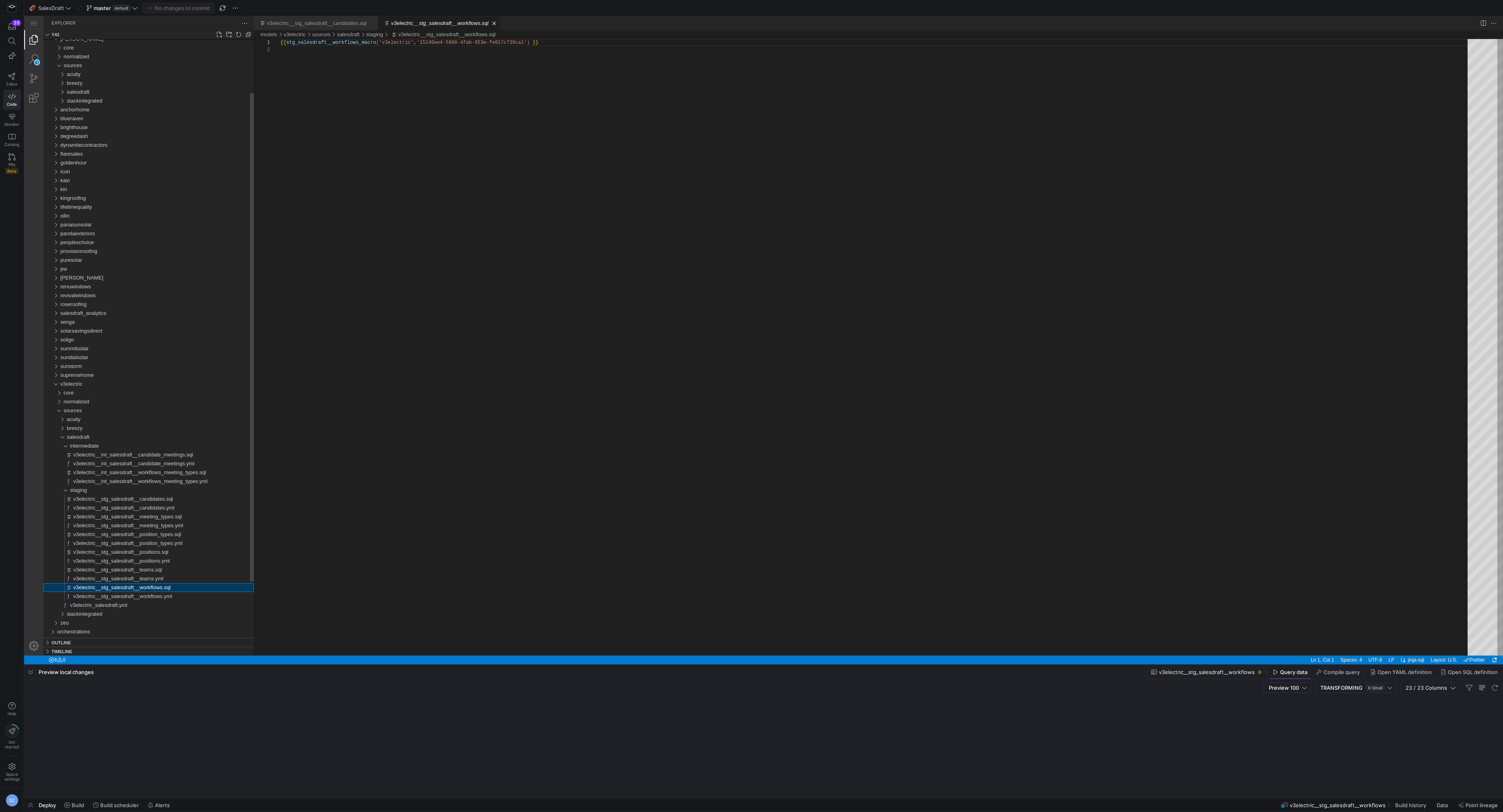
scroll to position [7, 0]
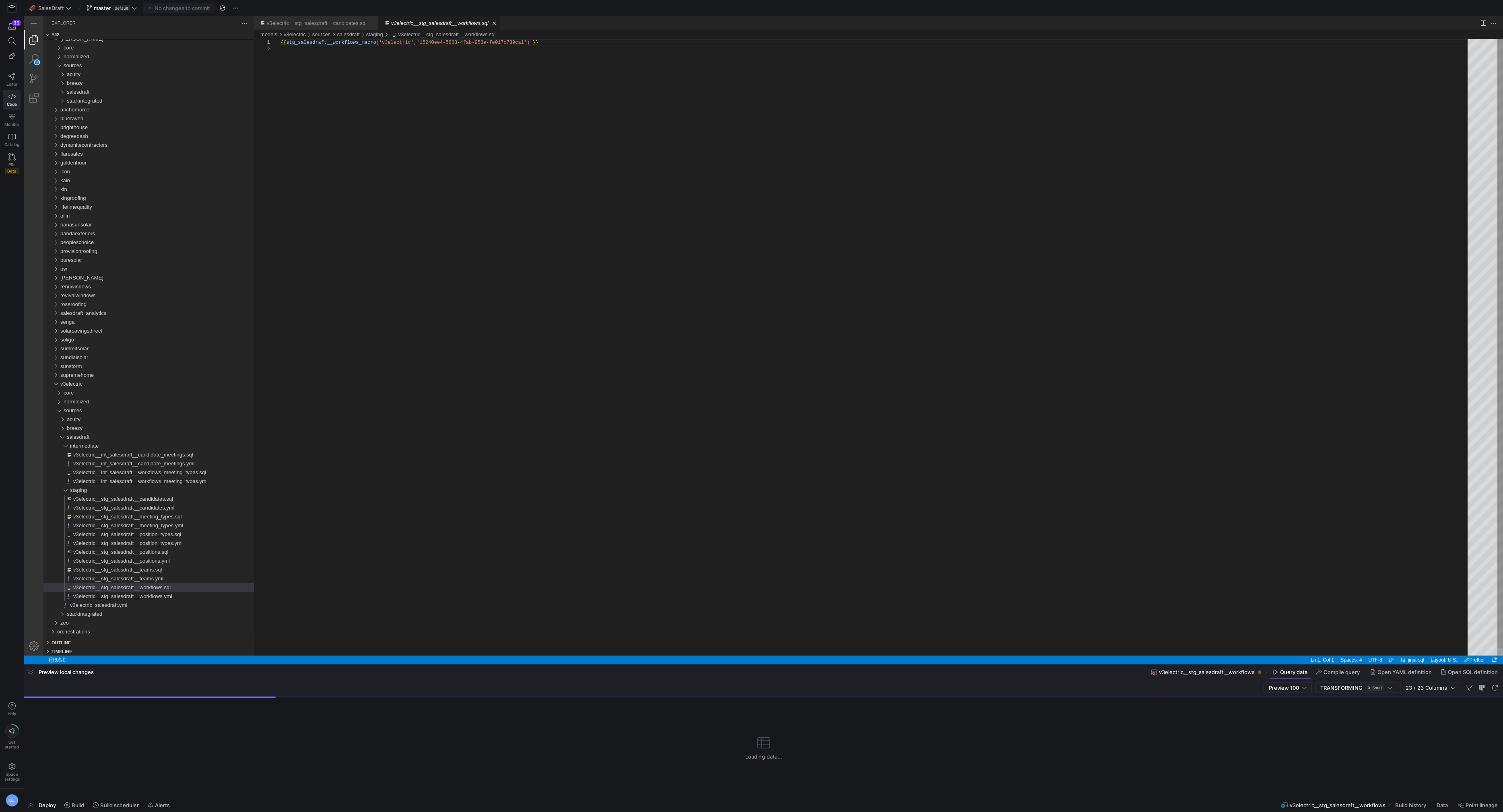
click at [464, 506] on div "{{ stg_salesdraft__workflows_macro ( 'v3electric' , '15240ee4-5868-4fab-953e-fe…" at bounding box center [877, 351] width 1193 height 624
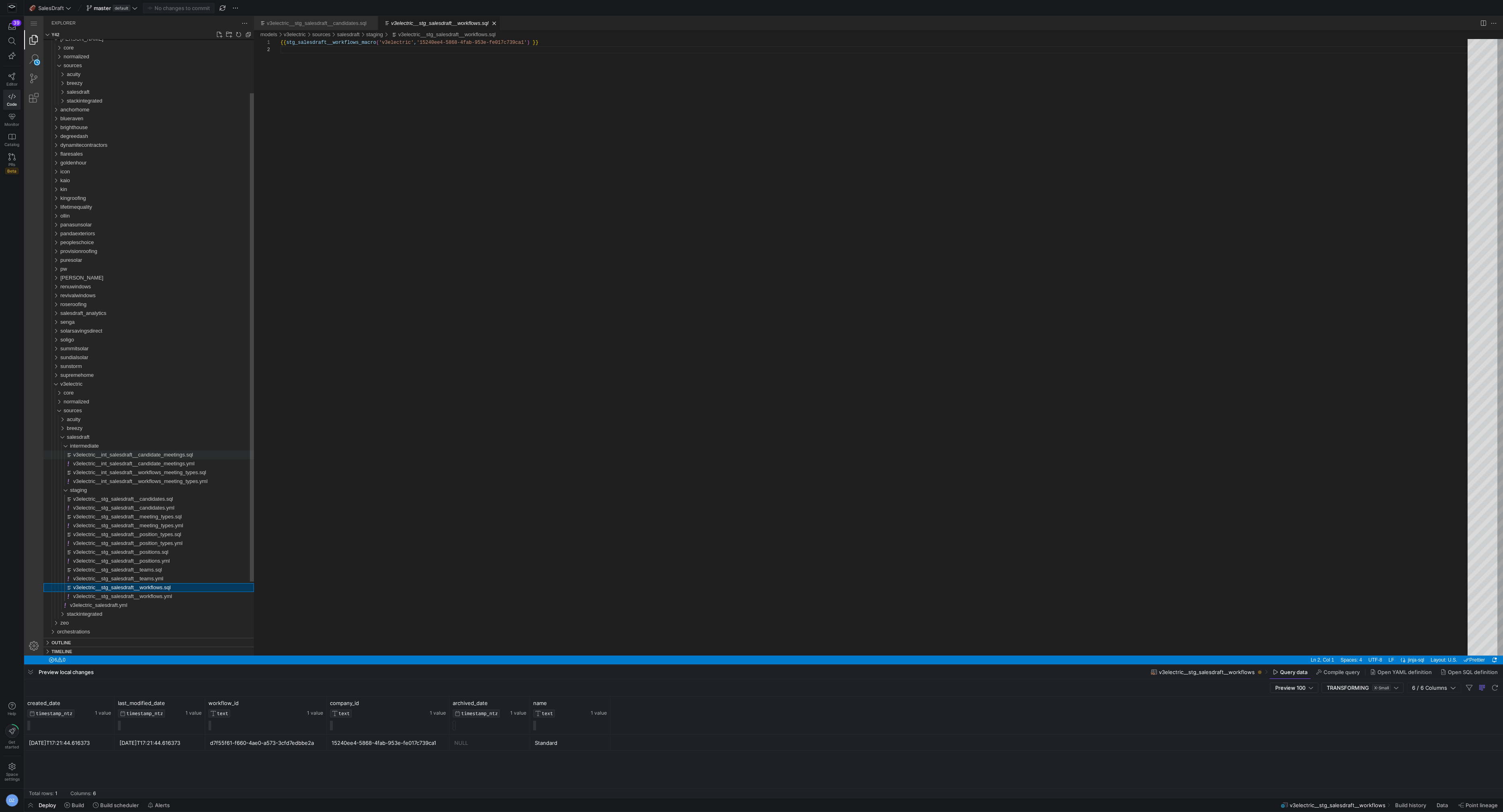
click at [179, 456] on span "v3electric__int_salesdraft__candidate_meetings.sql" at bounding box center [134, 455] width 120 height 6
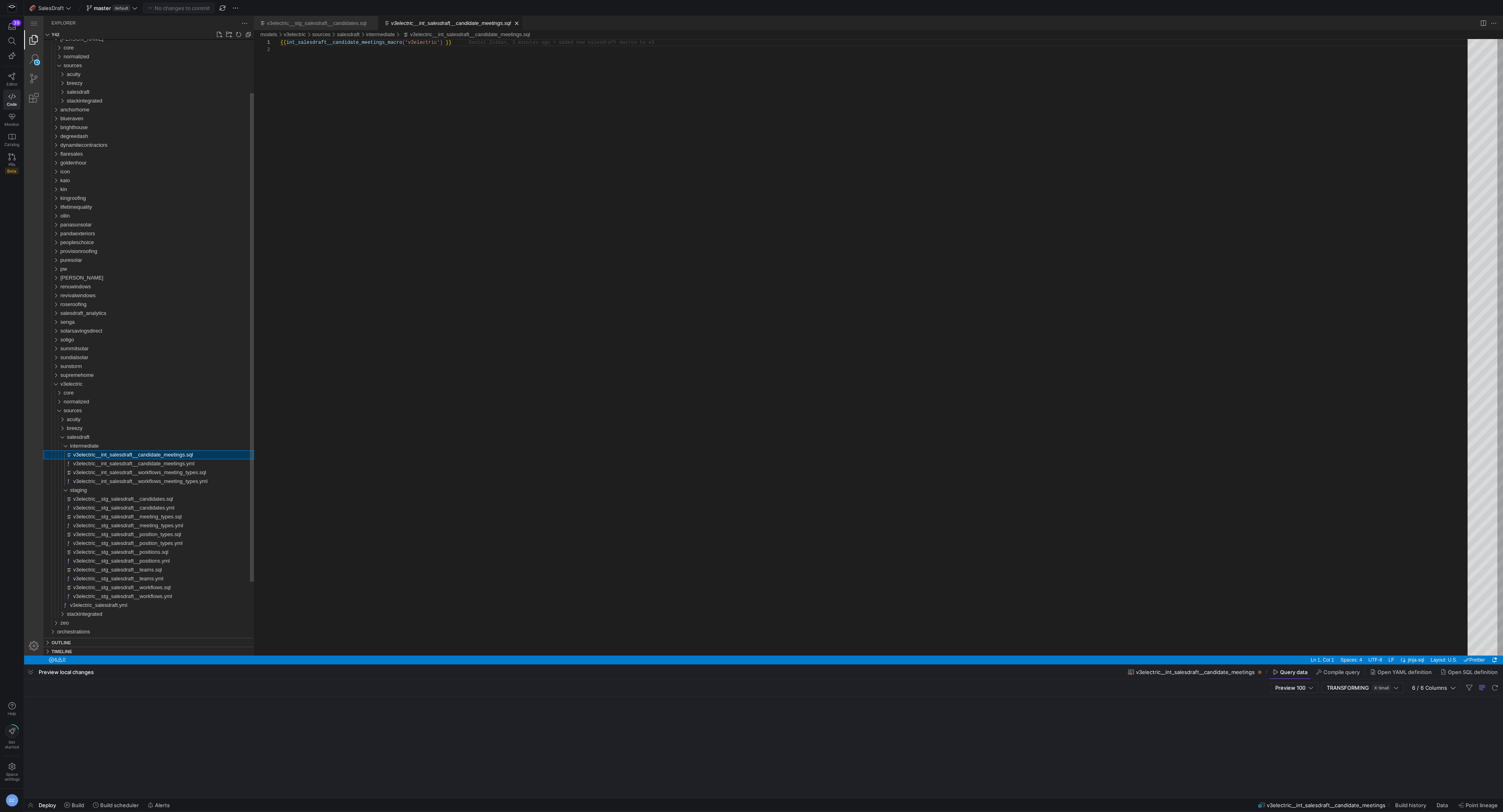
scroll to position [7, 0]
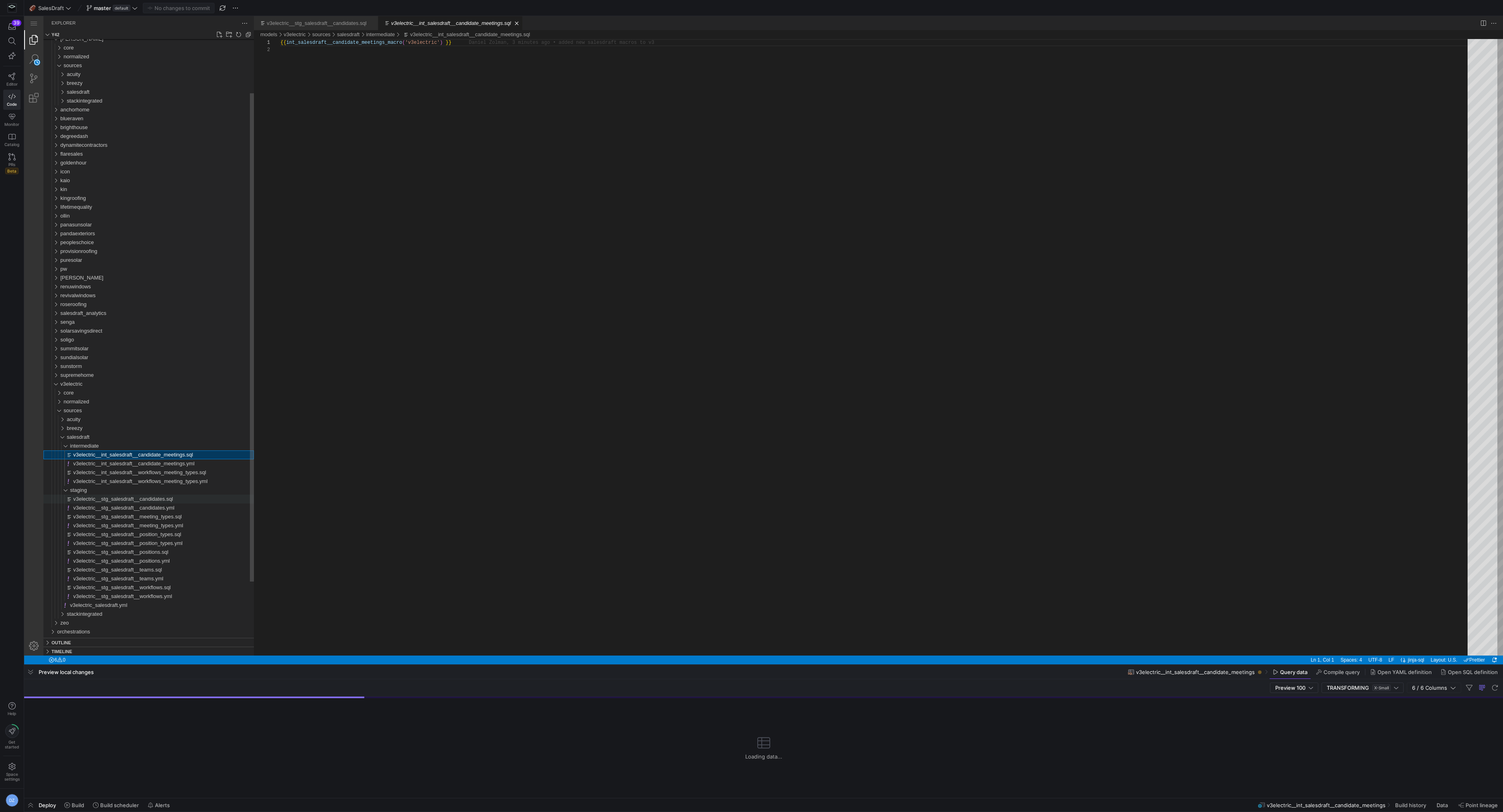
click at [184, 502] on div "v3electric__stg_salesdraft__candidates.sql" at bounding box center [164, 499] width 181 height 9
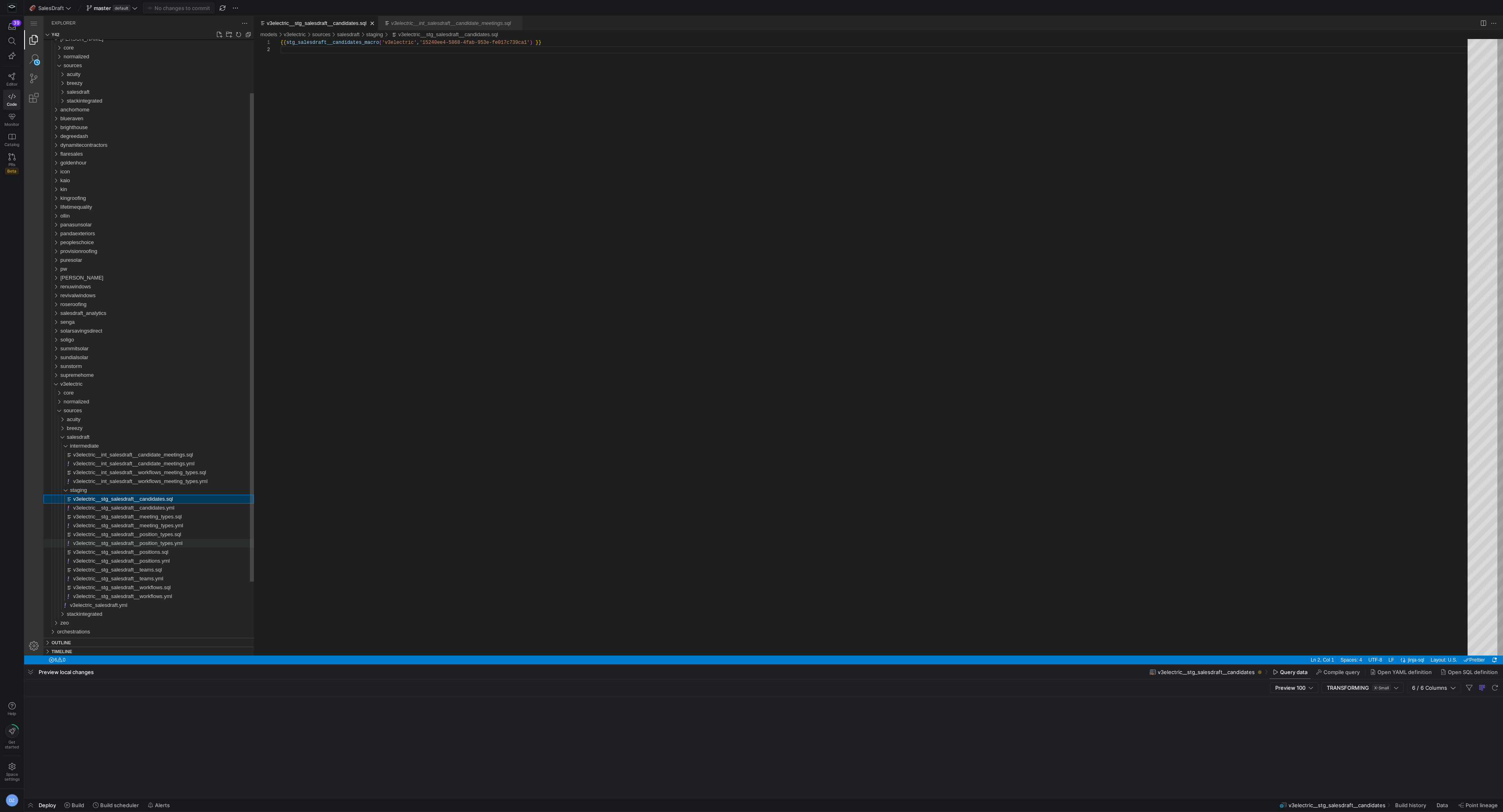
scroll to position [7, 0]
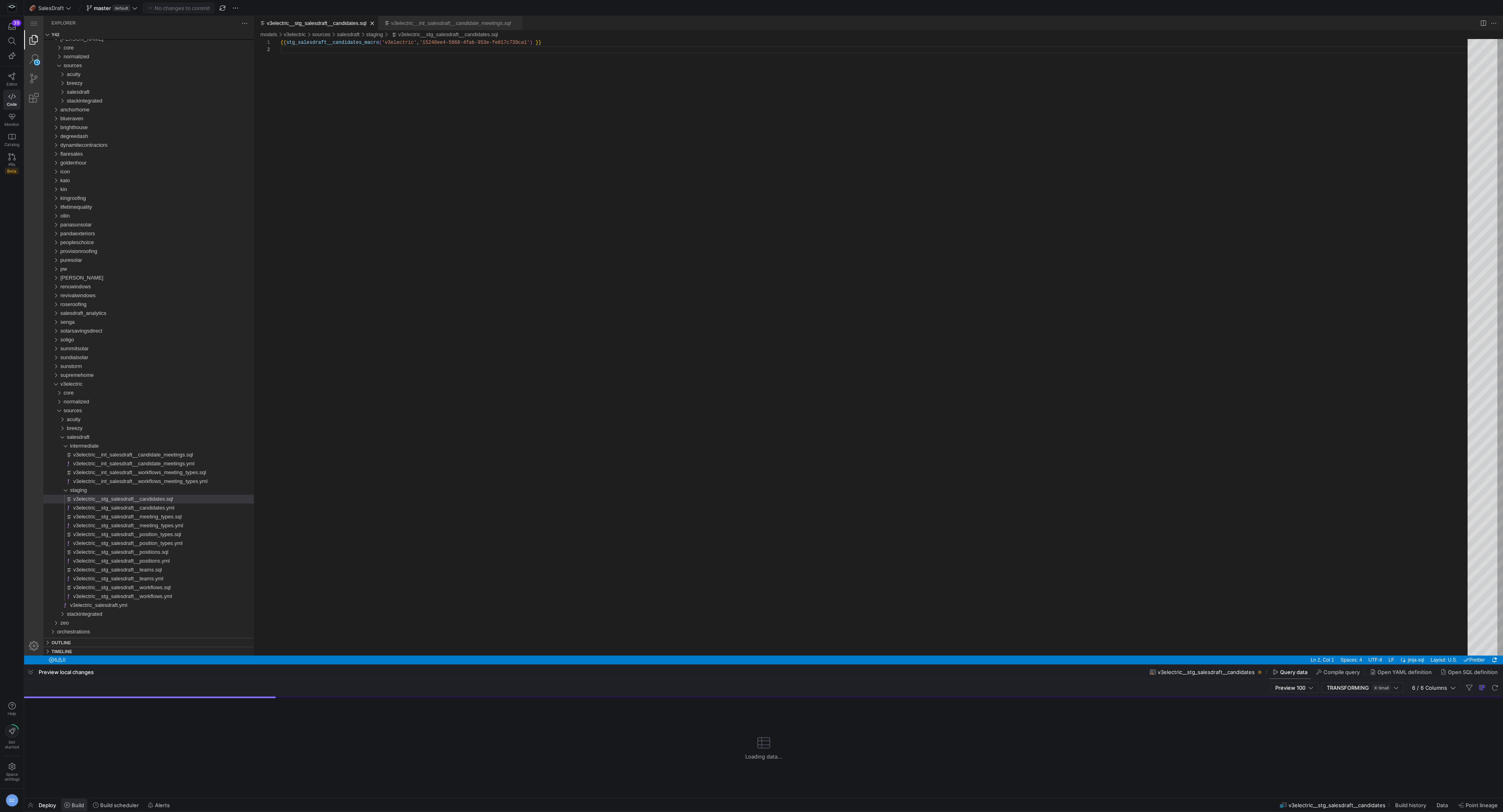
click at [82, 802] on span "Build" at bounding box center [78, 805] width 12 height 6
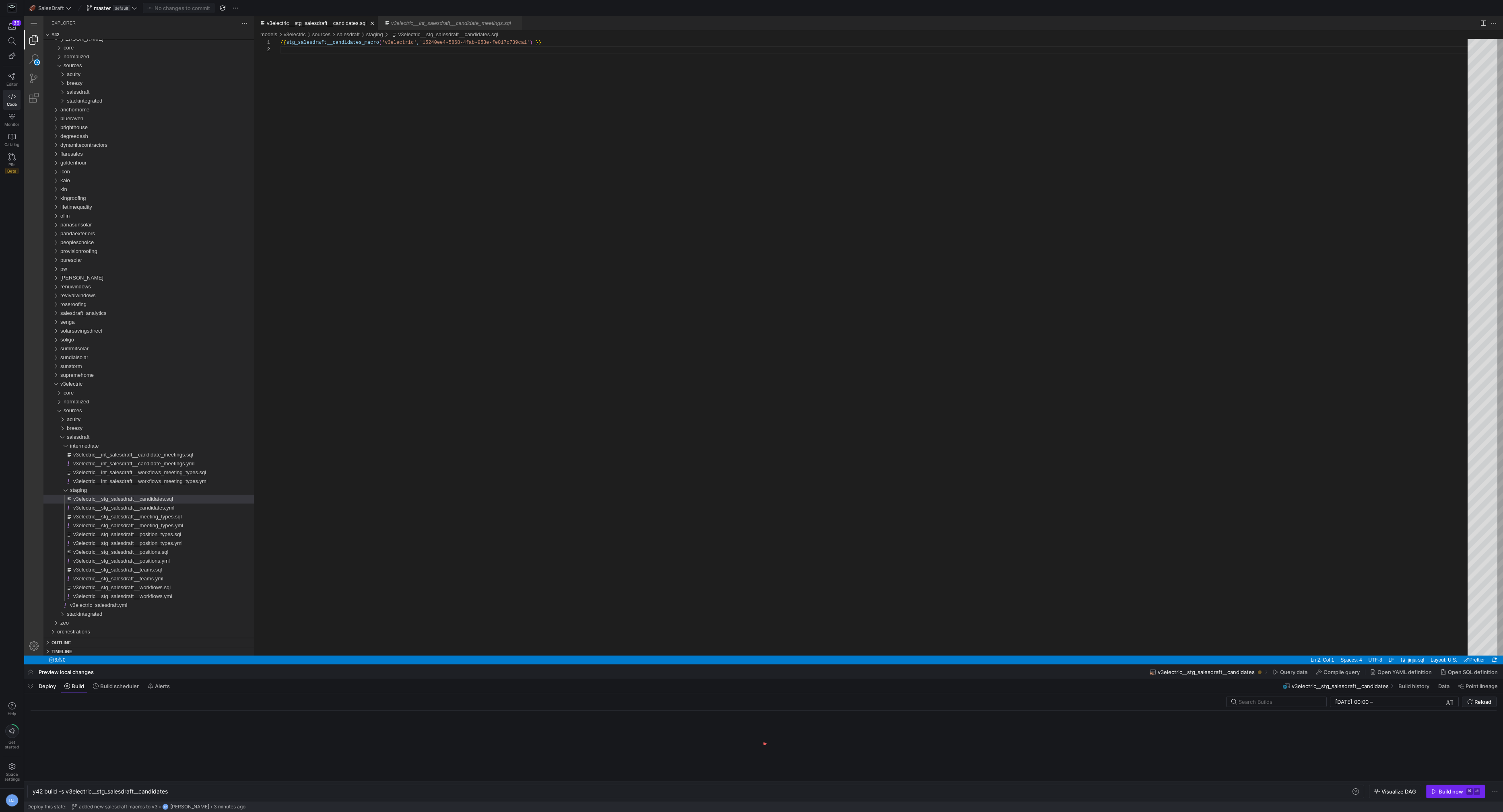
click at [1462, 790] on div "Build now" at bounding box center [1451, 792] width 25 height 6
click at [196, 590] on div "v3electric__stg_salesdraft__workflows.sql" at bounding box center [164, 587] width 181 height 9
click at [1457, 789] on div "Build now" at bounding box center [1451, 792] width 25 height 6
click at [417, 324] on div "{{ stg_salesdraft__workflows_macro ( 'v3electric' , '15240ee4-5868-4fab-953e-fe…" at bounding box center [877, 351] width 1193 height 624
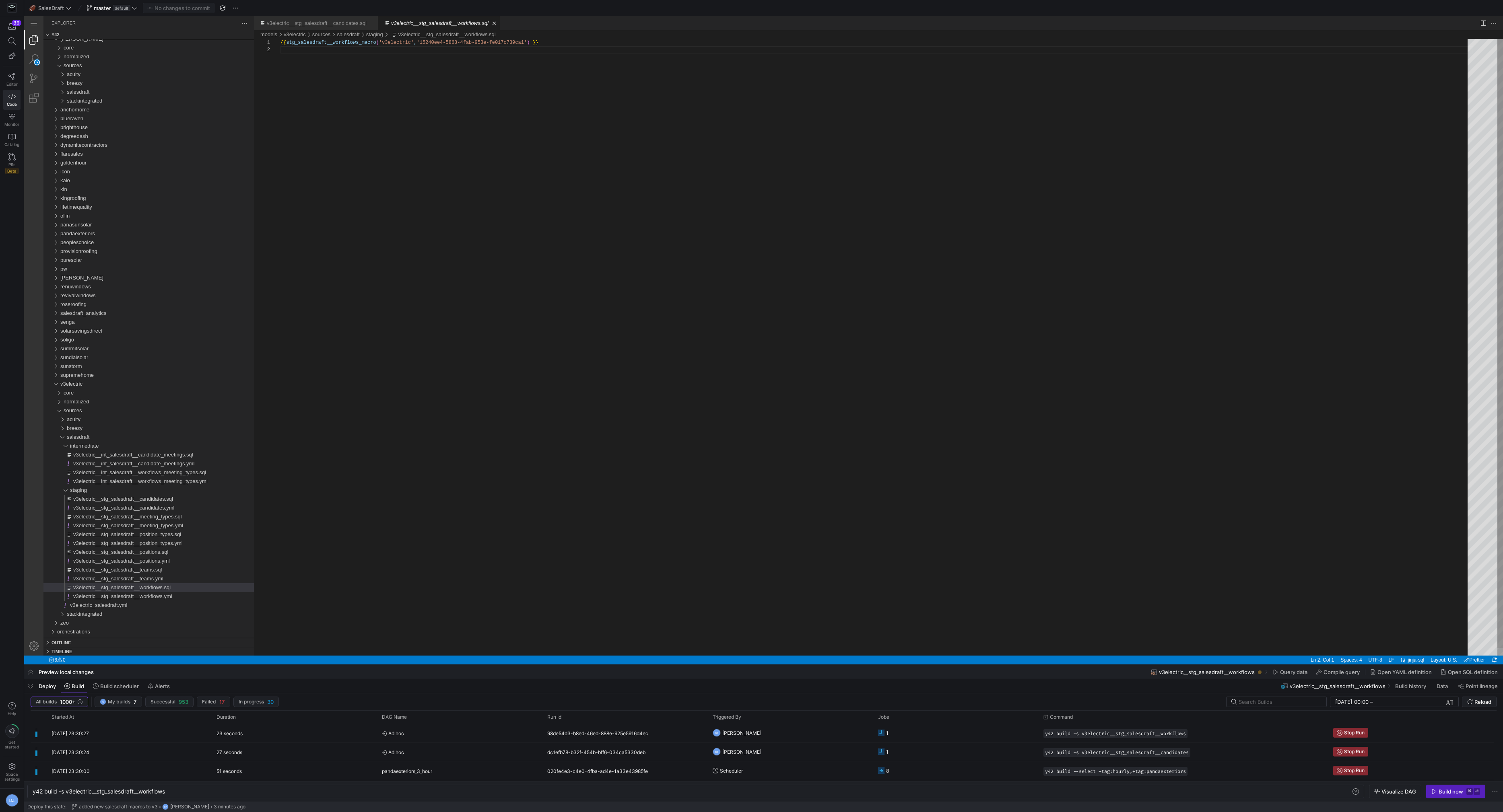
click at [417, 324] on div "{{ stg_salesdraft__workflows_macro ( 'v3electric' , '15240ee4-5868-4fab-953e-fe…" at bounding box center [877, 351] width 1193 height 624
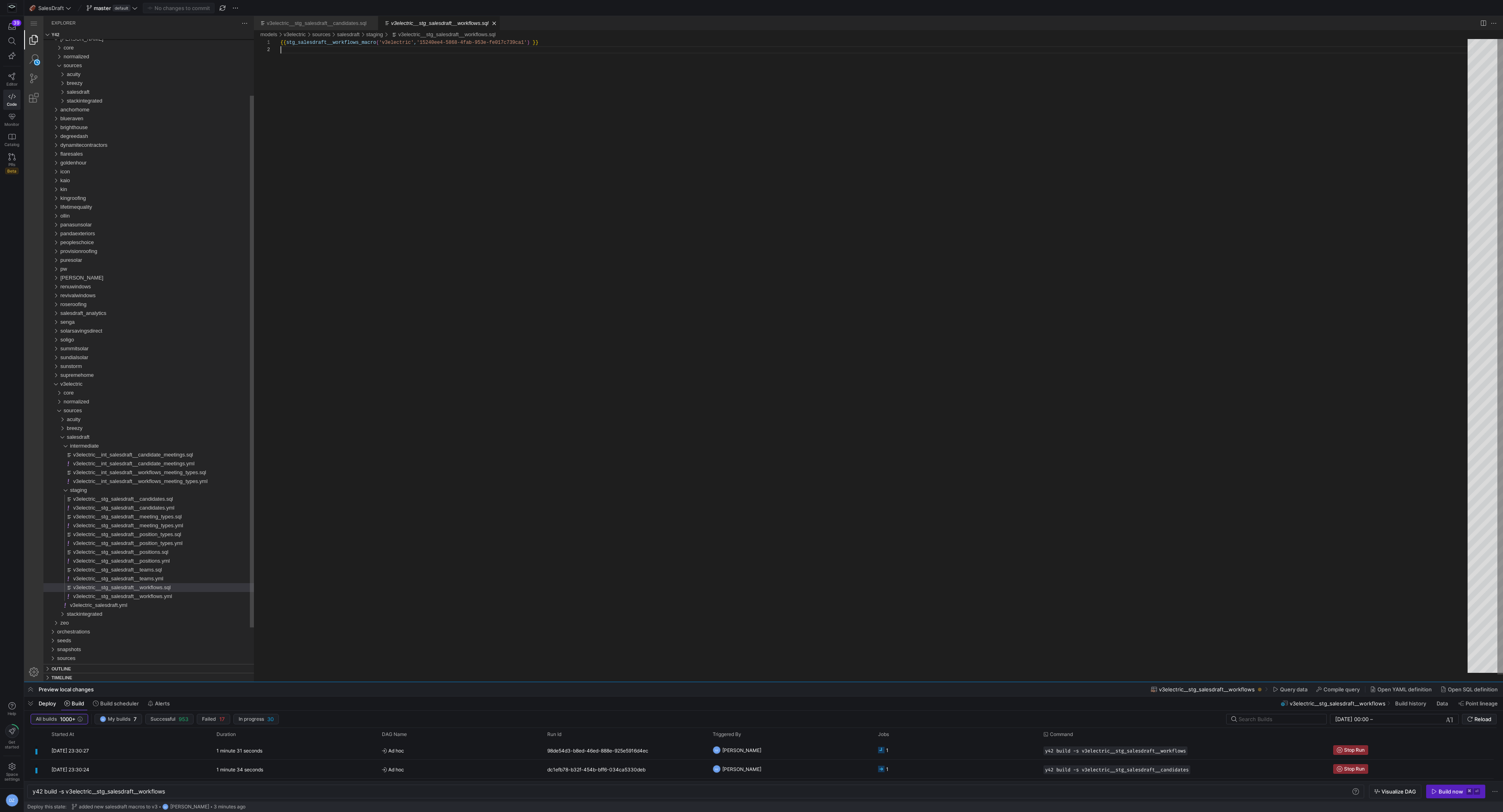
drag, startPoint x: 783, startPoint y: 664, endPoint x: 799, endPoint y: 465, distance: 199.6
click at [799, 681] on div at bounding box center [763, 683] width 1479 height 4
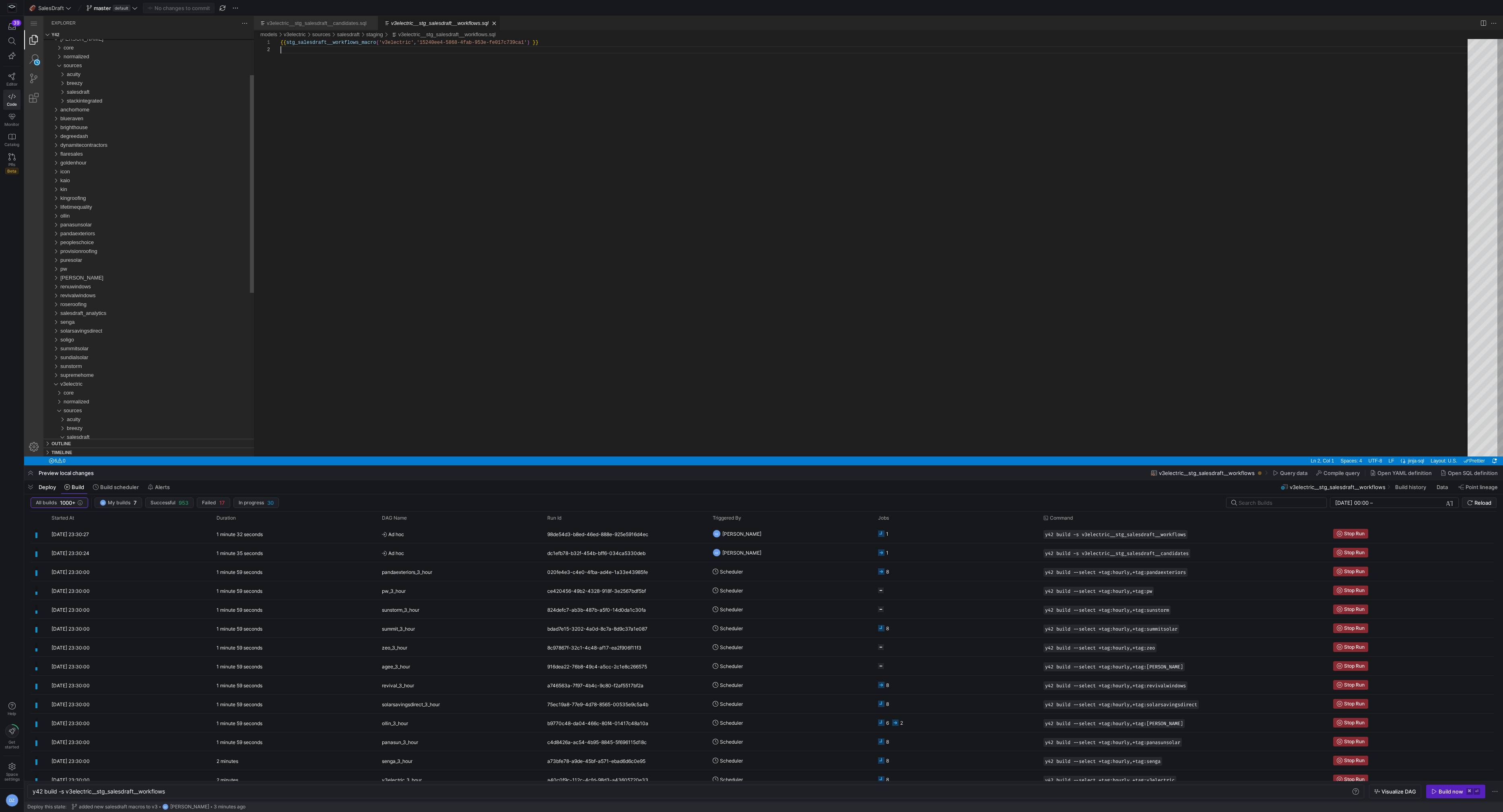
click at [794, 361] on div "{{ stg_salesdraft__workflows_macro ( 'v3electric' , '15240ee4-5868-4fab-953e-fe…" at bounding box center [877, 251] width 1193 height 425
click at [1490, 501] on span "Reload" at bounding box center [1483, 503] width 17 height 6
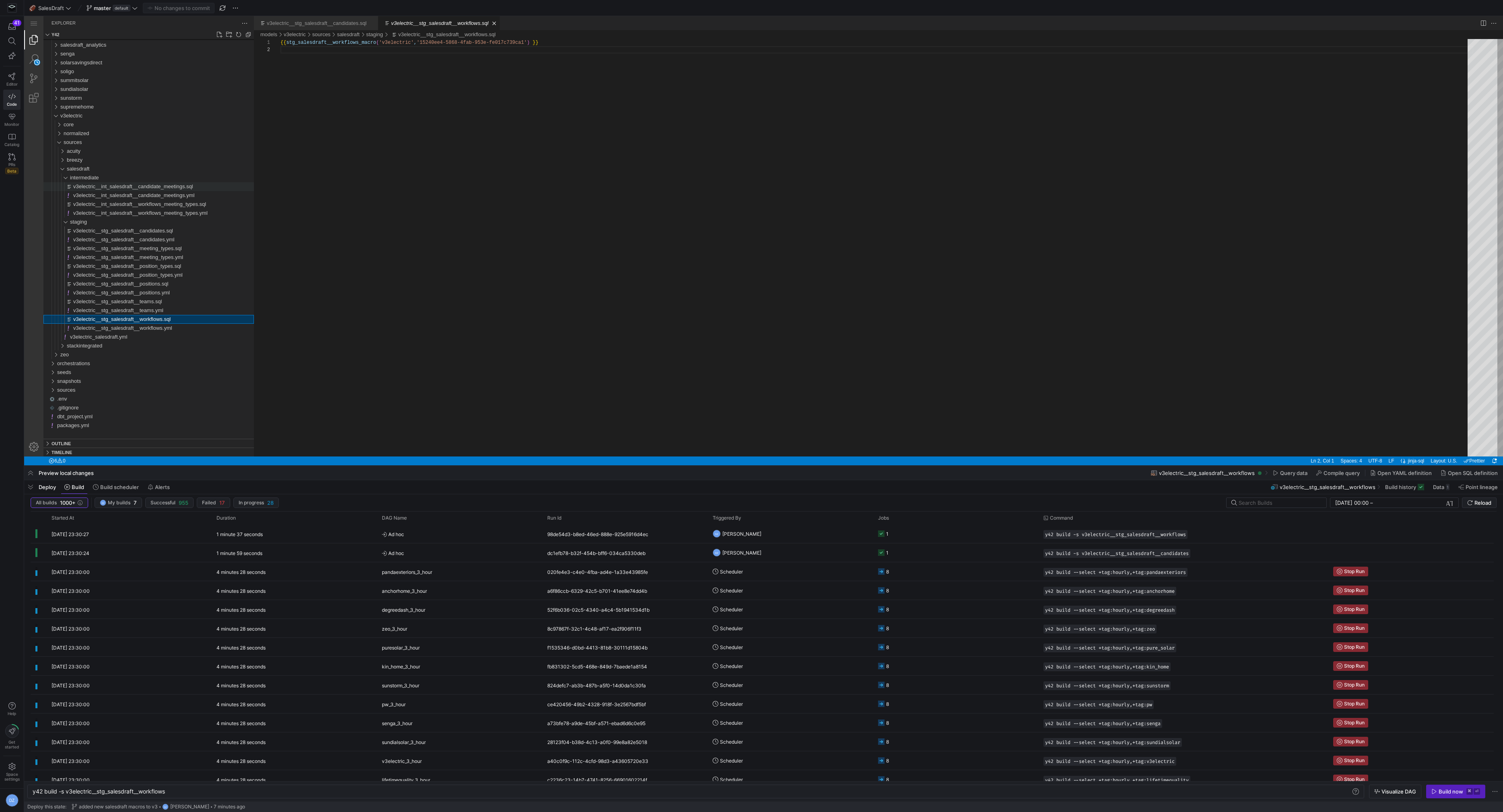
click at [150, 185] on span "v3electric__int_salesdraft__candidate_meetings.sql" at bounding box center [134, 186] width 120 height 6
type textarea "y42 build -s v3electric__int_salesdraft__candidate_meetings"
click at [424, 164] on div "{{ int_salesdraft__candidate_meetings_macro ( 'v3electric' ) }}" at bounding box center [877, 251] width 1193 height 425
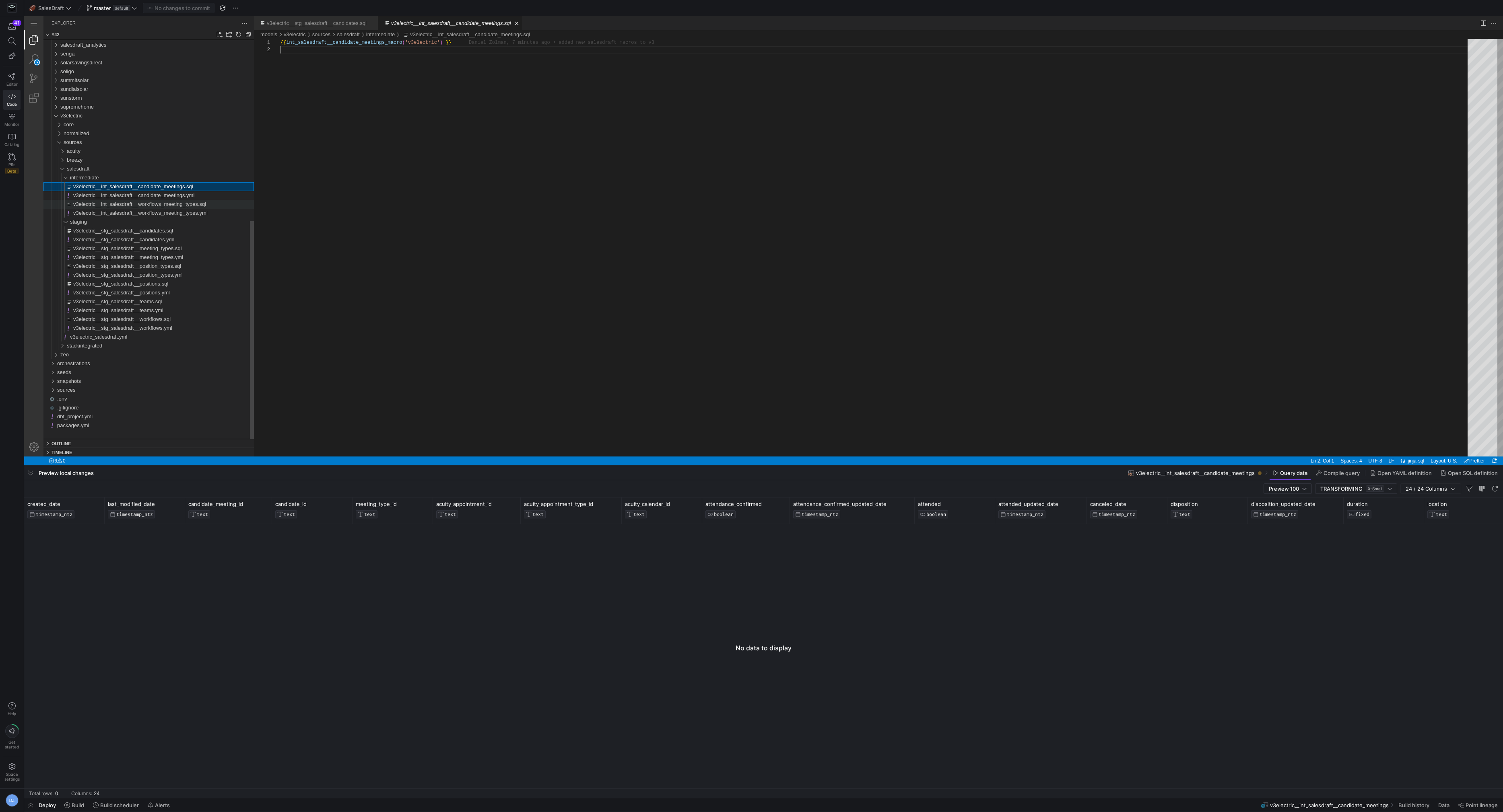
click at [222, 205] on div "v3electric__int_salesdraft__workflows_meeting_types.sql" at bounding box center [164, 204] width 181 height 9
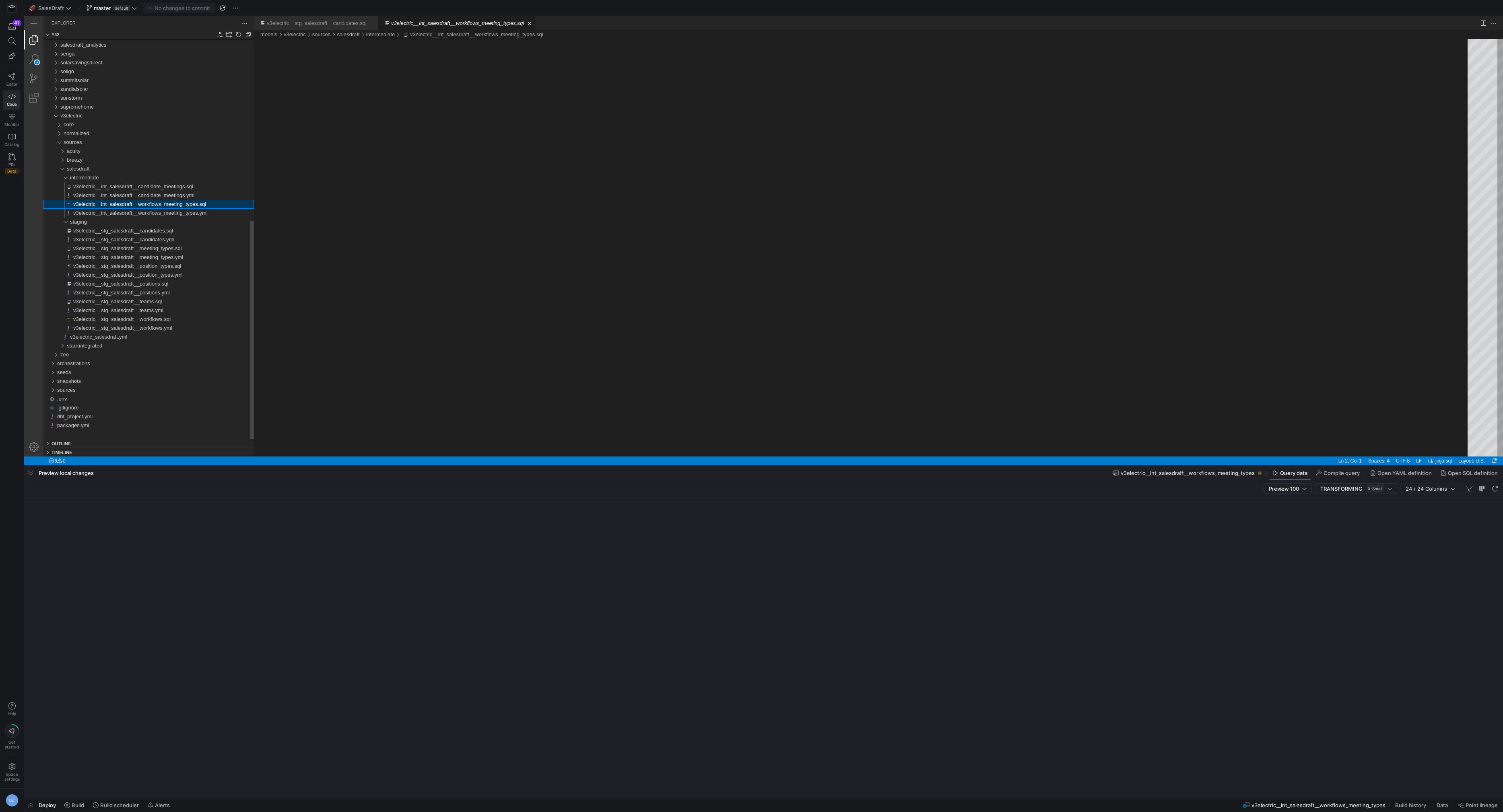
scroll to position [7, 0]
click at [281, 39] on div "v3electric__int_salesdraft__workflows_meeting_types.sql, preview" at bounding box center [281, 39] width 0 height 0
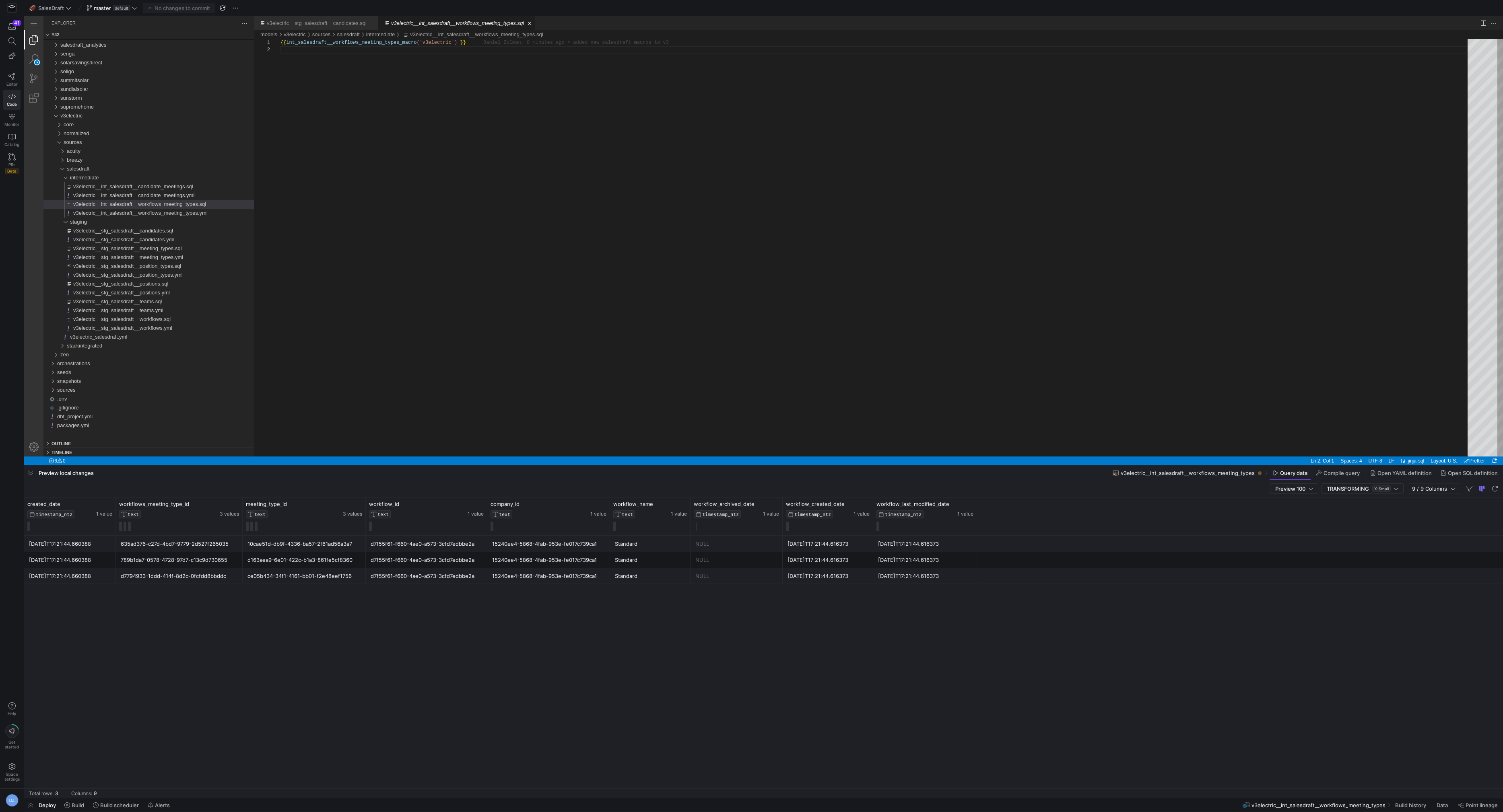
click at [399, 697] on div "2025-09-19T17:21:44.660388 635ad376-c27d-4bd7-9779-2d527f265035 10cae51d-db9f-4…" at bounding box center [763, 667] width 1479 height 262
click at [380, 296] on div "{{ int_salesdraft__workflows_meeting_types_macro ( 'v3electric' ) }}" at bounding box center [877, 251] width 1193 height 425
click at [677, 221] on div "{{ int_salesdraft__workflows_meeting_types_macro ( 'v3electric' ) }}" at bounding box center [877, 251] width 1193 height 425
click at [631, 215] on div "{{ int_salesdraft__workflows_meeting_types_macro ( 'v3electric' ) }}" at bounding box center [877, 251] width 1193 height 425
click at [76, 178] on span "intermediate" at bounding box center [85, 177] width 29 height 6
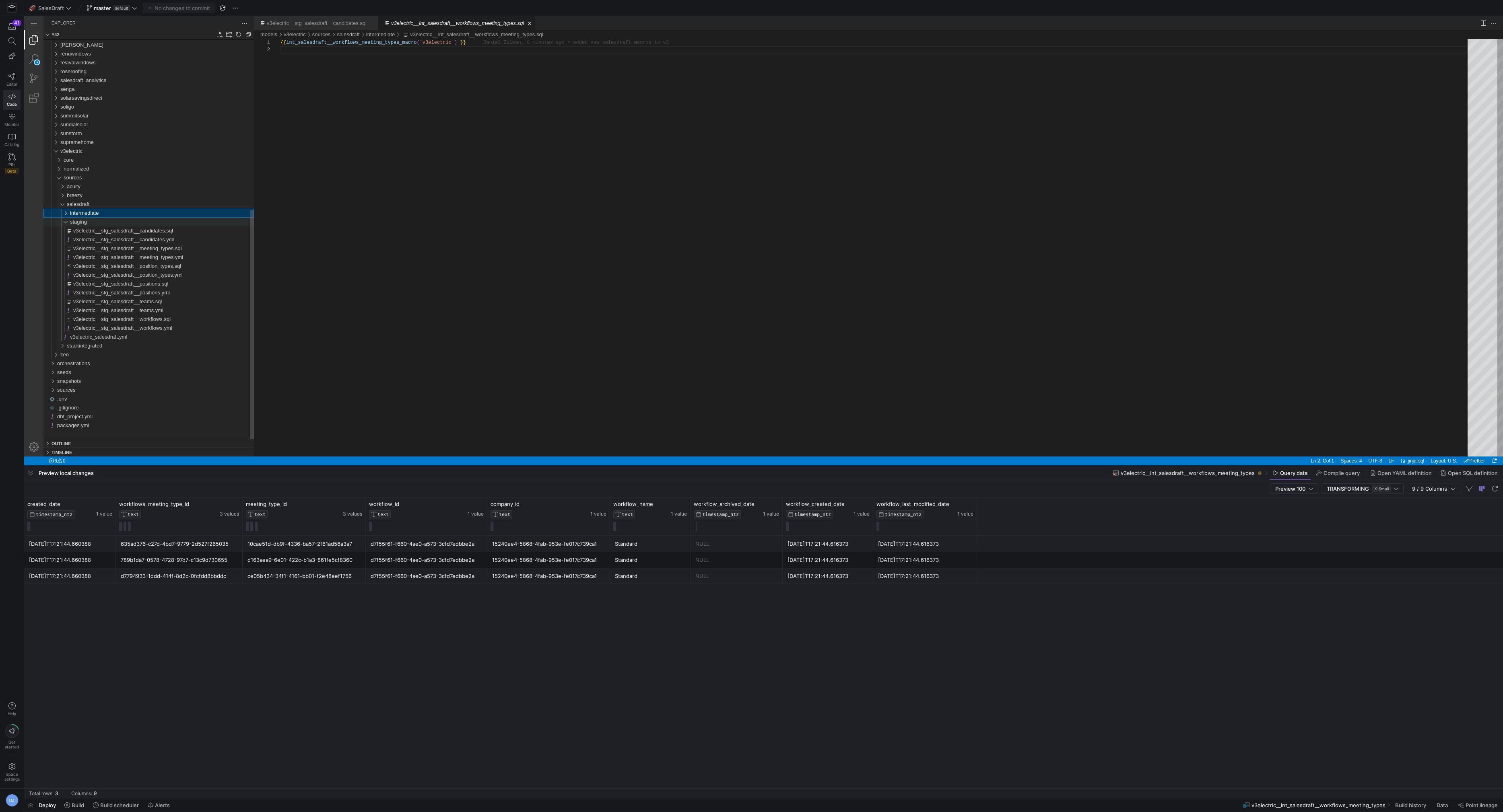
click at [72, 223] on span "staging" at bounding box center [78, 222] width 17 height 6
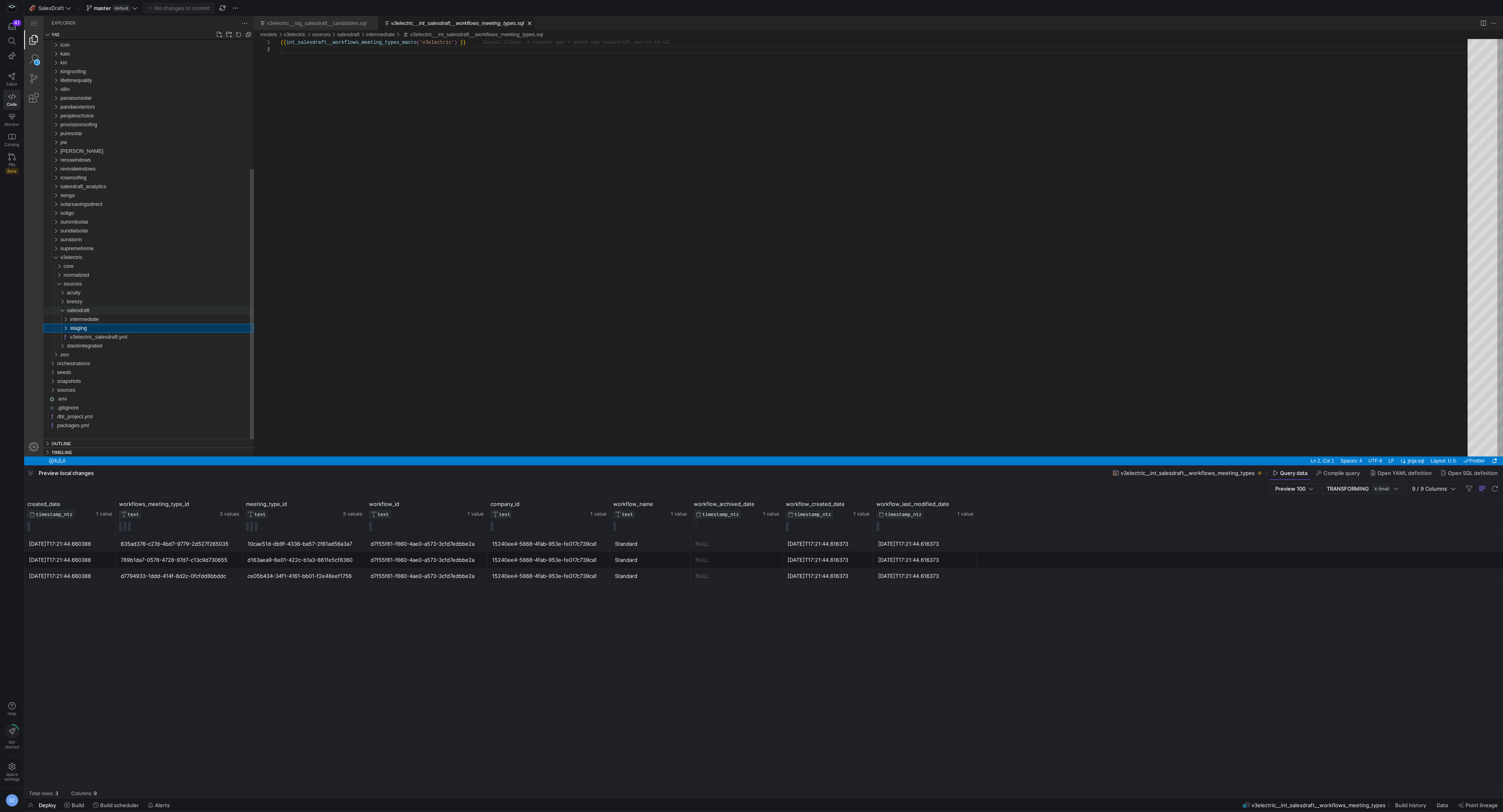
click at [76, 312] on span "salesdraft" at bounding box center [78, 310] width 23 height 6
click at [71, 307] on span "sources" at bounding box center [73, 310] width 19 height 6
click at [69, 321] on span "v3electric" at bounding box center [71, 319] width 22 height 6
click at [441, 267] on div "{{ int_salesdraft__workflows_meeting_types_macro ( 'v3electric' ) }}" at bounding box center [877, 251] width 1193 height 425
click at [86, 160] on span "salesdraft" at bounding box center [78, 158] width 23 height 6
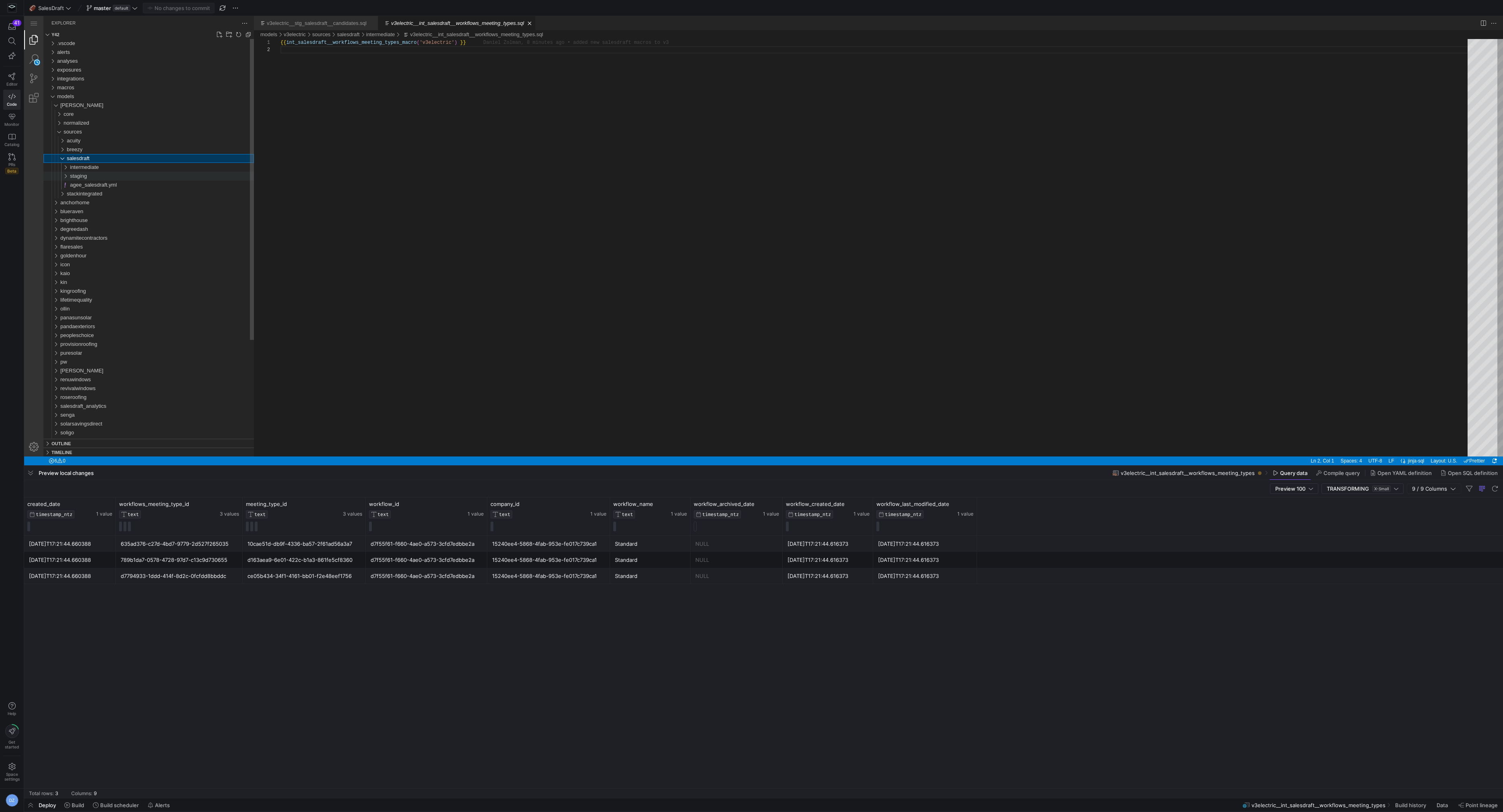
click at [89, 178] on div "staging" at bounding box center [162, 176] width 184 height 9
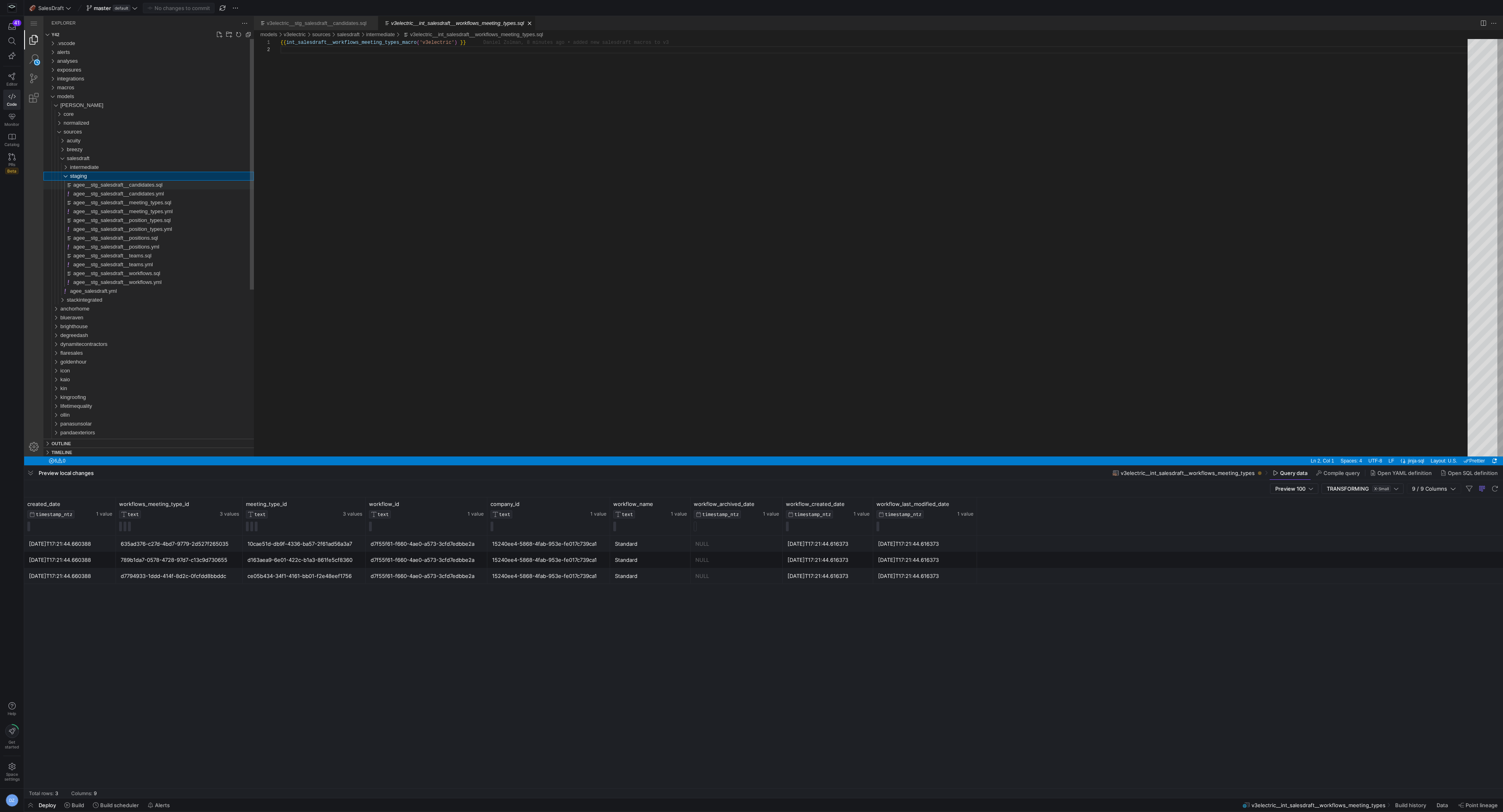
click at [95, 187] on span "agee__stg_salesdraft__candidates.sql" at bounding box center [118, 185] width 89 height 6
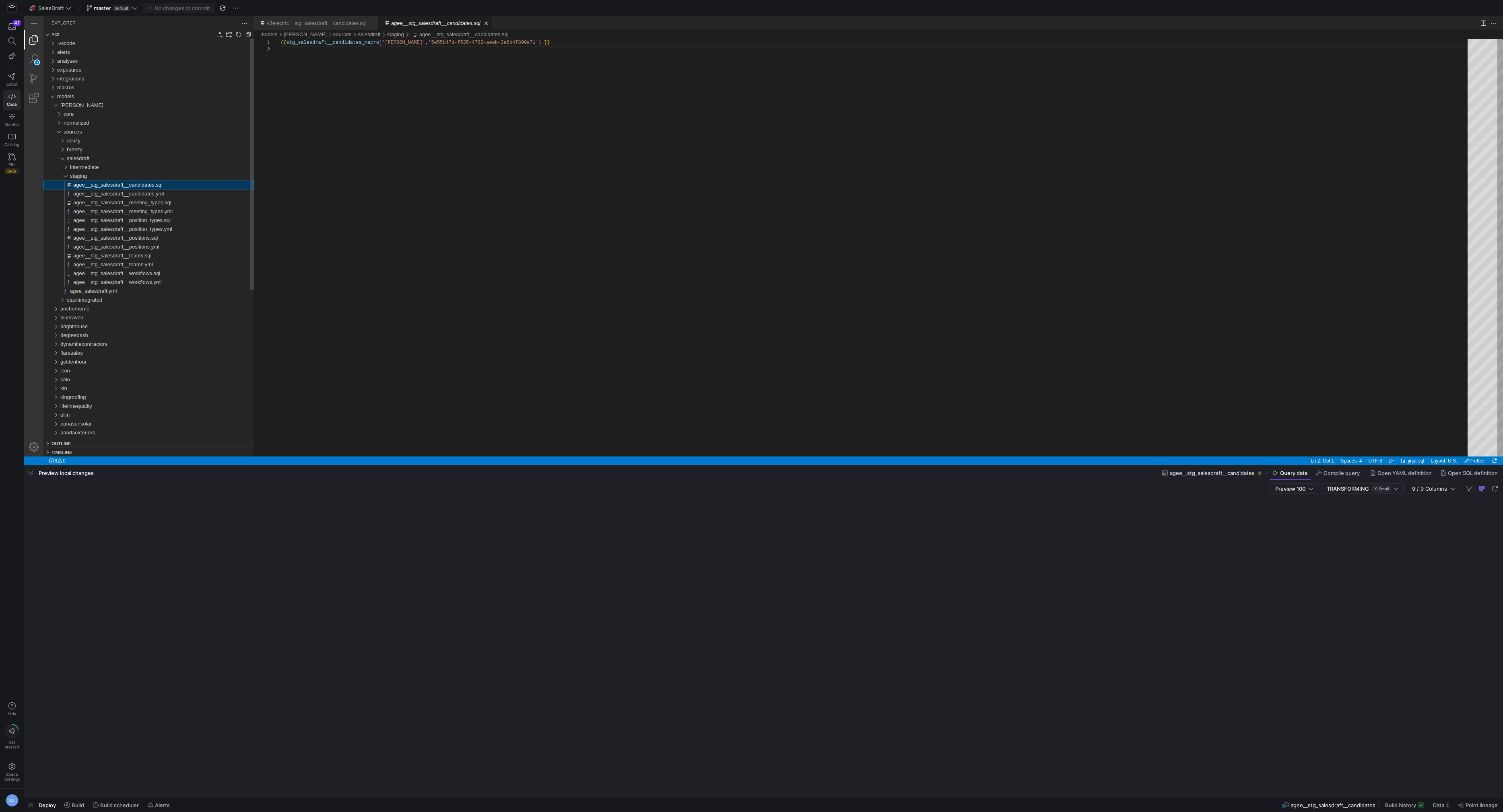
scroll to position [7, 0]
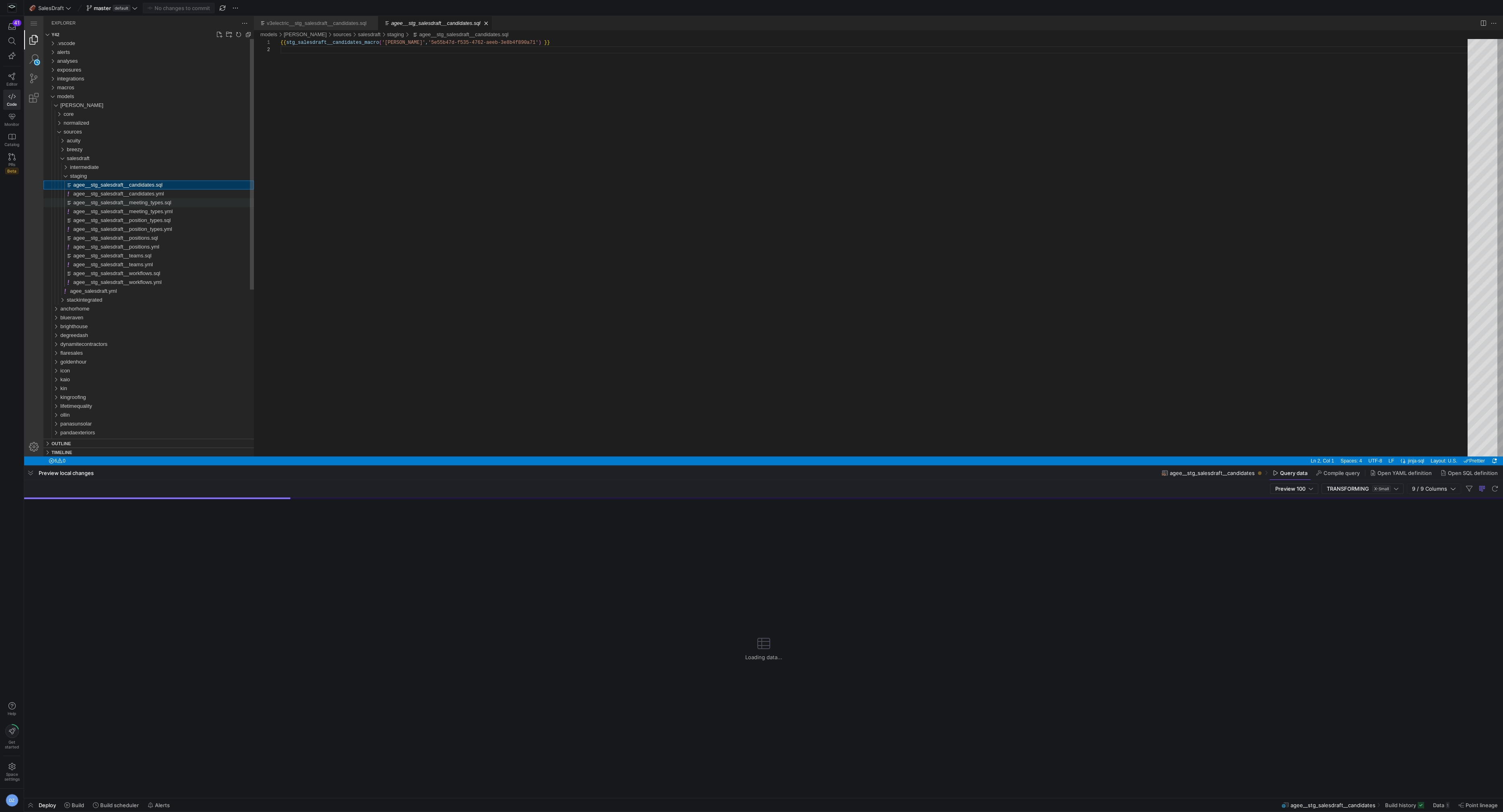
click at [139, 203] on span "agee__stg_salesdraft__meeting_types.sql" at bounding box center [123, 202] width 98 height 6
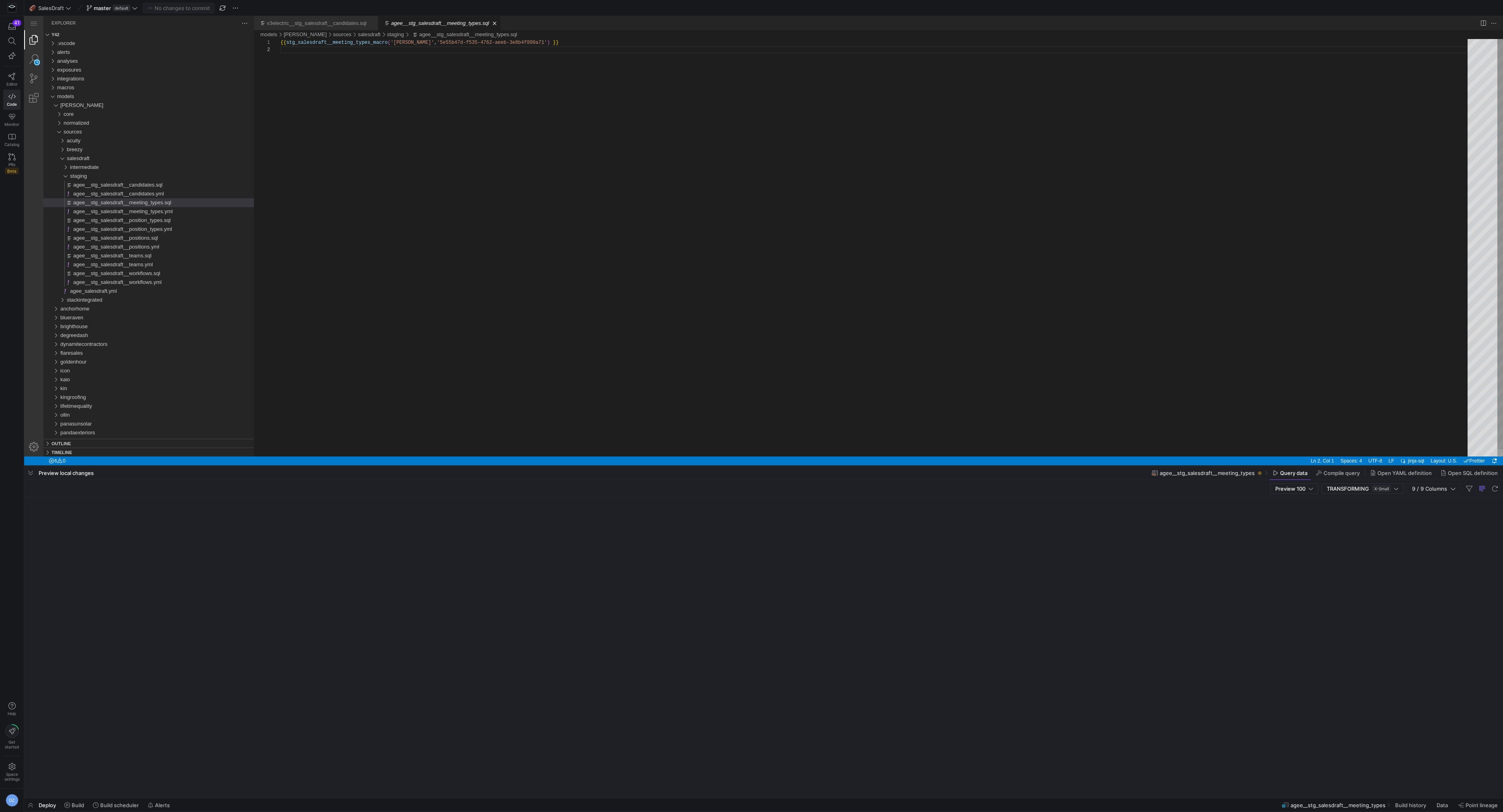
click at [498, 187] on div "{{ stg_salesdraft__meeting_types_macro ( 'agee' , '5e55b47d-f535-4762-aeeb-3e8b…" at bounding box center [877, 251] width 1193 height 425
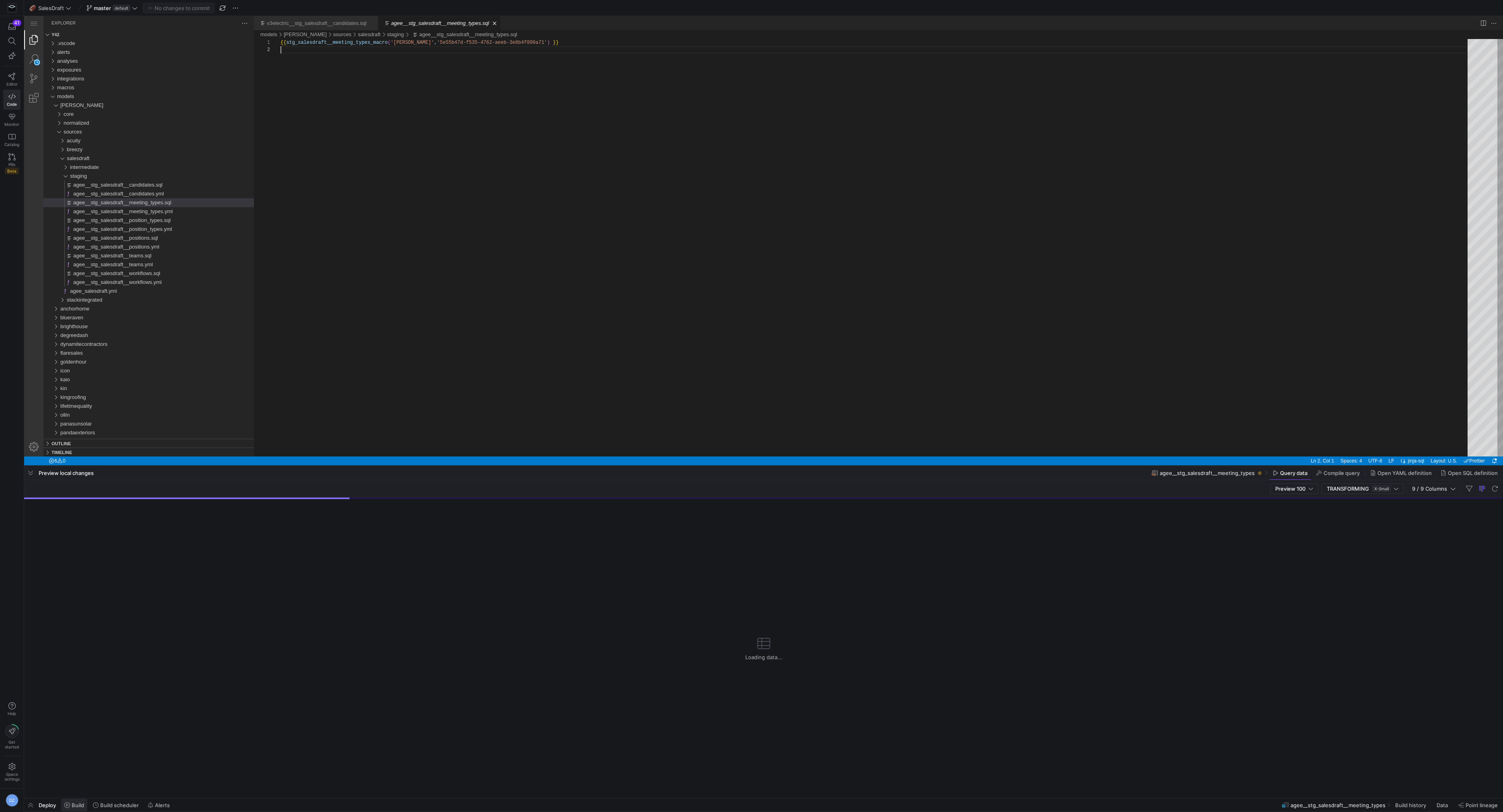
click at [75, 799] on span at bounding box center [74, 805] width 26 height 12
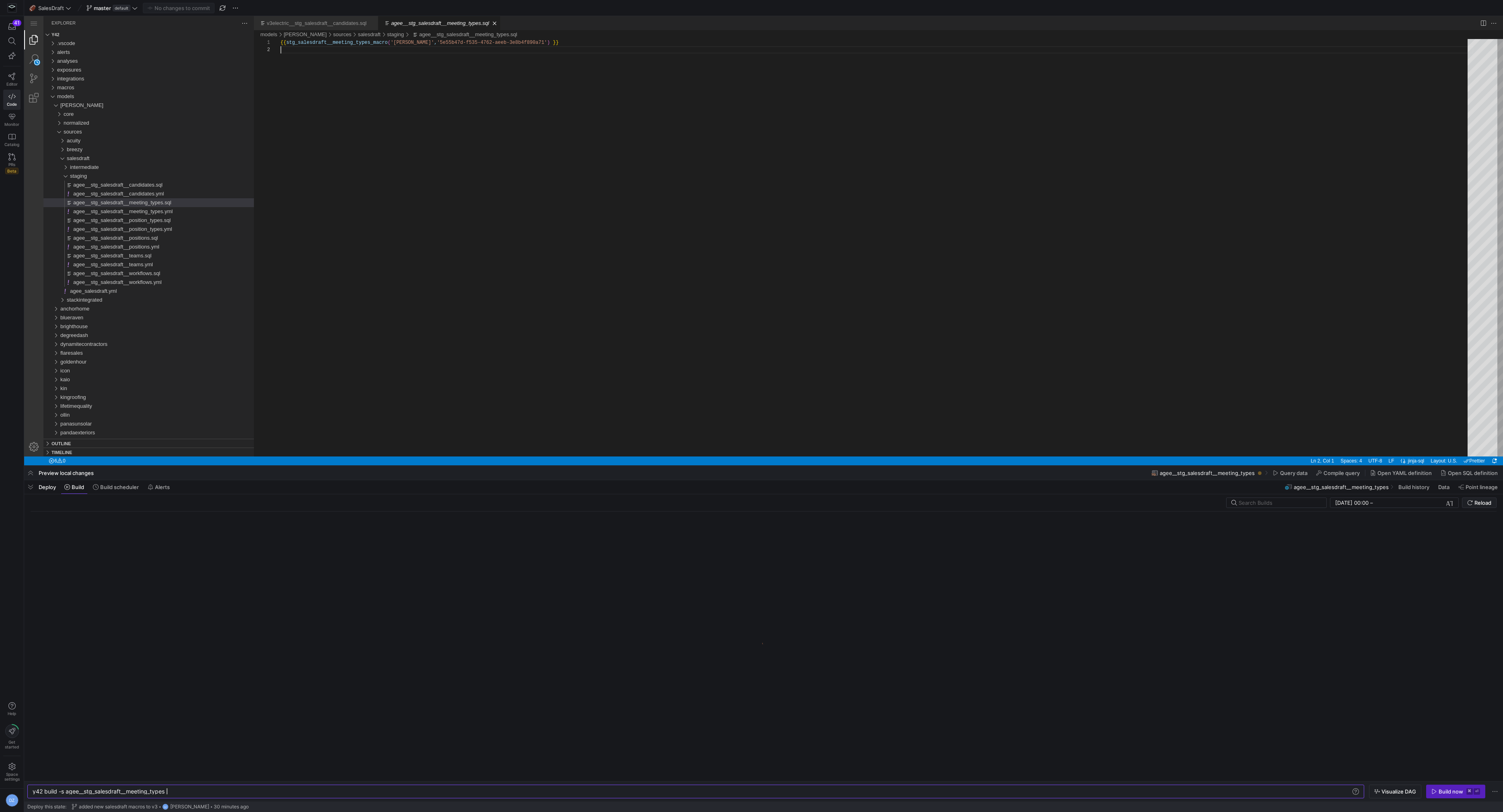
scroll to position [0, 133]
click at [1441, 793] on div "Build now" at bounding box center [1451, 792] width 25 height 6
click at [118, 221] on span "agee__stg_salesdraft__position_types.sql" at bounding box center [122, 220] width 97 height 6
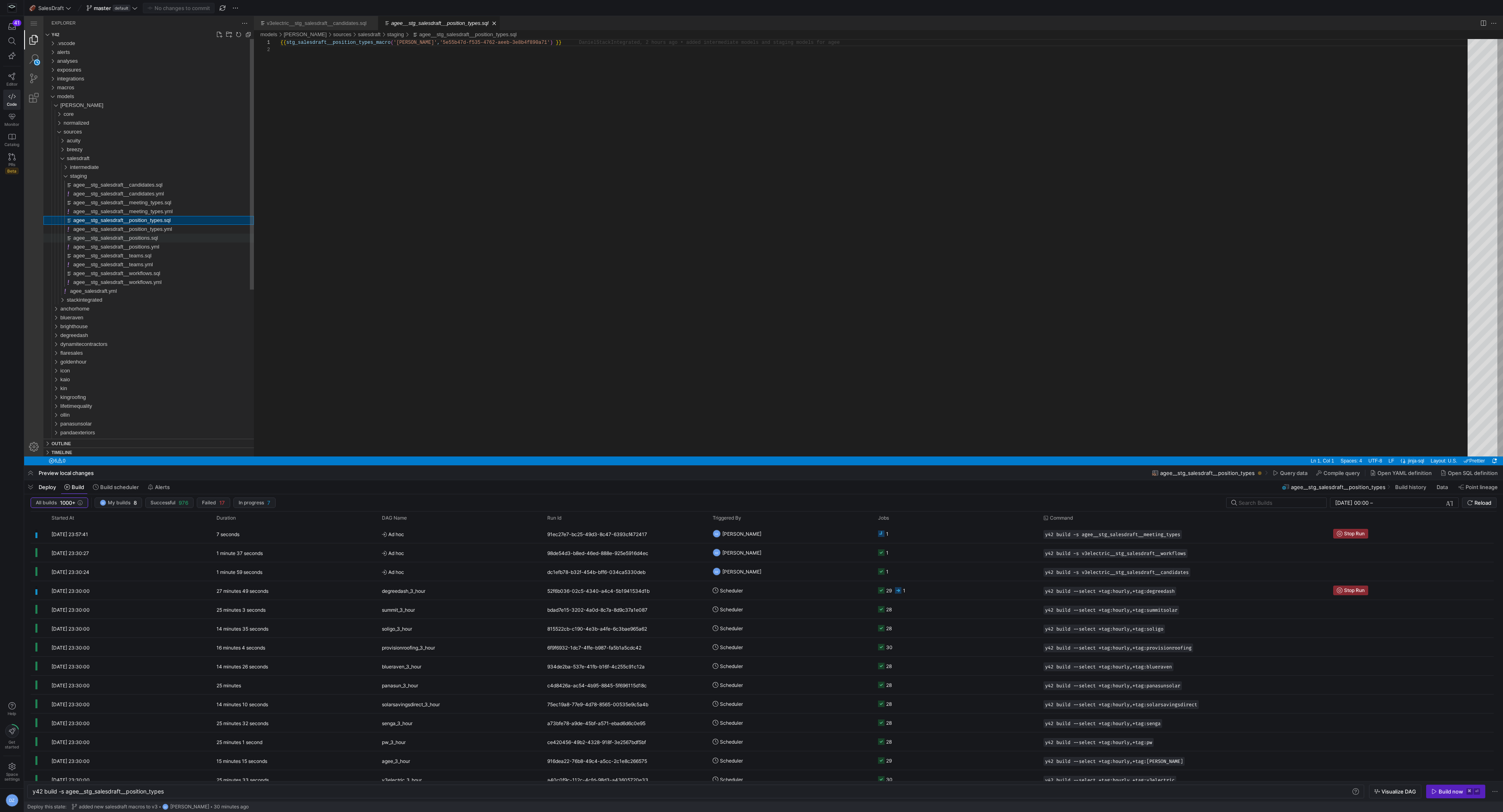
click at [130, 239] on span "agee__stg_salesdraft__positions.sql" at bounding box center [116, 238] width 85 height 6
click at [179, 218] on div "agee__stg_salesdraft__position_types.sql" at bounding box center [164, 220] width 181 height 9
click at [1436, 789] on icon "button" at bounding box center [1434, 792] width 6 height 6
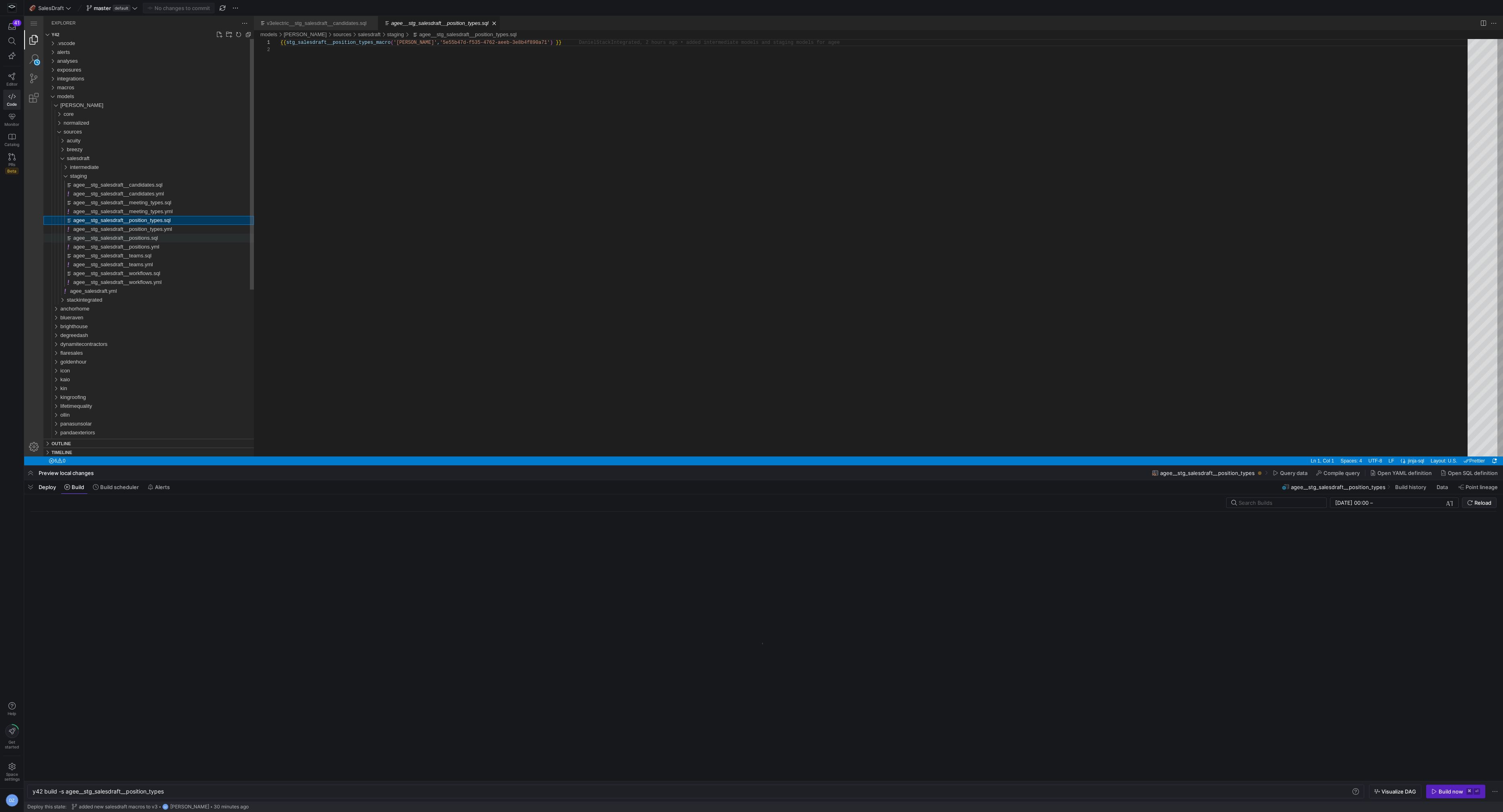
click at [158, 237] on span "agee__stg_salesdraft__positions.sql" at bounding box center [116, 238] width 85 height 6
click at [1441, 794] on div "Build now" at bounding box center [1451, 792] width 25 height 6
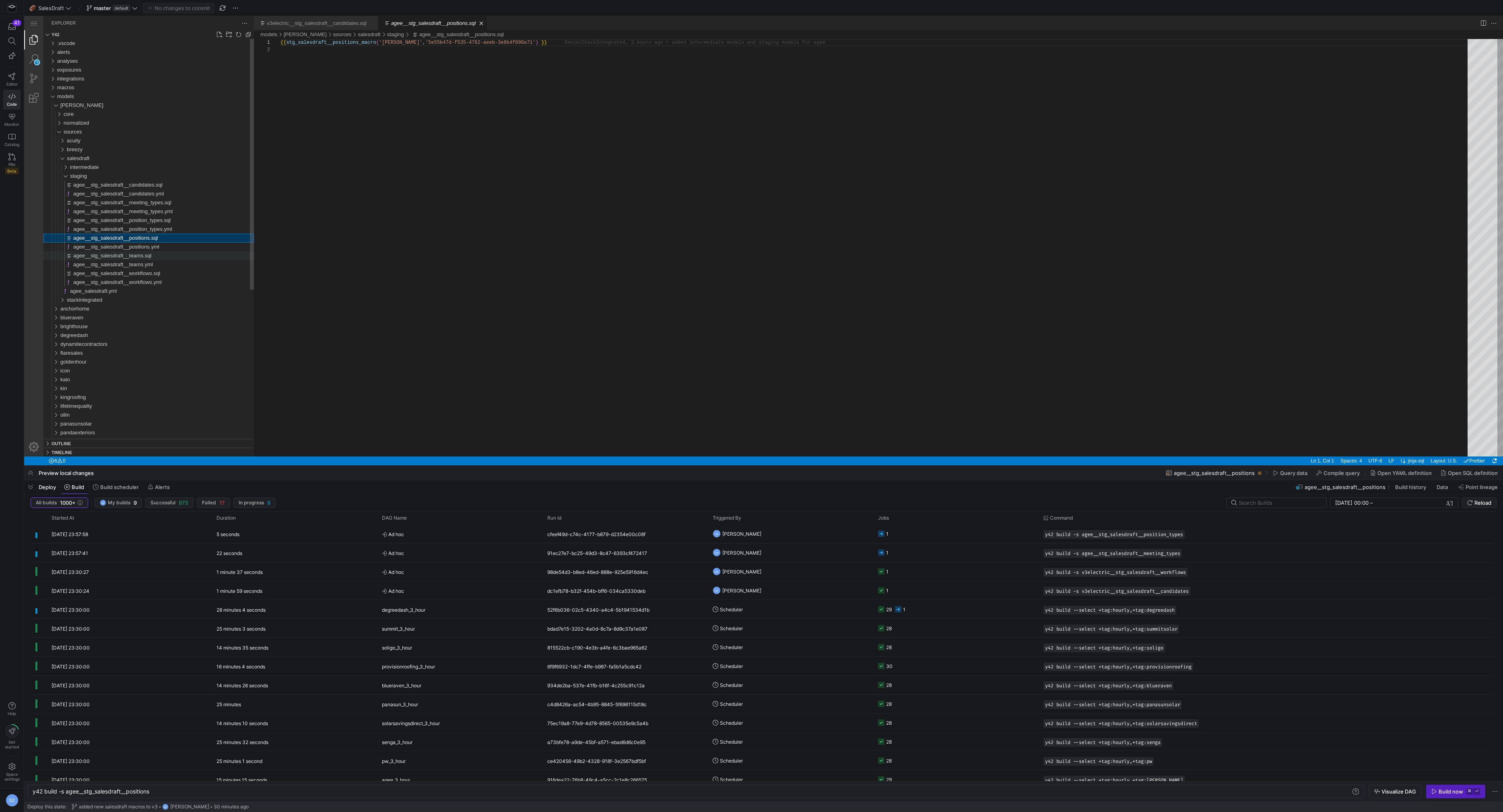
click at [165, 255] on div "agee__stg_salesdraft__teams.sql" at bounding box center [164, 256] width 181 height 9
click at [1450, 793] on div "Build now" at bounding box center [1451, 792] width 25 height 6
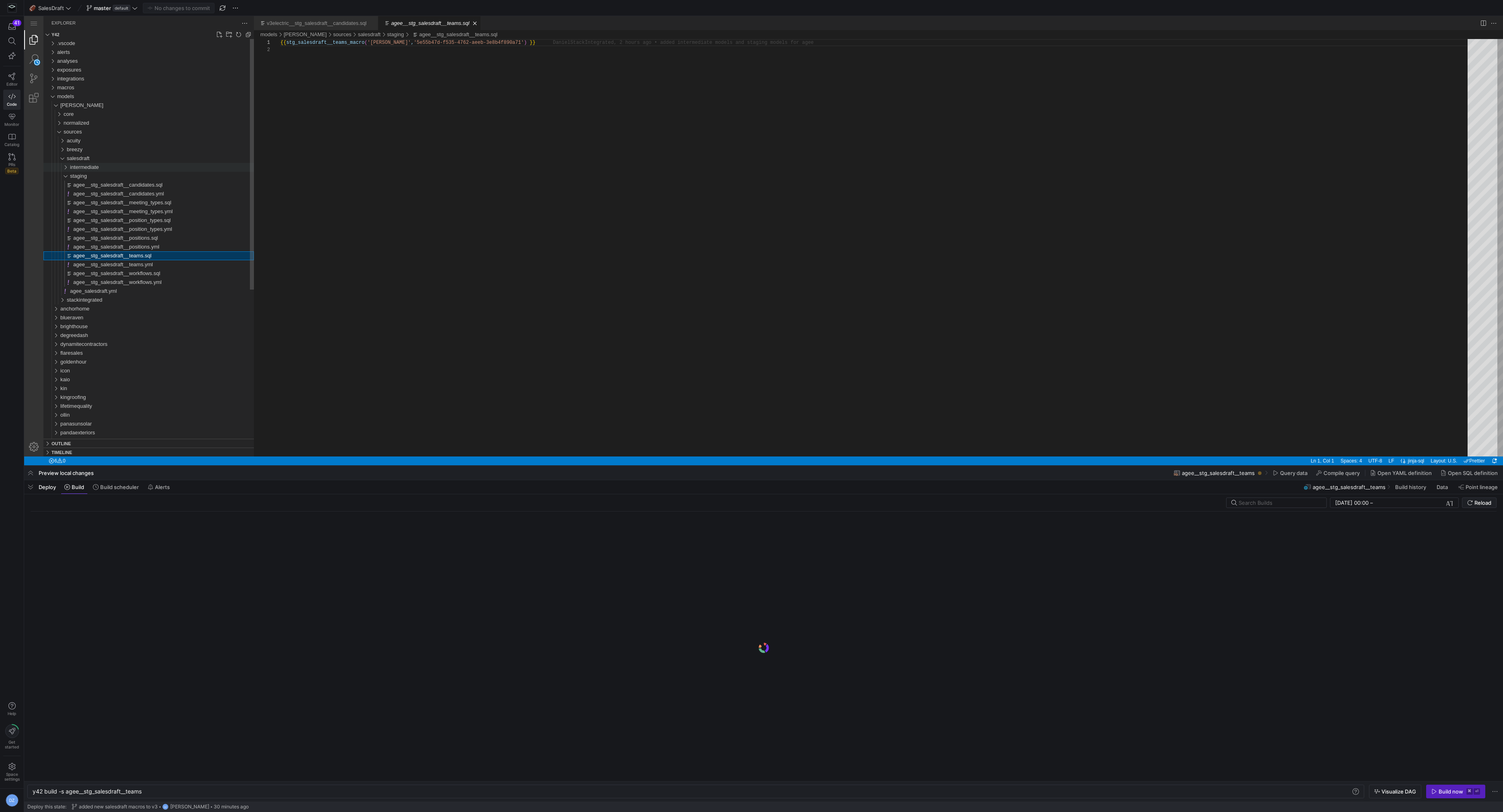
click at [145, 167] on div "intermediate" at bounding box center [162, 167] width 184 height 9
click at [144, 173] on span "agee__int_salesdraft__candidate_meetings.sql" at bounding box center [128, 176] width 110 height 6
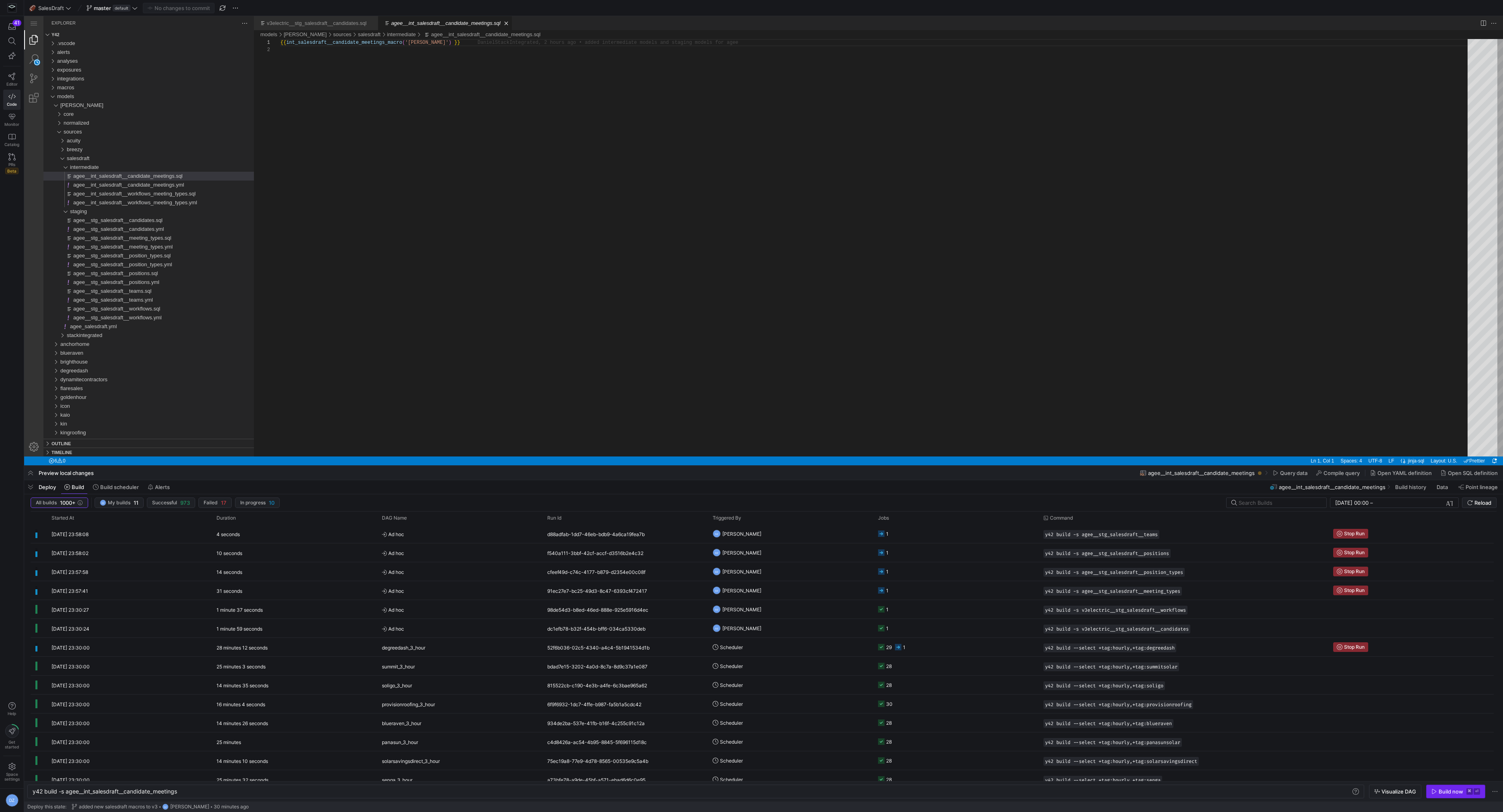
click at [1445, 793] on div "Build now" at bounding box center [1451, 792] width 25 height 6
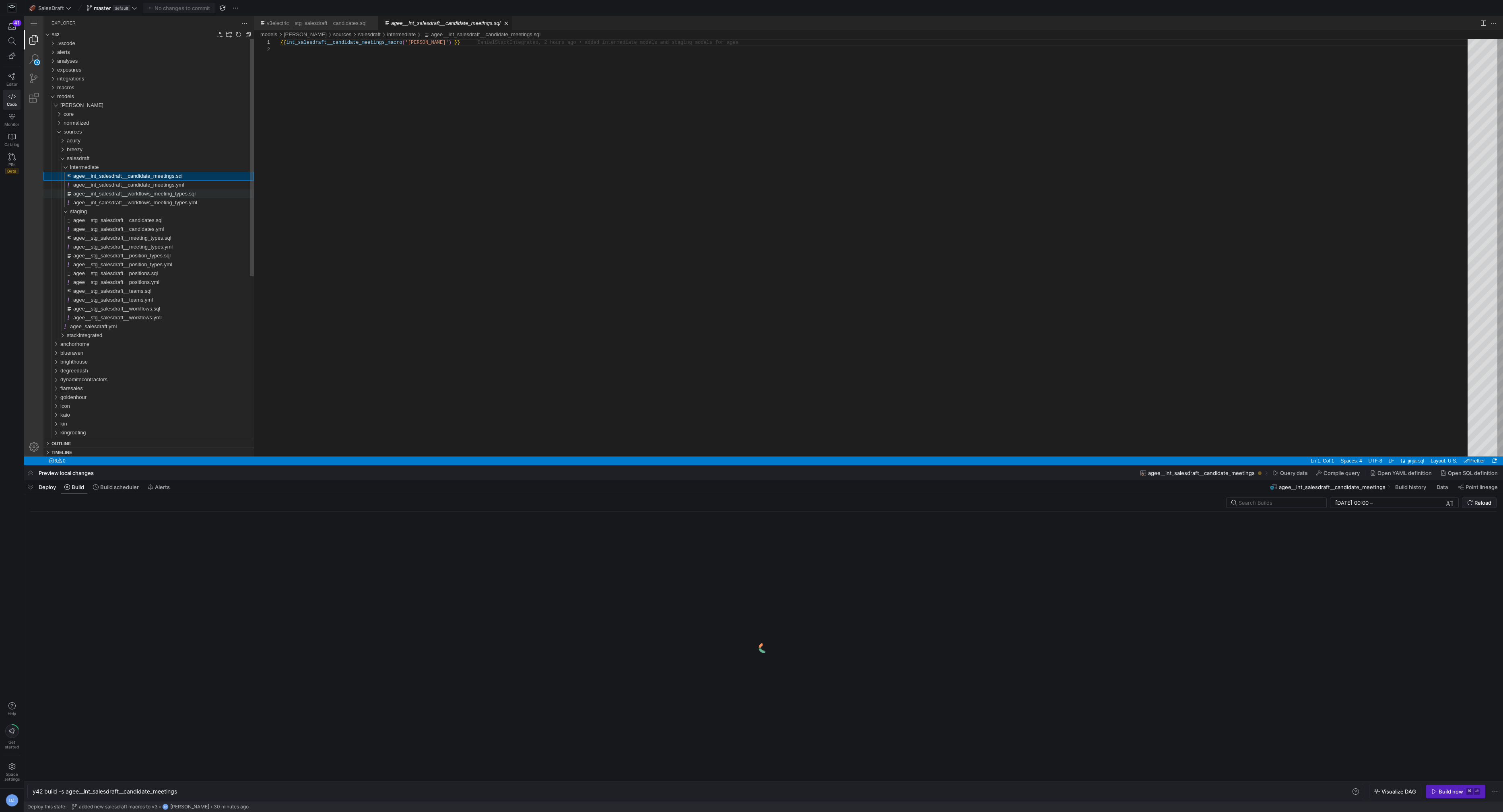
click at [185, 191] on span "agee__int_salesdraft__workflows_meeting_types.sql" at bounding box center [135, 194] width 123 height 6
type textarea "y42 build -s agee__int_salesdraft__workflows_meeting_types"
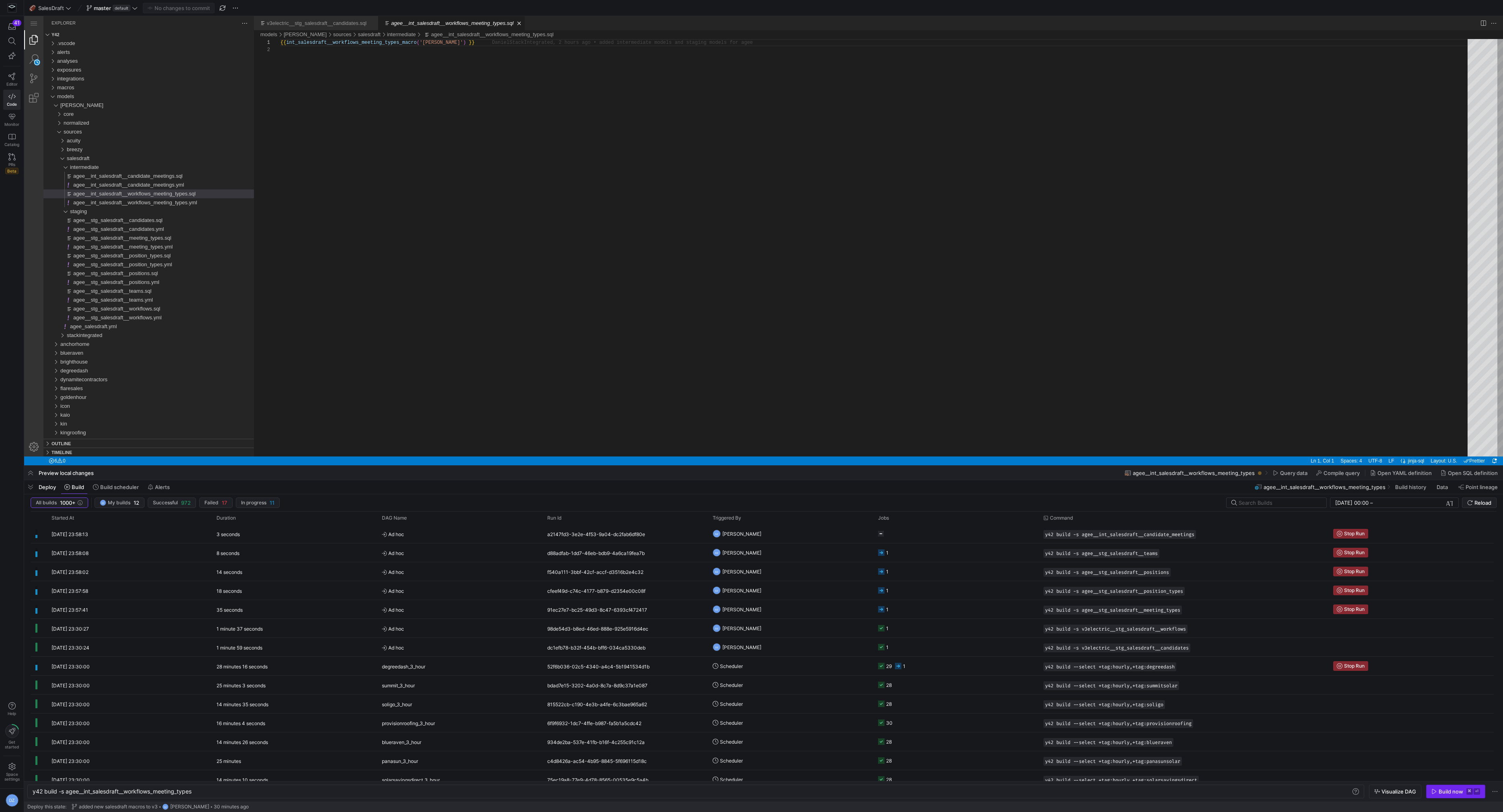
click at [1460, 790] on div "Build now" at bounding box center [1451, 792] width 25 height 6
click at [512, 300] on div "{{ int_salesdraft__workflows_meeting_types_macro ( 'agee' ) }}" at bounding box center [877, 251] width 1193 height 425
click at [1483, 501] on span "Reload" at bounding box center [1483, 503] width 17 height 6
click at [1471, 501] on icon "submit" at bounding box center [1470, 503] width 5 height 5
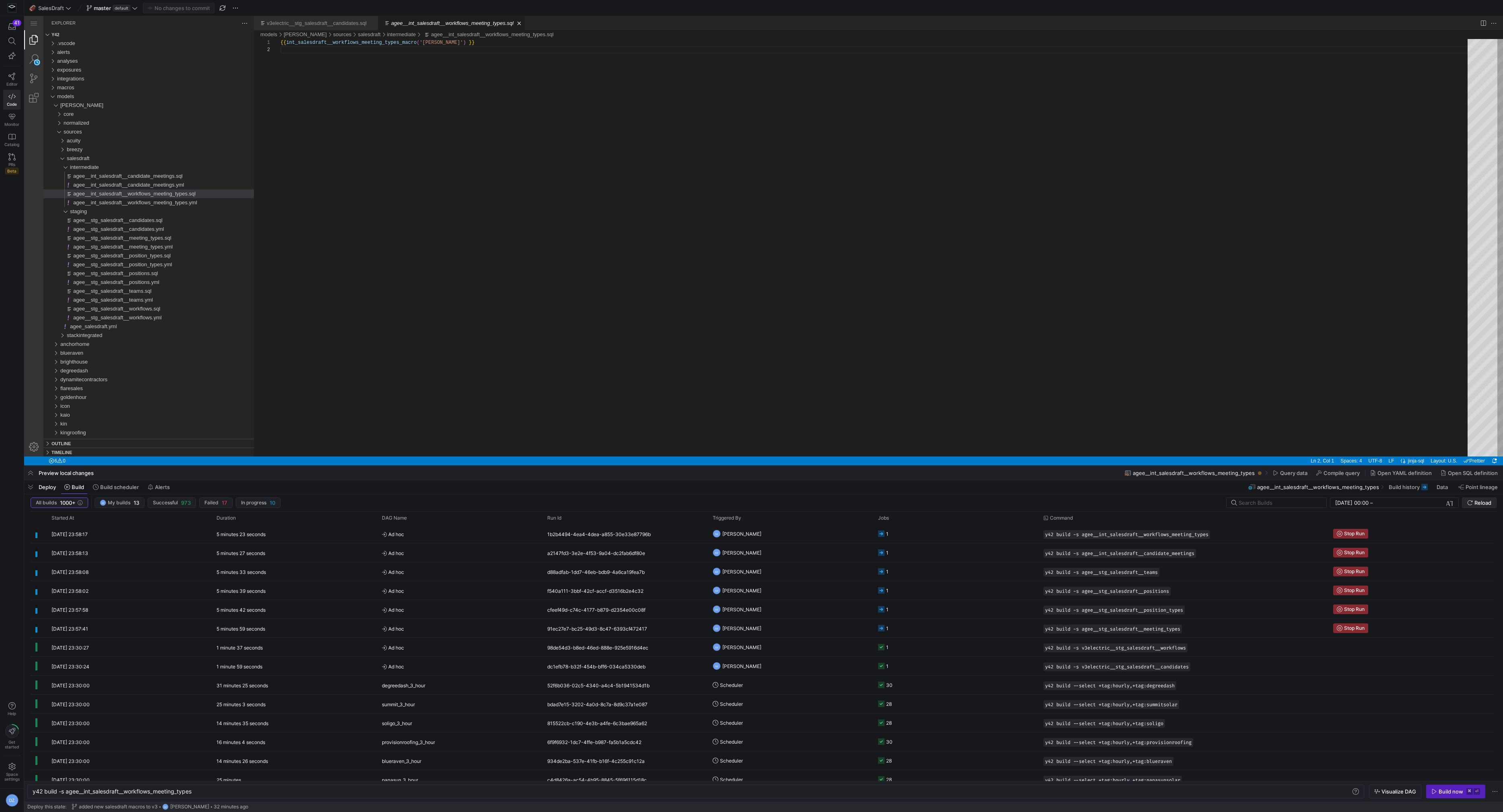
click at [1478, 503] on span "Reload" at bounding box center [1483, 503] width 17 height 6
click at [1467, 501] on icon "submit" at bounding box center [1470, 503] width 6 height 6
click at [1485, 503] on span "Reload" at bounding box center [1483, 503] width 17 height 6
click at [1493, 496] on y42-orchestration-build "All builds 1000+ DZ My builds 13 Successful 981 Failed 17 In progress 2 27/08/2…" at bounding box center [763, 648] width 1479 height 307
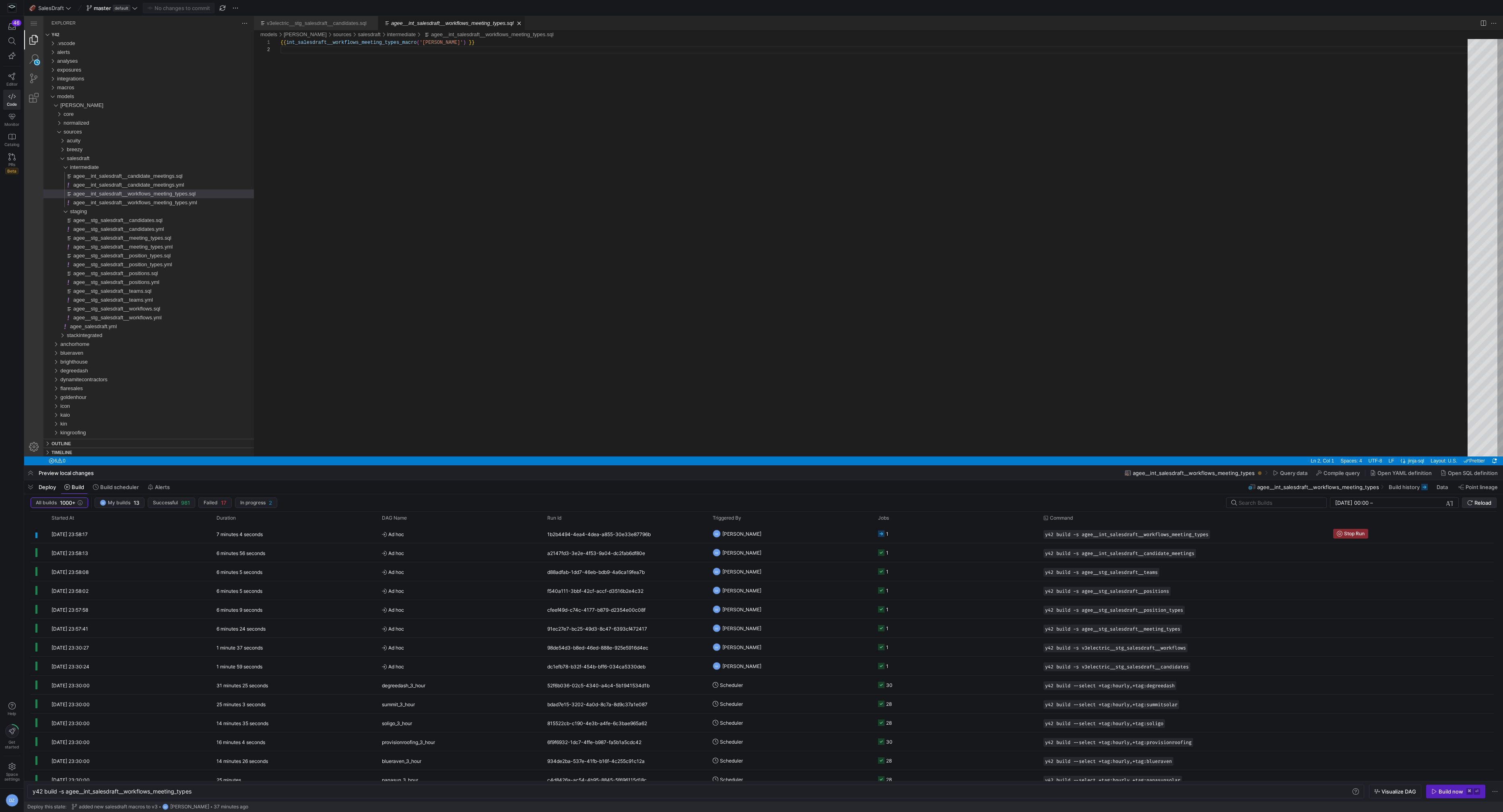
click at [1490, 500] on span "Reload" at bounding box center [1483, 503] width 17 height 6
click at [410, 327] on div "{{ int_salesdraft__workflows_meeting_types_macro ( 'agee' ) }}" at bounding box center [877, 251] width 1193 height 425
